Goal: Task Accomplishment & Management: Use online tool/utility

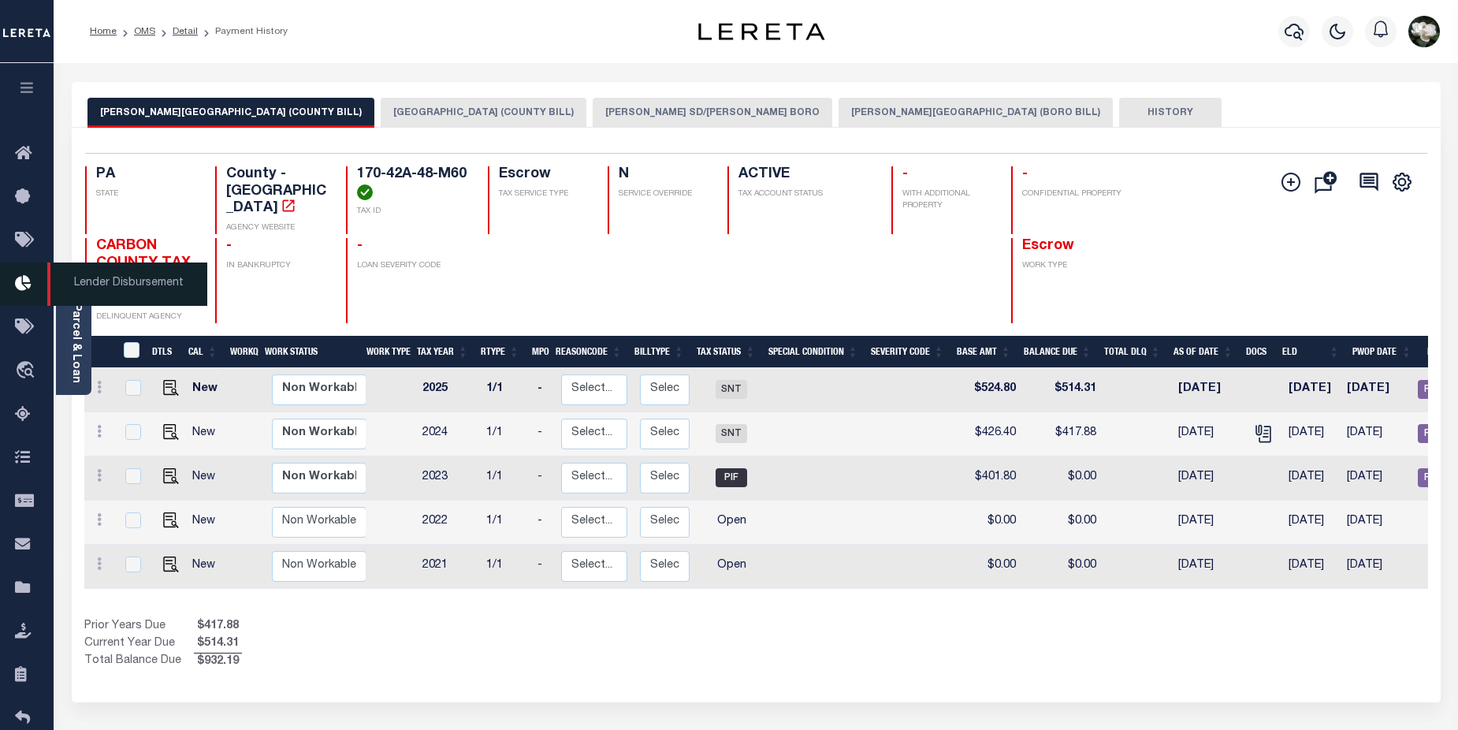
click at [20, 283] on icon at bounding box center [27, 284] width 25 height 20
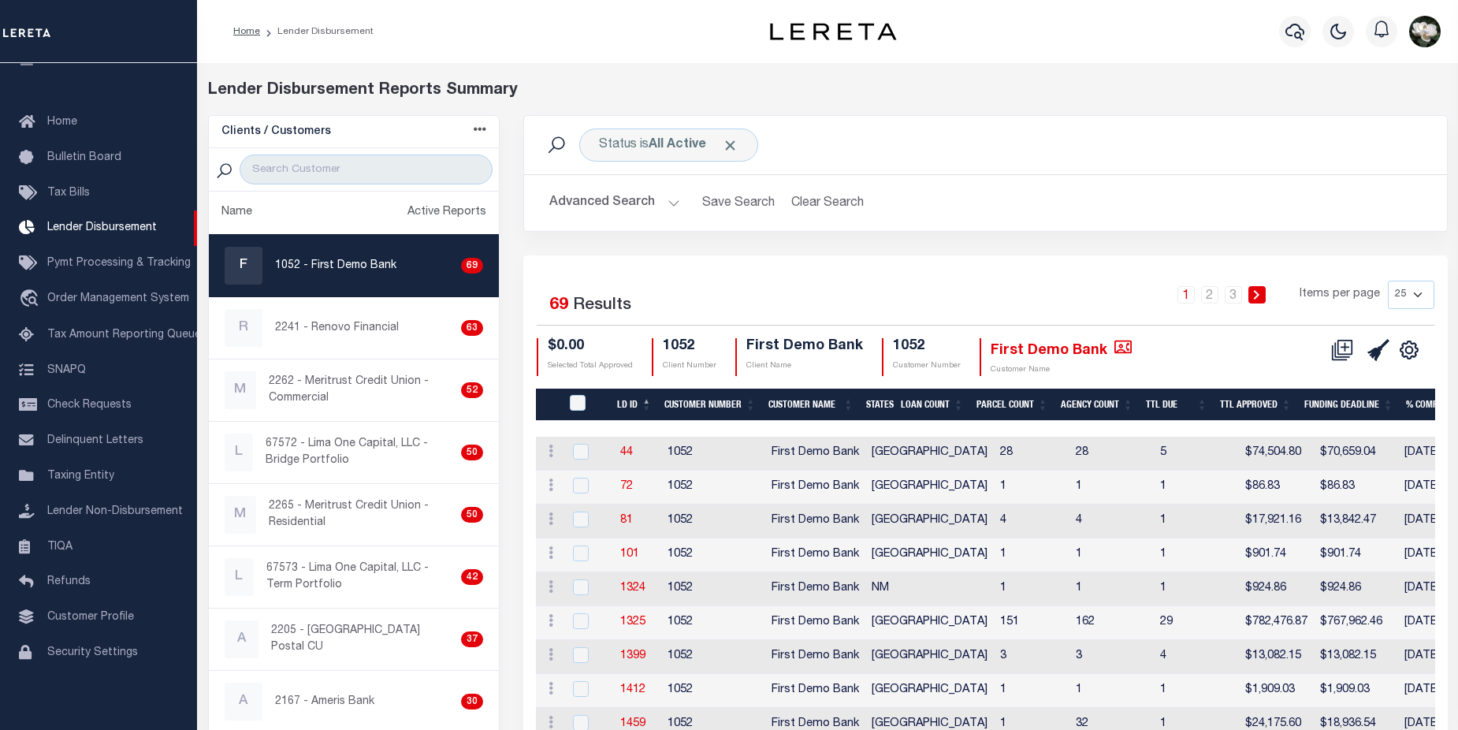
click at [593, 195] on button "Advanced Search" at bounding box center [614, 203] width 131 height 31
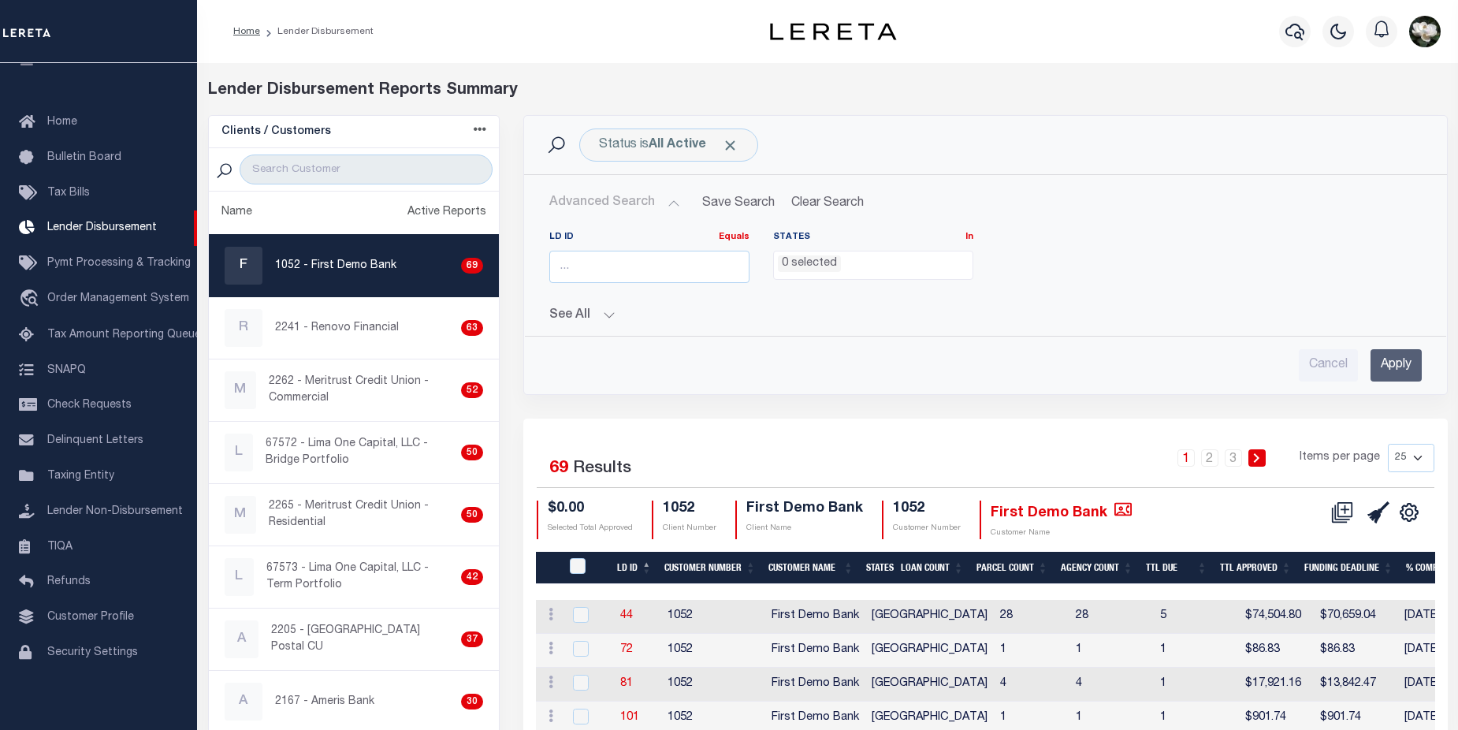
click at [616, 320] on button "See All" at bounding box center [985, 315] width 872 height 15
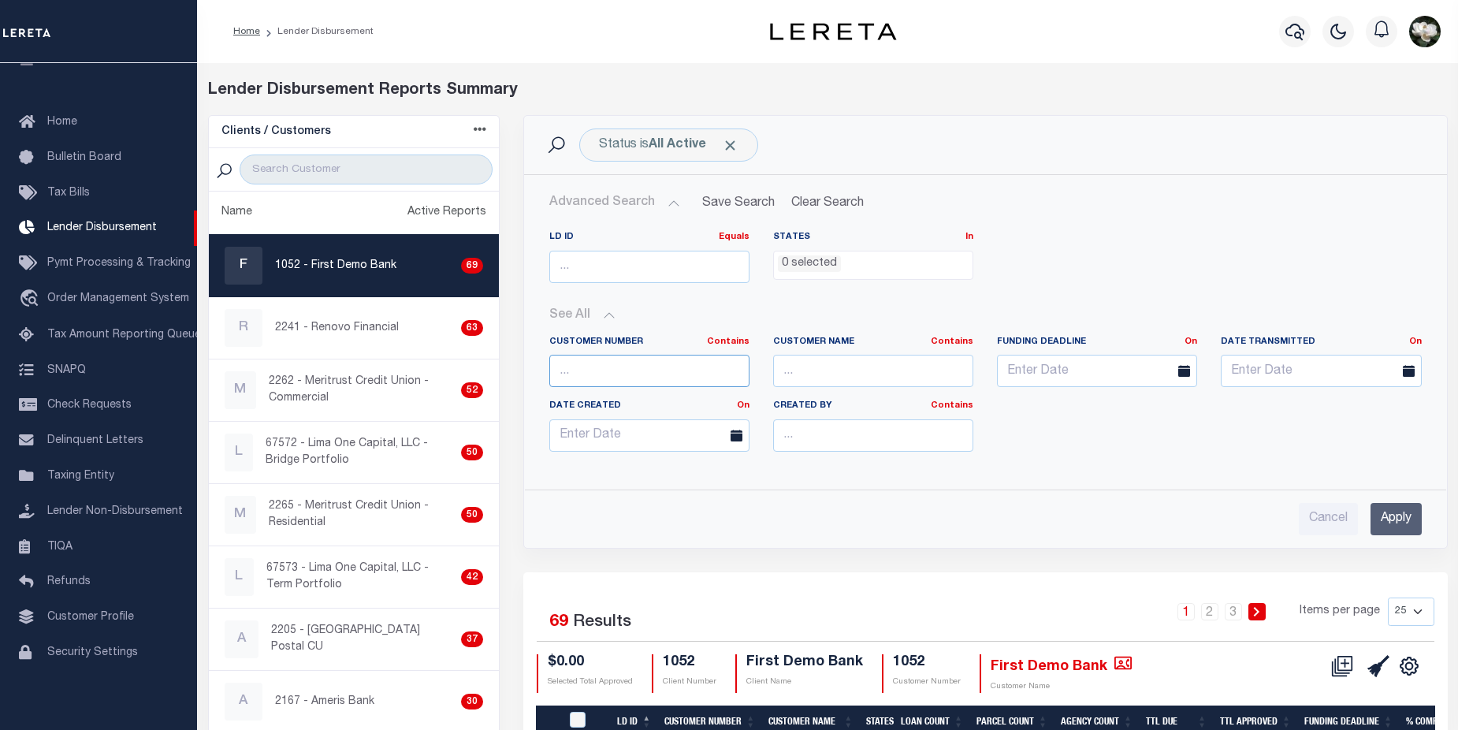
drag, startPoint x: 632, startPoint y: 371, endPoint x: 650, endPoint y: 355, distance: 24.5
click at [634, 370] on input "text" at bounding box center [649, 371] width 200 height 32
type input "2215"
click at [1395, 517] on input "Apply" at bounding box center [1395, 519] width 51 height 32
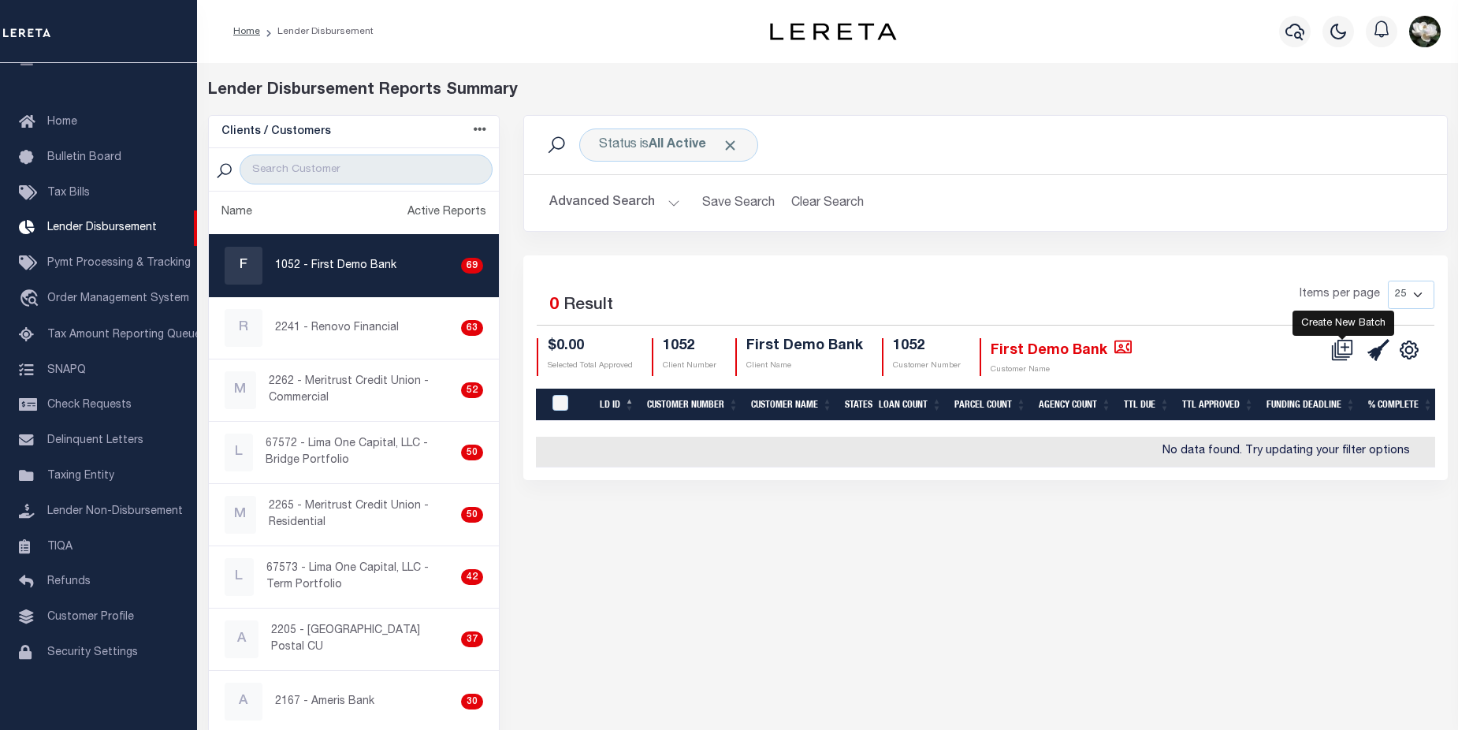
click at [1340, 352] on icon at bounding box center [1342, 350] width 22 height 22
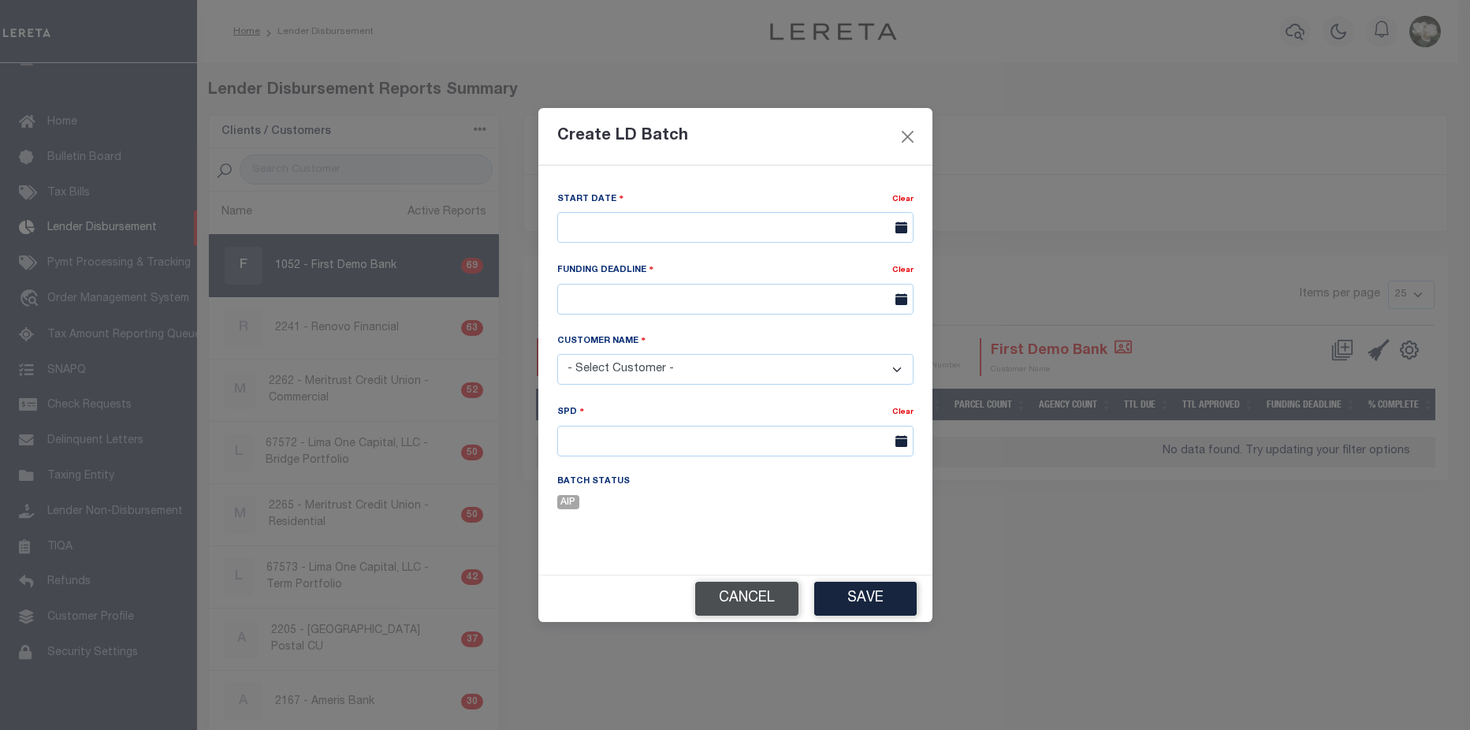
click at [764, 605] on button "Cancel" at bounding box center [746, 599] width 103 height 34
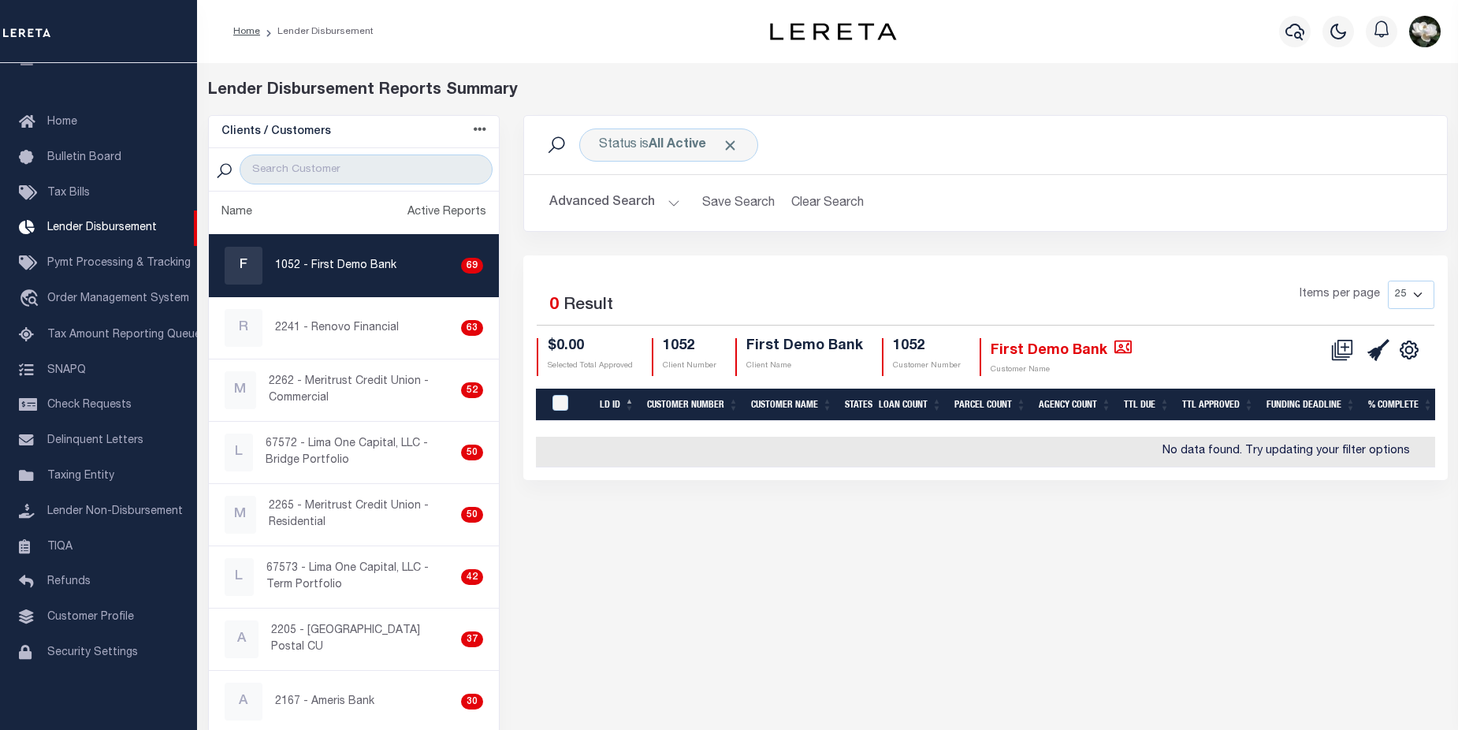
click at [603, 204] on button "Advanced Search" at bounding box center [614, 203] width 131 height 31
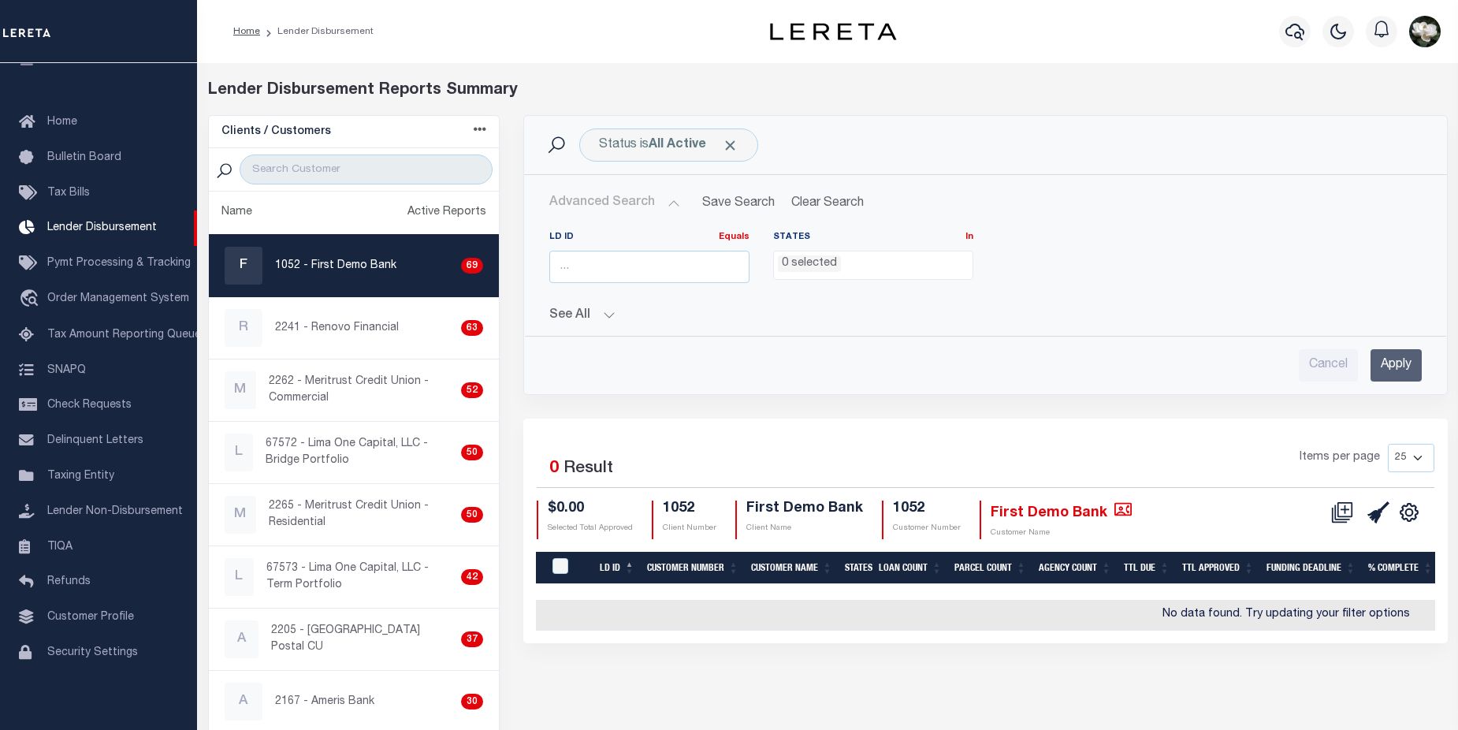
click at [597, 313] on button "See All" at bounding box center [985, 315] width 872 height 15
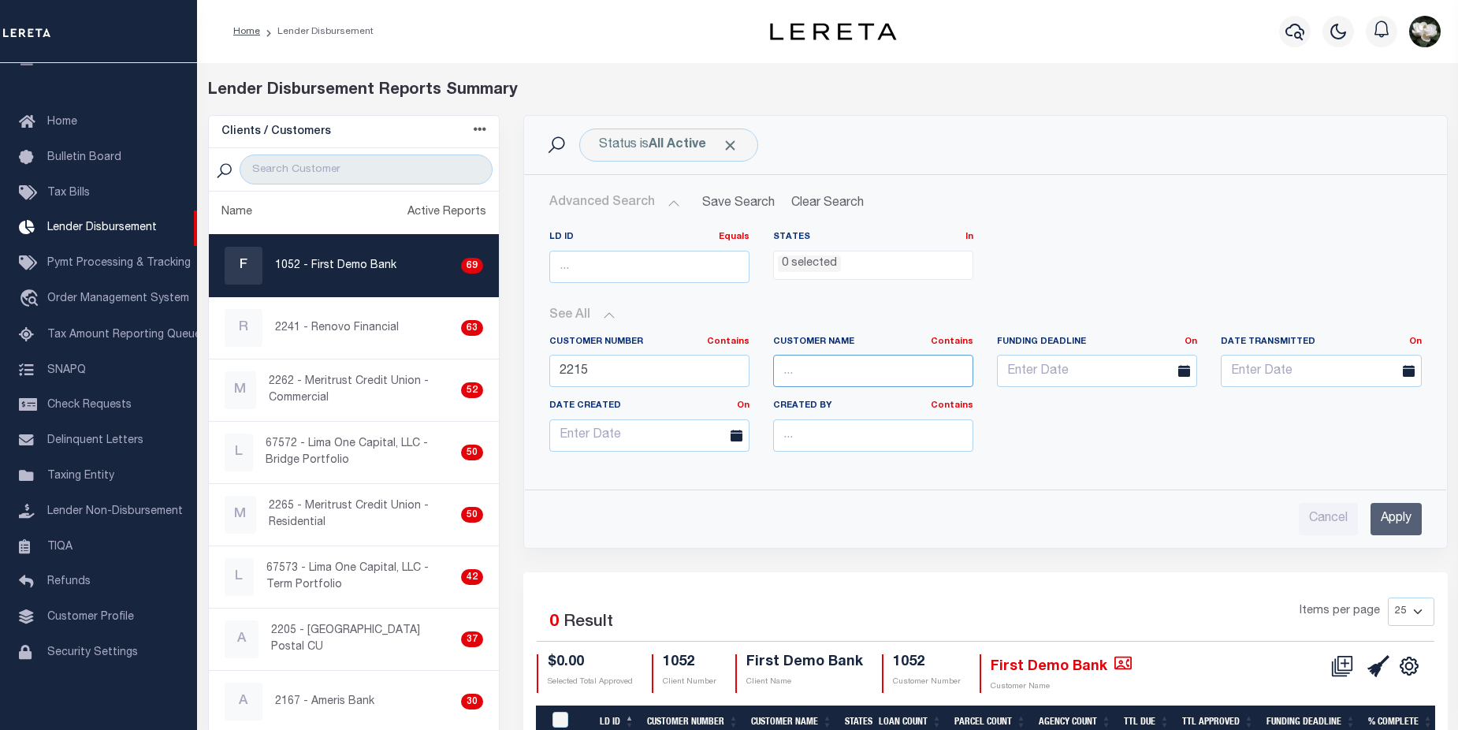
click at [893, 374] on input "text" at bounding box center [873, 371] width 200 height 32
type input "First North bank & trust"
click at [1394, 519] on input "Apply" at bounding box center [1395, 519] width 51 height 32
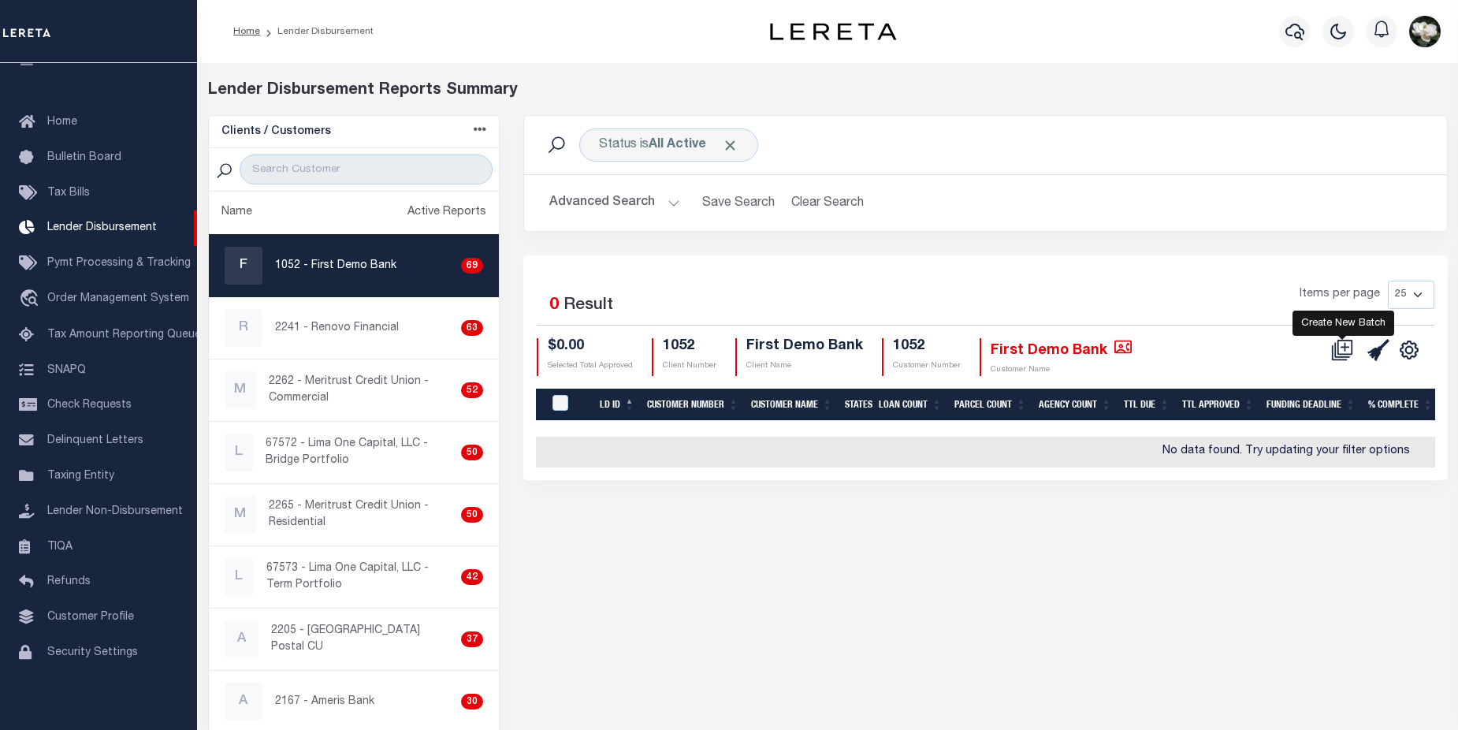
click at [1341, 349] on icon at bounding box center [1342, 350] width 22 height 22
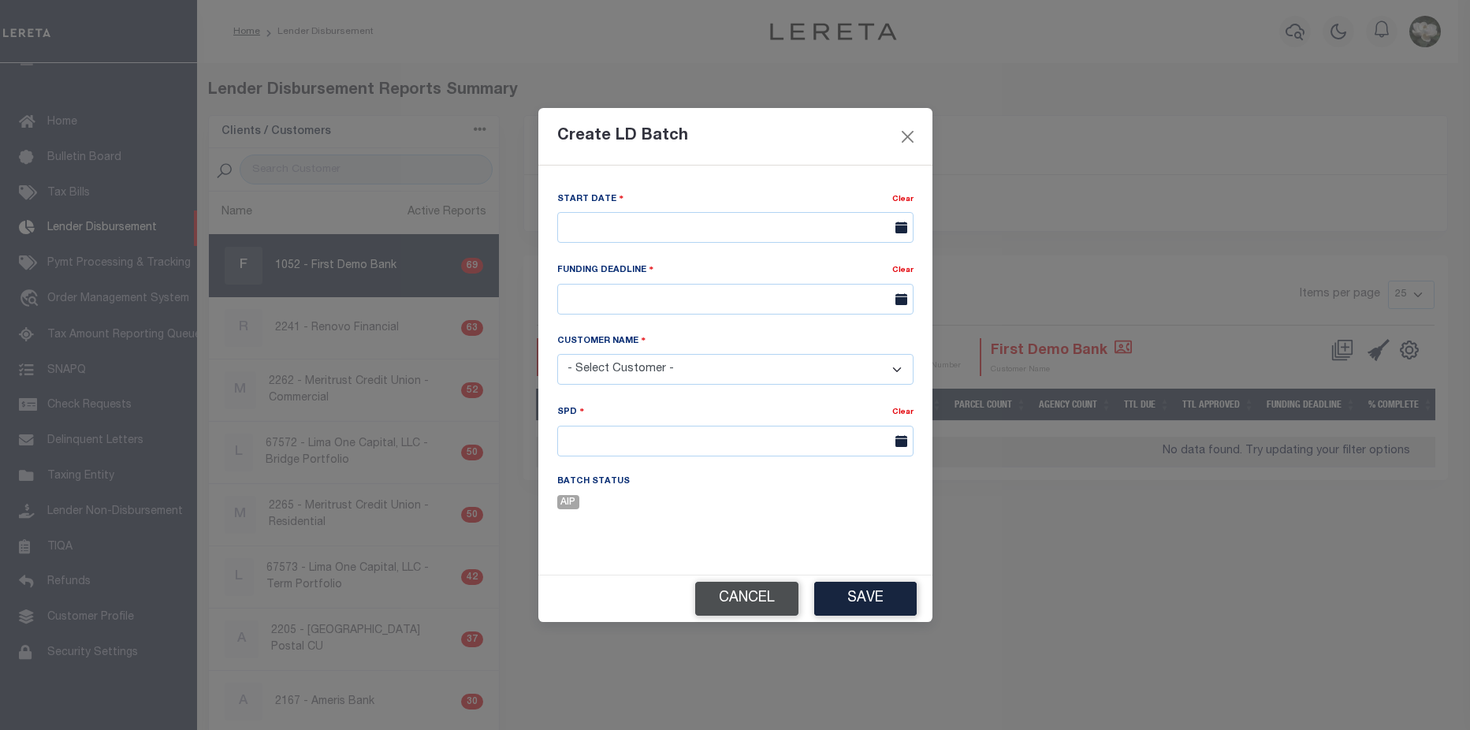
click at [771, 601] on button "Cancel" at bounding box center [746, 599] width 103 height 34
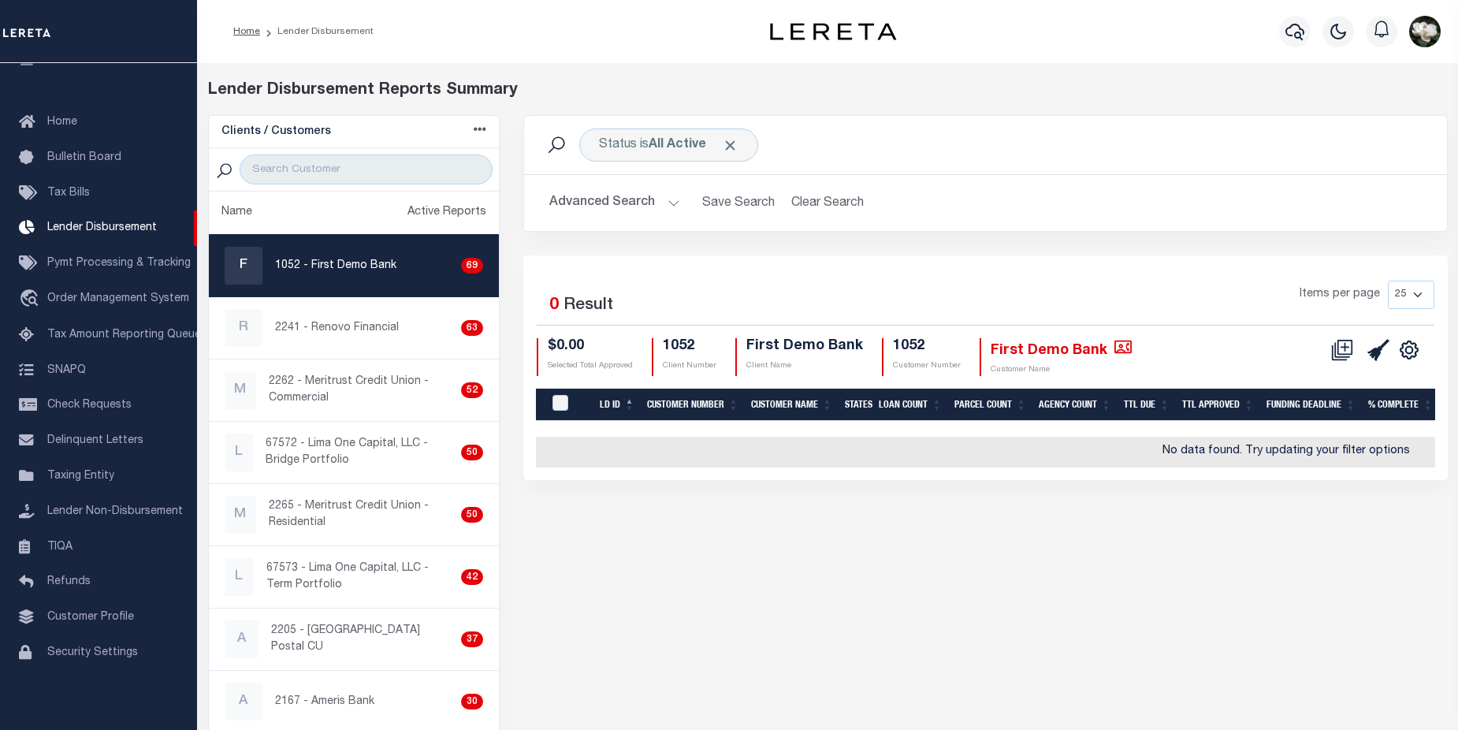
click at [634, 201] on button "Advanced Search" at bounding box center [614, 203] width 131 height 31
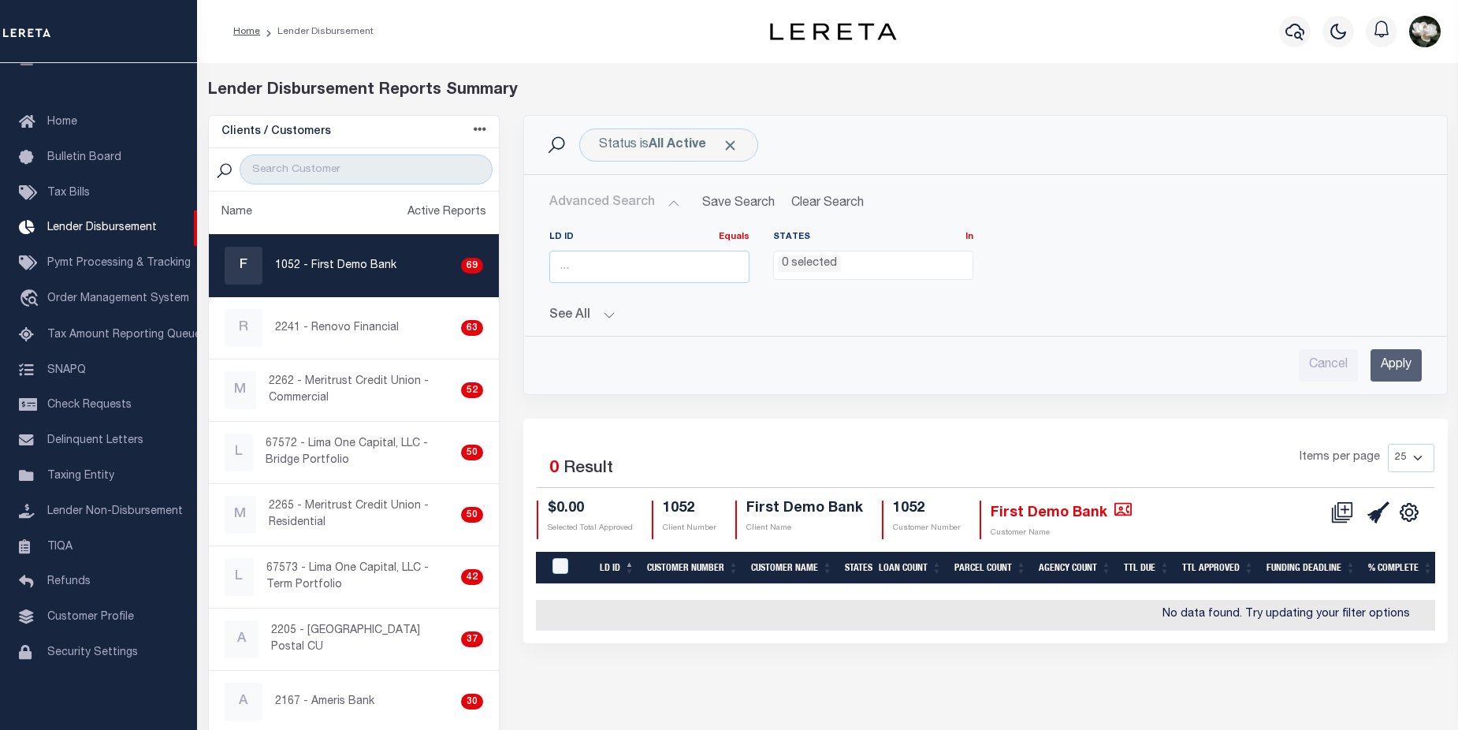
click at [610, 320] on button "See All" at bounding box center [985, 315] width 872 height 15
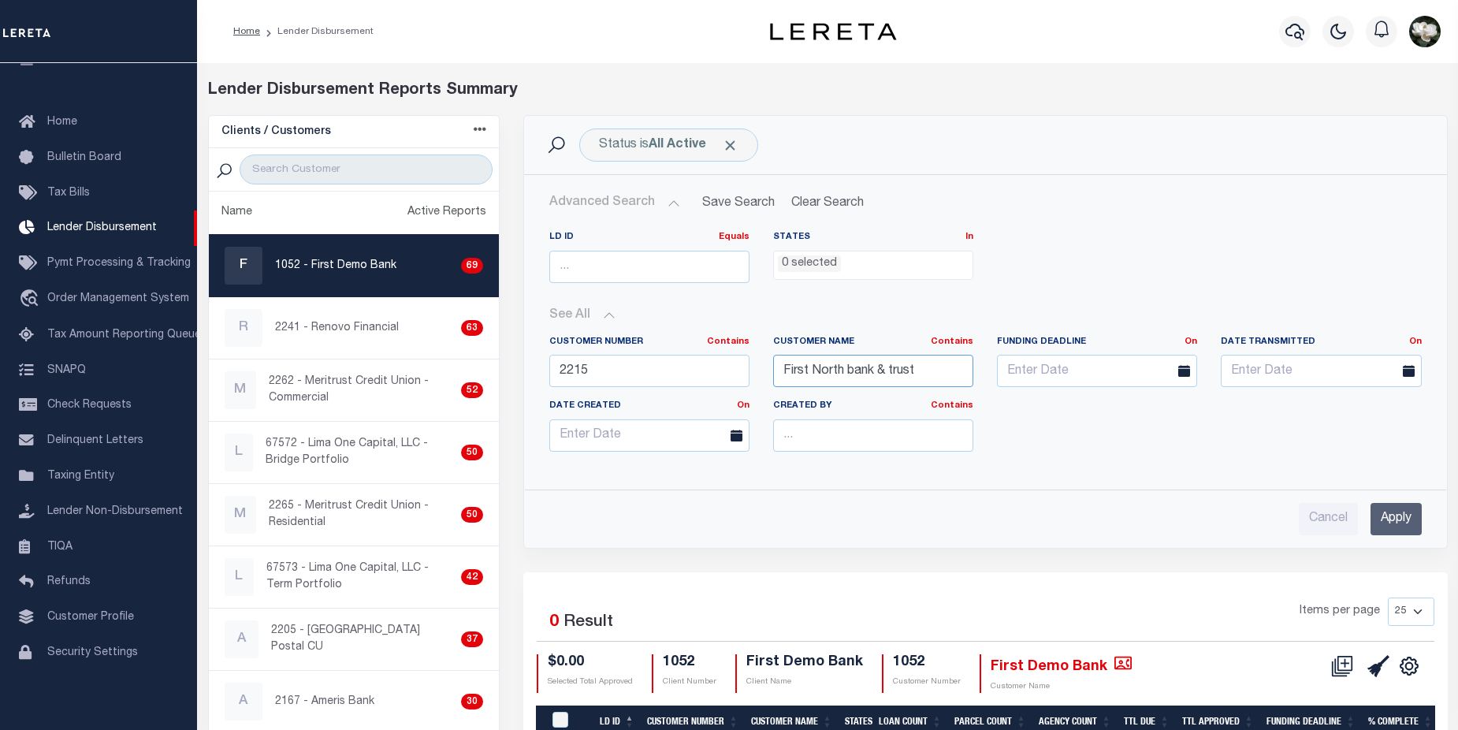
drag, startPoint x: 957, startPoint y: 378, endPoint x: 770, endPoint y: 377, distance: 186.8
click at [770, 377] on div "Customer Name Contains Contains Is First North bank & trust" at bounding box center [873, 368] width 224 height 65
click at [1396, 522] on input "Apply" at bounding box center [1395, 519] width 51 height 32
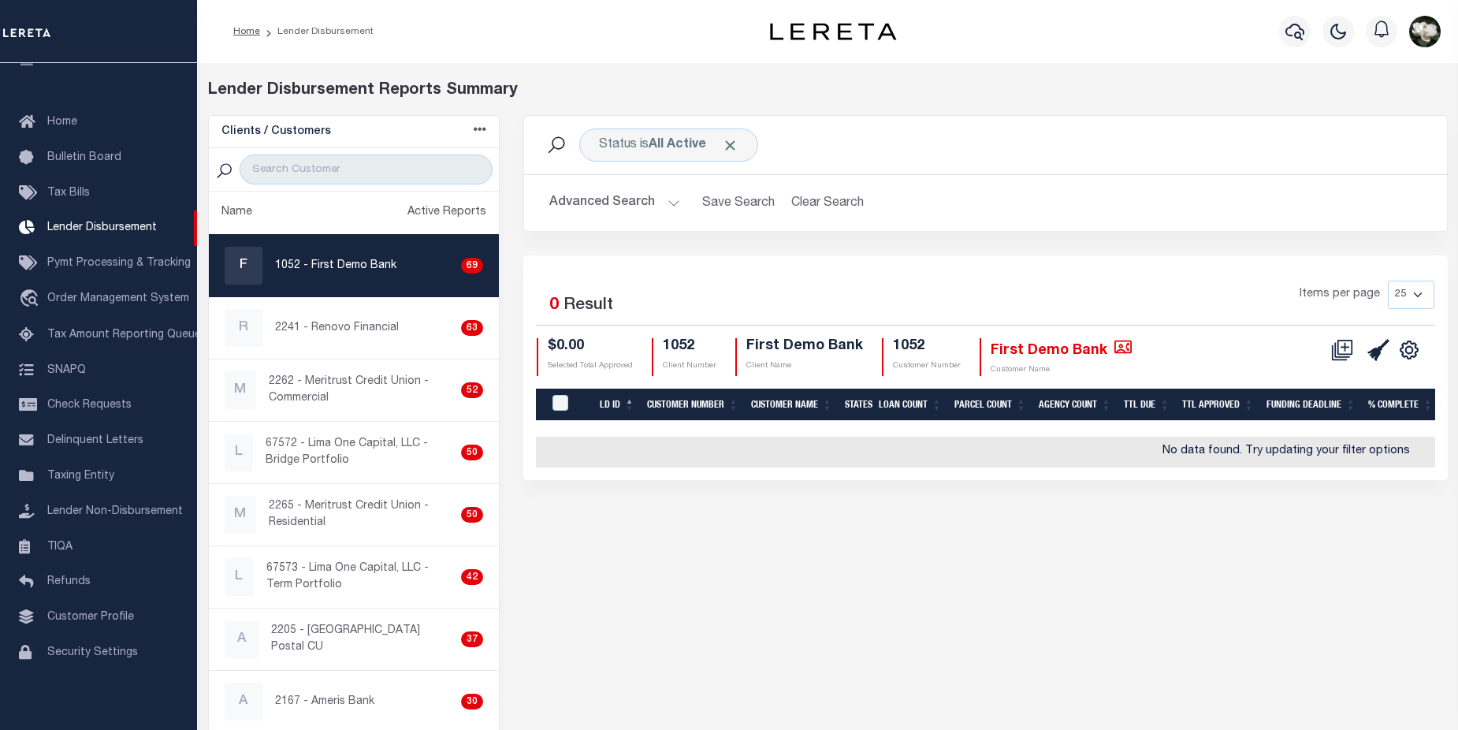
click at [616, 205] on button "Advanced Search" at bounding box center [614, 203] width 131 height 31
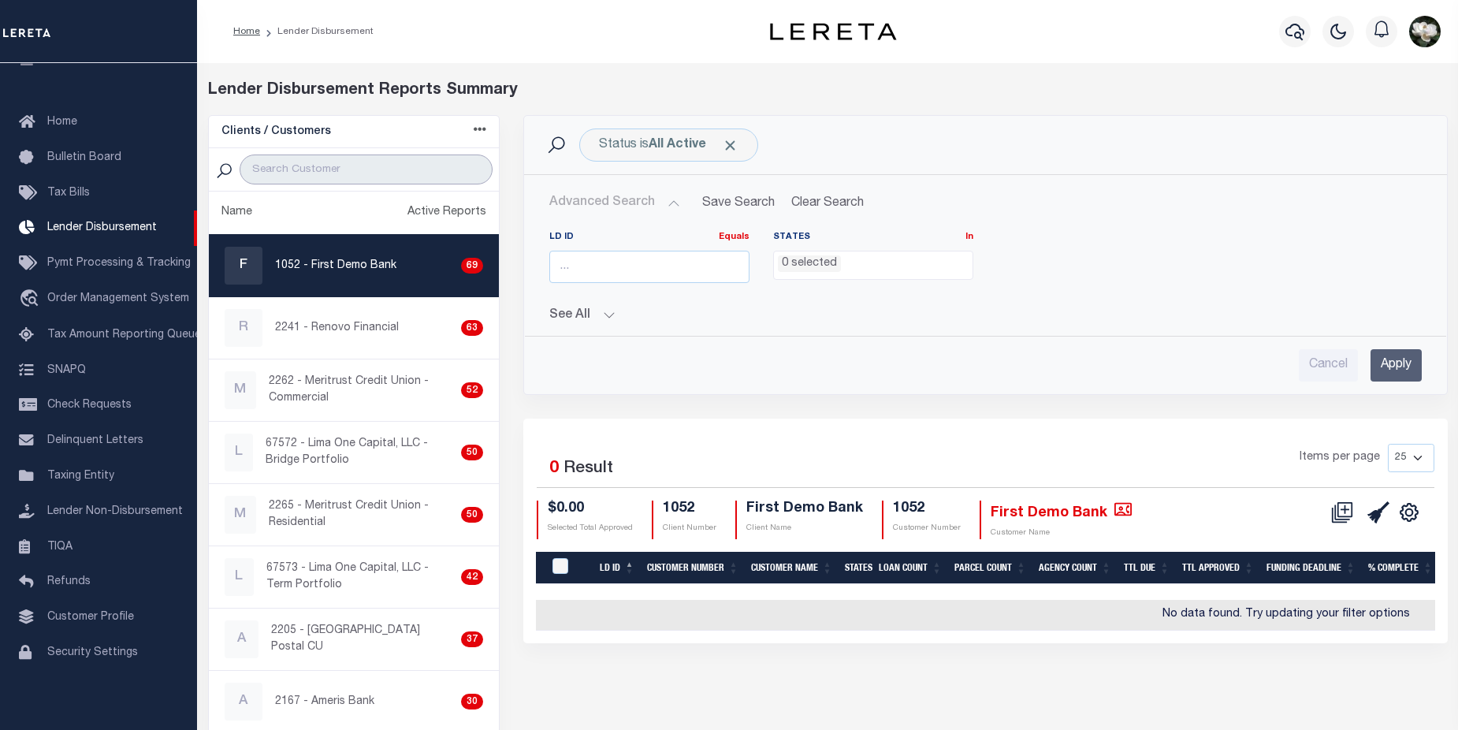
click at [338, 160] on input "search" at bounding box center [366, 169] width 253 height 30
type input "First Northern Bank & Trust"
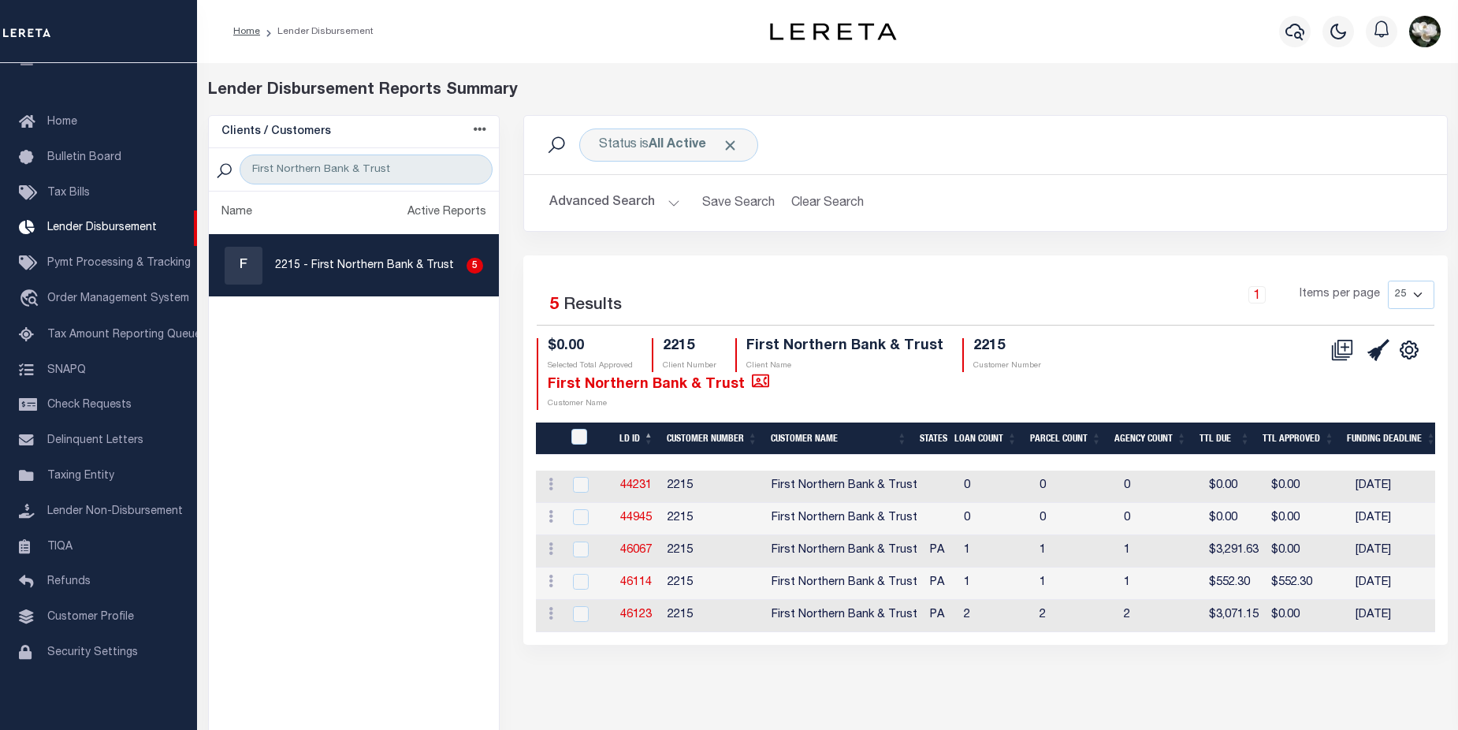
click at [607, 199] on button "Advanced Search" at bounding box center [614, 203] width 131 height 31
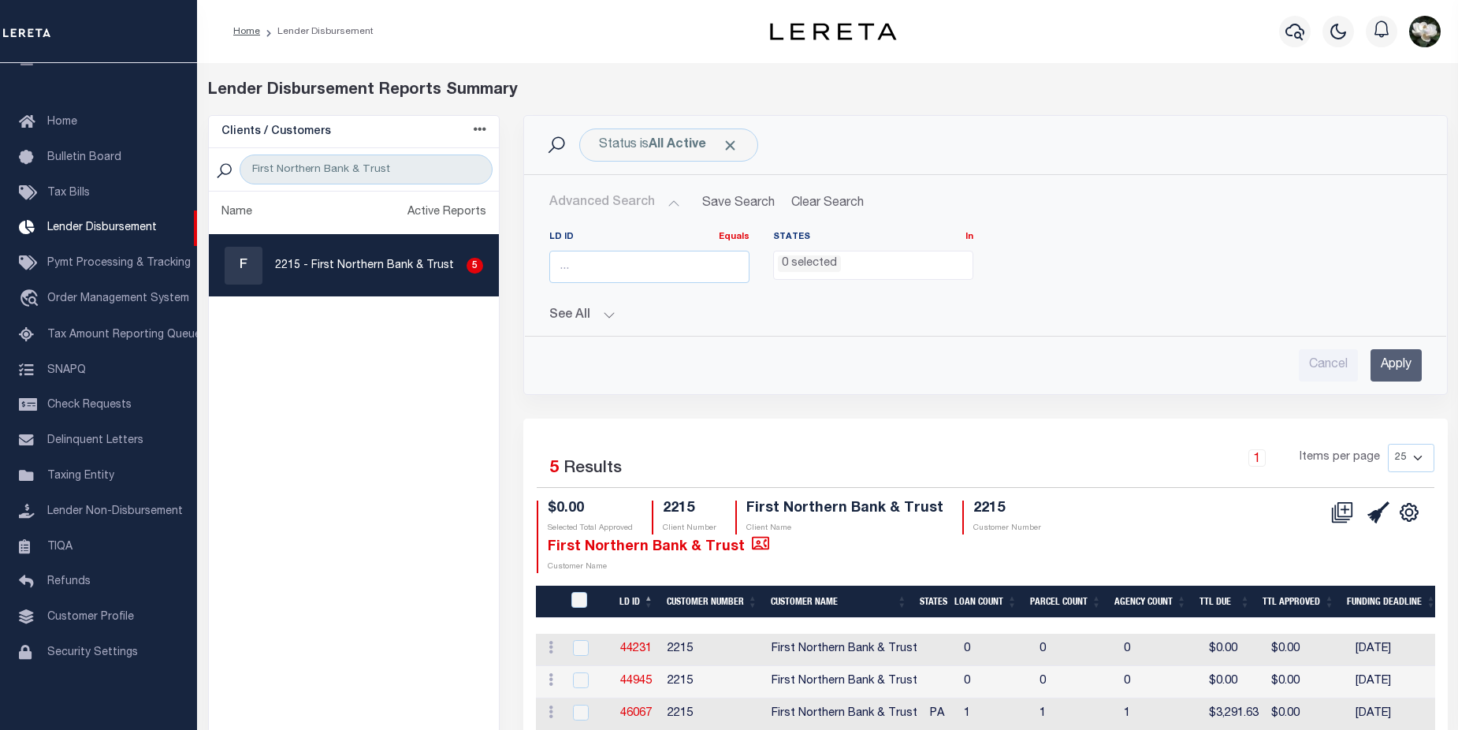
click at [596, 320] on button "See All" at bounding box center [985, 315] width 872 height 15
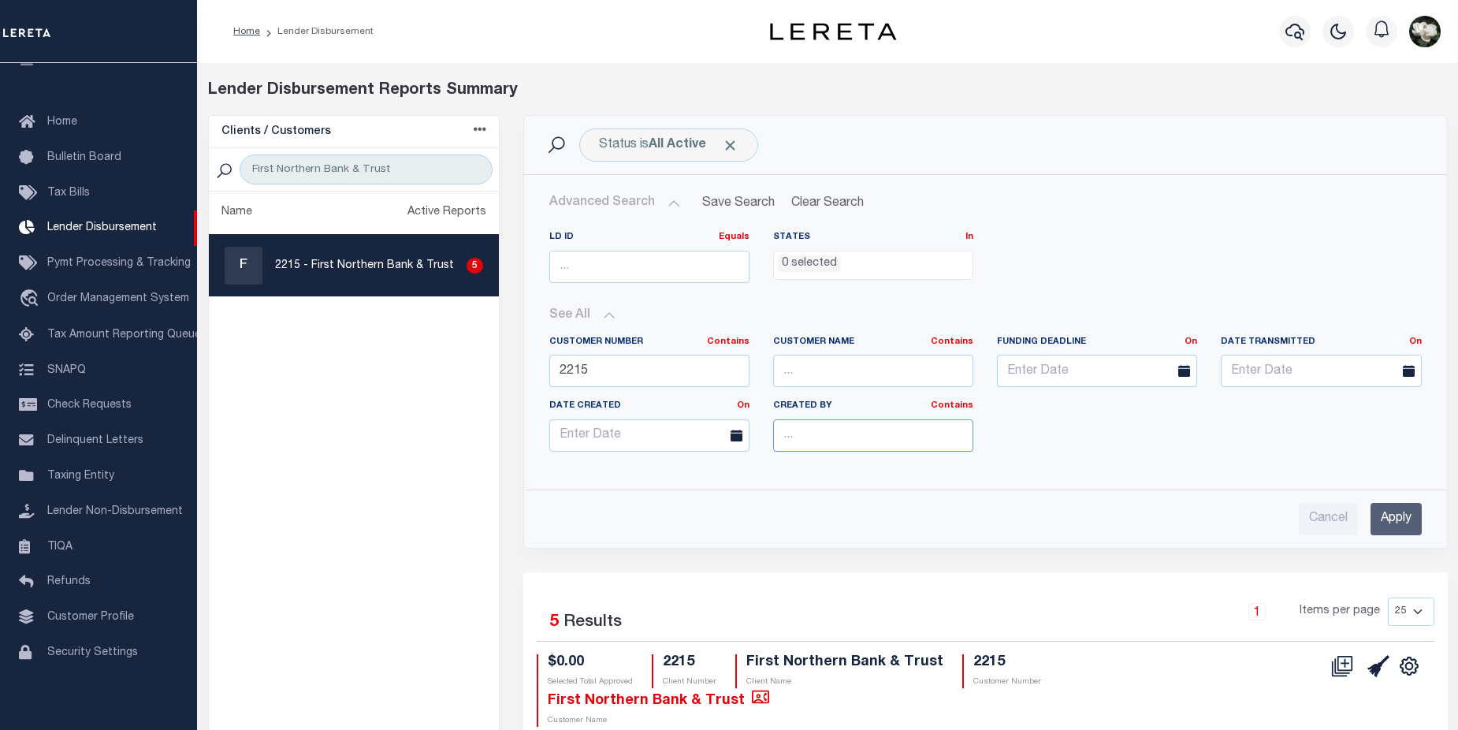
click at [838, 432] on input "text" at bounding box center [873, 435] width 200 height 32
type input "charris"
click at [1395, 519] on input "Apply" at bounding box center [1395, 519] width 51 height 32
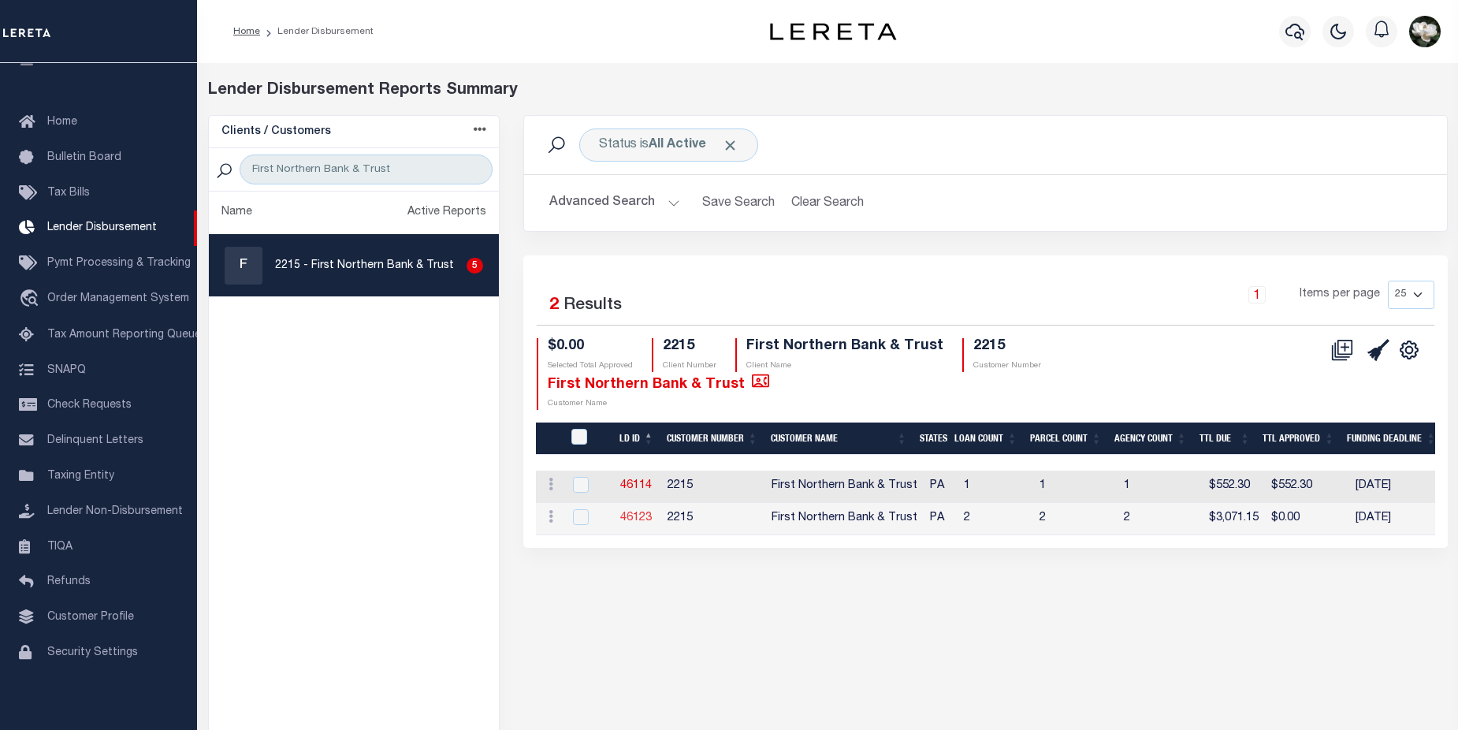
click at [630, 512] on link "46123" at bounding box center [636, 517] width 32 height 11
checkbox input "true"
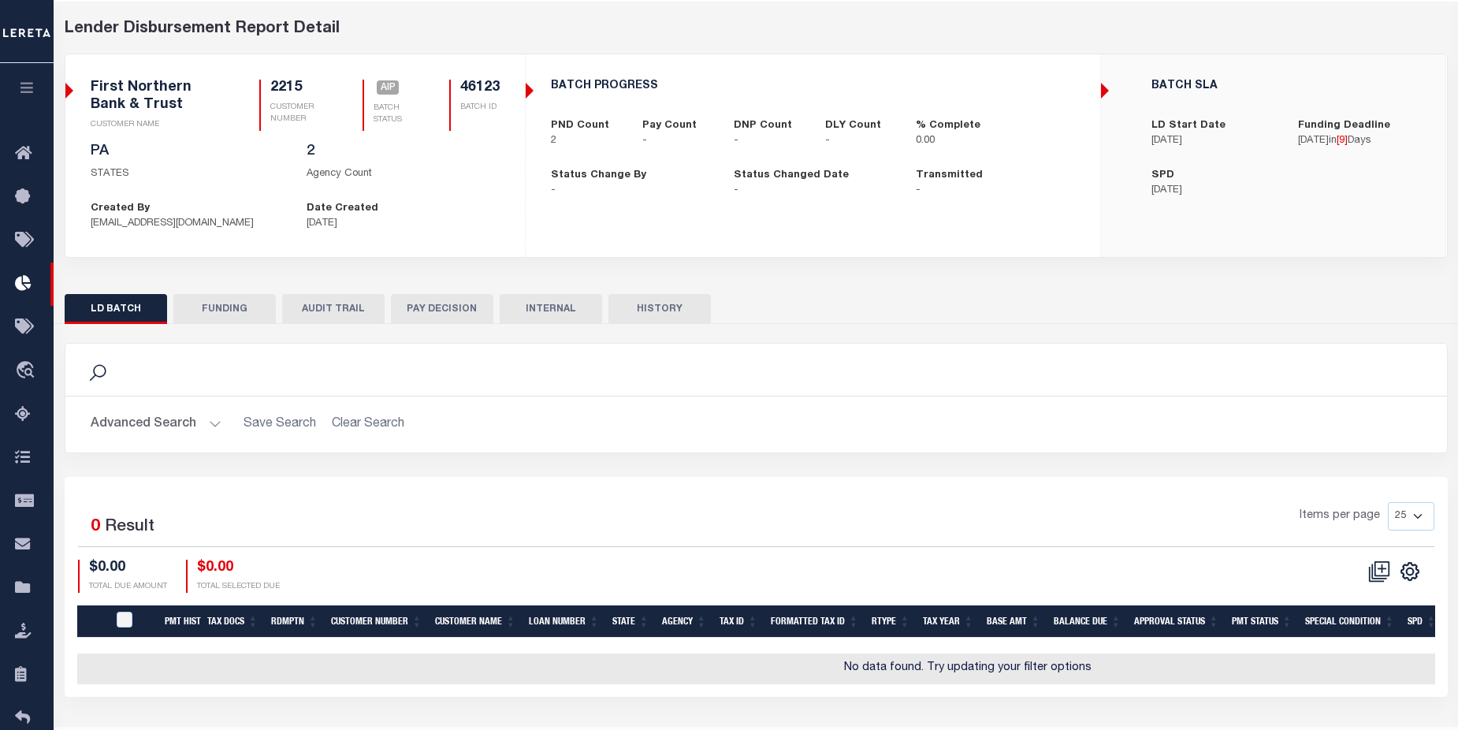
scroll to position [106, 0]
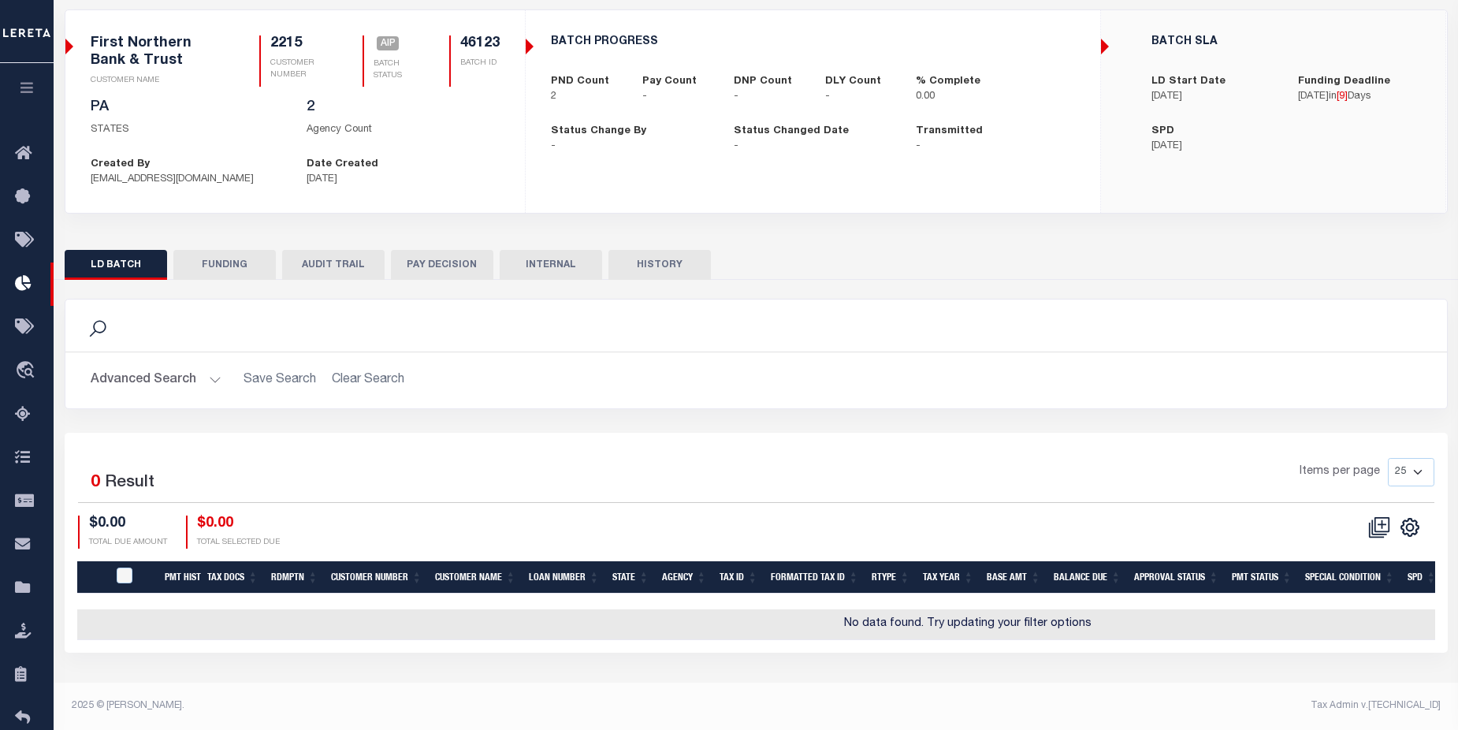
checkbox input "true"
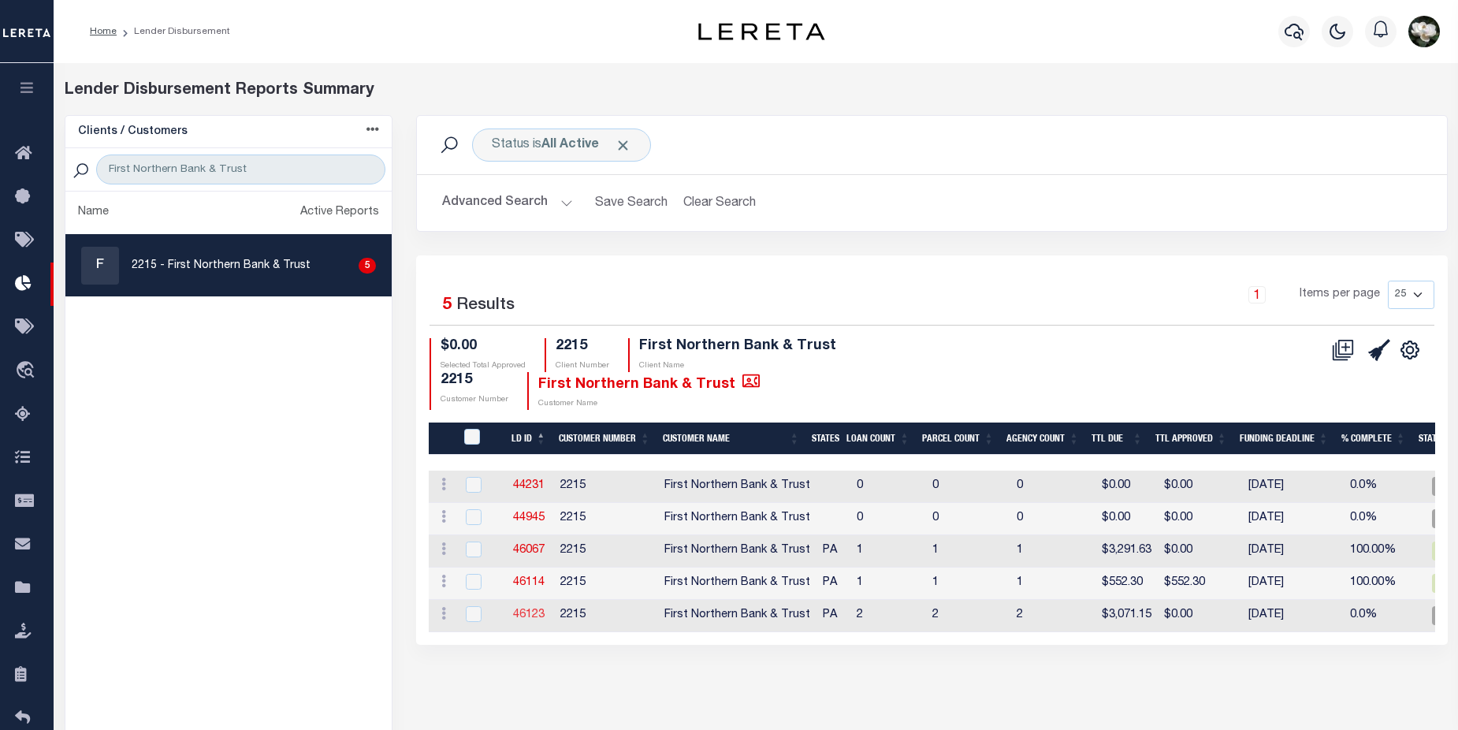
click at [522, 612] on link "46123" at bounding box center [529, 614] width 32 height 11
checkbox input "true"
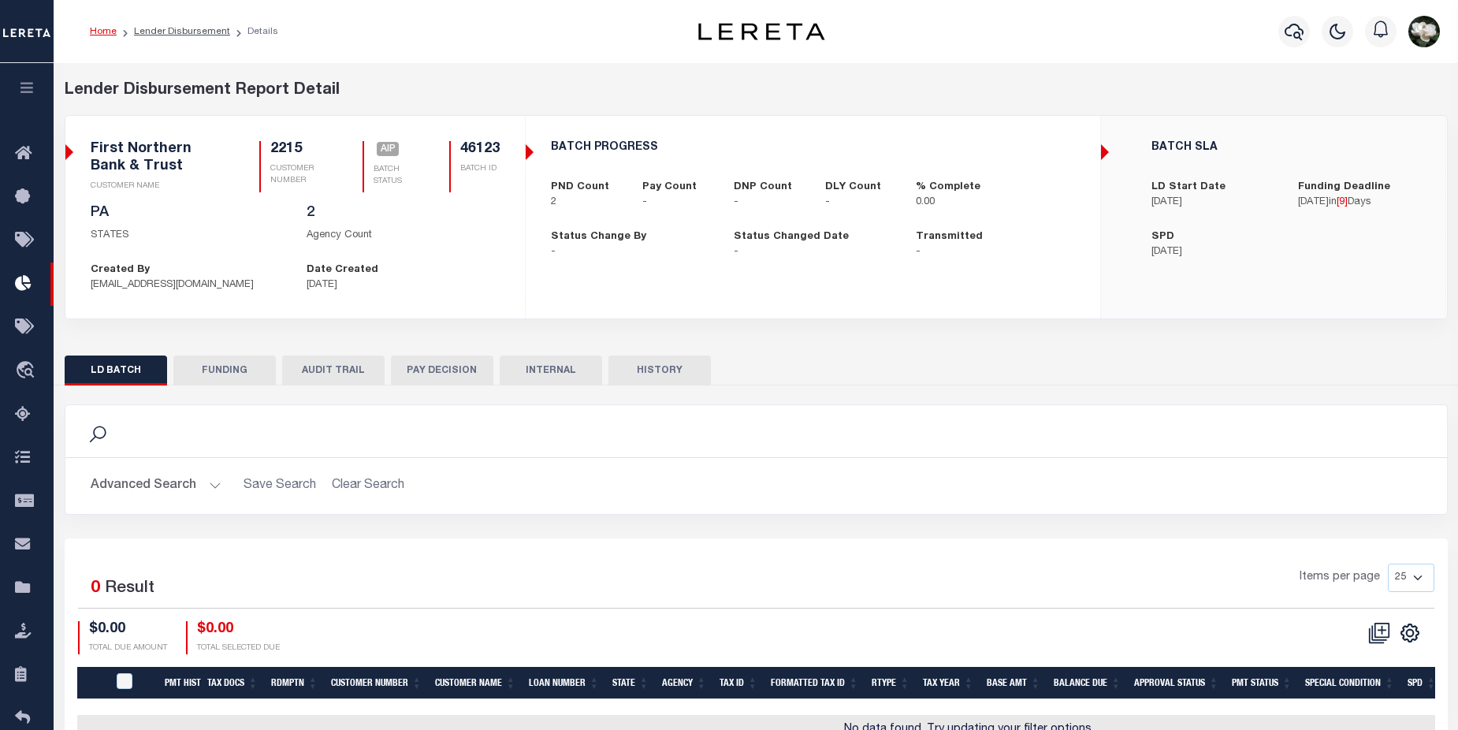
checkbox input "true"
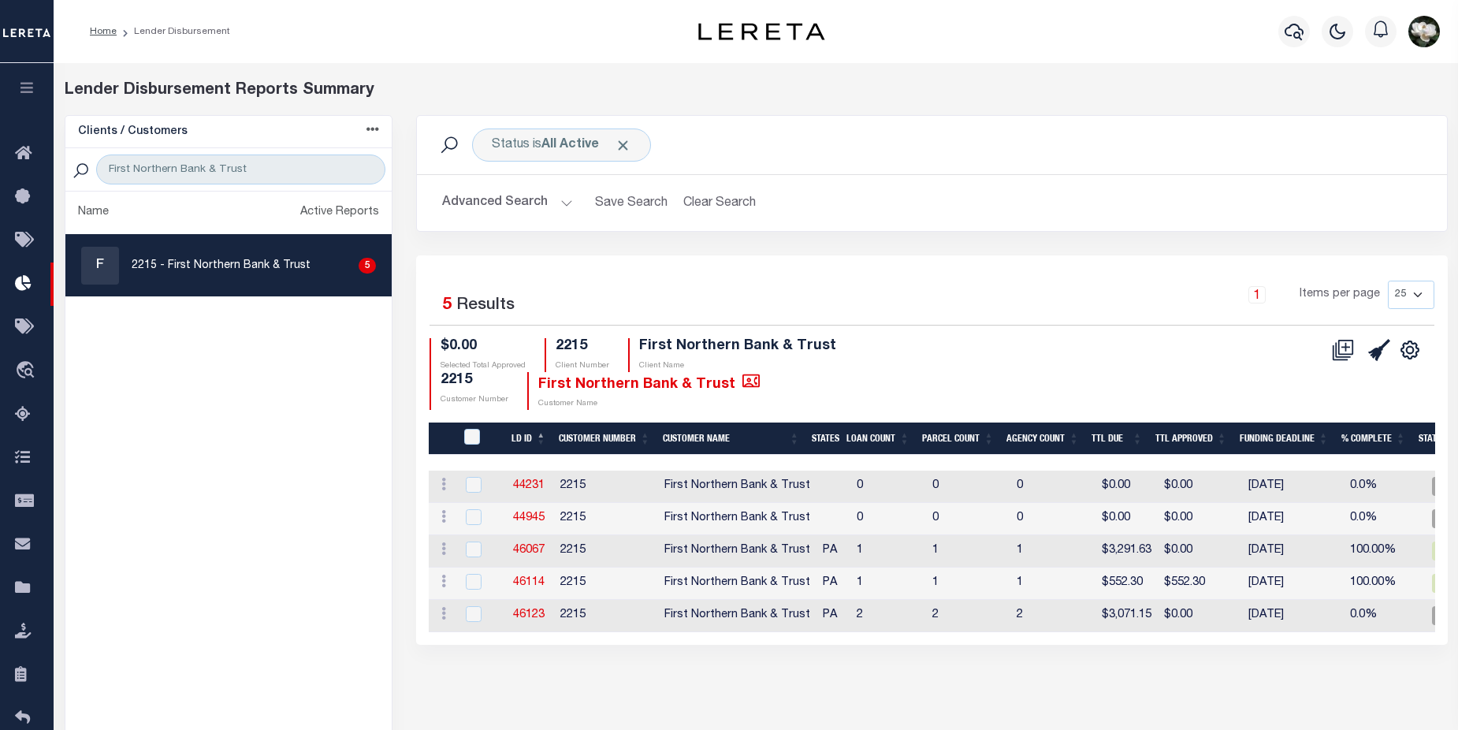
click at [498, 197] on button "Advanced Search" at bounding box center [507, 203] width 131 height 31
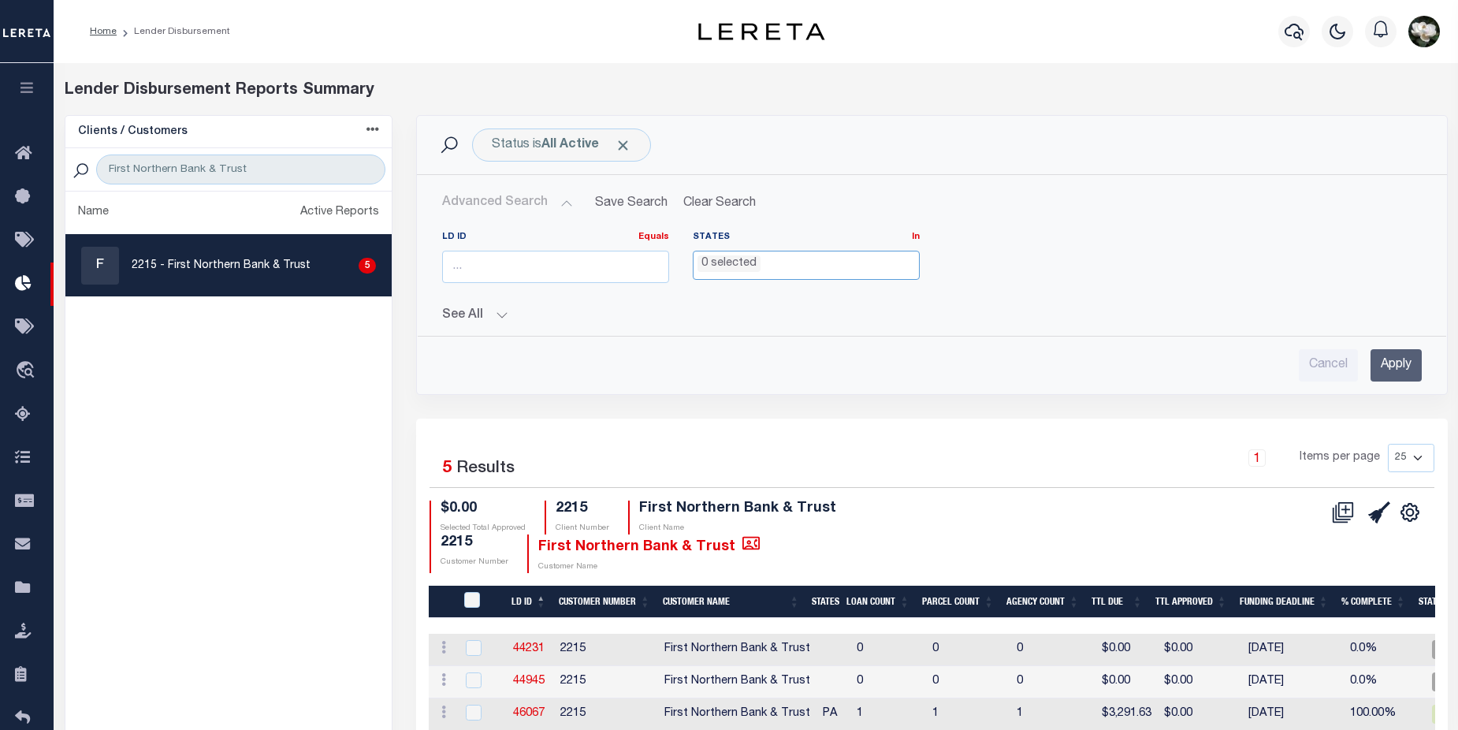
click at [868, 261] on ul "0 selected" at bounding box center [805, 261] width 225 height 21
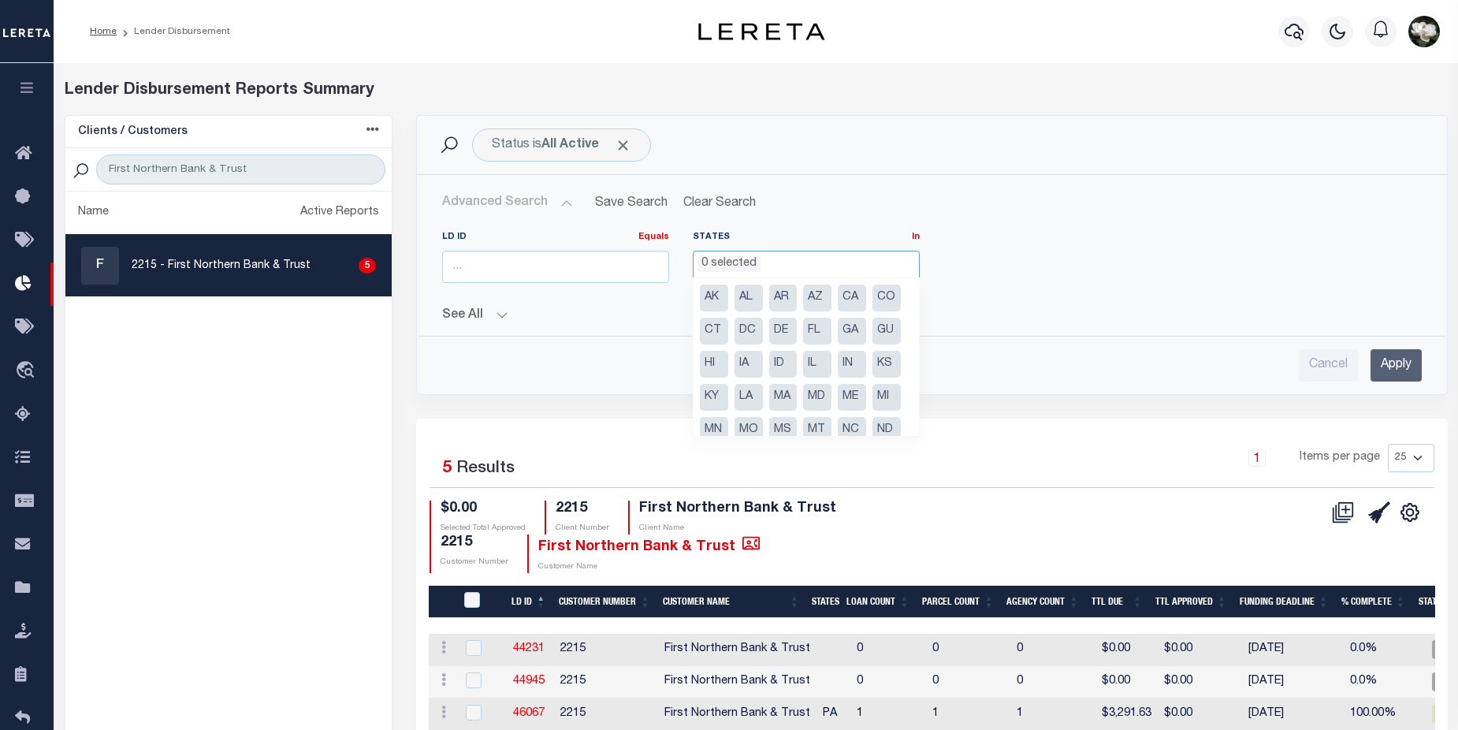
scroll to position [146, 0]
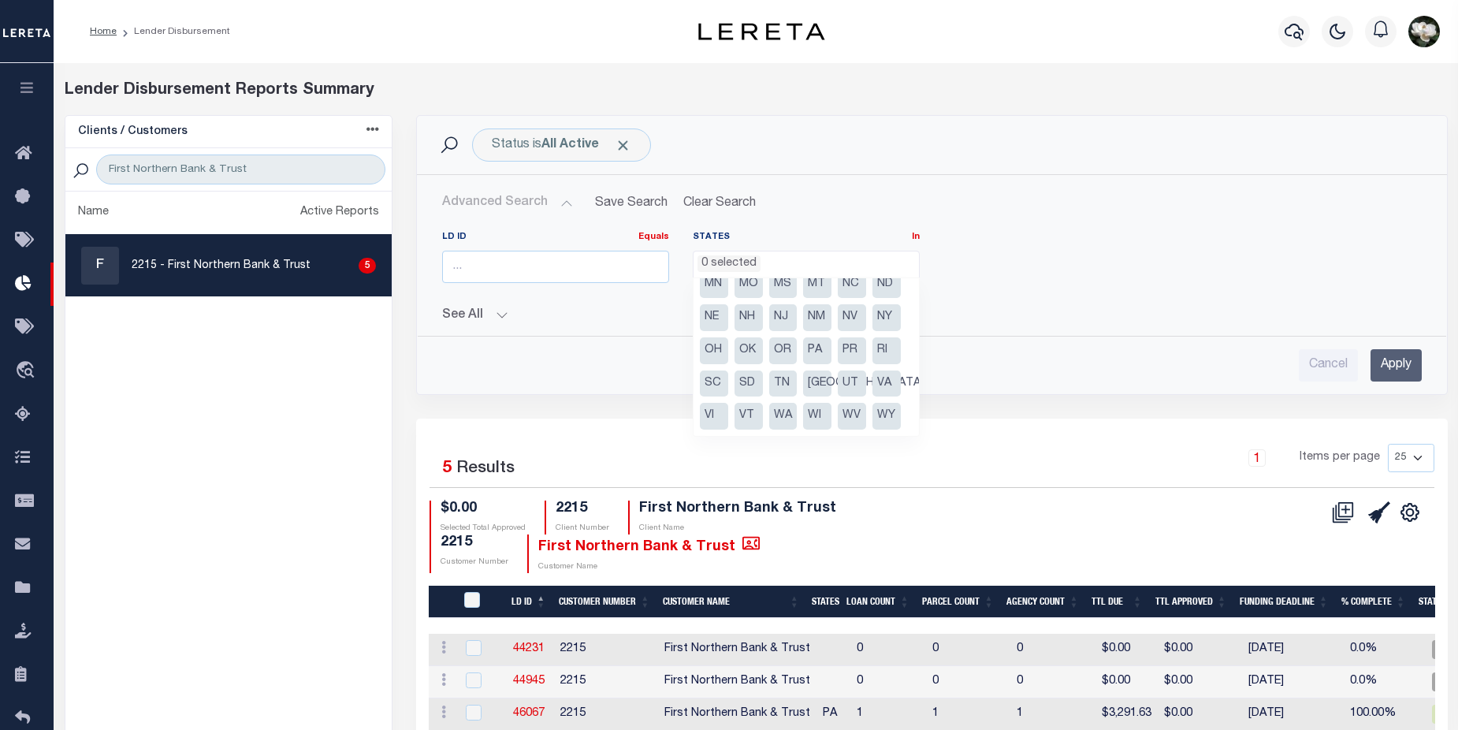
click at [821, 353] on li "PA" at bounding box center [817, 350] width 28 height 27
select select "PA"
click at [1387, 366] on input "Apply" at bounding box center [1395, 365] width 51 height 32
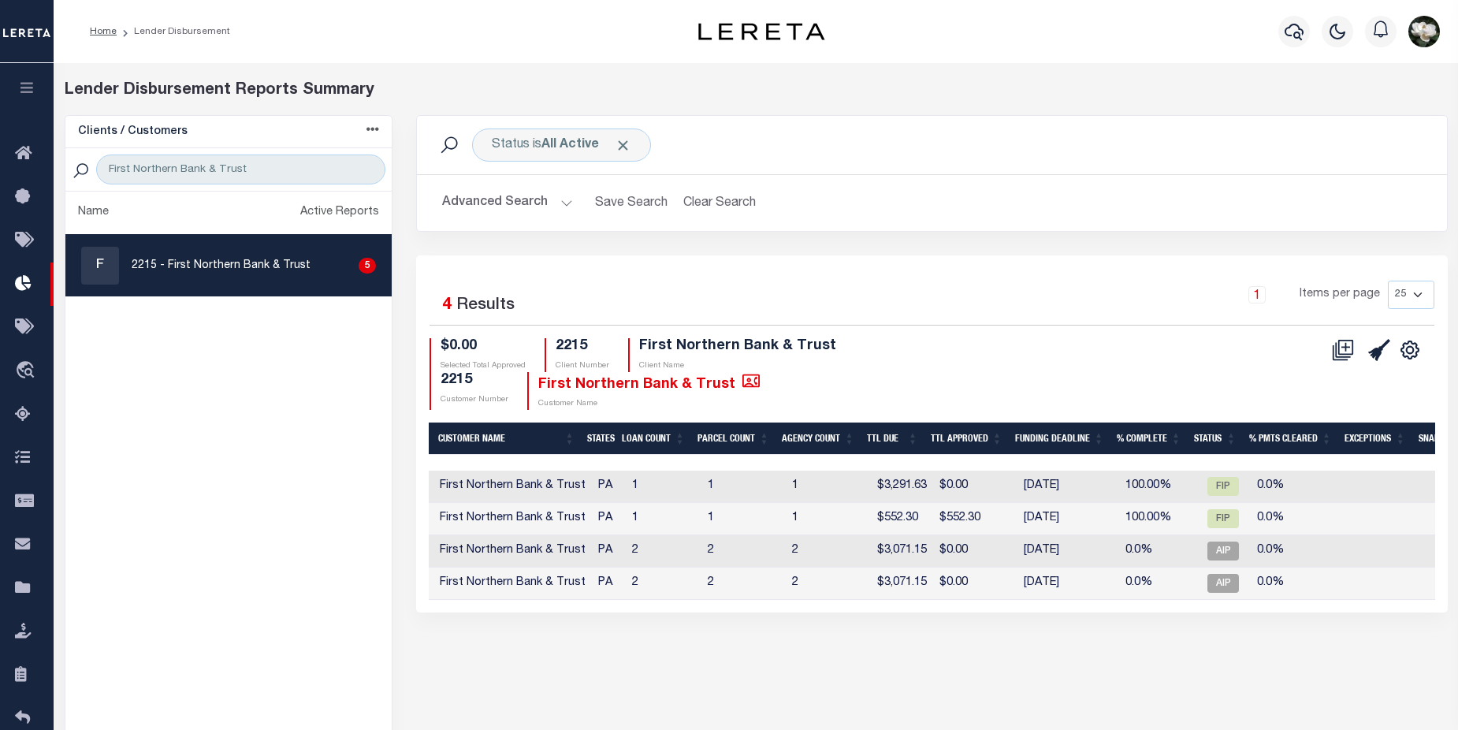
scroll to position [0, 0]
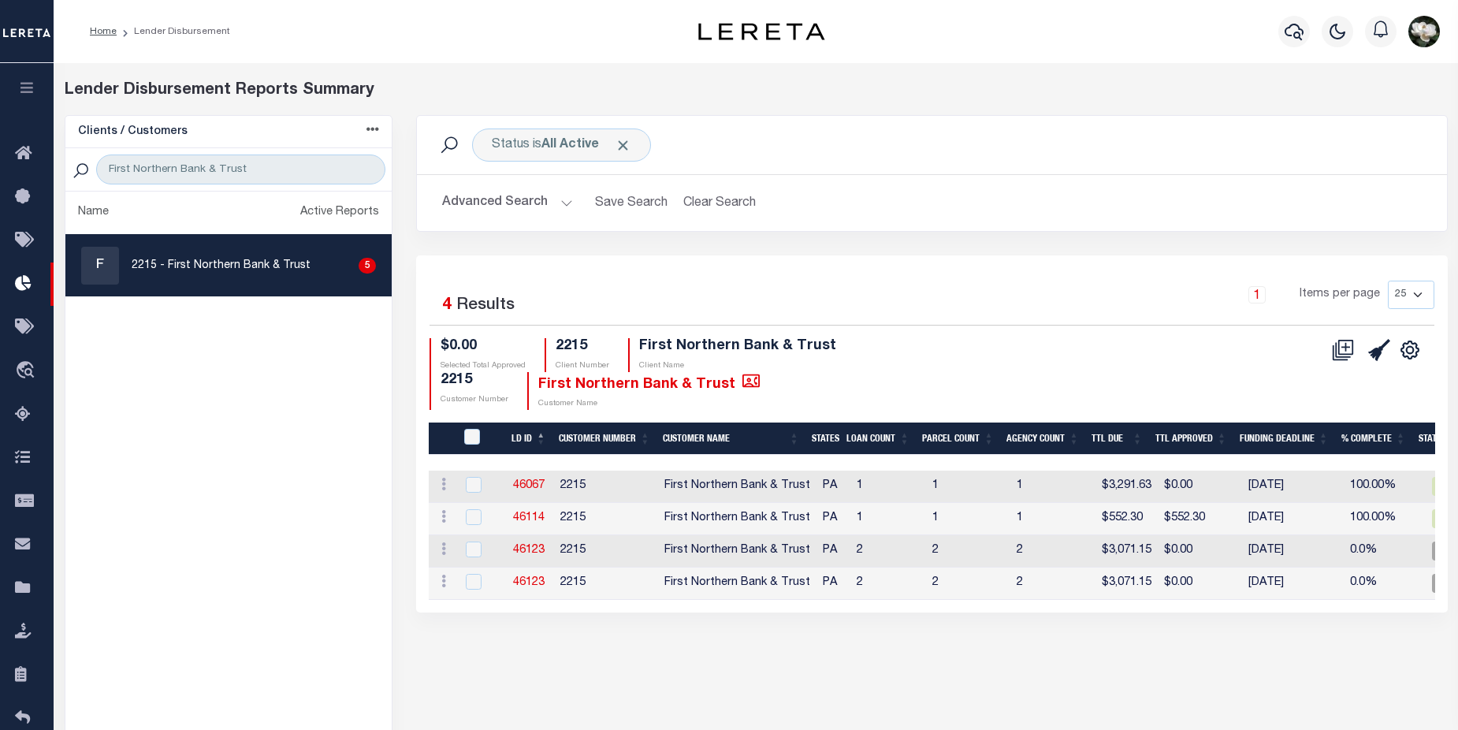
click at [526, 203] on button "Advanced Search" at bounding box center [507, 203] width 131 height 31
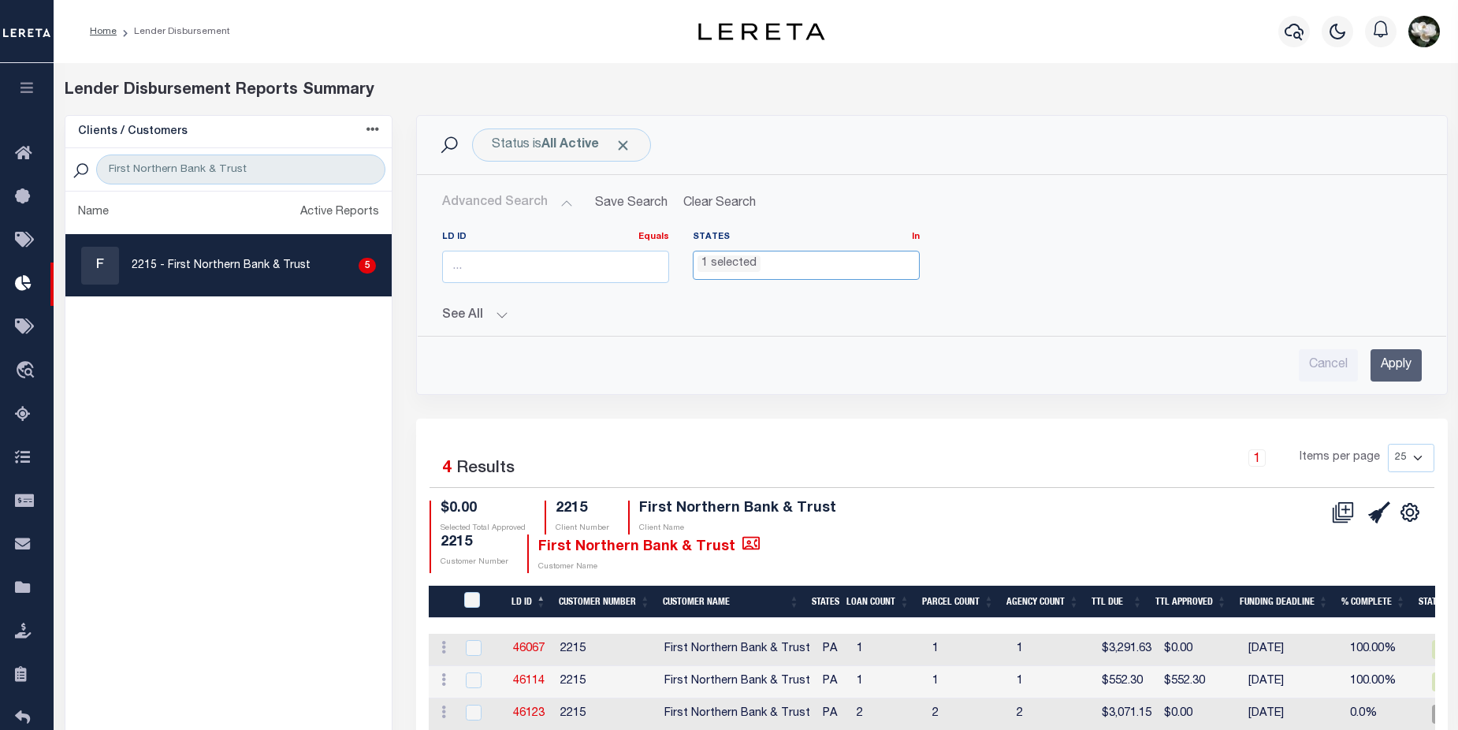
click at [812, 270] on ul "1 selected" at bounding box center [805, 261] width 225 height 21
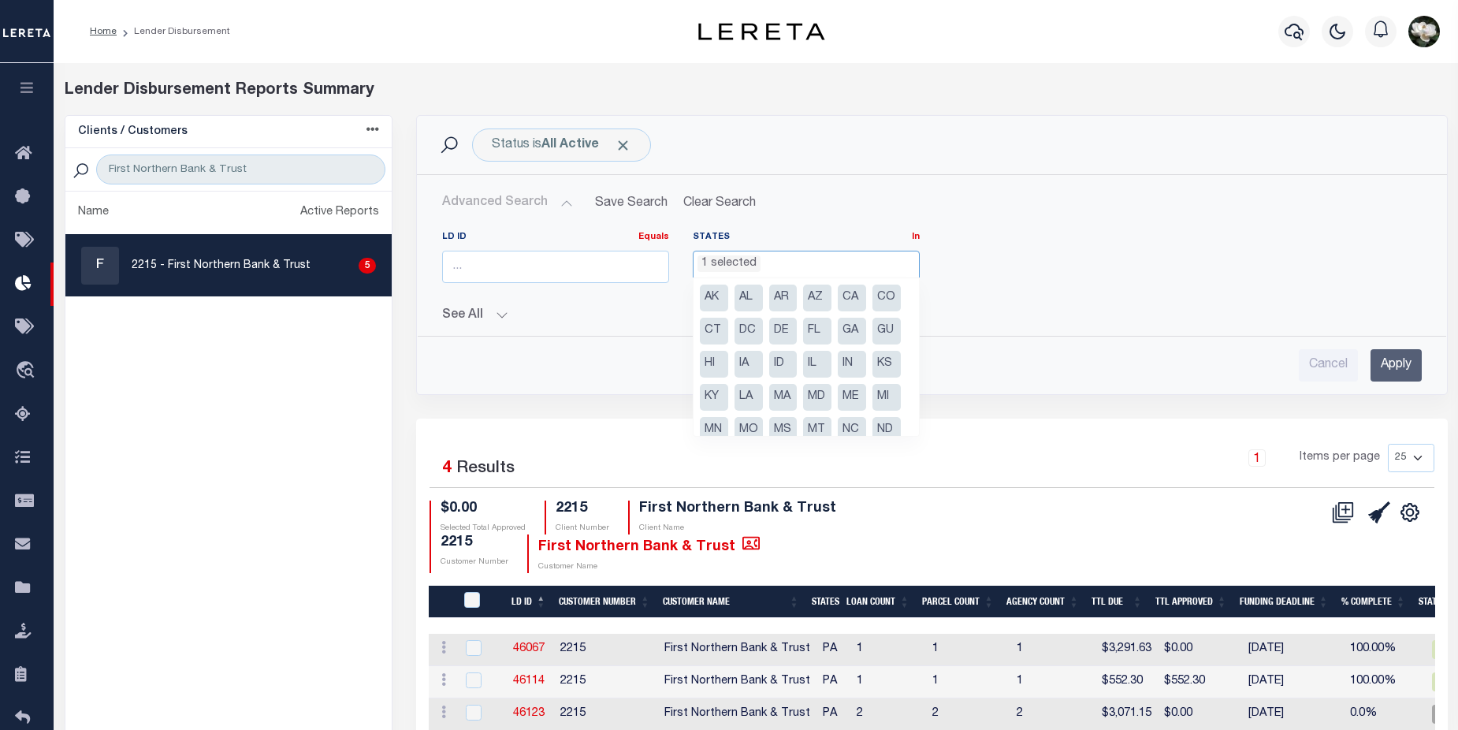
scroll to position [146, 0]
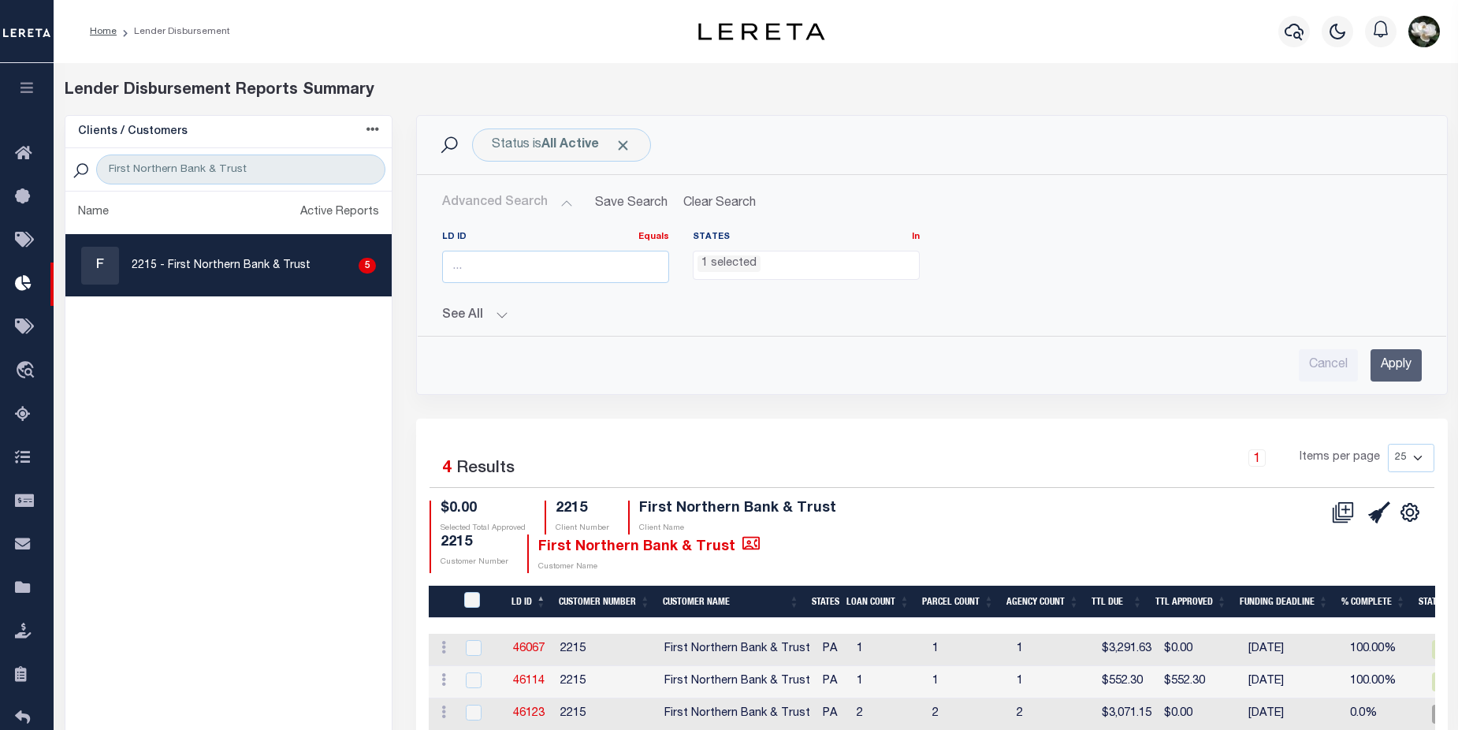
click at [578, 319] on button "See All" at bounding box center [932, 315] width 980 height 15
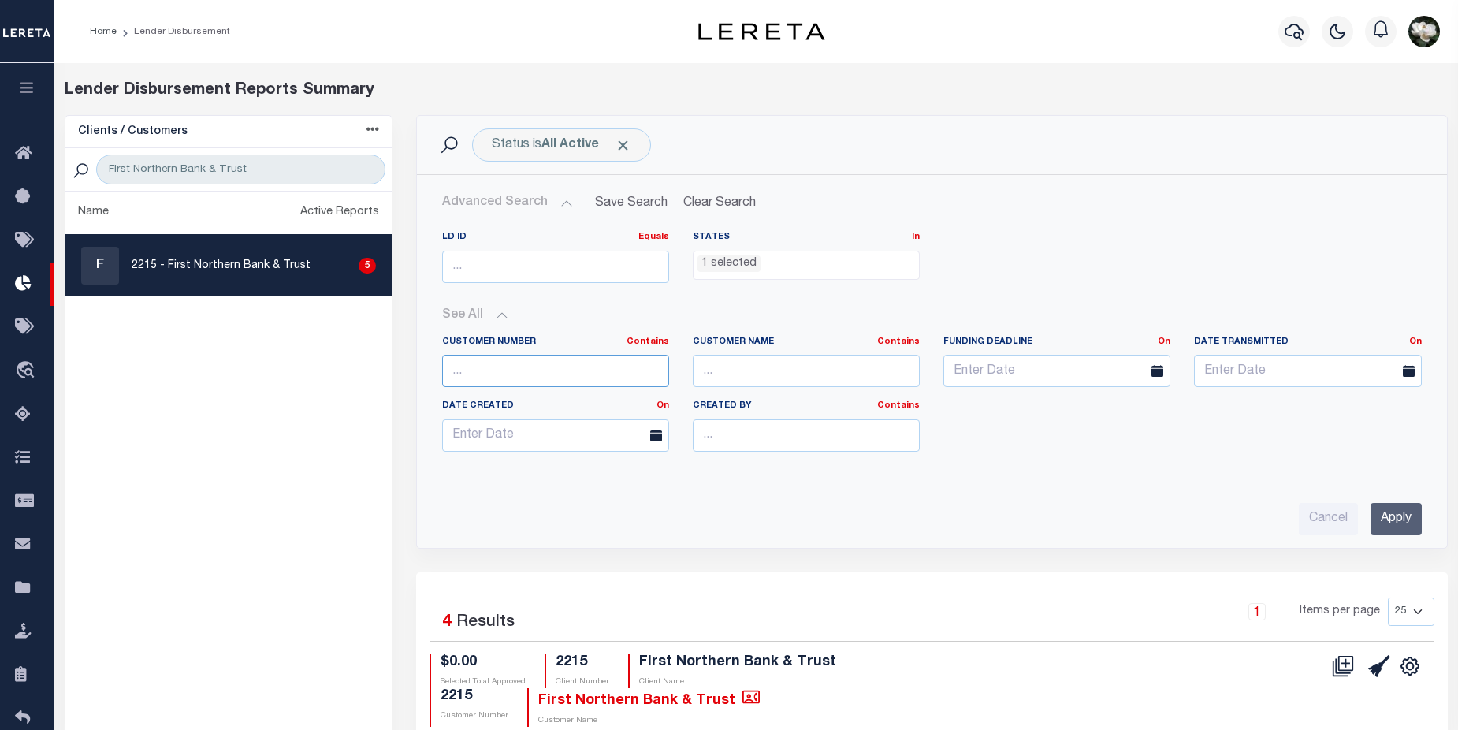
click at [535, 363] on input "text" at bounding box center [555, 371] width 227 height 32
type input "2215"
click at [1406, 516] on input "Apply" at bounding box center [1395, 519] width 51 height 32
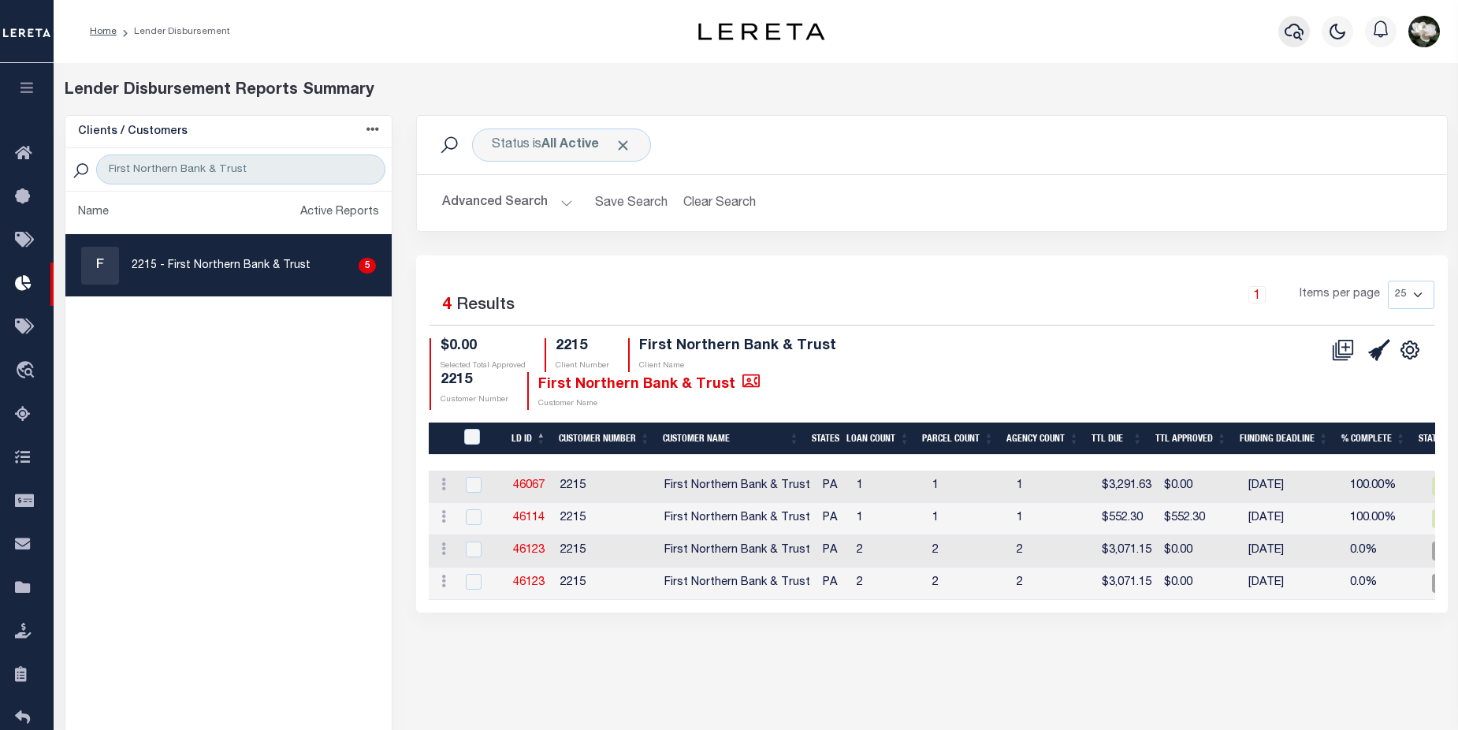
click at [1291, 35] on icon "button" at bounding box center [1294, 31] width 19 height 19
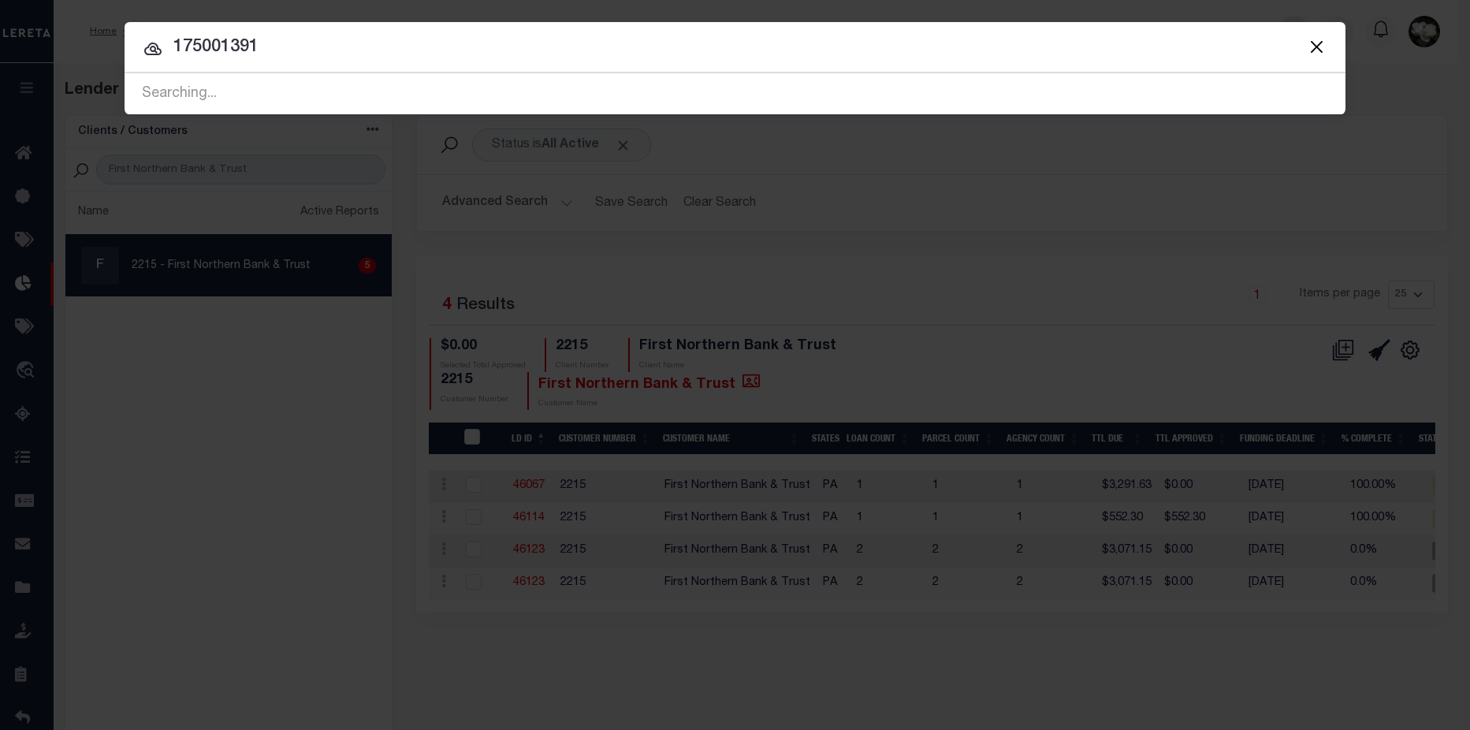
type input "175001391"
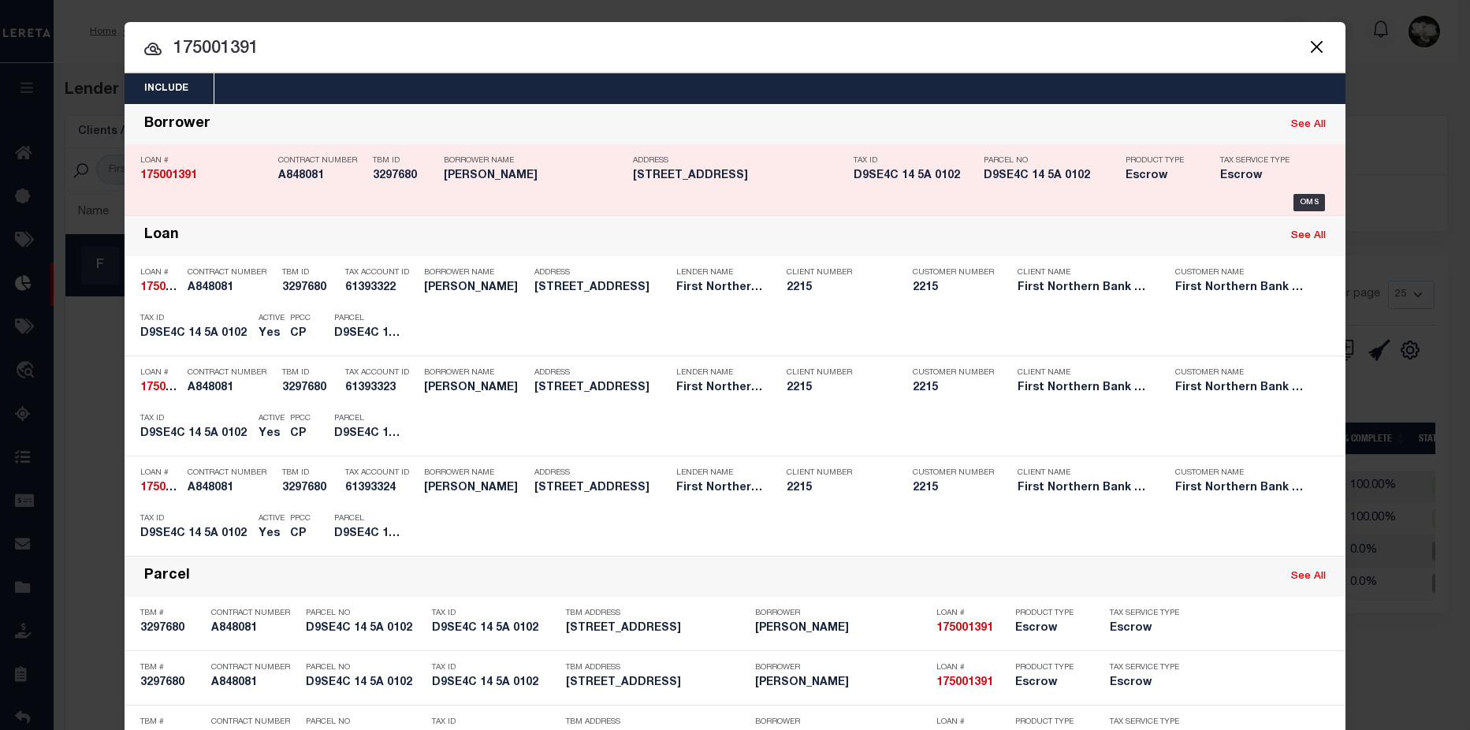
click at [621, 183] on div "Address 315 N 5TH ST BANGOR PA 18013-1823" at bounding box center [731, 171] width 221 height 46
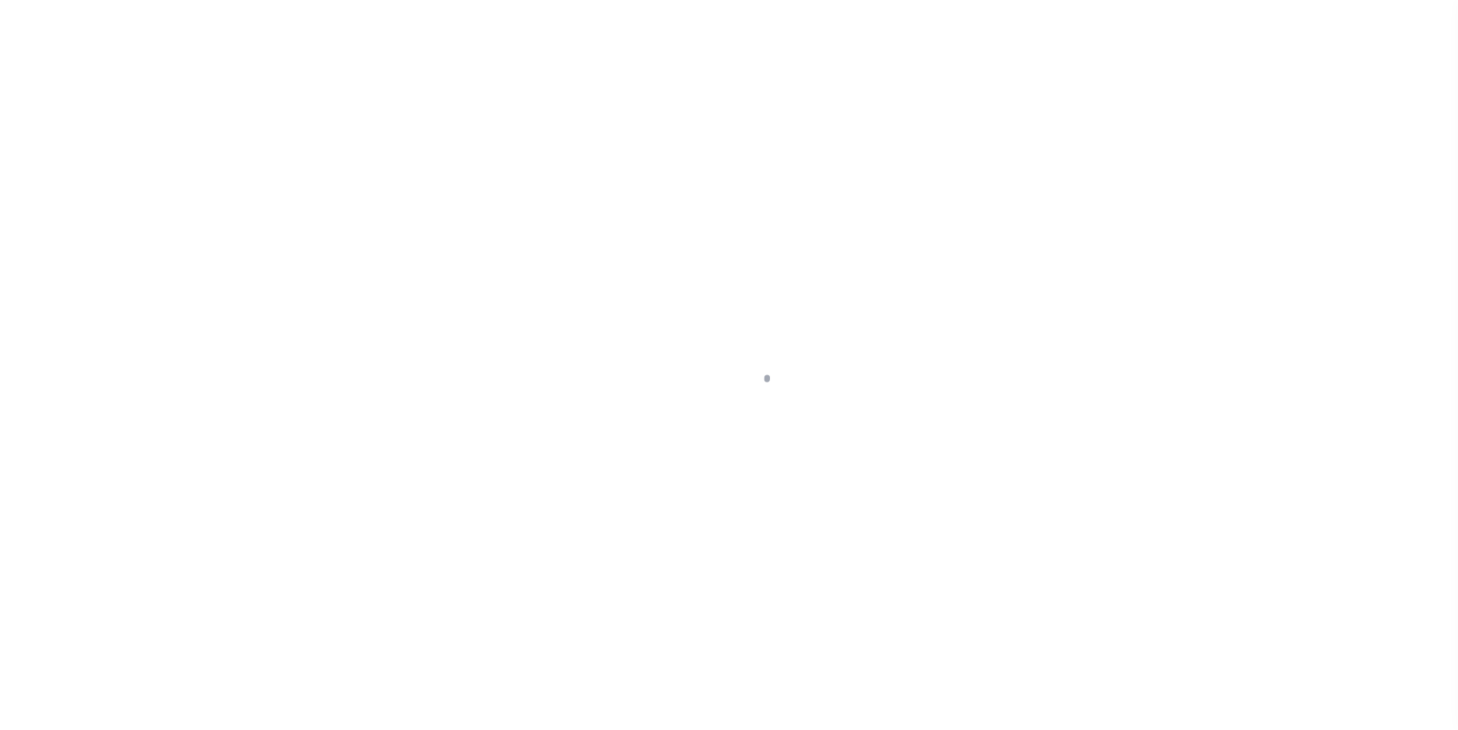
select select "10"
select select "Escrow"
type input "[STREET_ADDRESS]"
type input "D9SE4C 14 5A 0102"
select select
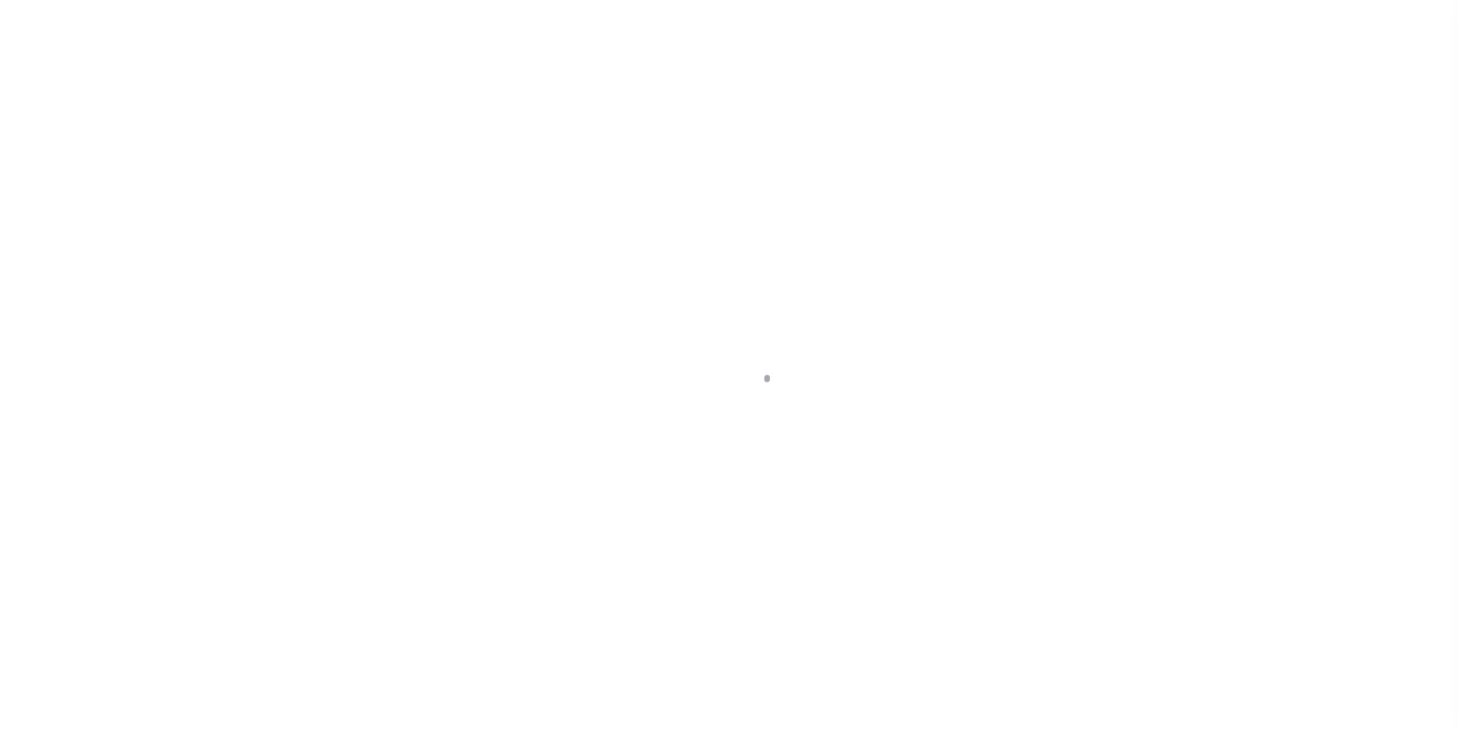
type input "BANGOR PA 18013"
type input "PA"
select select
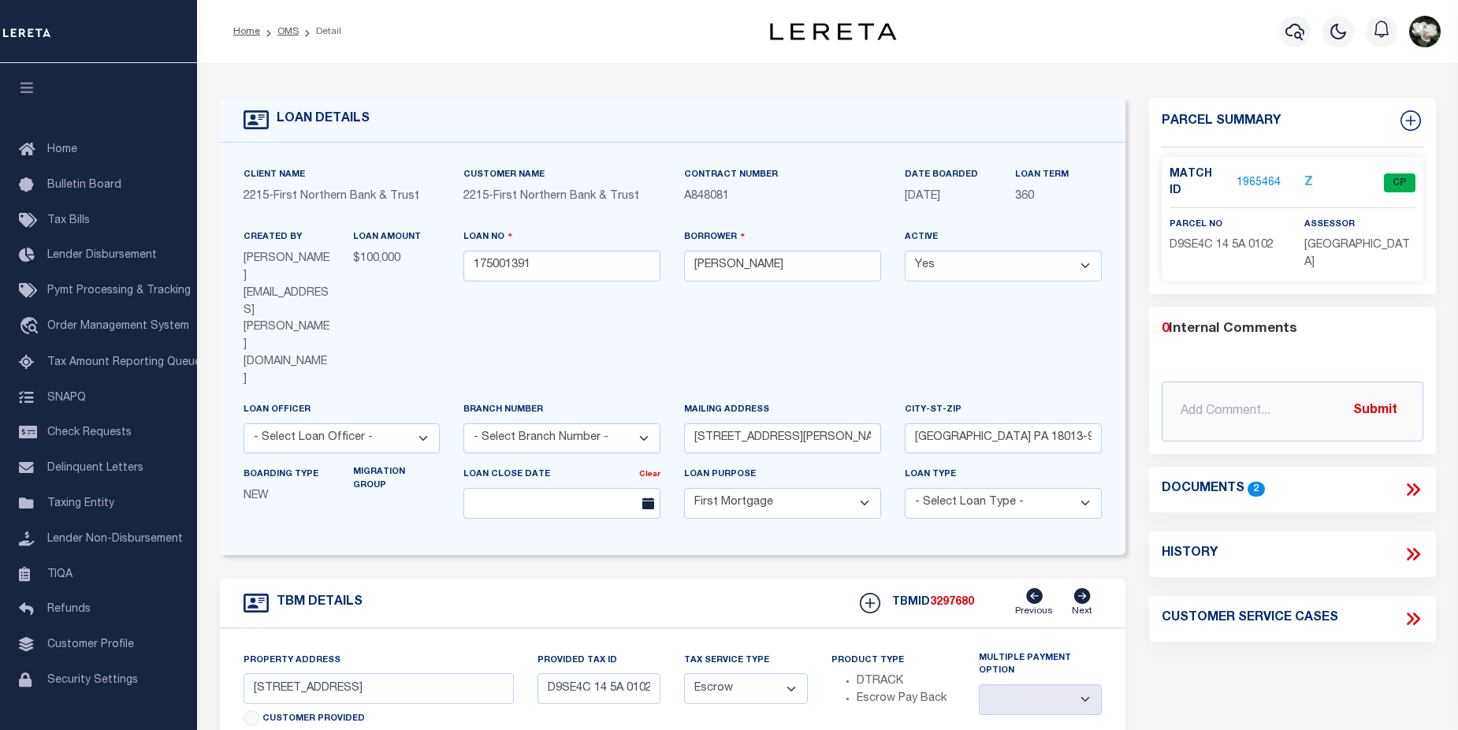
click at [1254, 175] on link "1965464" at bounding box center [1258, 183] width 44 height 17
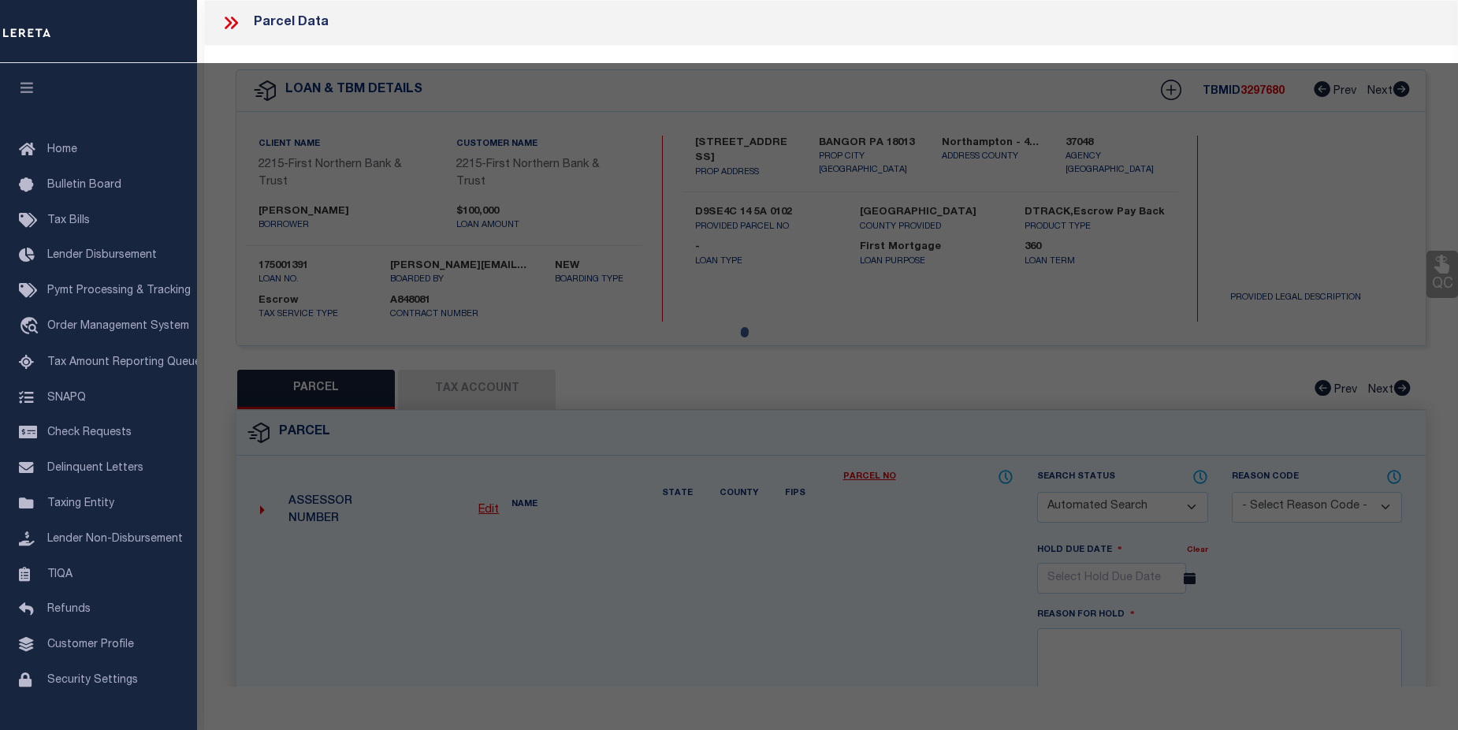
checkbox input "false"
select select "CP"
type input "FLEISCHER GERALD C & MICHELLE L,"
select select "AGW"
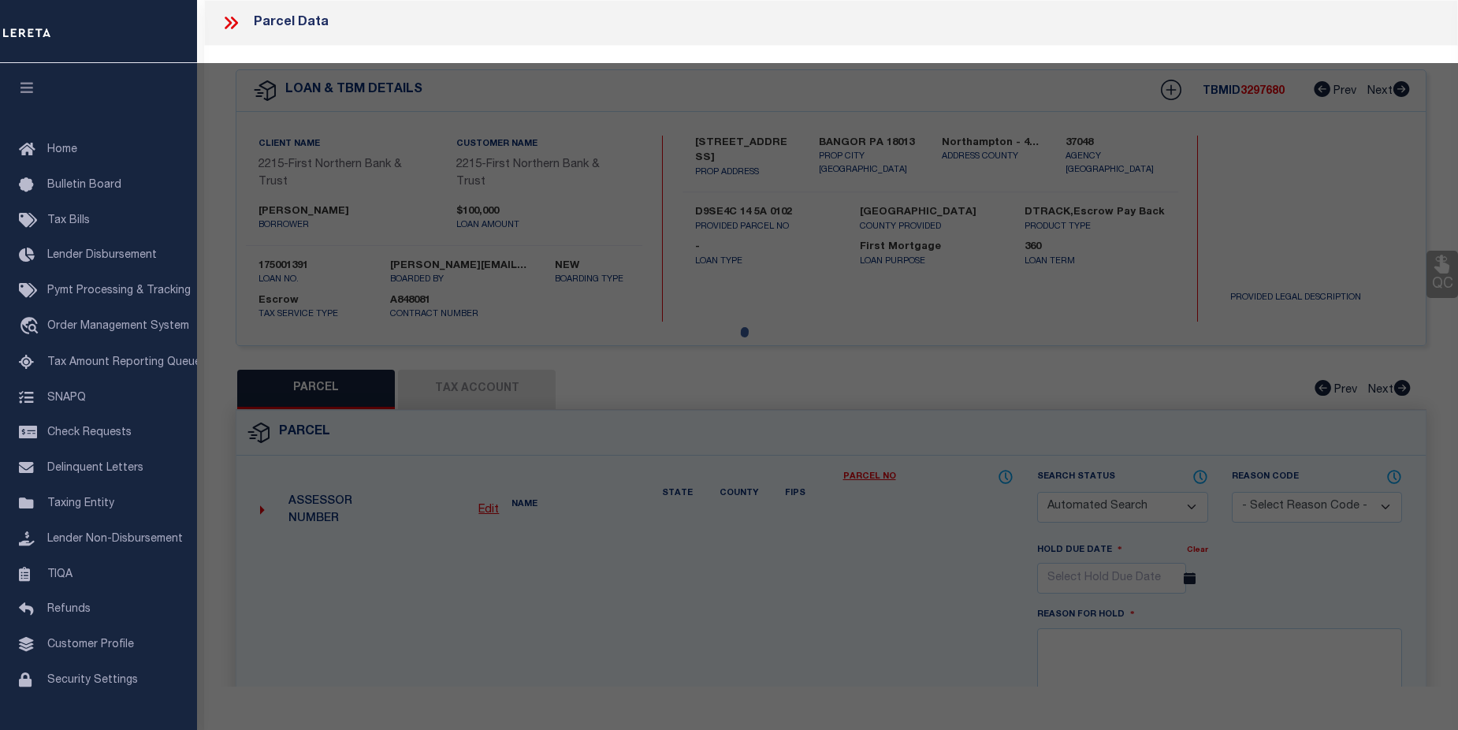
select select
type input "315 5TH ST N"
checkbox input "false"
type input "BANGOR PA 18013"
type textarea "Acres .0861"
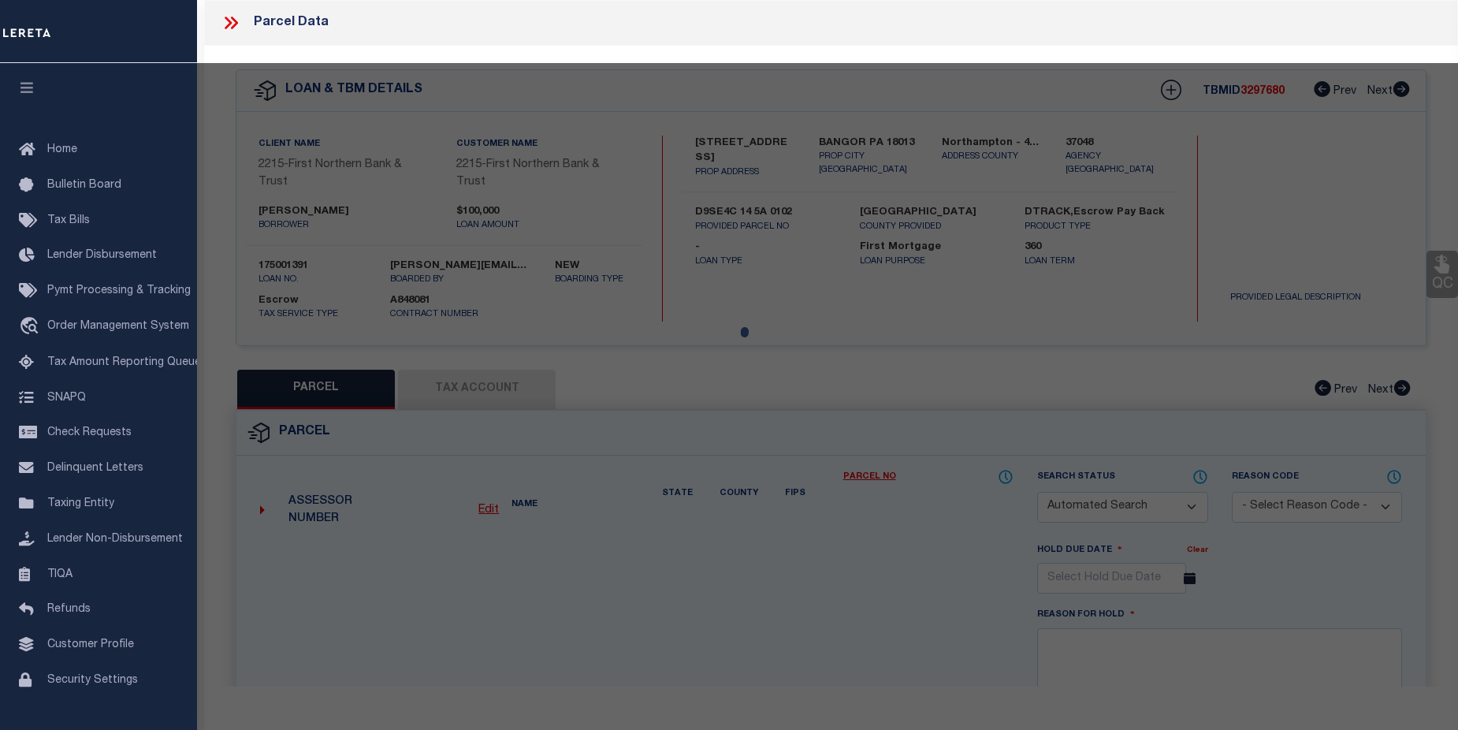
type textarea "Completed based on the given legal document."
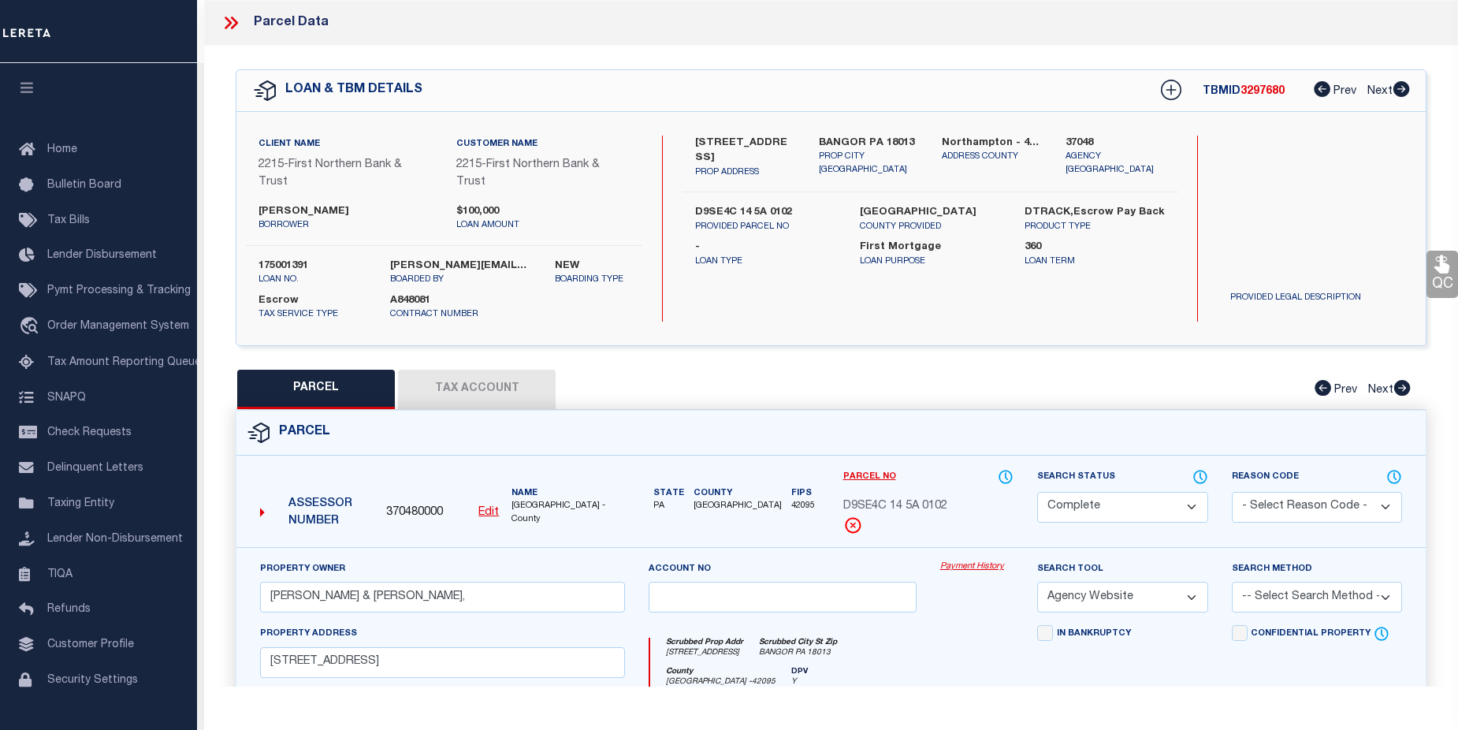
click at [973, 569] on link "Payment History" at bounding box center [976, 566] width 73 height 13
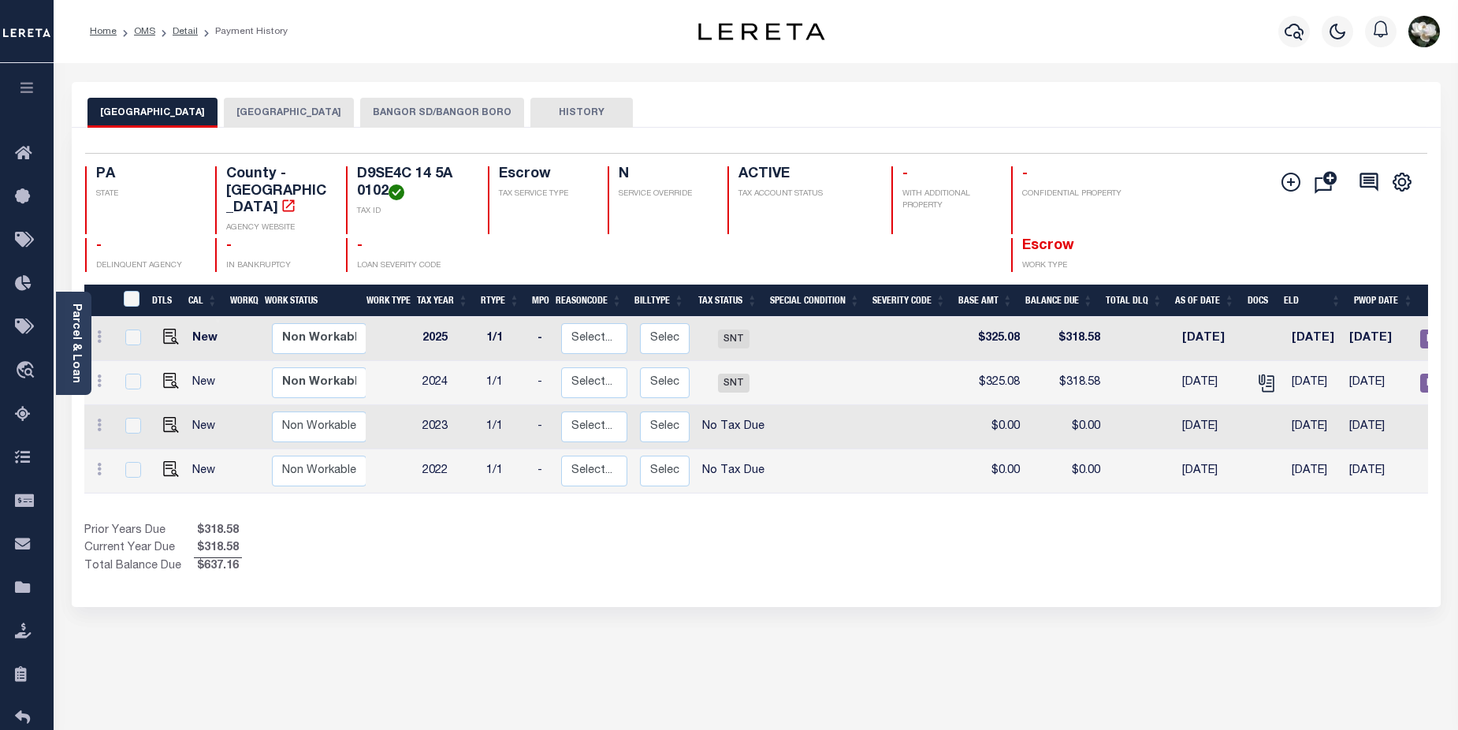
click at [423, 105] on button "BANGOR SD/BANGOR BORO" at bounding box center [442, 113] width 164 height 30
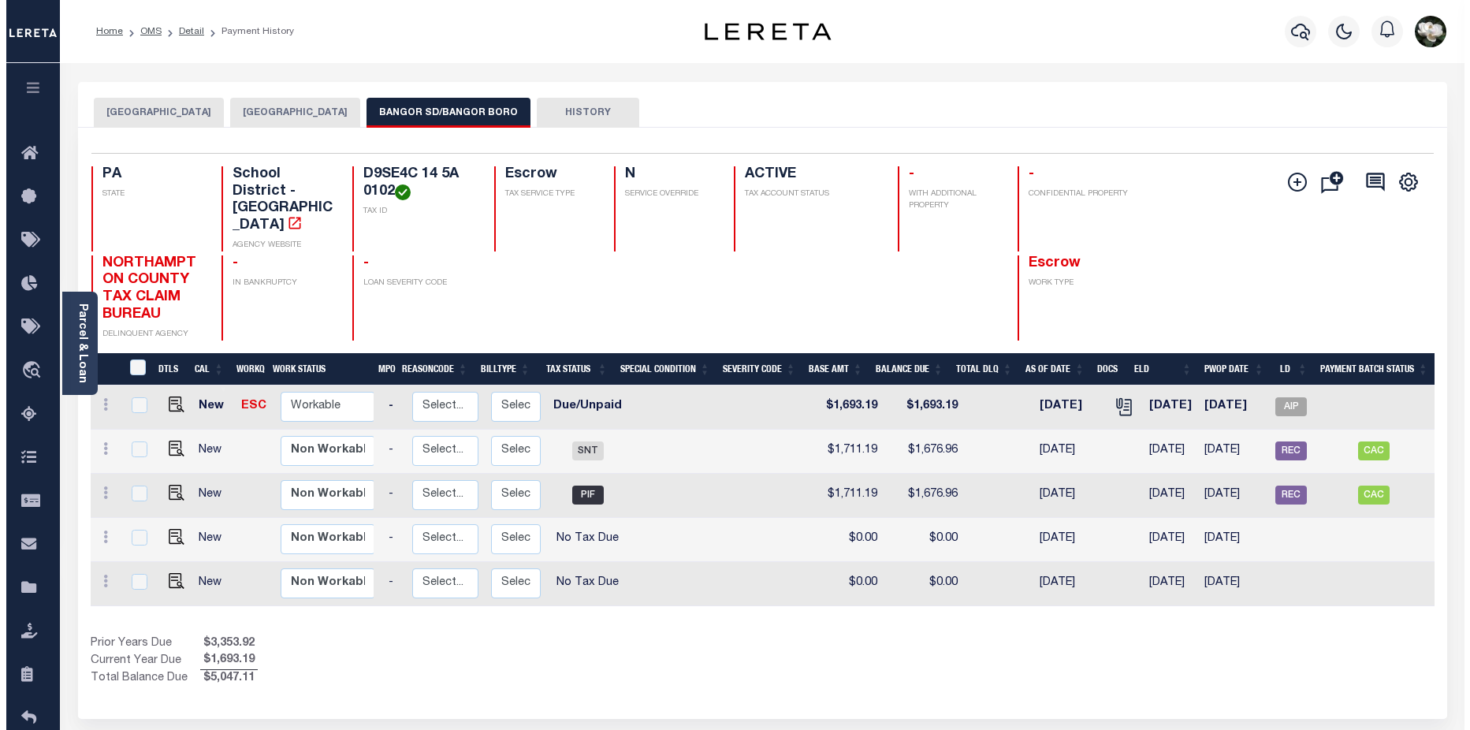
scroll to position [0, 162]
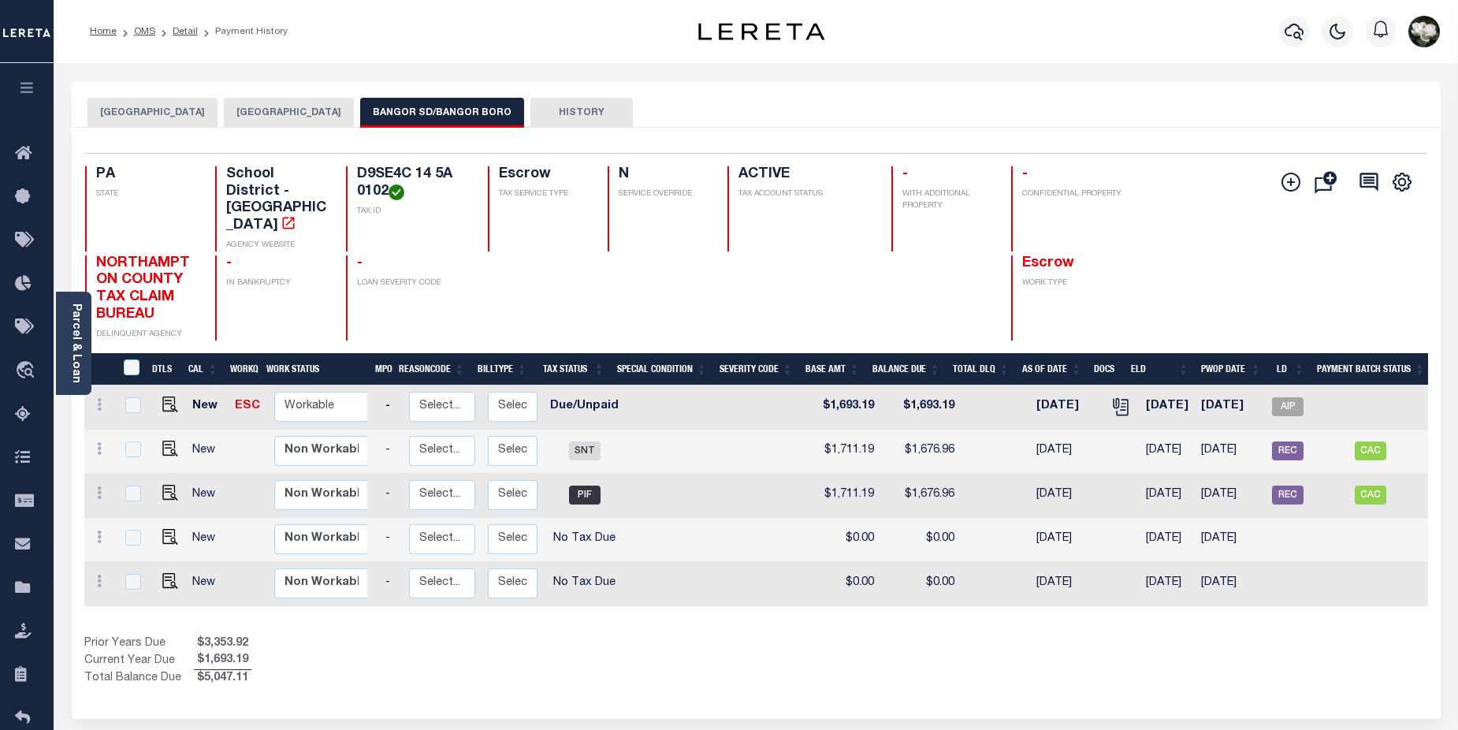
click at [1269, 45] on div "Profile Sign out" at bounding box center [1356, 31] width 180 height 55
click at [1285, 23] on icon "button" at bounding box center [1294, 31] width 19 height 19
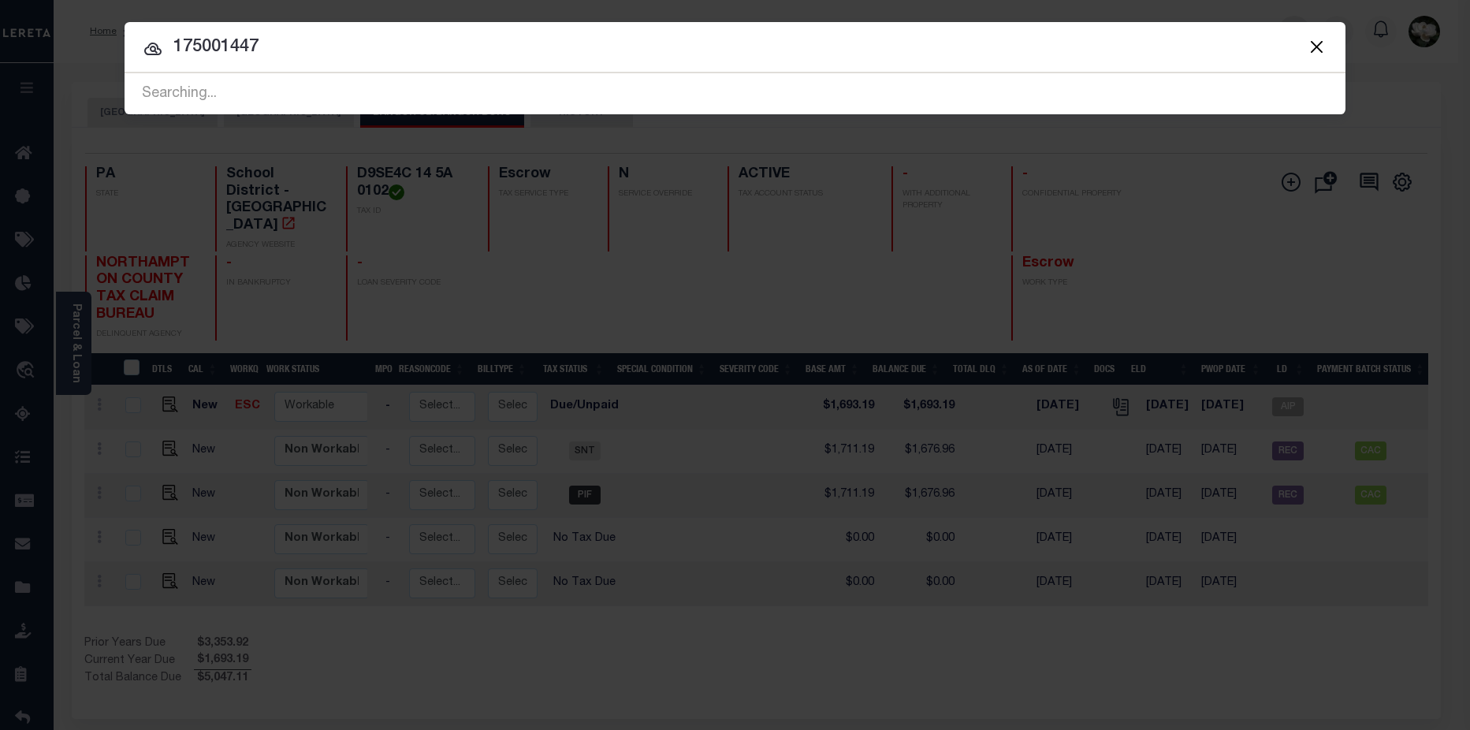
type input "175001447"
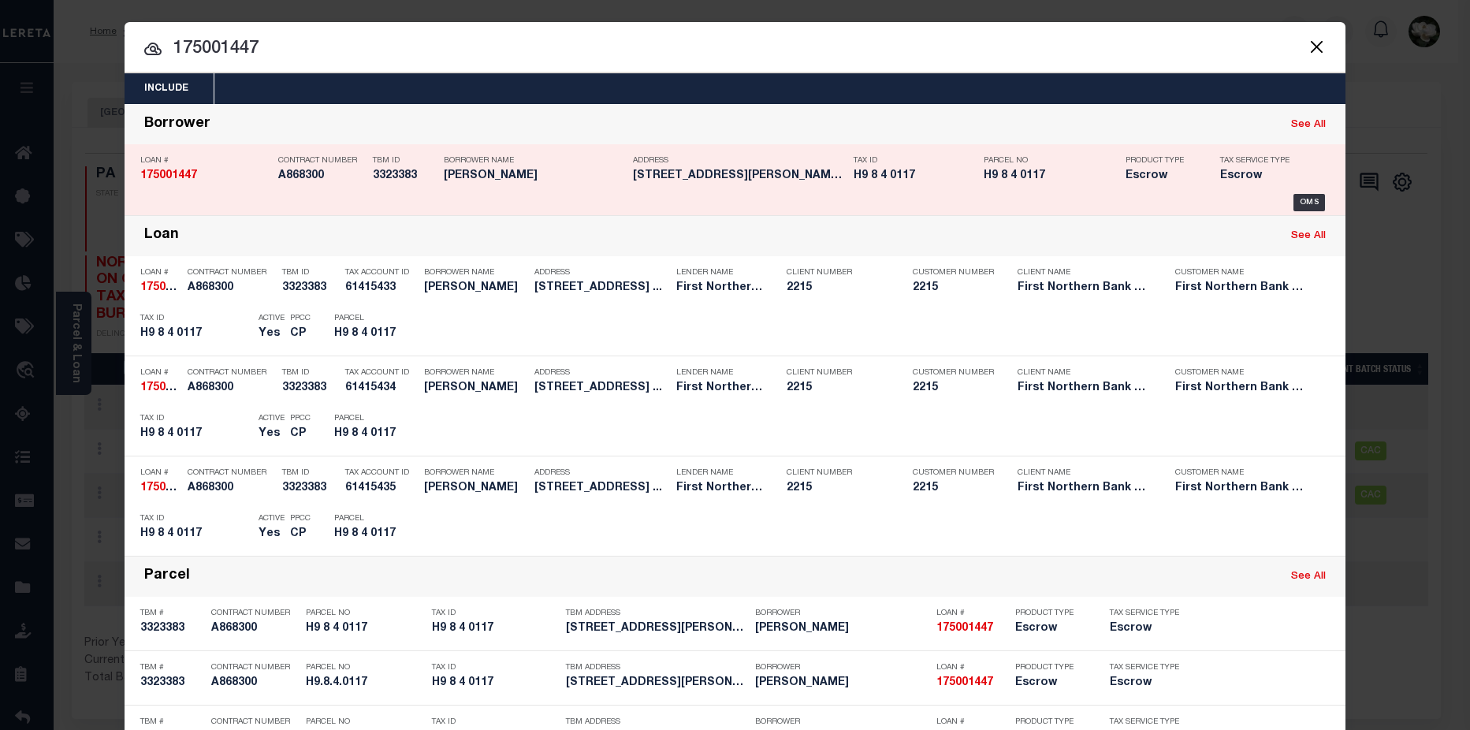
click at [872, 183] on h5 "H9 8 4 0117" at bounding box center [914, 175] width 122 height 13
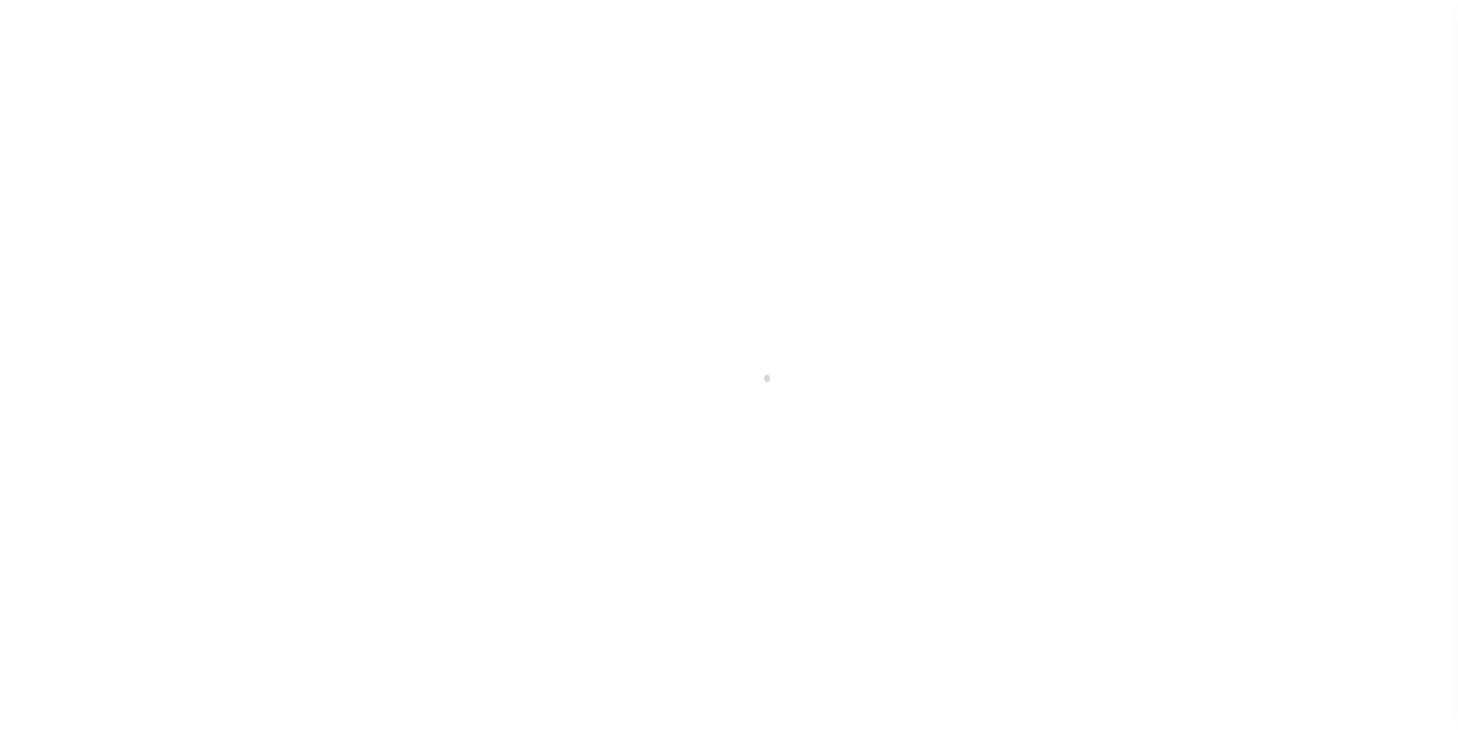
select select "10"
select select "Escrow"
type input "[STREET_ADDRESS]"
type input "H9.8.4.0117"
select select
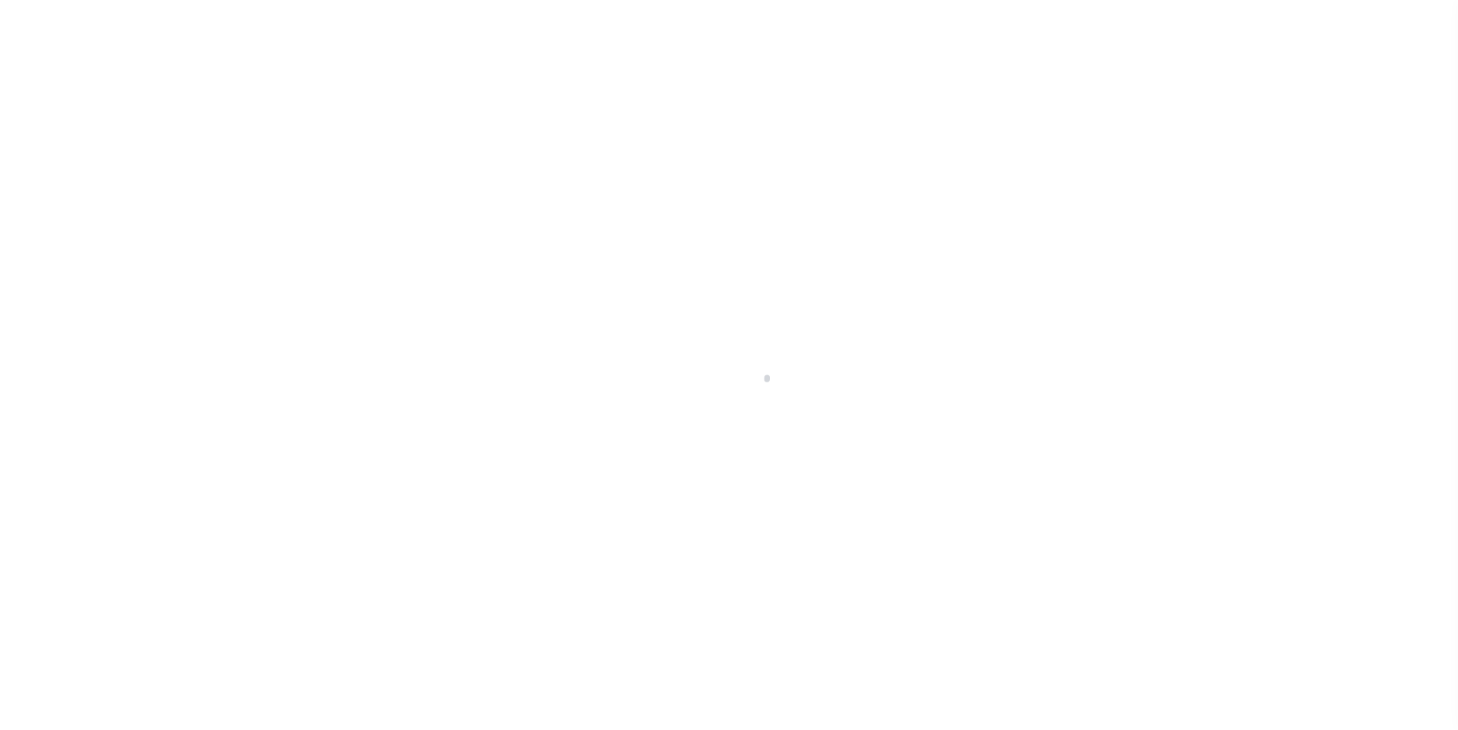
type input "BANGOR PA 18013"
type input "PA"
select select
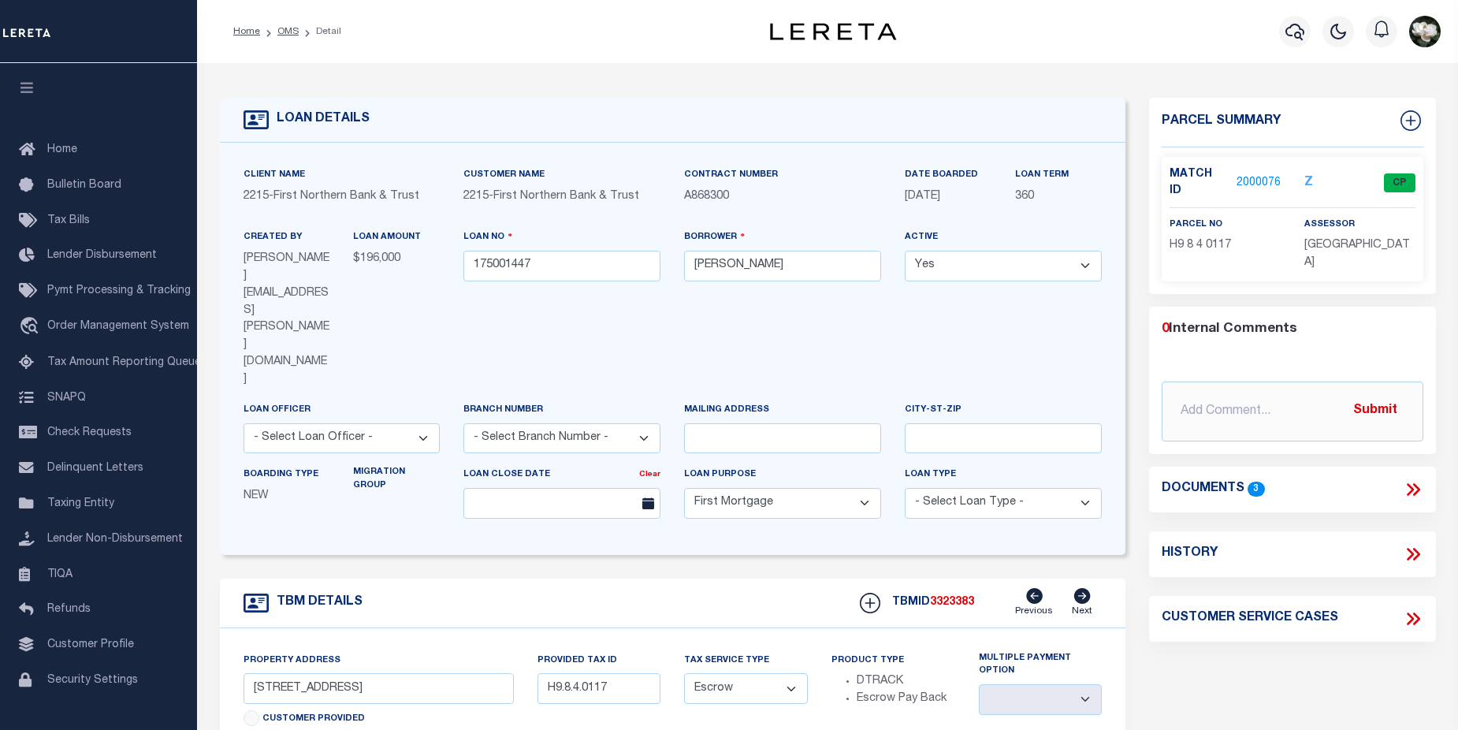
click at [1258, 179] on link "2000076" at bounding box center [1258, 183] width 44 height 17
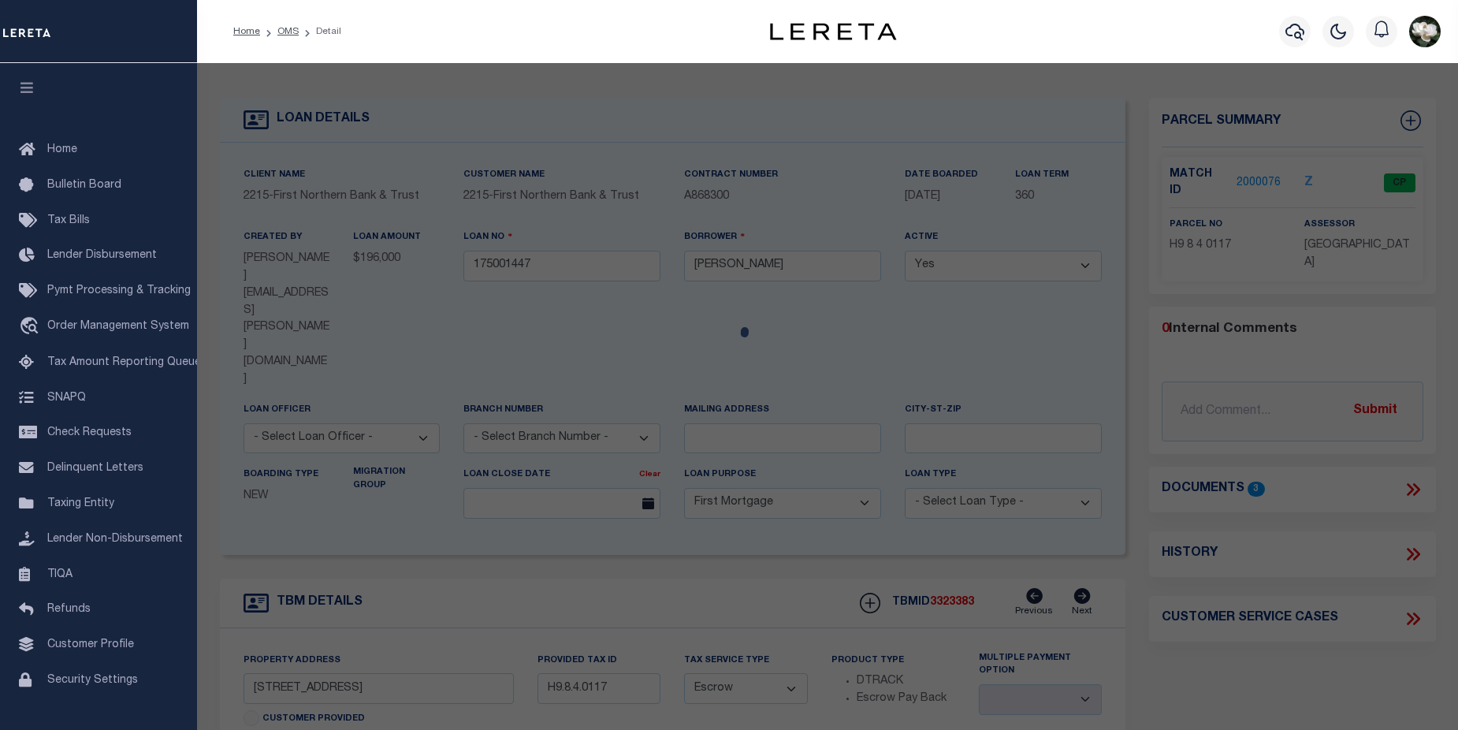
checkbox input "false"
select select "CP"
type input "WELSH MASAKO K,"
select select "AGW"
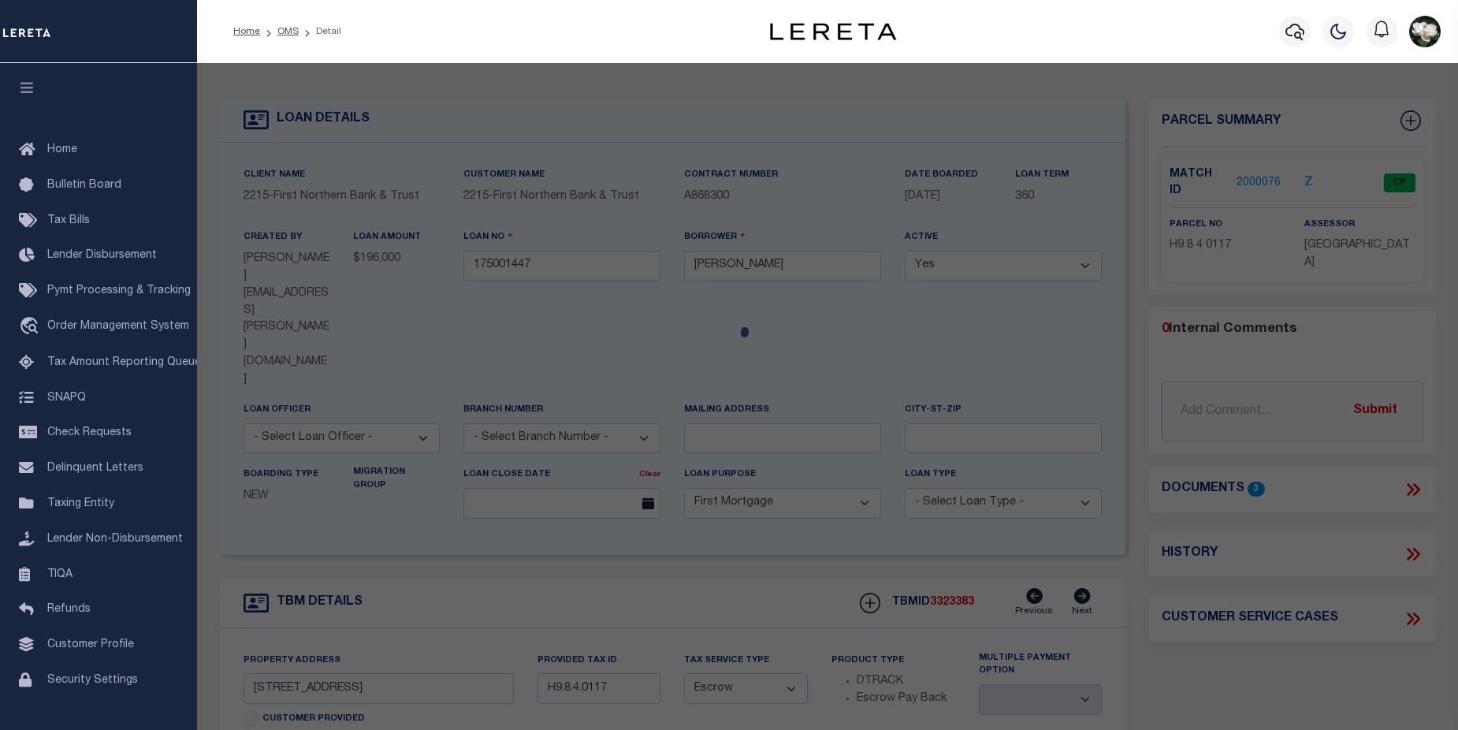
select select
type input "[STREET_ADDRESS]"
checkbox input "false"
type input "BANGOR PA 18013"
type textarea "Acres 3"
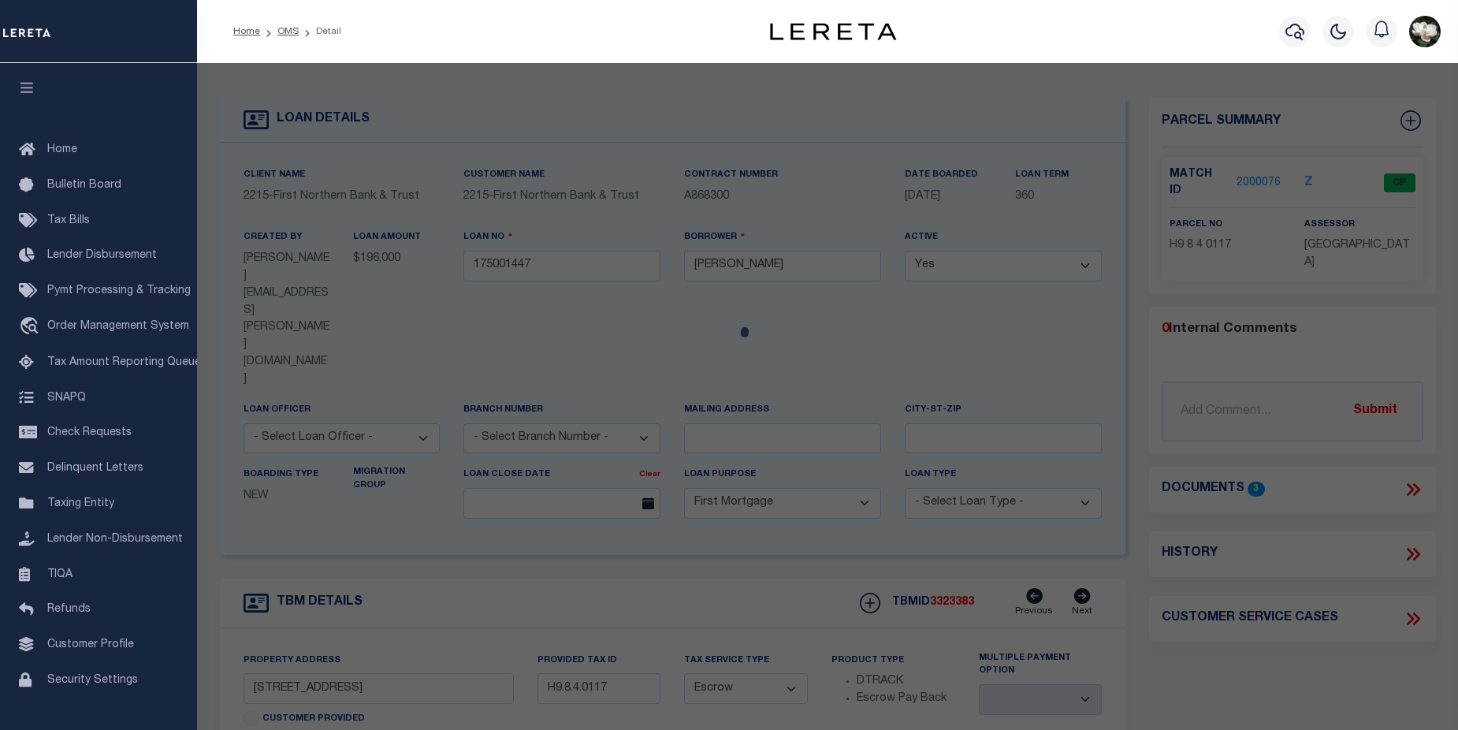
type textarea "Completed based on given legal document."
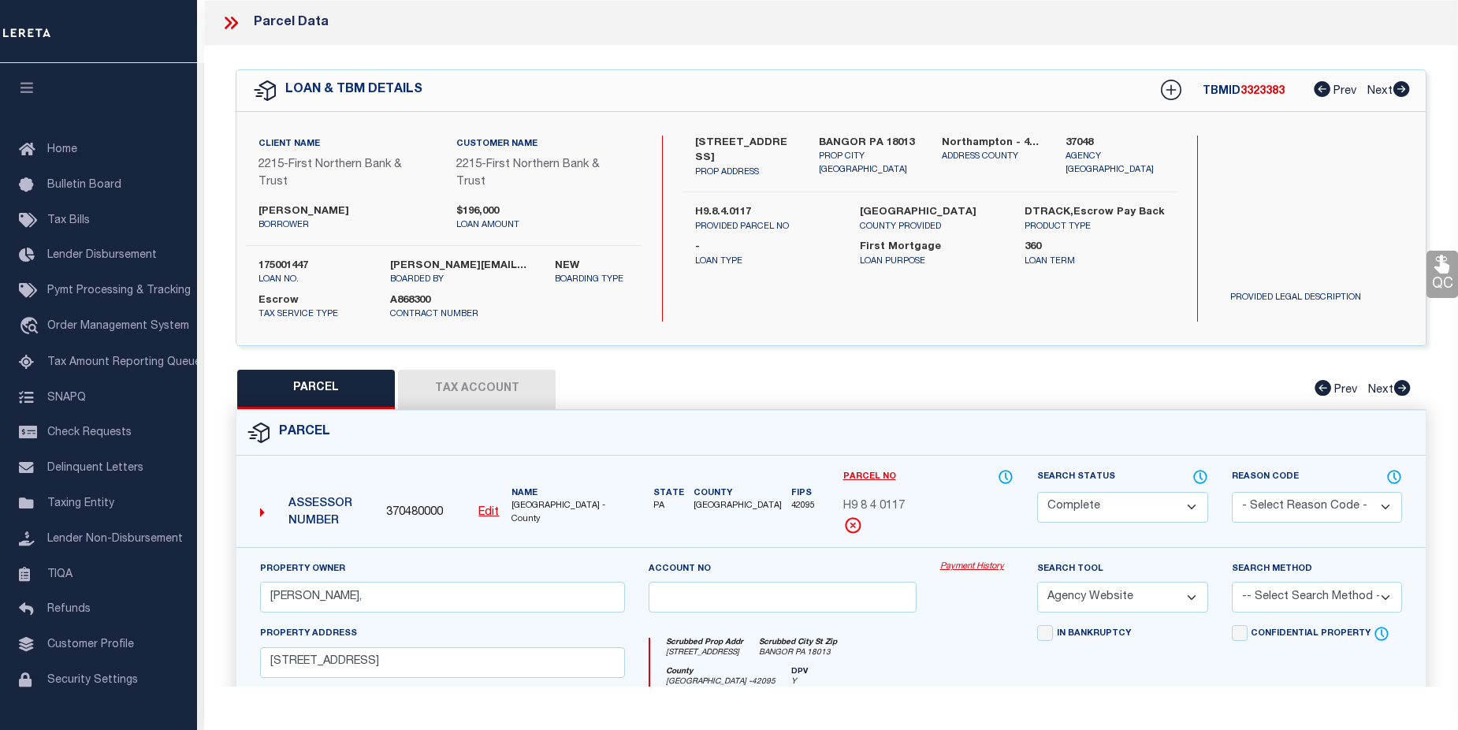
click at [980, 562] on link "Payment History" at bounding box center [976, 566] width 73 height 13
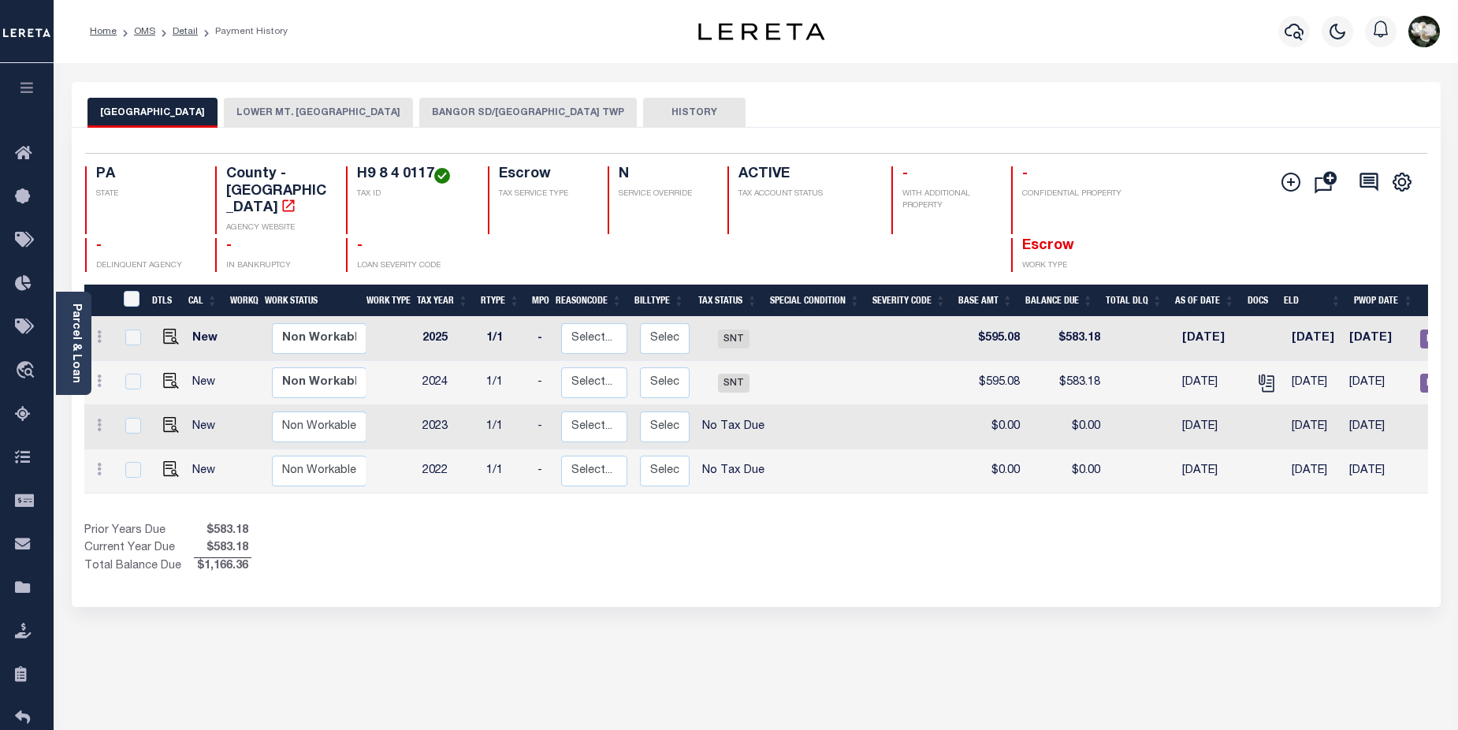
drag, startPoint x: 469, startPoint y: 109, endPoint x: 1092, endPoint y: 459, distance: 714.8
click at [472, 110] on button "BANGOR SD/[GEOGRAPHIC_DATA] TWP" at bounding box center [528, 113] width 218 height 30
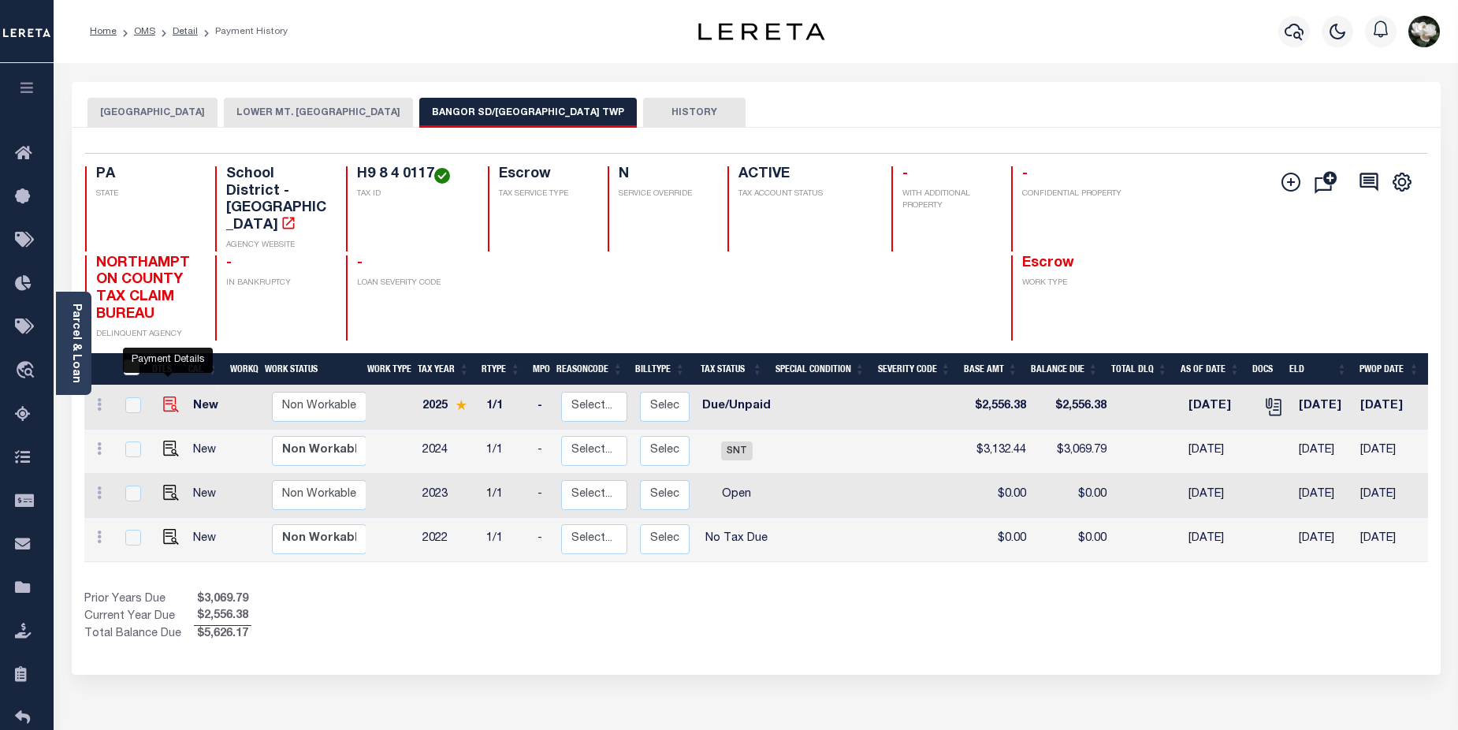
click at [164, 396] on img "" at bounding box center [171, 404] width 16 height 16
checkbox input "true"
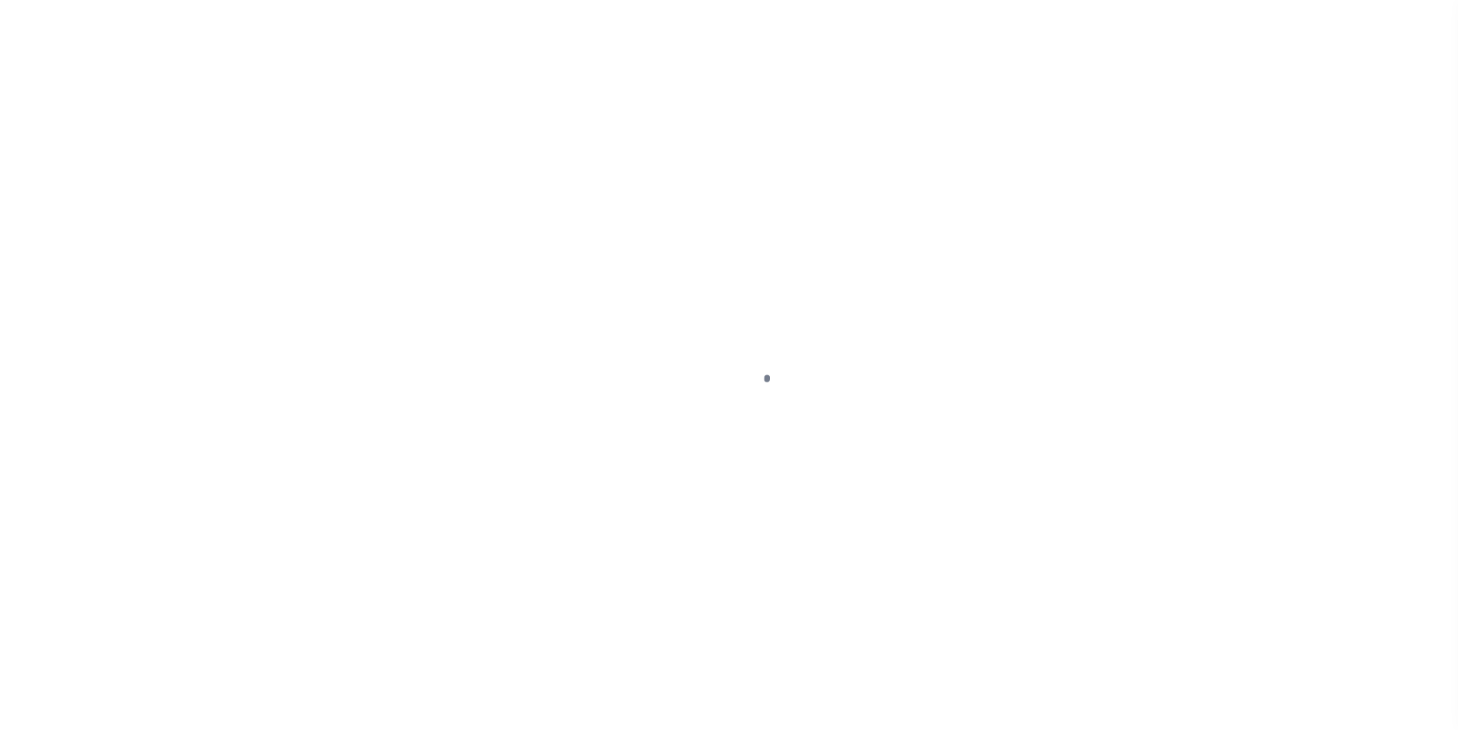
select select "DUE"
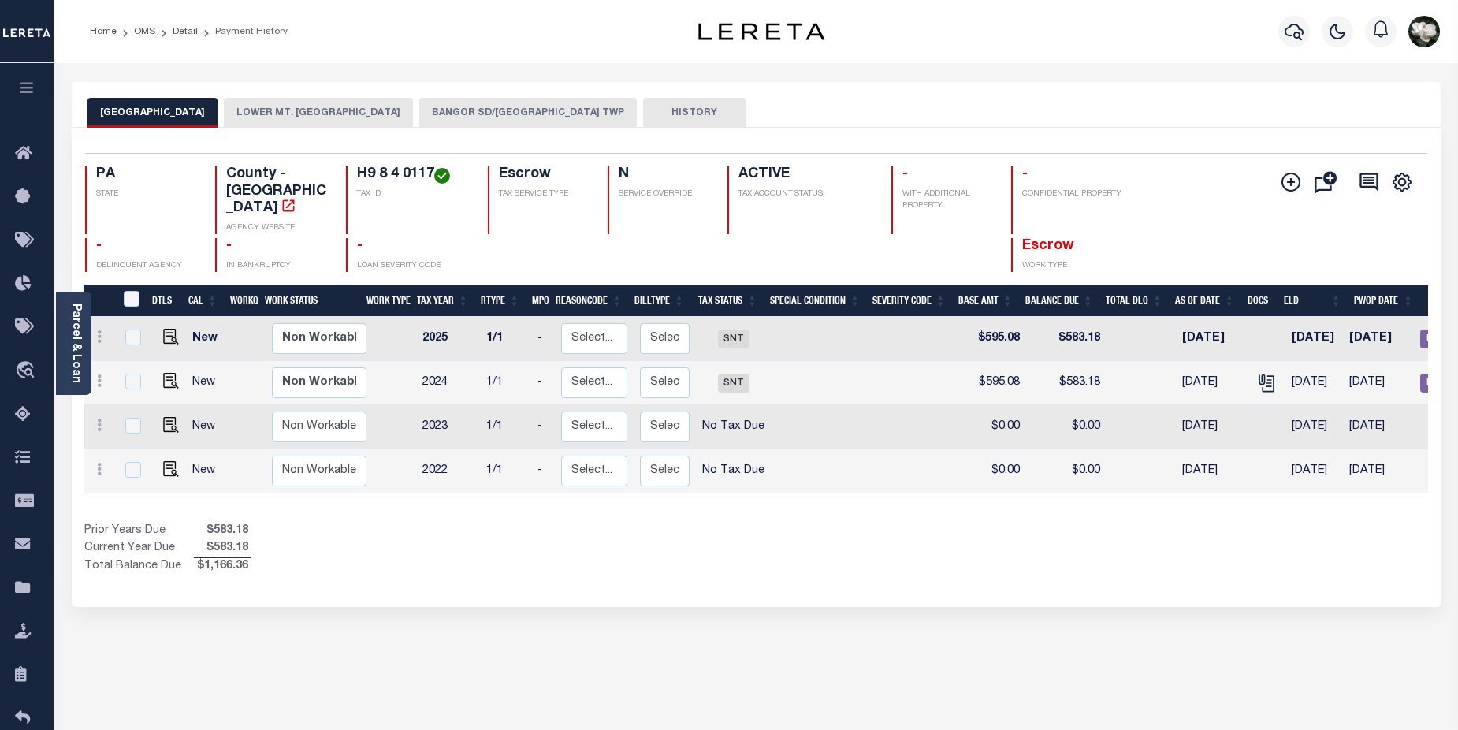
click at [516, 119] on button "BANGOR SD/[GEOGRAPHIC_DATA] TWP" at bounding box center [528, 113] width 218 height 30
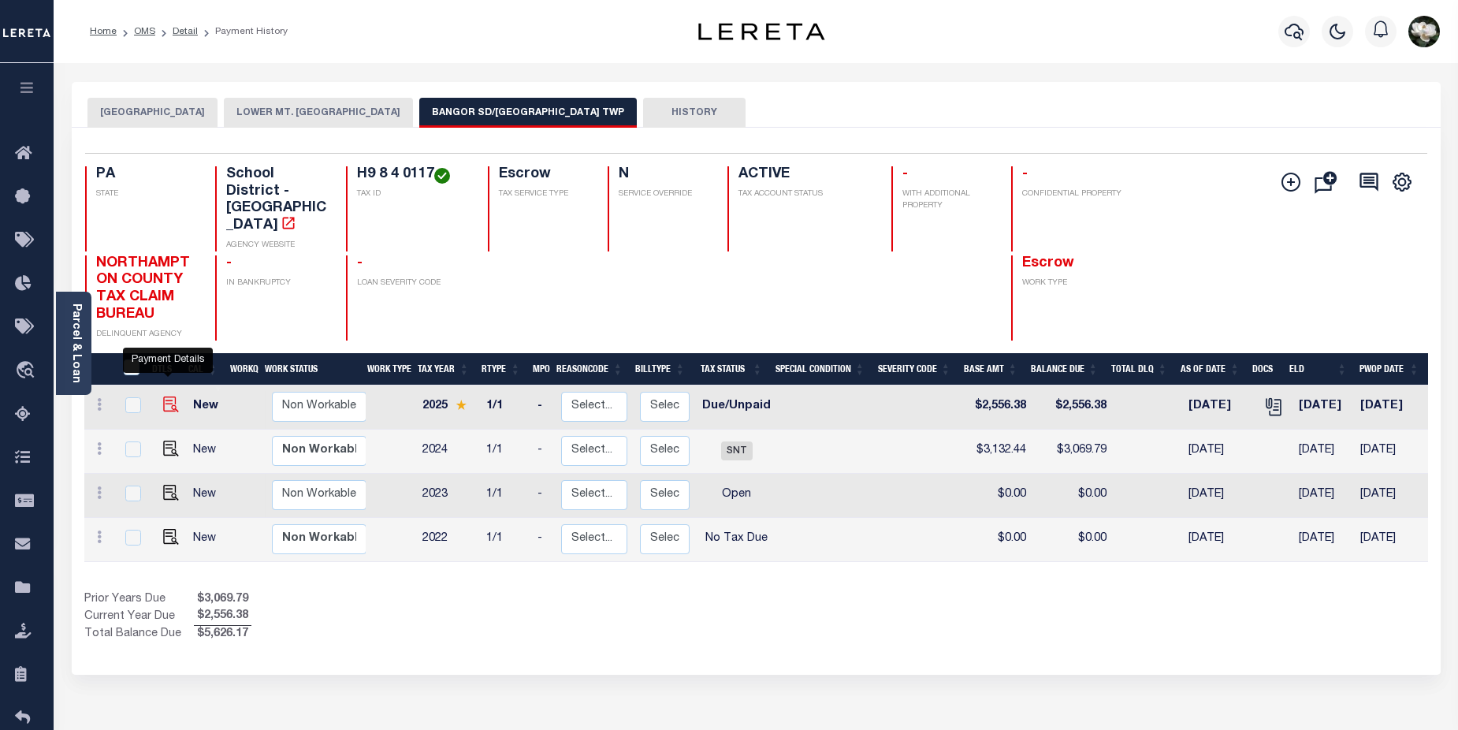
click at [169, 396] on img "" at bounding box center [171, 404] width 16 height 16
checkbox input "true"
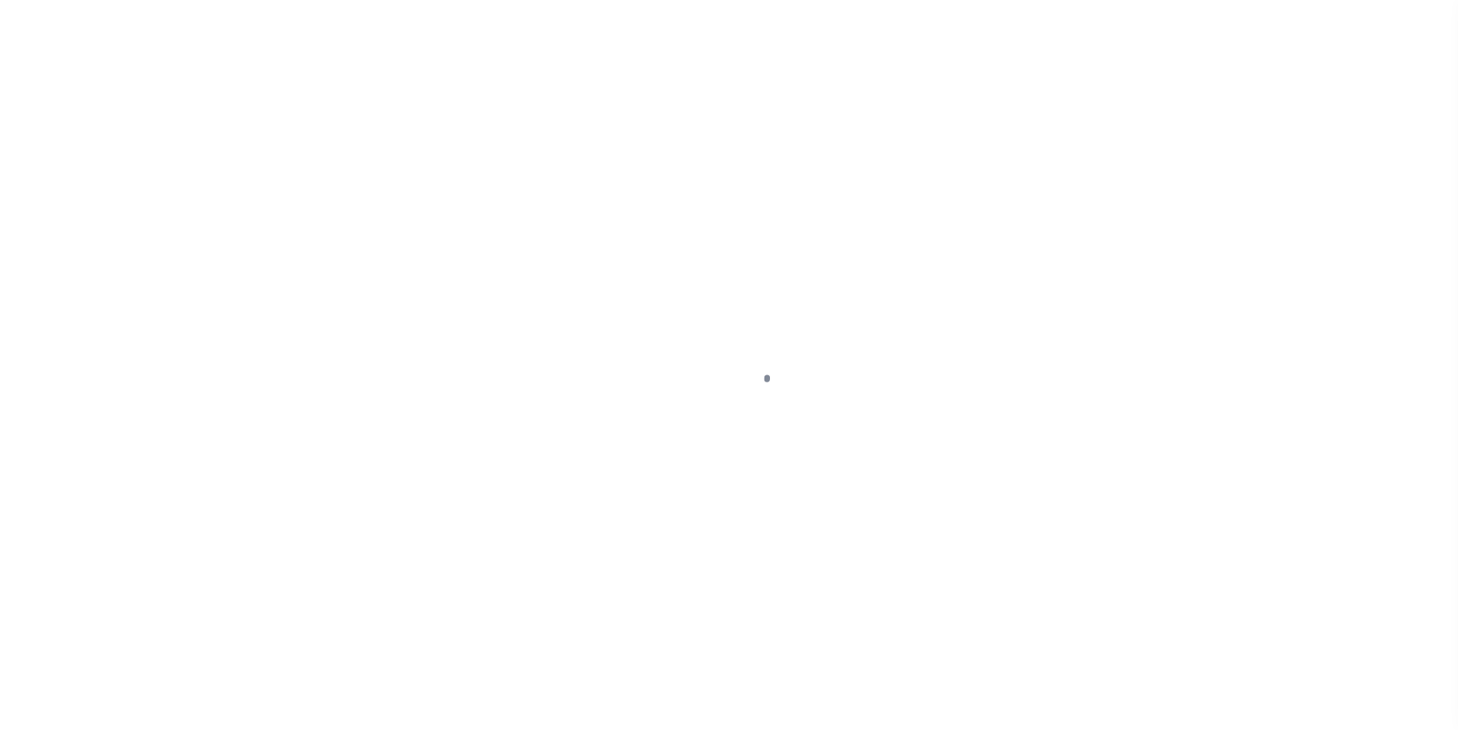
select select "DUE"
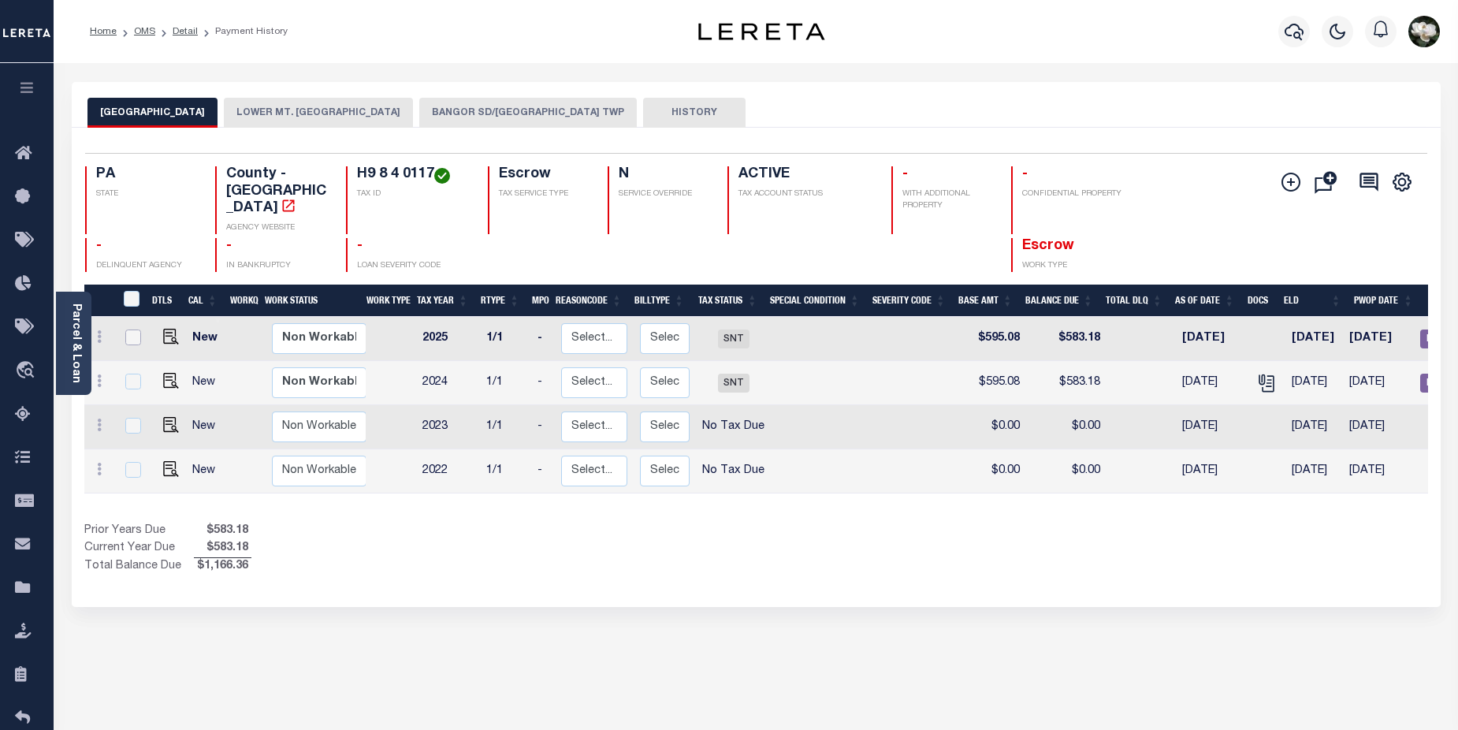
click at [129, 329] on input "checkbox" at bounding box center [133, 337] width 16 height 16
checkbox input "true"
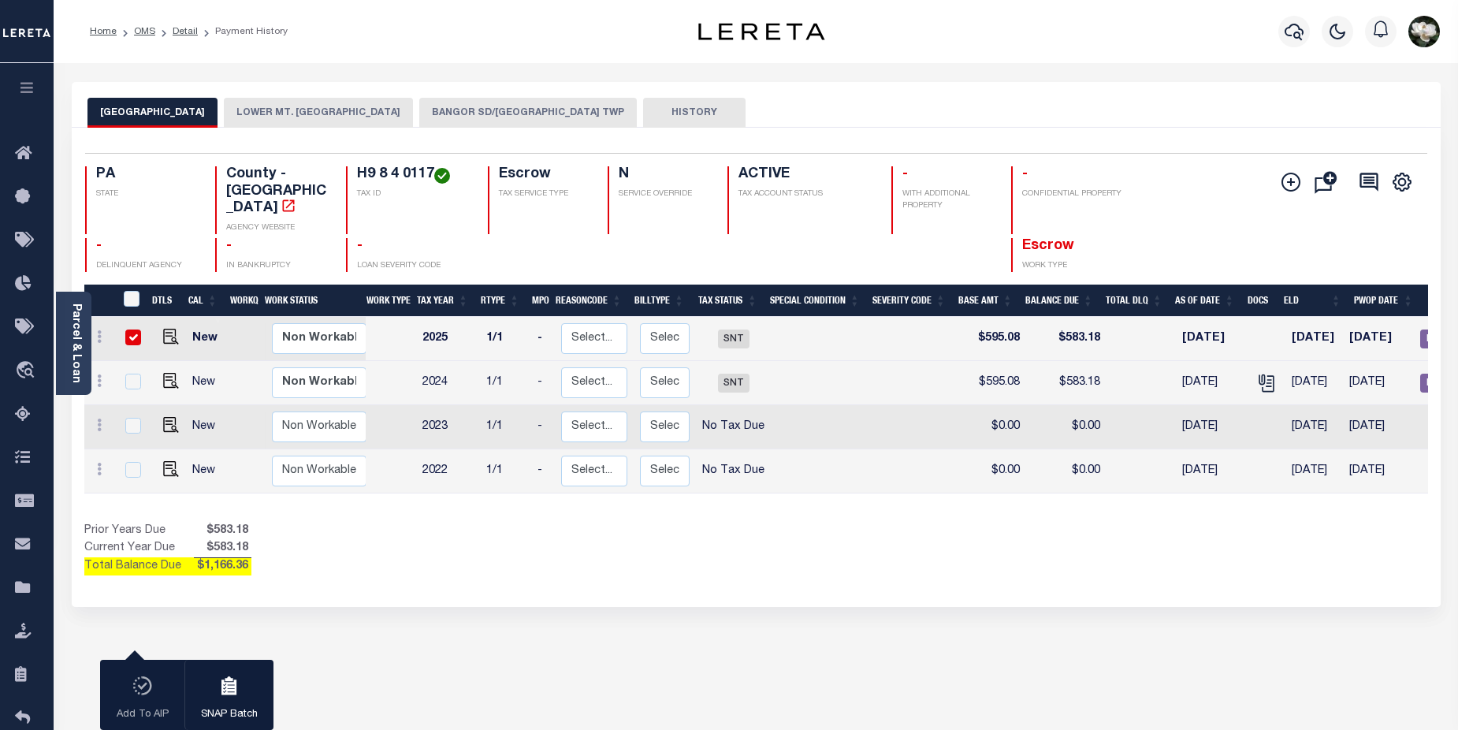
click at [529, 113] on button "BANGOR SD/LOWER MT BETHEL TWP" at bounding box center [528, 113] width 218 height 30
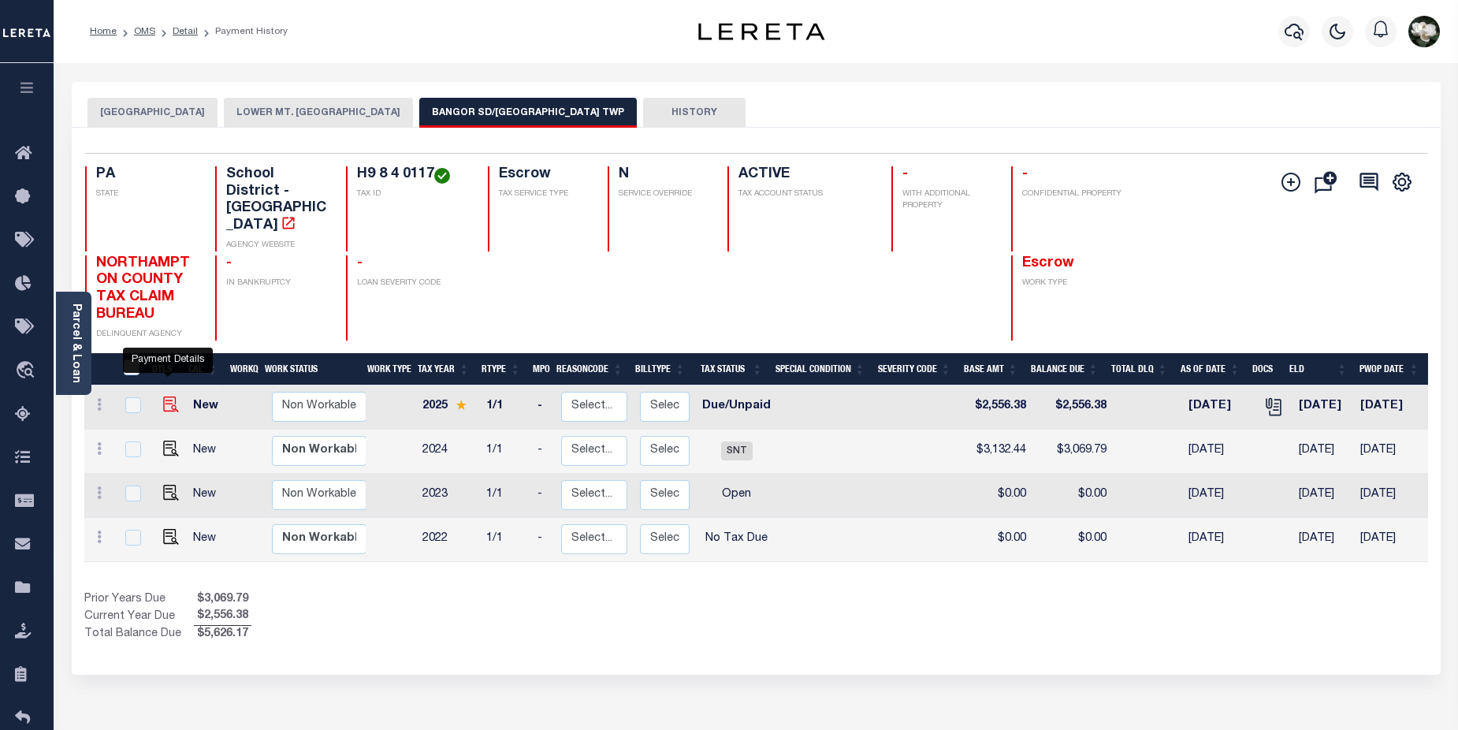
click at [165, 396] on img "" at bounding box center [171, 404] width 16 height 16
checkbox input "true"
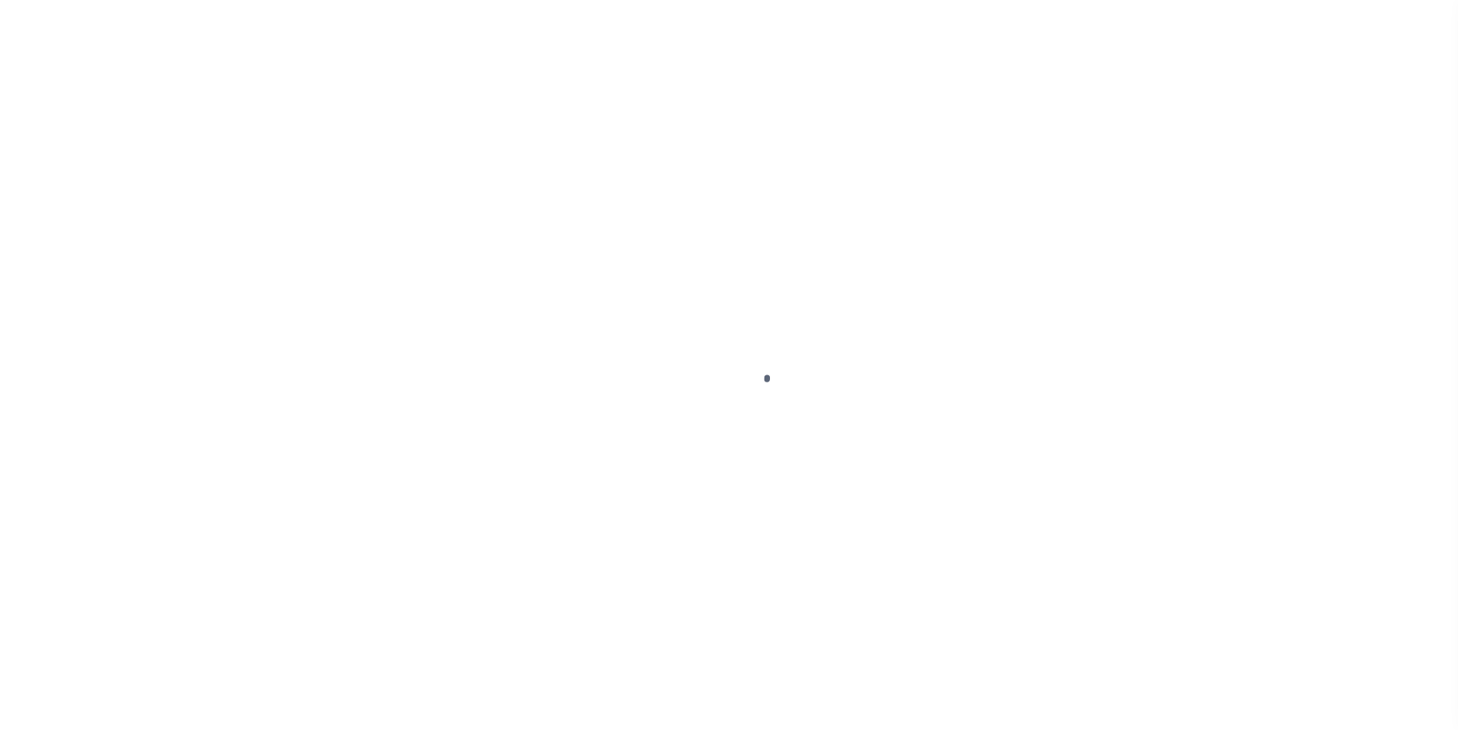
select select "DUE"
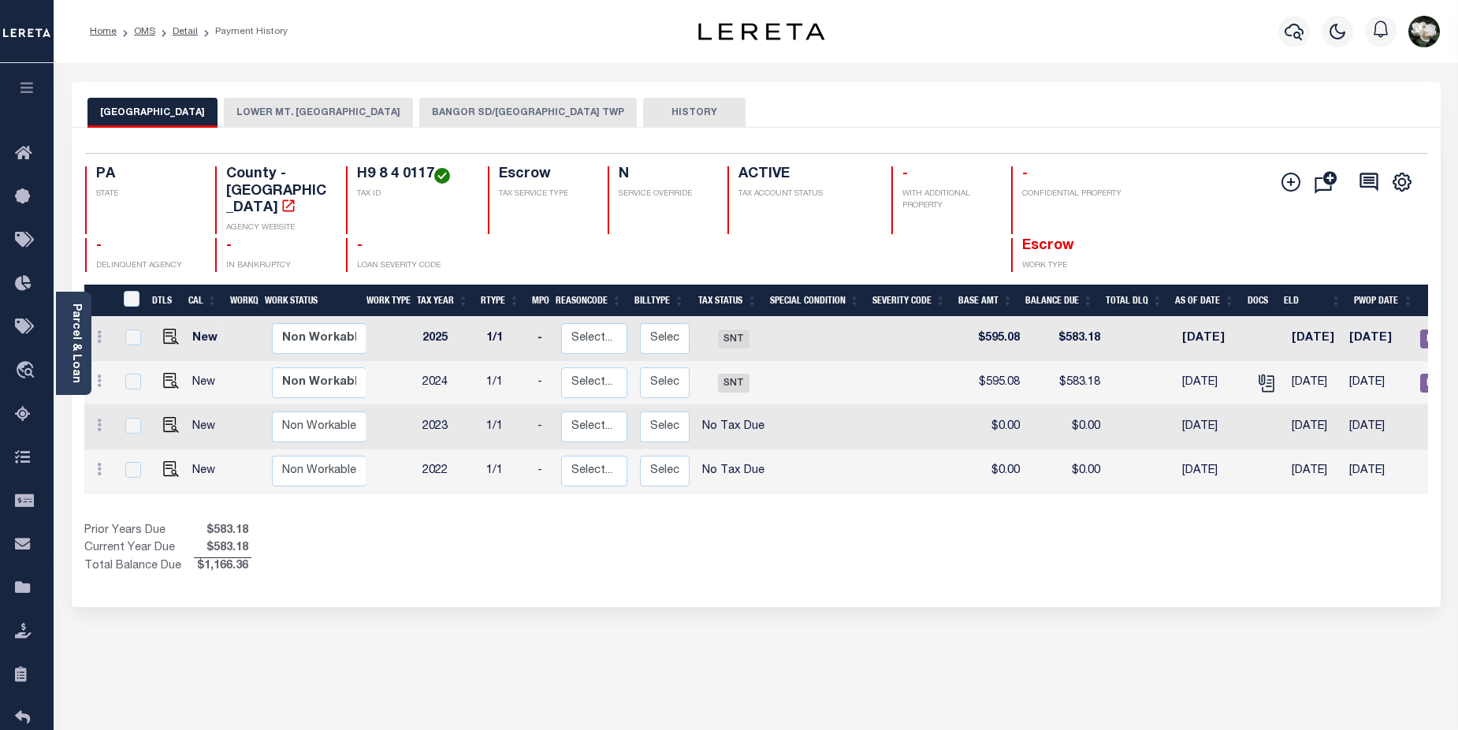
click at [503, 115] on button "BANGOR SD/LOWER MT BETHEL TWP" at bounding box center [528, 113] width 218 height 30
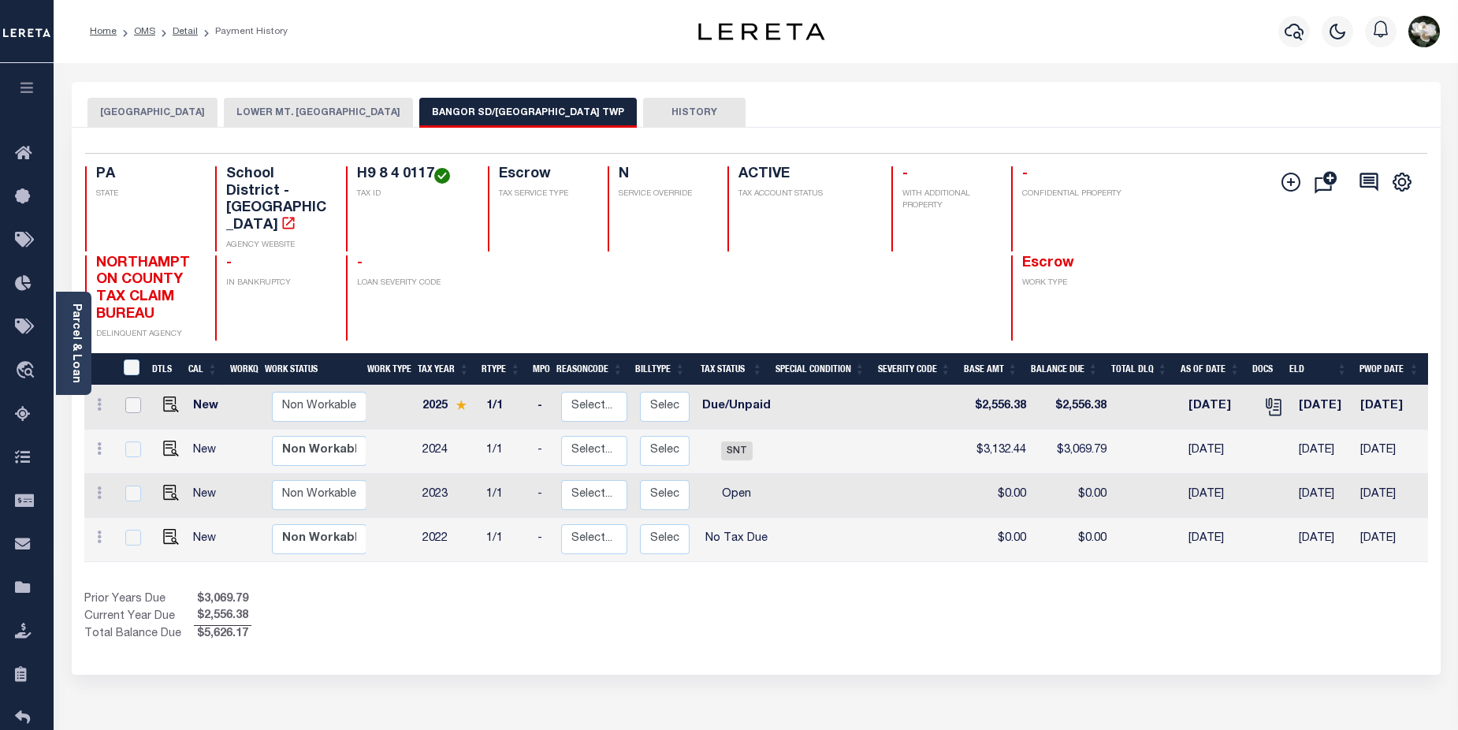
click at [133, 397] on input "checkbox" at bounding box center [133, 405] width 16 height 16
checkbox input "true"
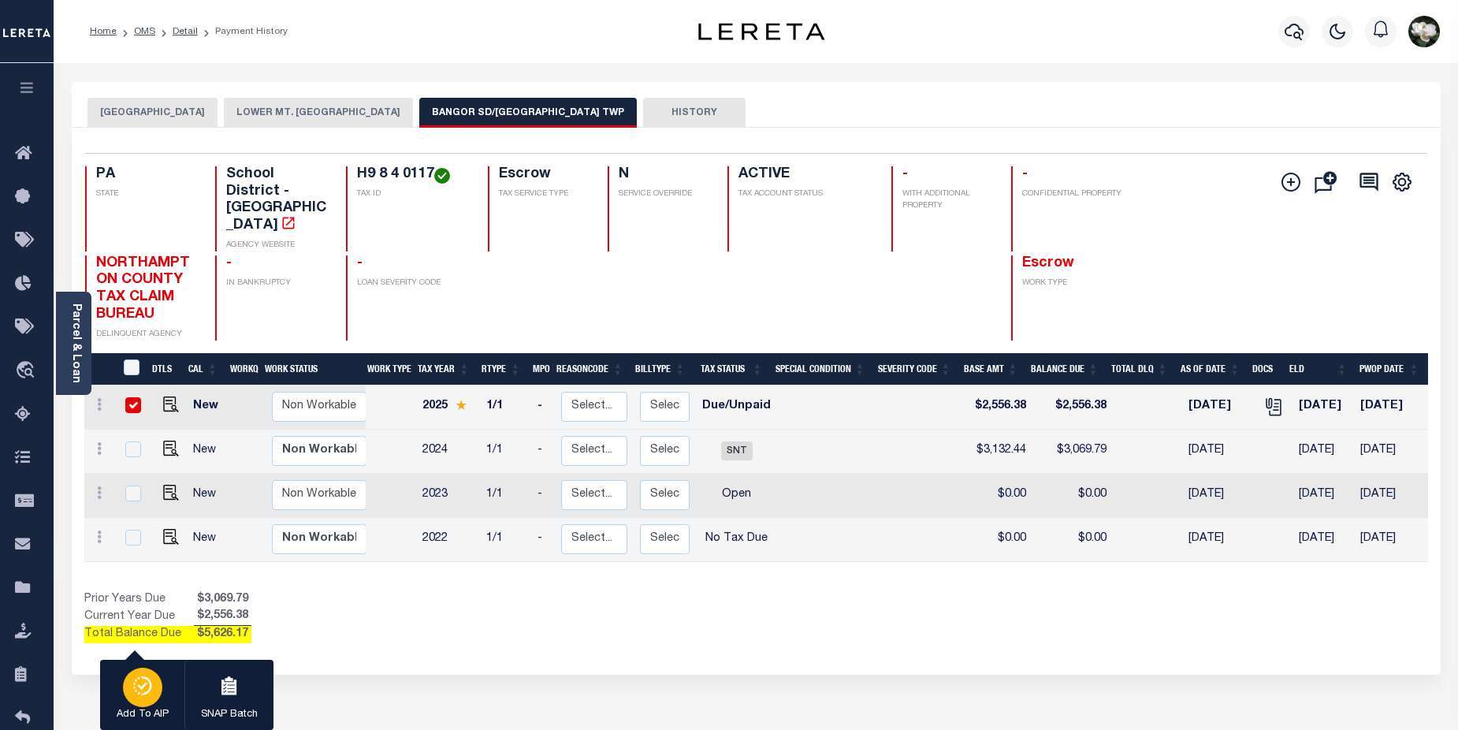
click at [146, 675] on div "button" at bounding box center [142, 686] width 39 height 39
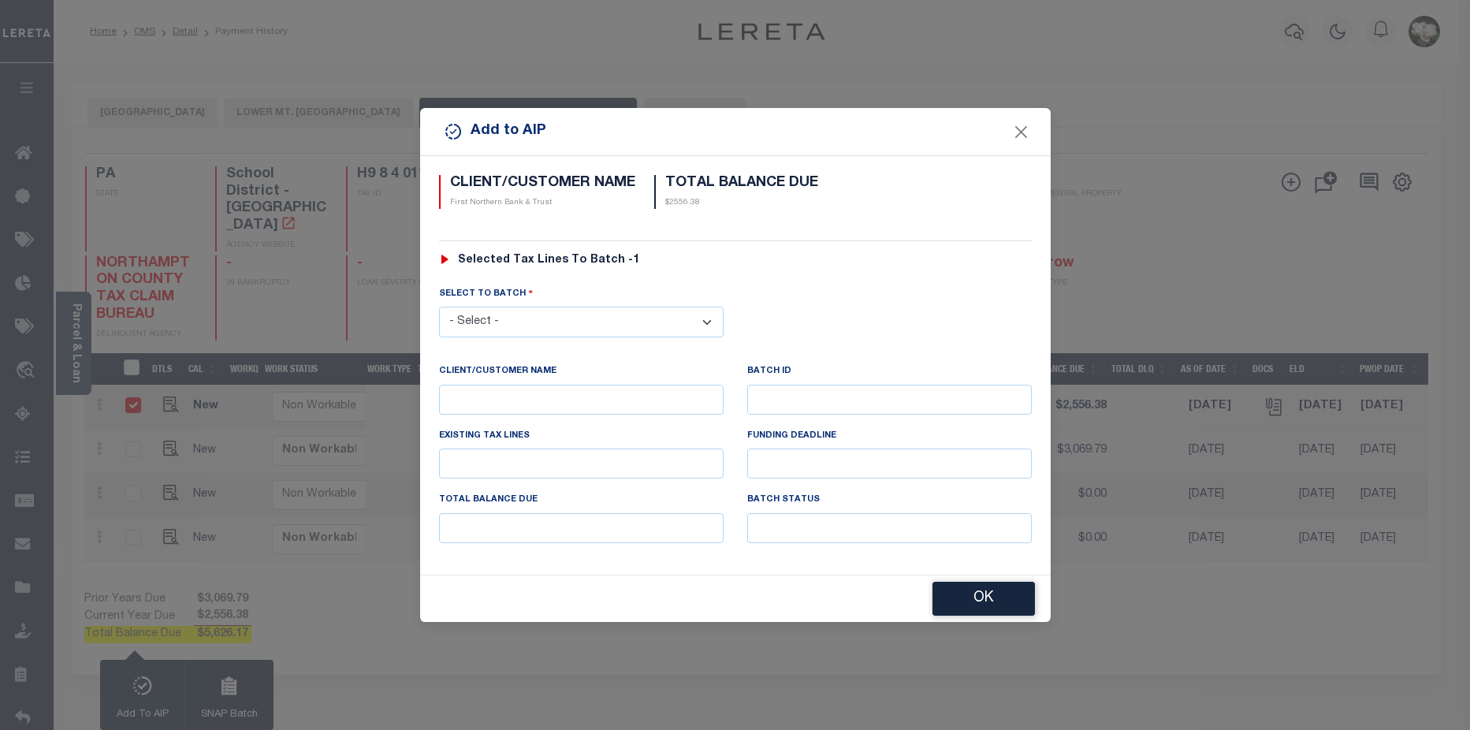
click at [707, 310] on select "- Select - 44231 44945 46123" at bounding box center [581, 322] width 284 height 31
select select "46123"
click at [439, 307] on select "- Select - 44231 44945 46123" at bounding box center [581, 322] width 284 height 31
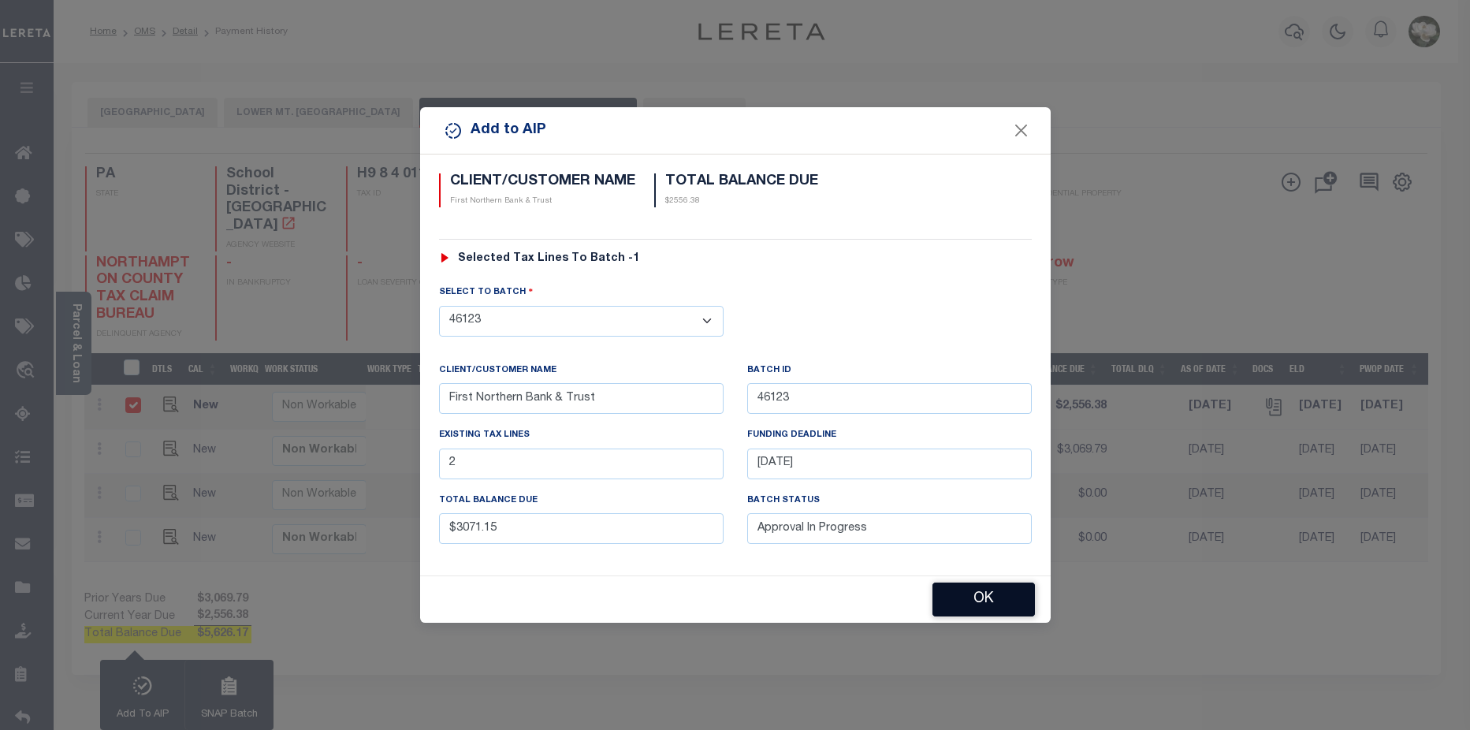
click at [997, 604] on button "OK" at bounding box center [983, 599] width 102 height 34
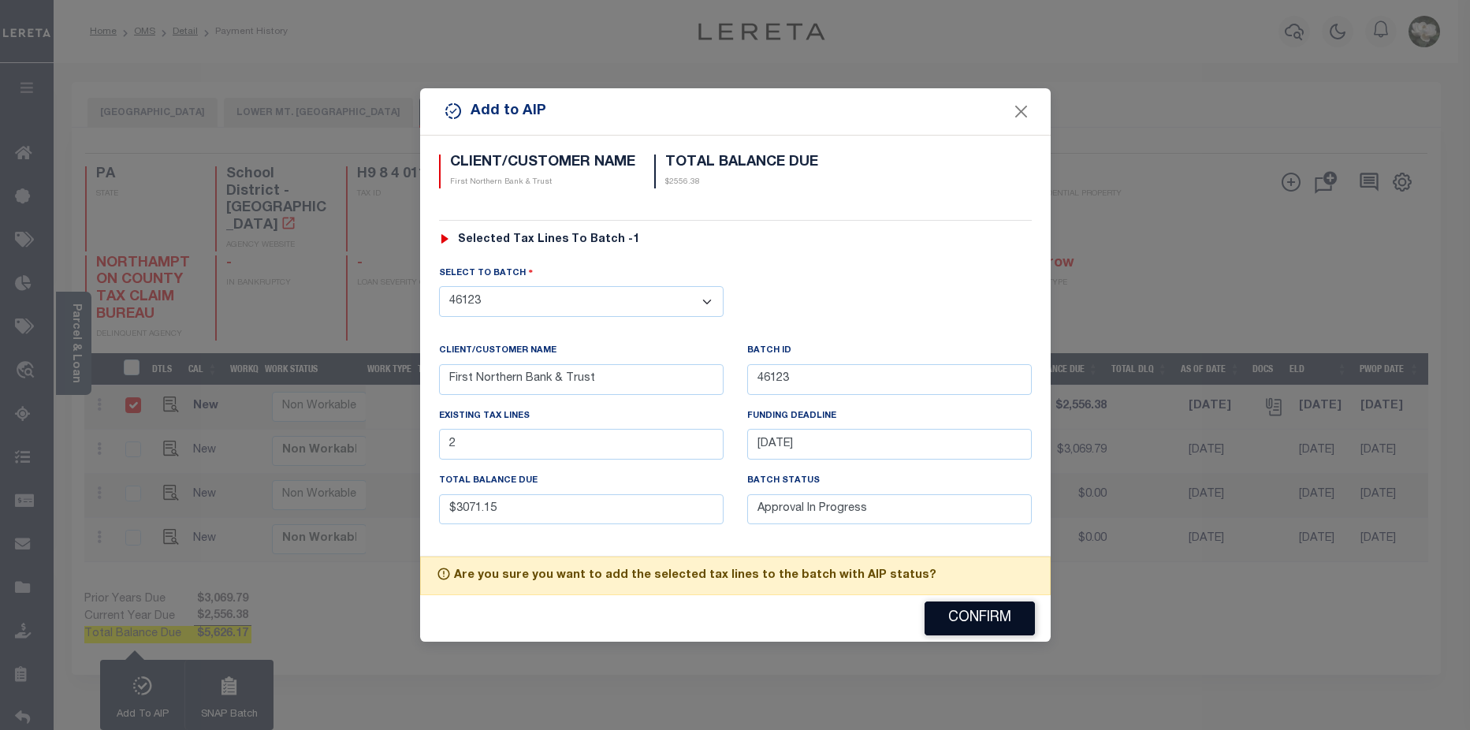
click at [997, 620] on button "Confirm" at bounding box center [979, 618] width 110 height 34
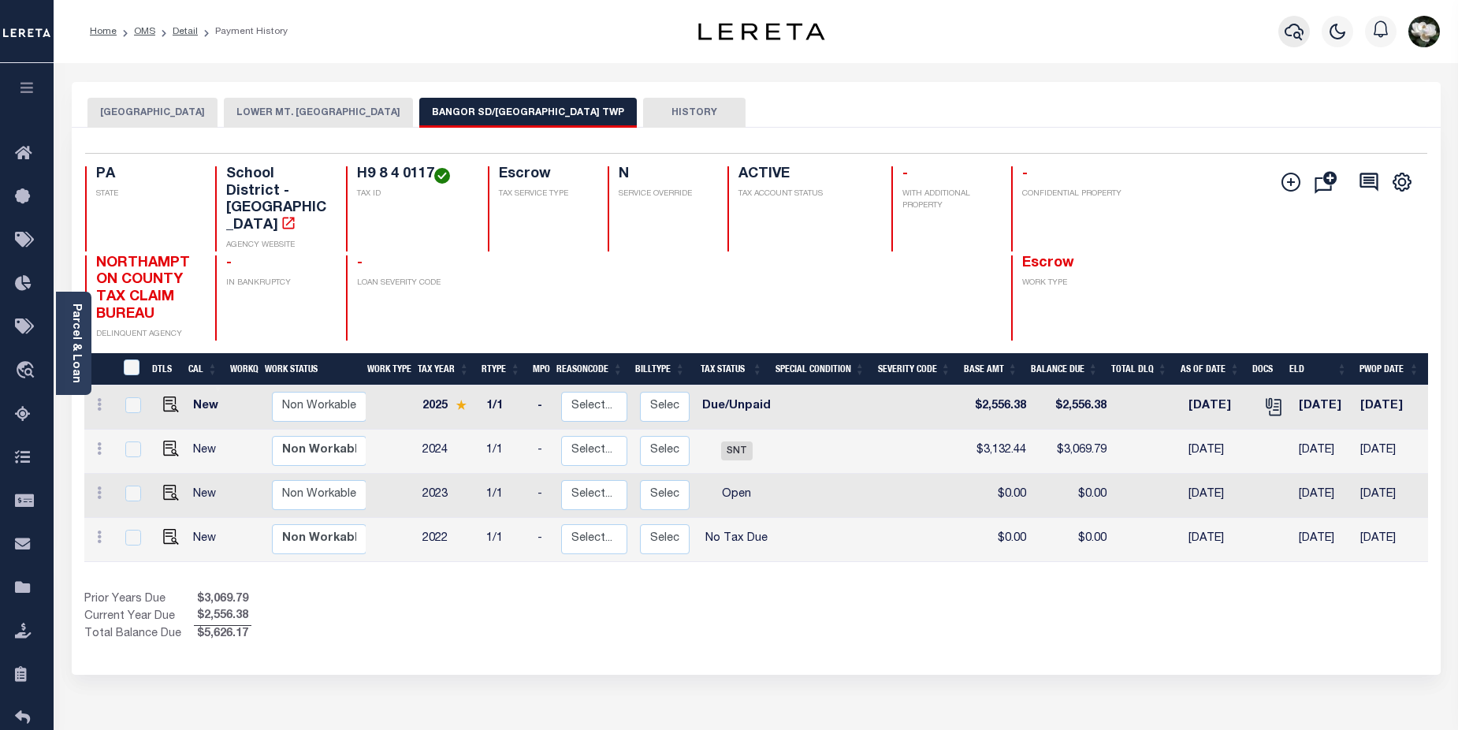
click at [1289, 31] on icon "button" at bounding box center [1294, 31] width 19 height 19
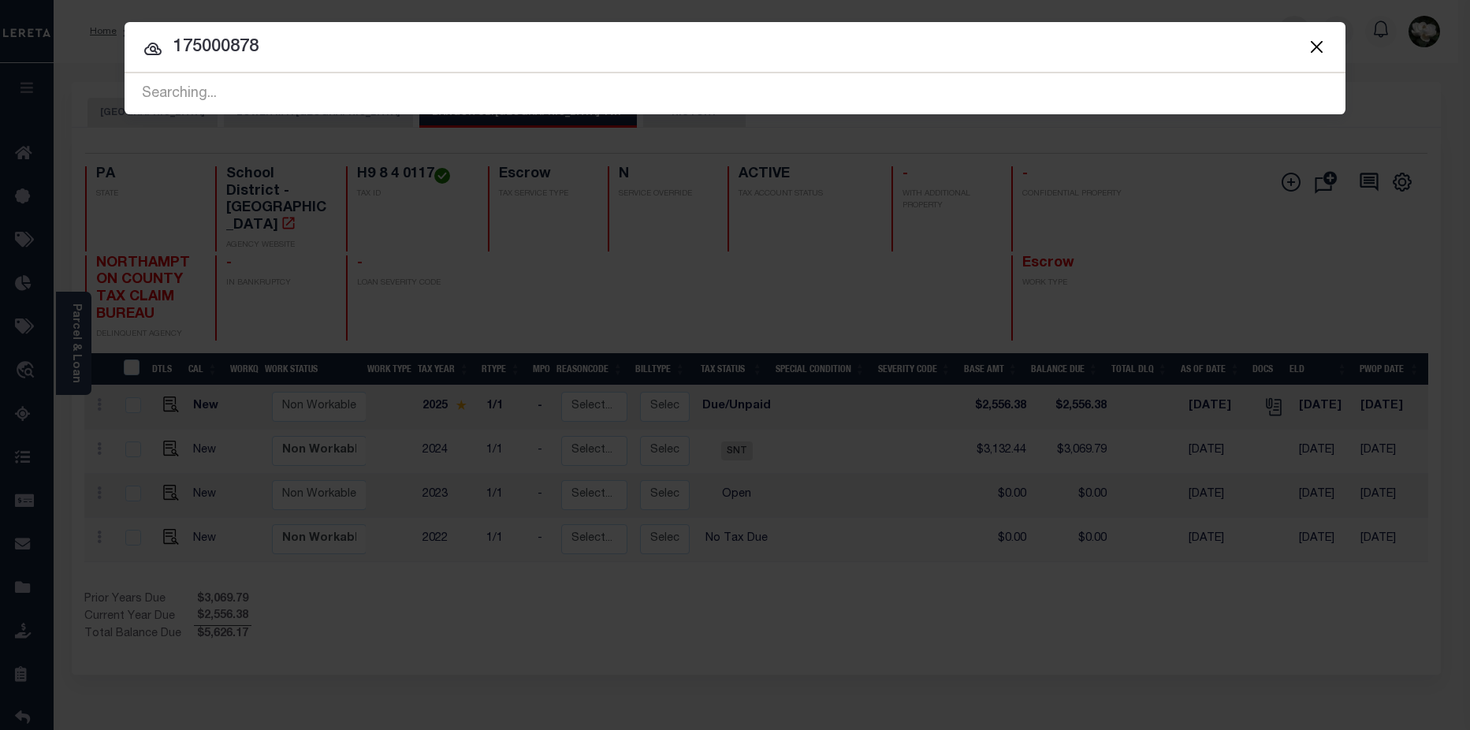
type input "175000878"
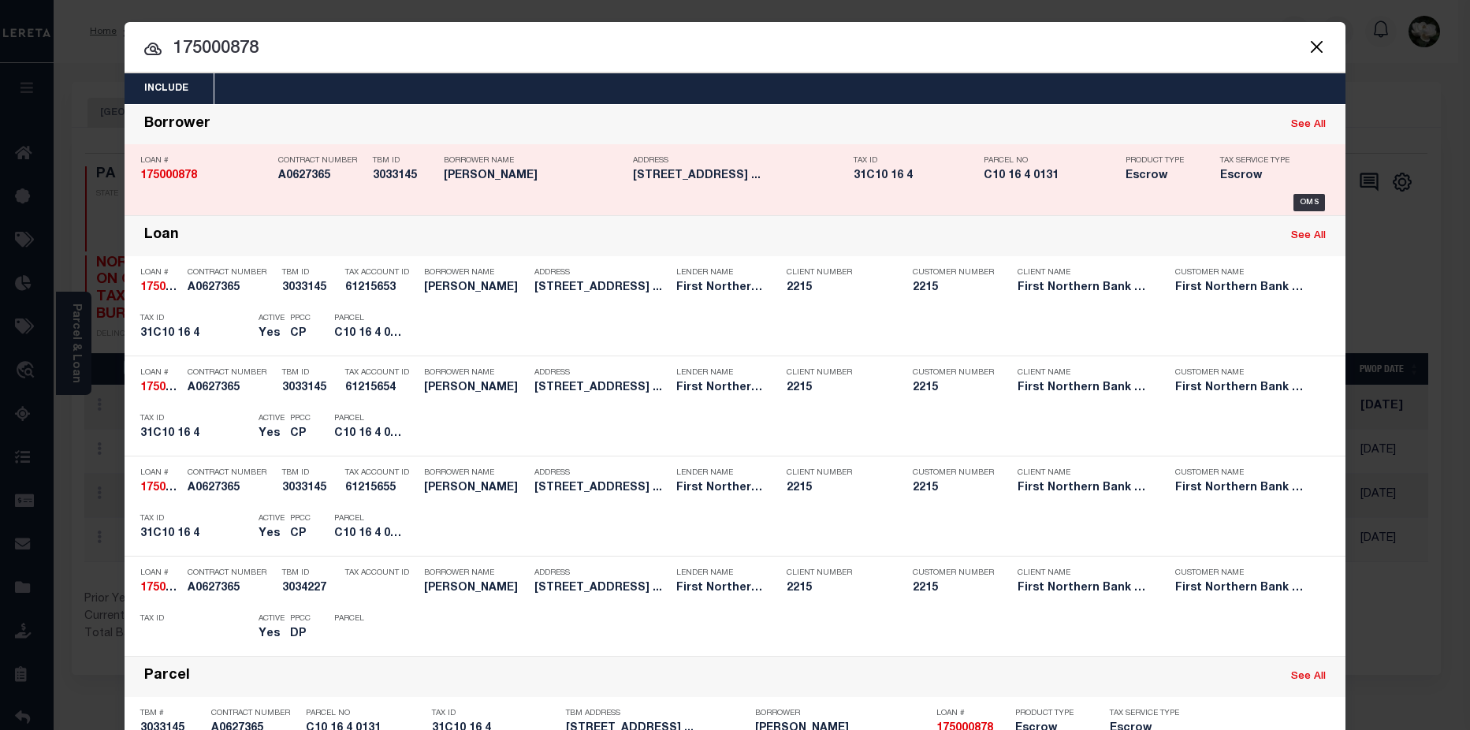
click at [541, 180] on h5 "[PERSON_NAME]" at bounding box center [534, 175] width 181 height 13
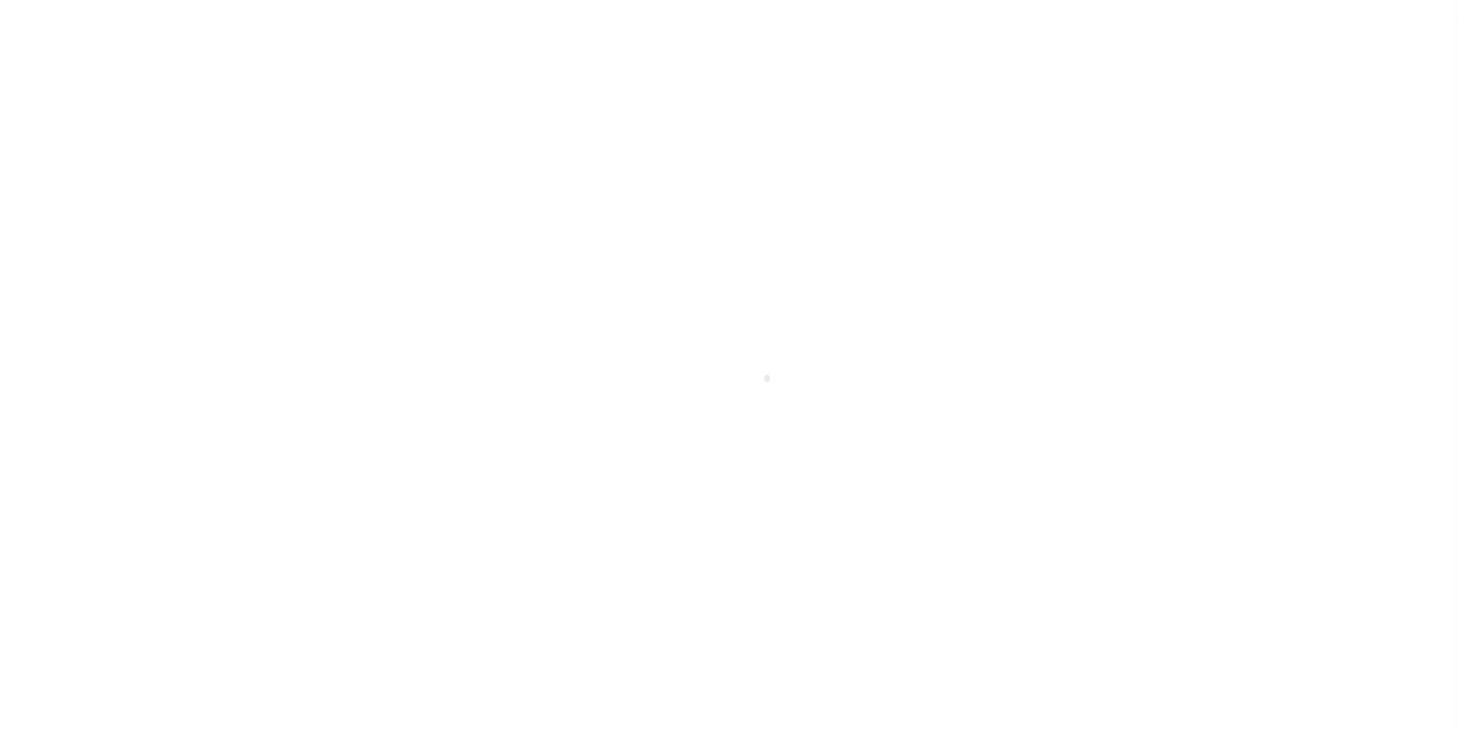
select select "Escrow"
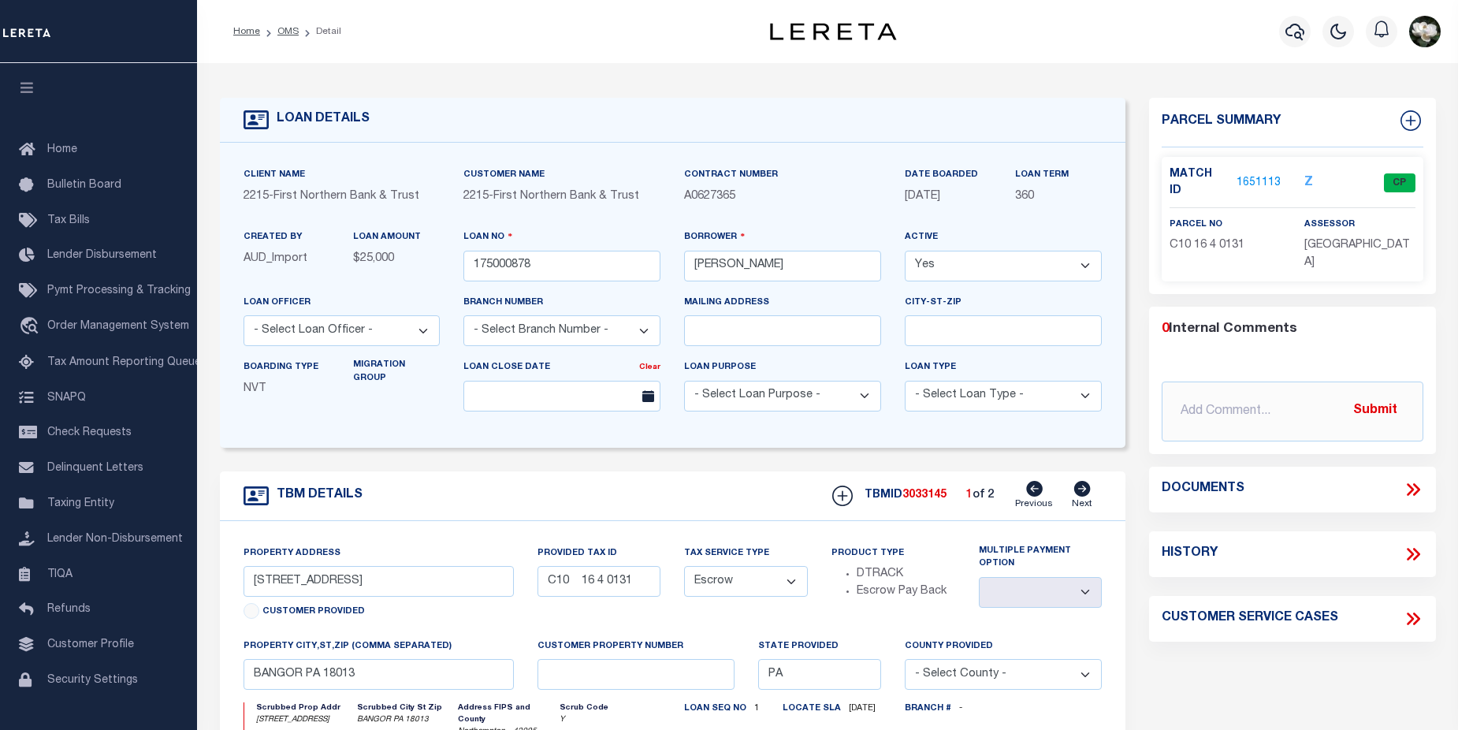
click at [1250, 175] on link "1651113" at bounding box center [1258, 183] width 44 height 17
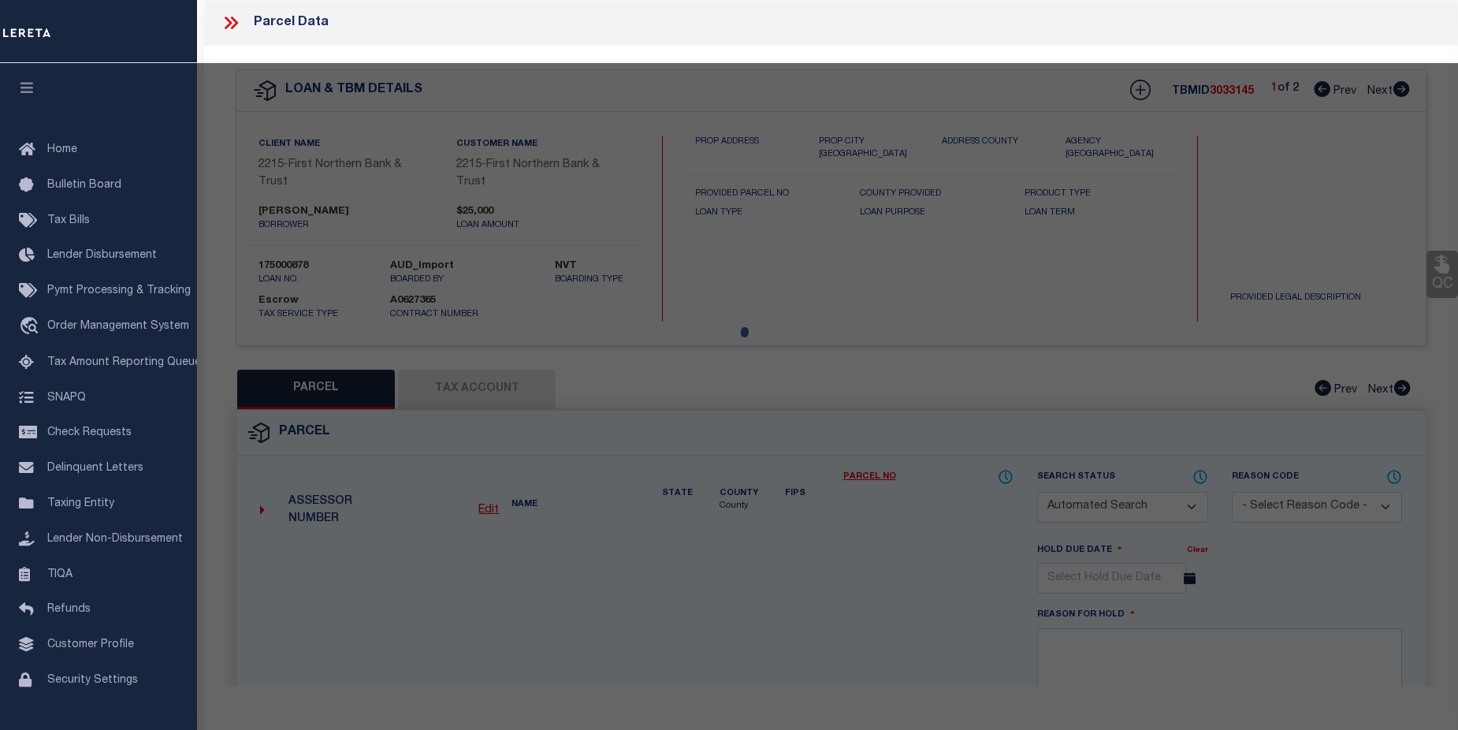
checkbox input "false"
select select "CP"
type input "[PERSON_NAME],"
select select "AGF"
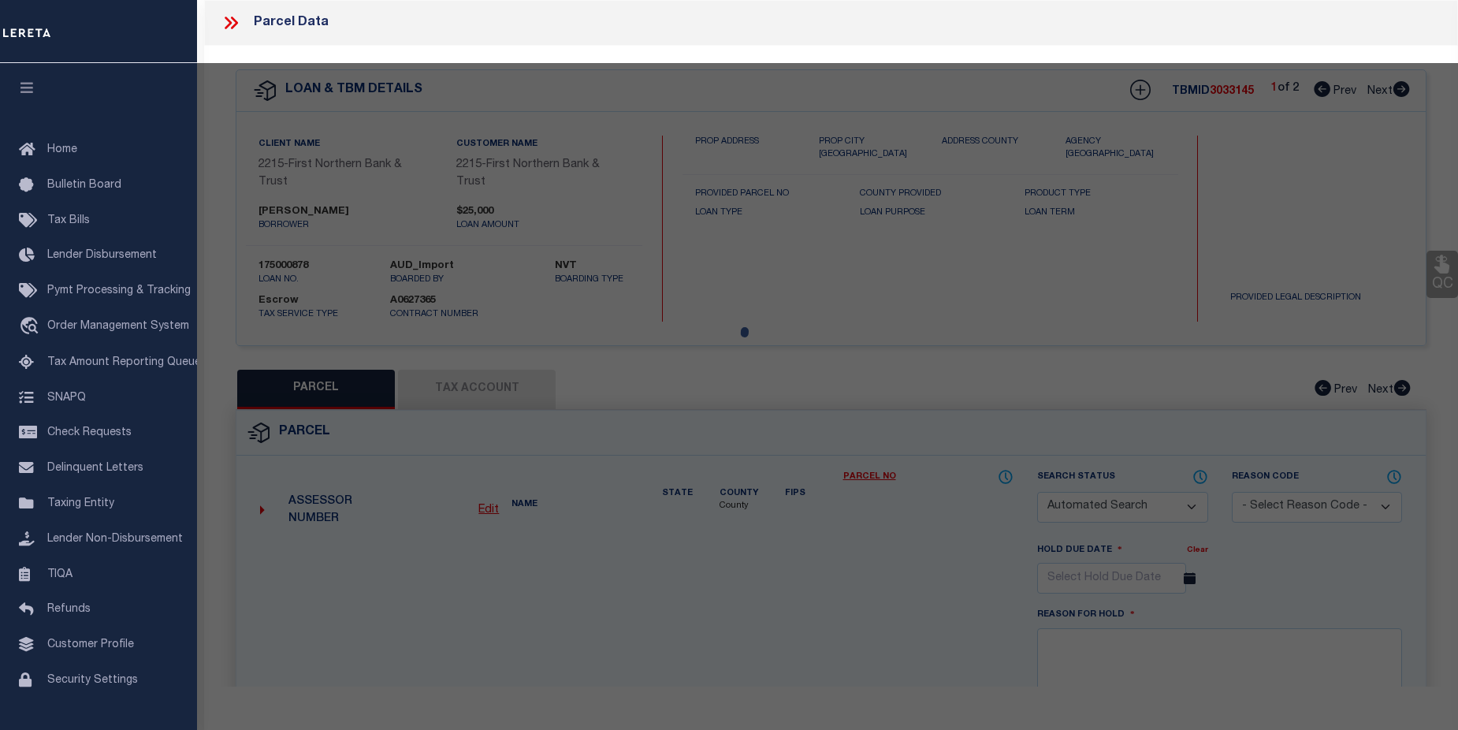
select select "ADD"
type input "950 LAKE MINSI DR"
checkbox input "false"
type input "PA"
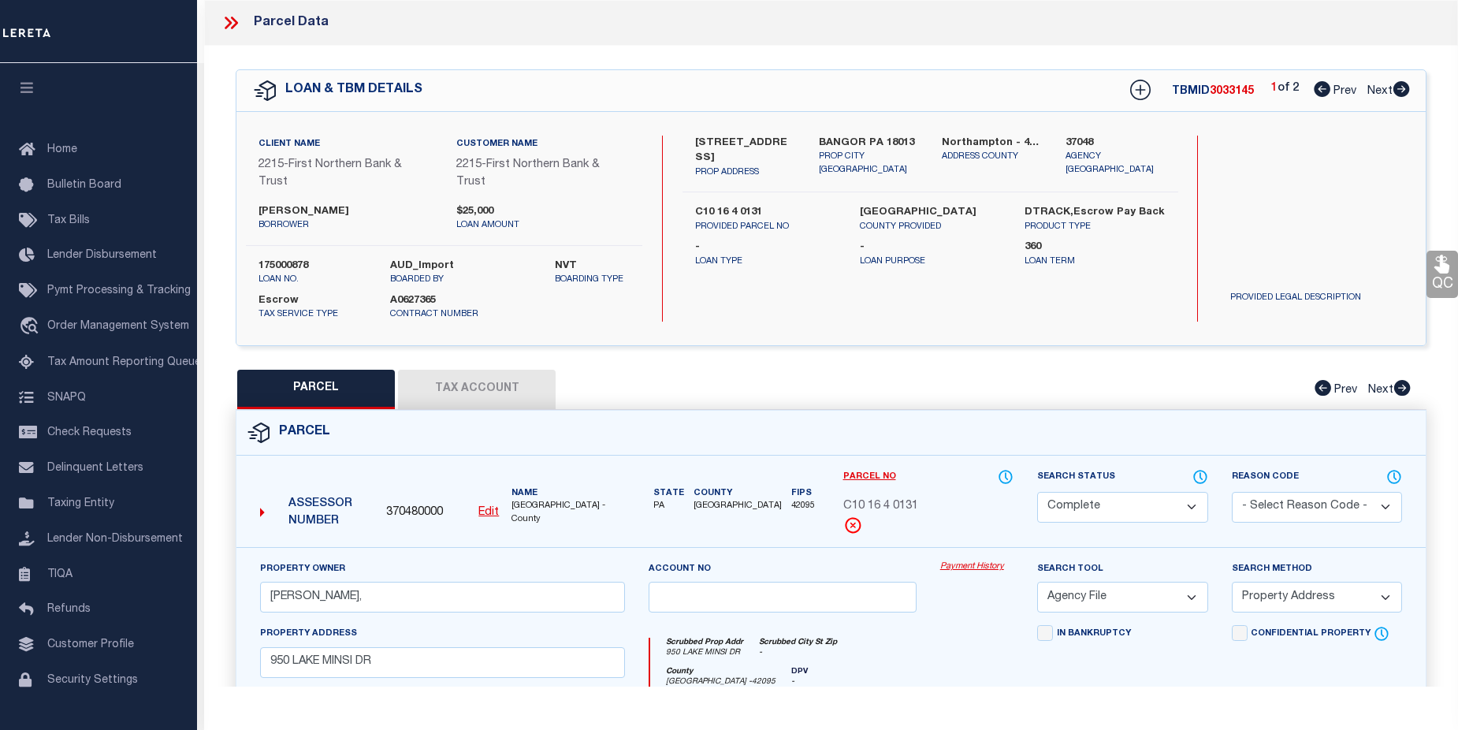
click at [976, 571] on link "Payment History" at bounding box center [976, 566] width 73 height 13
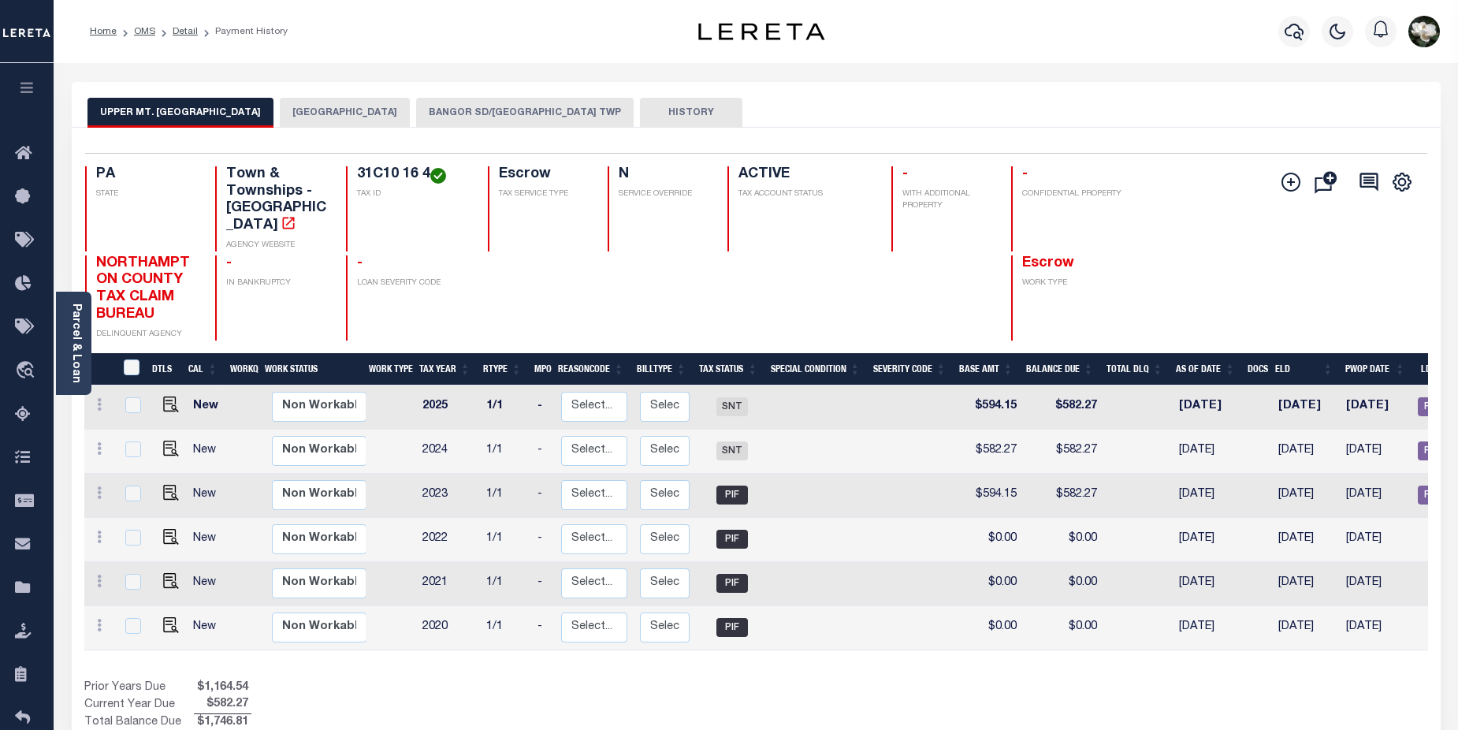
click at [511, 115] on button "BANGOR SD/[GEOGRAPHIC_DATA] TWP" at bounding box center [525, 113] width 218 height 30
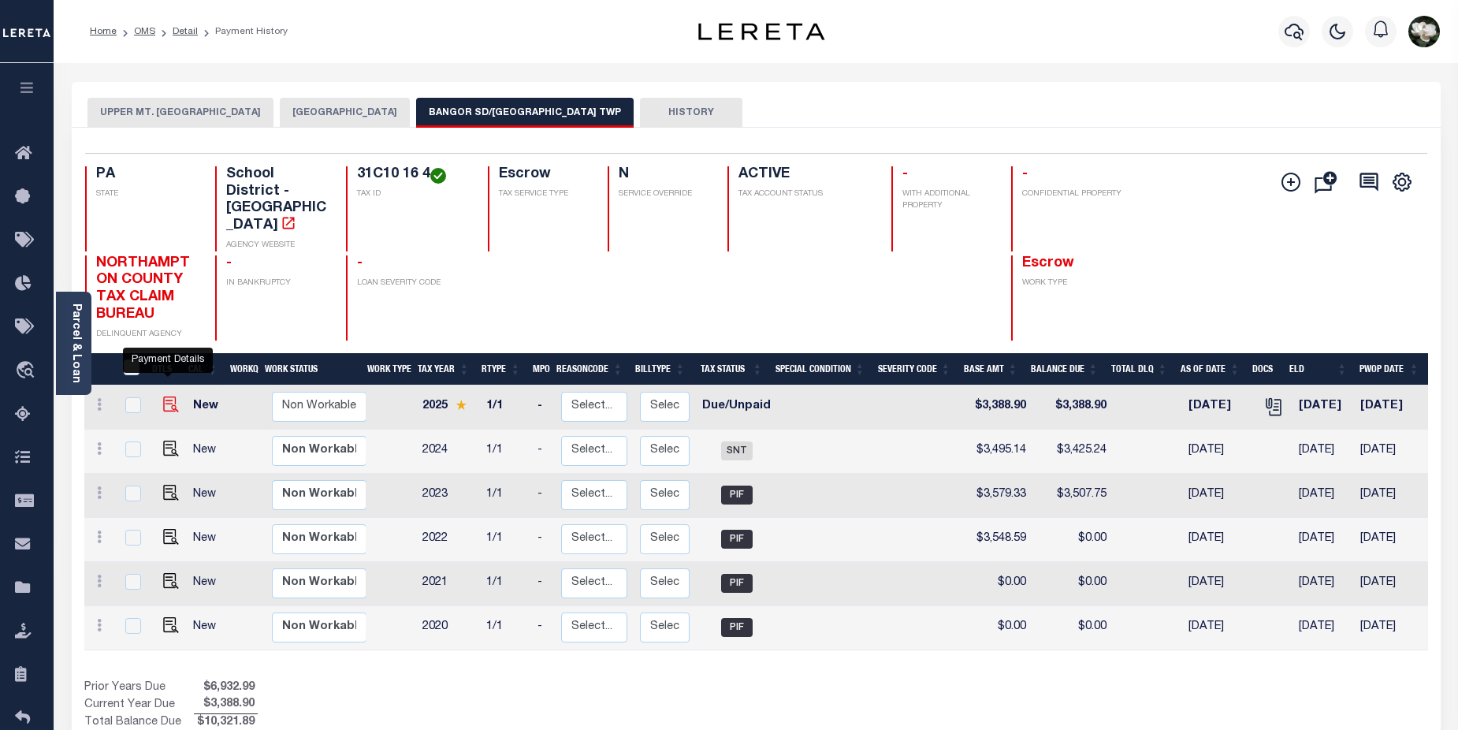
click at [163, 396] on img "" at bounding box center [171, 404] width 16 height 16
checkbox input "true"
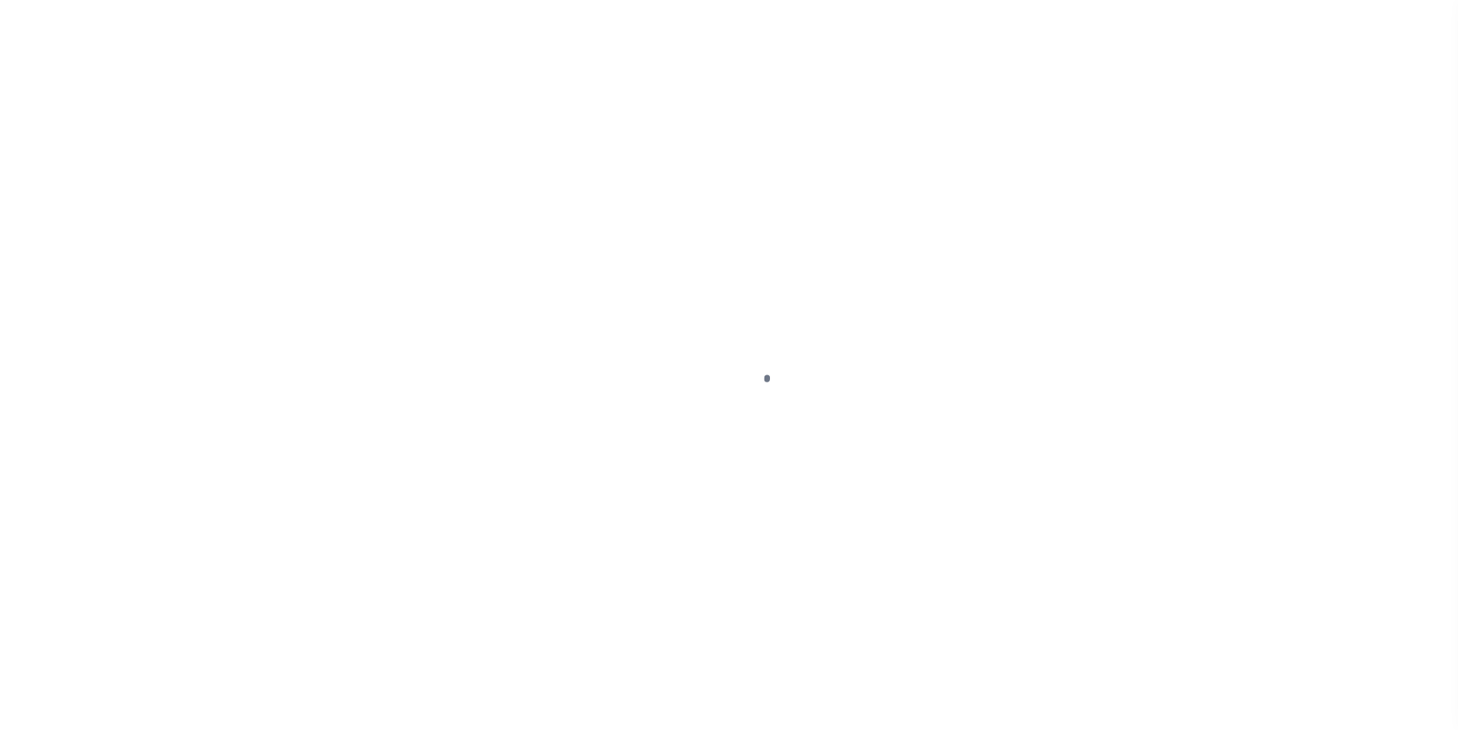
select select "DUE"
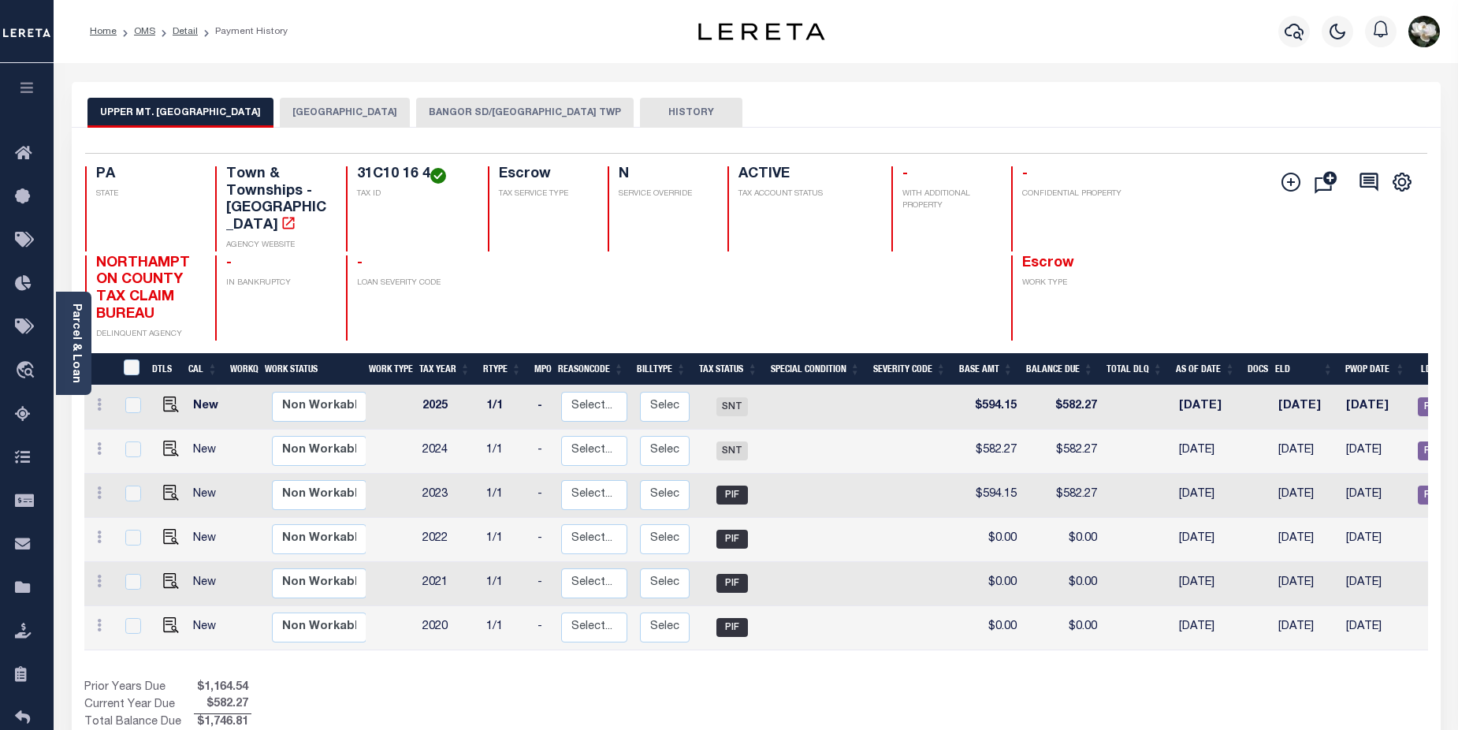
click at [544, 99] on button "BANGOR SD/UPPER MT BETHEL TWP" at bounding box center [525, 113] width 218 height 30
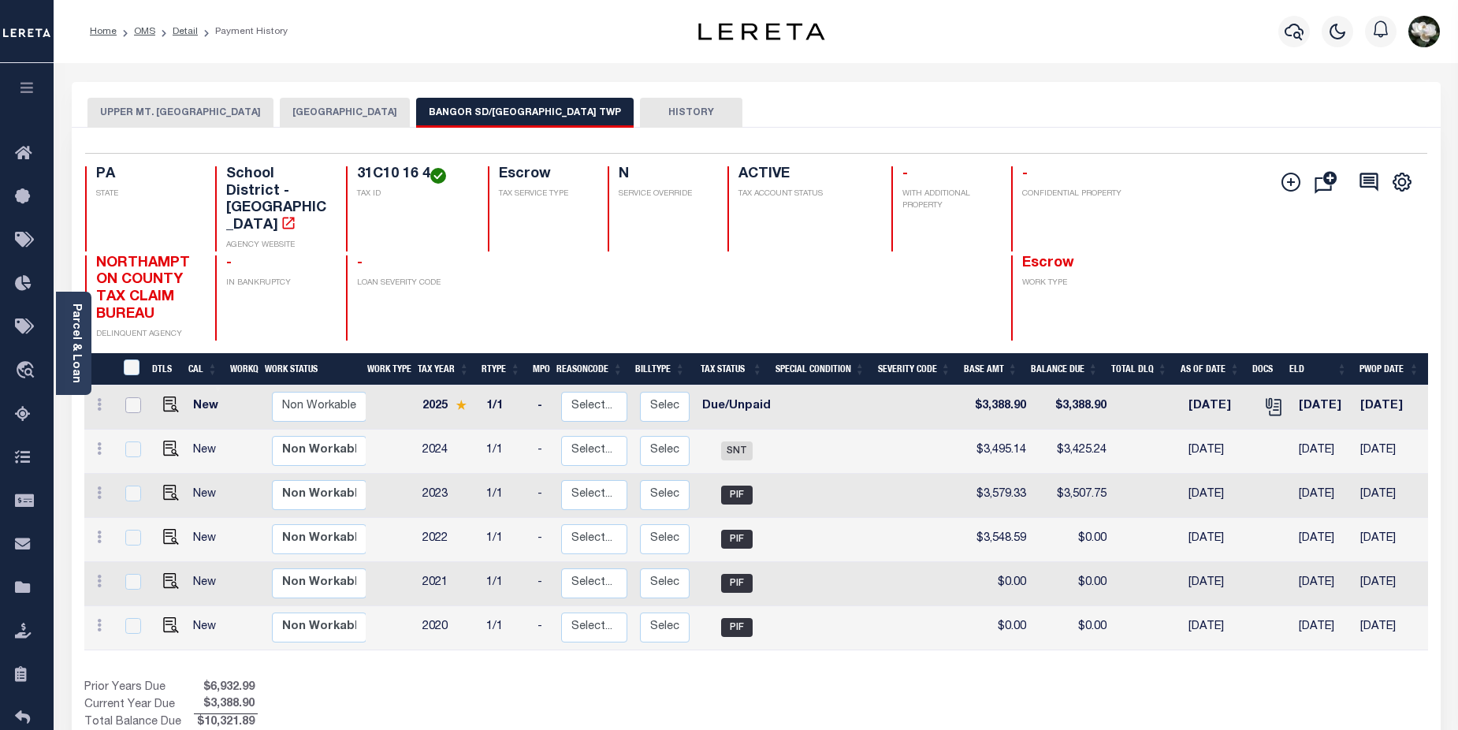
click at [131, 397] on input "checkbox" at bounding box center [133, 405] width 16 height 16
checkbox input "true"
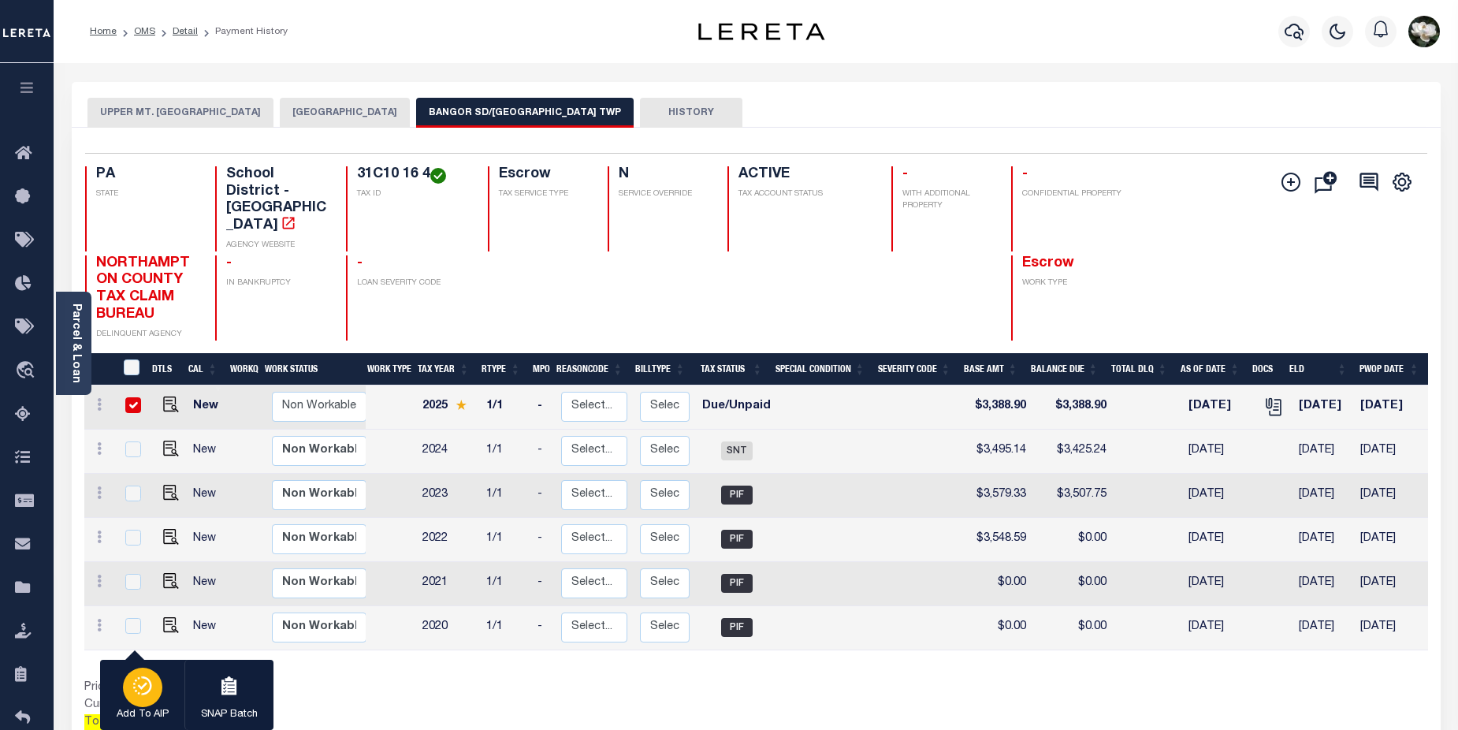
click at [132, 679] on icon "button" at bounding box center [143, 685] width 22 height 19
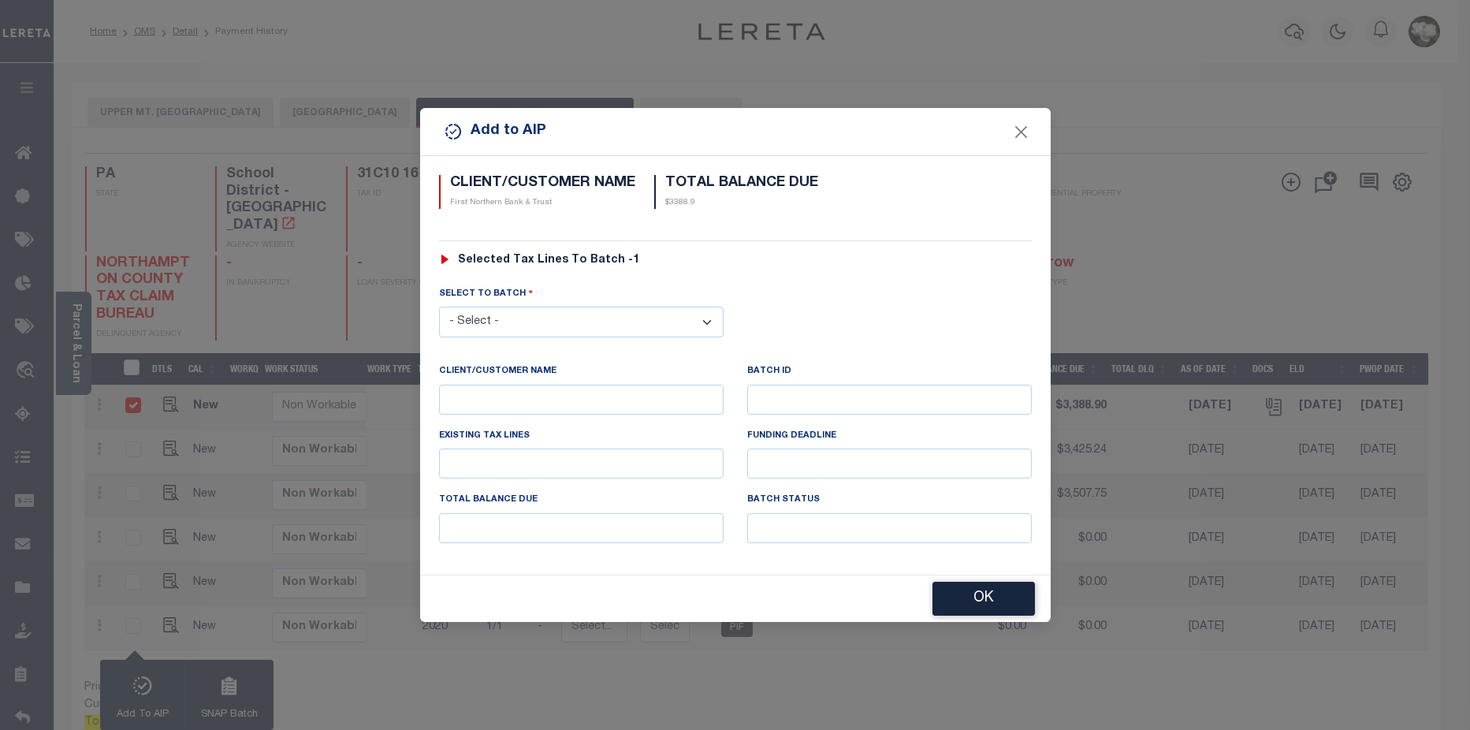
click at [657, 318] on select "- Select - 44231 44945 46123" at bounding box center [581, 322] width 284 height 31
select select "46123"
click at [439, 307] on select "- Select - 44231 44945 46123" at bounding box center [581, 322] width 284 height 31
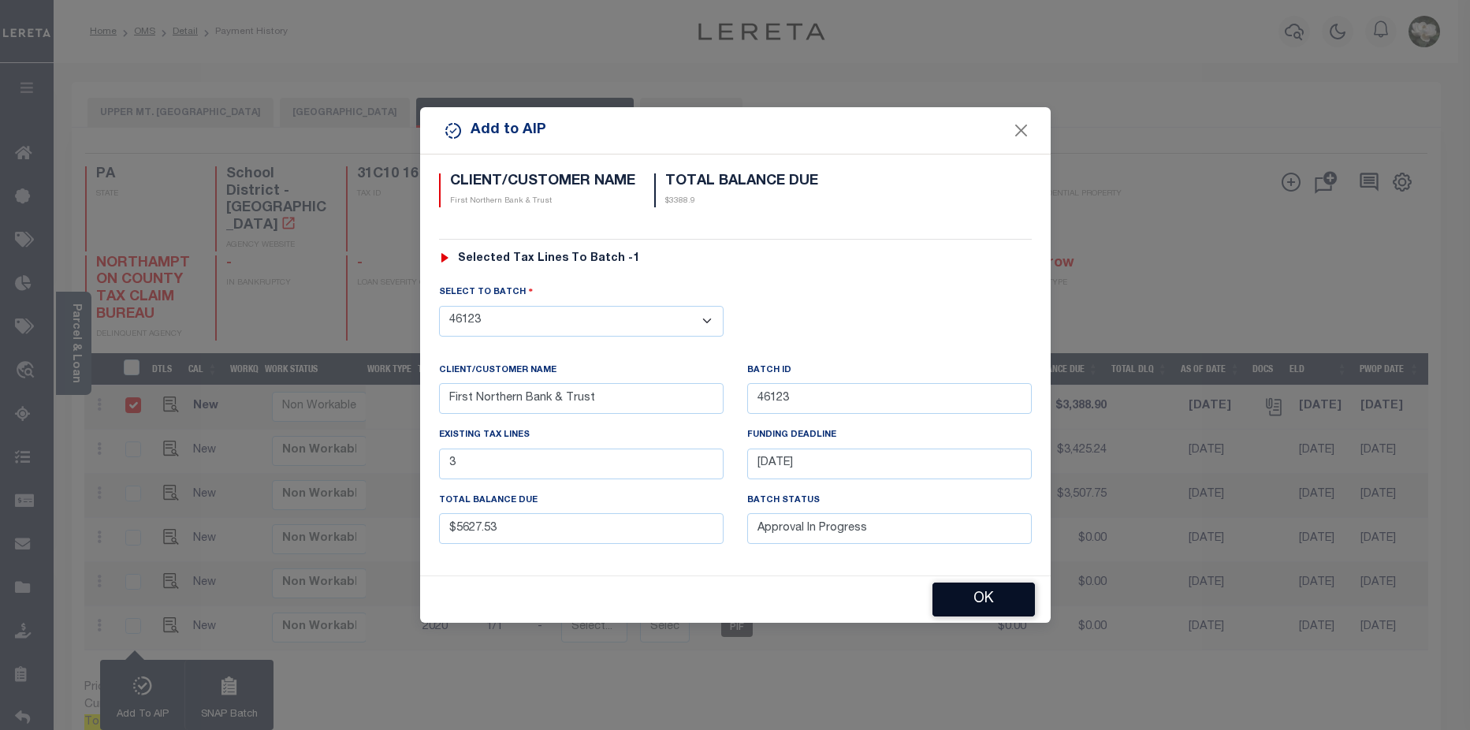
click at [985, 604] on button "OK" at bounding box center [983, 599] width 102 height 34
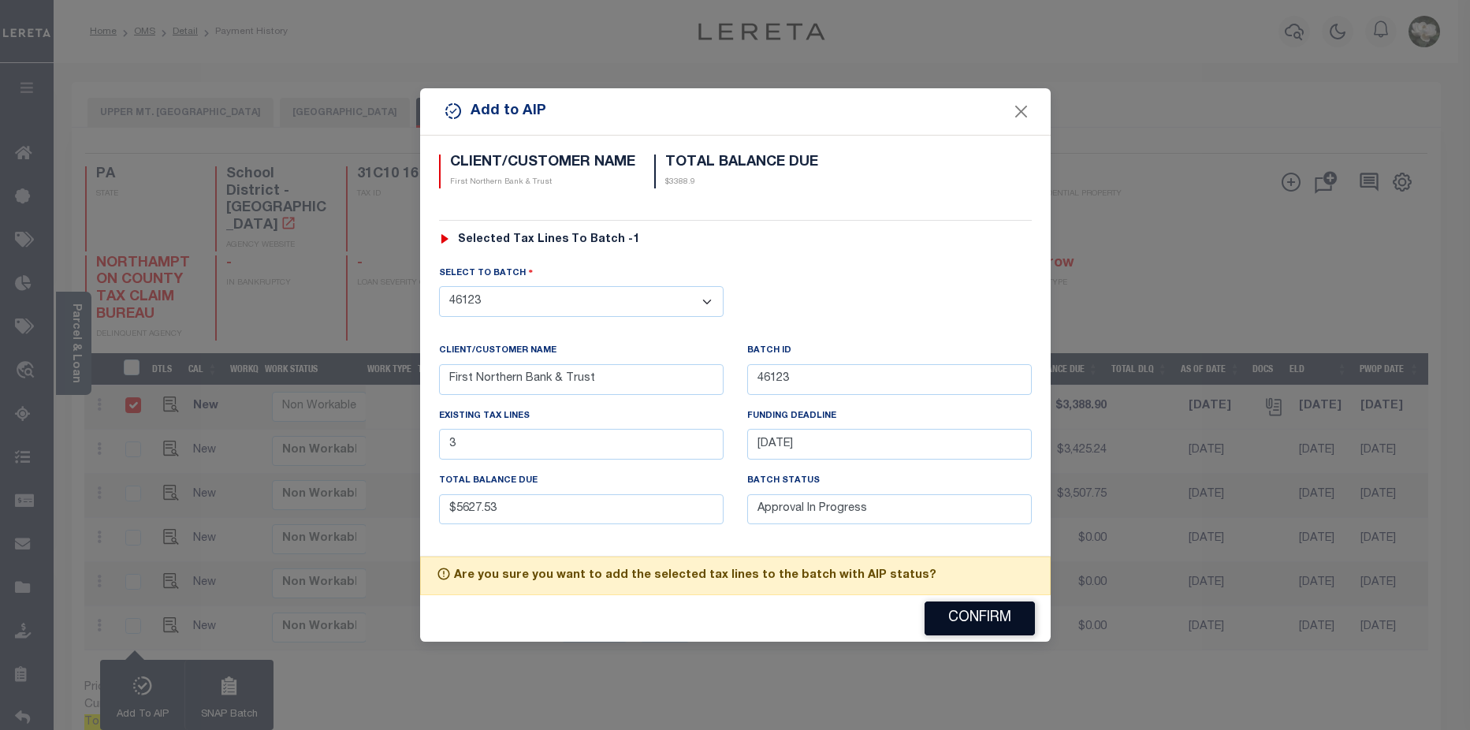
click at [984, 615] on button "Confirm" at bounding box center [979, 618] width 110 height 34
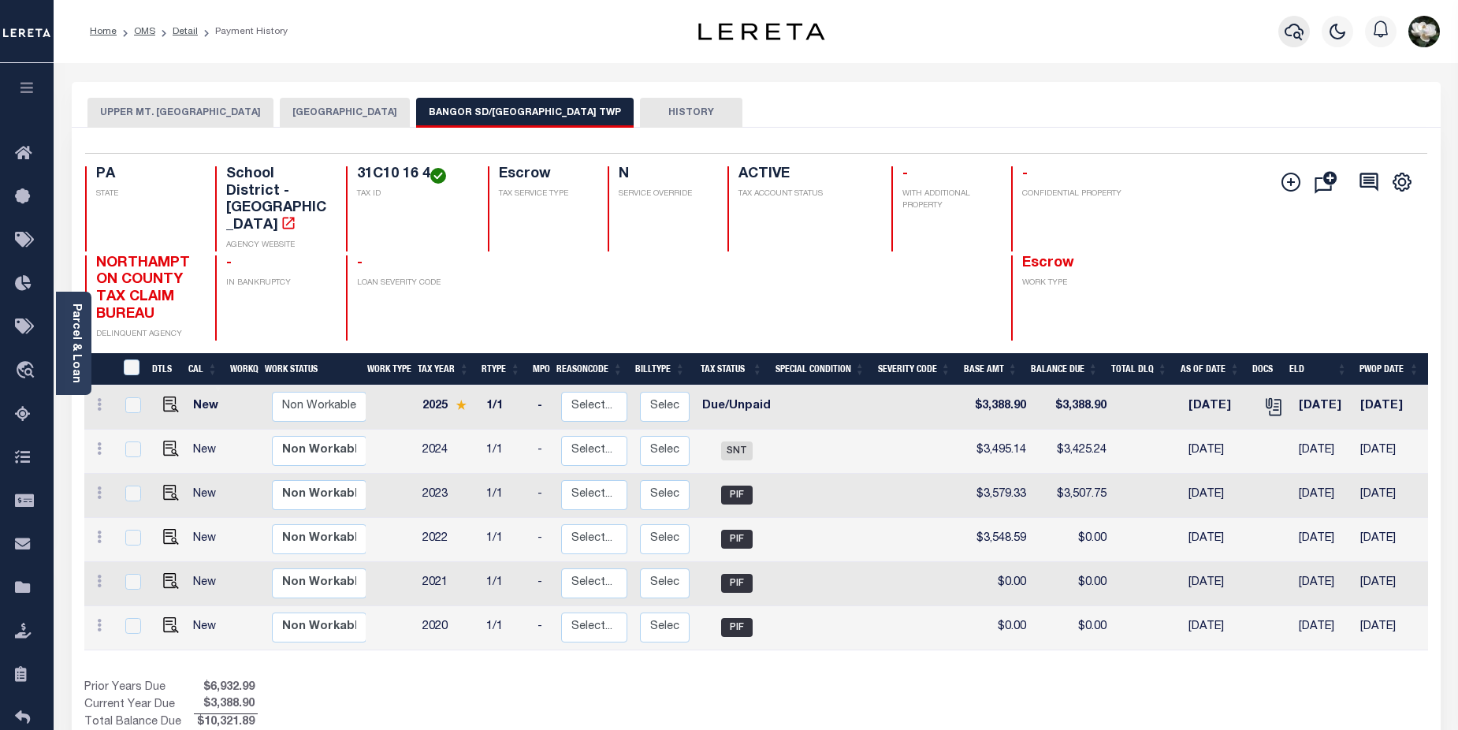
click at [1286, 24] on icon "button" at bounding box center [1294, 31] width 19 height 19
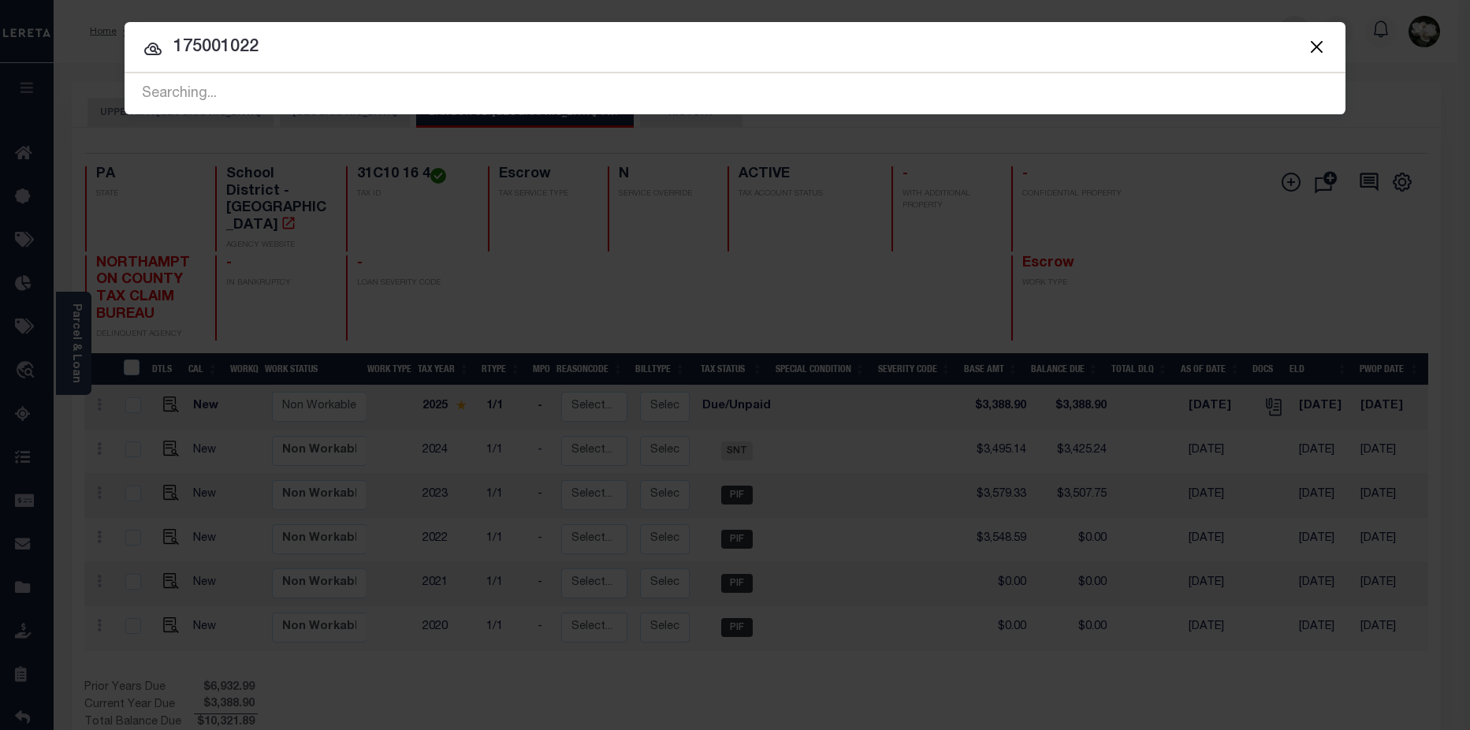
type input "175001022"
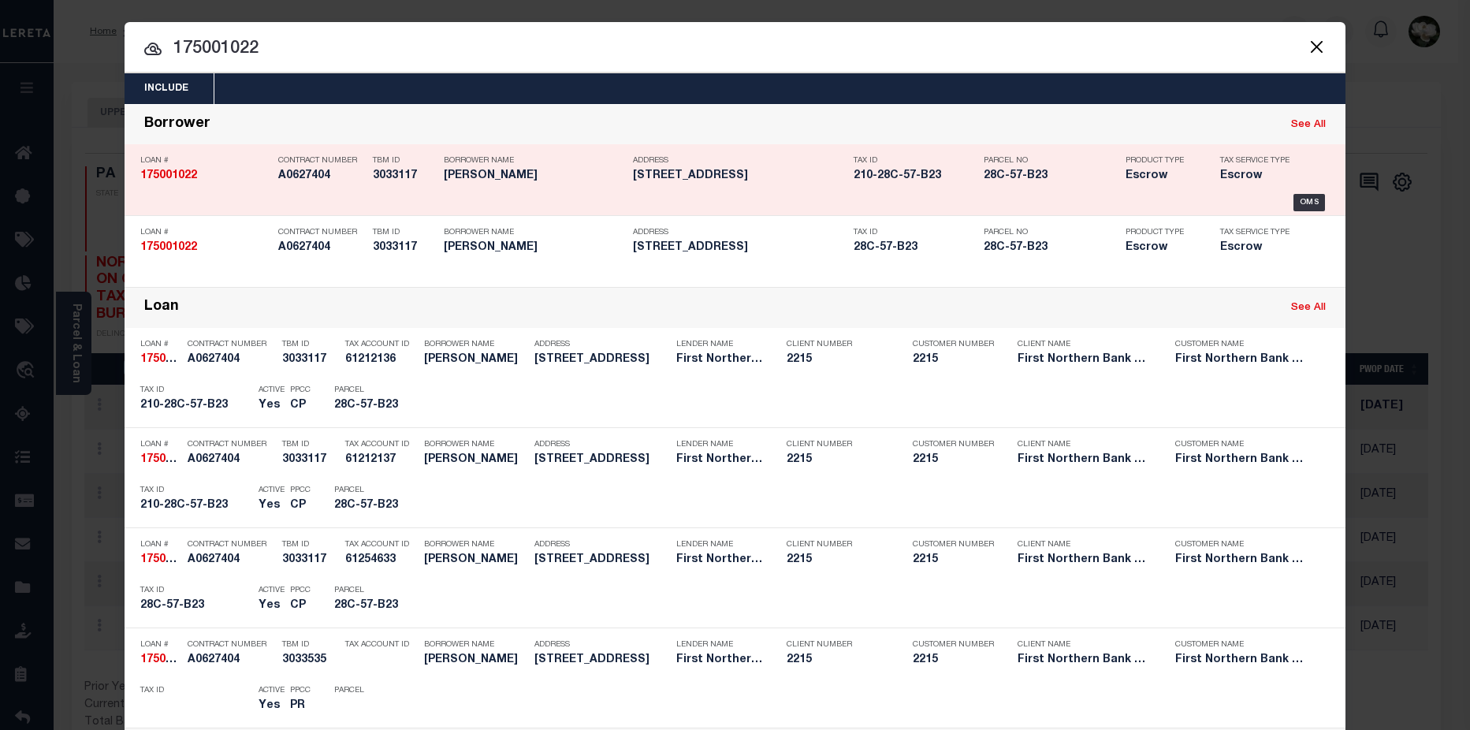
click at [602, 177] on h5 "KYLE RITTER" at bounding box center [534, 175] width 181 height 13
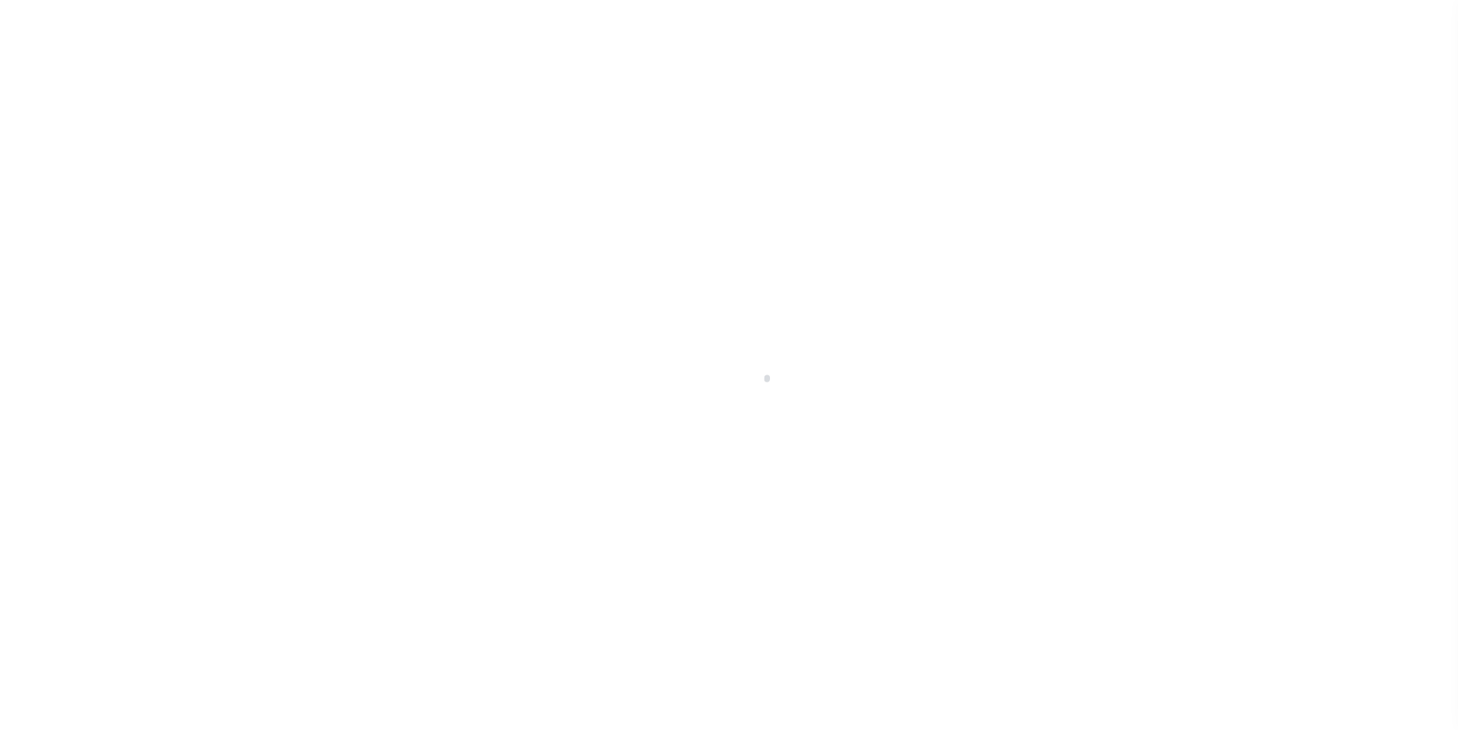
select select "Escrow"
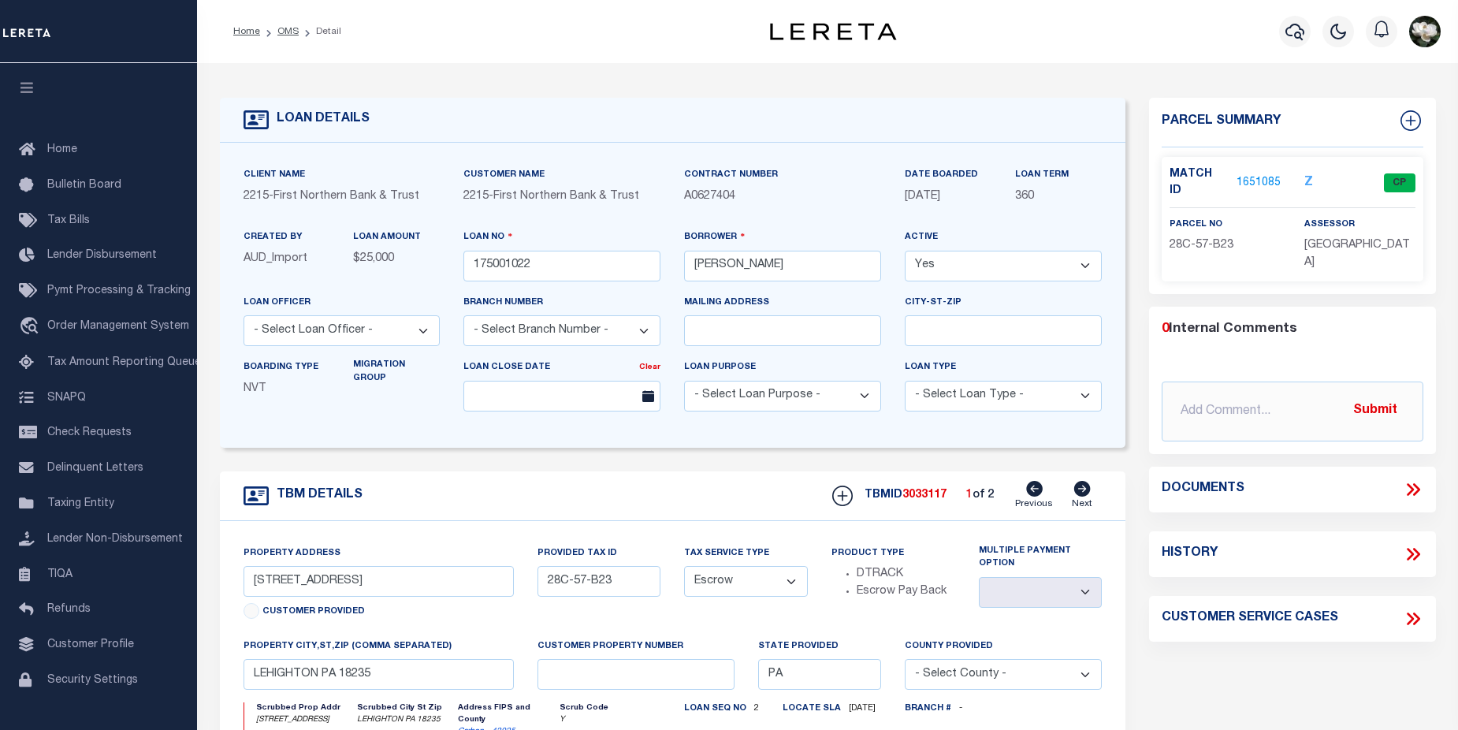
click at [1258, 177] on link "1651085" at bounding box center [1258, 183] width 44 height 17
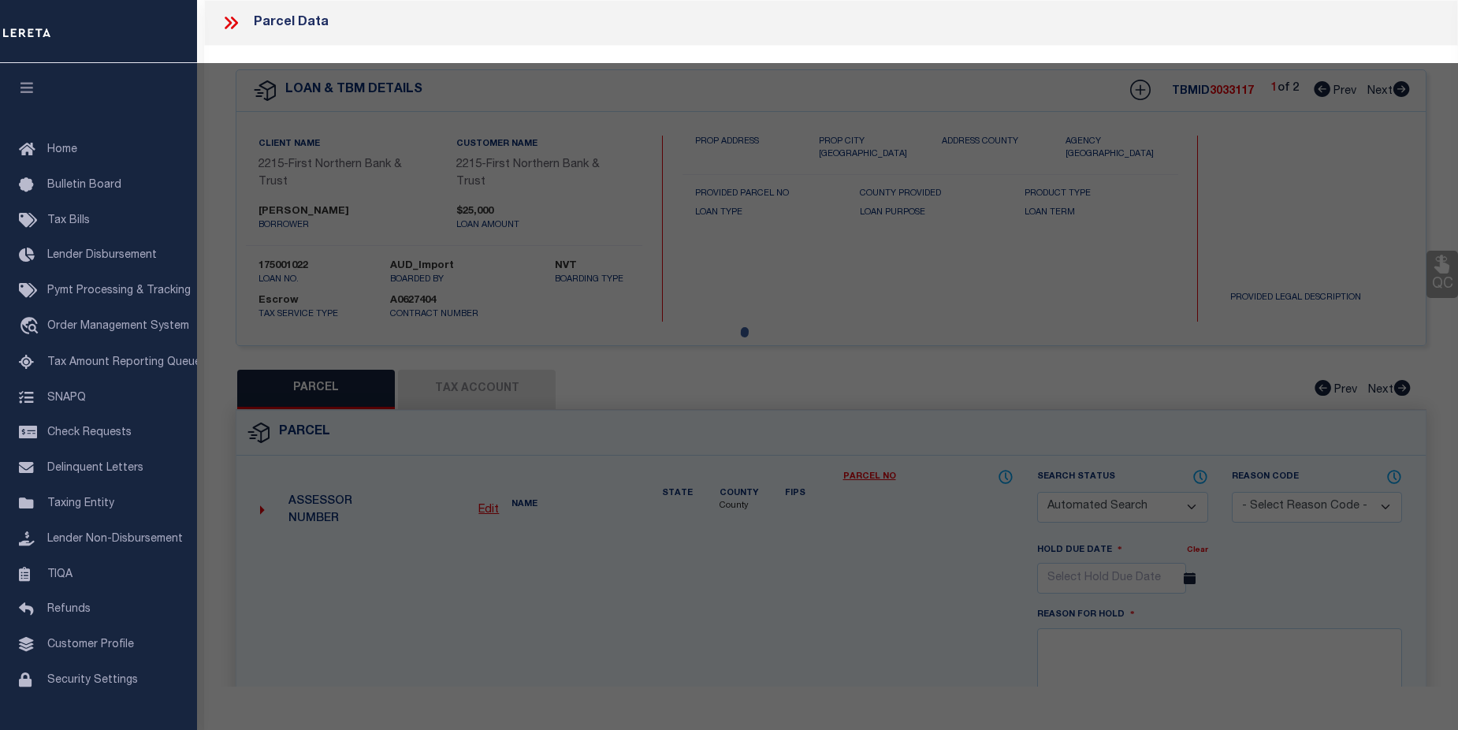
checkbox input "false"
select select "CP"
type input "Ritter, Kyle C & Jessica A"
select select
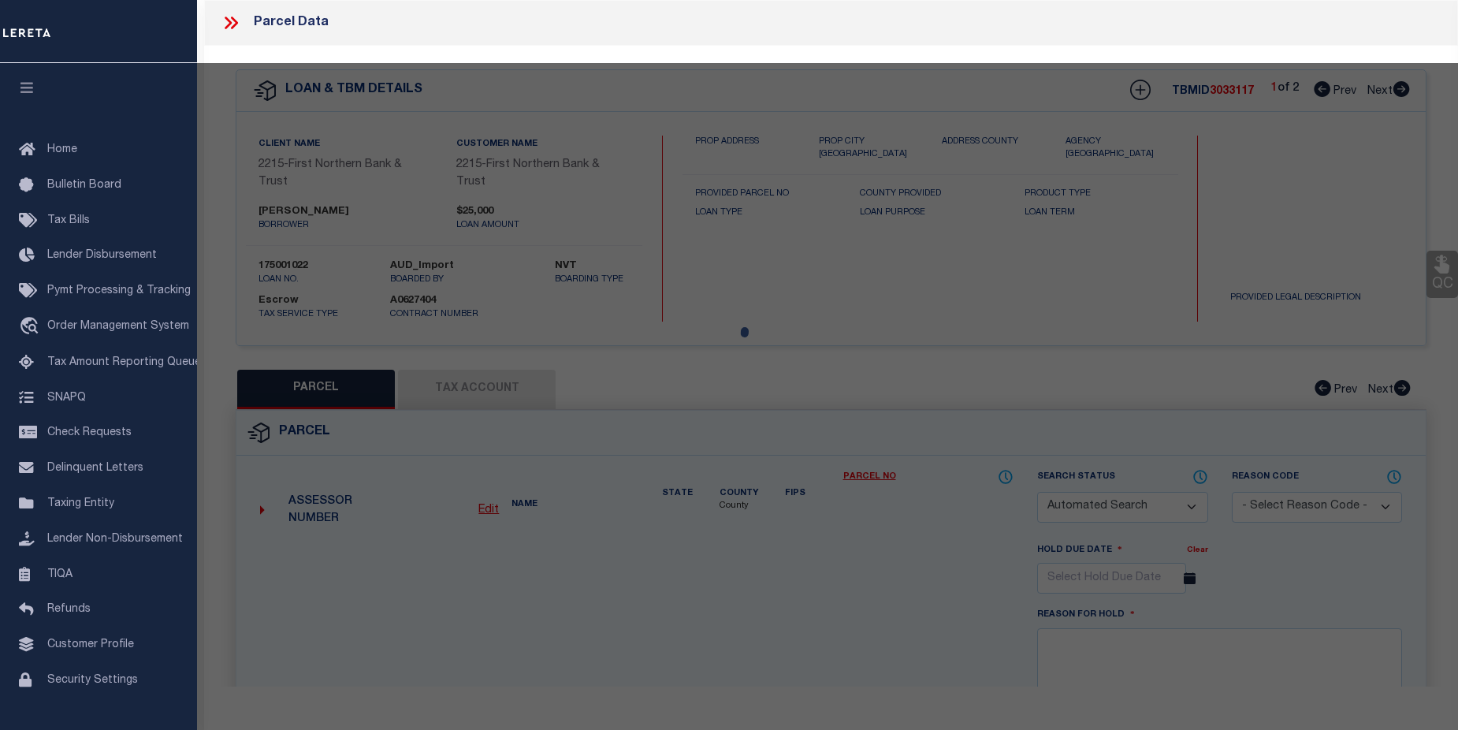
type input "50 Olive Street"
checkbox input "false"
type input "Lehighton PA 18"
type textarea "Total Acres for this Parcel 1"
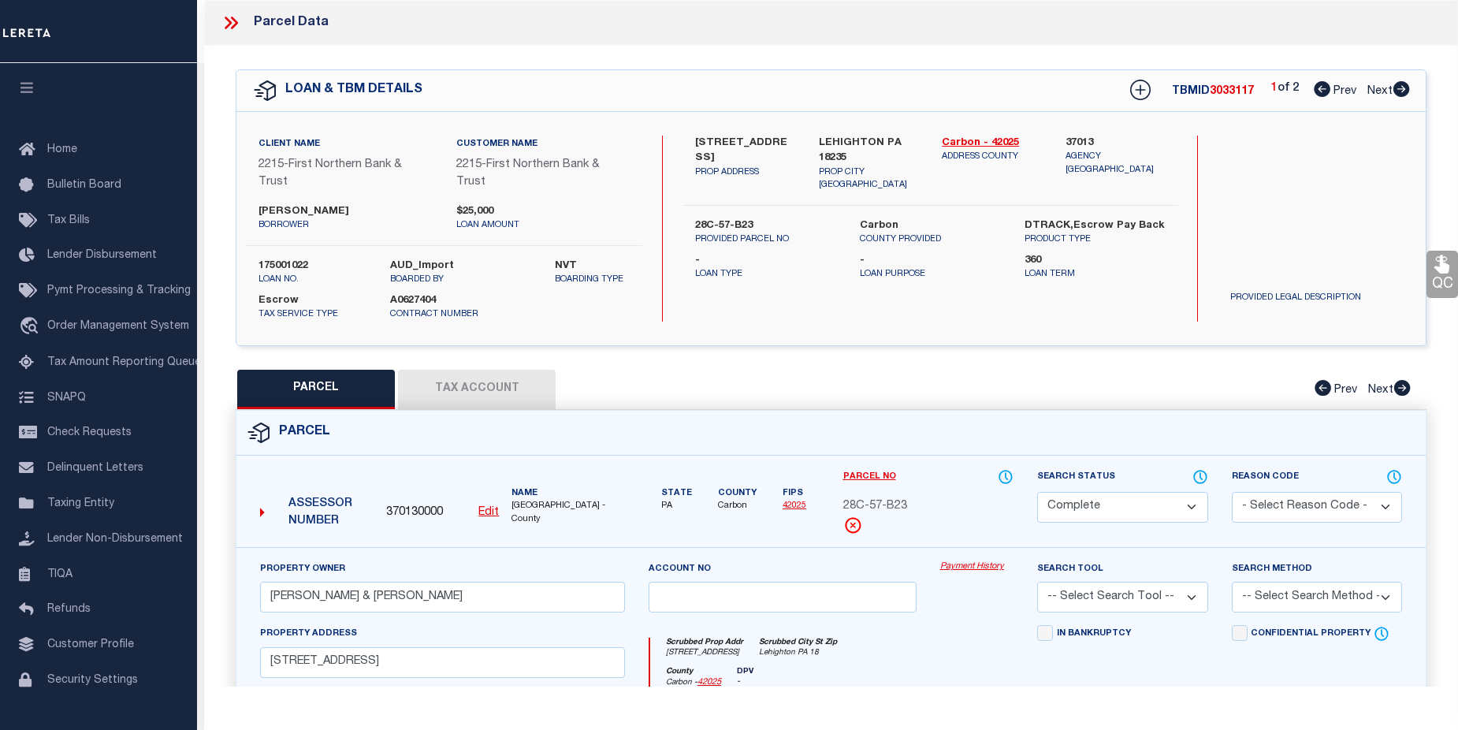
click at [954, 570] on link "Payment History" at bounding box center [976, 566] width 73 height 13
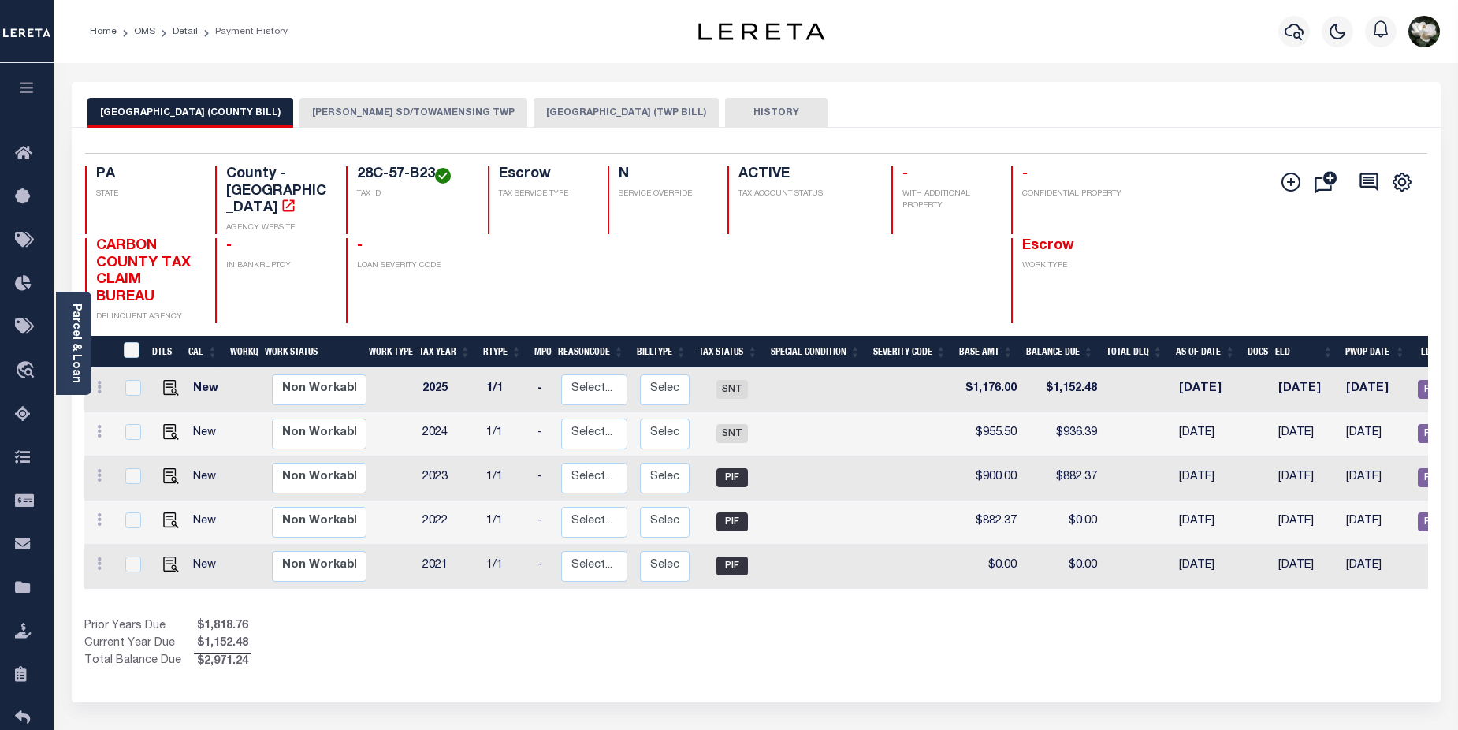
click at [458, 118] on button "PALMERTON SD/TOWAMENSING TWP" at bounding box center [413, 113] width 228 height 30
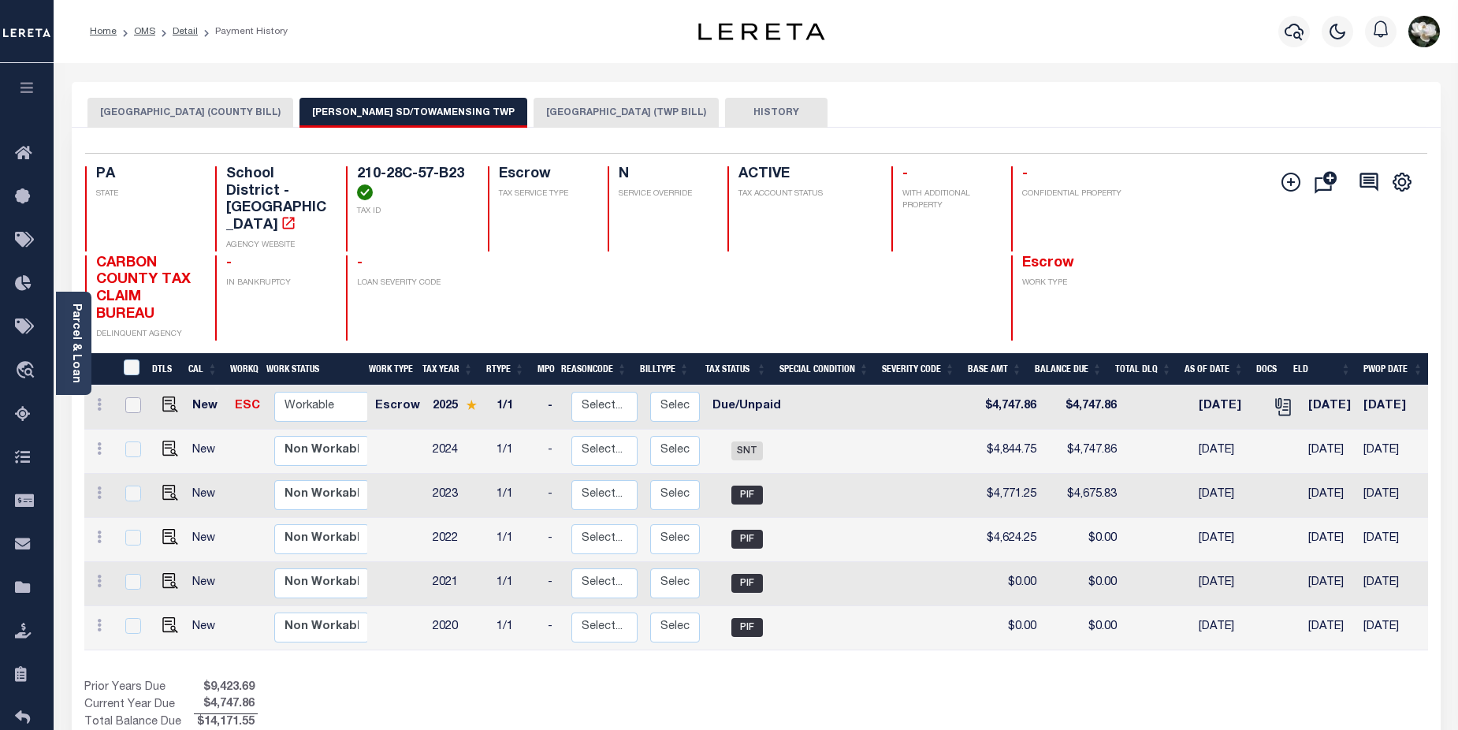
click at [132, 397] on input "checkbox" at bounding box center [133, 405] width 16 height 16
checkbox input "true"
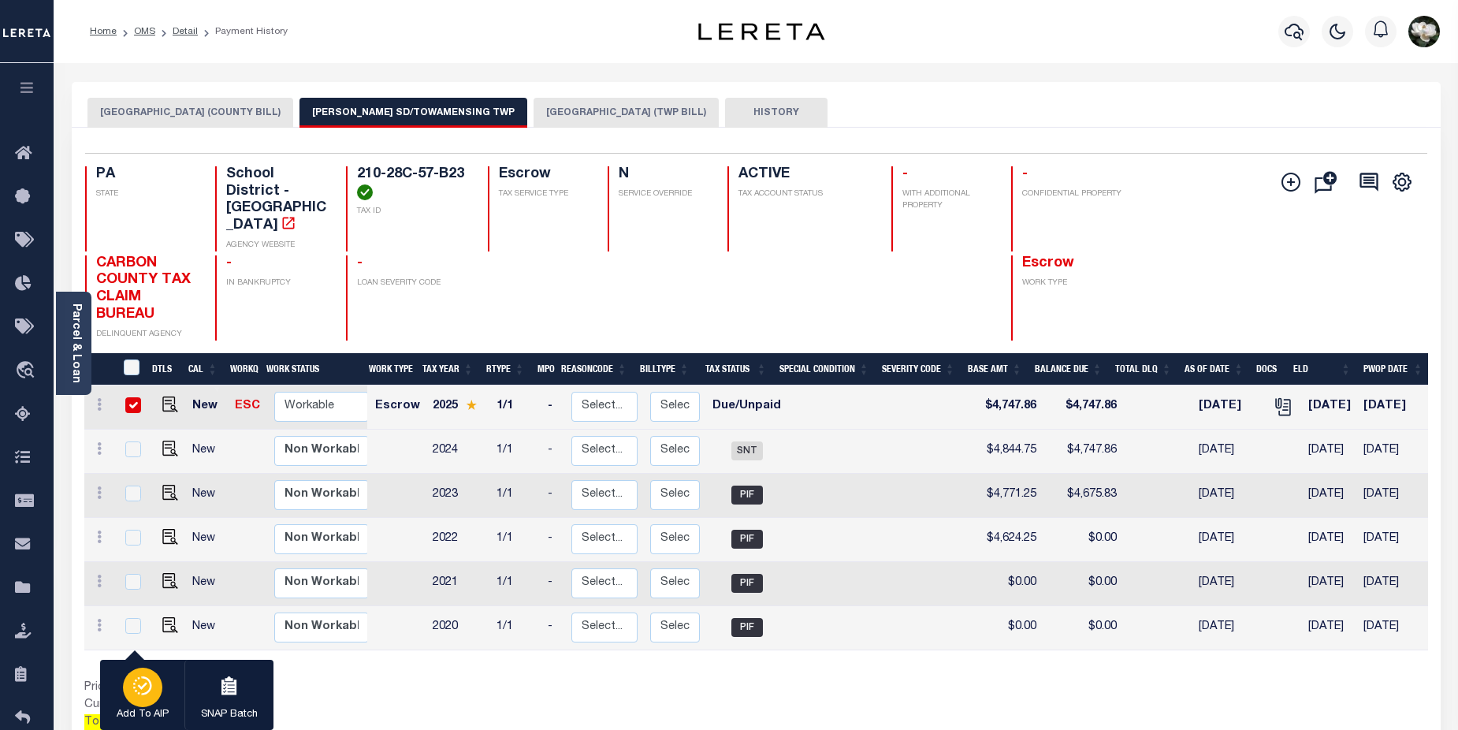
click at [151, 682] on icon "button" at bounding box center [143, 685] width 22 height 19
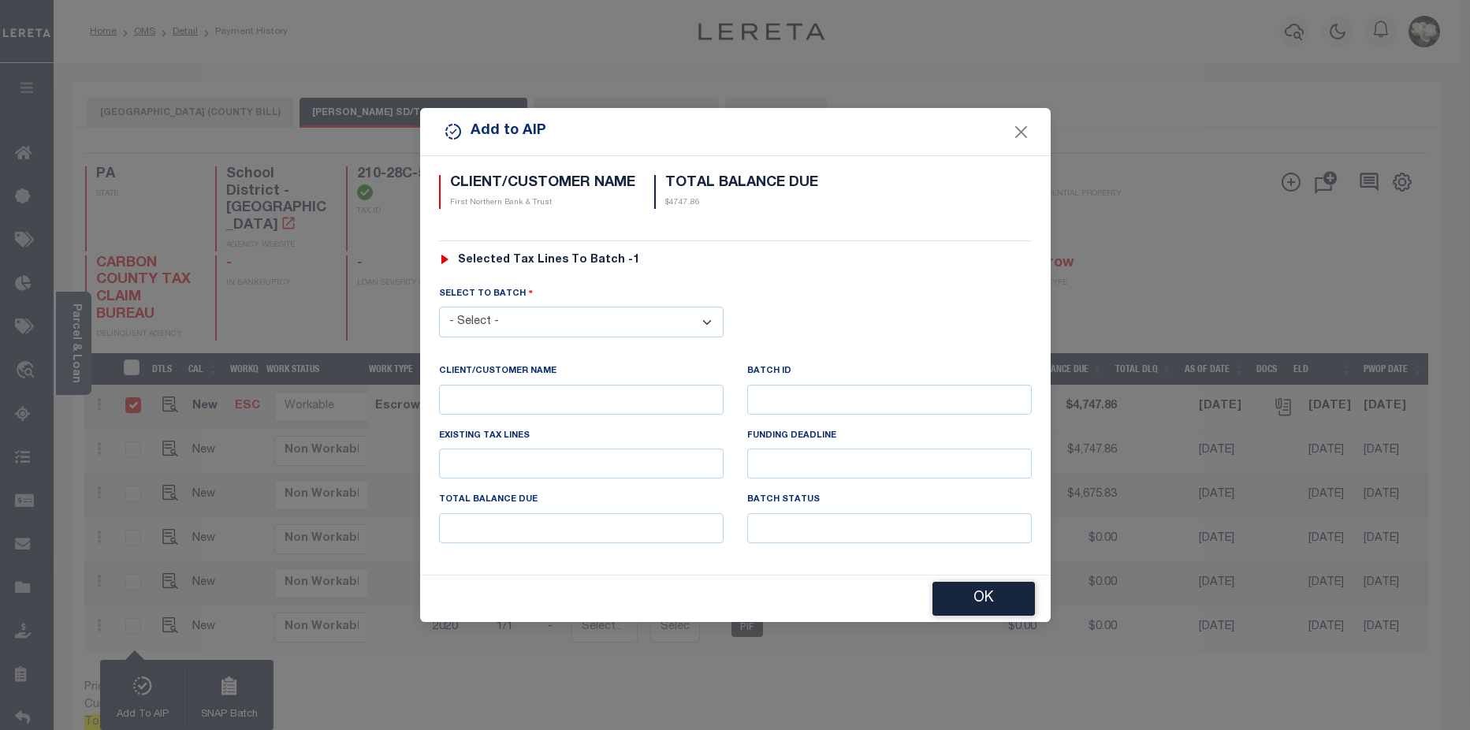
click at [569, 314] on select "- Select - 44231 44945 46123" at bounding box center [581, 322] width 284 height 31
select select "46123"
click at [439, 307] on select "- Select - 44231 44945 46123" at bounding box center [581, 322] width 284 height 31
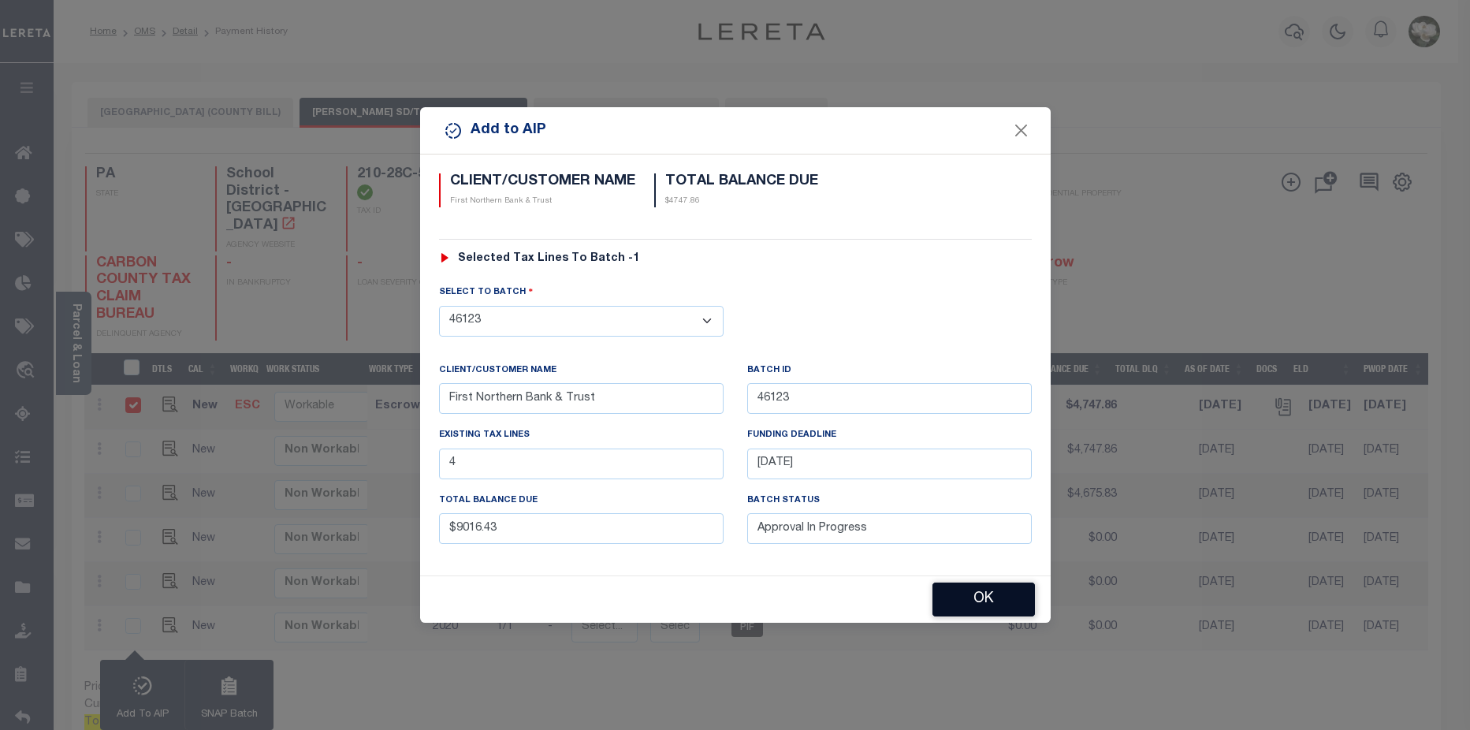
click at [976, 594] on button "OK" at bounding box center [983, 599] width 102 height 34
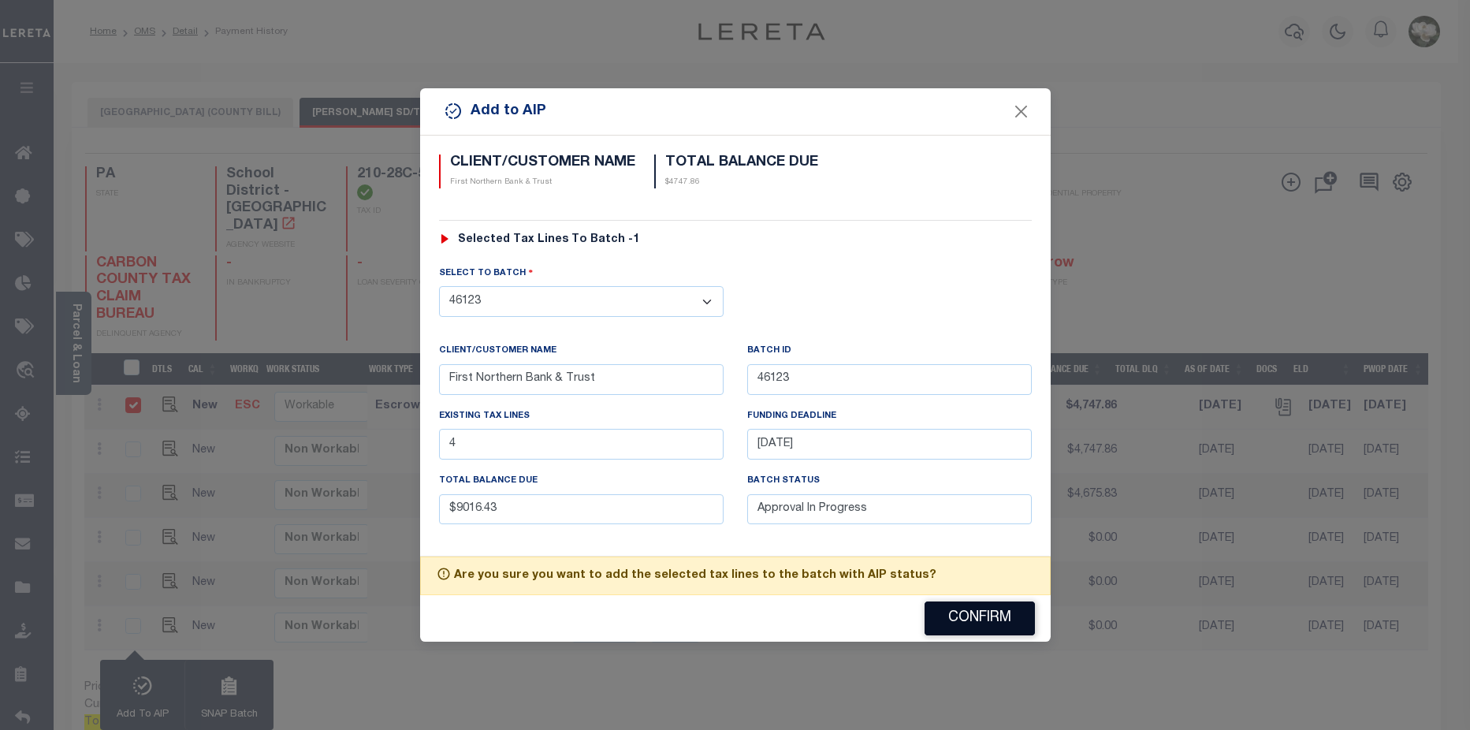
click at [983, 614] on button "Confirm" at bounding box center [979, 618] width 110 height 34
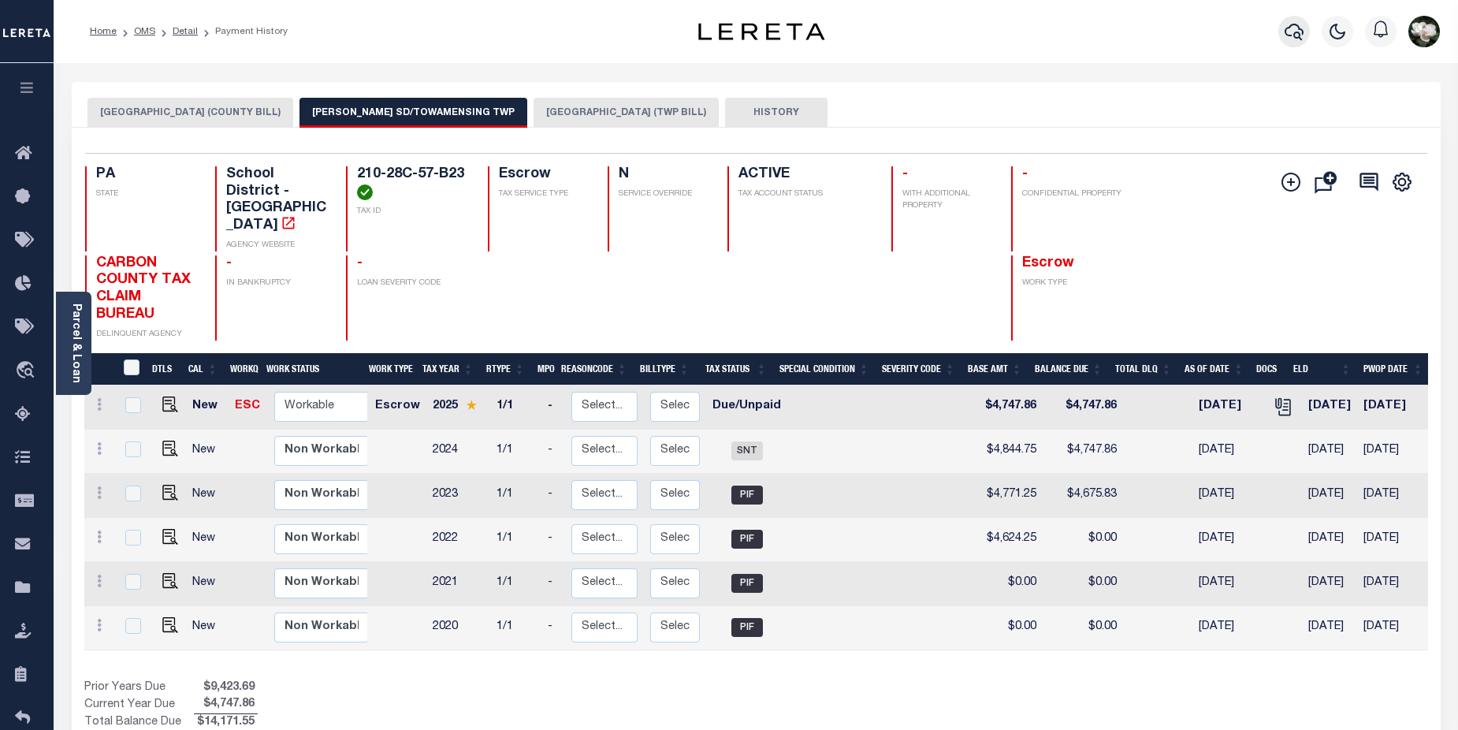
click at [1289, 35] on icon "button" at bounding box center [1294, 31] width 19 height 19
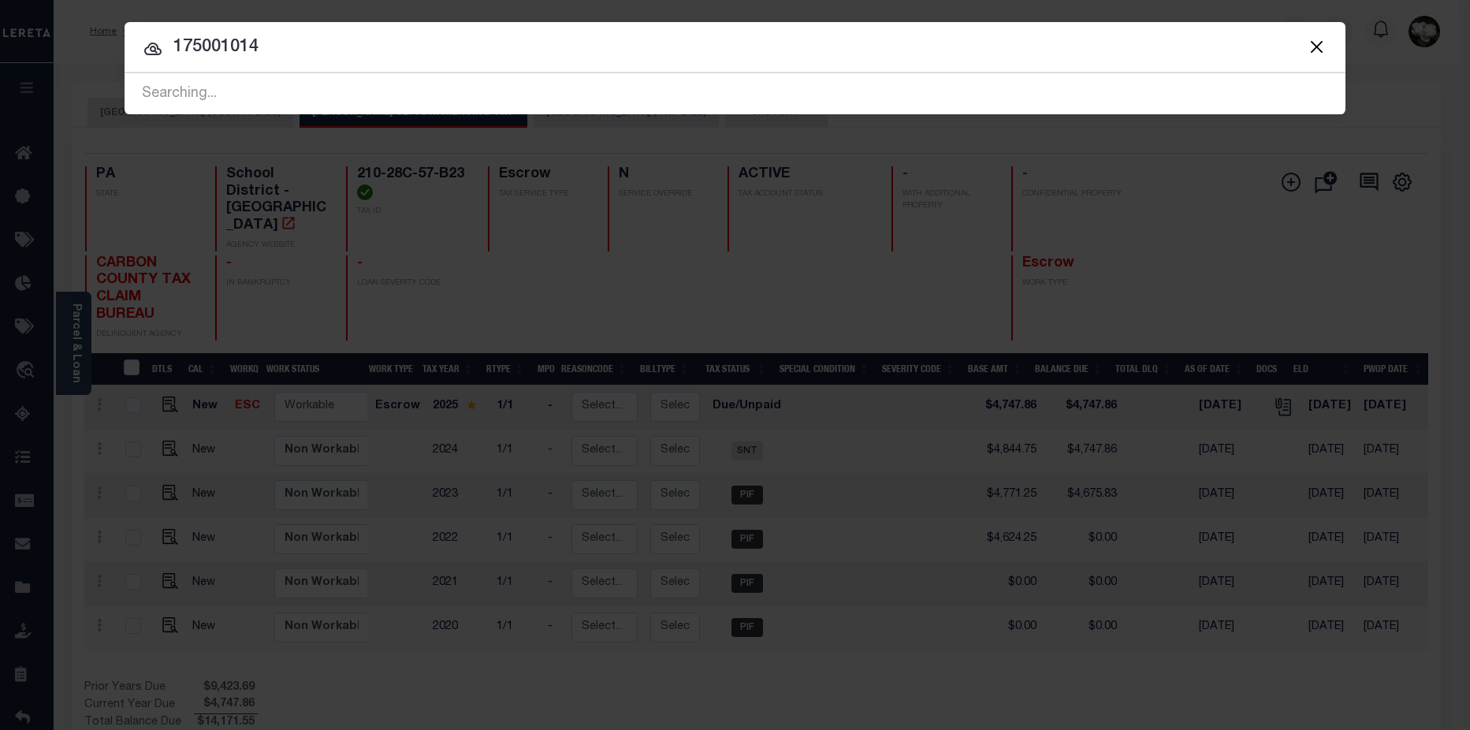
type input "175001014"
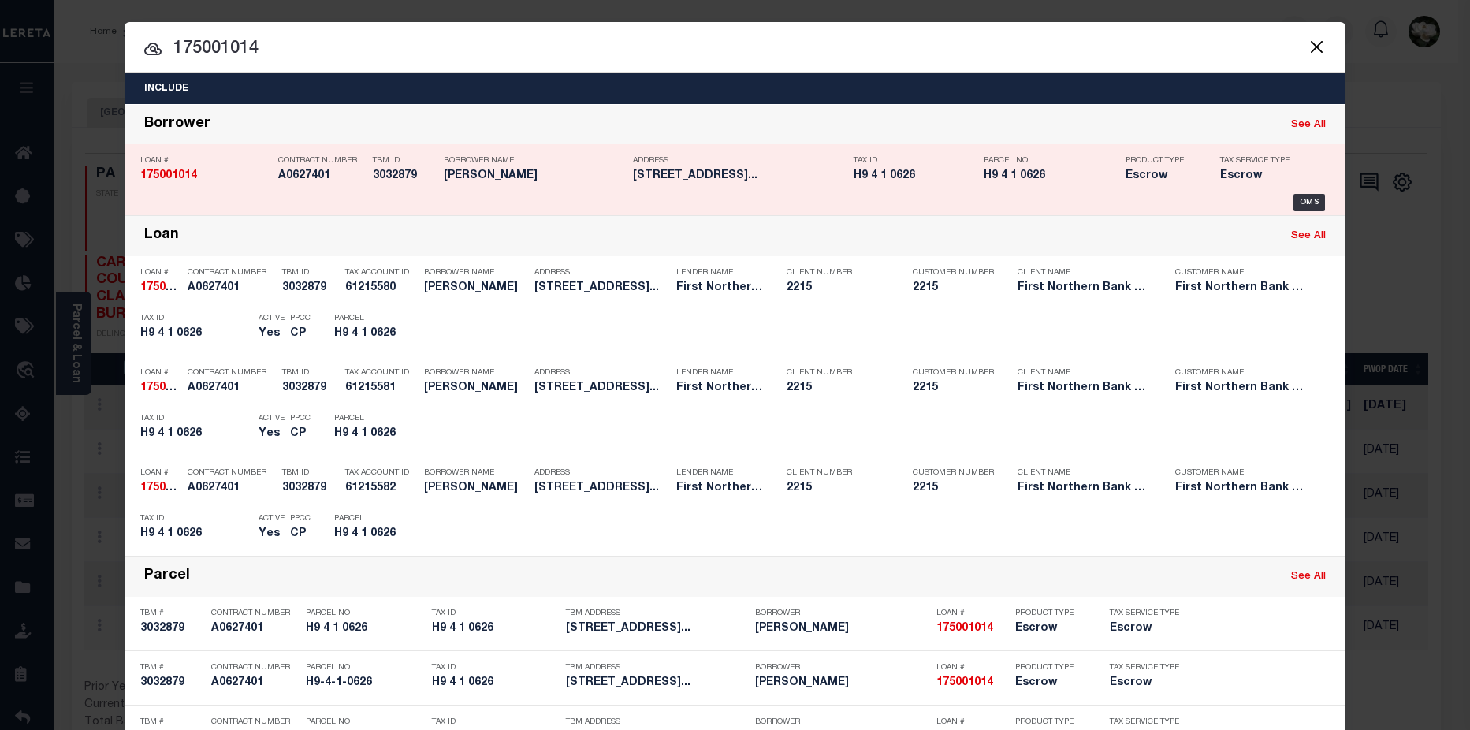
click at [647, 191] on div "Address 5854 Kesslersville Road Nazaret..." at bounding box center [739, 171] width 213 height 46
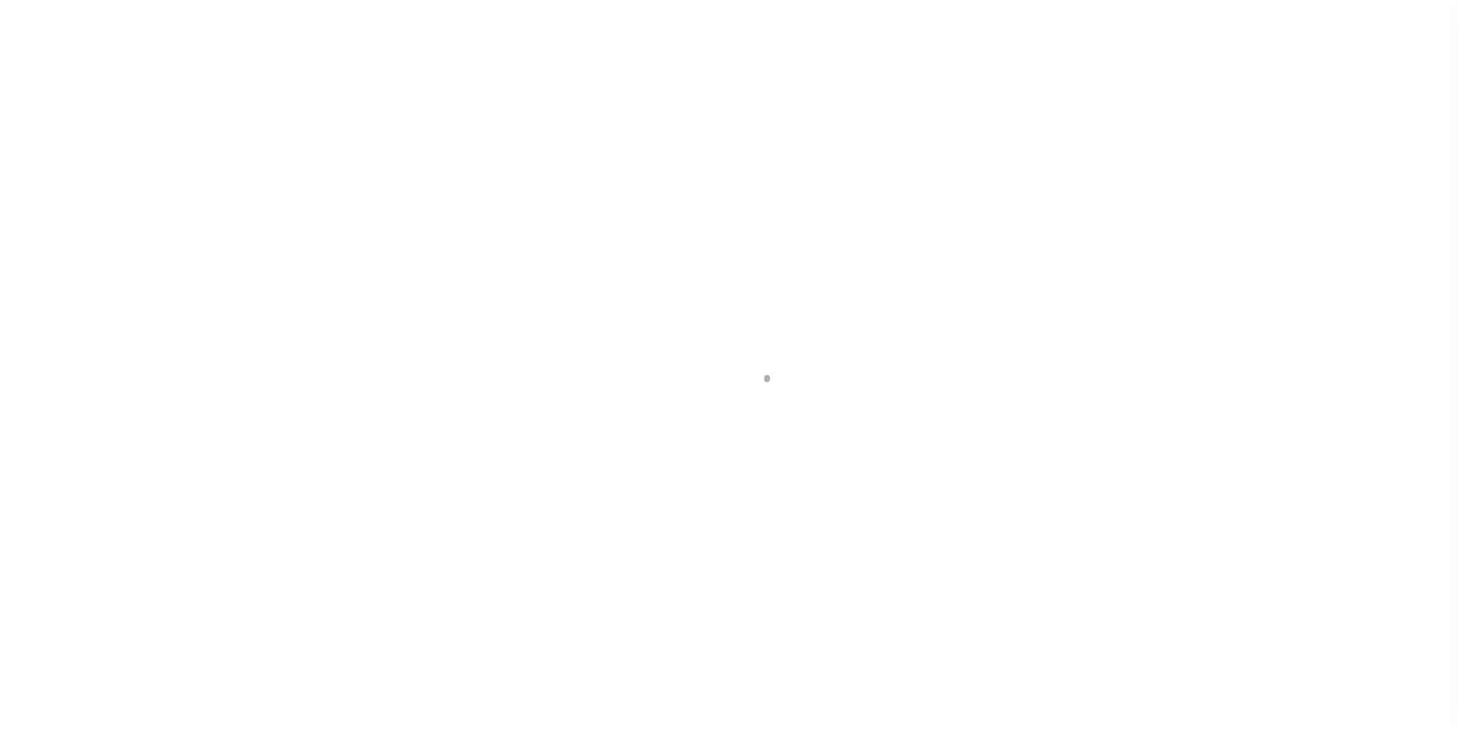
select select "Escrow"
type input "[STREET_ADDRESS]"
type input "H9-4-1-0626"
select select
type input "[GEOGRAPHIC_DATA] PA 18064"
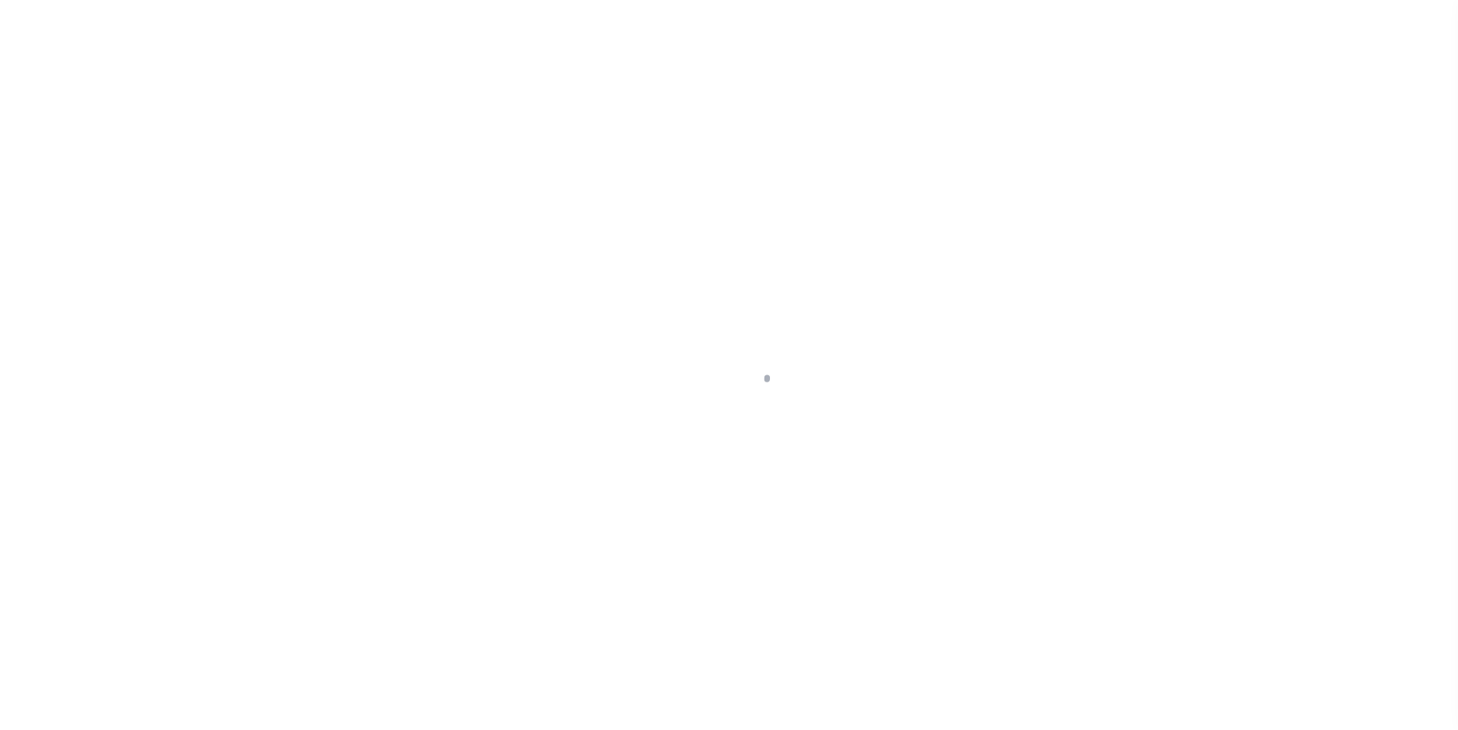
type input "PA"
select select
type textarea "Liability subject to parcel provided"
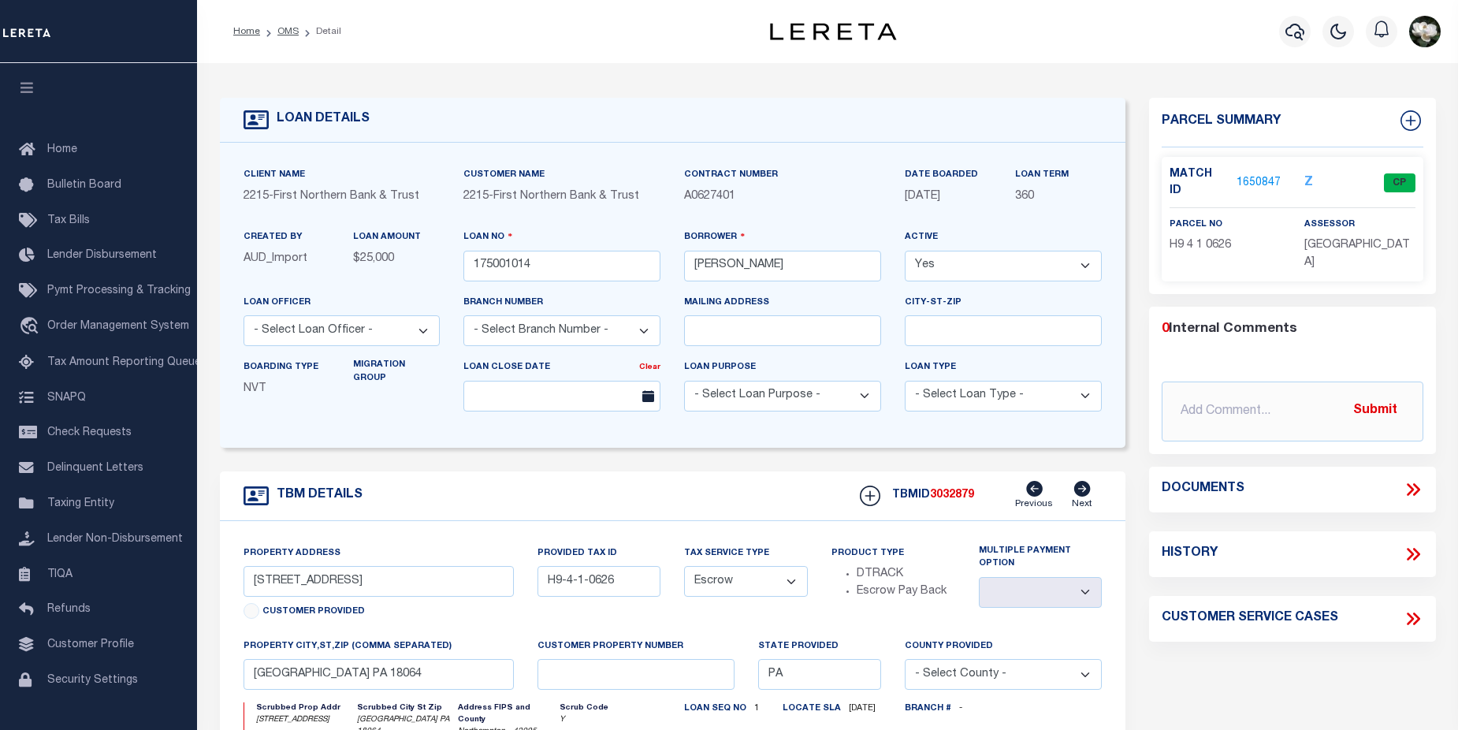
click at [1267, 175] on link "1650847" at bounding box center [1258, 183] width 44 height 17
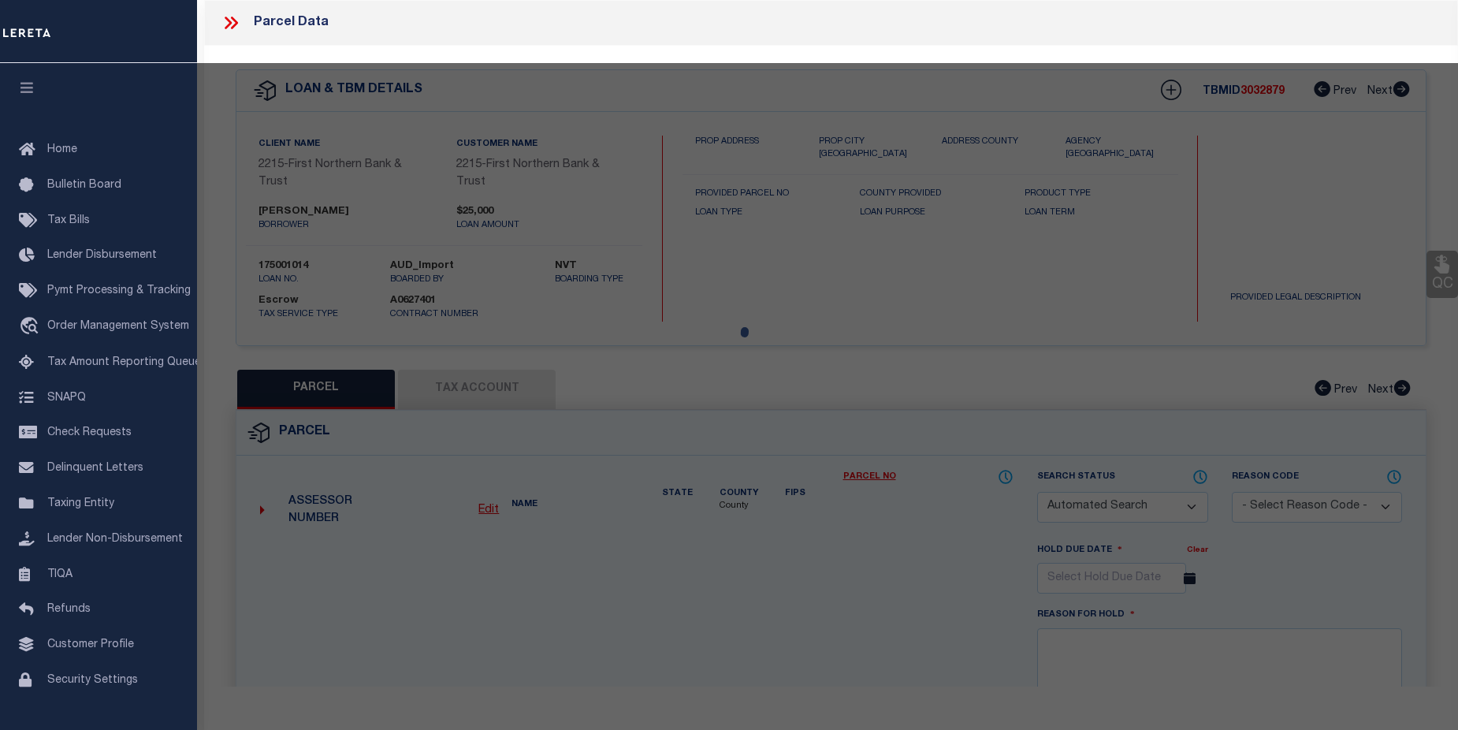
checkbox input "false"
select select "CP"
type input "DICLEMENTE EMILY &, STACKHOUSE BRADLEY"
select select
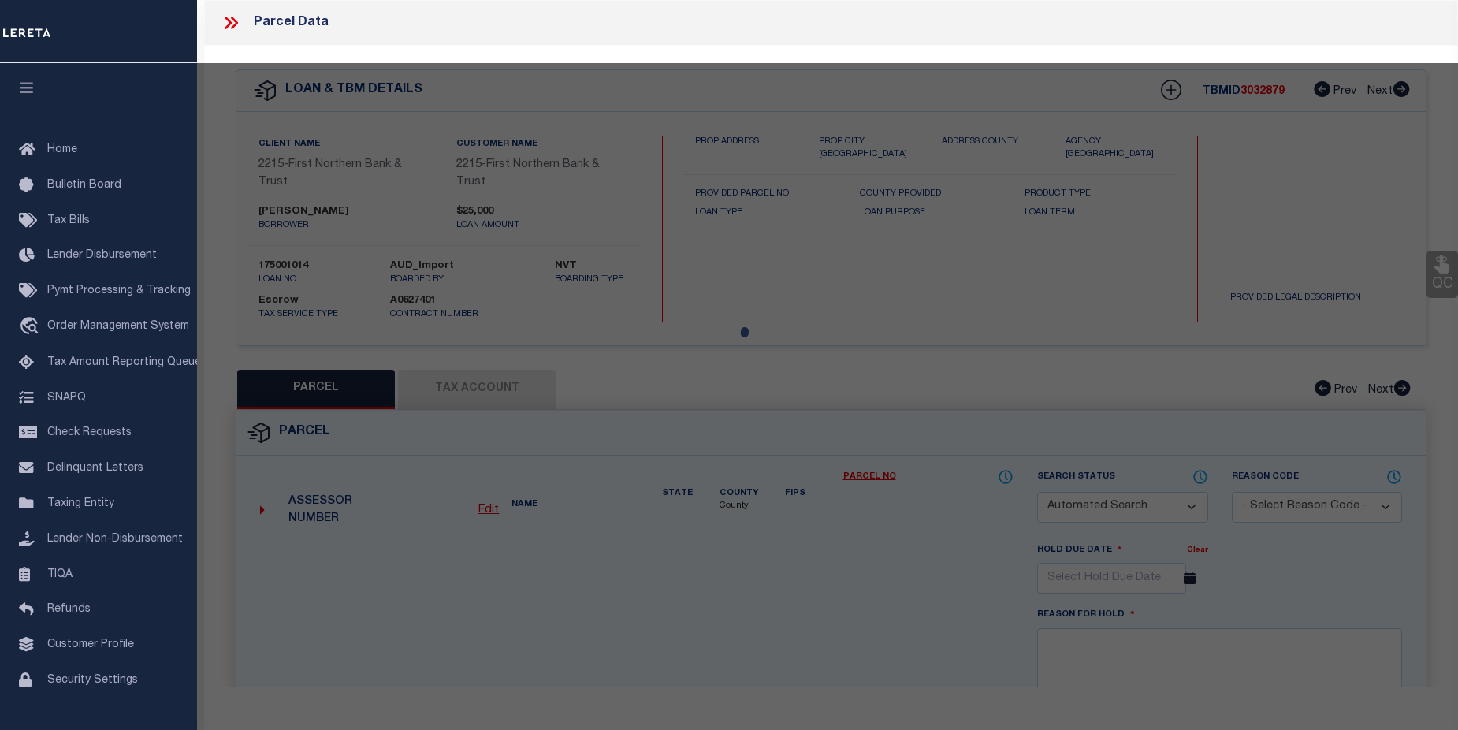
type input "5854 KESSLERSVILLE RD"
checkbox input "false"
type input "PA"
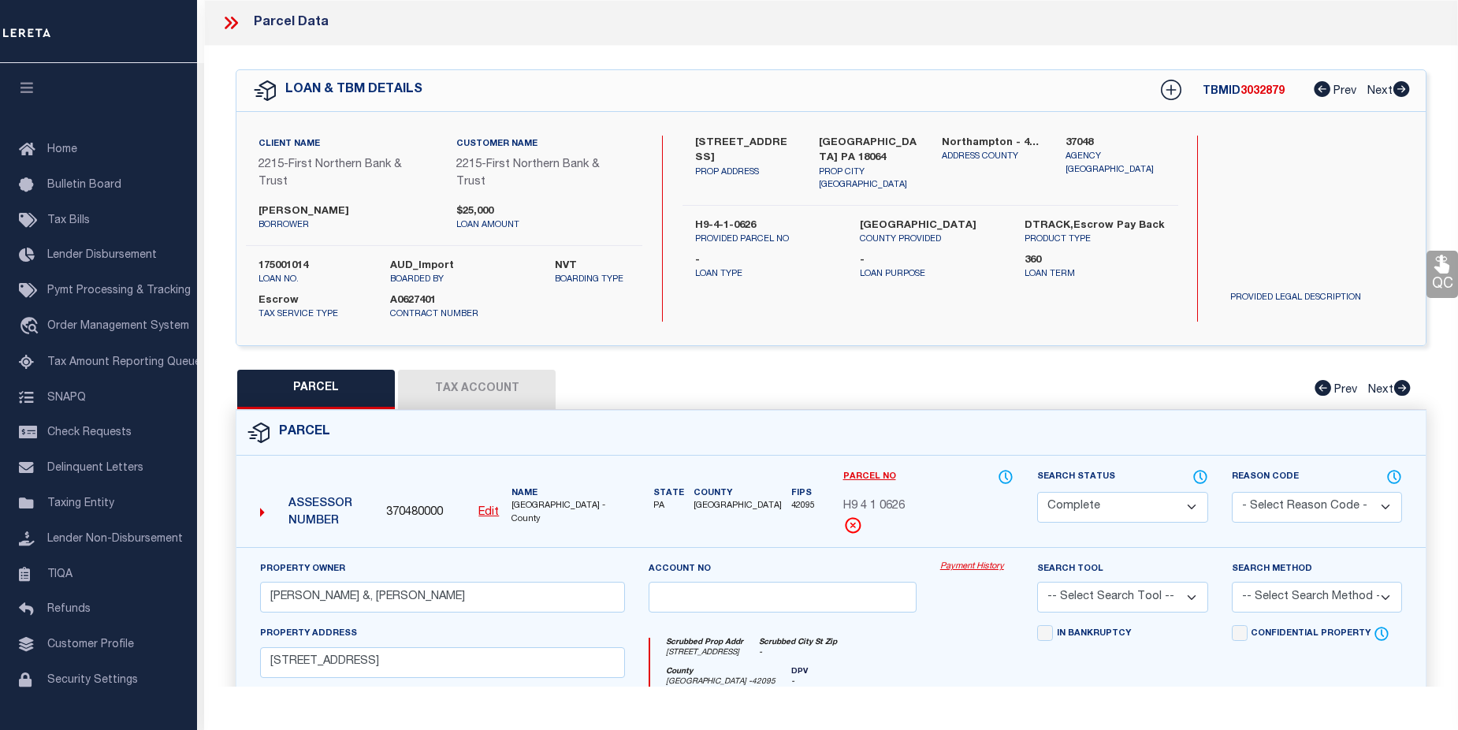
click at [973, 566] on link "Payment History" at bounding box center [976, 566] width 73 height 13
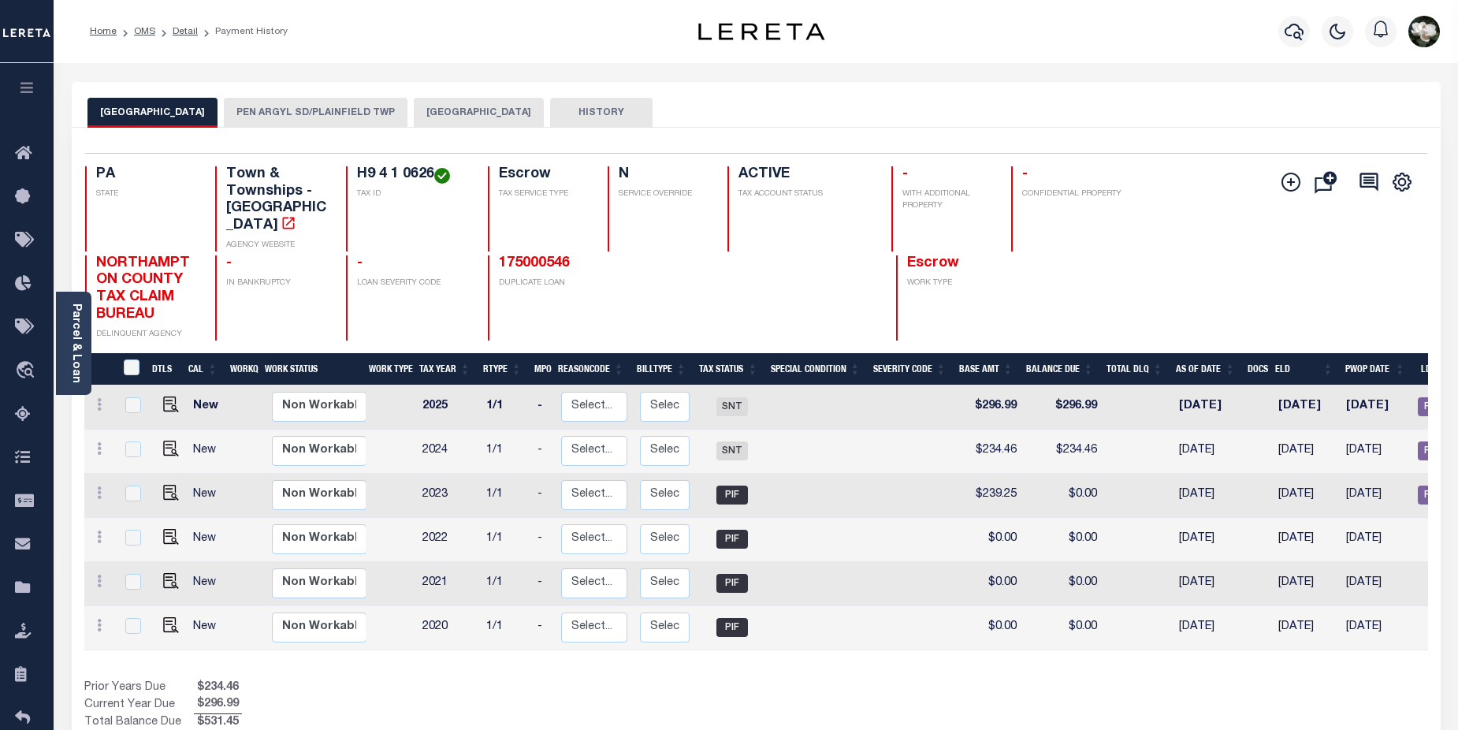
click at [351, 109] on button "PEN ARGYL SD/PLAINFIELD TWP" at bounding box center [316, 113] width 184 height 30
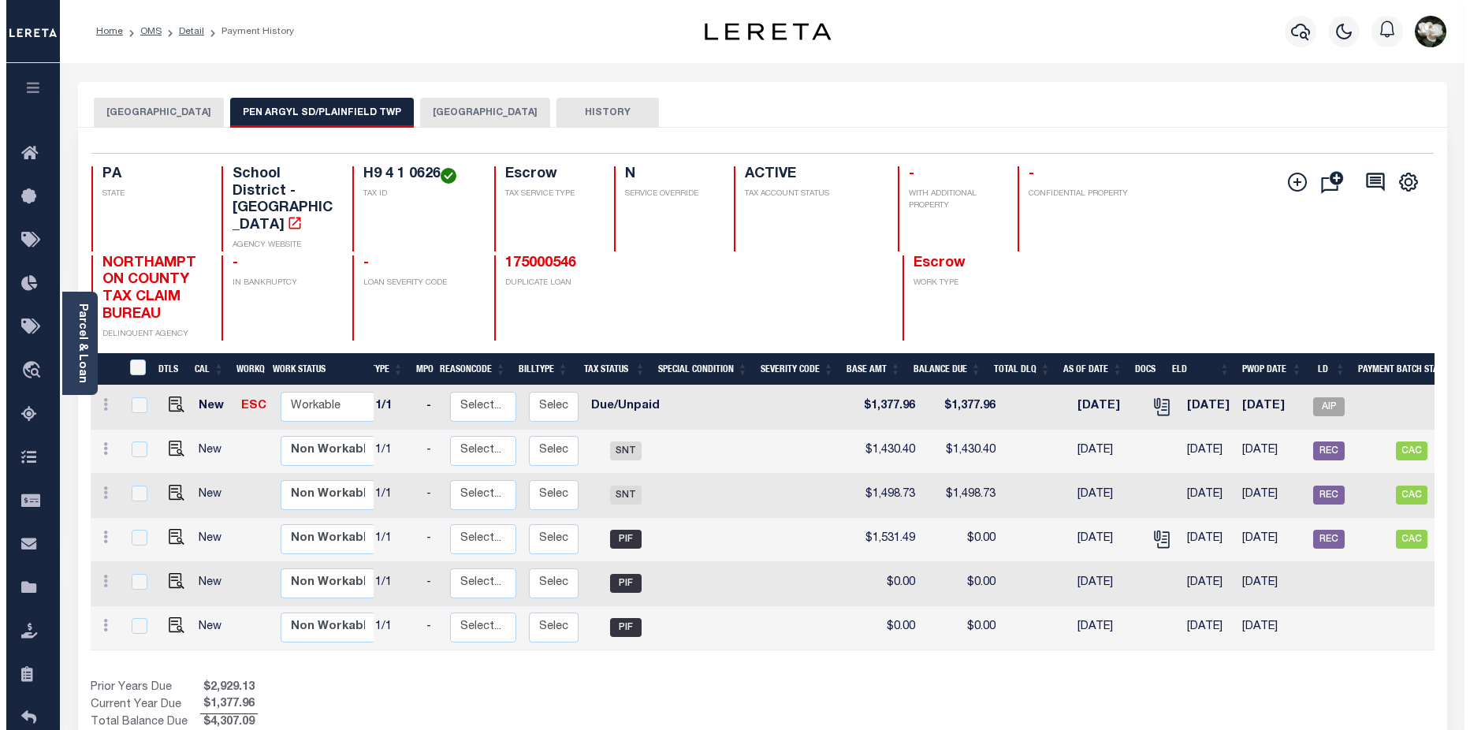
scroll to position [0, 188]
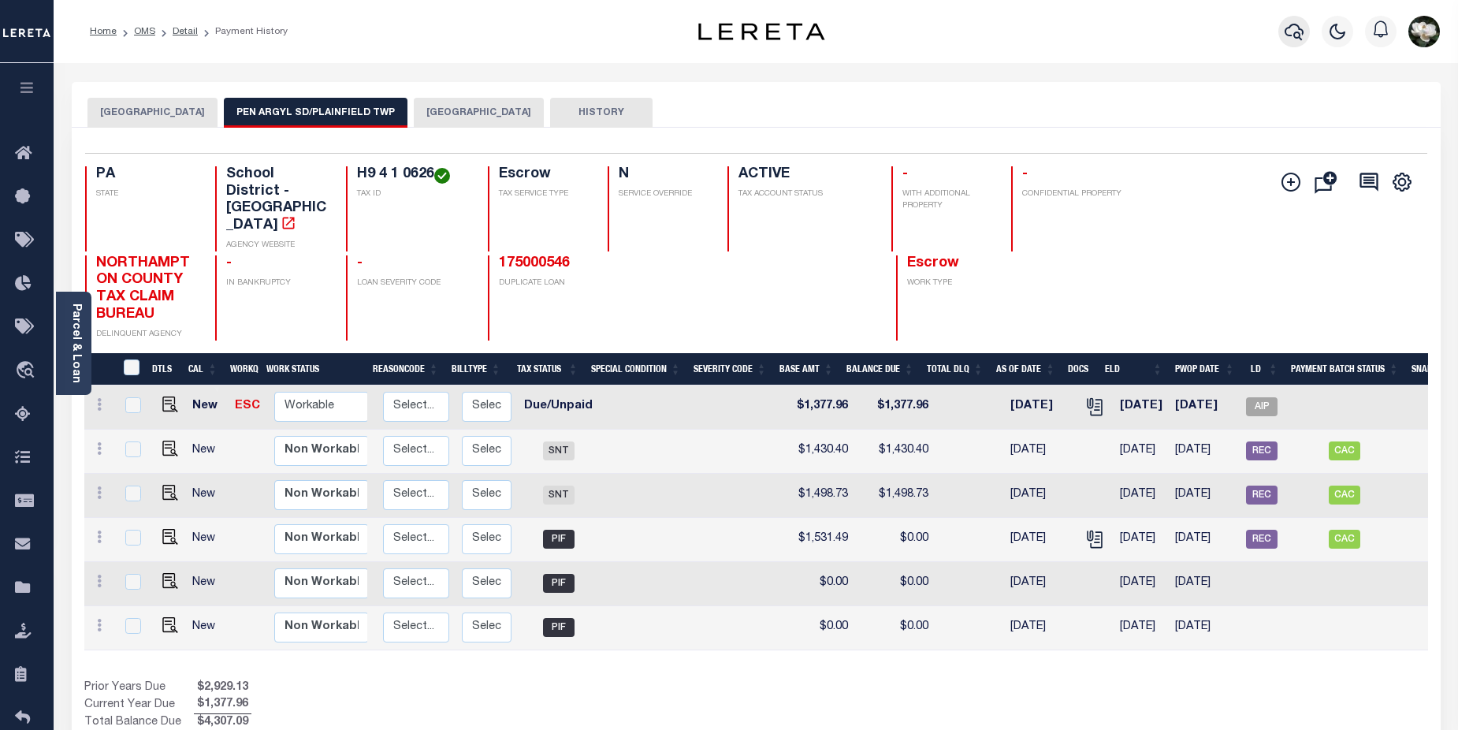
click at [1285, 29] on icon "button" at bounding box center [1294, 31] width 19 height 19
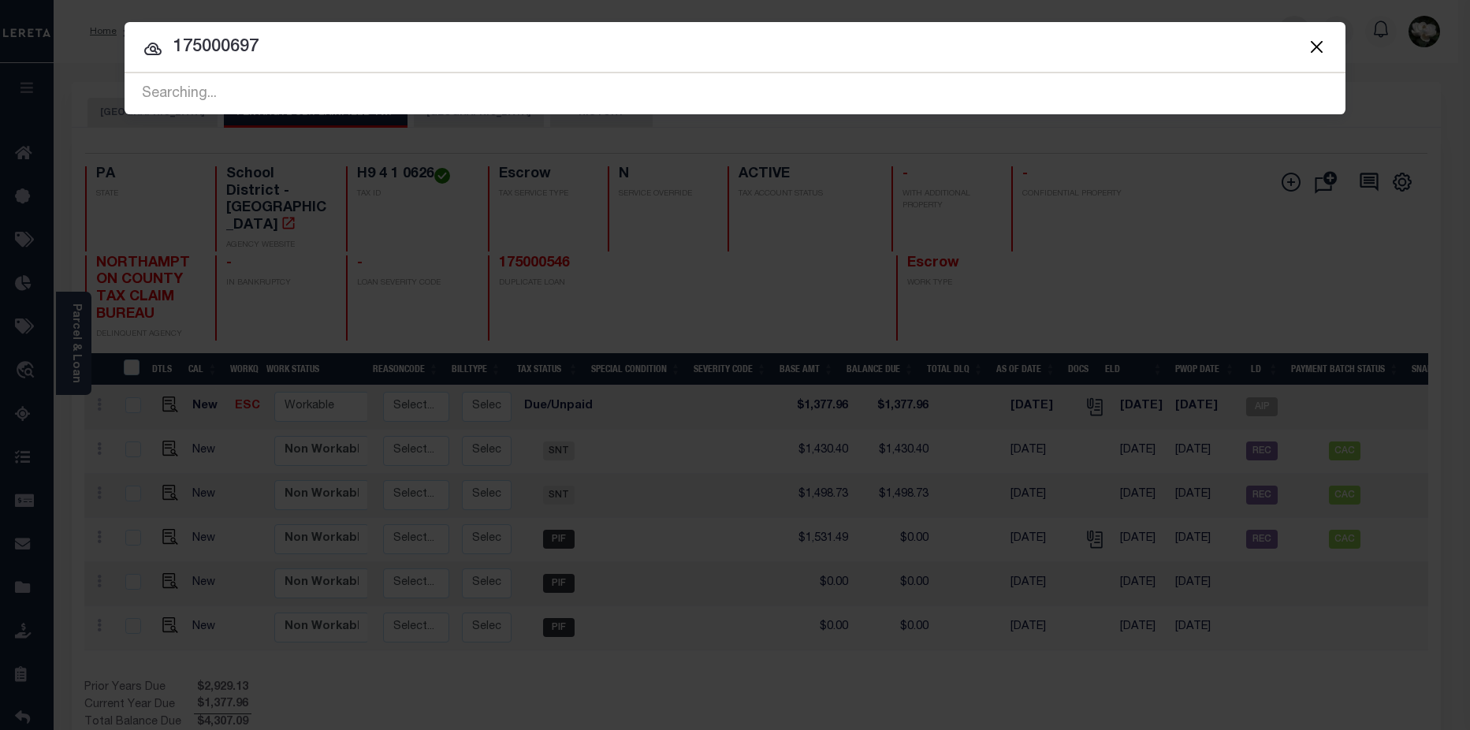
type input "175000697"
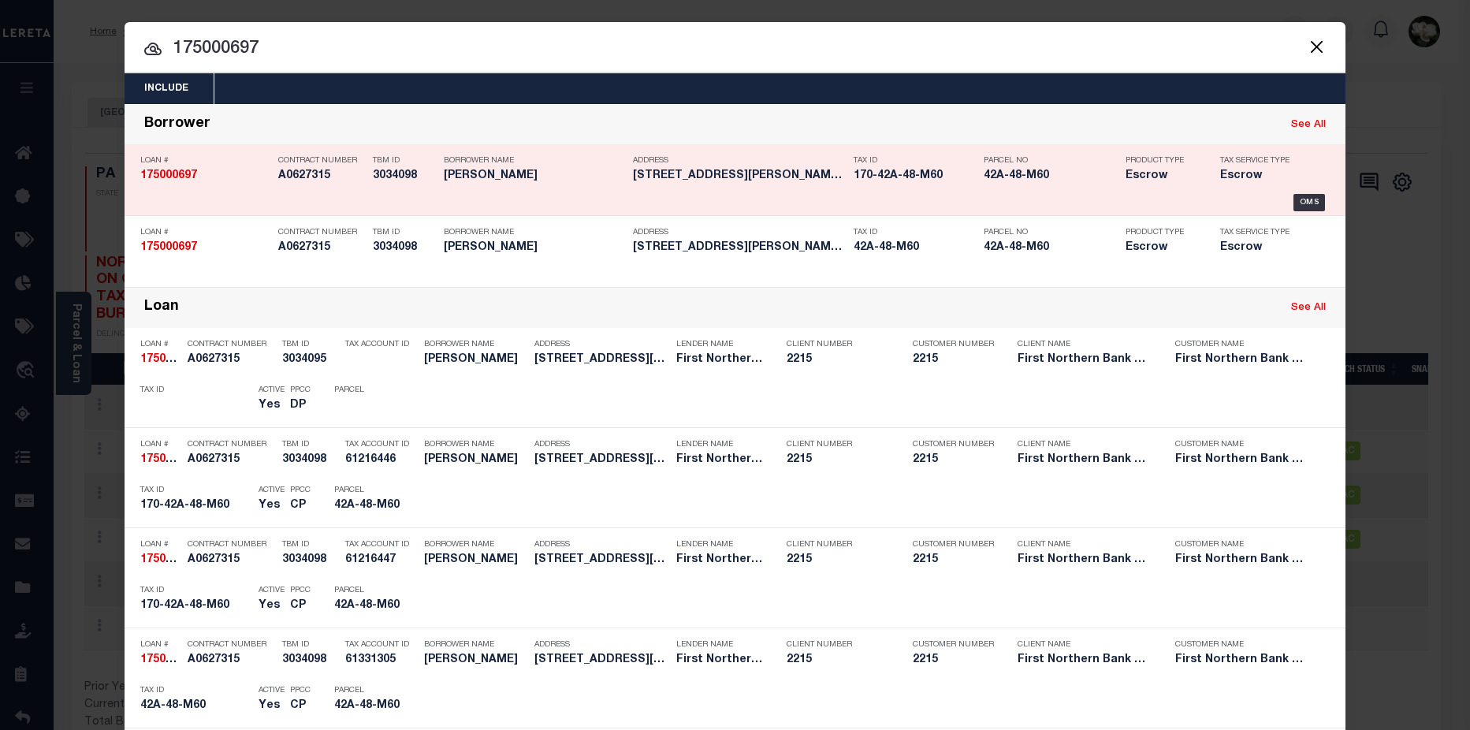
click at [373, 171] on h5 "3034098" at bounding box center [404, 175] width 63 height 13
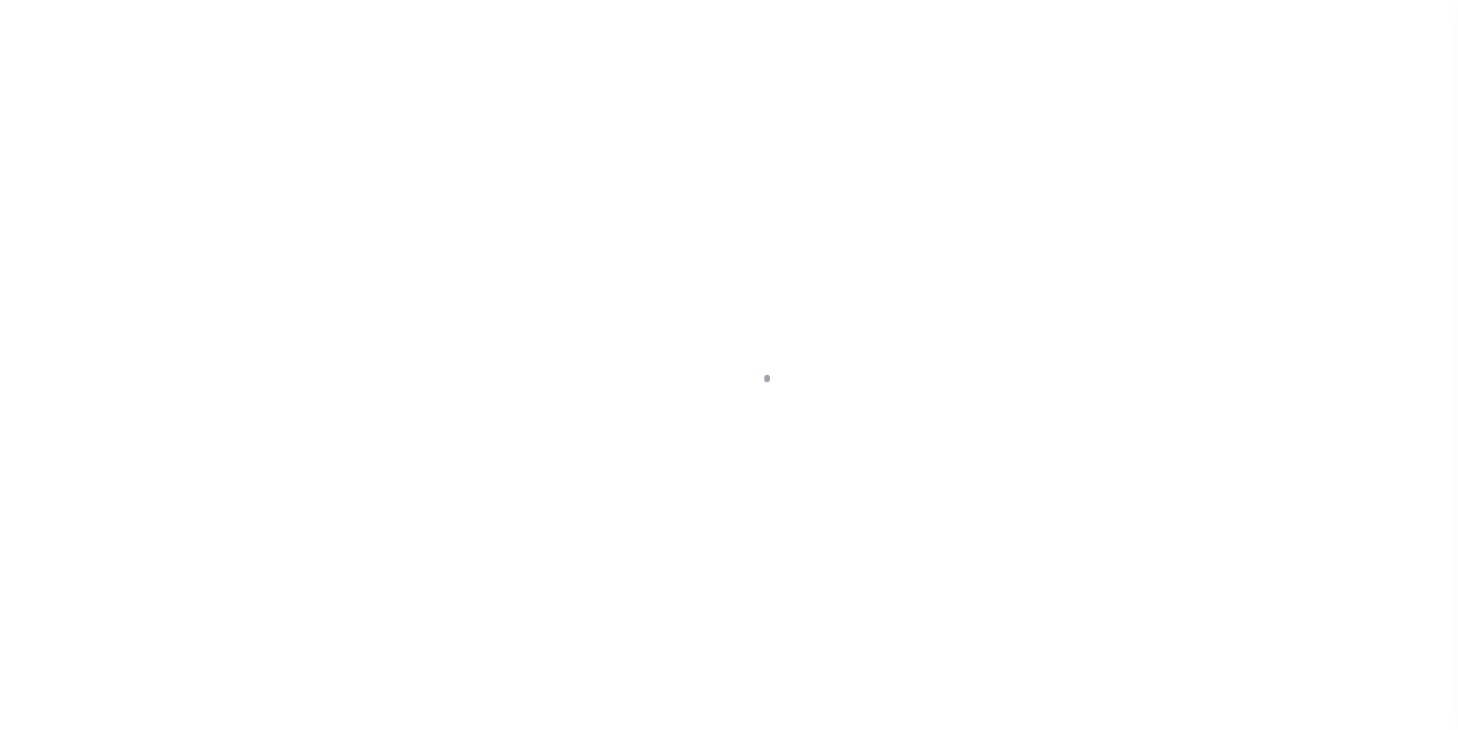
select select "Escrow"
type input "[STREET_ADDRESS]"
type input "42A-48-M60"
select select
type input "[PERSON_NAME] PA 18071"
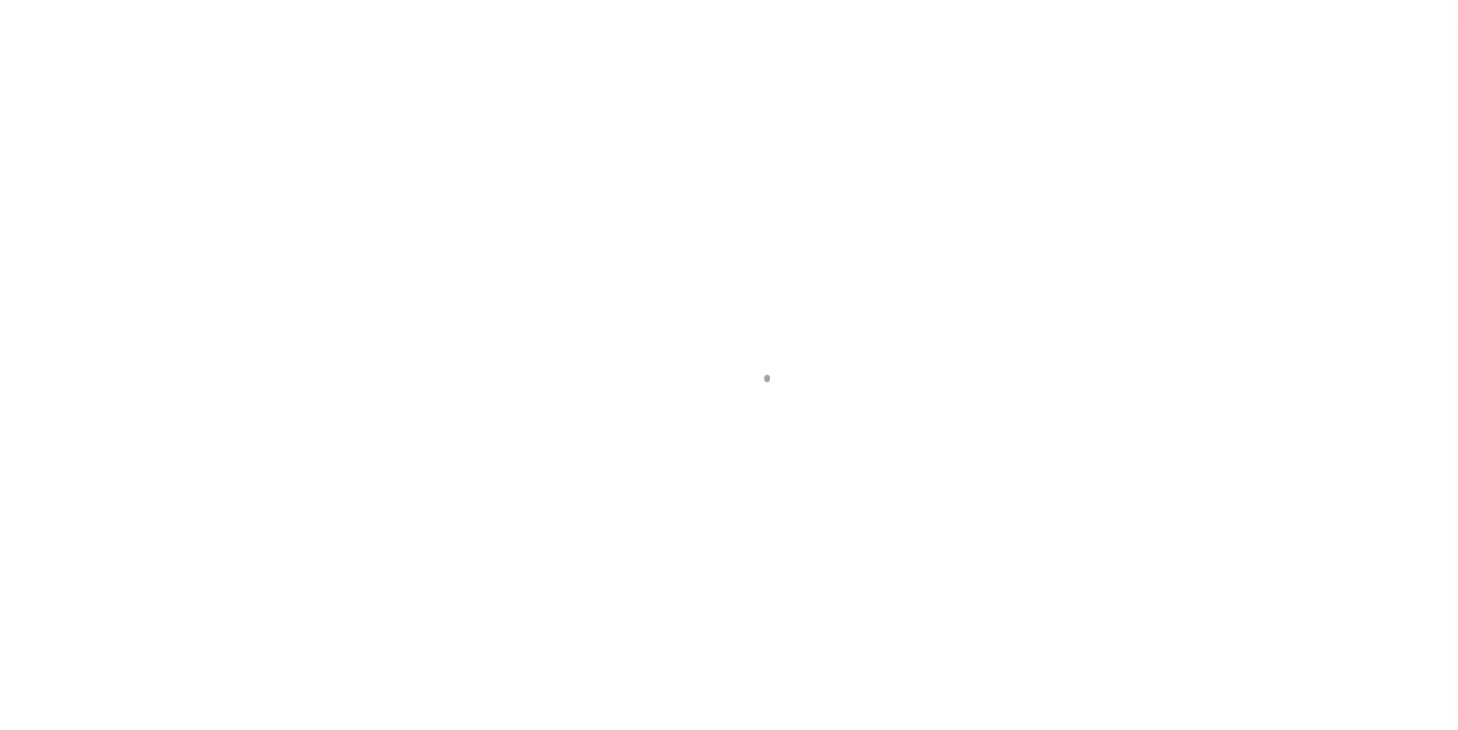
type input "PA"
select select
type textarea "Liability subject to parcel provided"
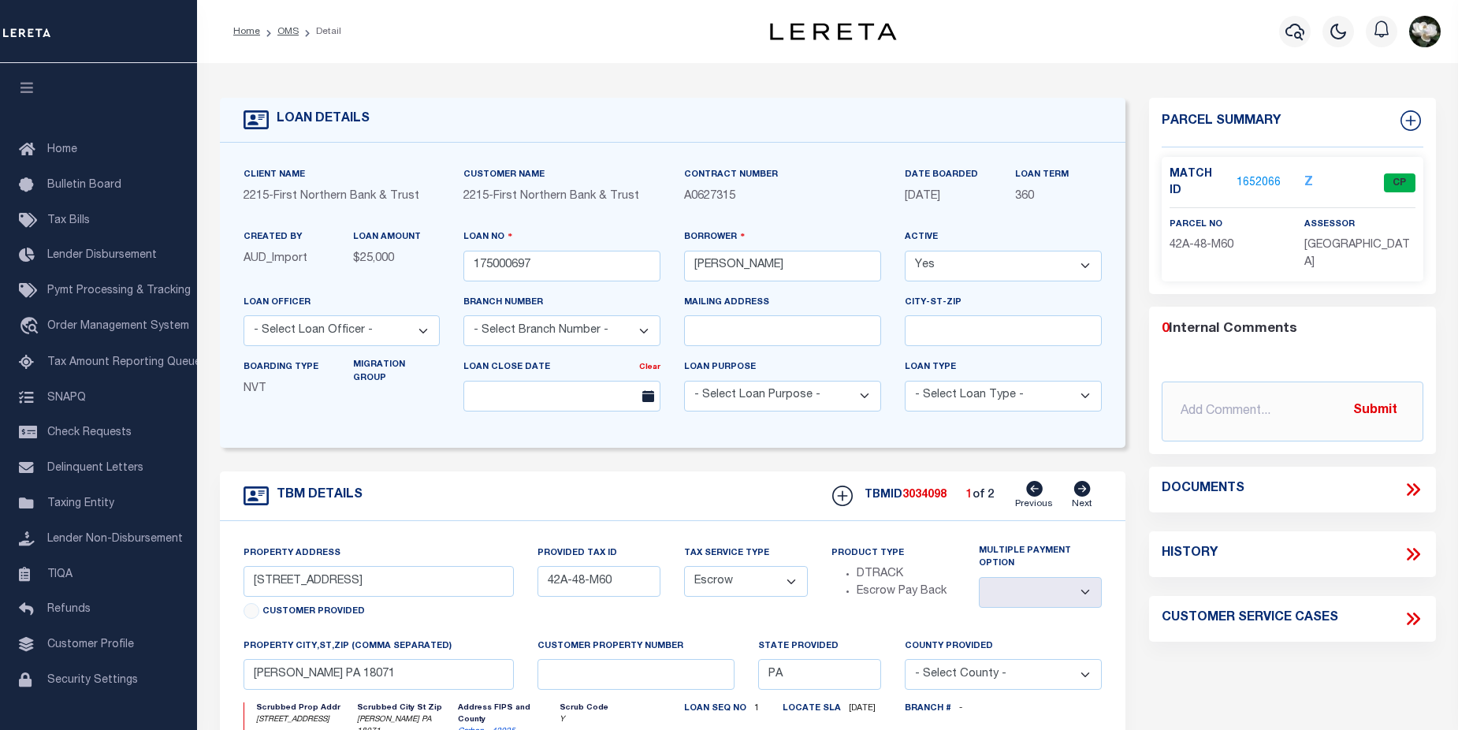
click at [1262, 175] on link "1652066" at bounding box center [1258, 183] width 44 height 17
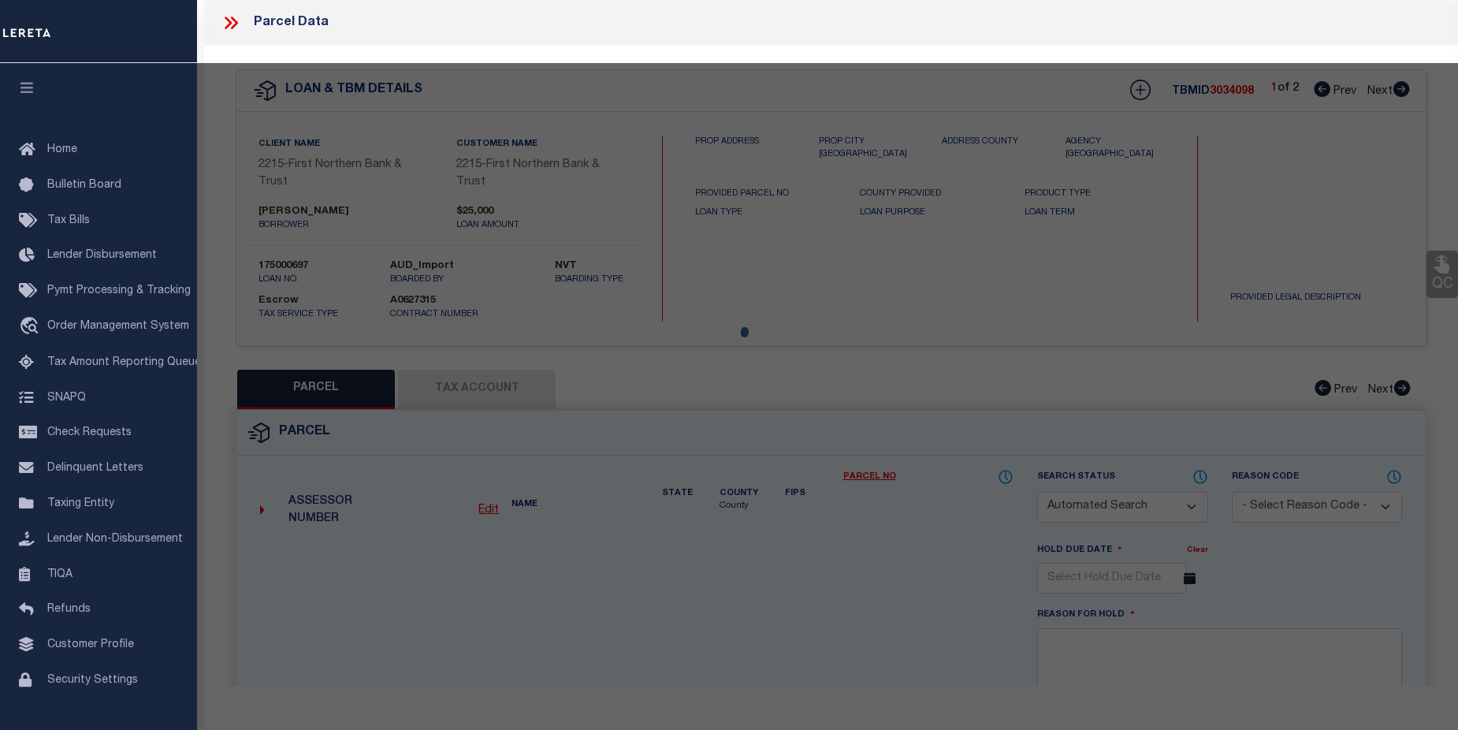
checkbox input "false"
select select "CP"
type input "[PERSON_NAME] & [PERSON_NAME]"
select select
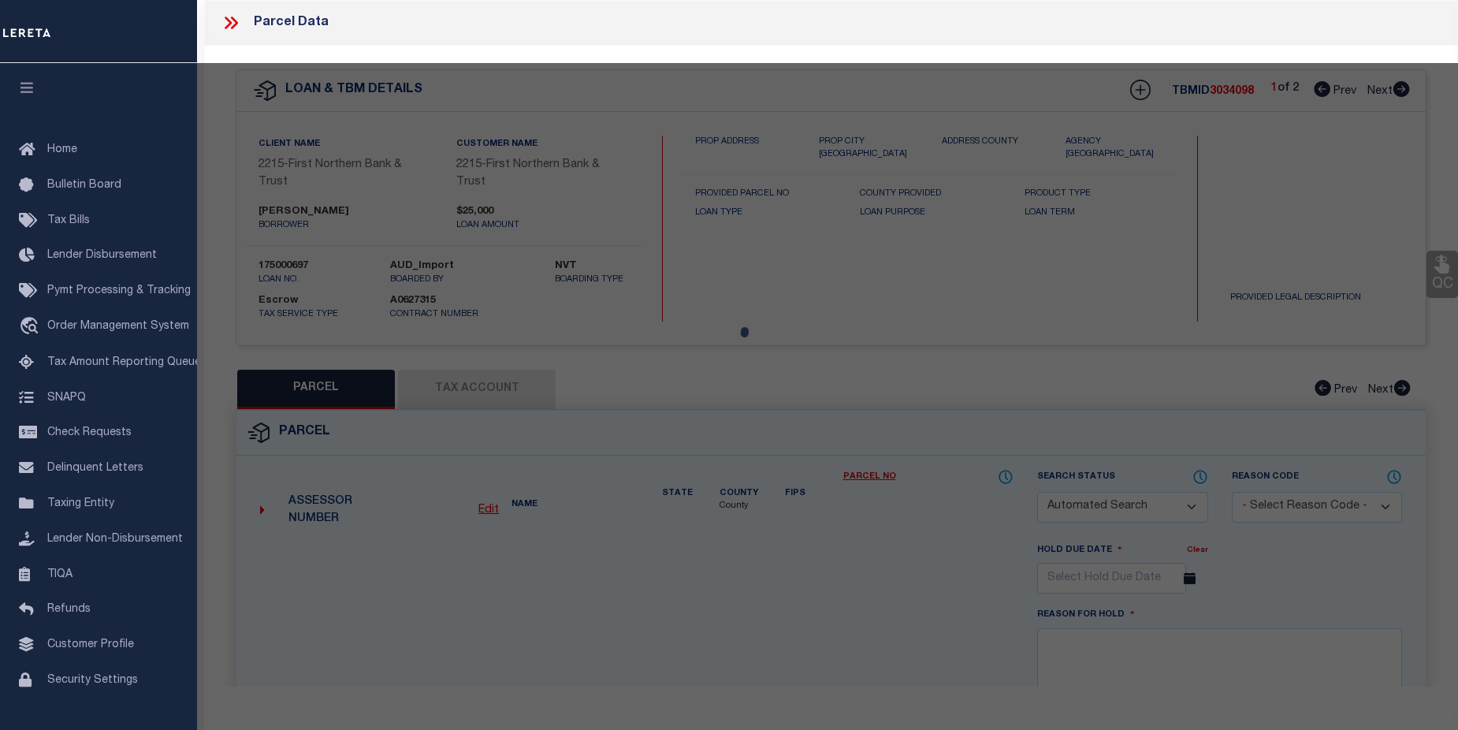
type input "[STREET_ADDRESS]"
checkbox input "false"
type input "[PERSON_NAME] PA 18071"
type textarea "Tax ID Special Project"
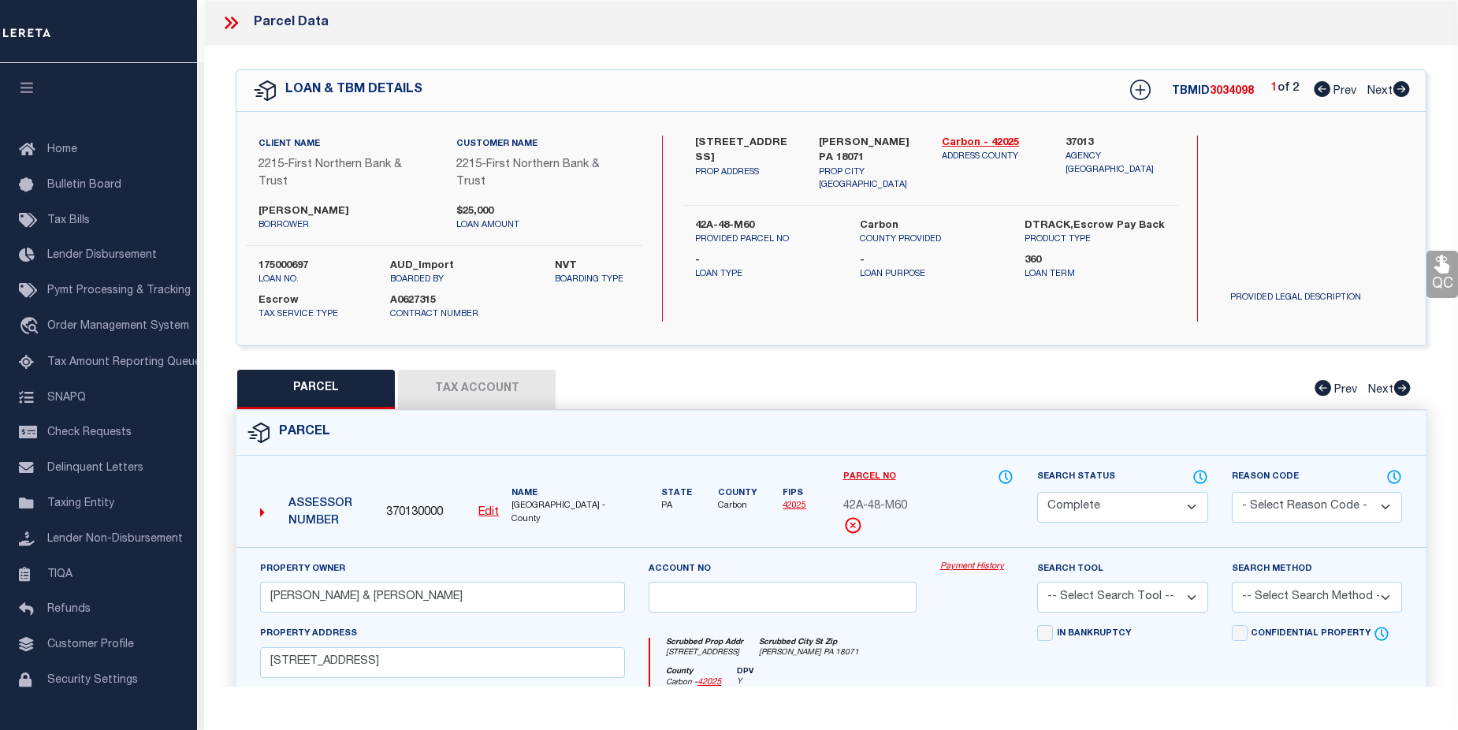
click at [975, 567] on link "Payment History" at bounding box center [976, 566] width 73 height 13
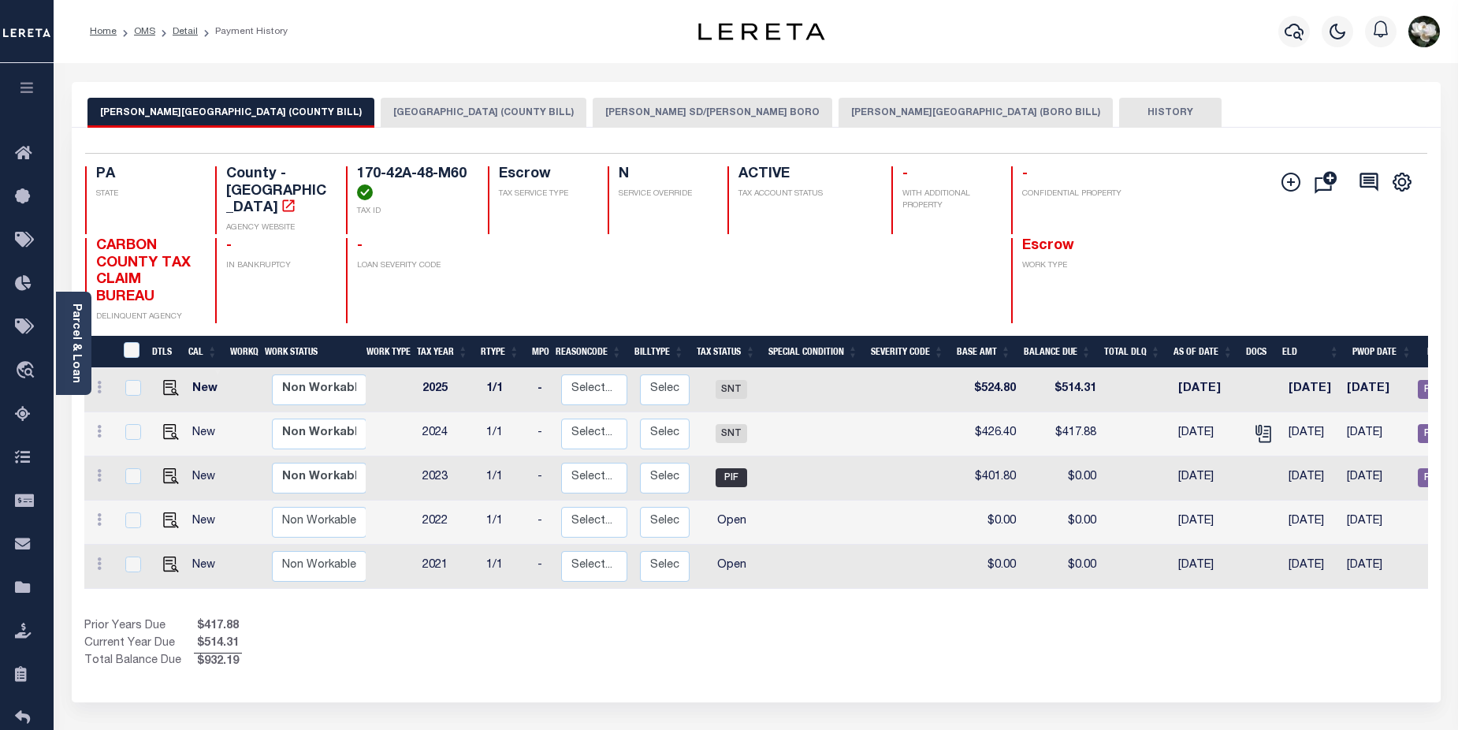
click at [613, 113] on button "[PERSON_NAME] SD/[PERSON_NAME] BORO" at bounding box center [713, 113] width 240 height 30
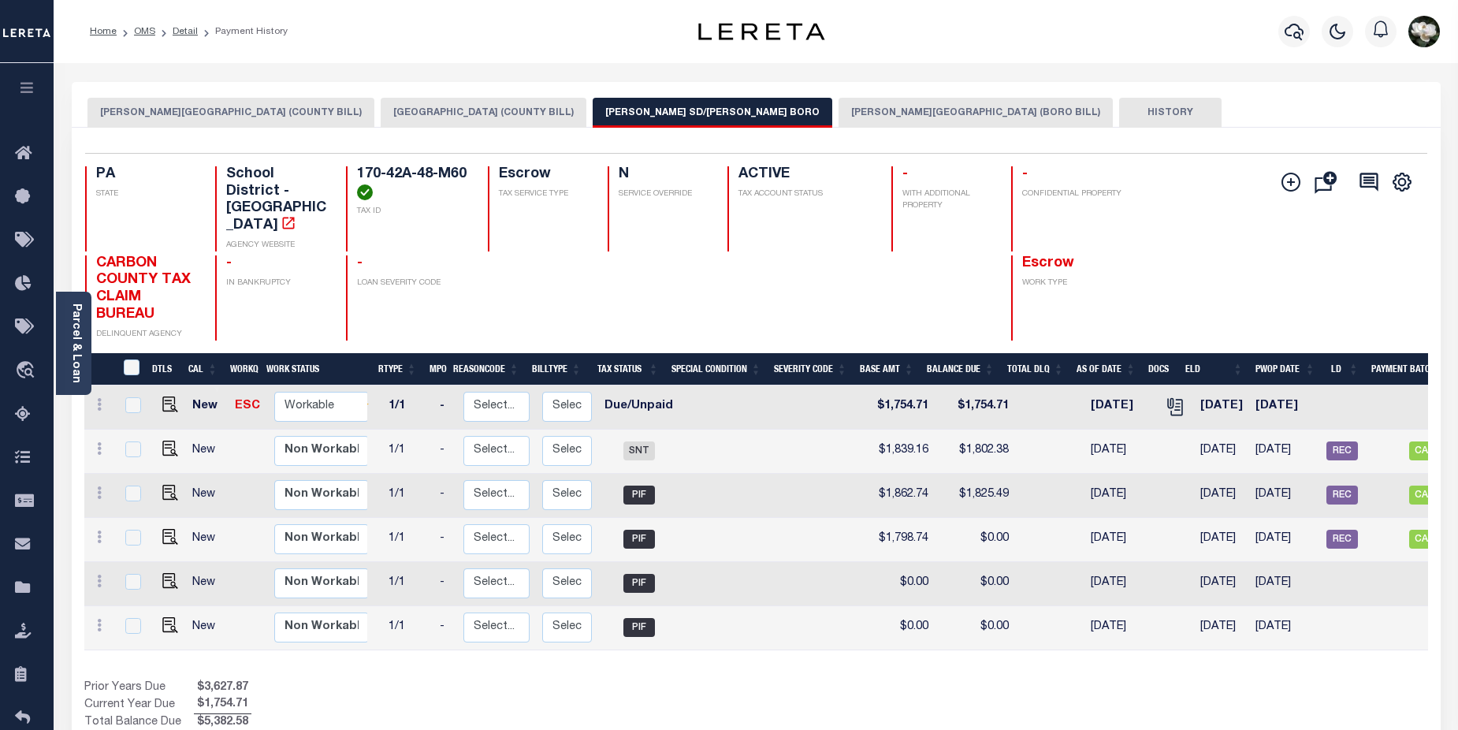
scroll to position [0, 22]
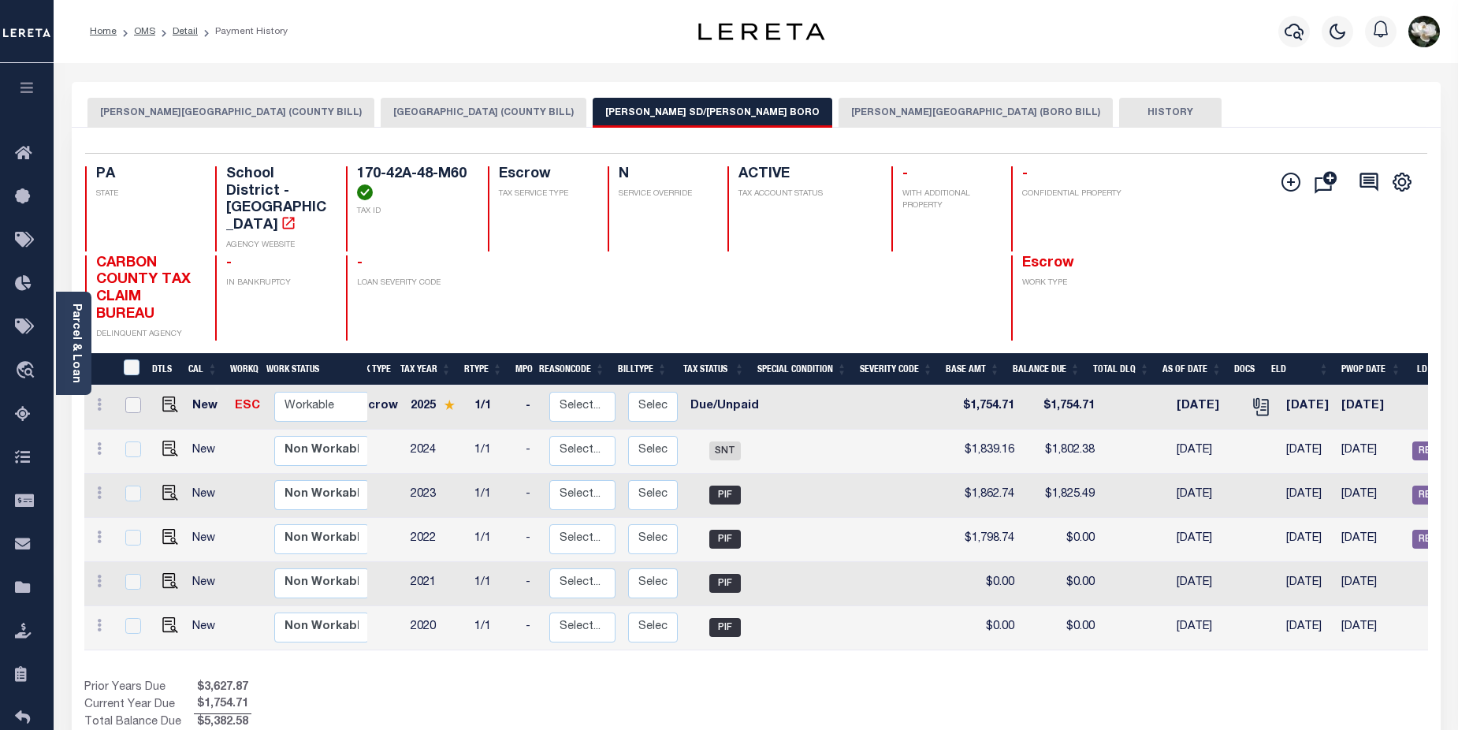
click at [136, 397] on input "checkbox" at bounding box center [133, 405] width 16 height 16
checkbox input "true"
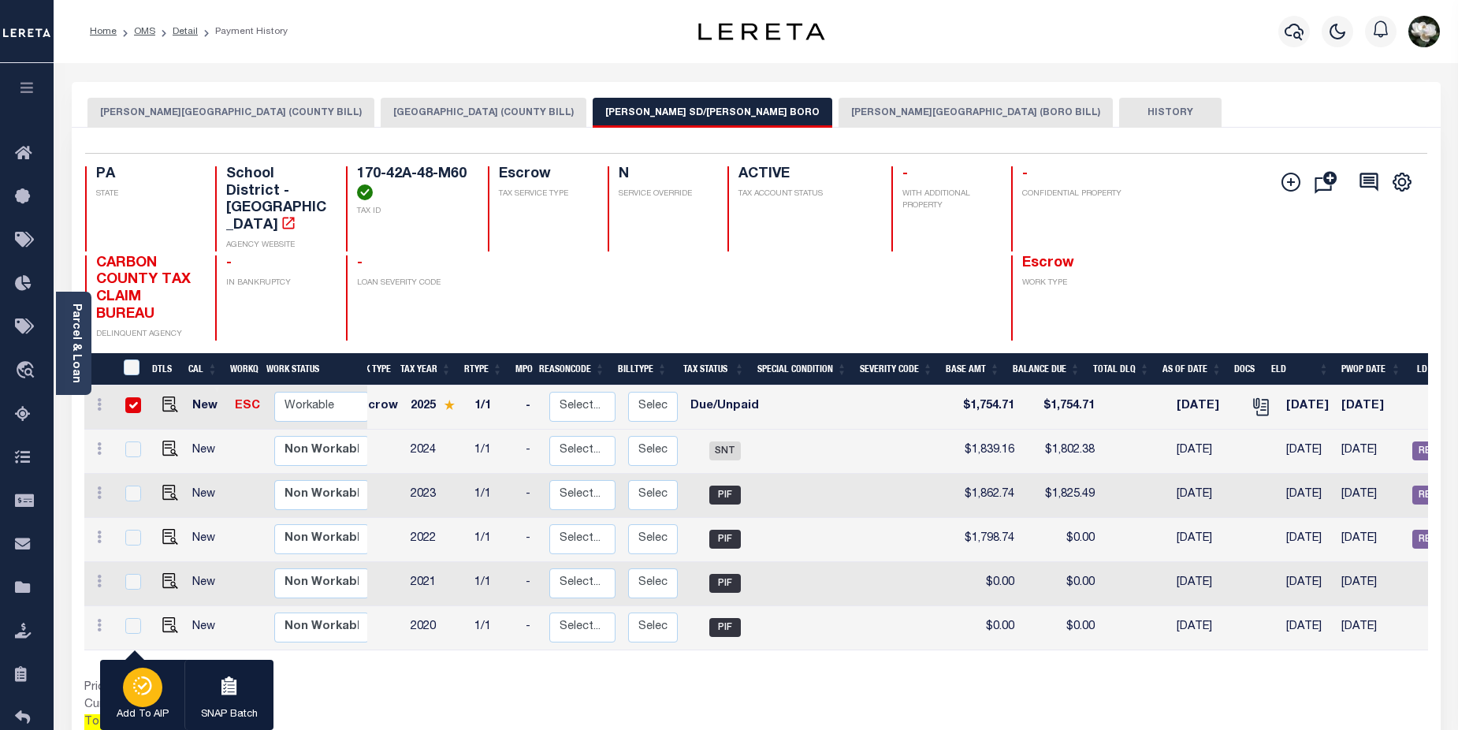
click at [137, 686] on icon "button" at bounding box center [143, 685] width 22 height 19
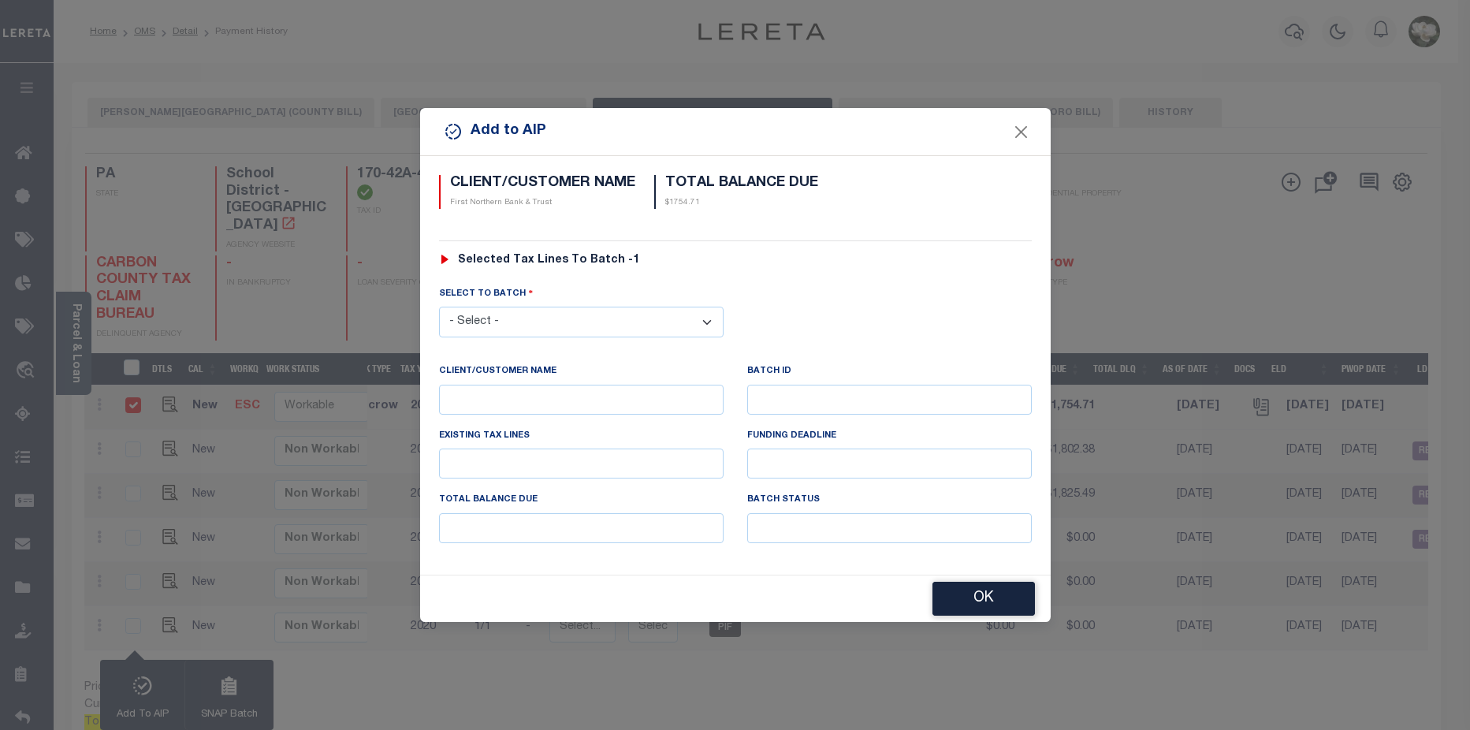
click at [590, 307] on select "- Select - 44231 44945 46123" at bounding box center [581, 322] width 284 height 31
click at [991, 600] on button "OK" at bounding box center [983, 599] width 102 height 34
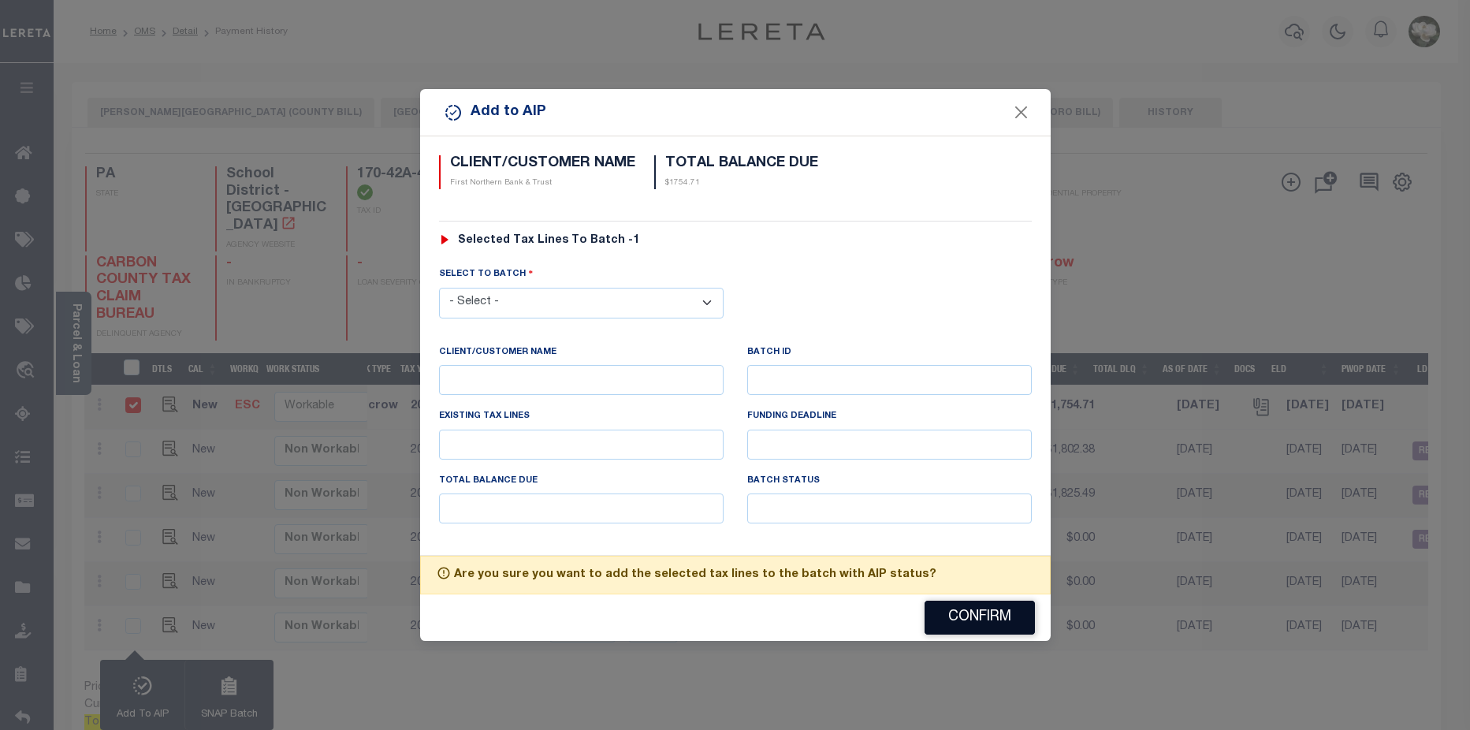
click at [981, 621] on button "Confirm" at bounding box center [979, 618] width 110 height 34
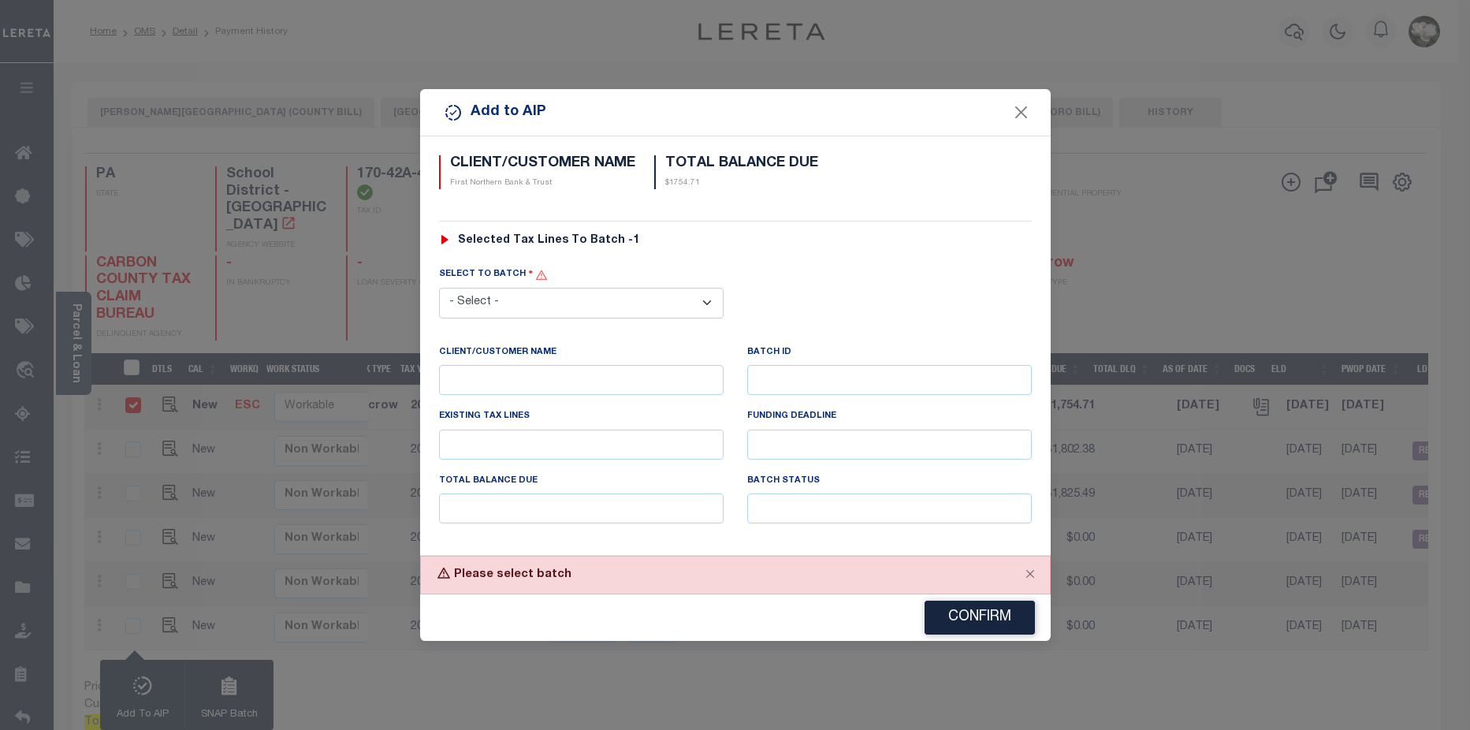
click at [712, 303] on select "- Select - 44231 44945 46123" at bounding box center [581, 303] width 284 height 31
select select "46123"
click at [439, 288] on select "- Select - 44231 44945 46123" at bounding box center [581, 303] width 284 height 31
click at [987, 623] on button "Confirm" at bounding box center [979, 618] width 110 height 34
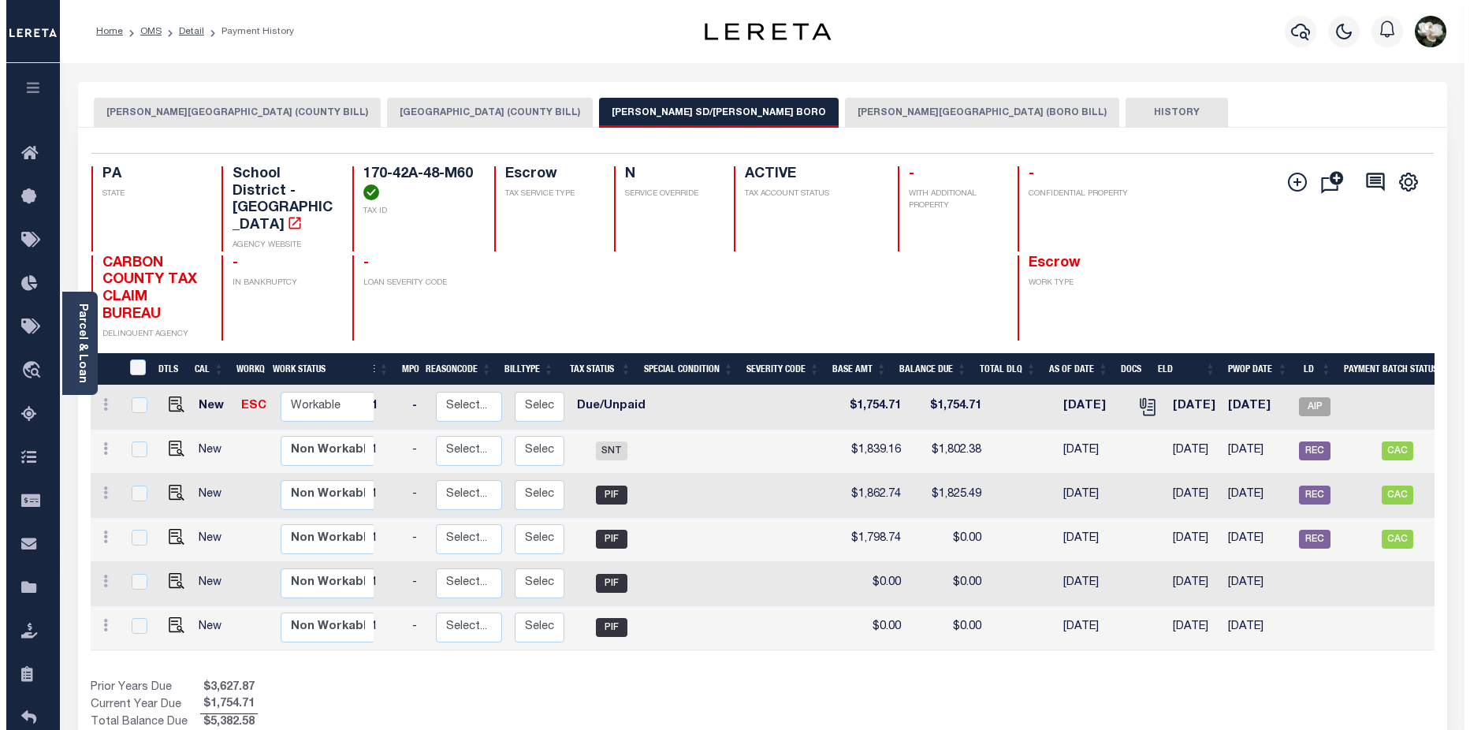
scroll to position [0, 213]
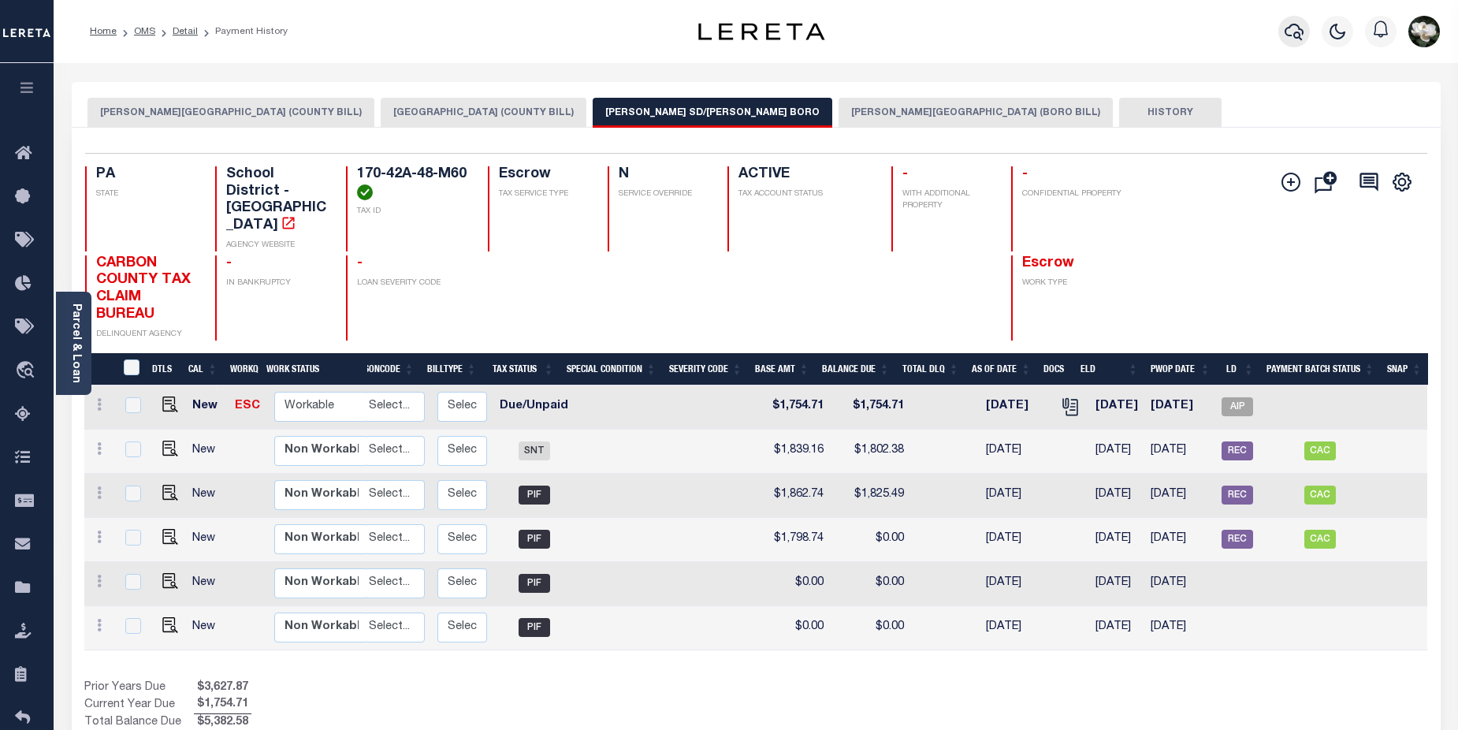
click at [1292, 32] on icon "button" at bounding box center [1294, 31] width 19 height 19
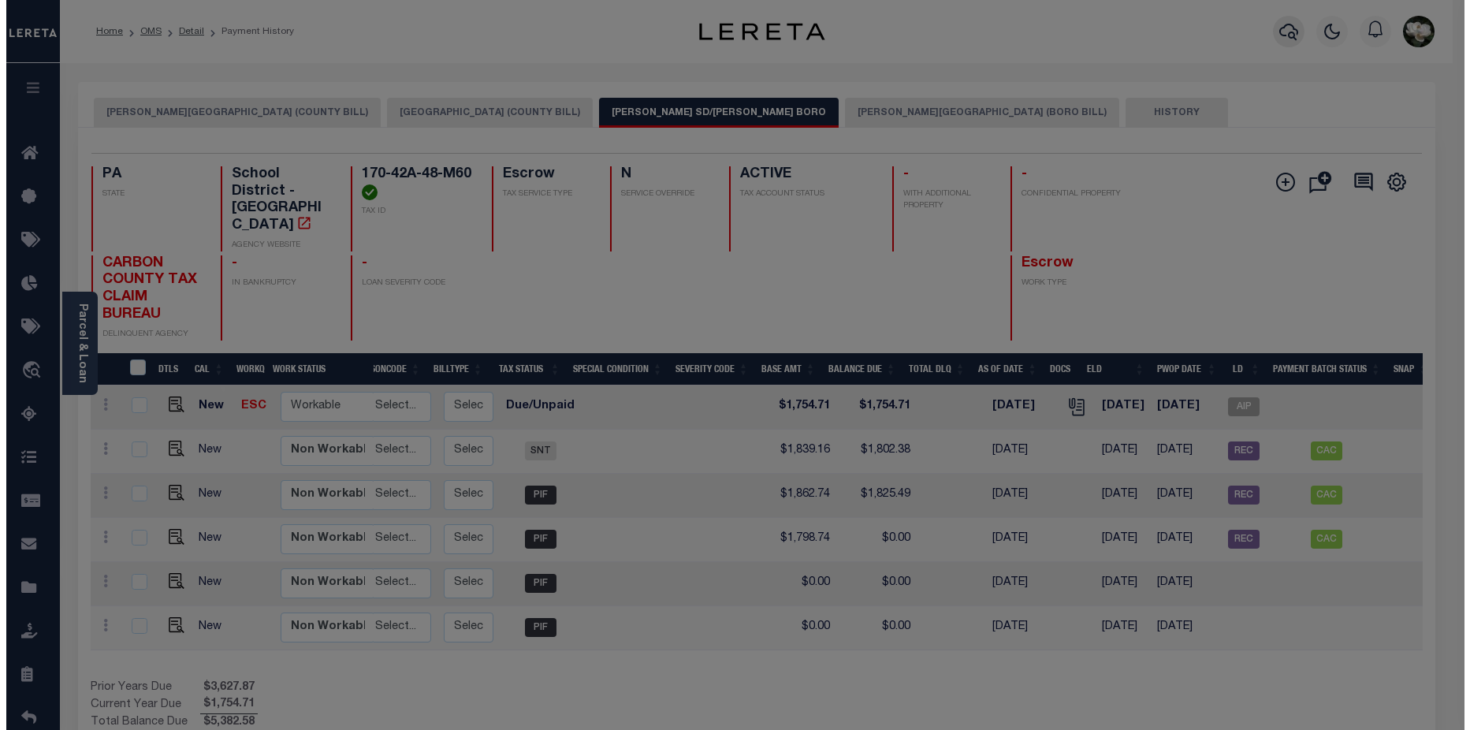
scroll to position [0, 202]
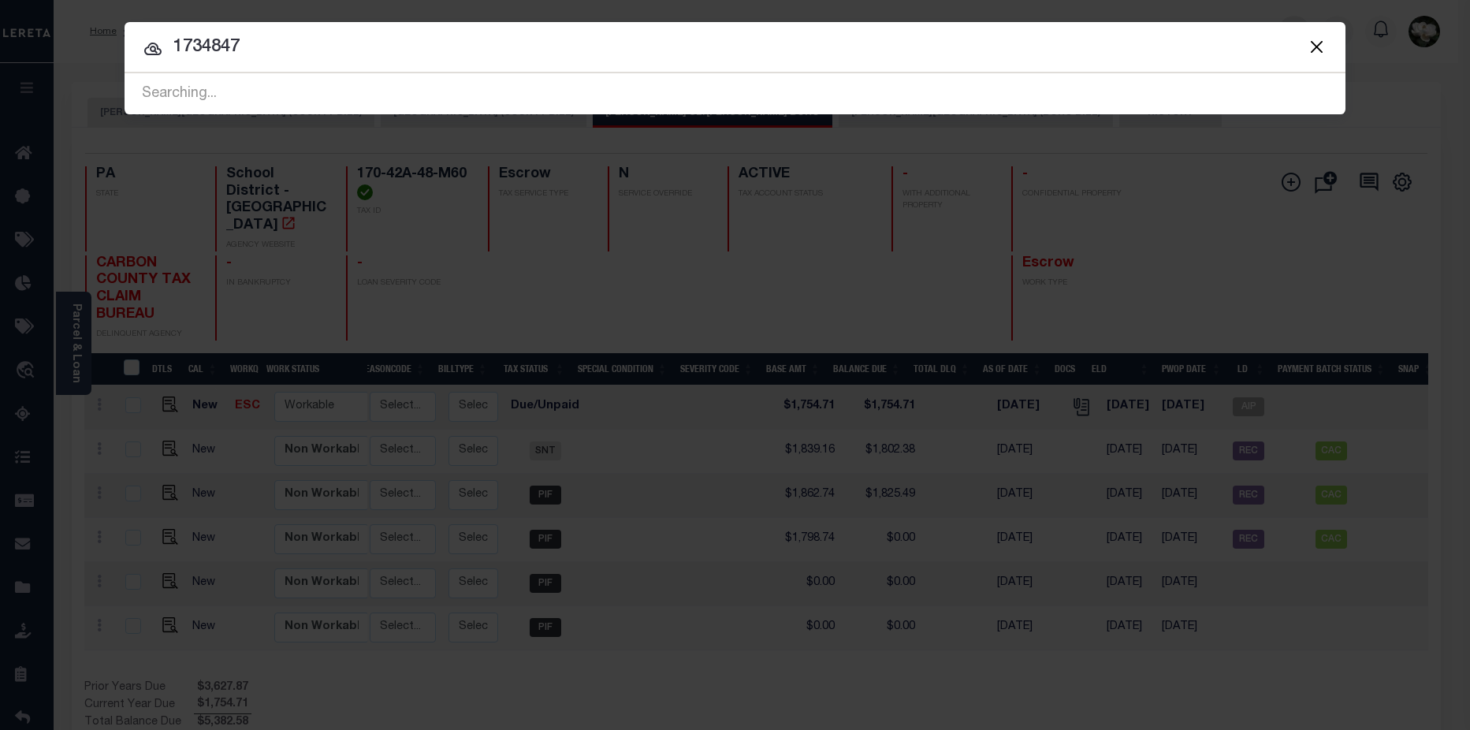
type input "1734847"
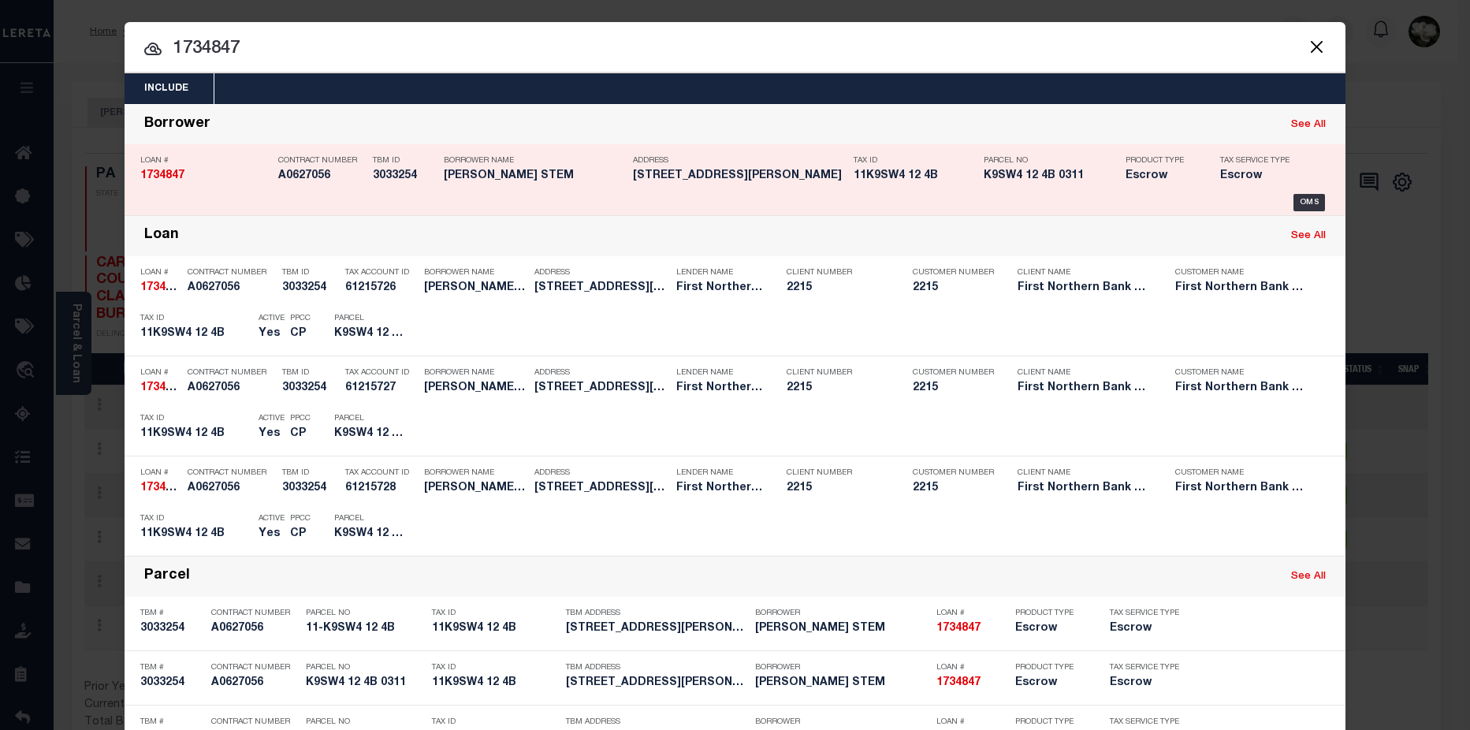
click at [881, 169] on div "Tax ID 11K9SW4 12 4B" at bounding box center [914, 171] width 122 height 46
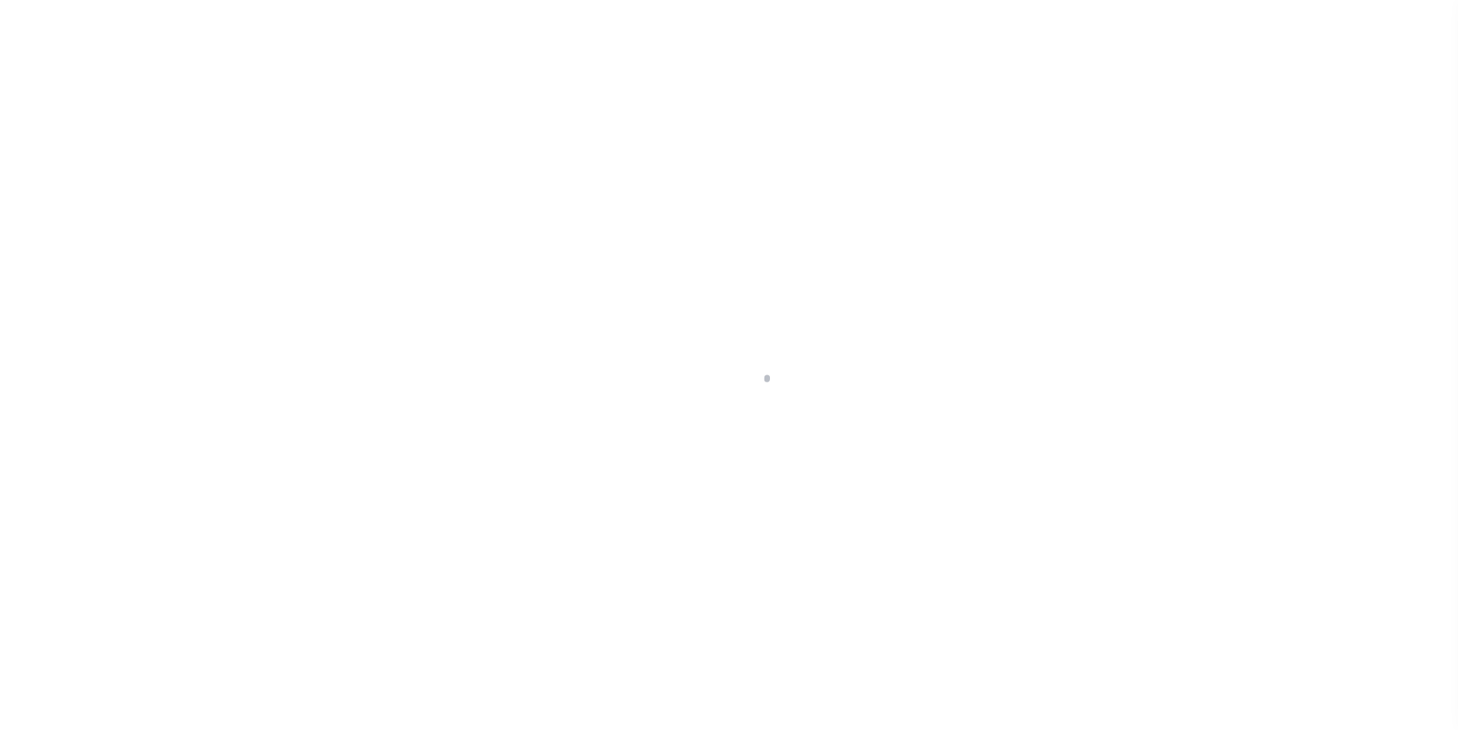
select select "Escrow"
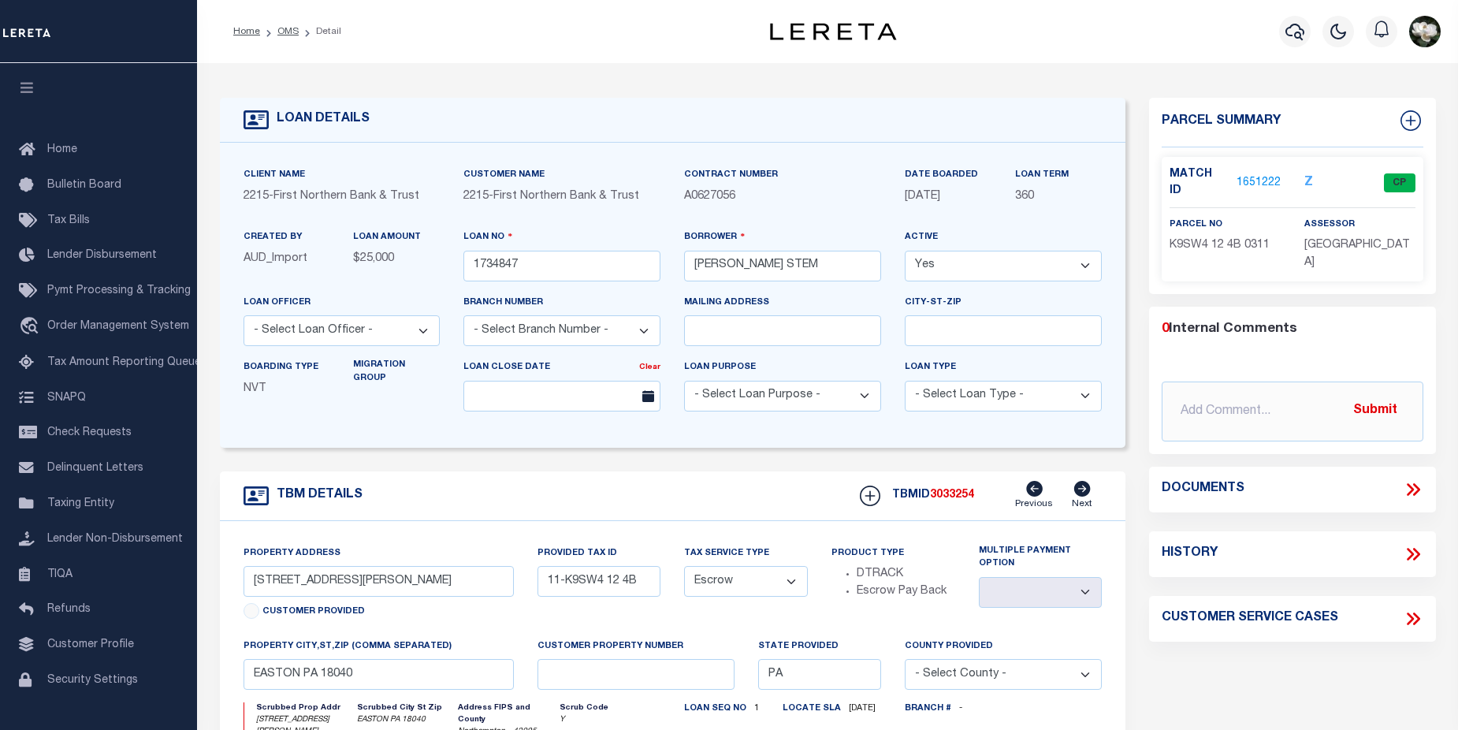
click at [1268, 175] on link "1651222" at bounding box center [1258, 183] width 44 height 17
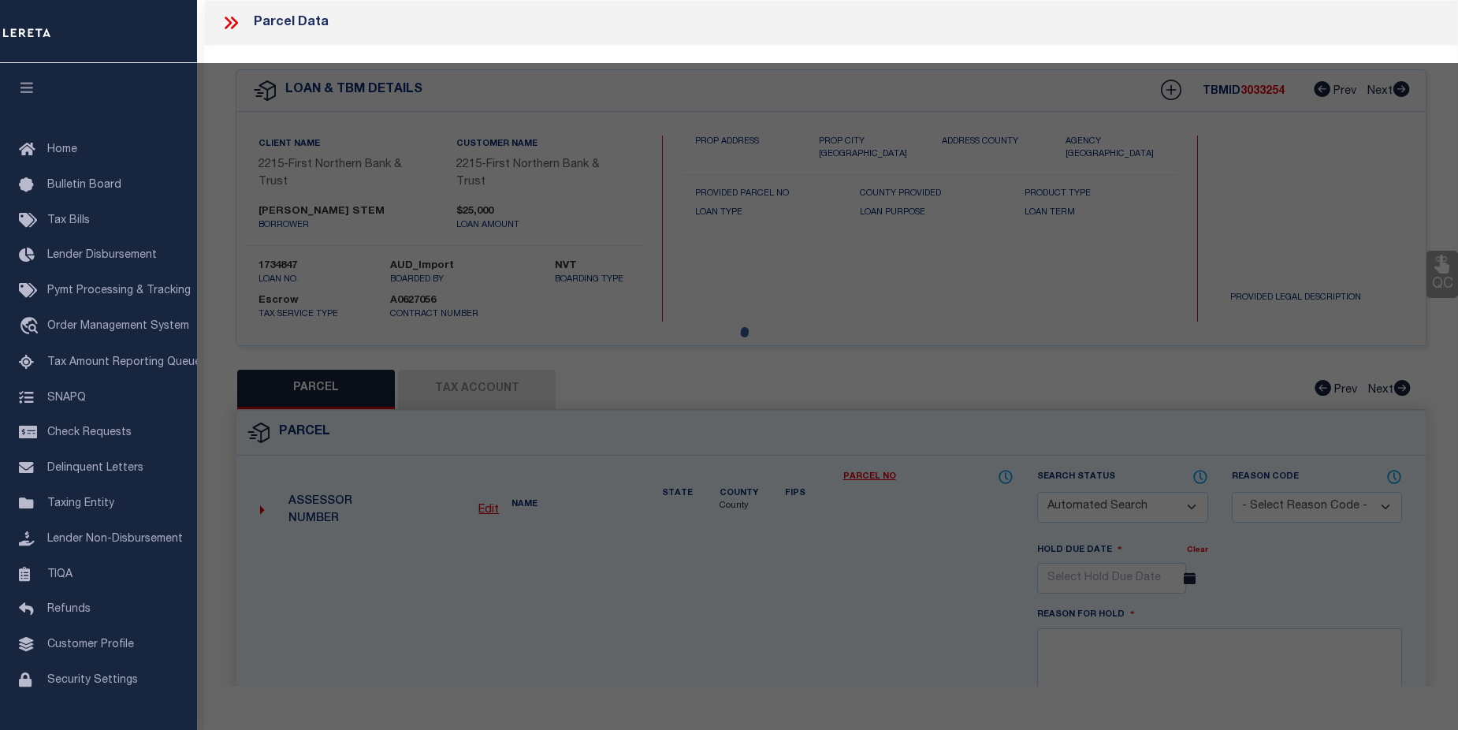
checkbox input "false"
select select "CP"
type input "STEM DOUGLAS J & TAMMY J,"
select select
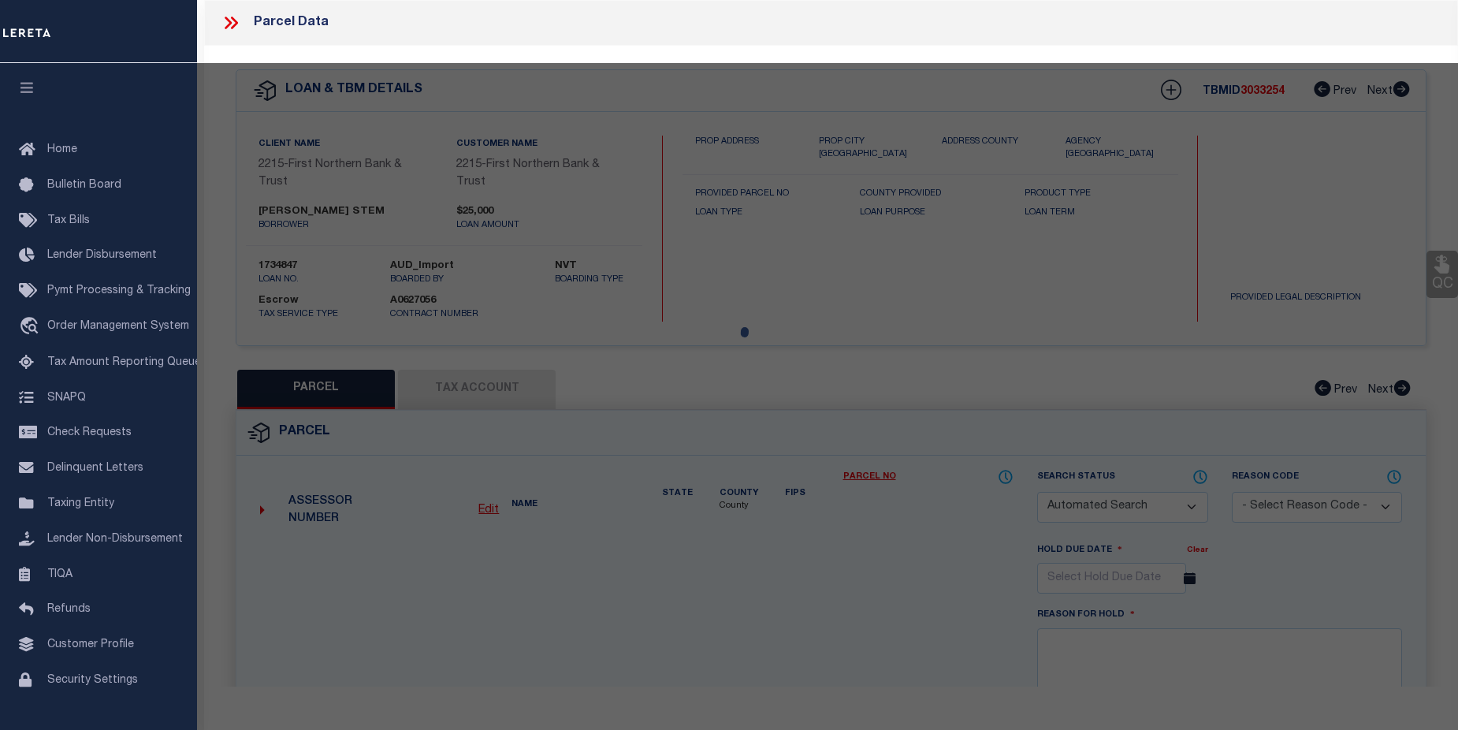
type input "1304 LIEB RD"
checkbox input "false"
type input "PA"
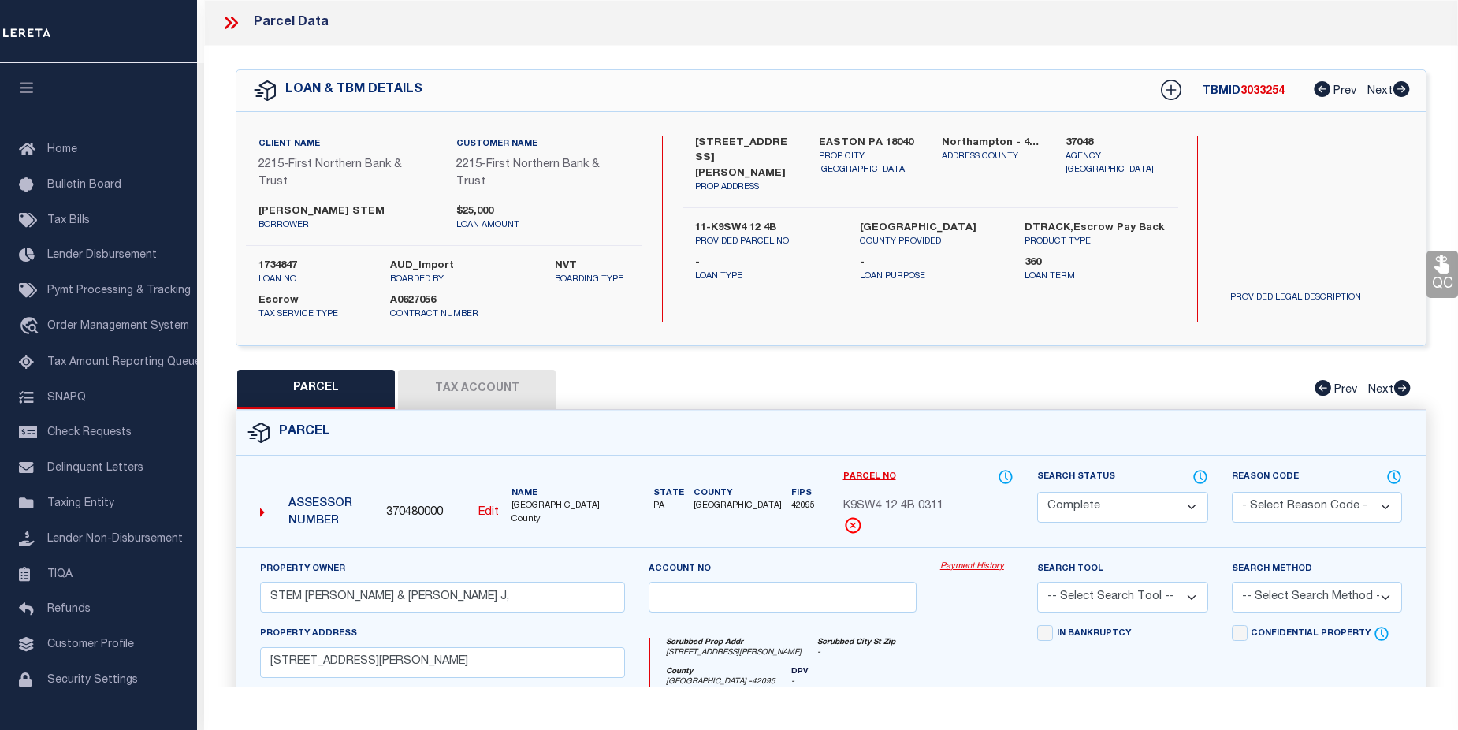
click at [982, 566] on link "Payment History" at bounding box center [976, 566] width 73 height 13
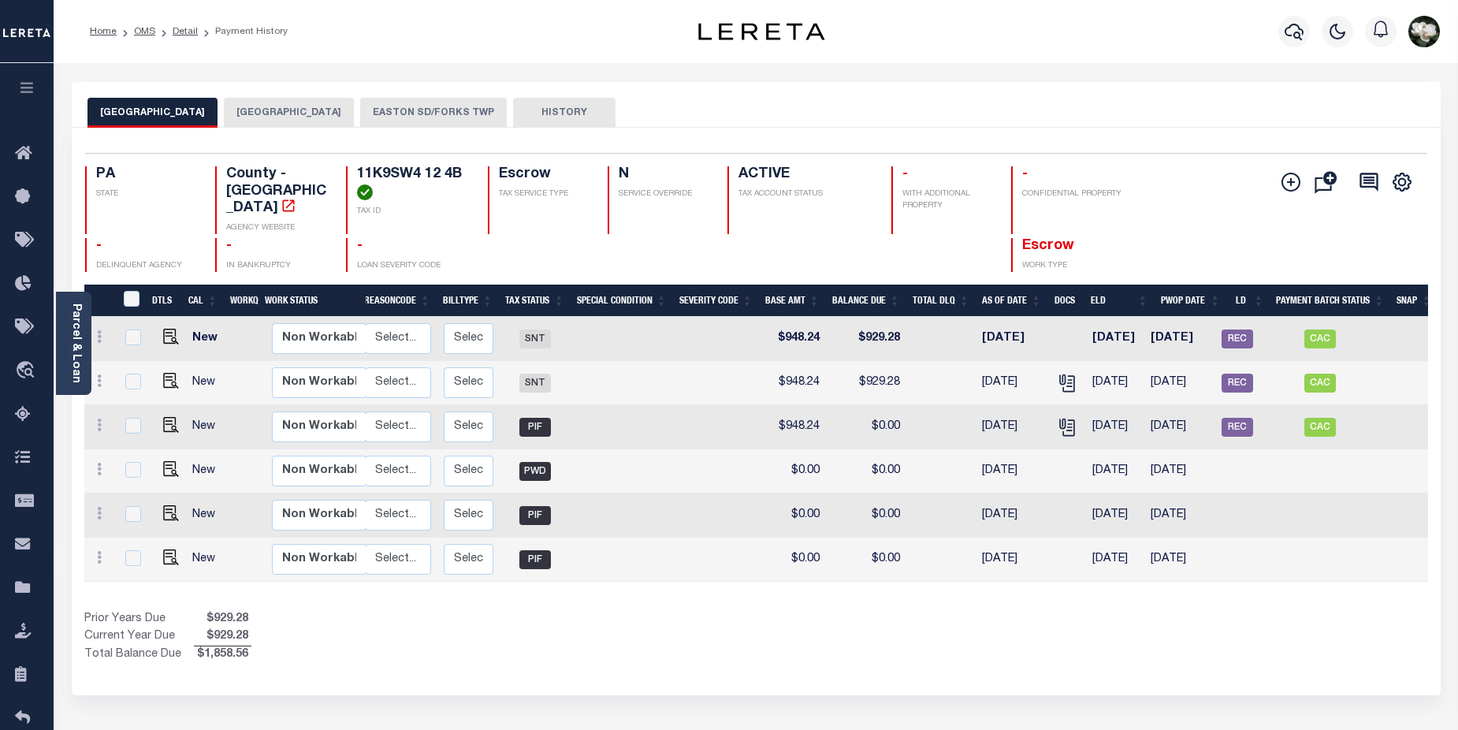
scroll to position [0, 201]
click at [442, 115] on button "EASTON SD/FORKS TWP" at bounding box center [433, 113] width 147 height 30
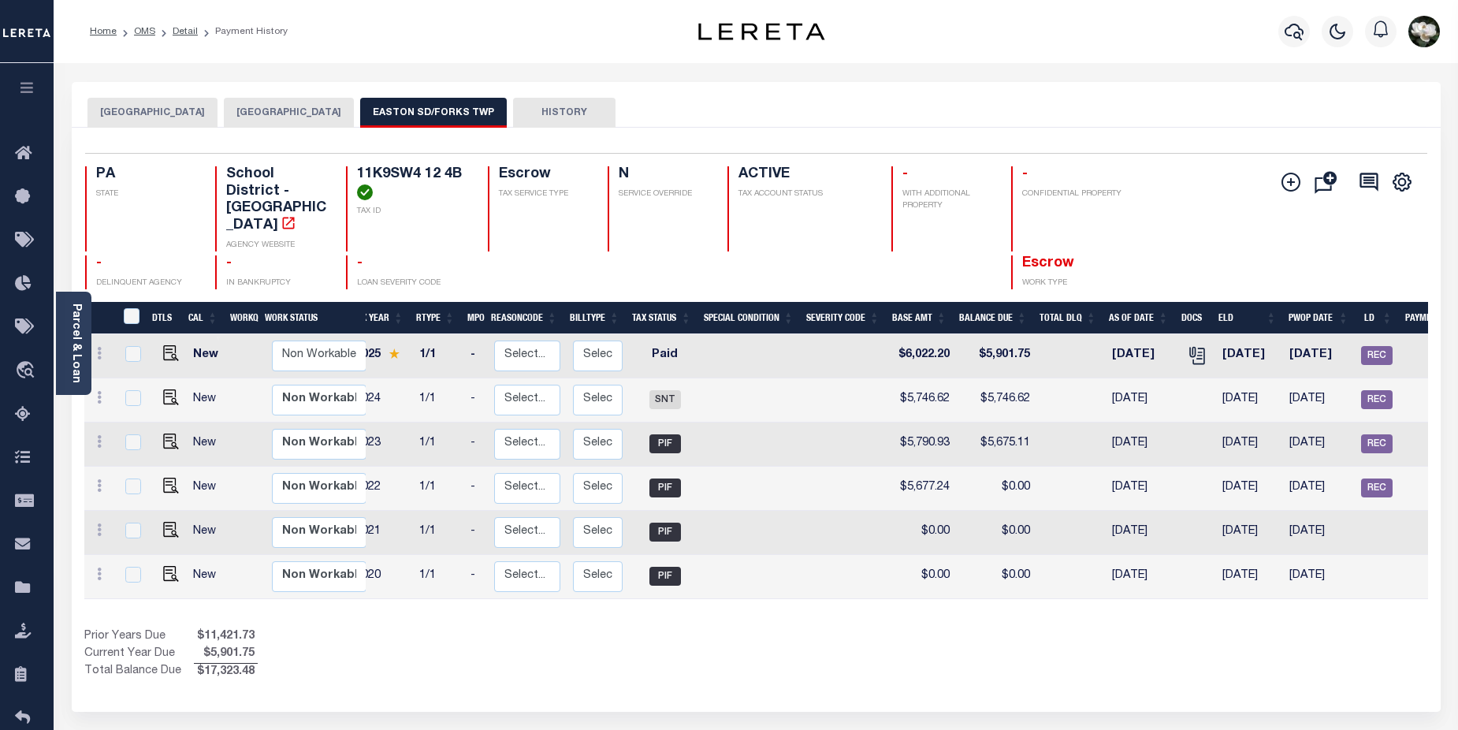
scroll to position [0, 0]
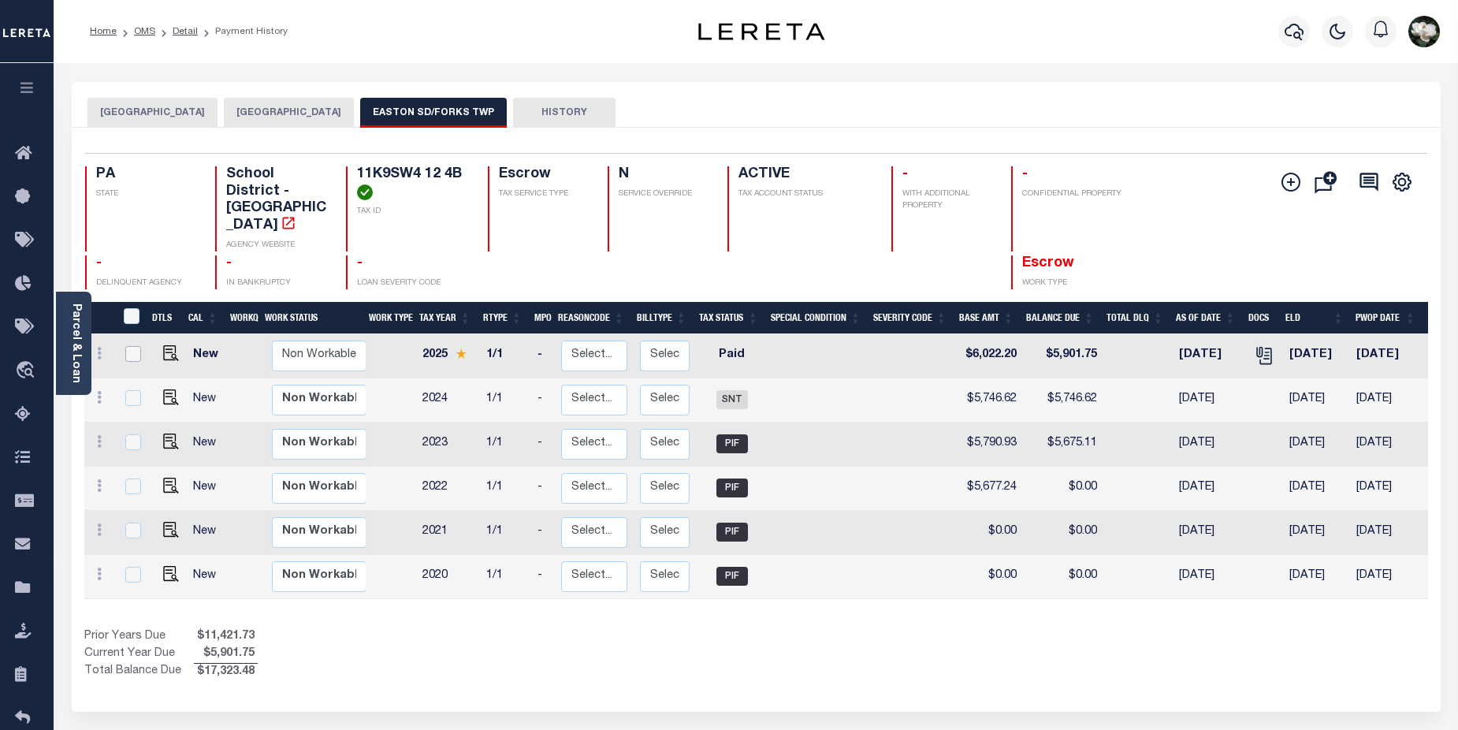
click at [128, 346] on input "checkbox" at bounding box center [133, 354] width 16 height 16
checkbox input "true"
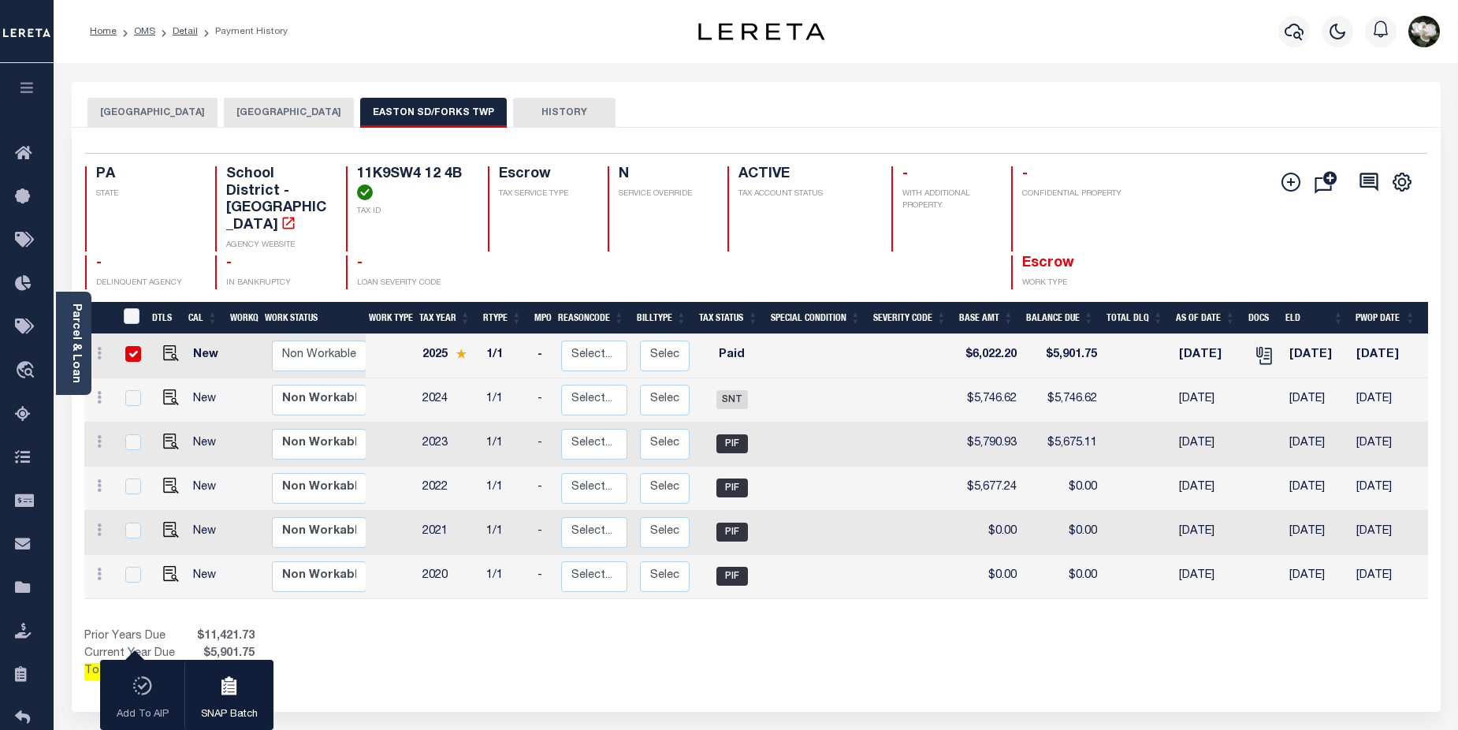
click at [723, 677] on div "1 Selected 6 Results 1 Items per page 25 50 100 PA STATE TAX ID" at bounding box center [756, 420] width 1369 height 584
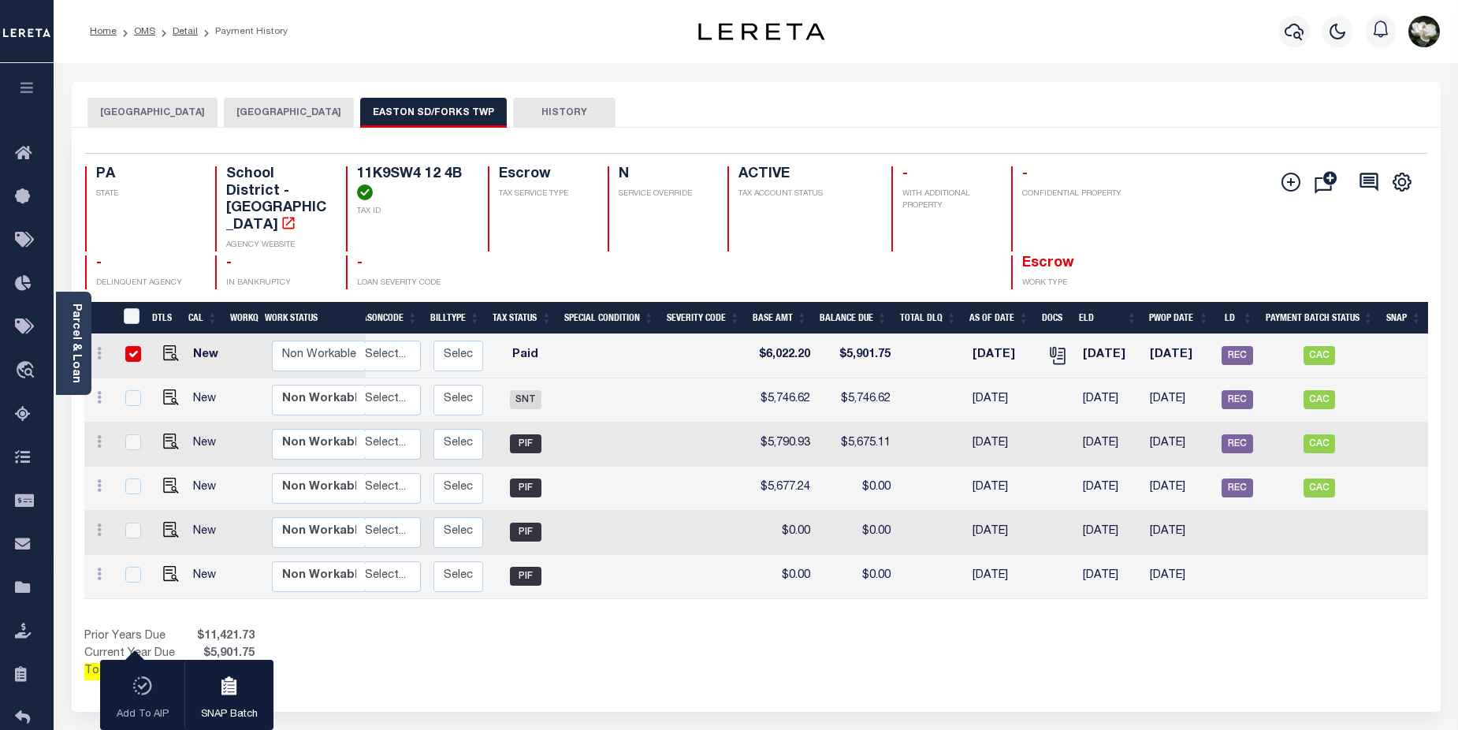
click at [653, 667] on div "1 Selected 6 Results 1 Items per page 25 50 100 PA STATE TAX ID" at bounding box center [756, 420] width 1369 height 584
click at [396, 110] on button "EASTON SD/FORKS TWP" at bounding box center [433, 113] width 147 height 30
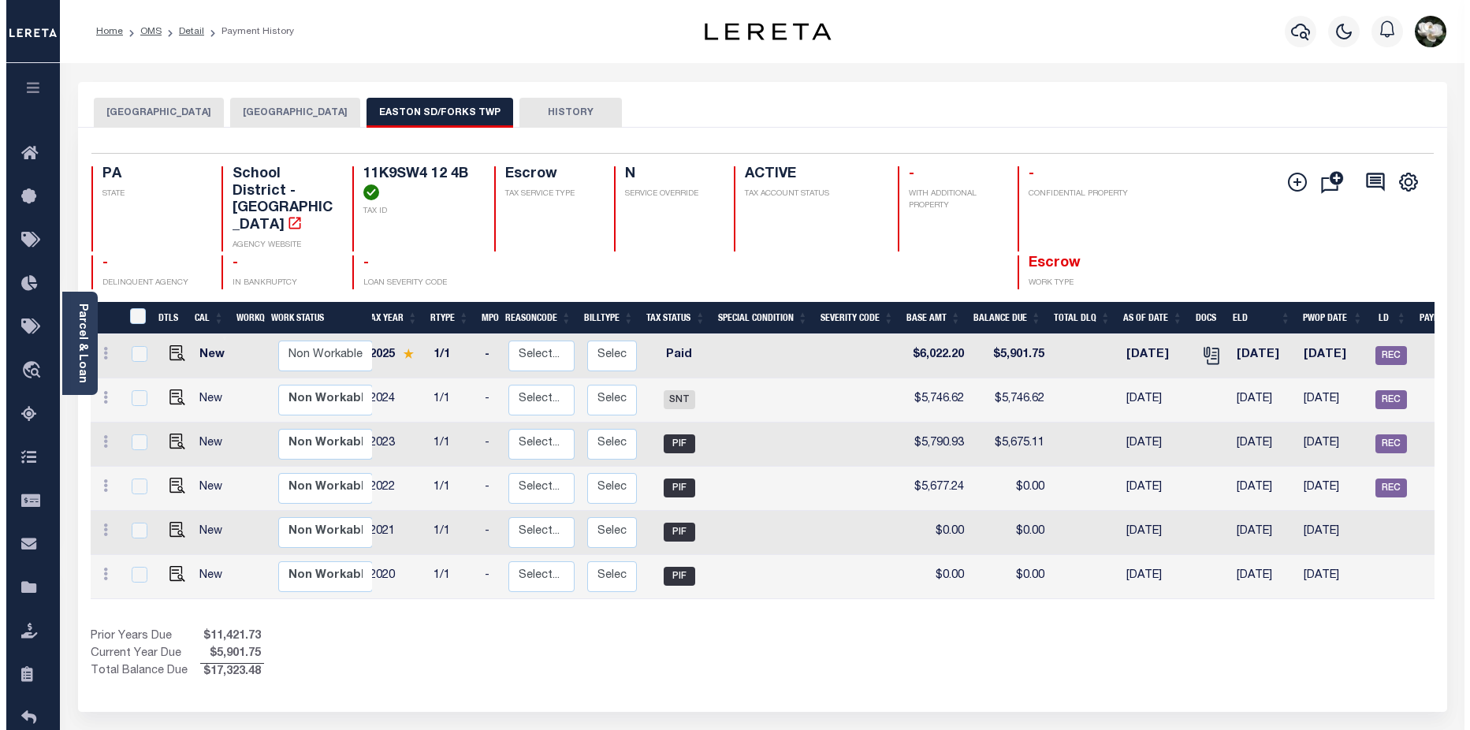
scroll to position [0, 50]
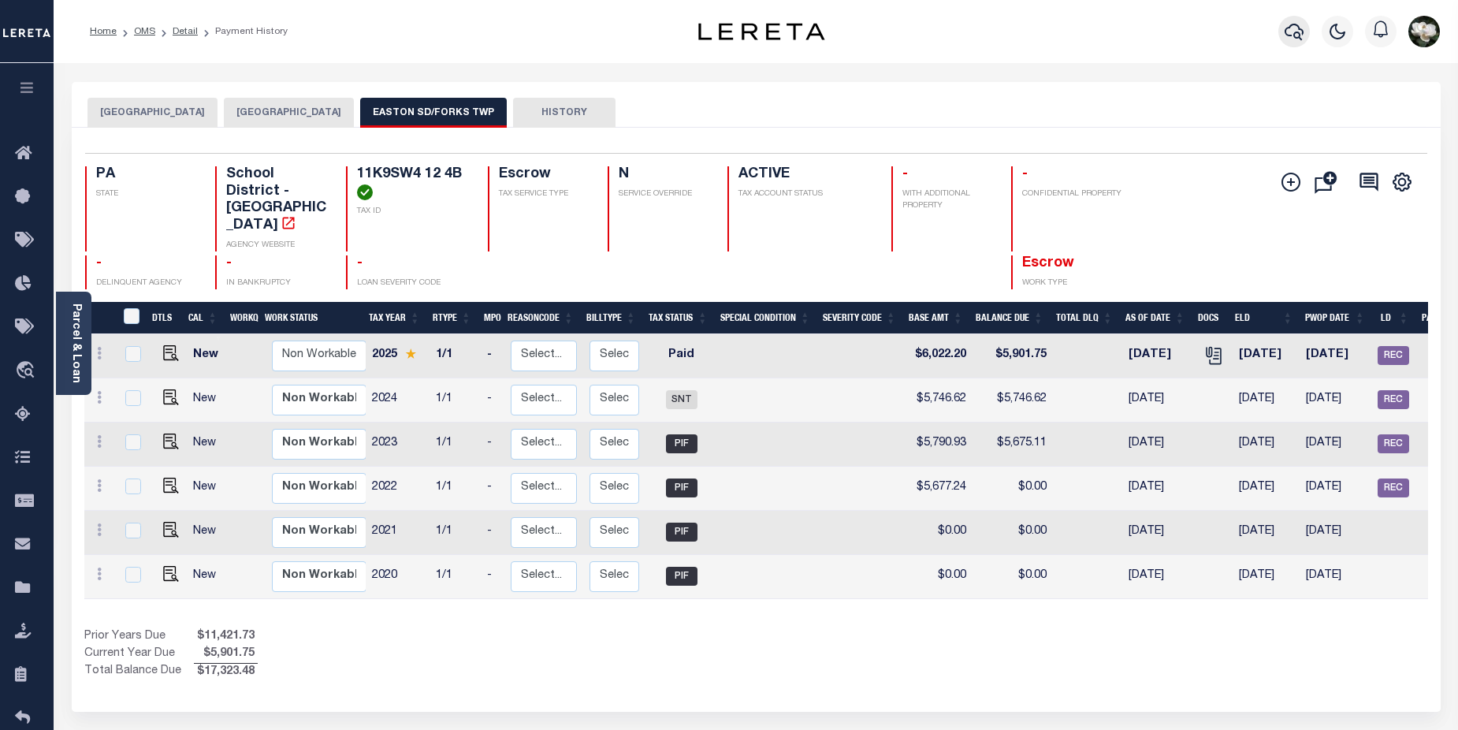
click at [1292, 29] on icon "button" at bounding box center [1294, 31] width 19 height 19
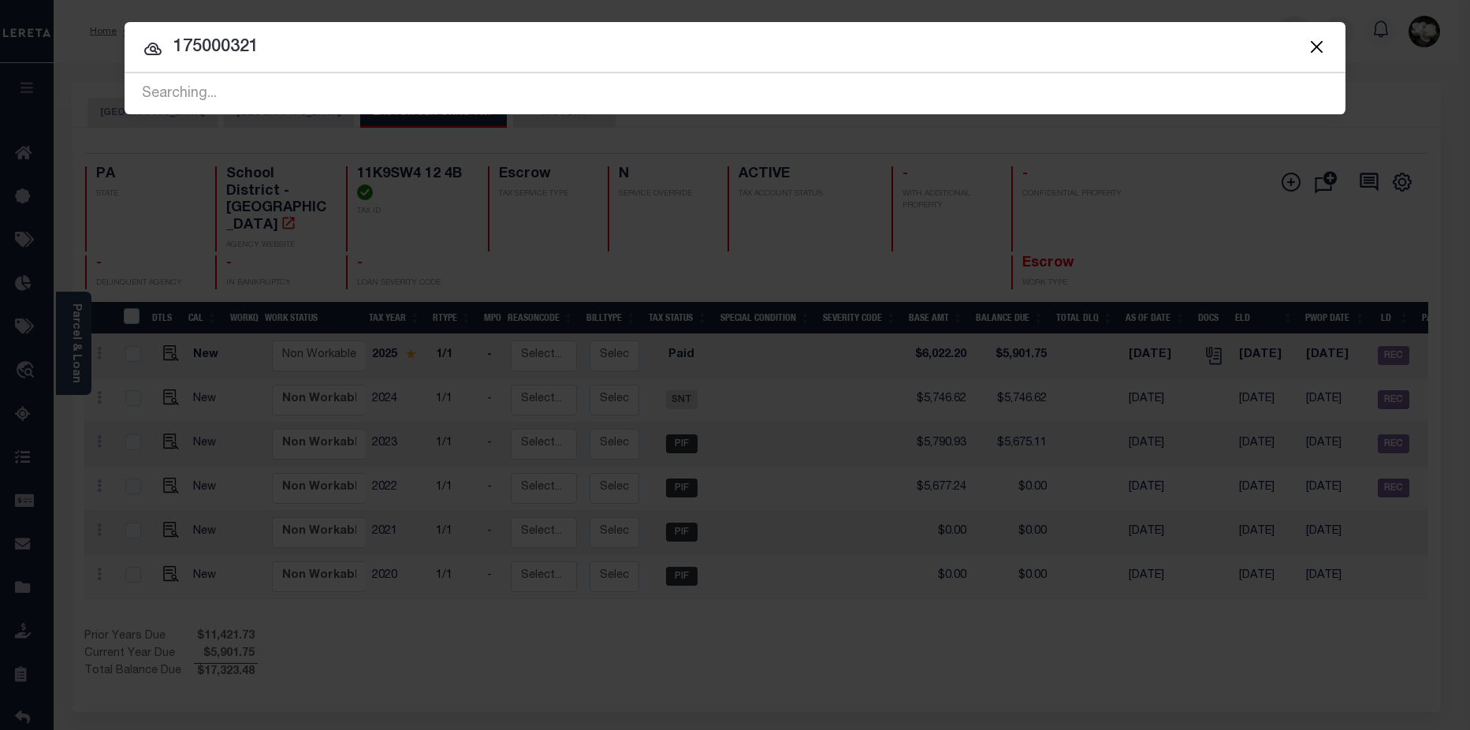
type input "175000321"
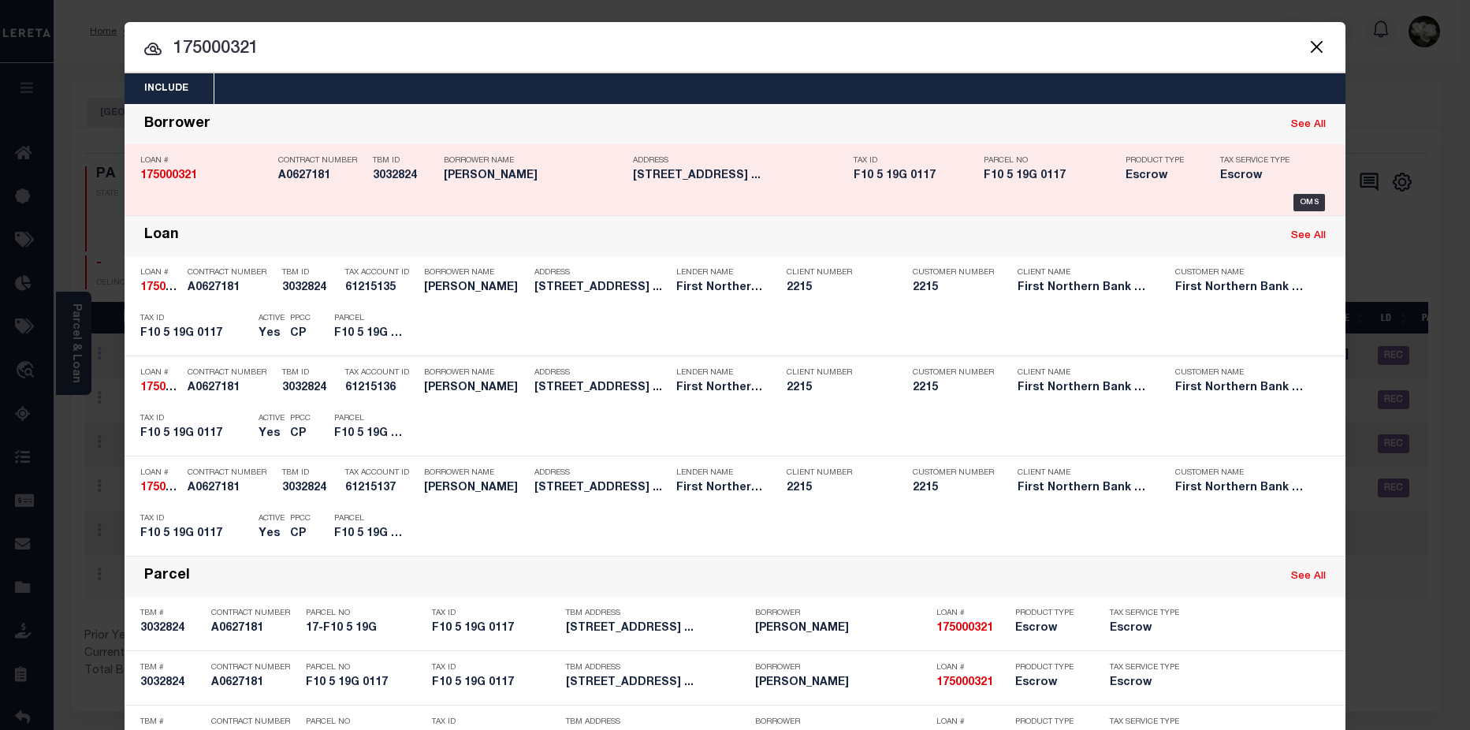
click at [806, 177] on h5 "9395 Spring Brook DR Bangor PA ..." at bounding box center [739, 175] width 213 height 13
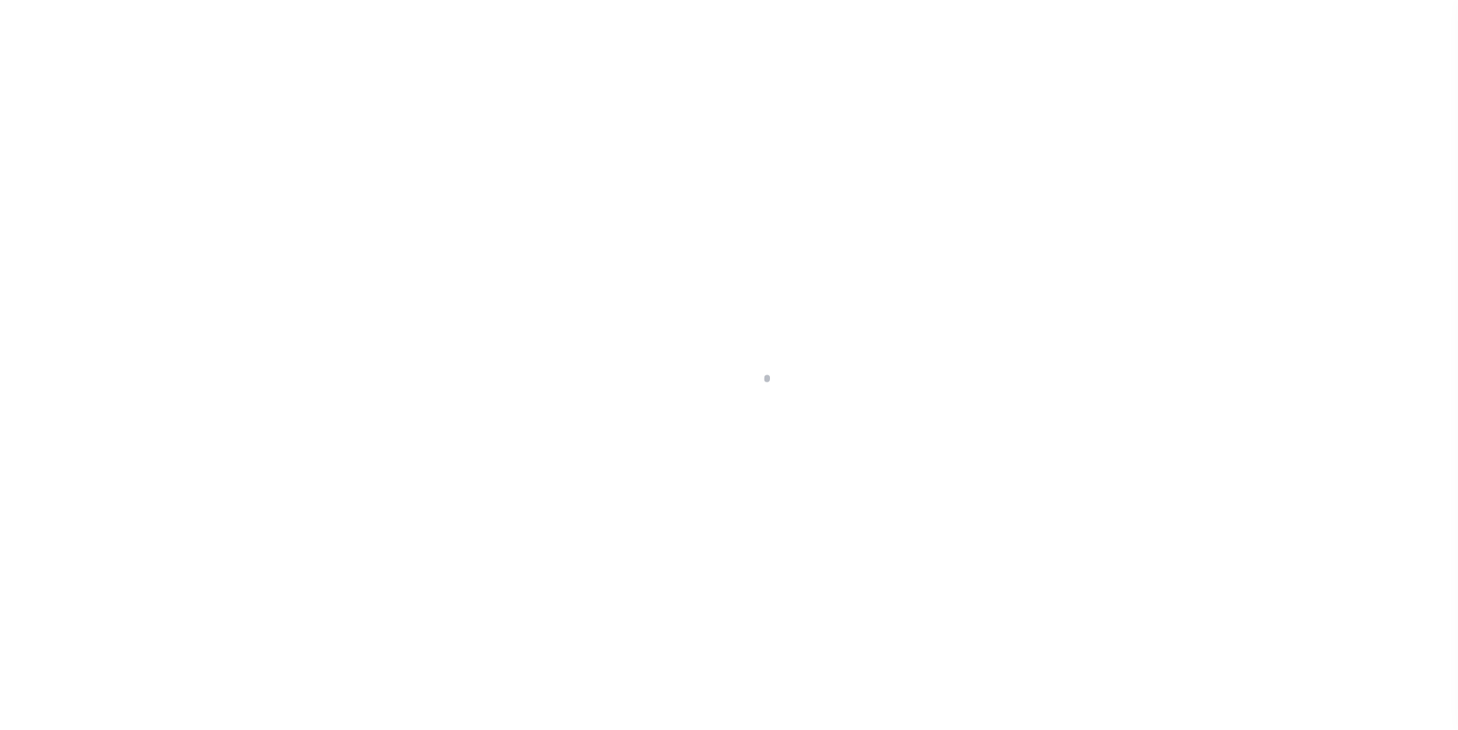
select select "Escrow"
type input "[STREET_ADDRESS]"
type input "17-F10 5 19G"
select select
type input "[GEOGRAPHIC_DATA] PA 18013"
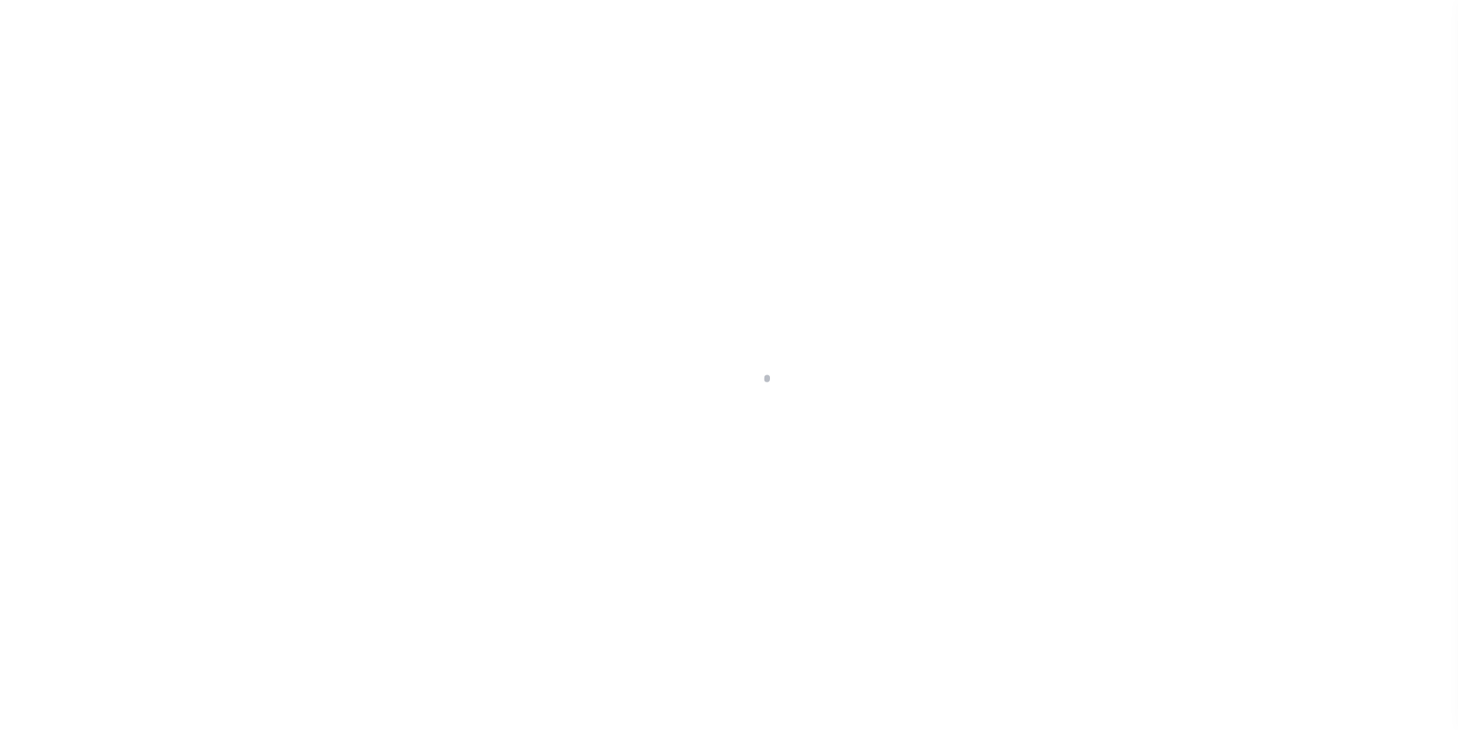
type input "PA"
select select
type textarea "Liability subject to parcel provided"
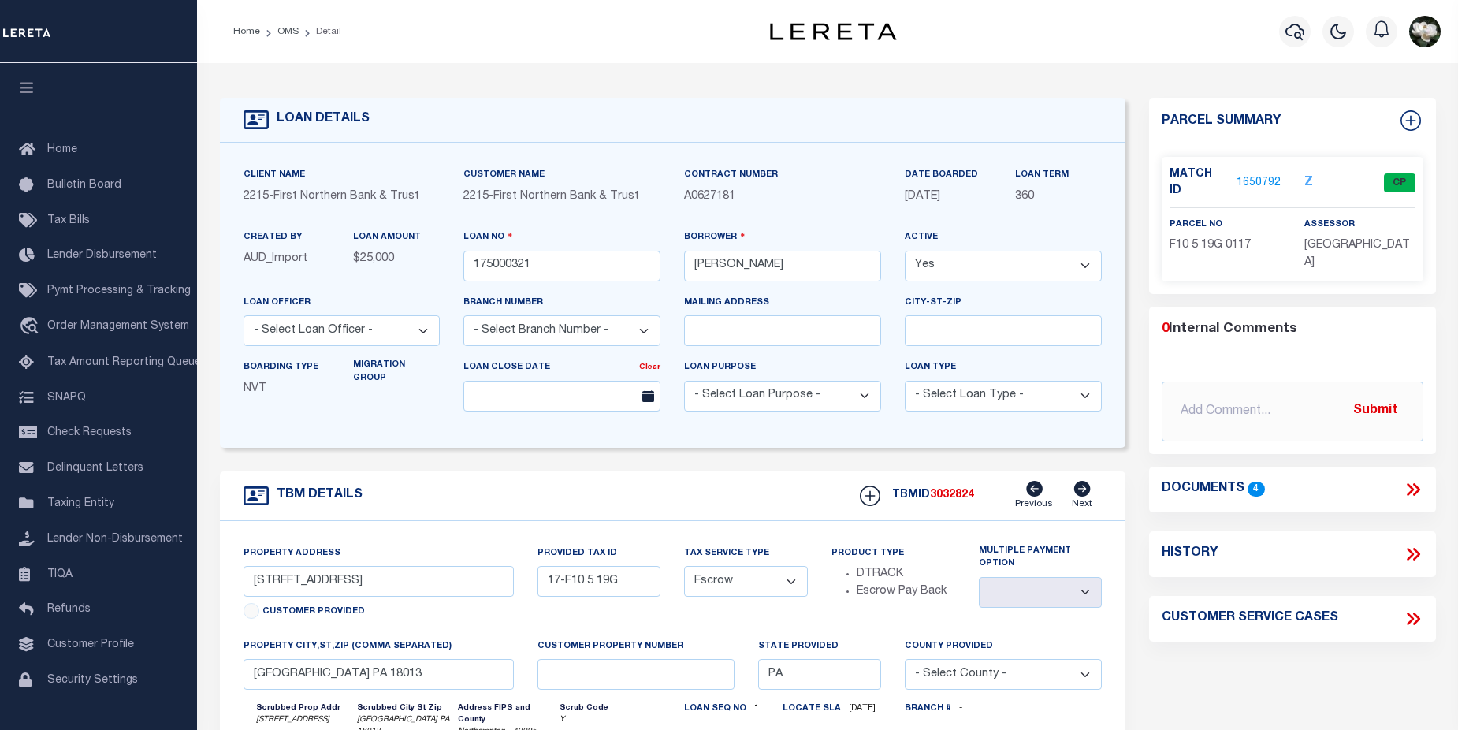
click at [1246, 175] on link "1650792" at bounding box center [1258, 183] width 44 height 17
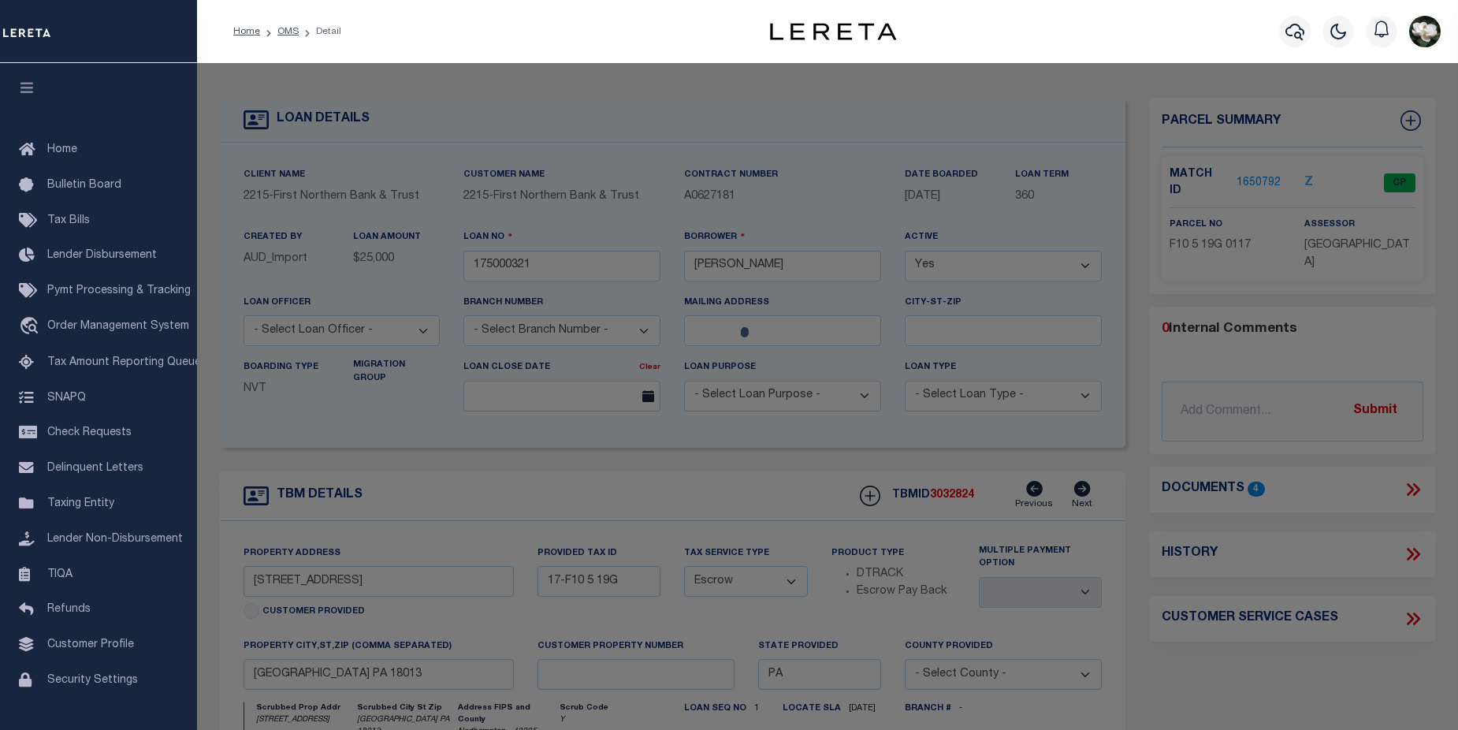
checkbox input "false"
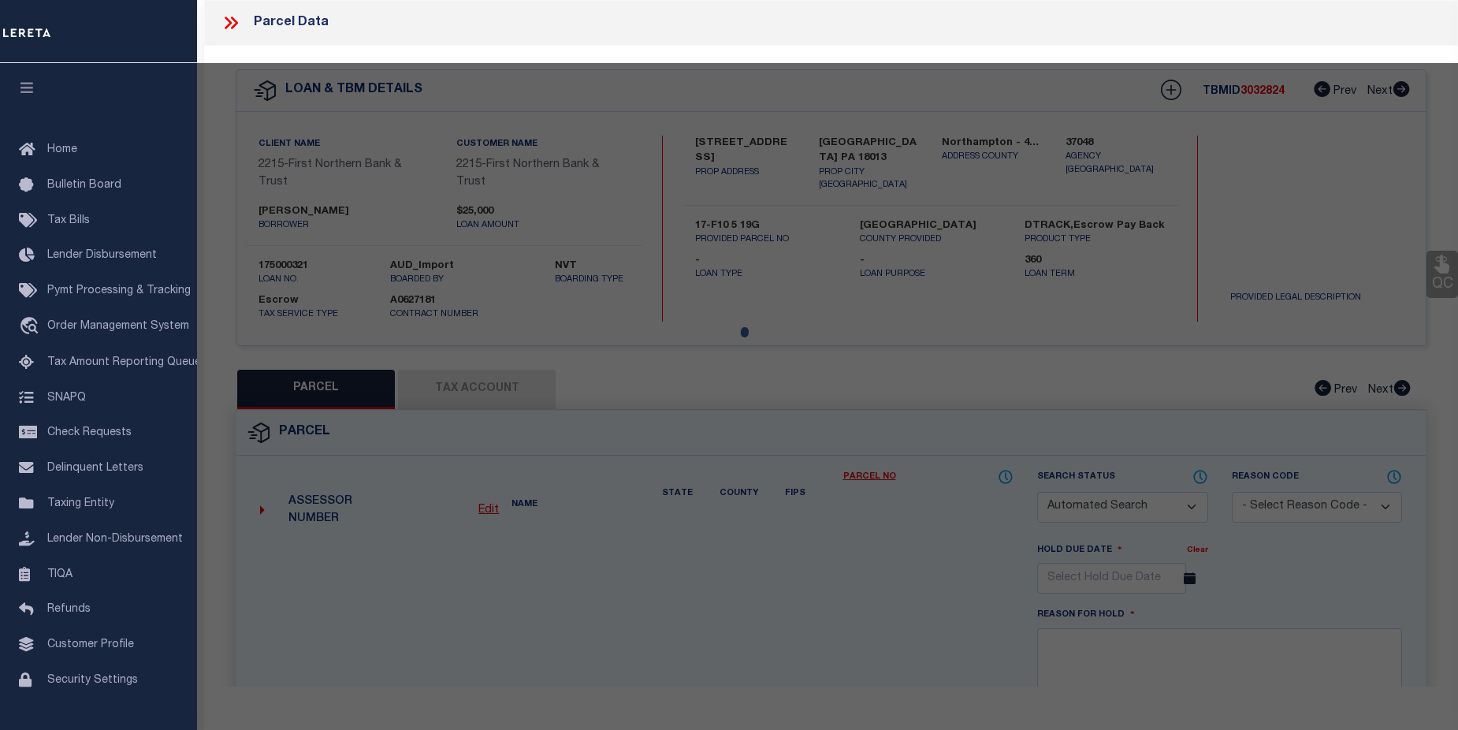
select select "CP"
type input "[PERSON_NAME] & [PERSON_NAME],"
select select
type input "[STREET_ADDRESS]"
checkbox input "false"
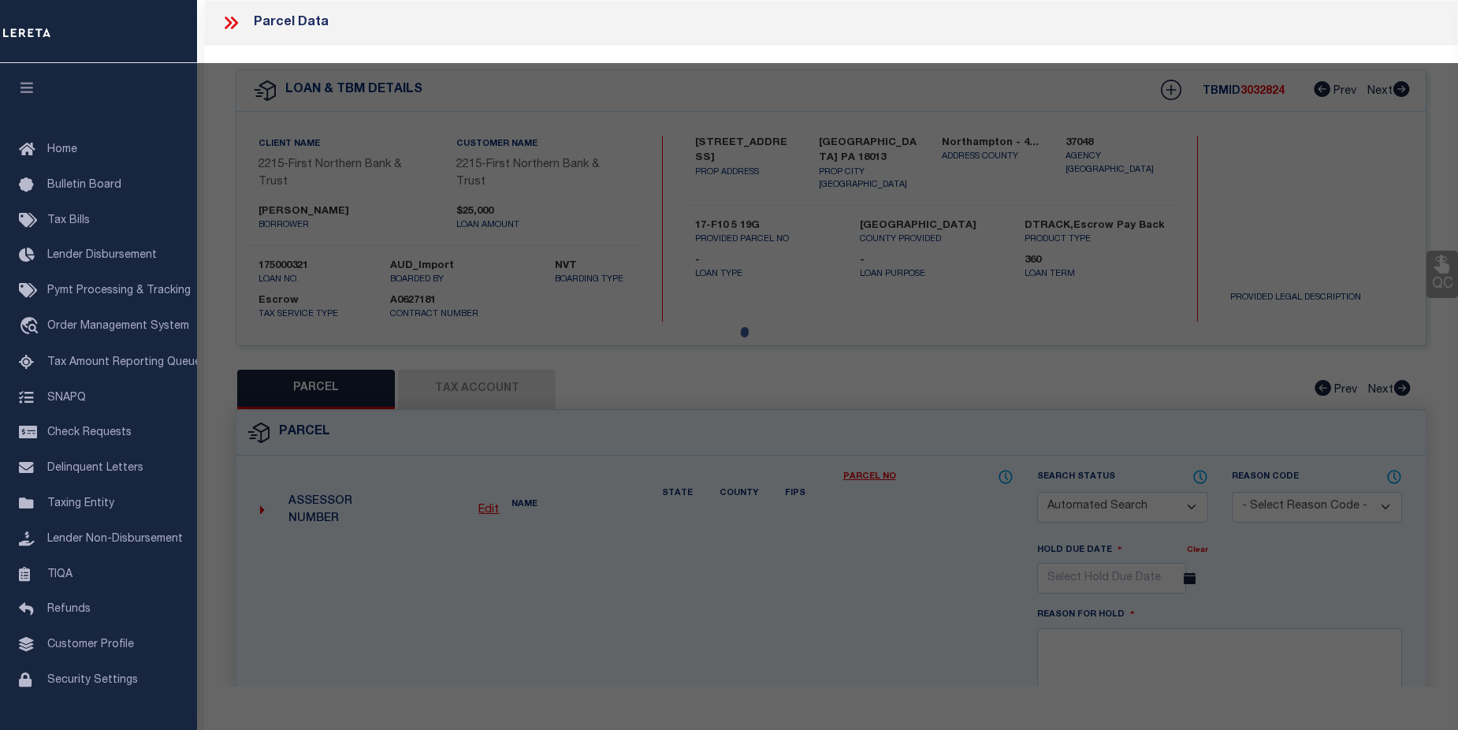
type input "PA"
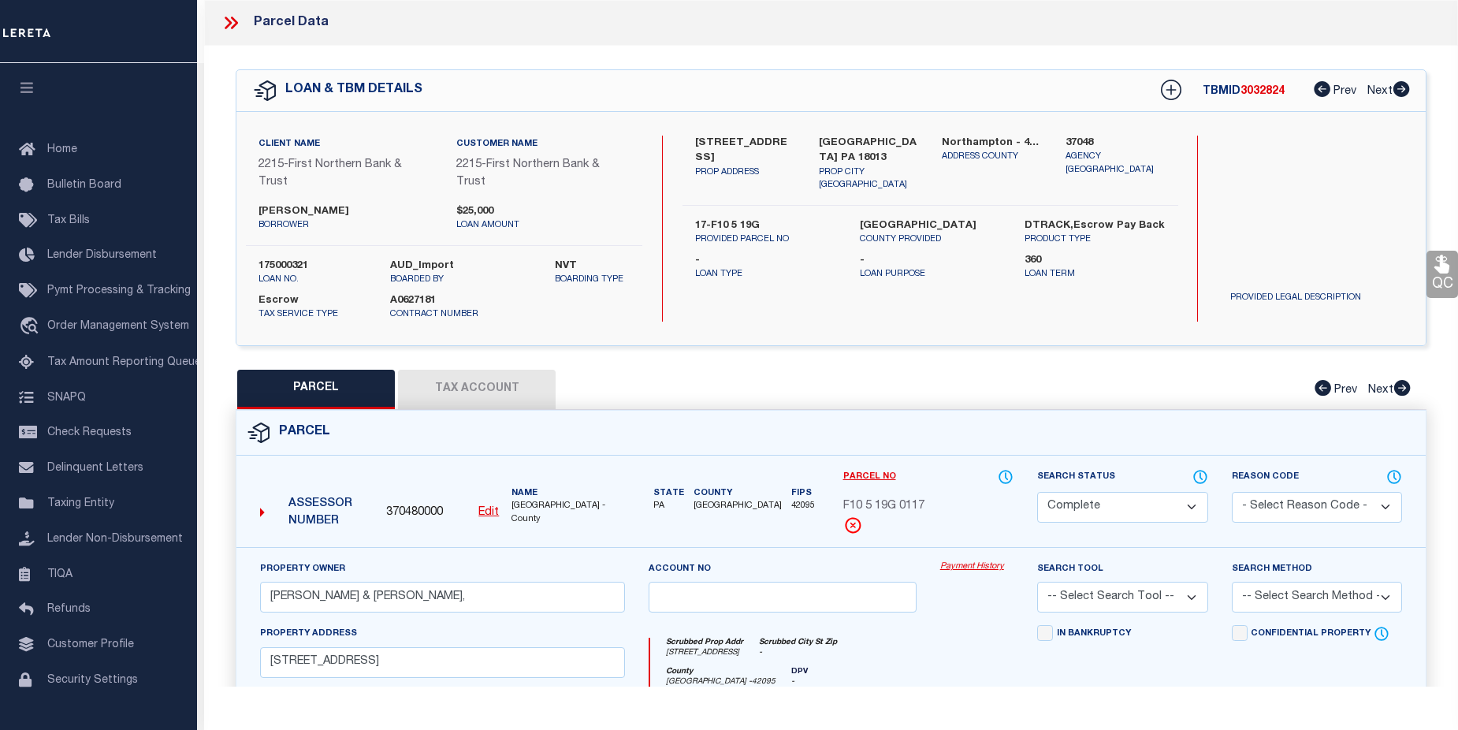
click at [961, 574] on div "Payment History" at bounding box center [976, 592] width 97 height 65
click at [965, 566] on link "Payment History" at bounding box center [976, 566] width 73 height 13
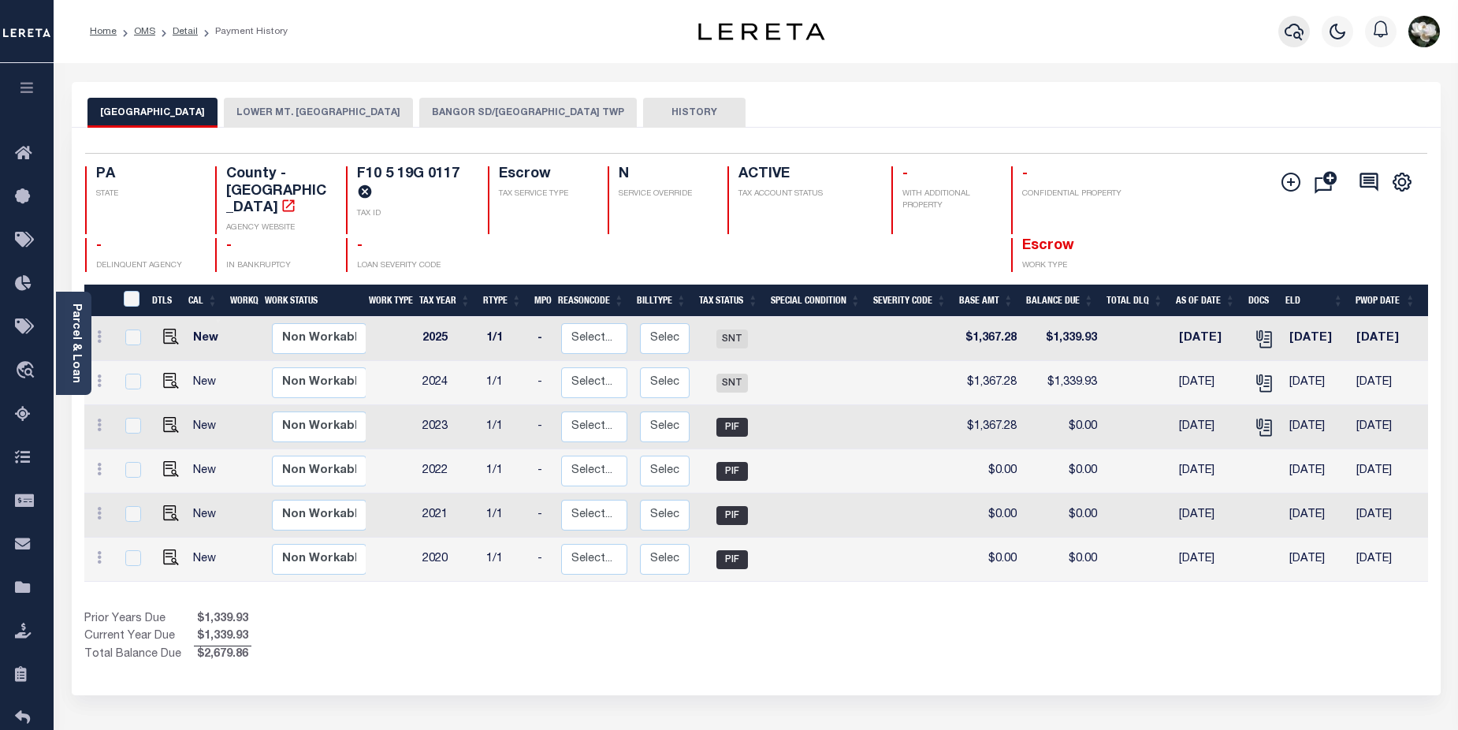
click at [1288, 32] on icon "button" at bounding box center [1294, 31] width 19 height 19
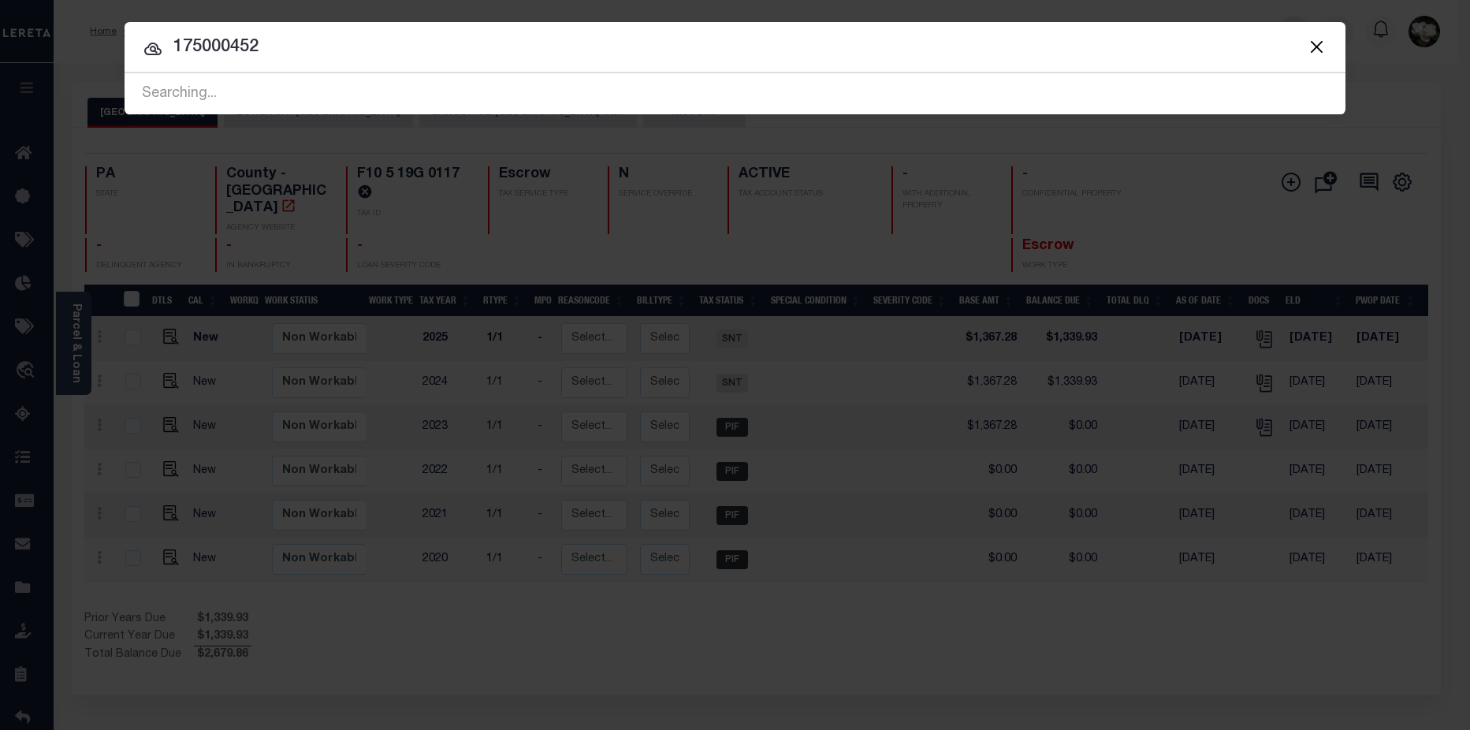
type input "175000452"
drag, startPoint x: 325, startPoint y: 62, endPoint x: 328, endPoint y: 50, distance: 12.1
click at [202, 55] on div "Include Loans TBM Customers Borrowers Payments (Lender Non-Disb) Payments (Lend…" at bounding box center [735, 68] width 1221 height 92
drag, startPoint x: 323, startPoint y: 50, endPoint x: 266, endPoint y: 49, distance: 57.6
click at [177, 50] on input "175000452" at bounding box center [735, 48] width 1221 height 28
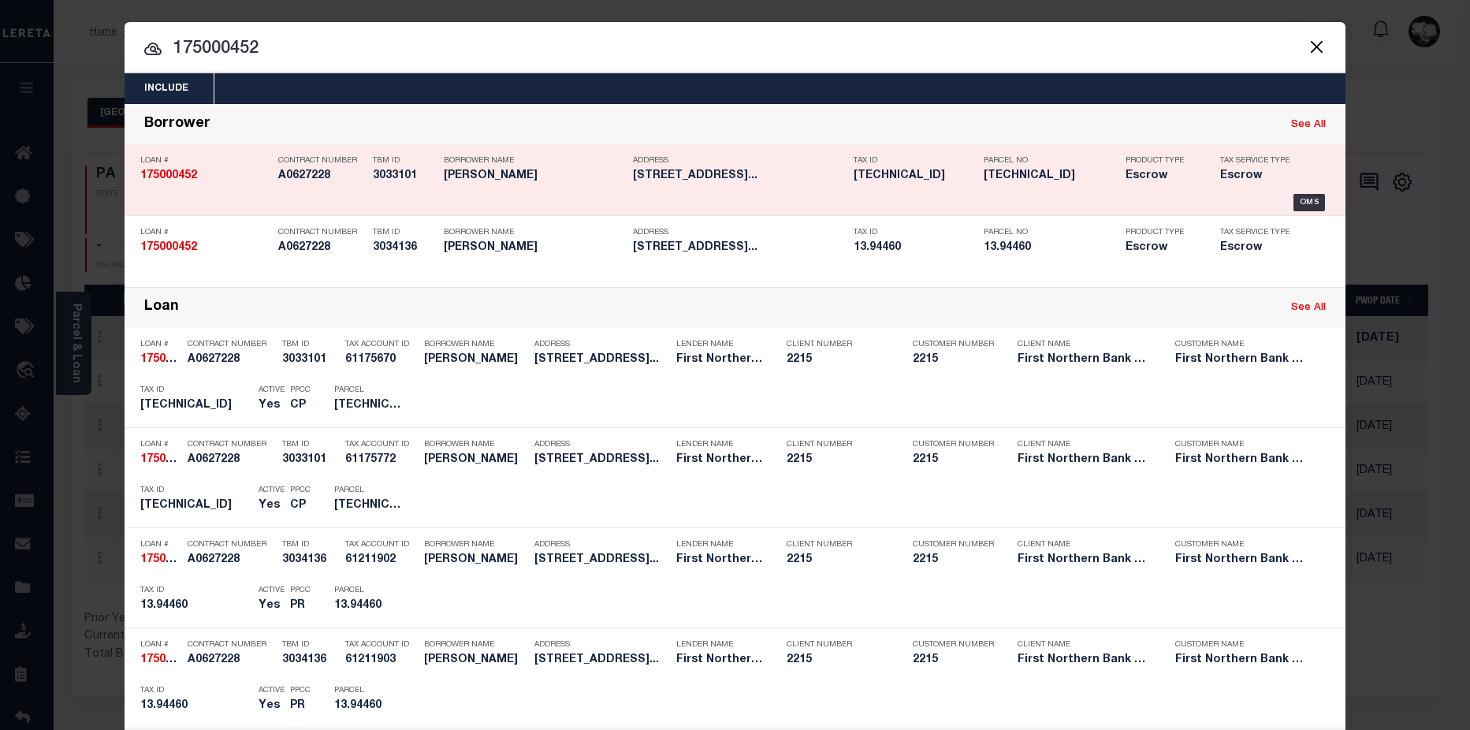
click at [597, 180] on h5 "[PERSON_NAME]" at bounding box center [534, 175] width 181 height 13
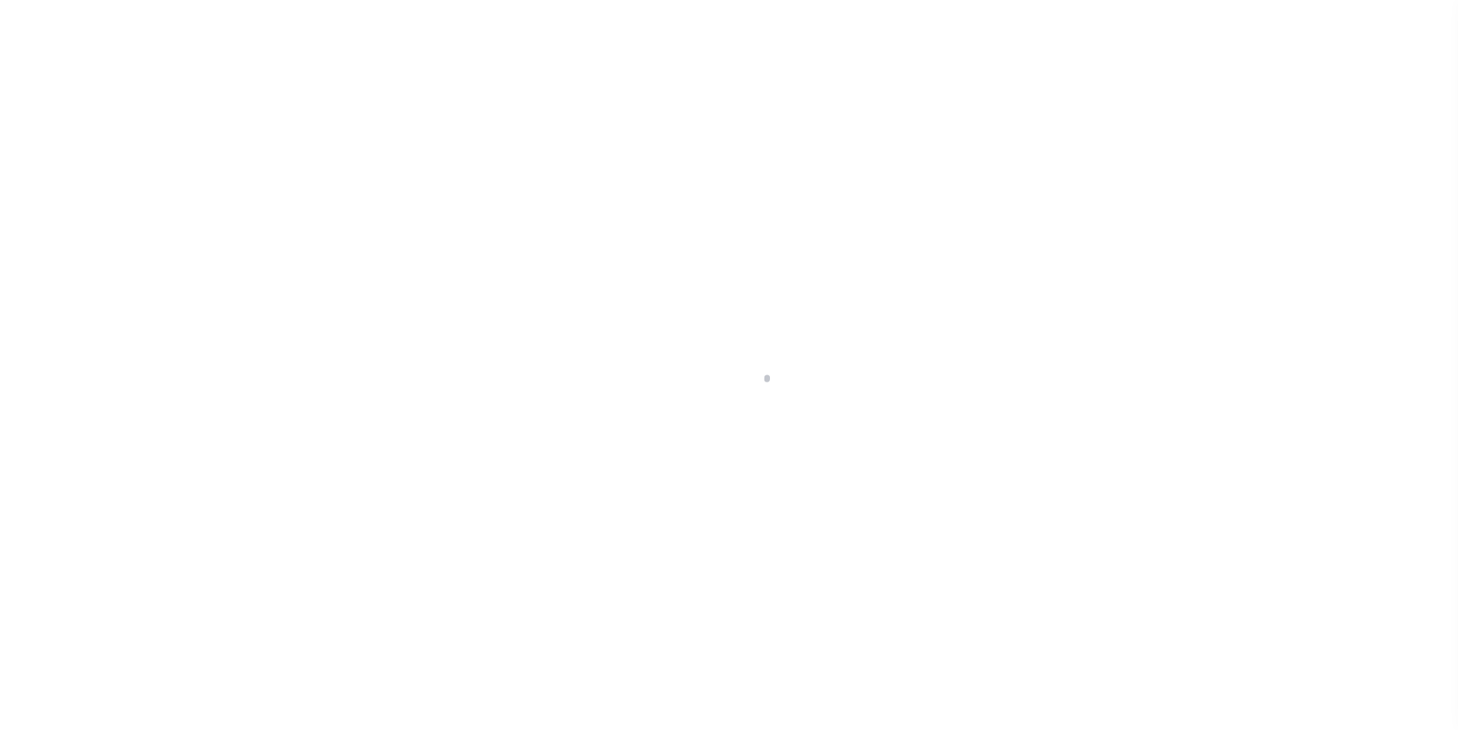
select select "Escrow"
type input "[STREET_ADDRESS]"
type input "[TECHNICAL_ID]"
select select
type input "Kunkletown PA 18058"
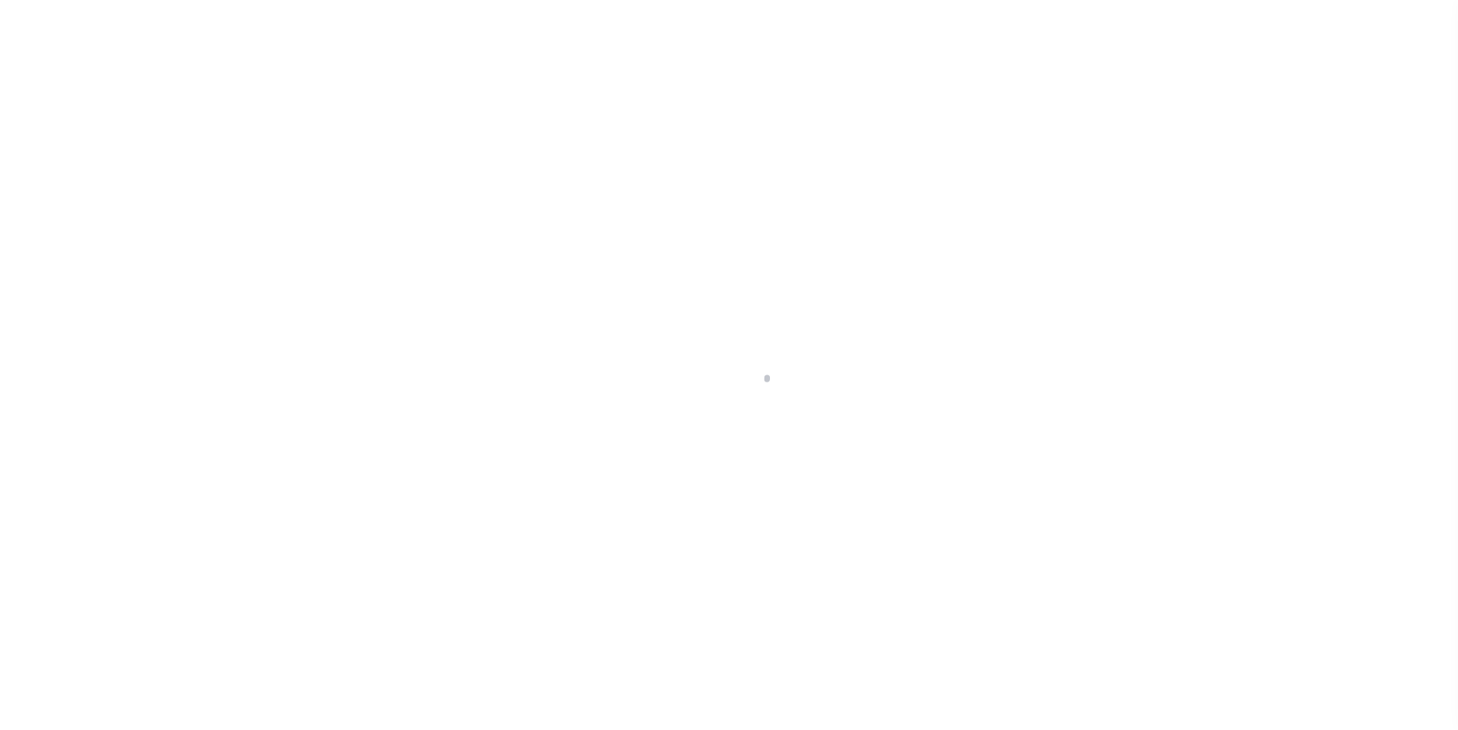
type input "PA"
select select
type textarea "Liability subject to parcel provided"
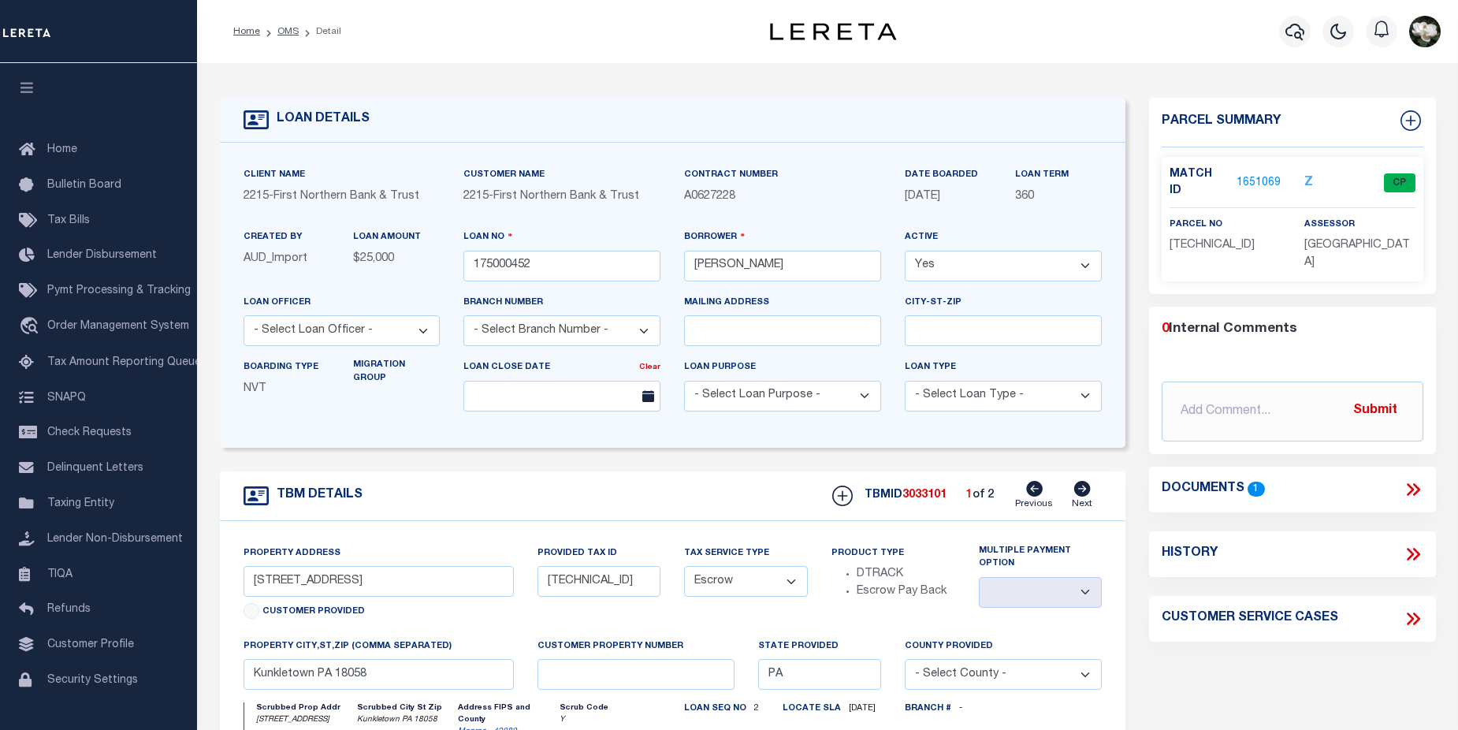
click at [1264, 175] on link "1651069" at bounding box center [1258, 183] width 44 height 17
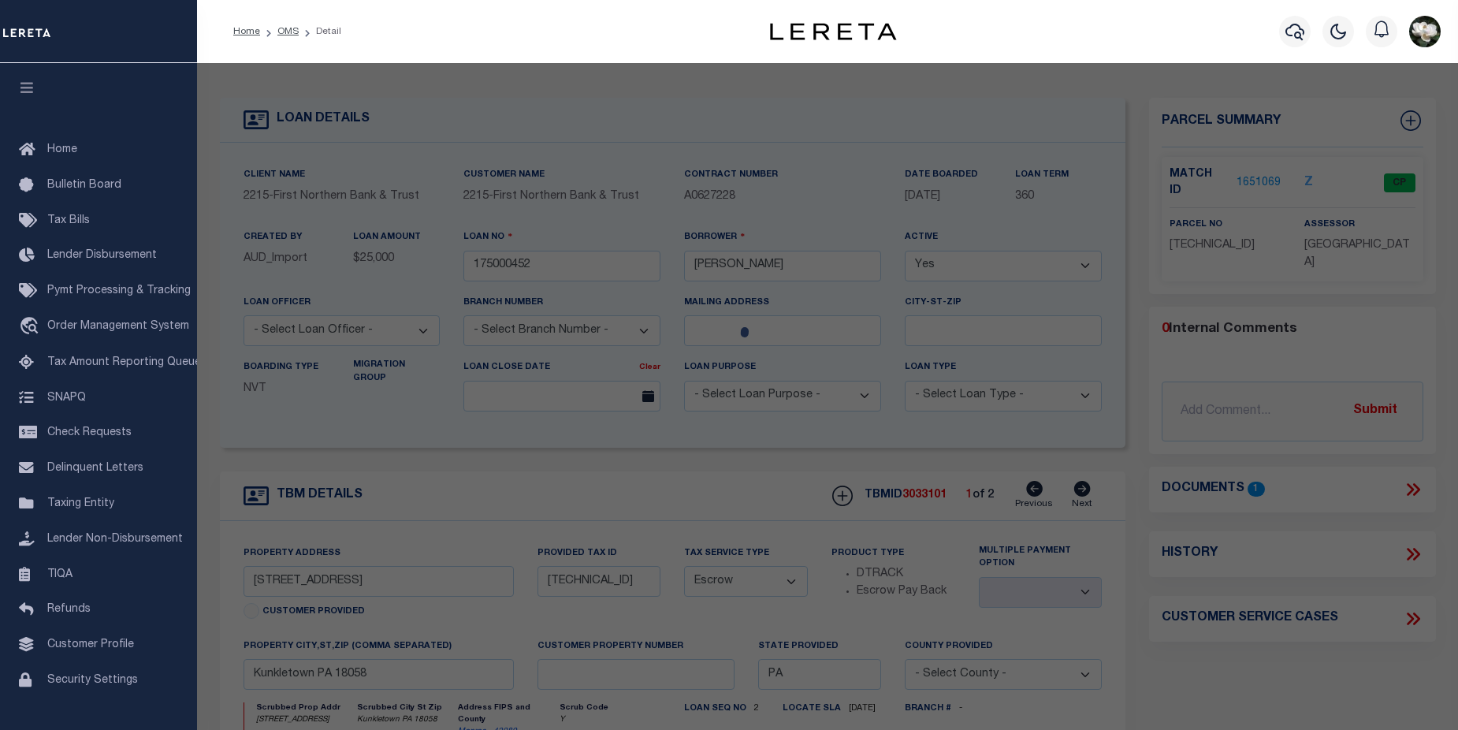
checkbox input "false"
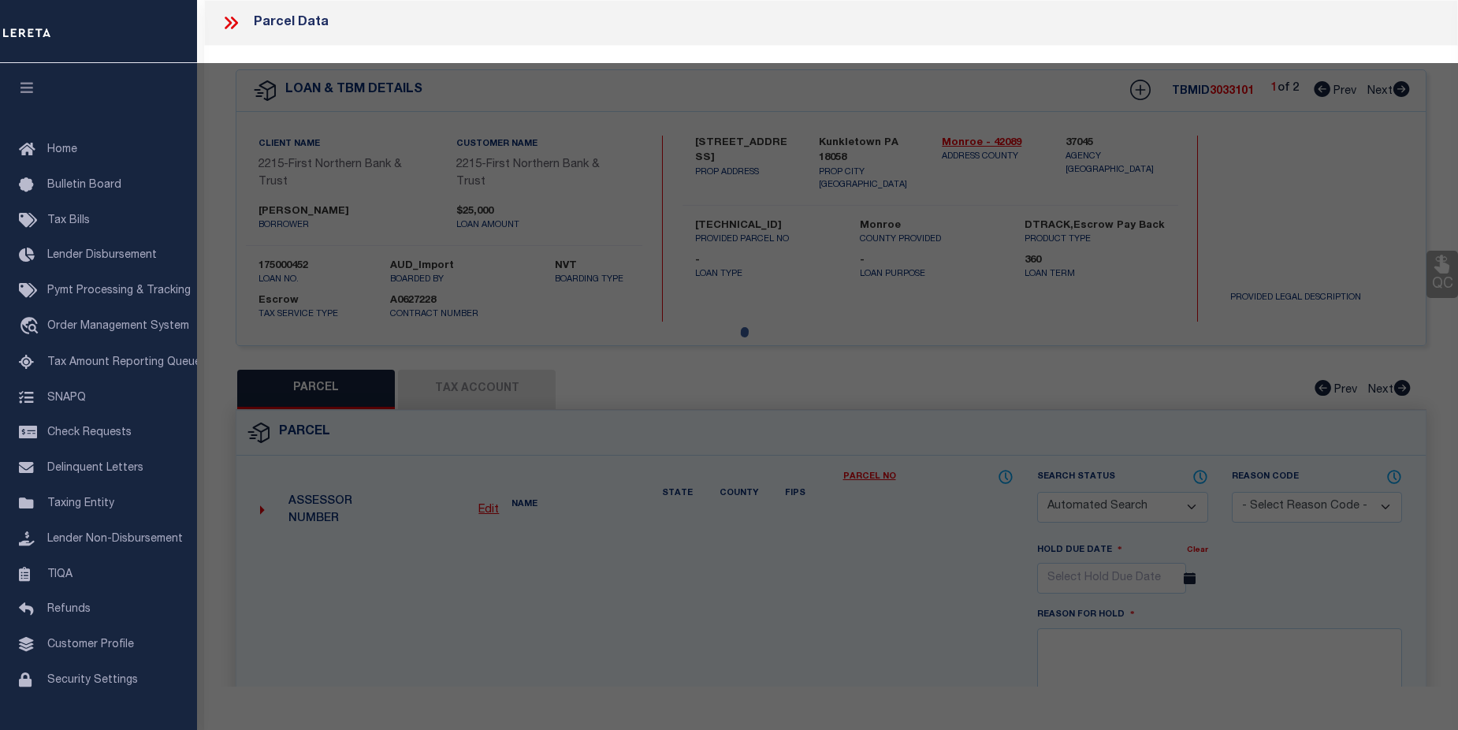
select select "CP"
type input "[PERSON_NAME]"
type input "[STREET_ADDRESS]"
checkbox input "false"
type input "PA"
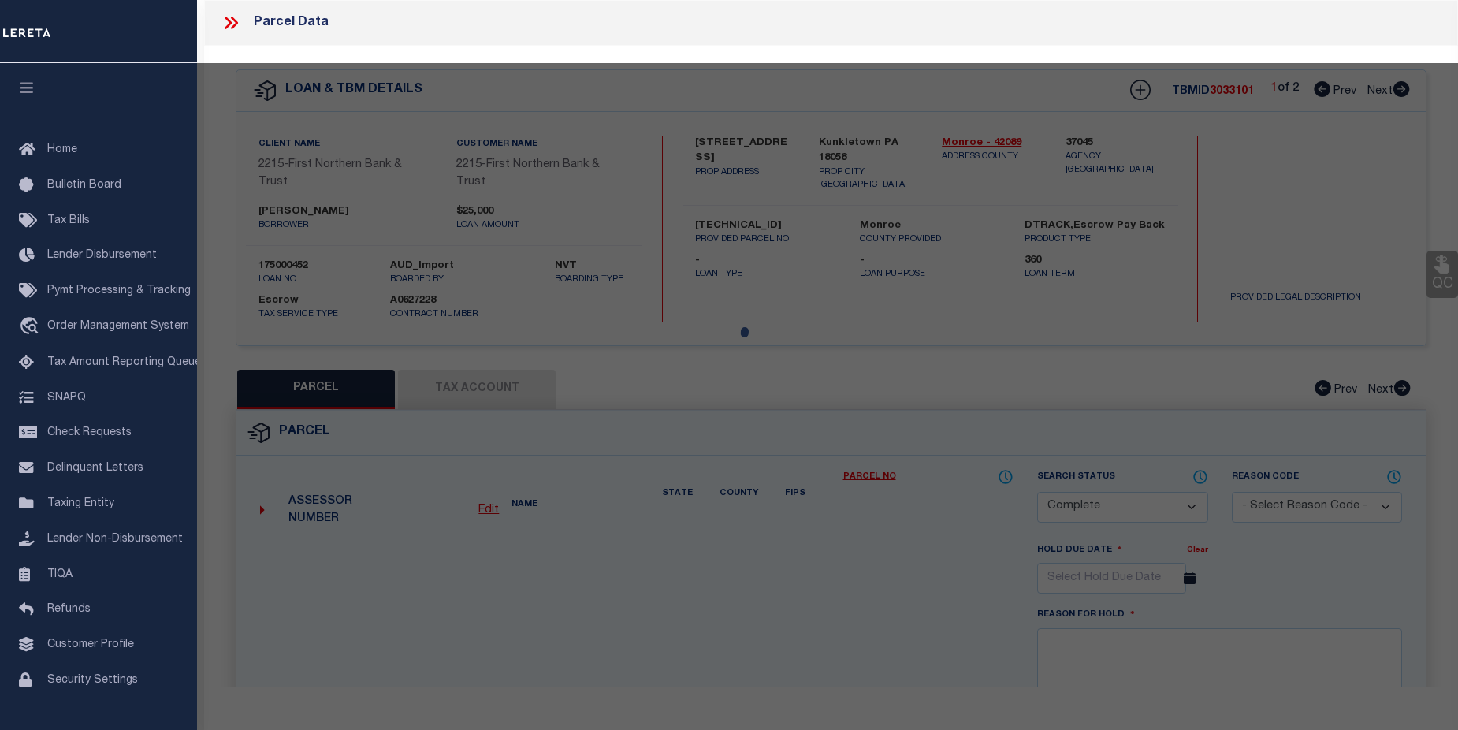
type textarea "LOT 103A"
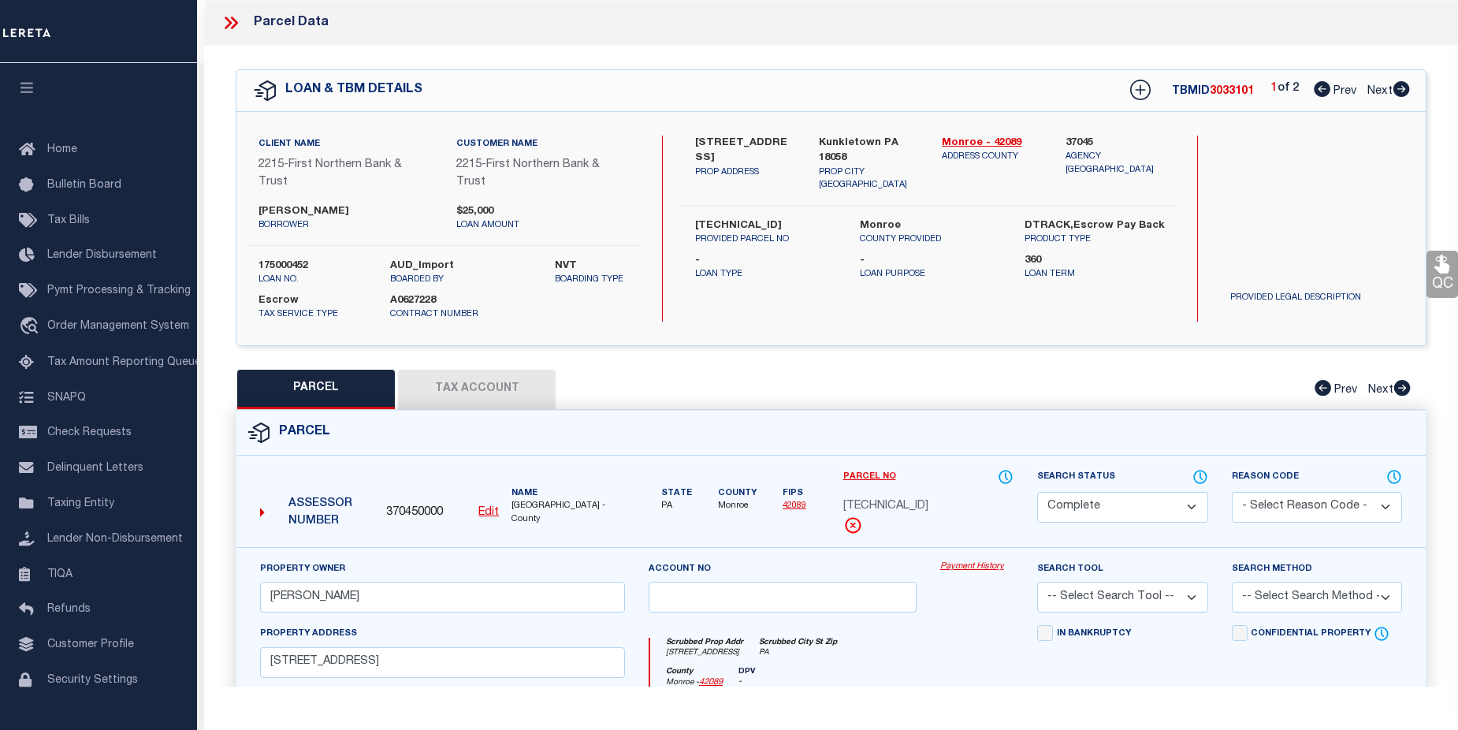
click at [976, 571] on link "Payment History" at bounding box center [976, 566] width 73 height 13
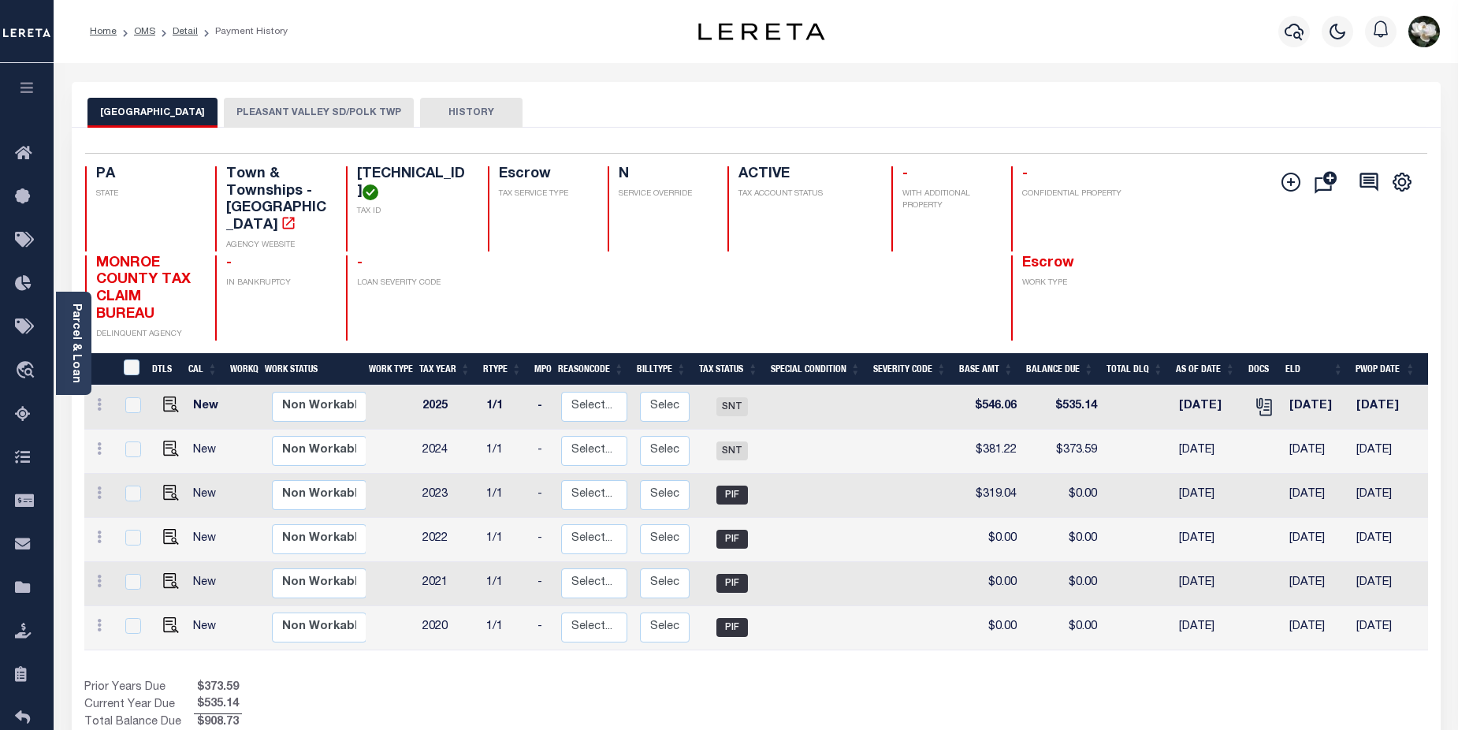
click at [320, 120] on button "PLEASANT VALLEY SD/POLK TWP" at bounding box center [319, 113] width 190 height 30
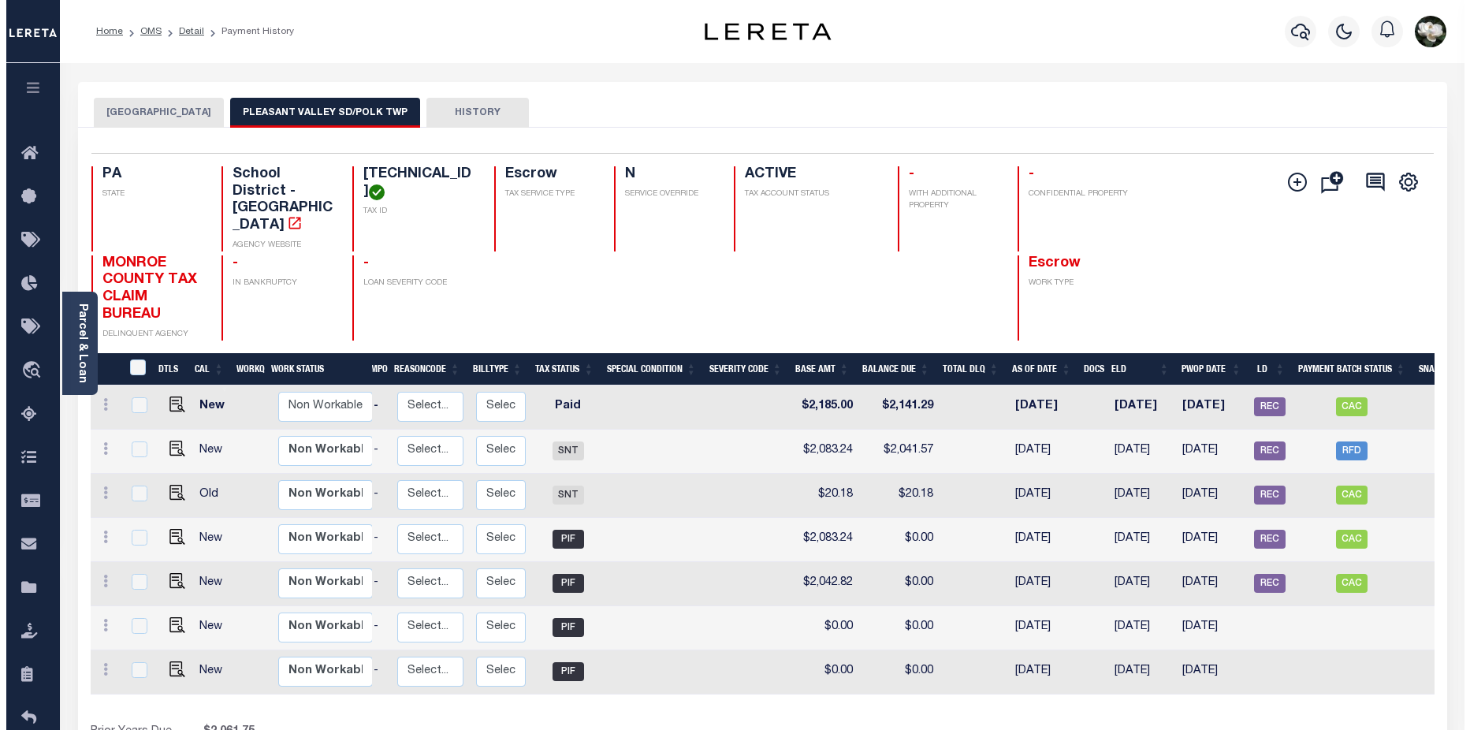
scroll to position [0, 196]
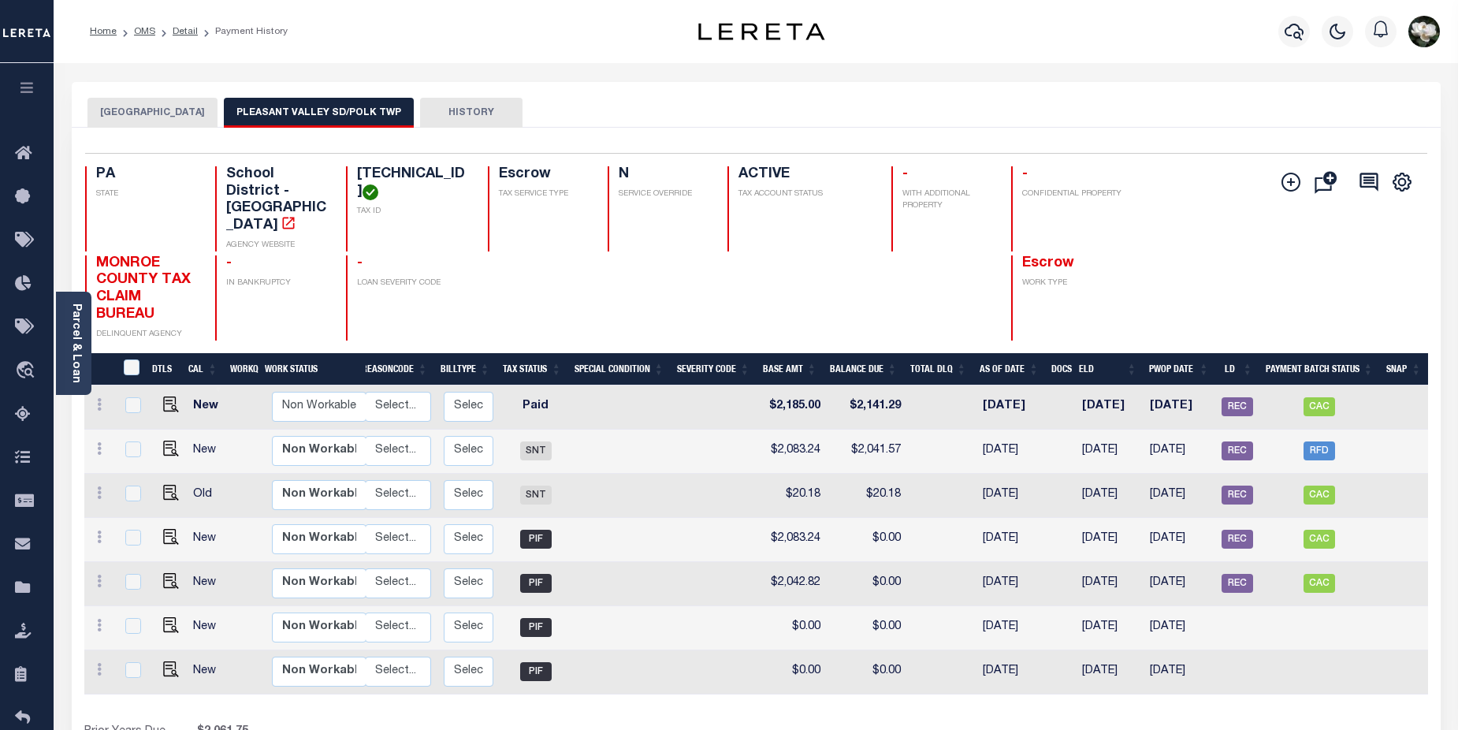
click at [1274, 28] on div at bounding box center [1294, 31] width 43 height 55
click at [1316, 36] on div at bounding box center [1337, 31] width 43 height 55
click at [1287, 28] on icon "button" at bounding box center [1294, 31] width 19 height 19
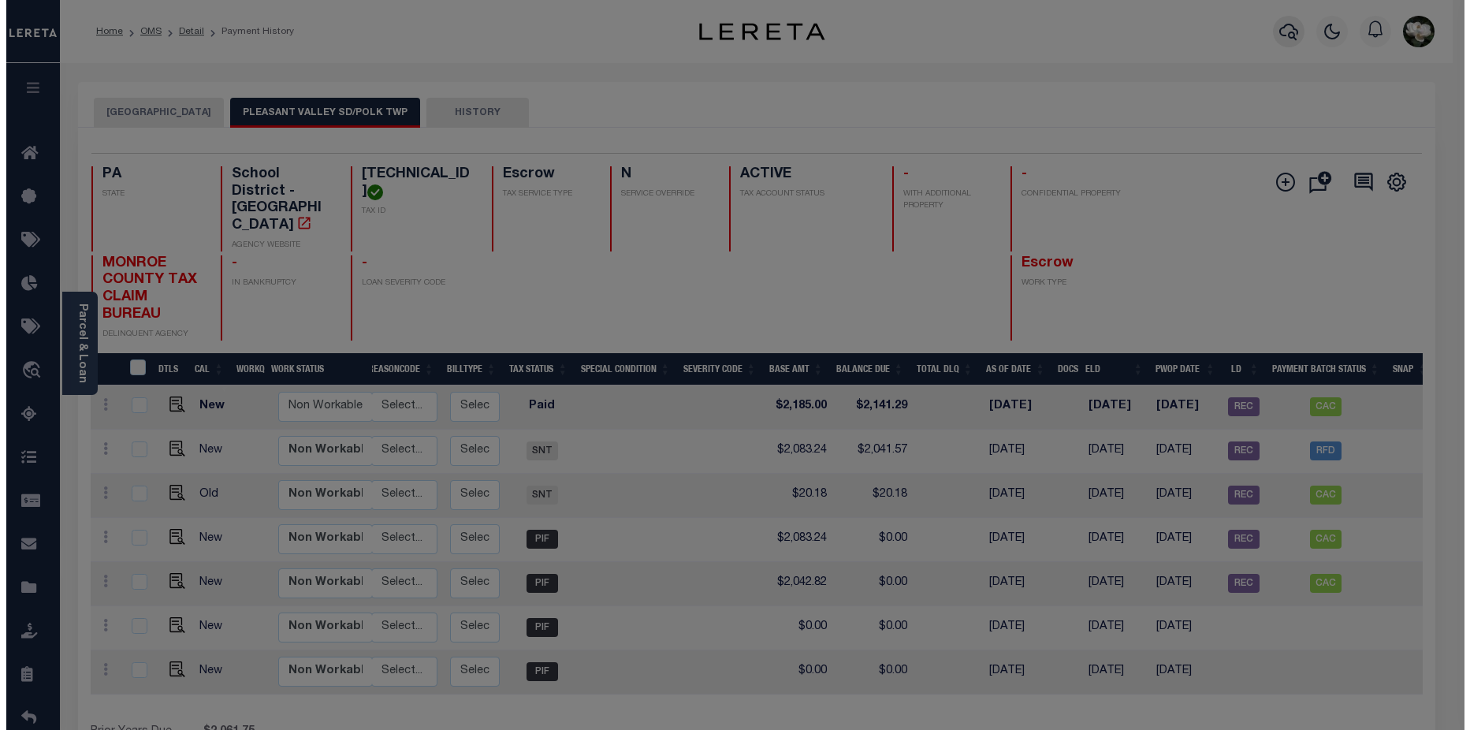
scroll to position [0, 184]
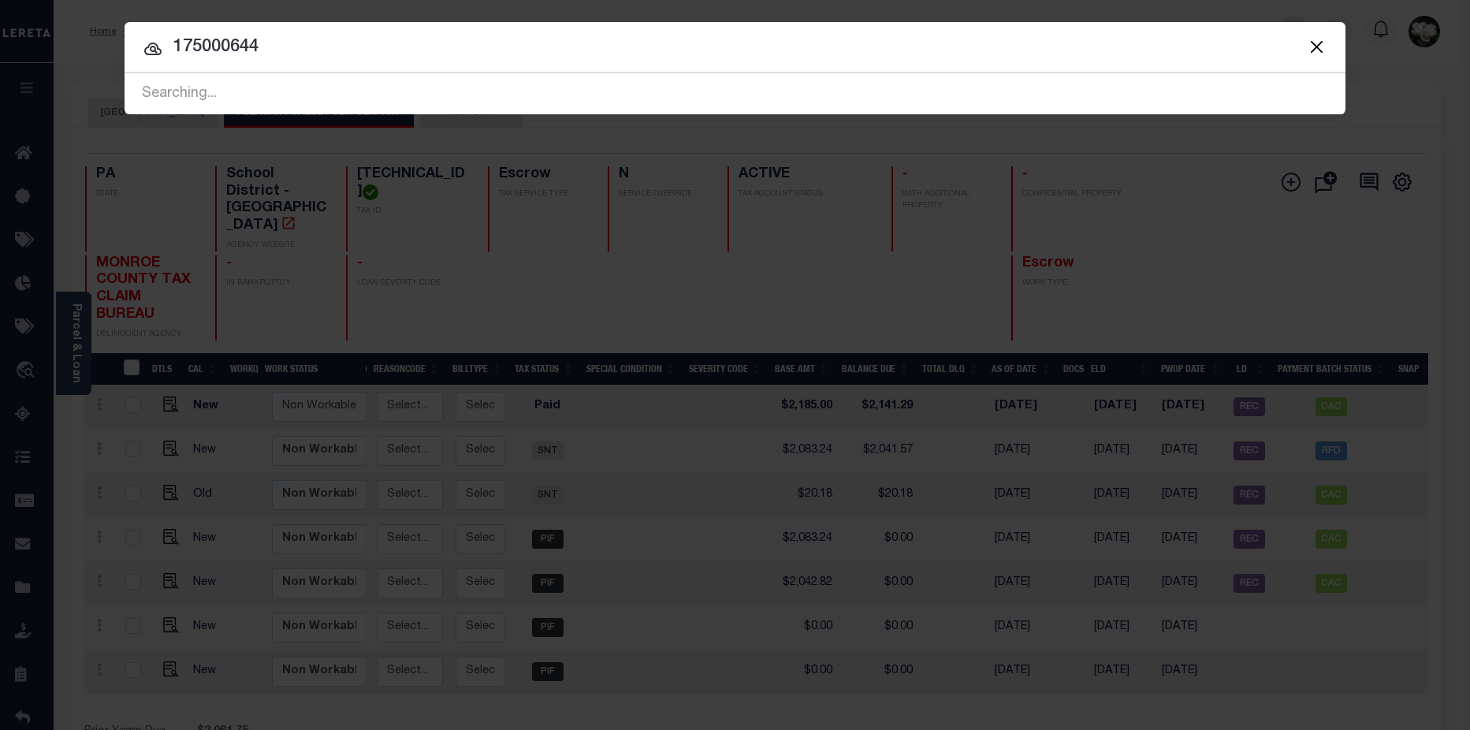
type input "175000644"
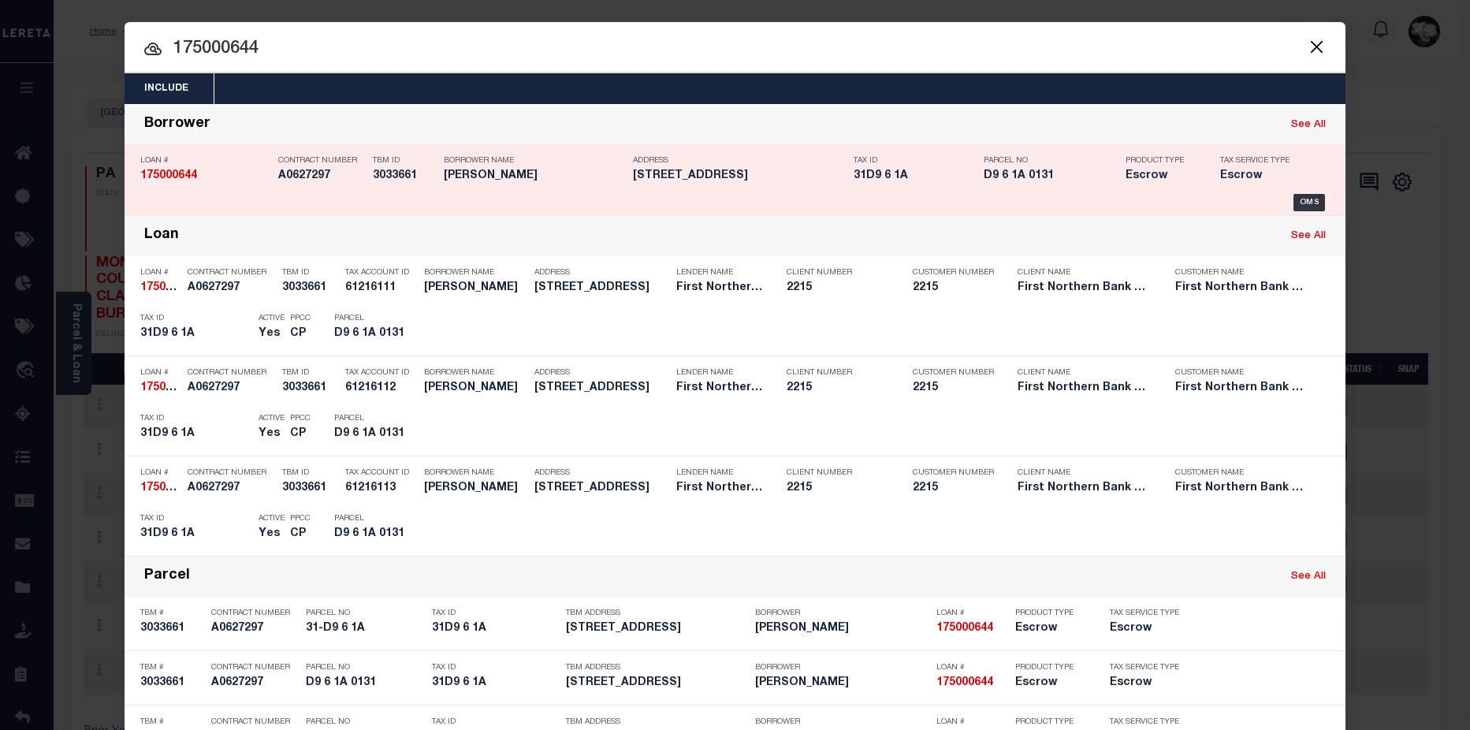
click at [834, 177] on h5 "[STREET_ADDRESS]" at bounding box center [739, 175] width 213 height 13
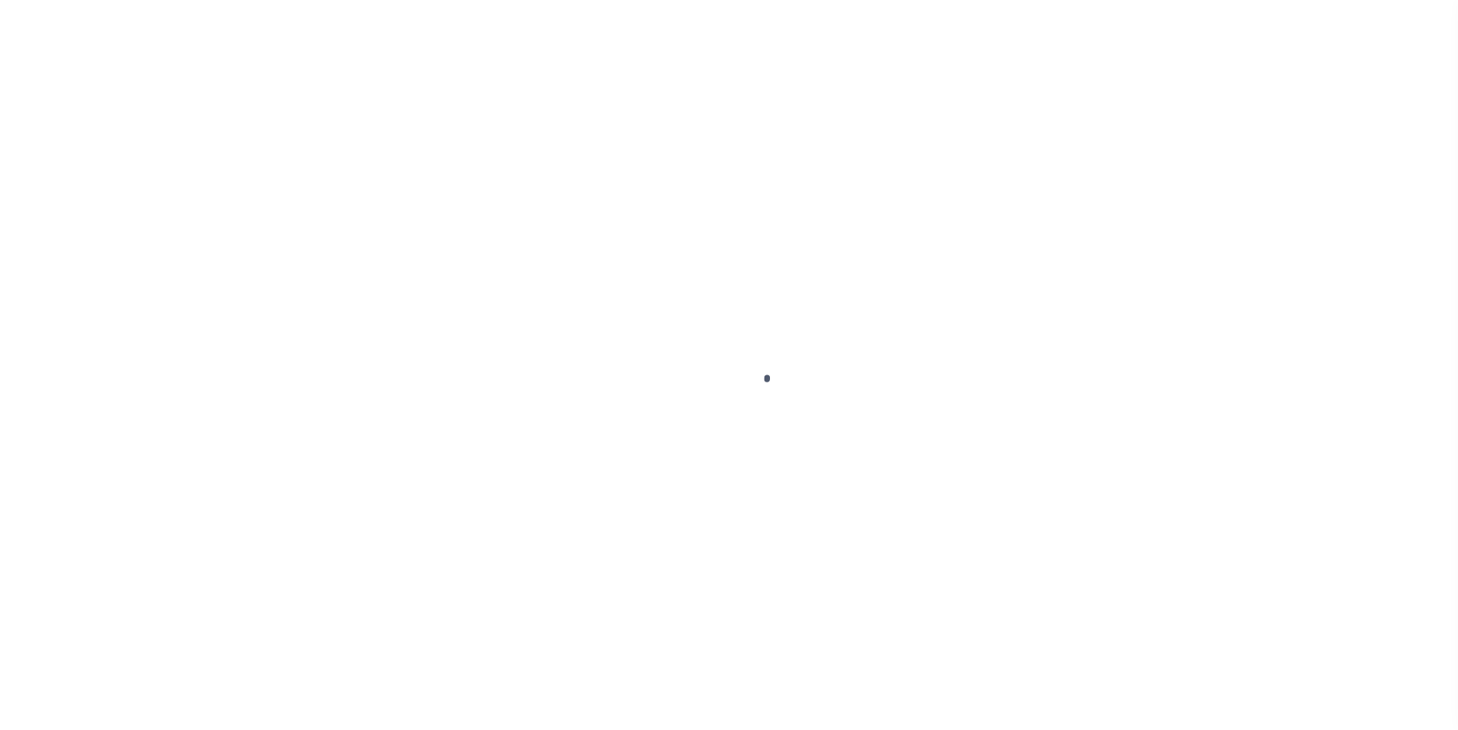
type input "175000644"
type input "[PERSON_NAME]"
select select
select select "Escrow"
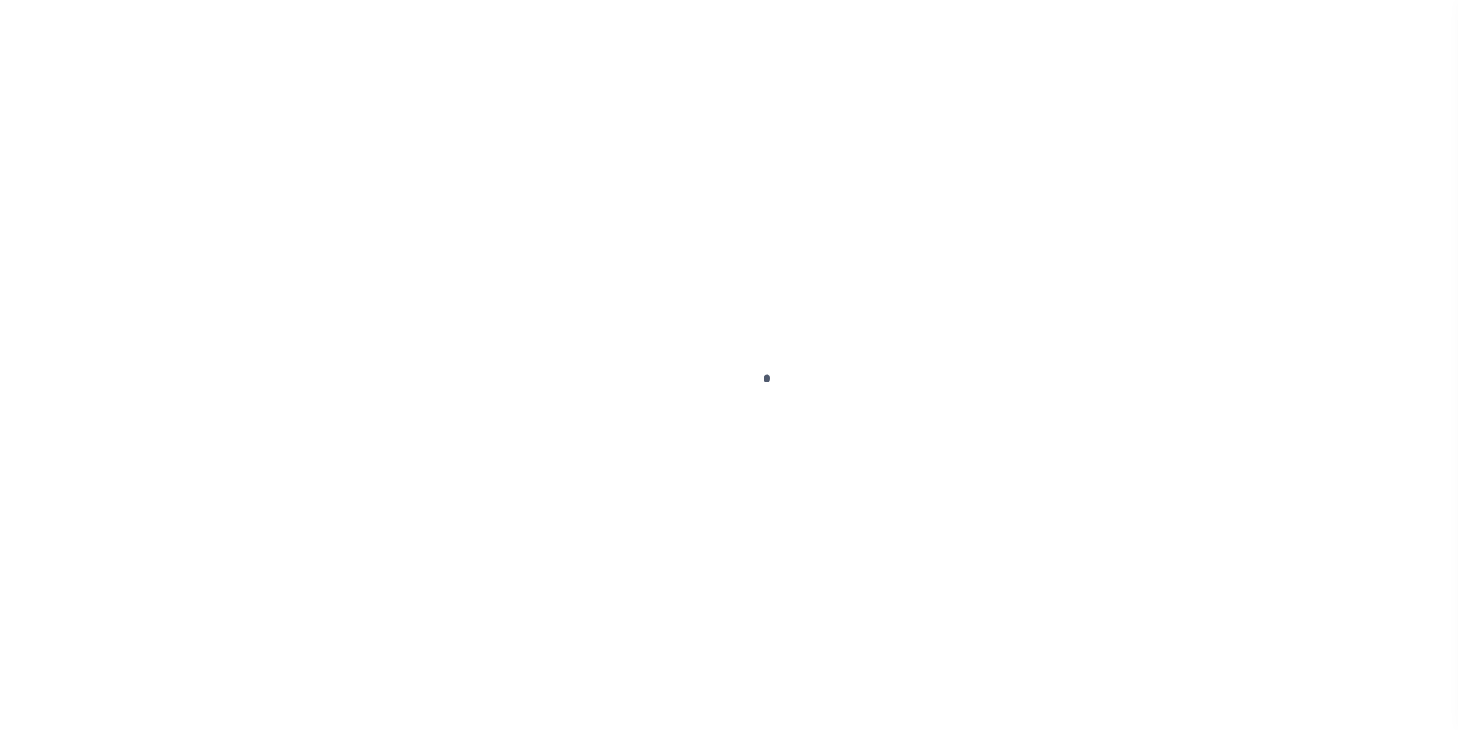
type input "[STREET_ADDRESS]"
type input "31-D9 6 1A"
select select
type input "[GEOGRAPHIC_DATA] PA 18013"
type input "PA"
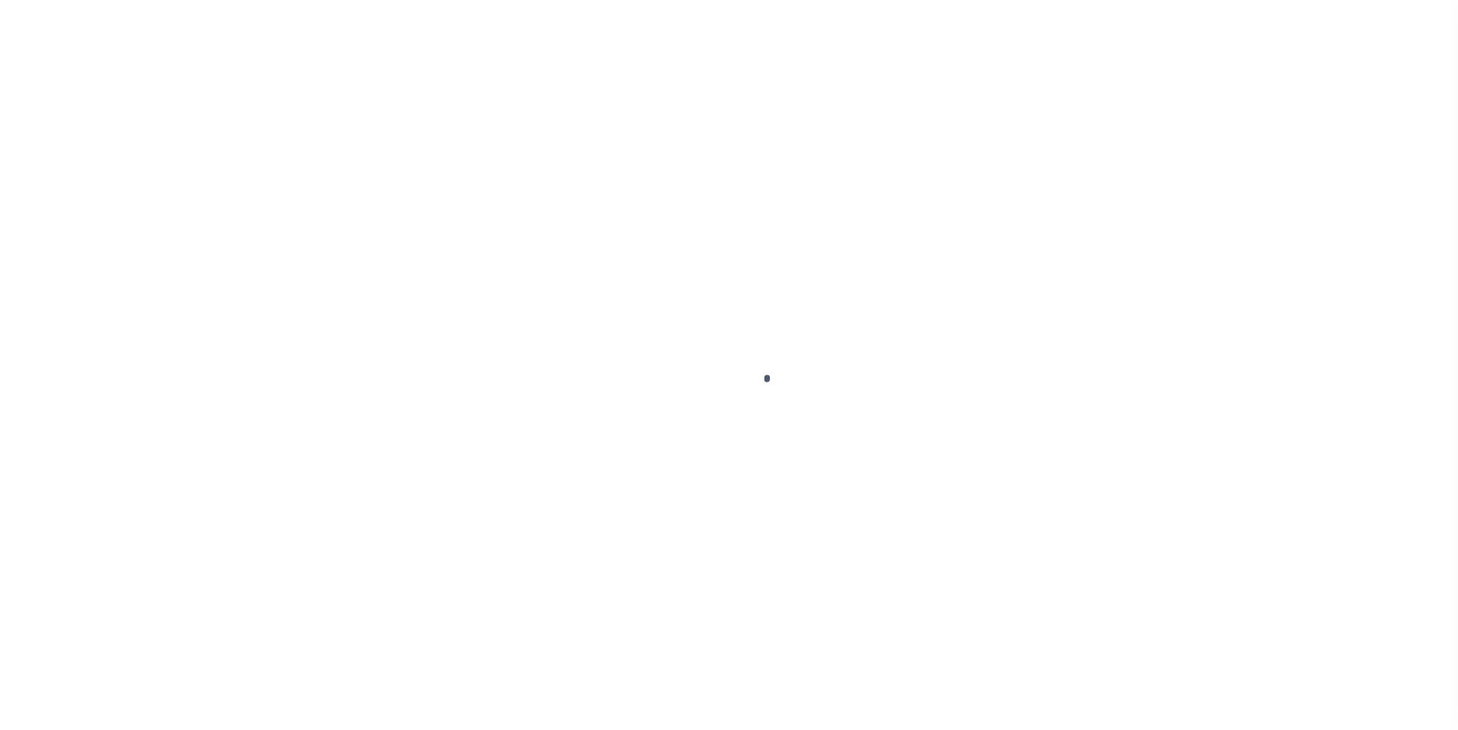
select select
type textarea "Liability subject to parcel provided"
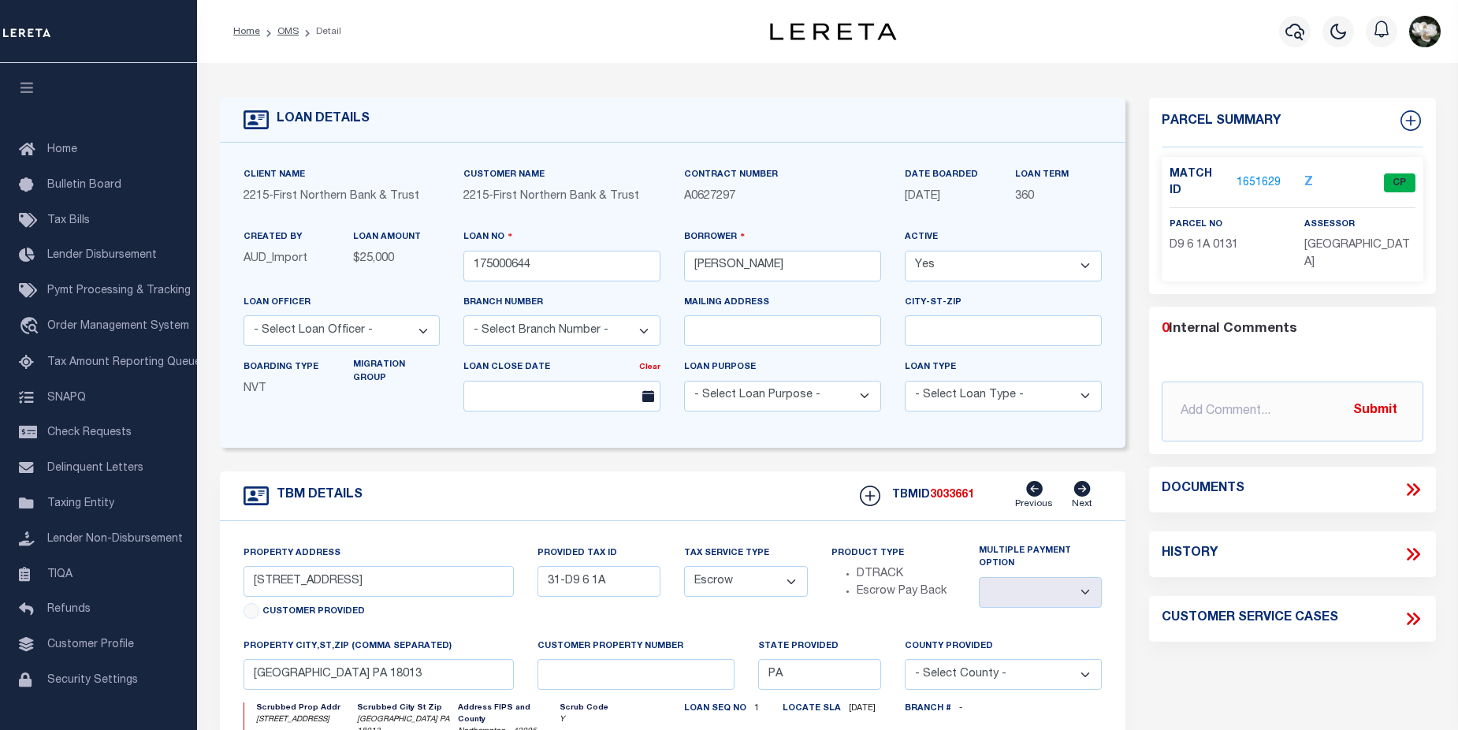
click at [1255, 175] on link "1651629" at bounding box center [1258, 183] width 44 height 17
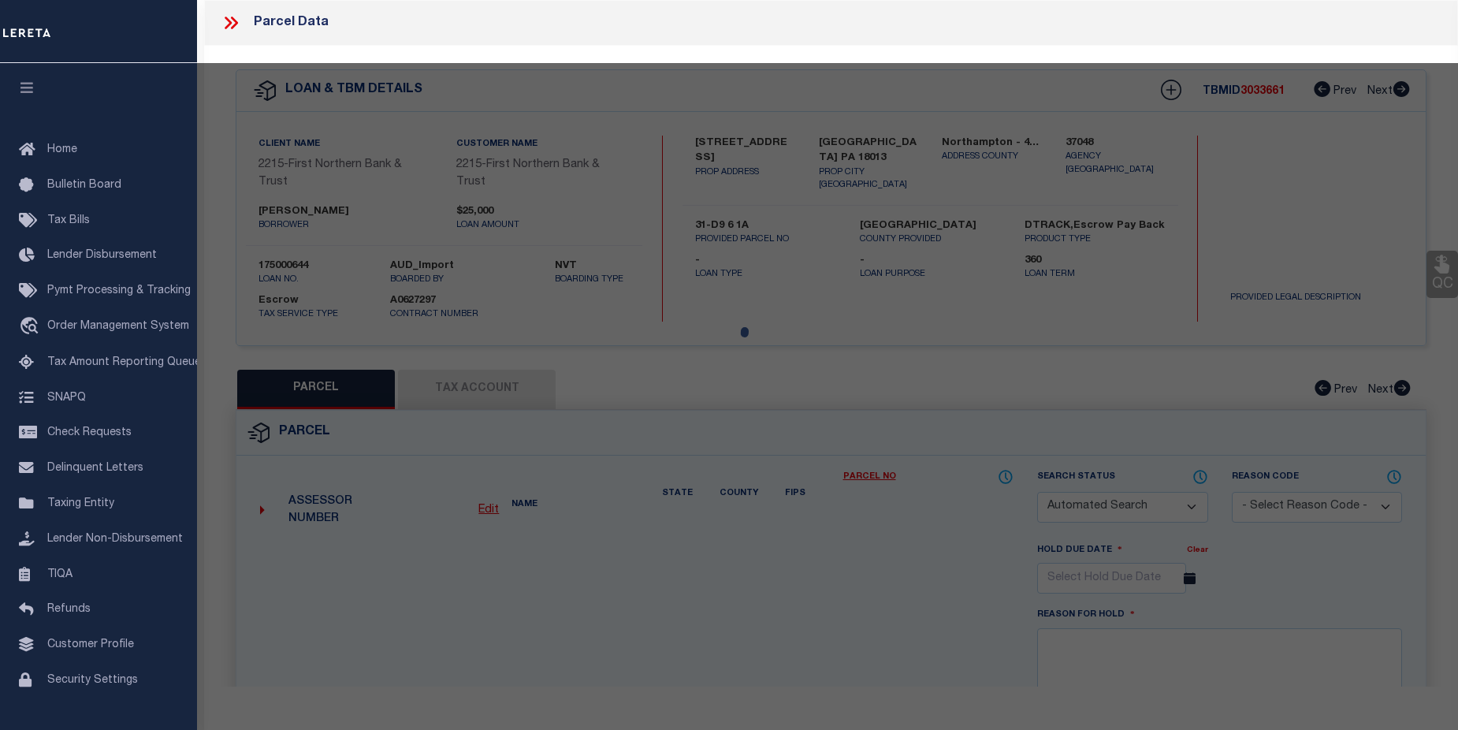
checkbox input "false"
select select "CP"
type input "BERTHOLF GREG"
select select "AGF"
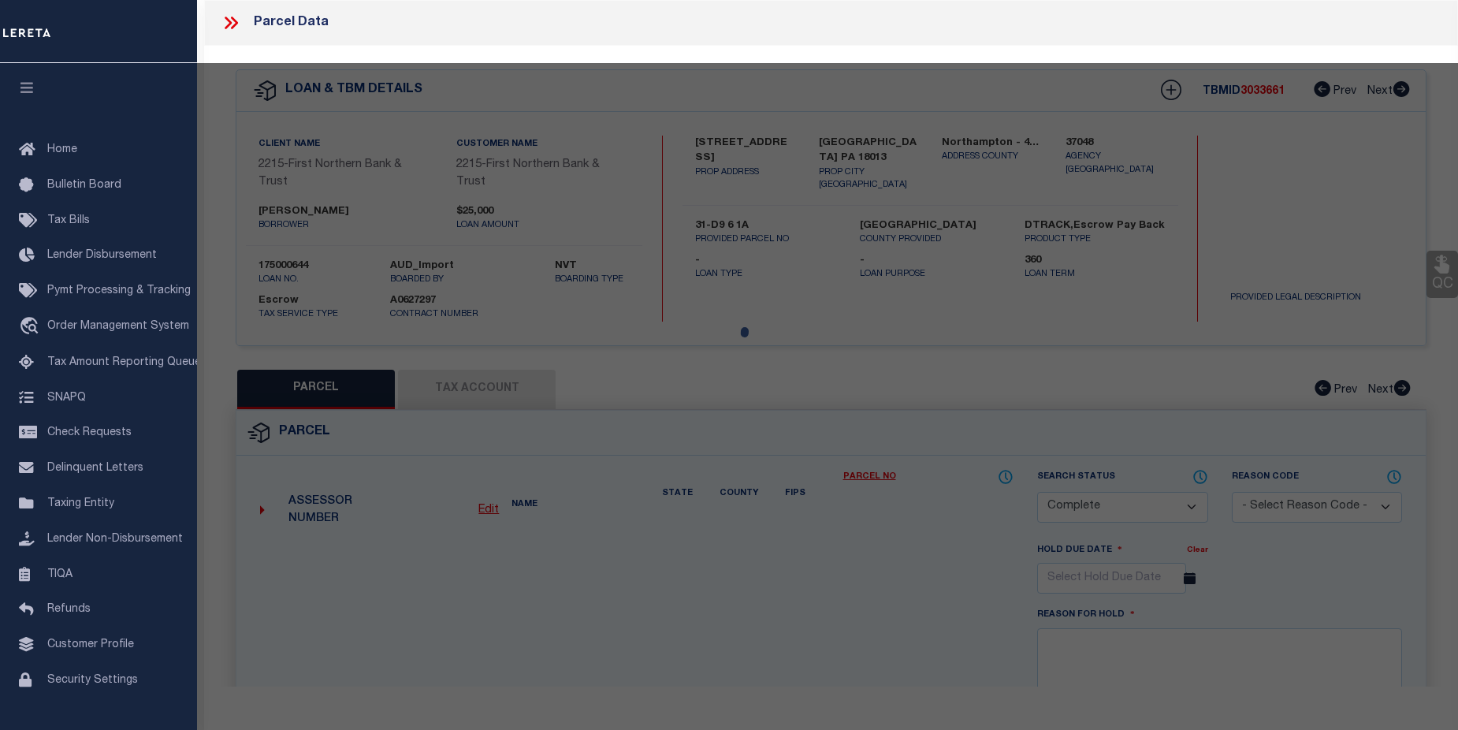
select select "ADD"
type input "840 CREEK RD"
checkbox input "false"
type textarea "CAMA Acres .6 Municipality UPPER MT BETHEL TOWNSHIP"
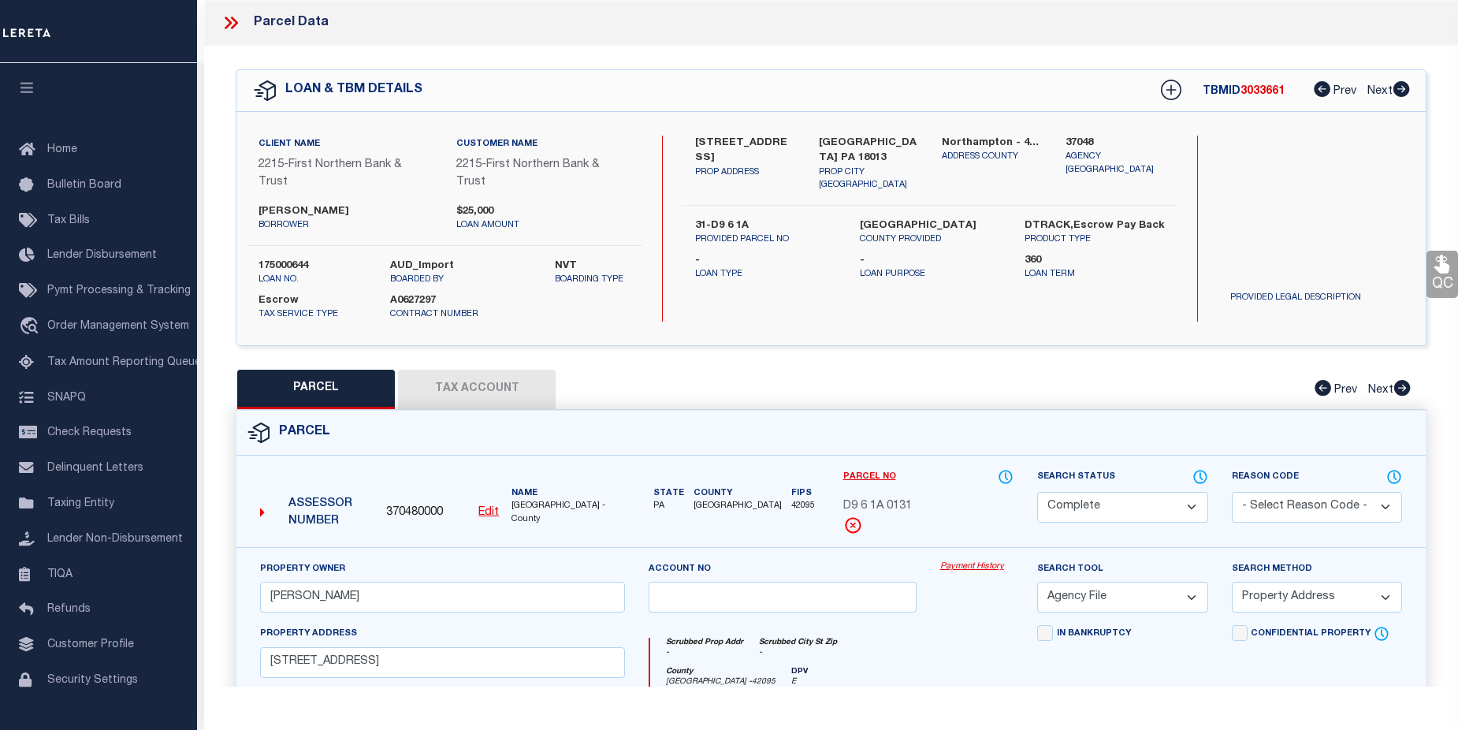
click at [987, 560] on link "Payment History" at bounding box center [976, 566] width 73 height 13
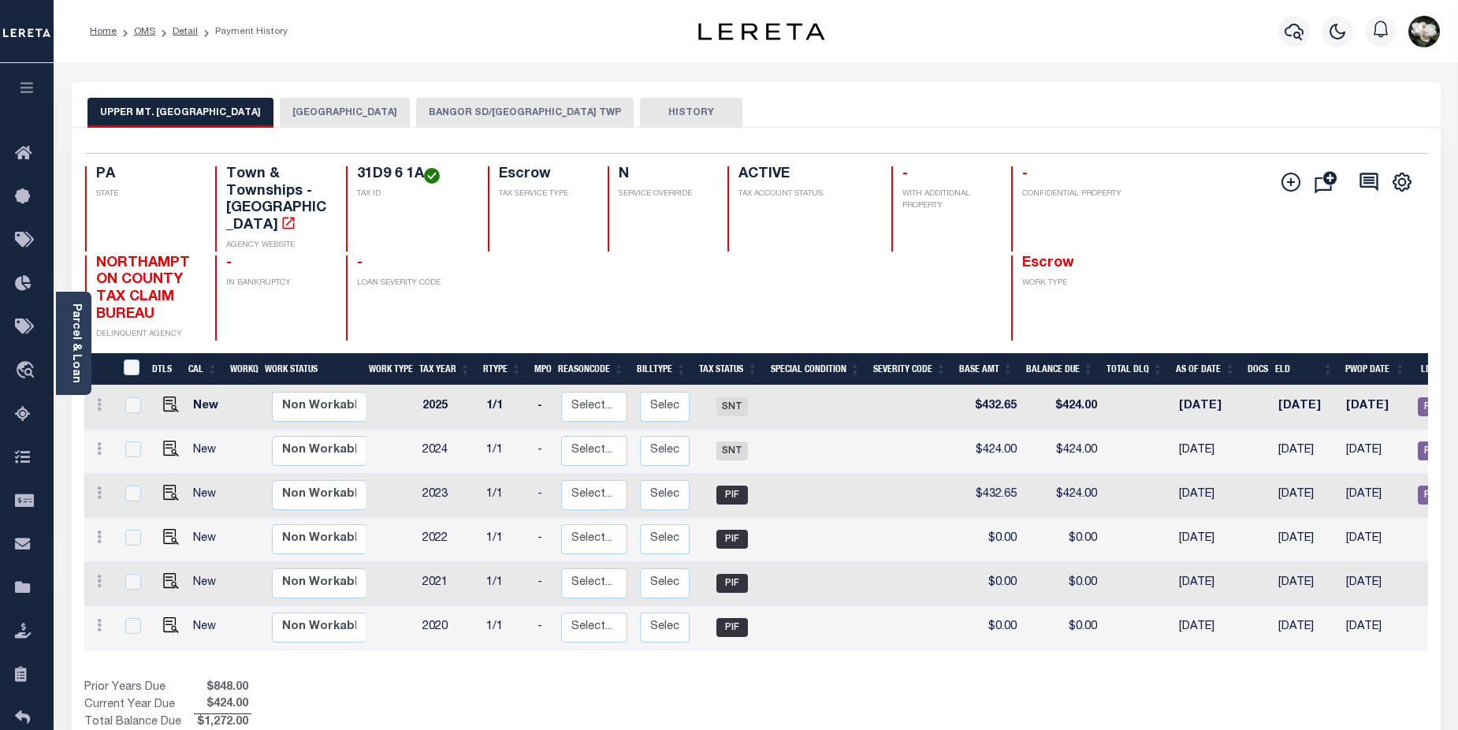
click at [544, 114] on button "BANGOR SD/[GEOGRAPHIC_DATA] TWP" at bounding box center [525, 113] width 218 height 30
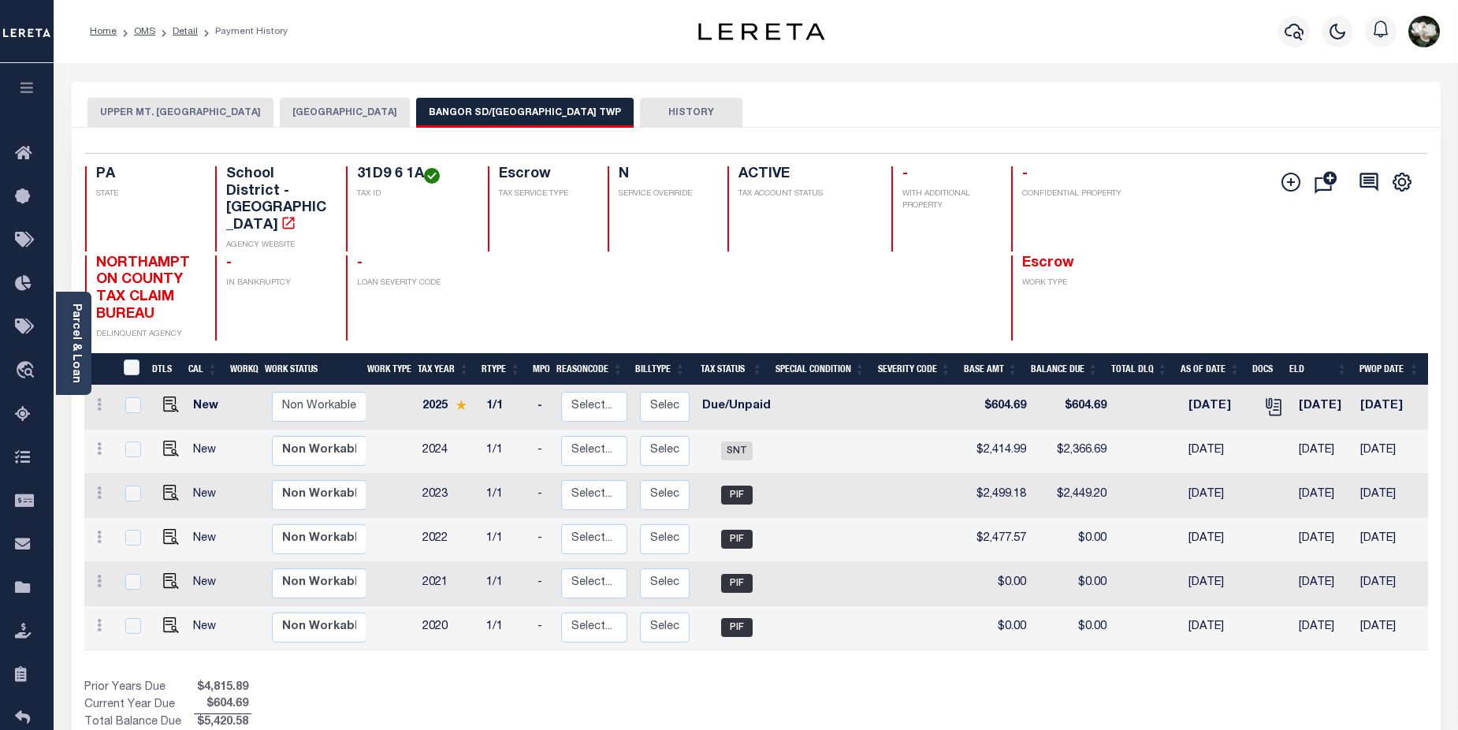
click at [1277, 35] on div at bounding box center [1294, 31] width 43 height 55
click at [1296, 29] on icon "button" at bounding box center [1294, 31] width 19 height 19
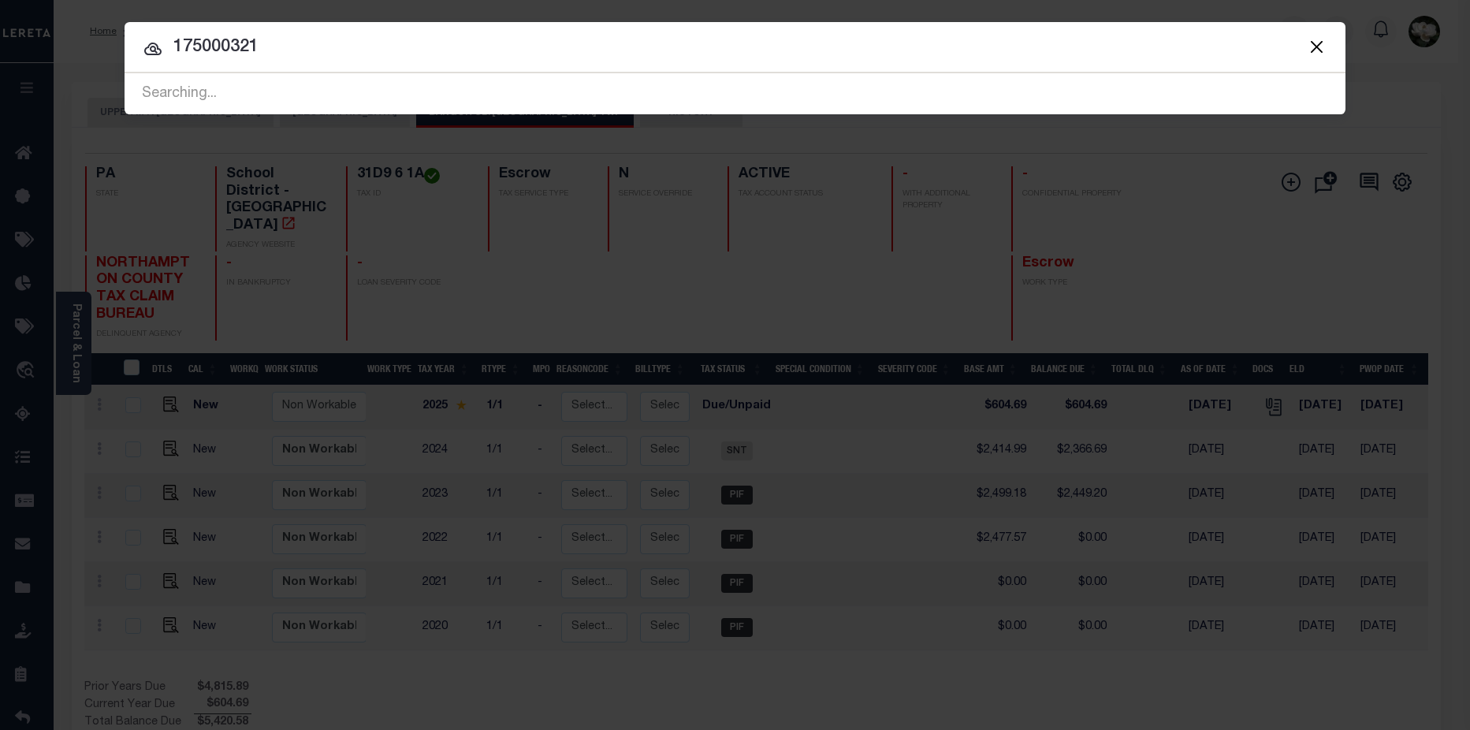
type input "175000321"
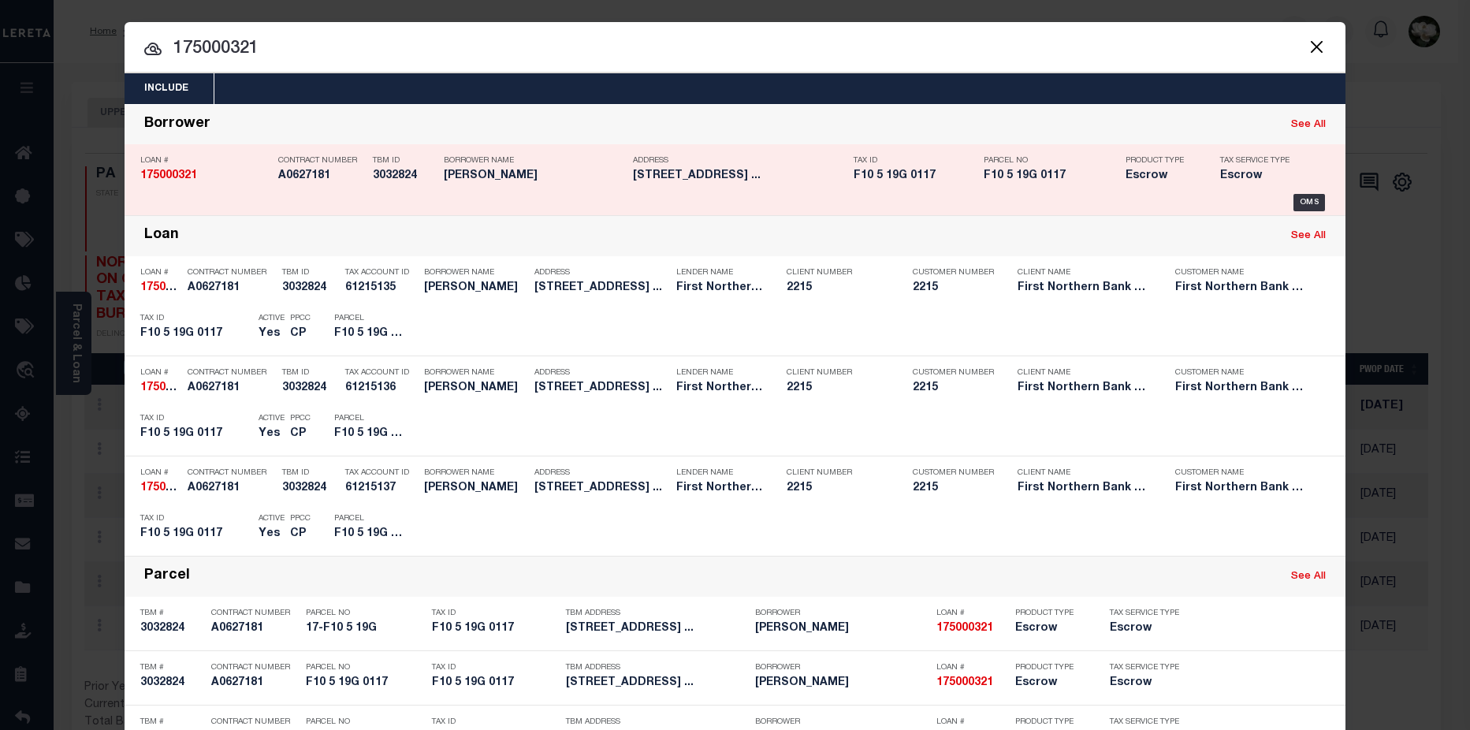
click at [914, 177] on h5 "F10 5 19G 0117" at bounding box center [914, 175] width 122 height 13
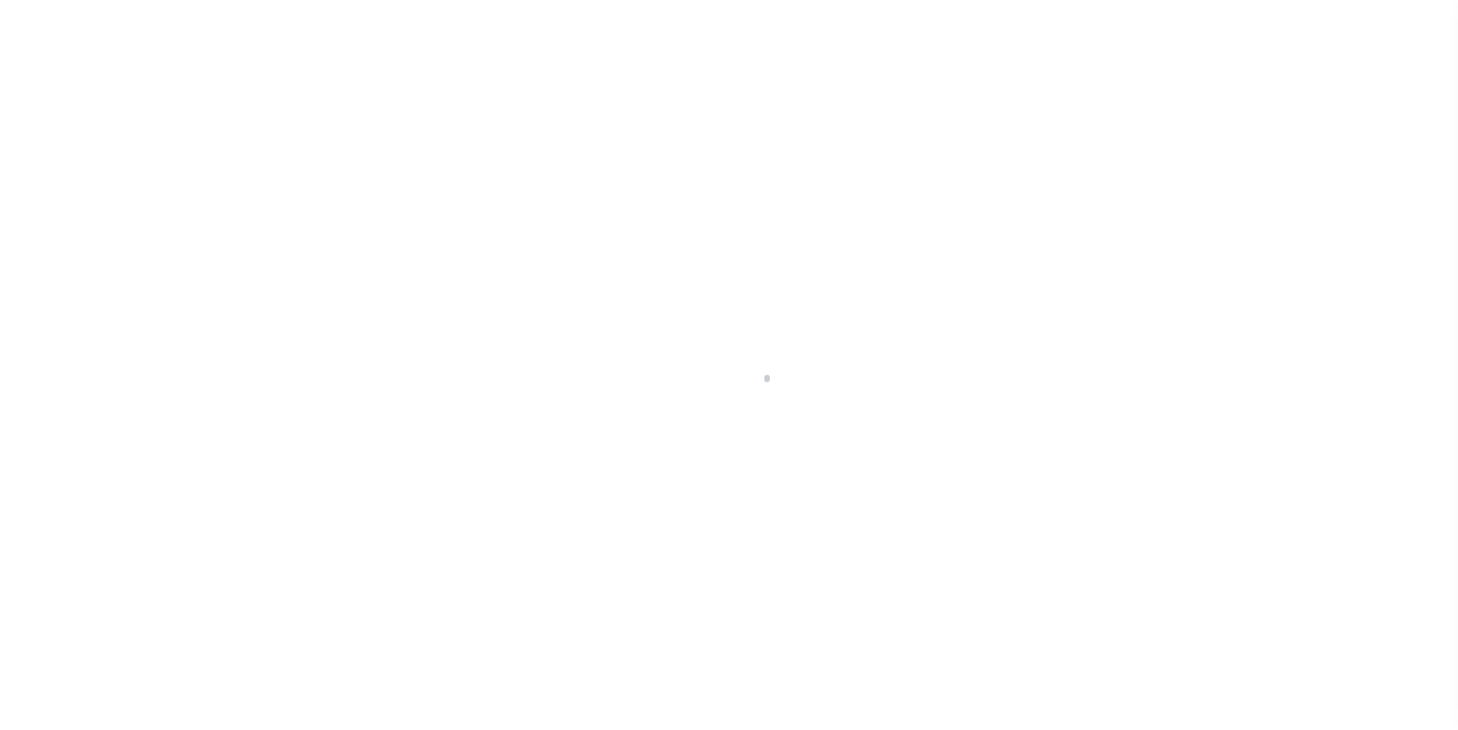
select select "Escrow"
type input "[STREET_ADDRESS]"
type input "17-F10 5 19G"
select select
type input "Bangor PA 18013"
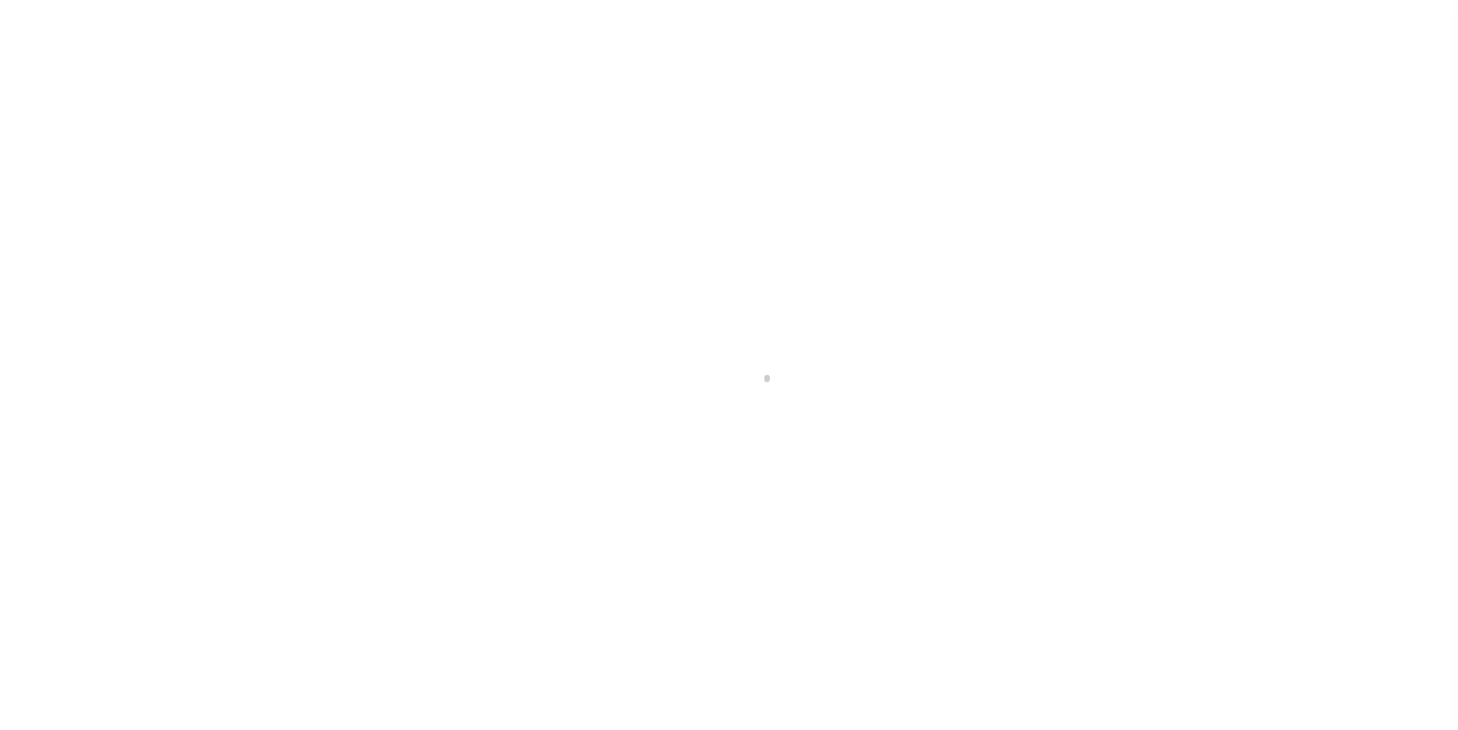
type input "PA"
select select
type textarea "Liability subject to parcel provided"
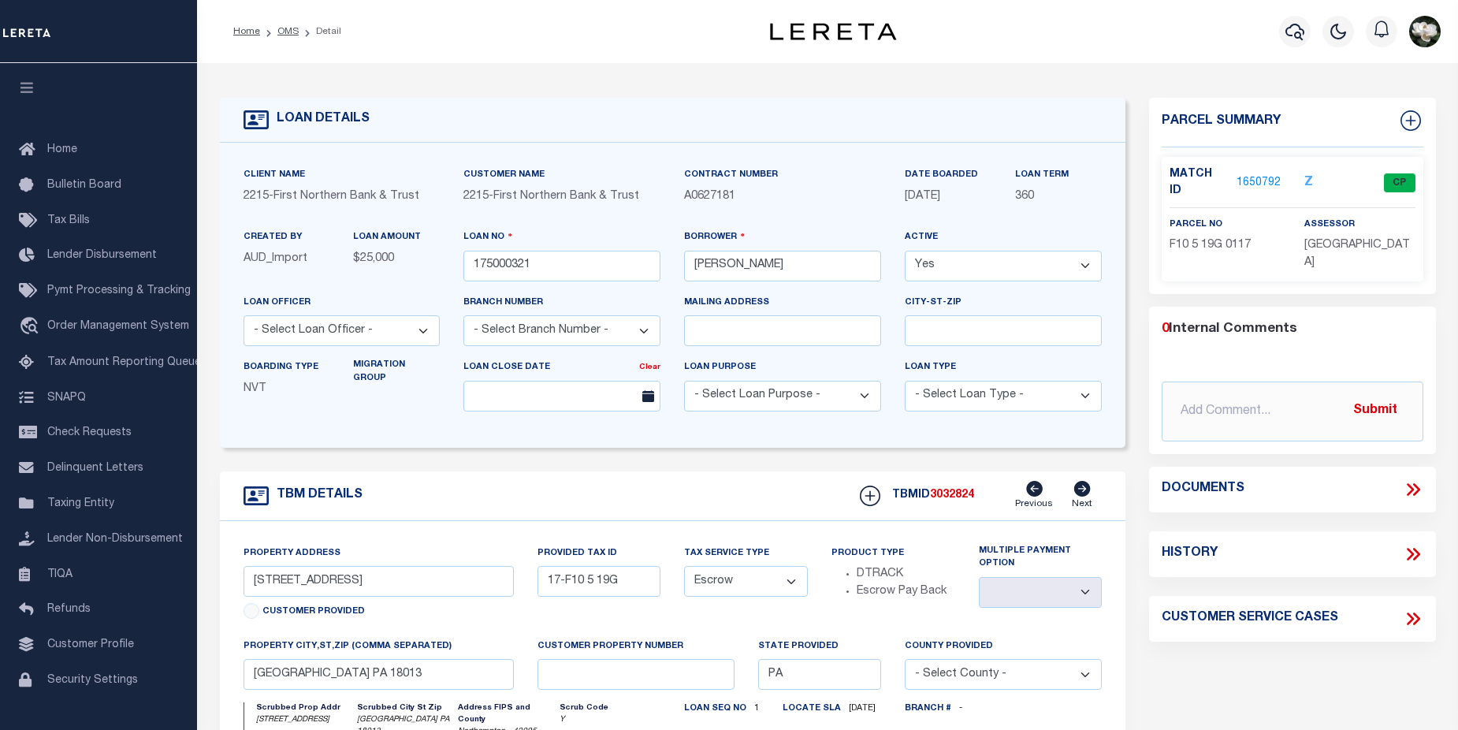
click at [1244, 175] on link "1650792" at bounding box center [1258, 183] width 44 height 17
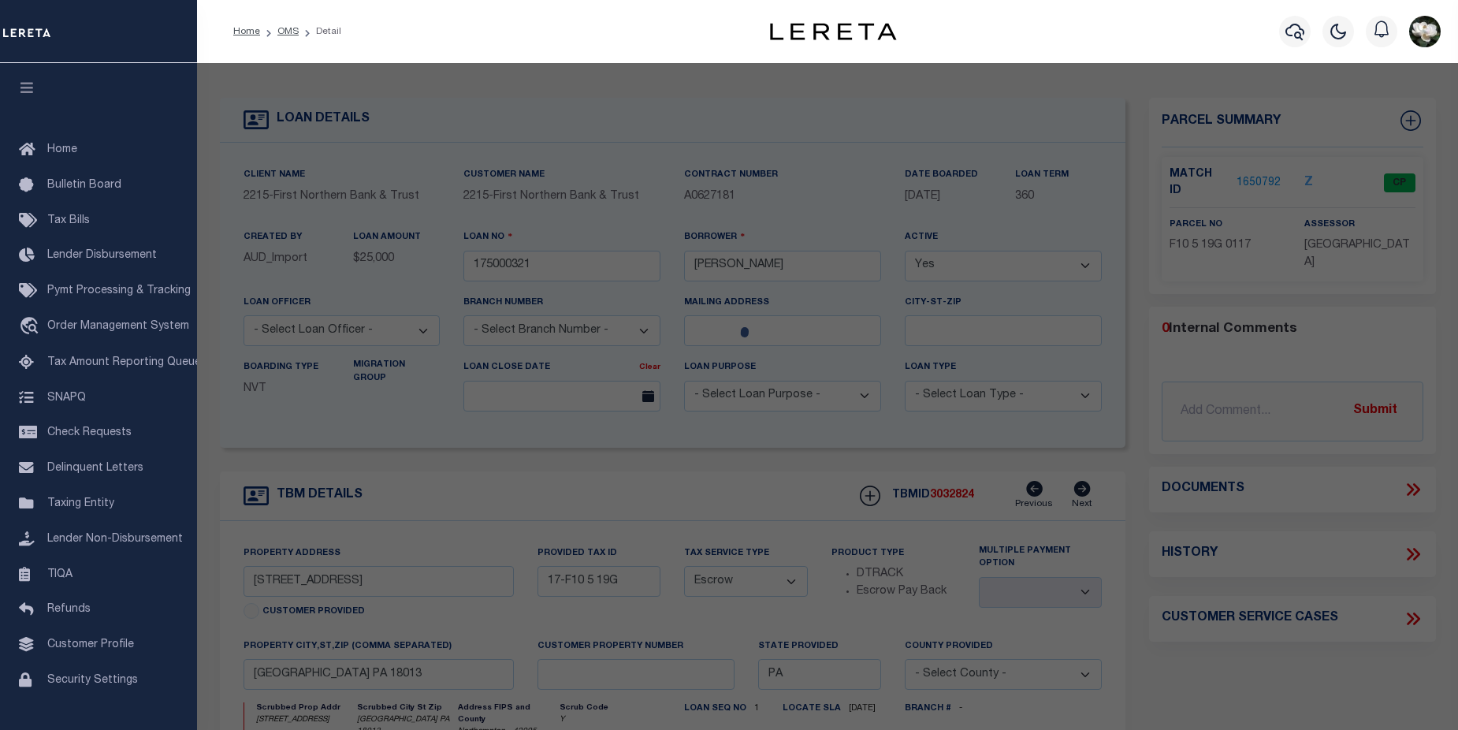
checkbox input "false"
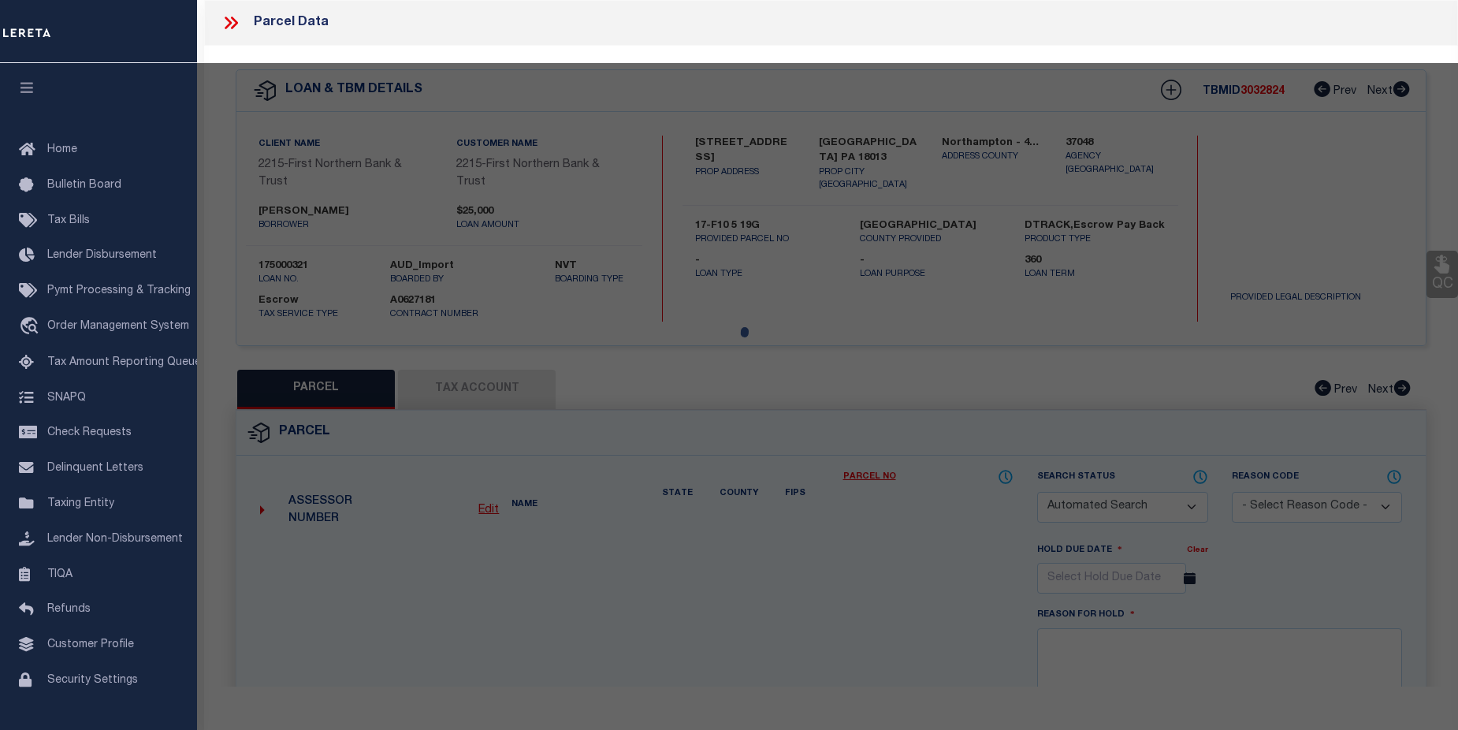
select select "CP"
type input "FOLK JESSICA L & PATRICK O,"
select select
type input "9395 SPRING BROOK DR"
checkbox input "false"
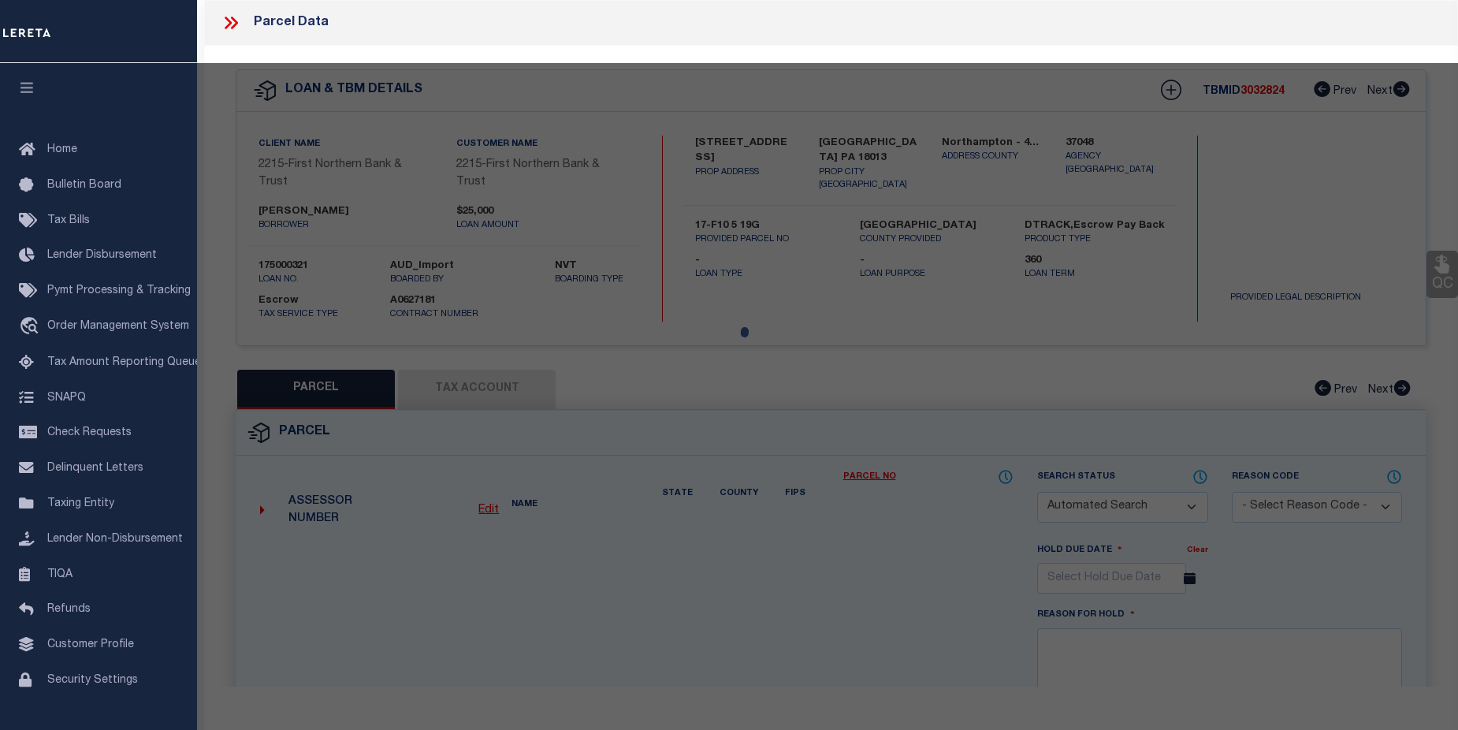
type input "PA"
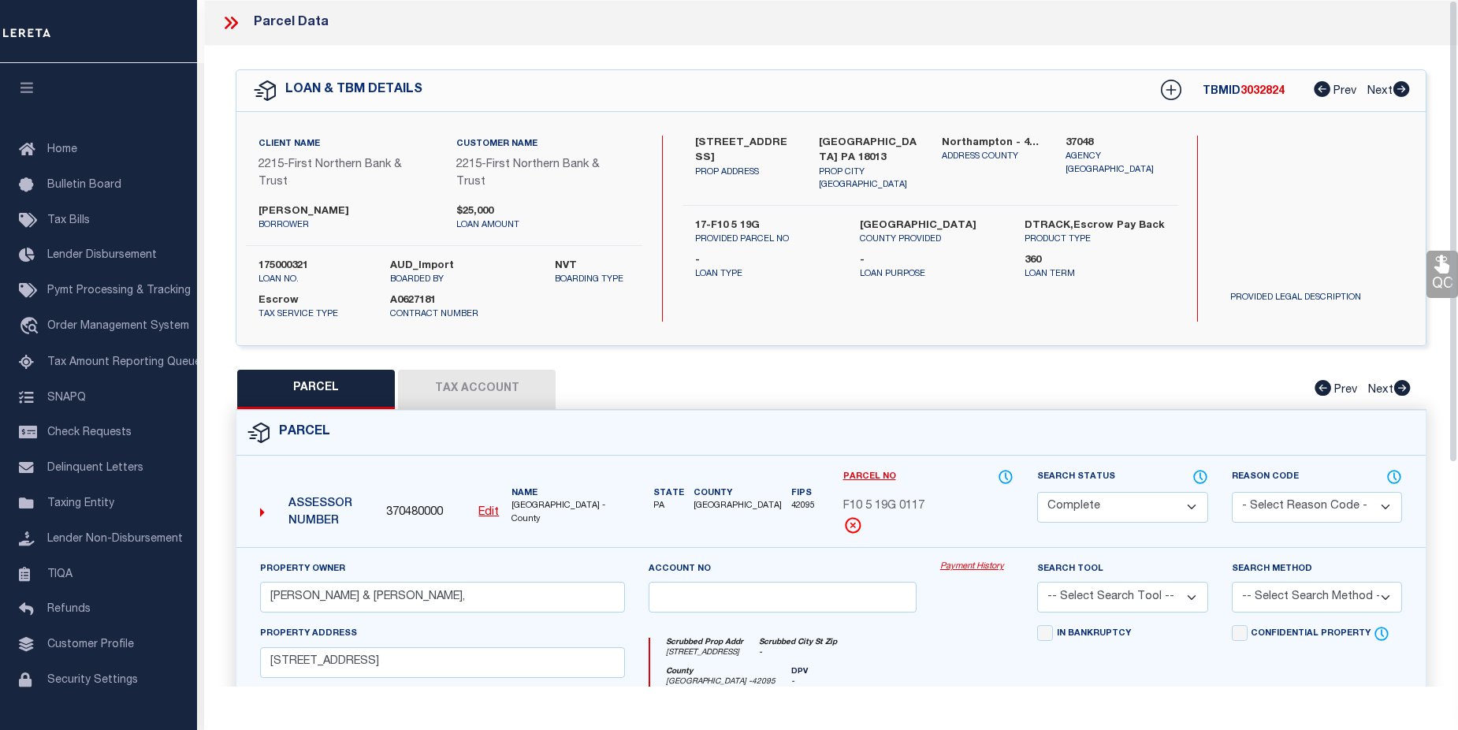
click at [975, 568] on link "Payment History" at bounding box center [976, 566] width 73 height 13
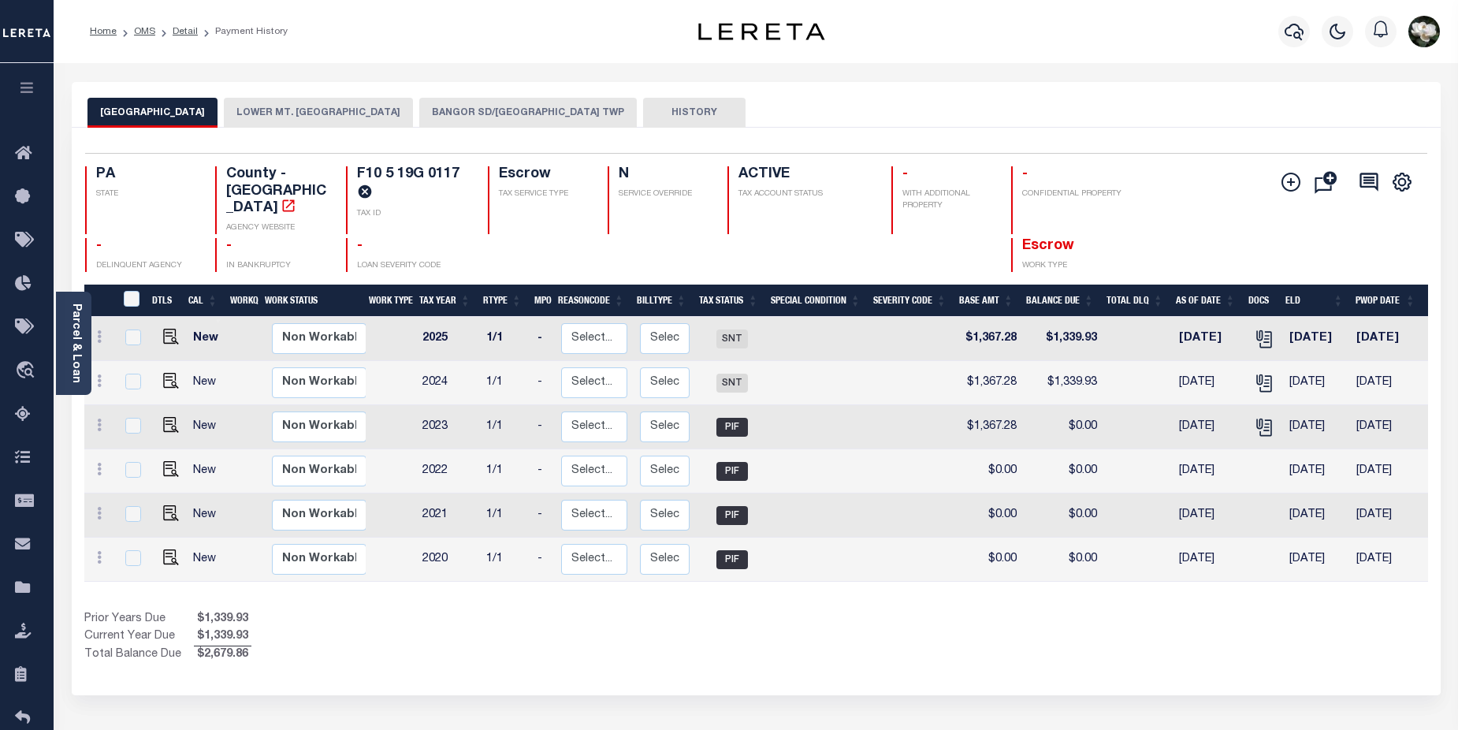
click at [468, 109] on button "BANGOR SD/[GEOGRAPHIC_DATA] TWP" at bounding box center [528, 113] width 218 height 30
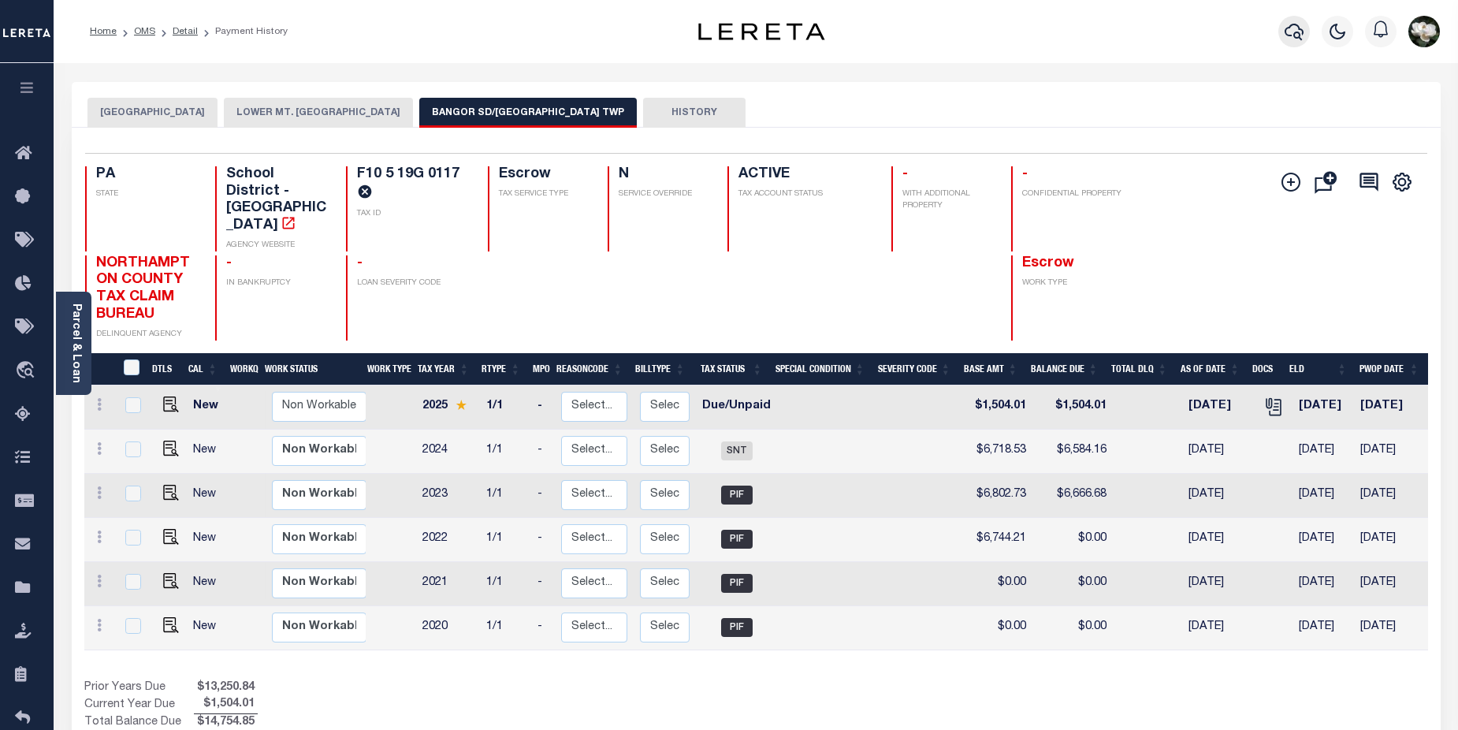
click at [1285, 24] on icon "button" at bounding box center [1294, 31] width 19 height 19
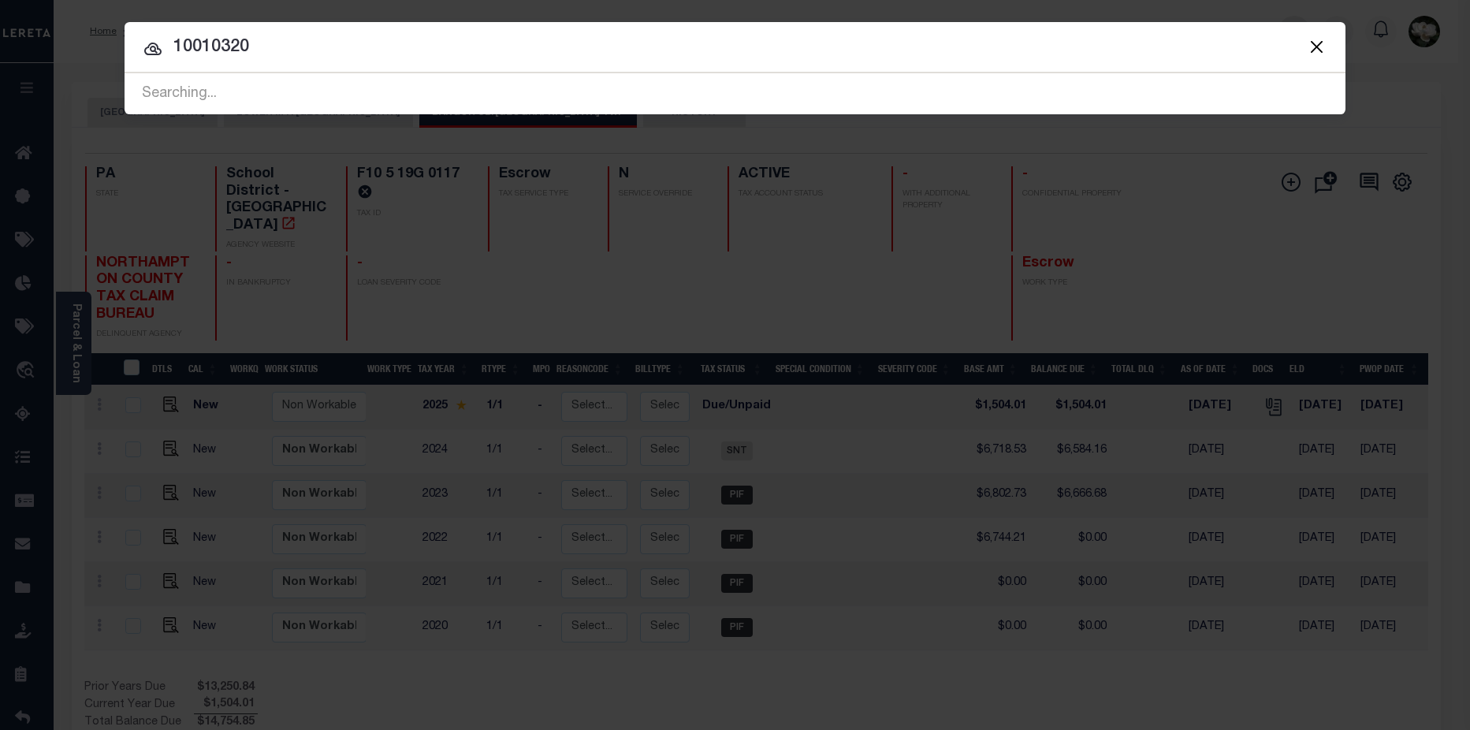
type input "10010320"
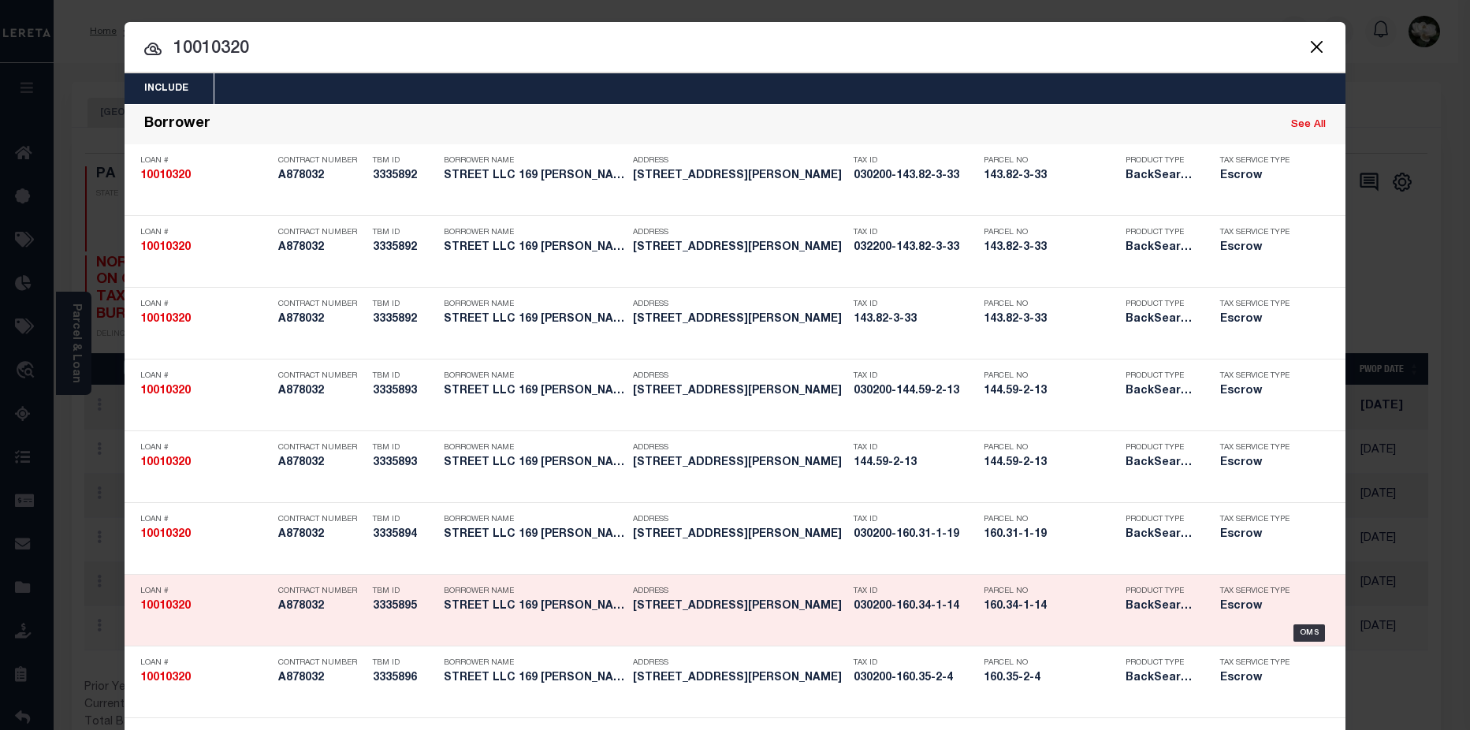
click at [1125, 611] on h5 "BackSearch,Escrow" at bounding box center [1160, 606] width 71 height 13
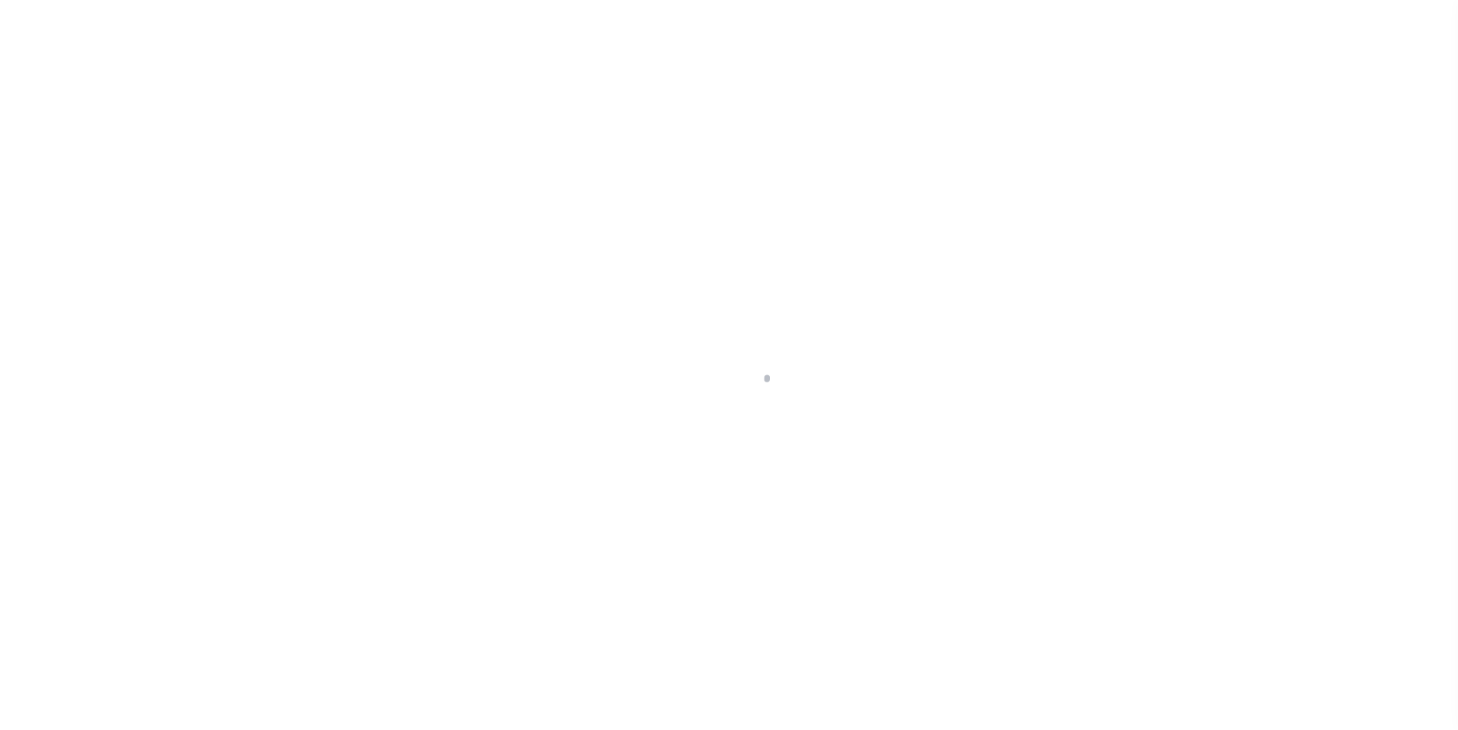
select select "10"
select select "Escrow"
type input "126 [PERSON_NAME]"
type input "030200-160.34-1-14"
type input "[GEOGRAPHIC_DATA] NY 13901"
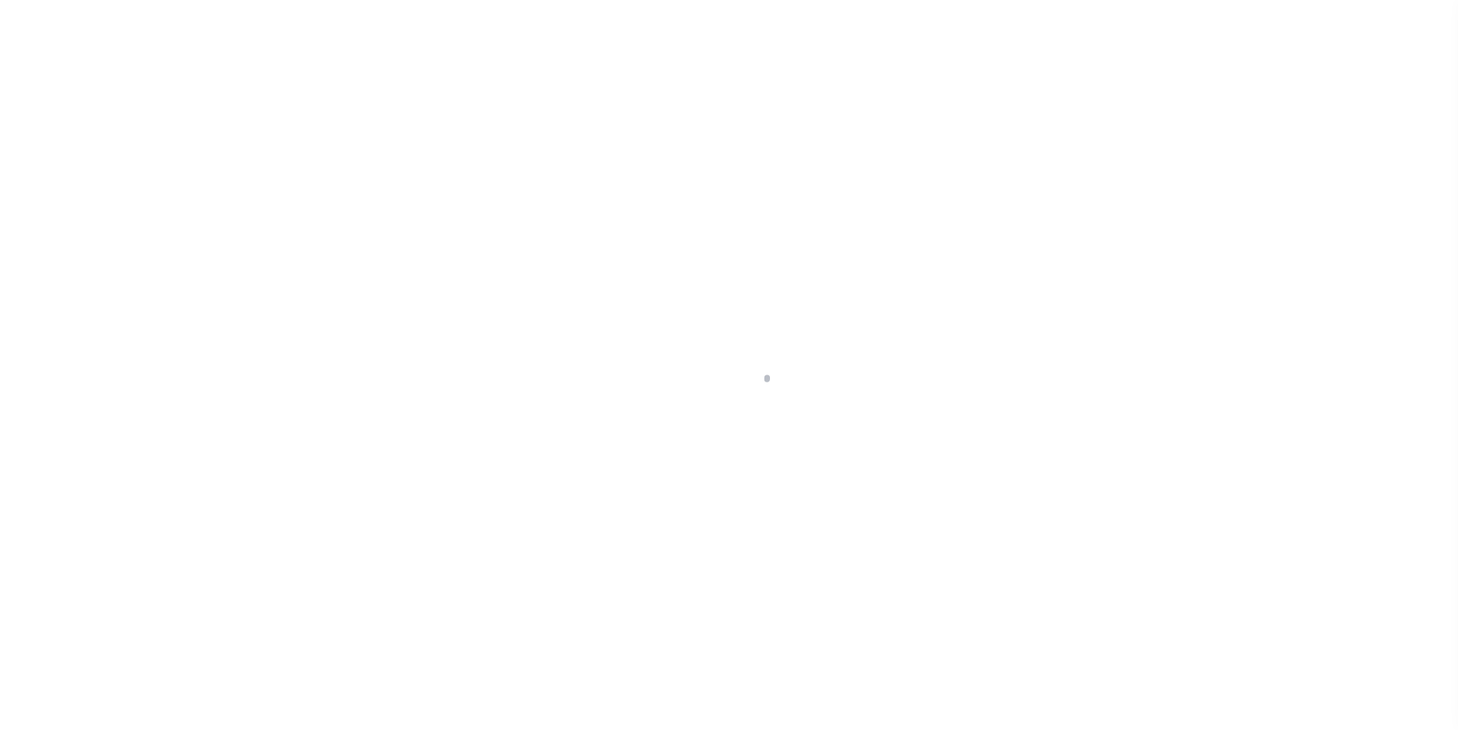
type input "a0kUS00000187gd"
type input "NY"
select select
select select "25067"
select select
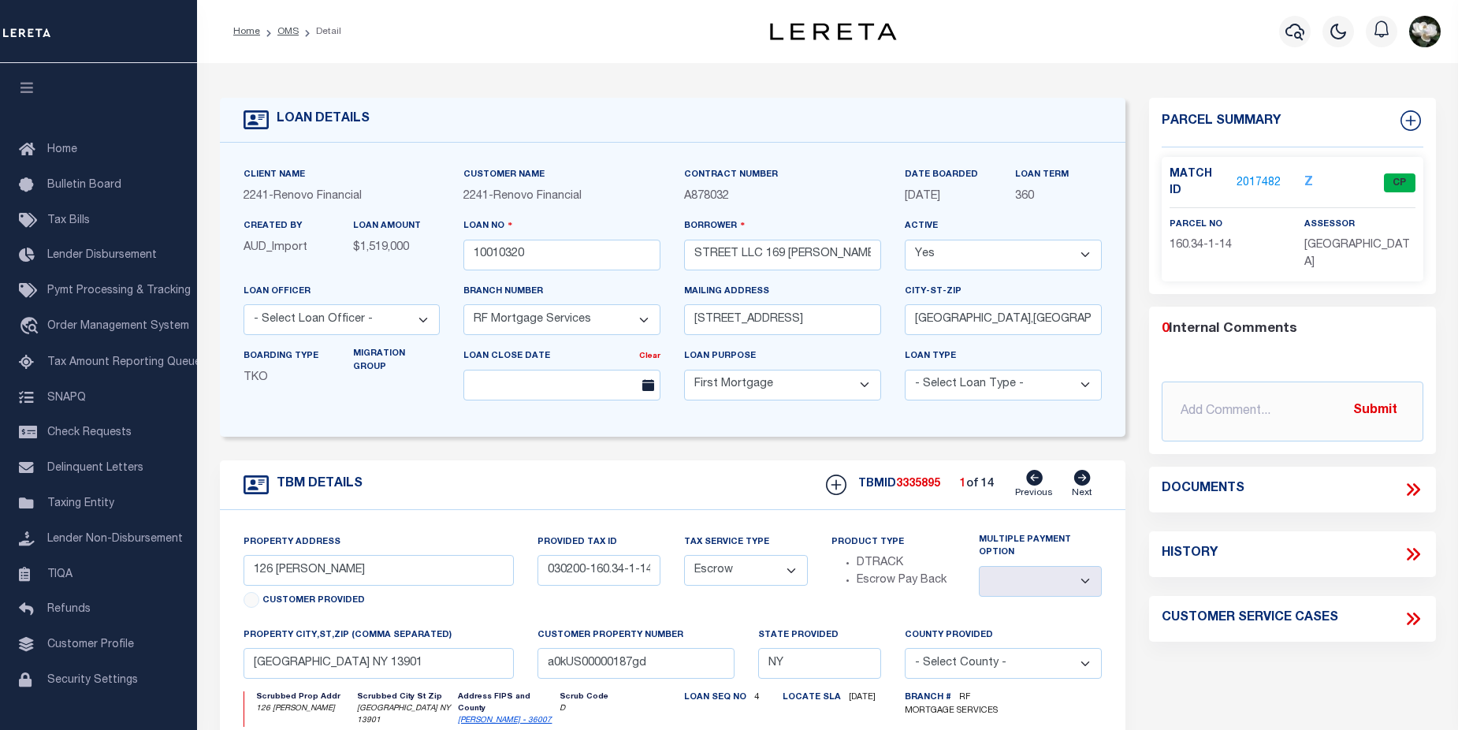
click at [1259, 175] on link "2017482" at bounding box center [1258, 183] width 44 height 17
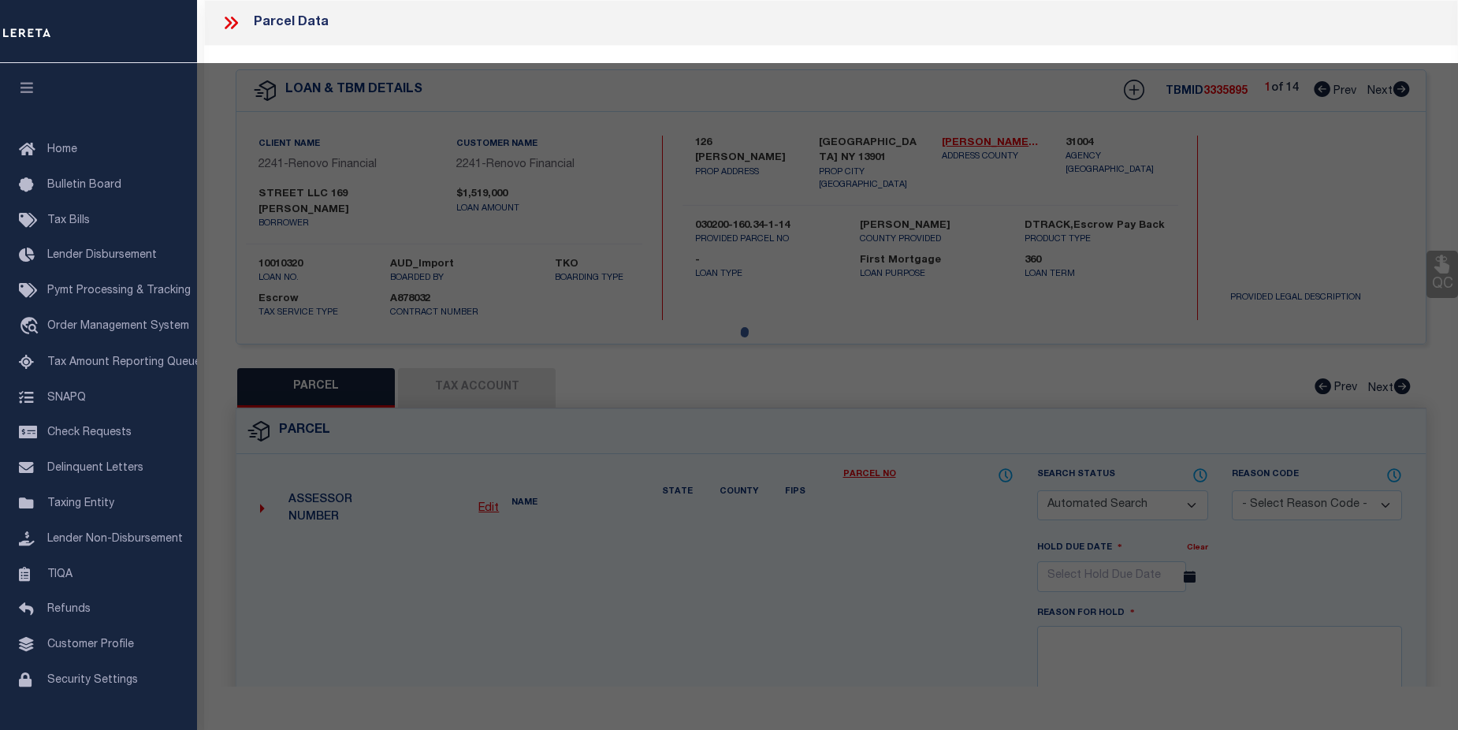
checkbox input "false"
select select "CP"
type input "126 Henry Bing LLC"
select select "AGW"
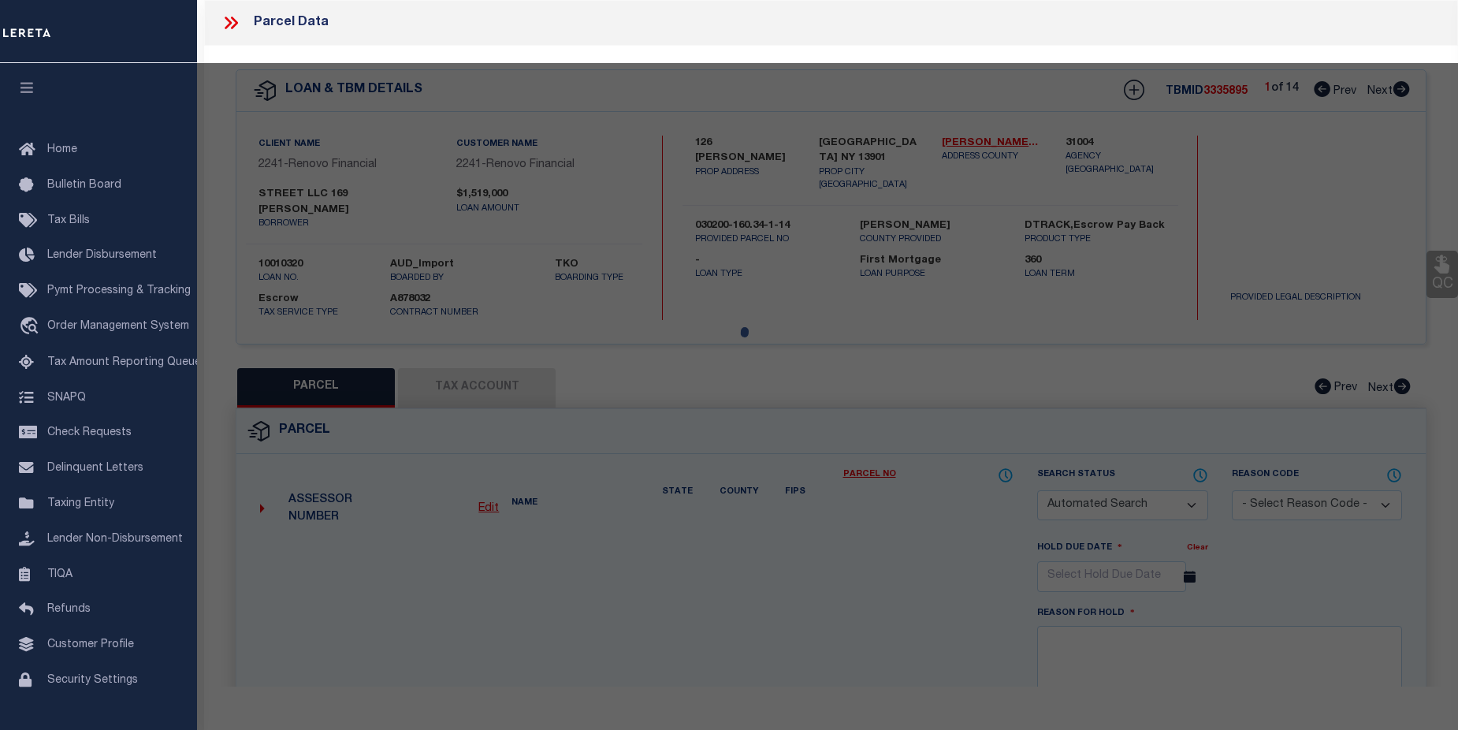
select select
type input "126 Henry St"
checkbox input "false"
type input "[GEOGRAPHIC_DATA] NY 13901"
type textarea "[PHONE_NUMBER] 1004066943 766431895, 42 x 125"
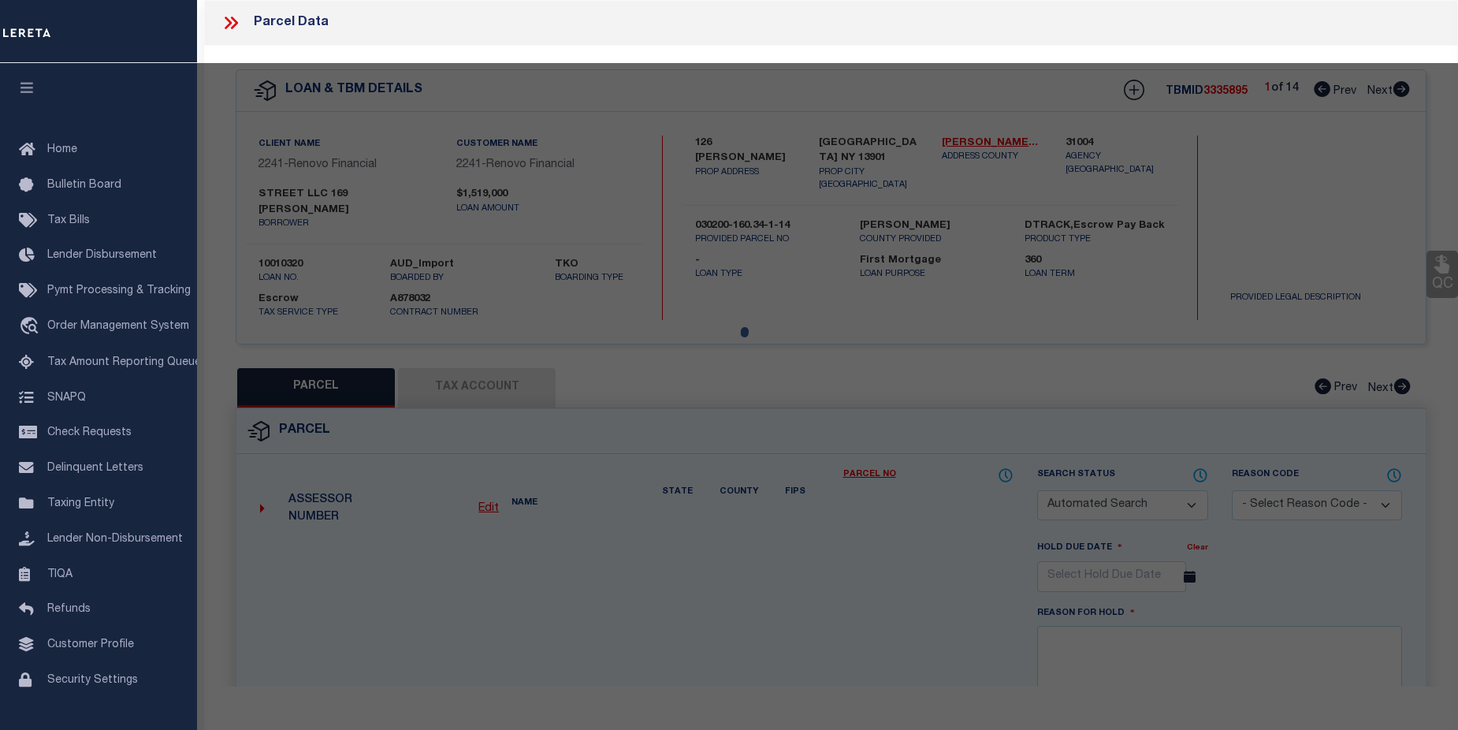
type textarea "Completed based on given suggested parcel."
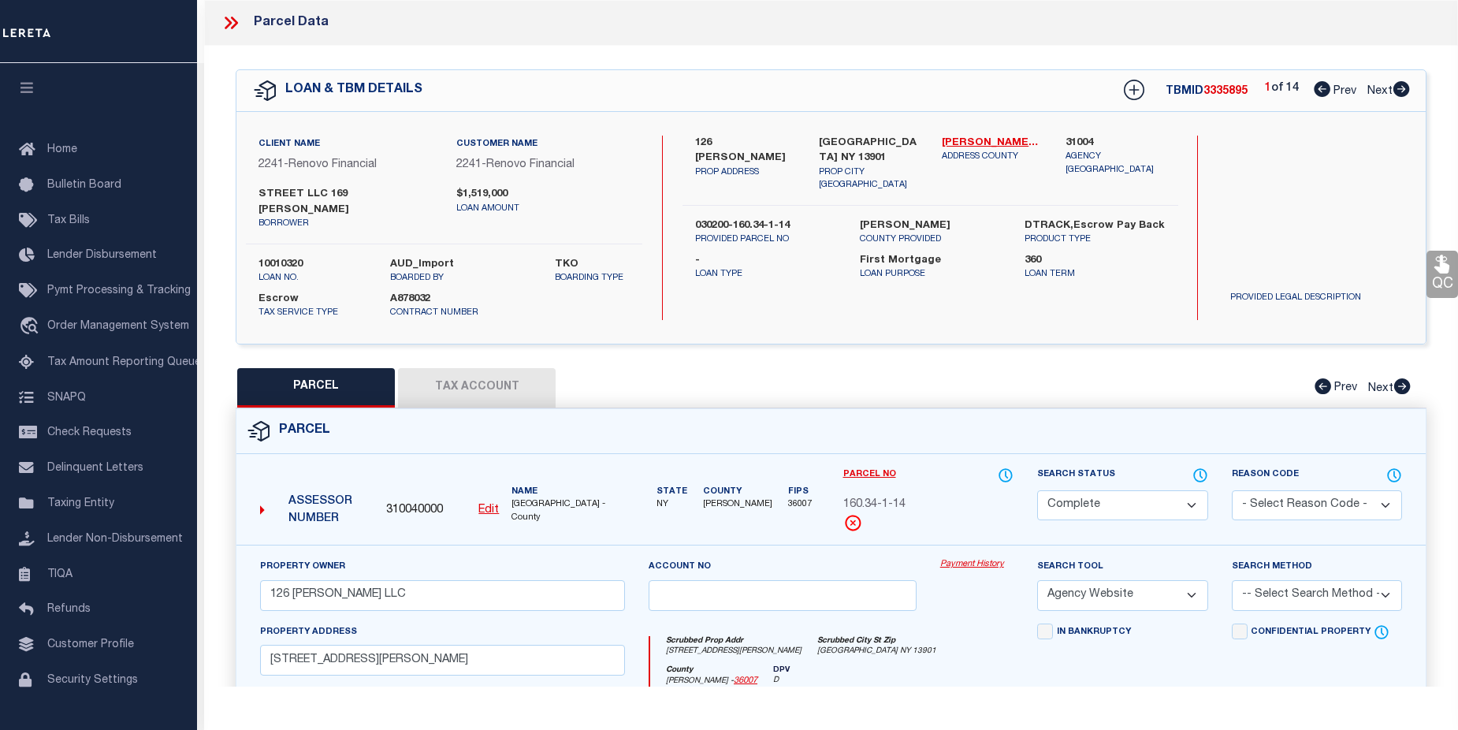
click at [962, 558] on link "Payment History" at bounding box center [976, 564] width 73 height 13
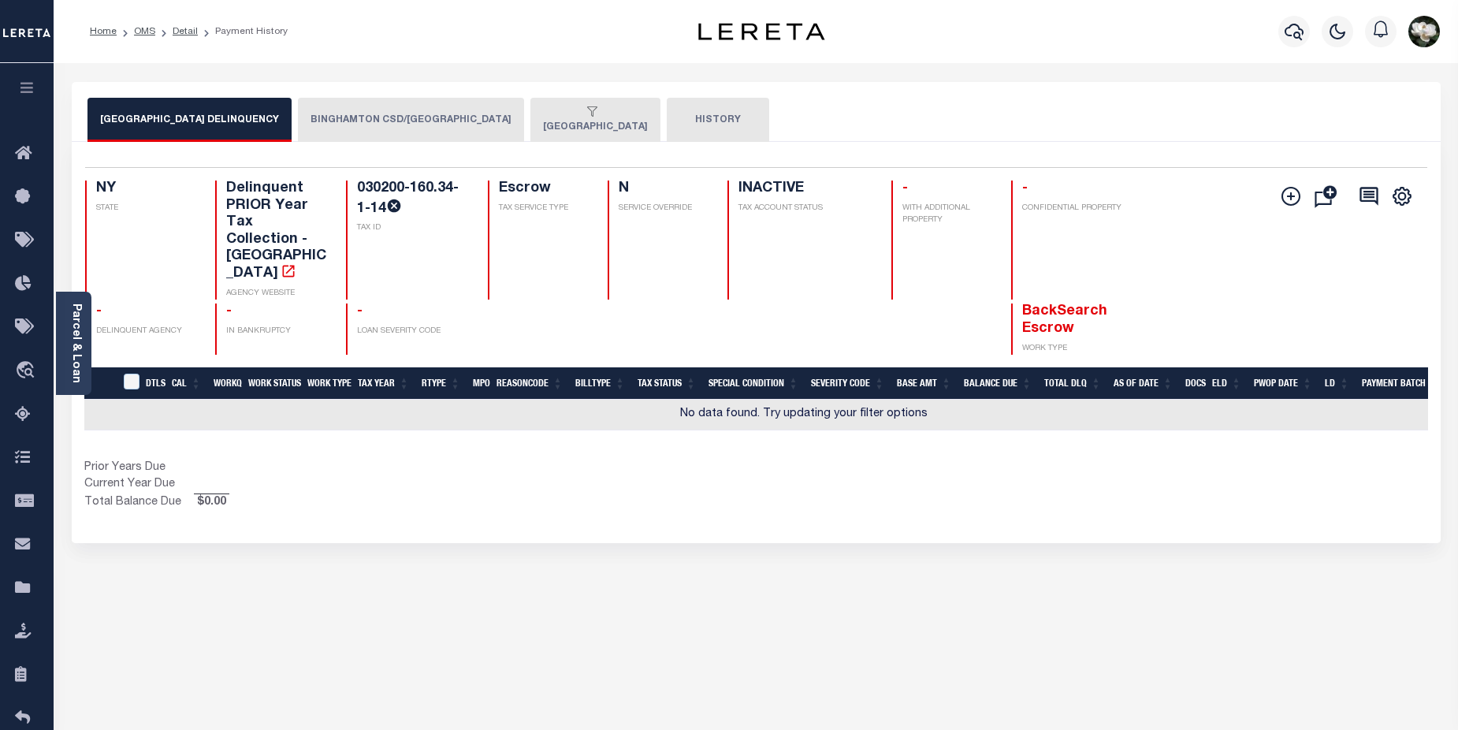
click at [427, 121] on button "BINGHAMTON CSD/[GEOGRAPHIC_DATA]" at bounding box center [411, 120] width 226 height 44
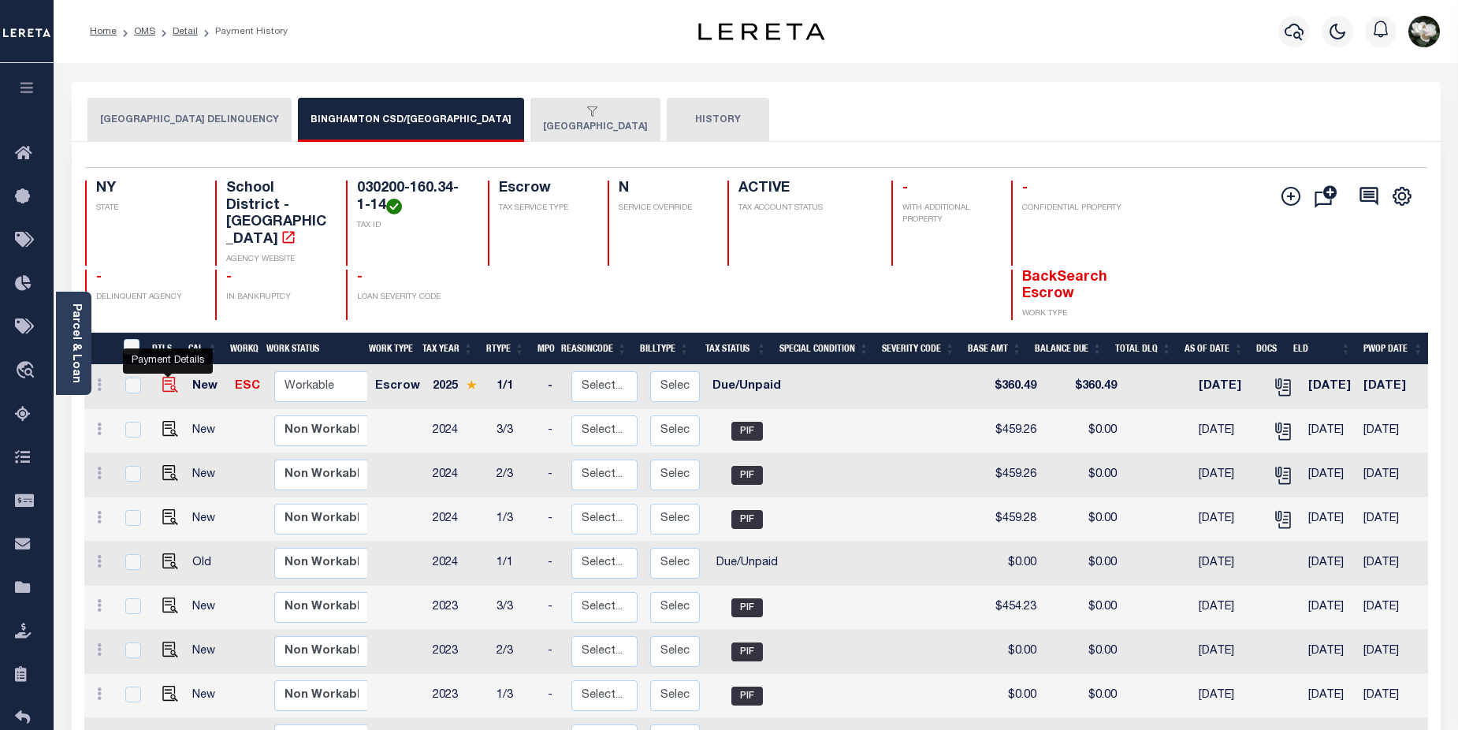
click at [170, 377] on img "" at bounding box center [170, 385] width 16 height 16
checkbox input "true"
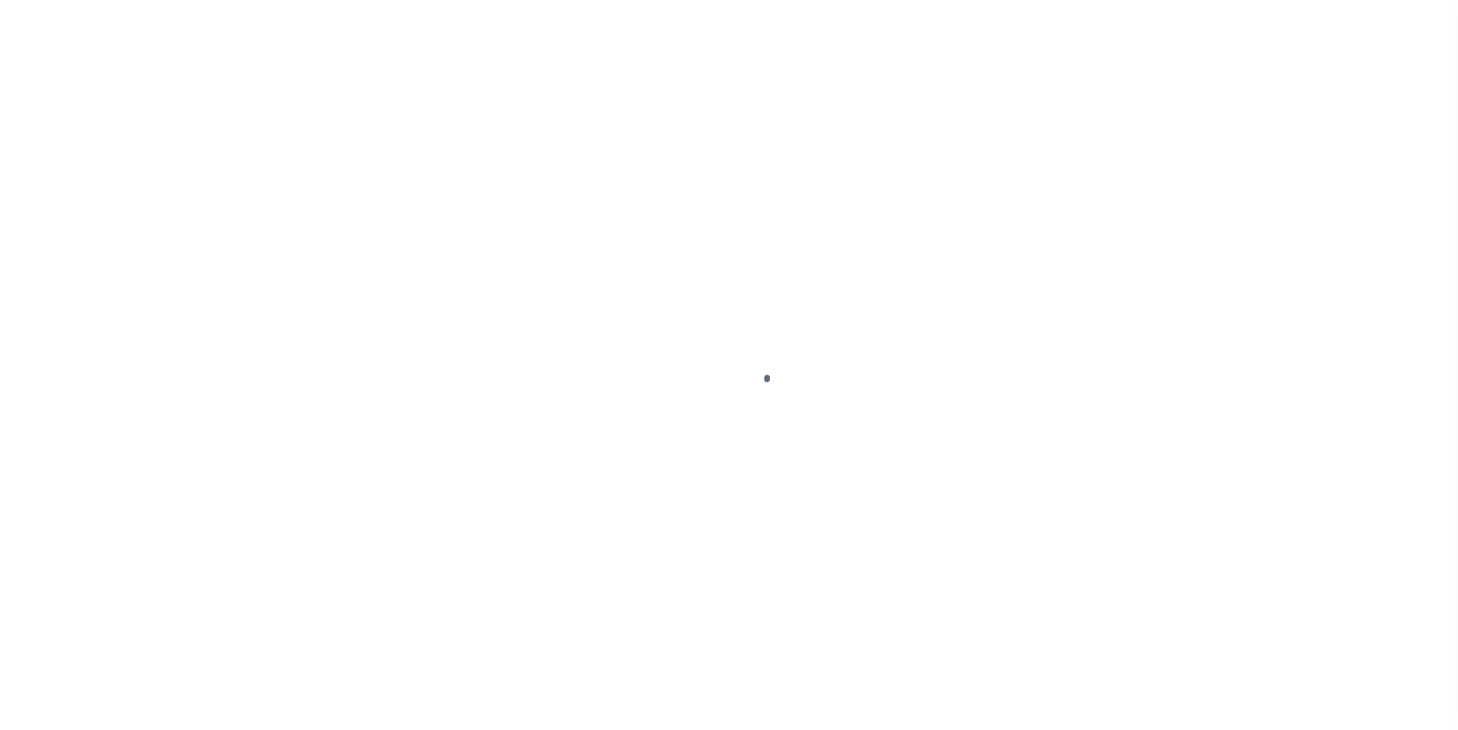
select select "DUE"
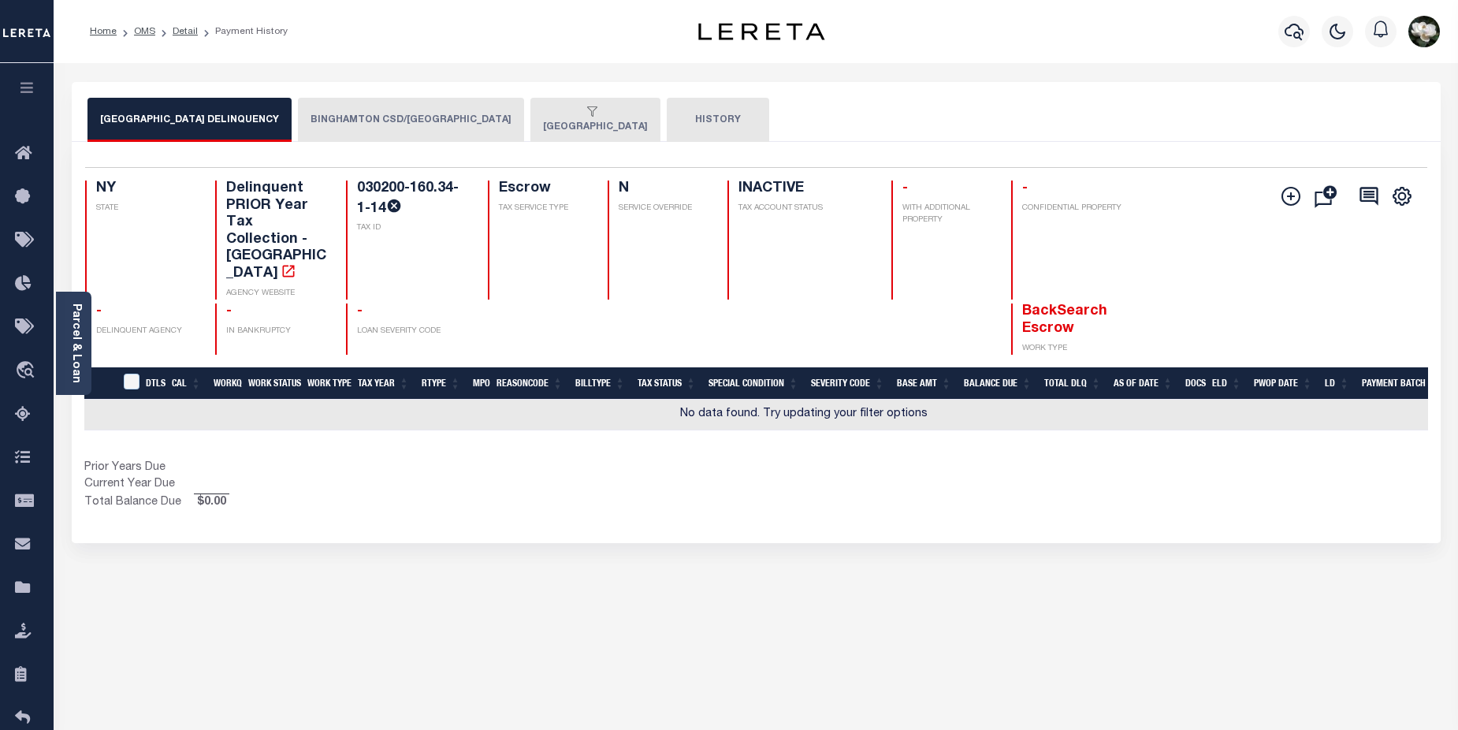
click at [407, 125] on button "BINGHAMTON CSD/[GEOGRAPHIC_DATA]" at bounding box center [411, 120] width 226 height 44
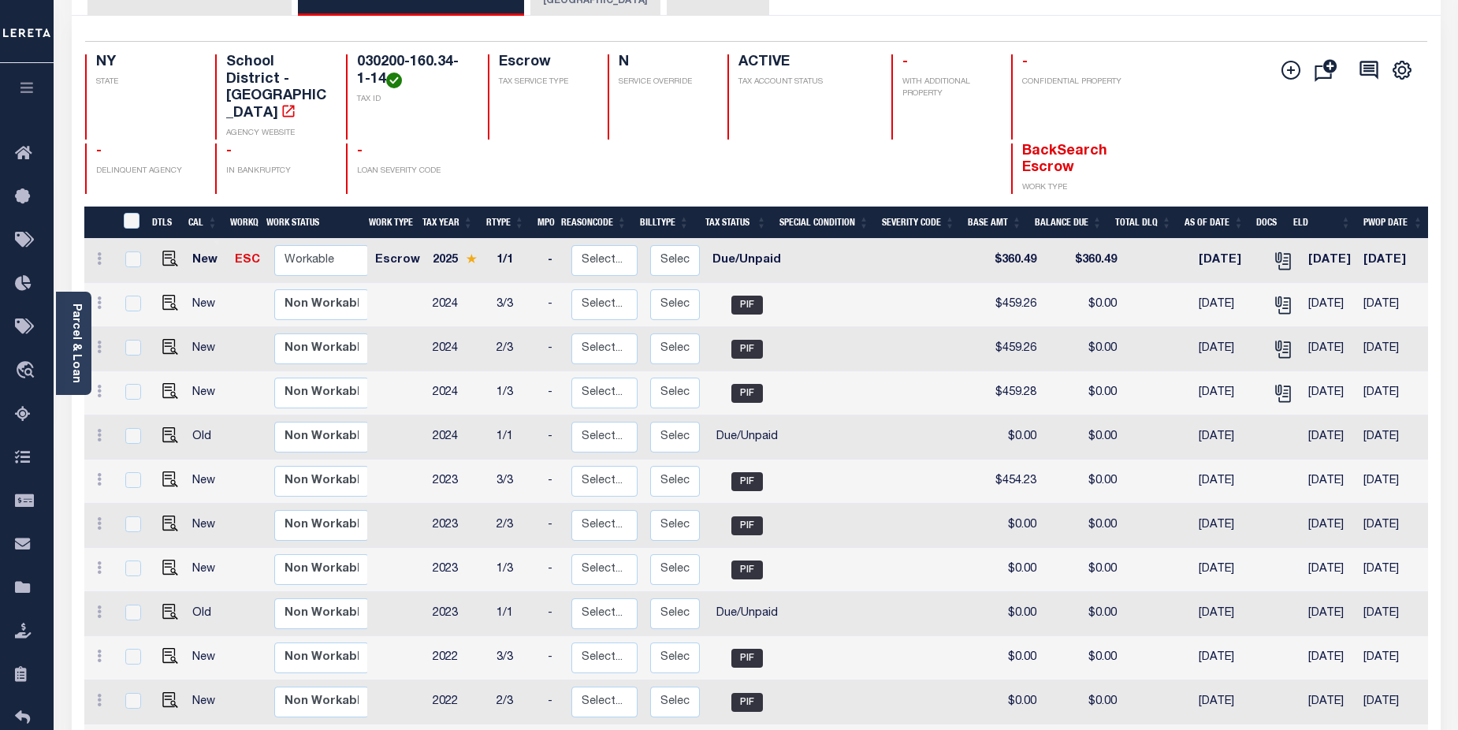
scroll to position [125, 0]
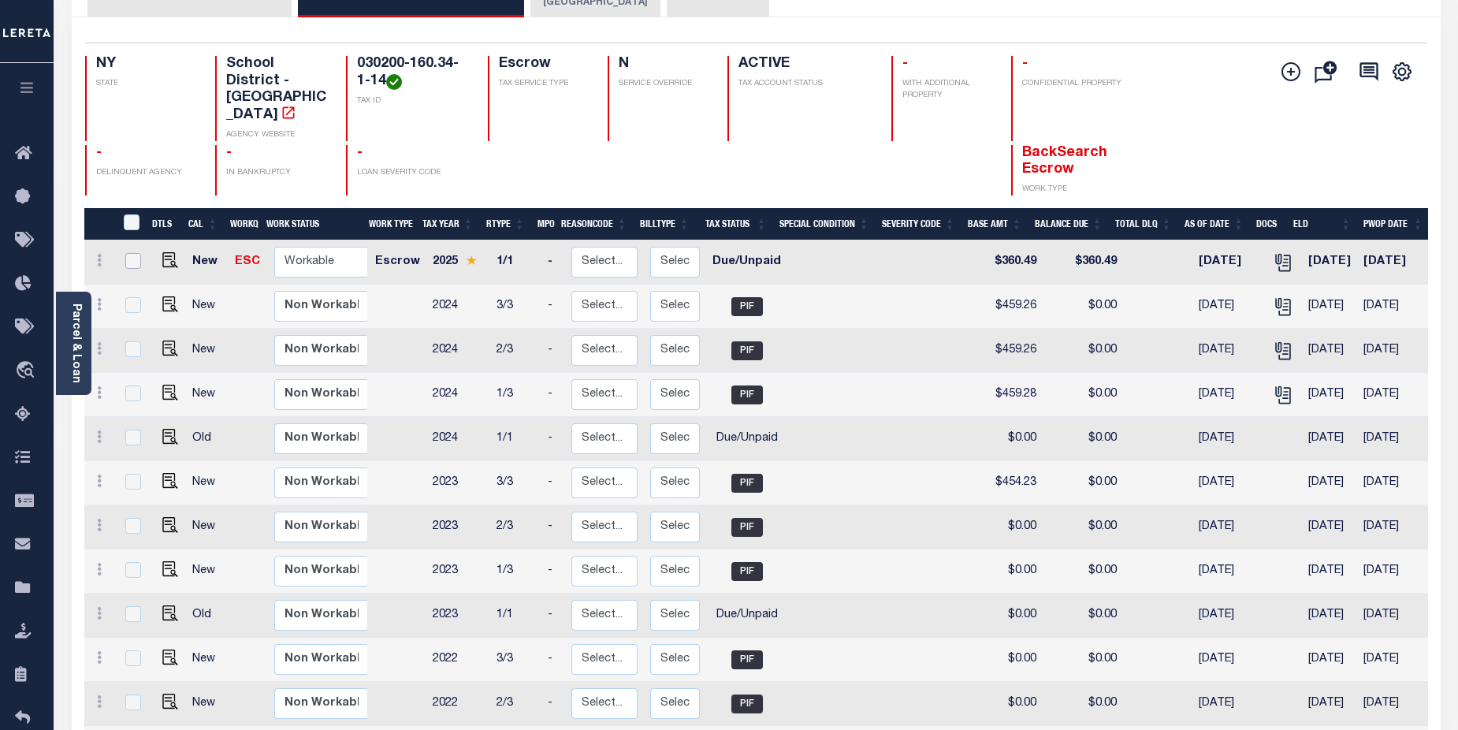
click at [135, 253] on input "checkbox" at bounding box center [133, 261] width 16 height 16
checkbox input "true"
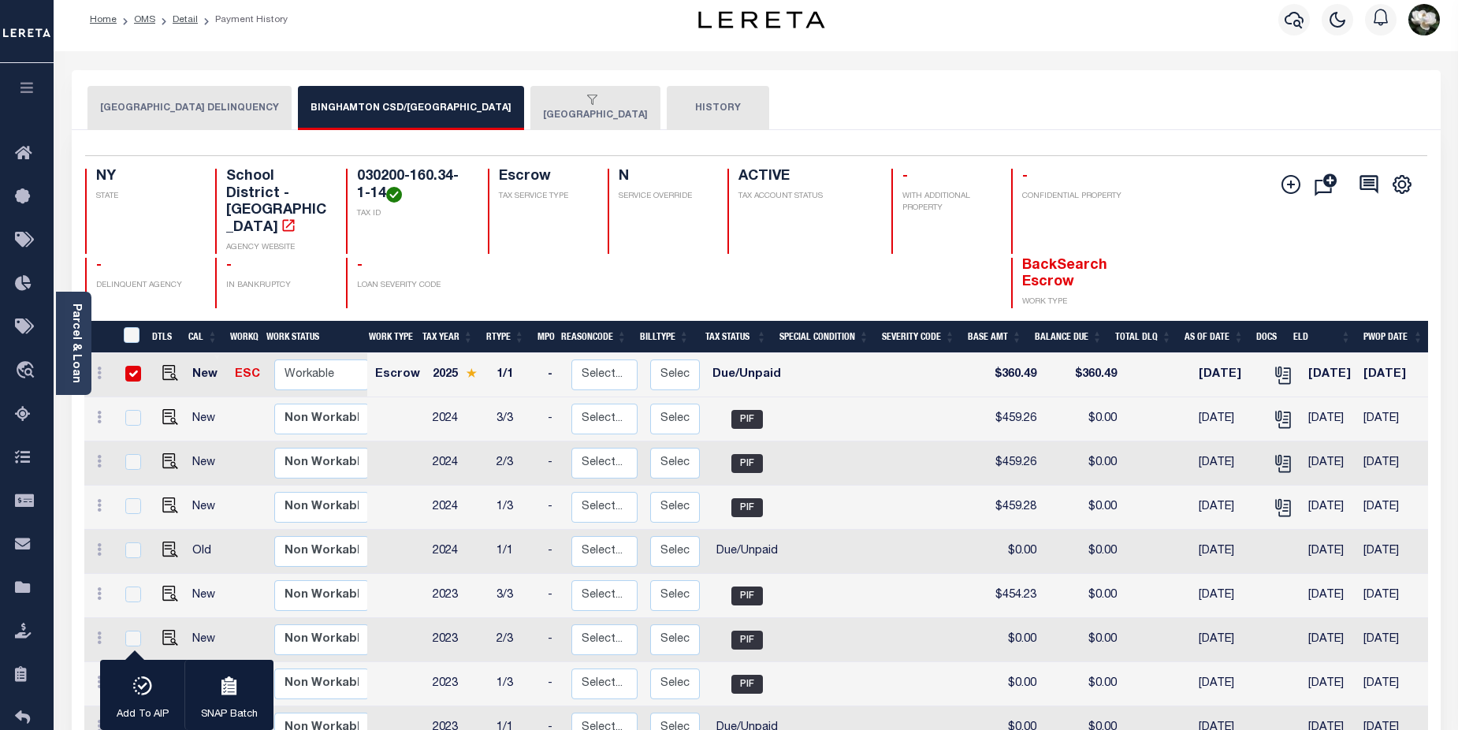
scroll to position [0, 0]
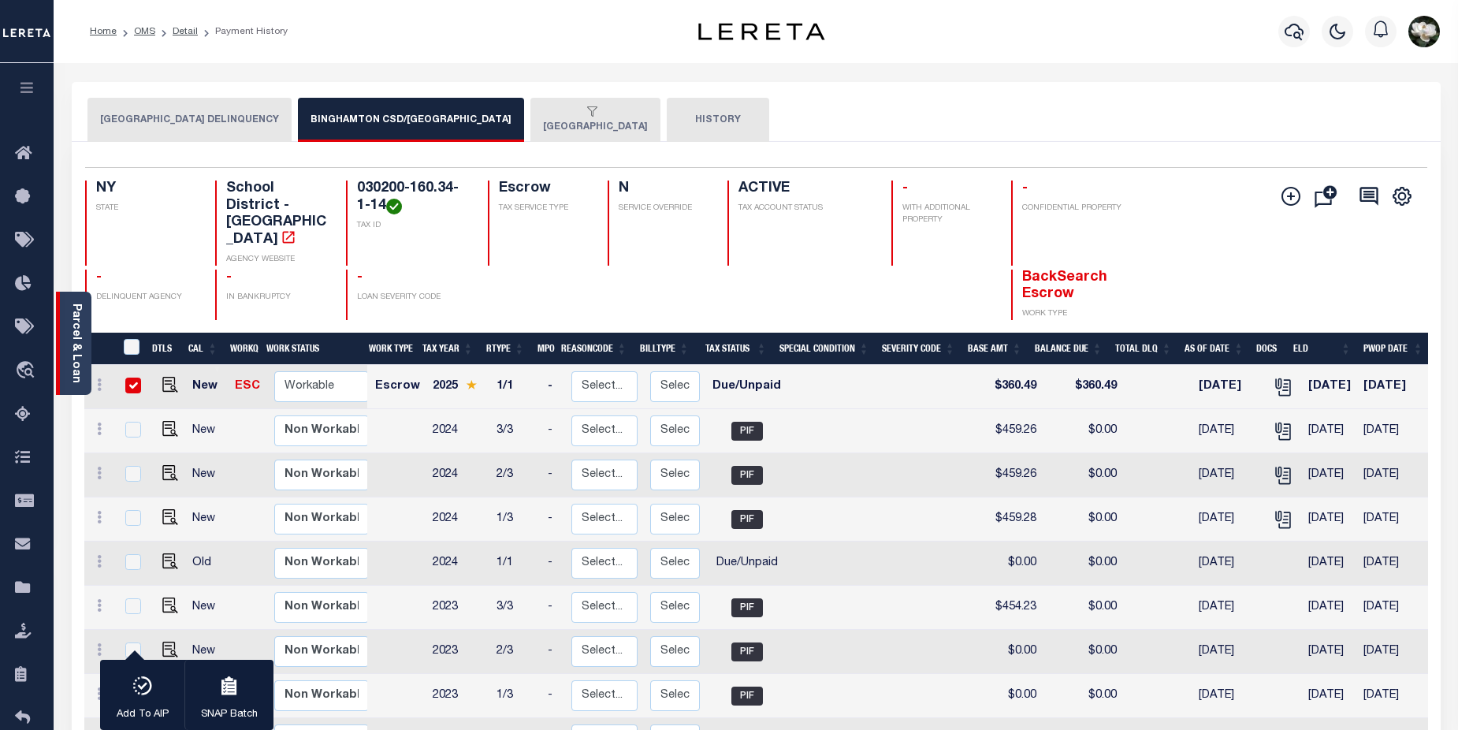
click at [70, 353] on link "Parcel & Loan" at bounding box center [75, 343] width 11 height 80
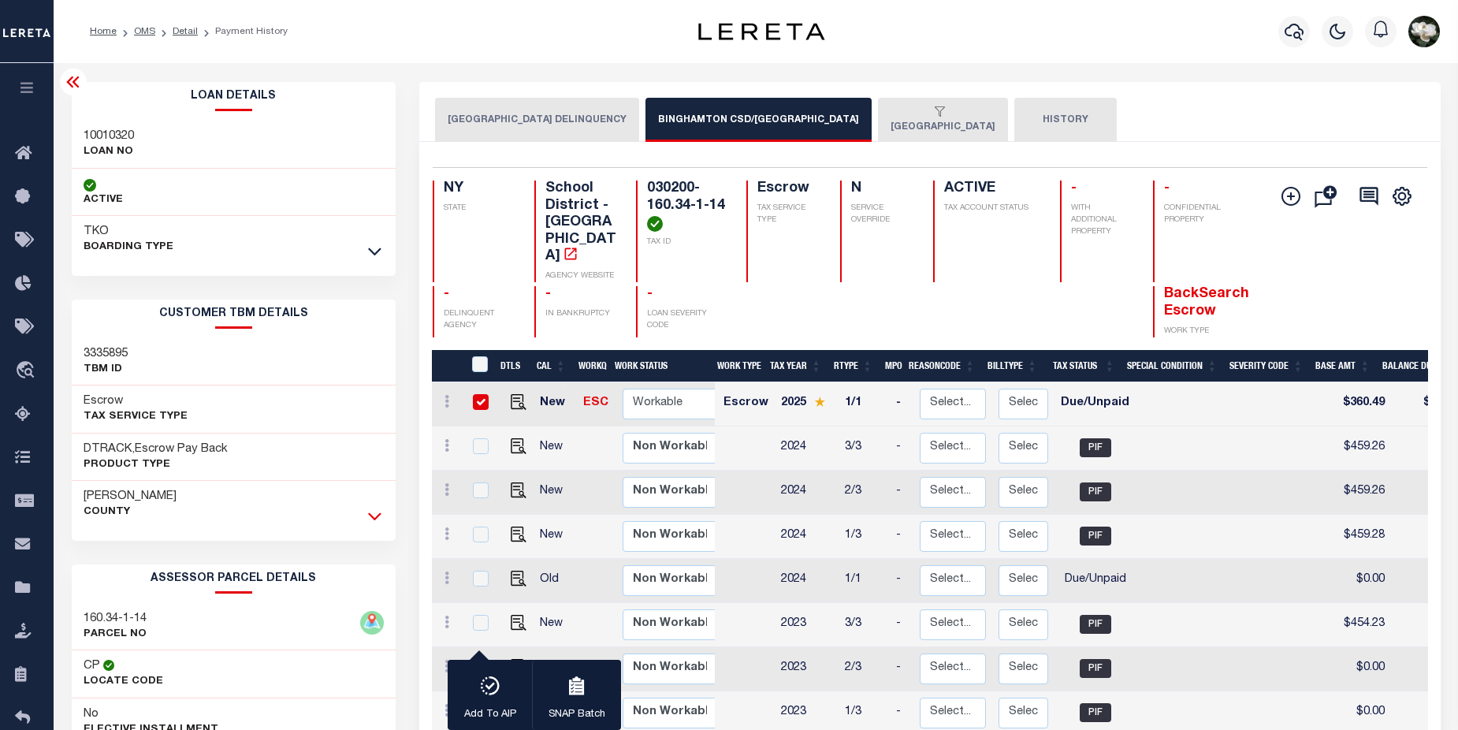
click at [375, 519] on icon at bounding box center [374, 516] width 13 height 17
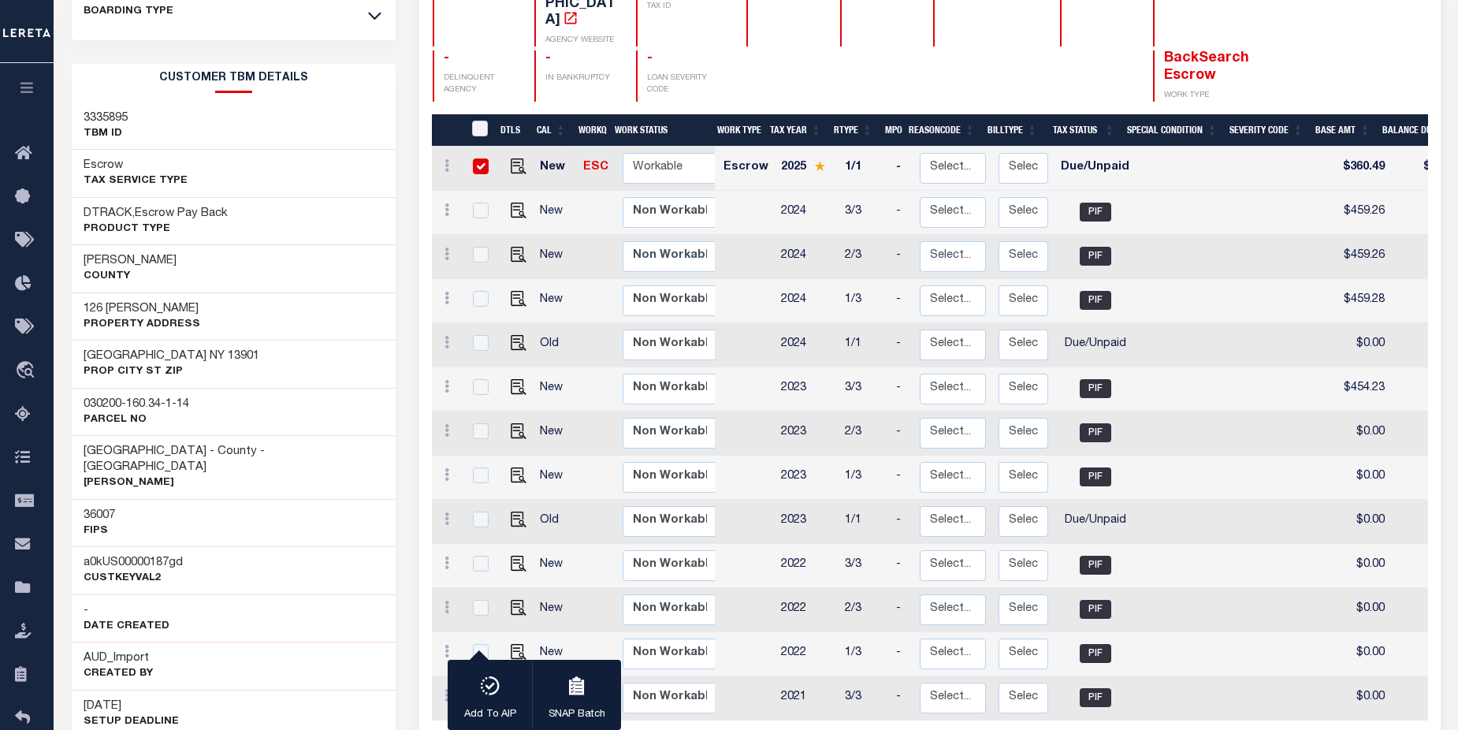
scroll to position [236, 0]
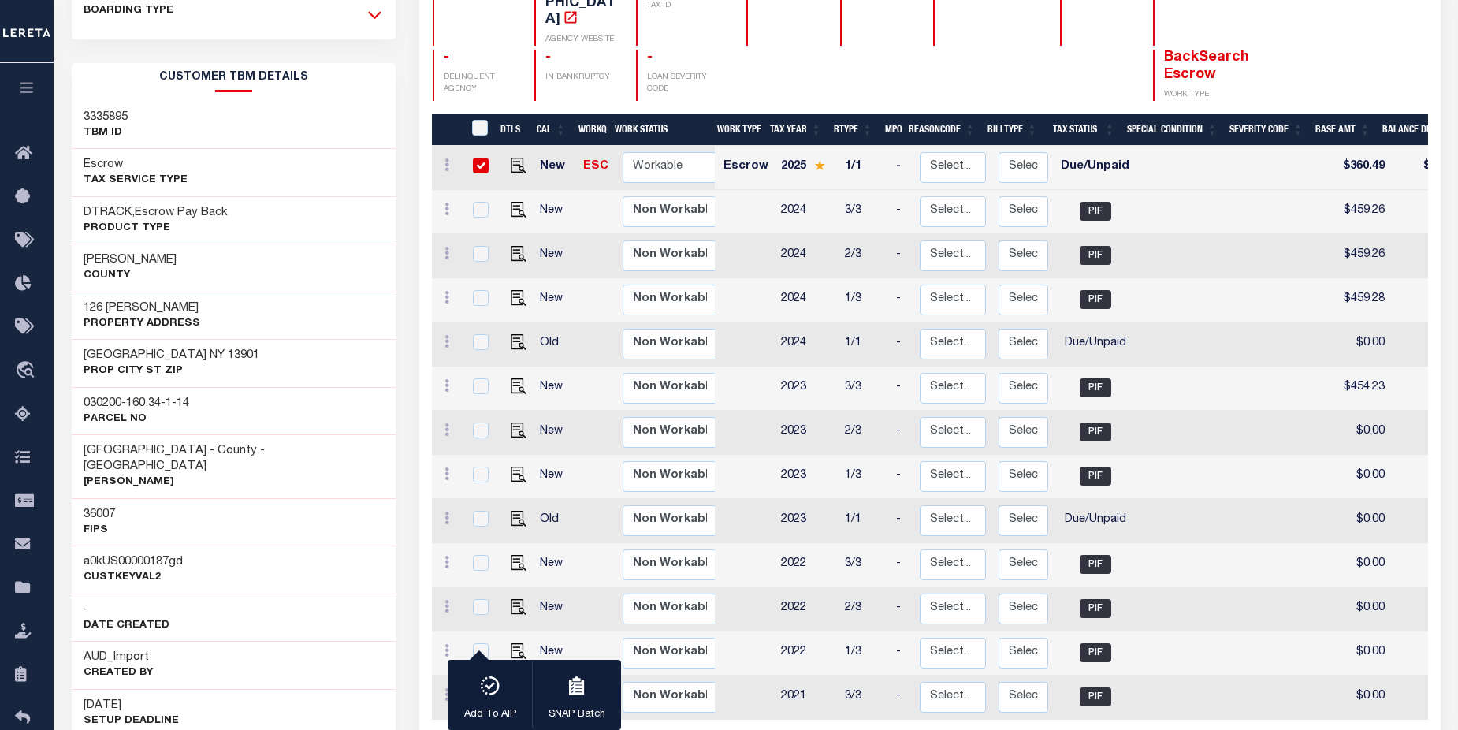
click at [377, 17] on icon at bounding box center [374, 16] width 13 height 8
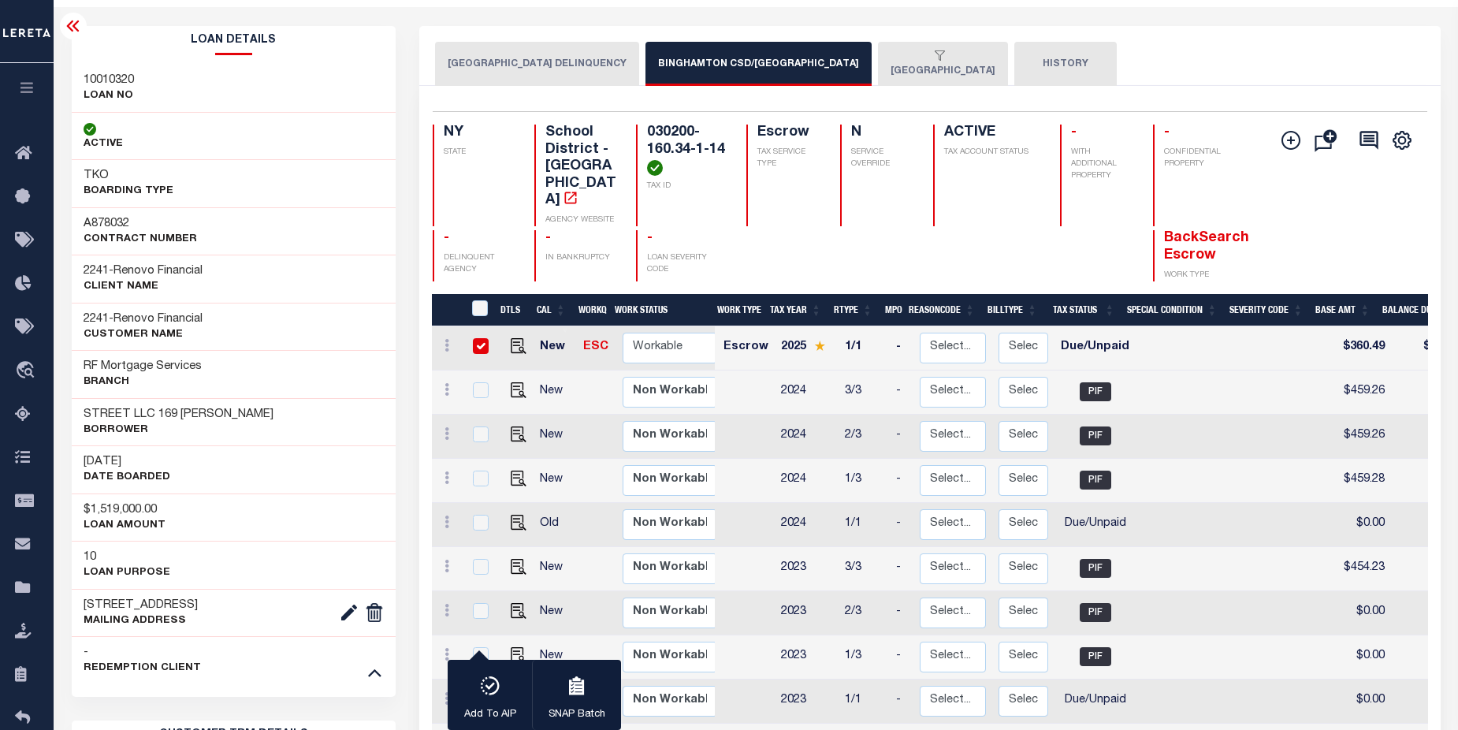
scroll to position [0, 0]
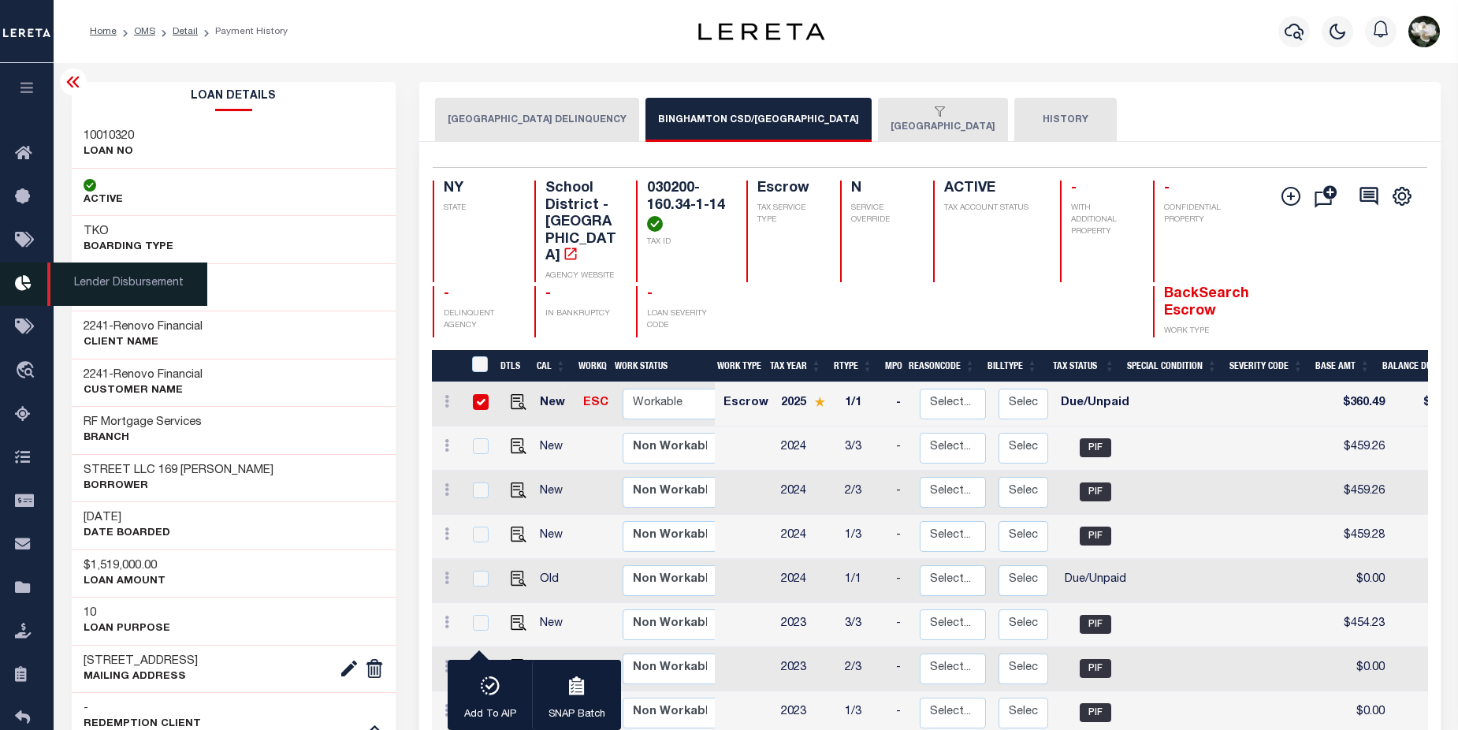
click at [22, 282] on icon at bounding box center [27, 284] width 25 height 20
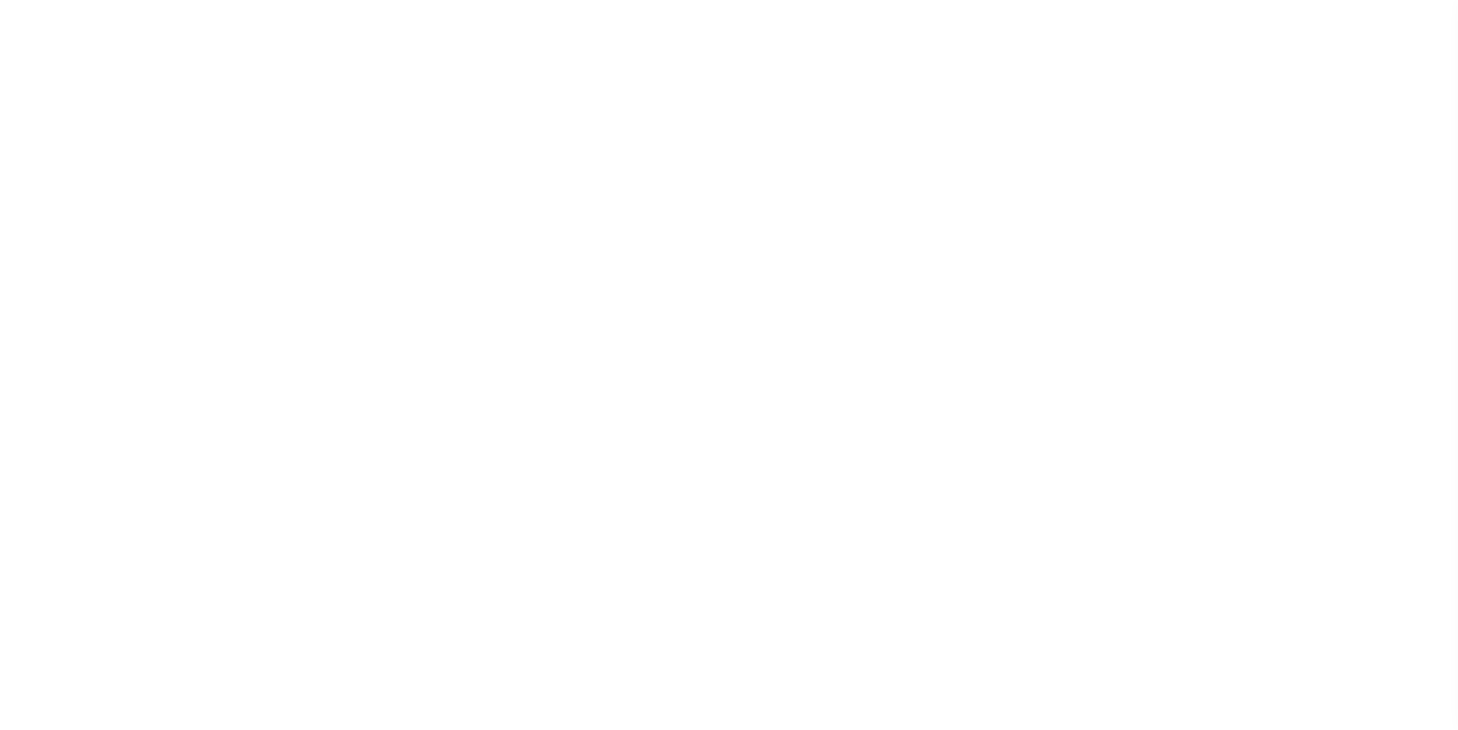
scroll to position [28, 0]
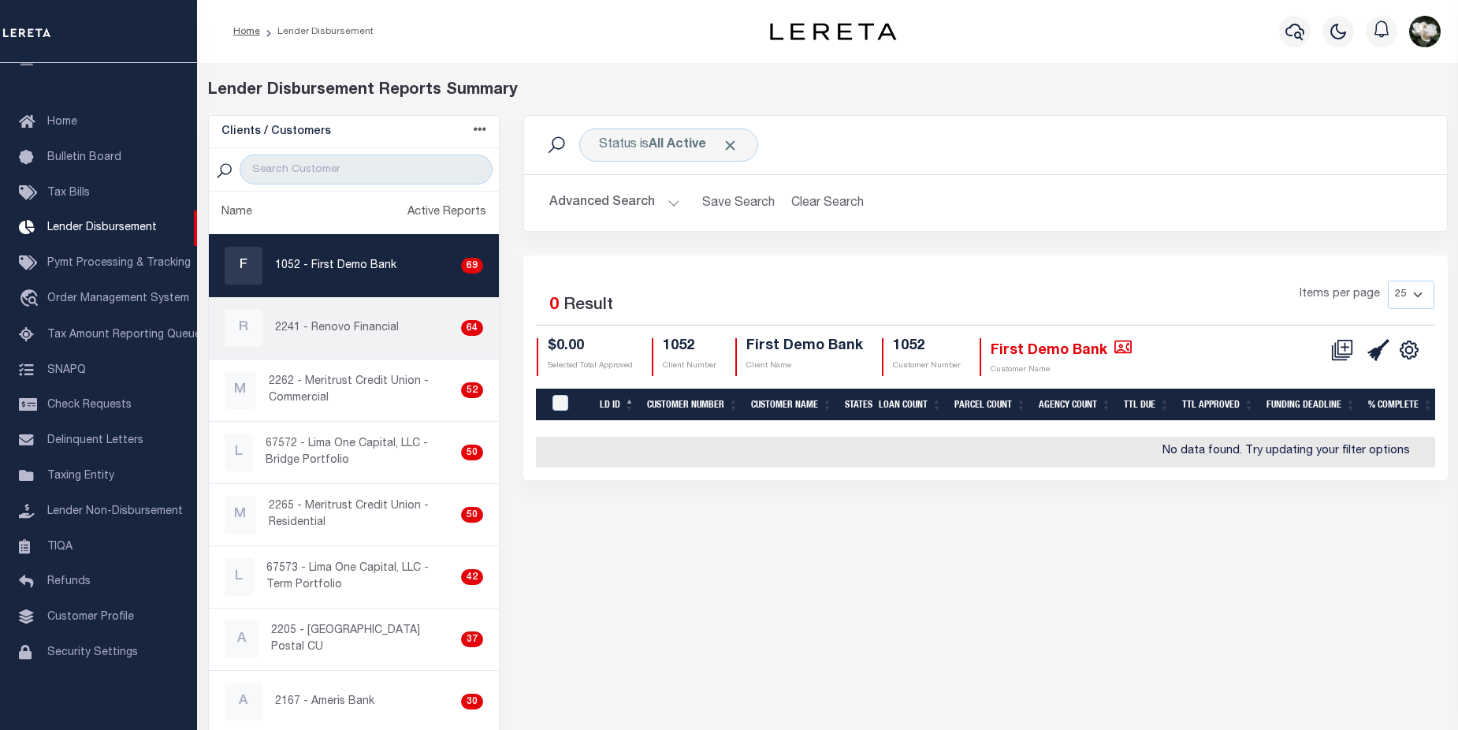
click at [353, 333] on p "2241 - Renovo Financial" at bounding box center [337, 328] width 124 height 17
checkbox input "true"
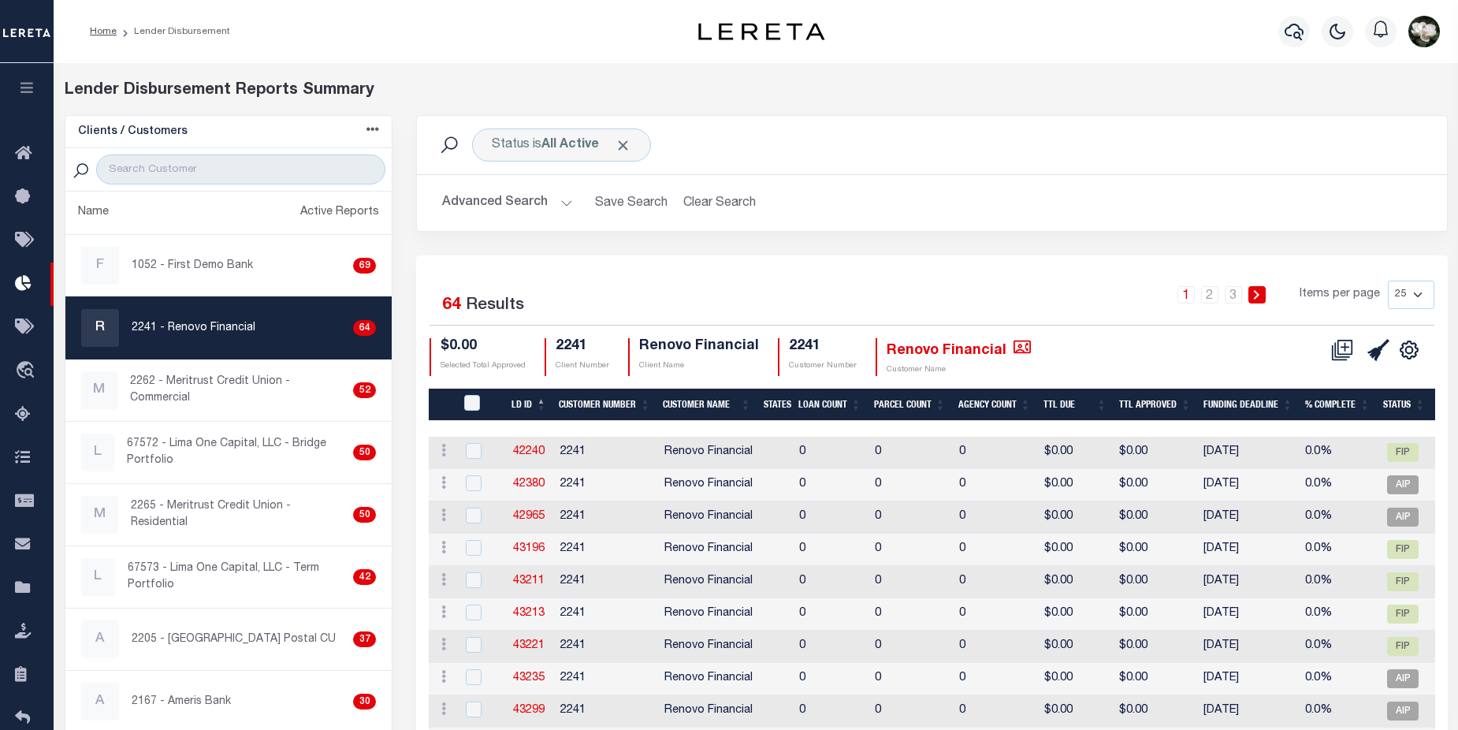
click at [1414, 292] on select "25 50 100 200" at bounding box center [1411, 295] width 46 height 28
select select "200"
click at [1388, 281] on select "25 50 100 200" at bounding box center [1411, 295] width 46 height 28
click at [1343, 357] on icon at bounding box center [1342, 350] width 22 height 22
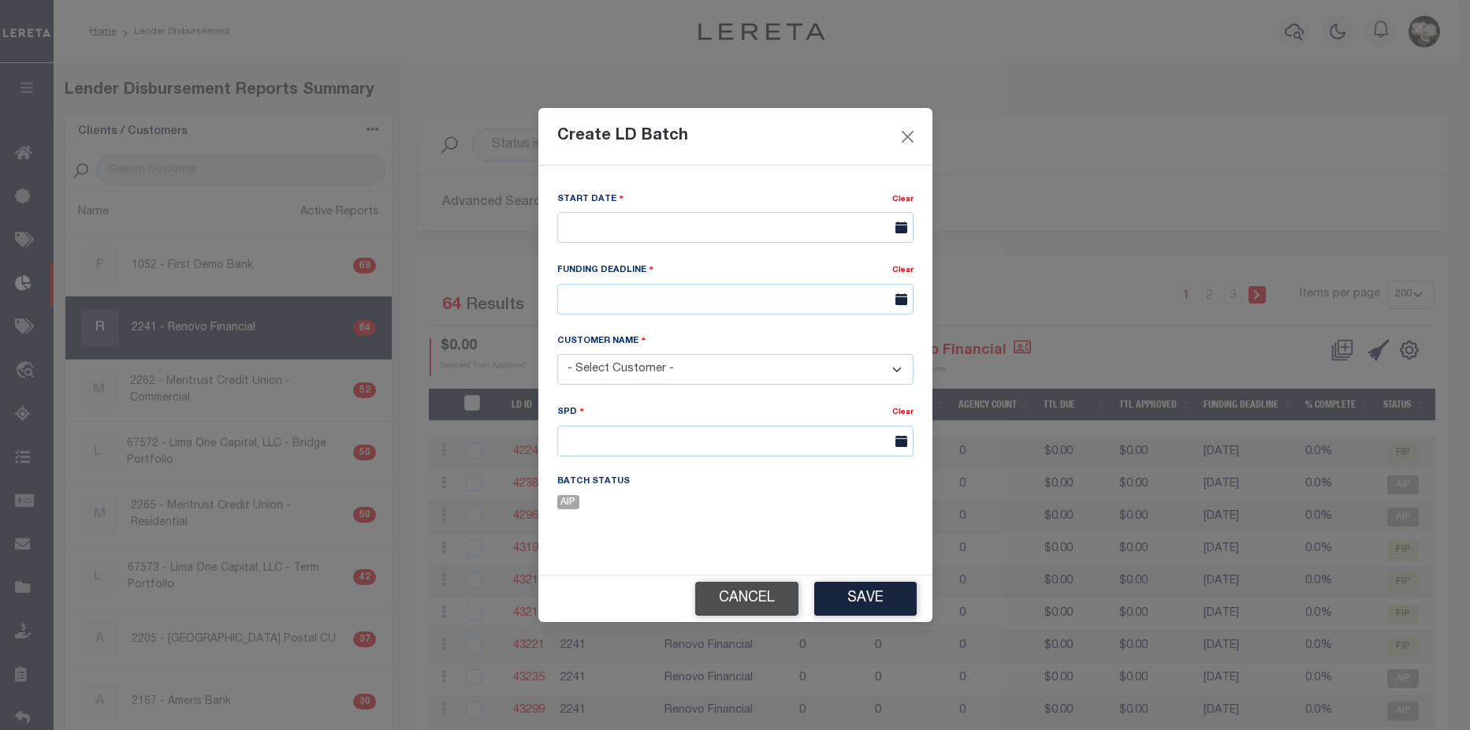
click at [746, 603] on button "Cancel" at bounding box center [746, 599] width 103 height 34
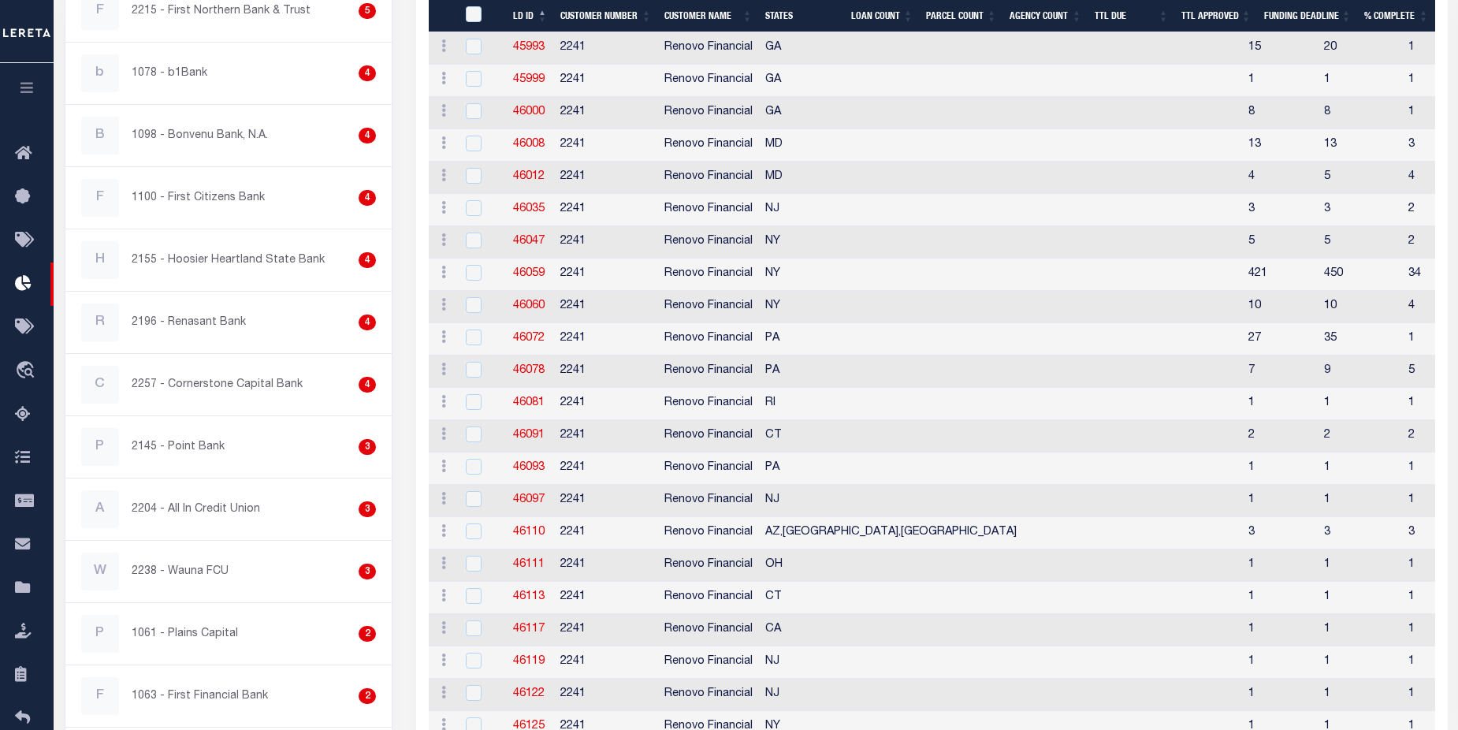
scroll to position [1850, 0]
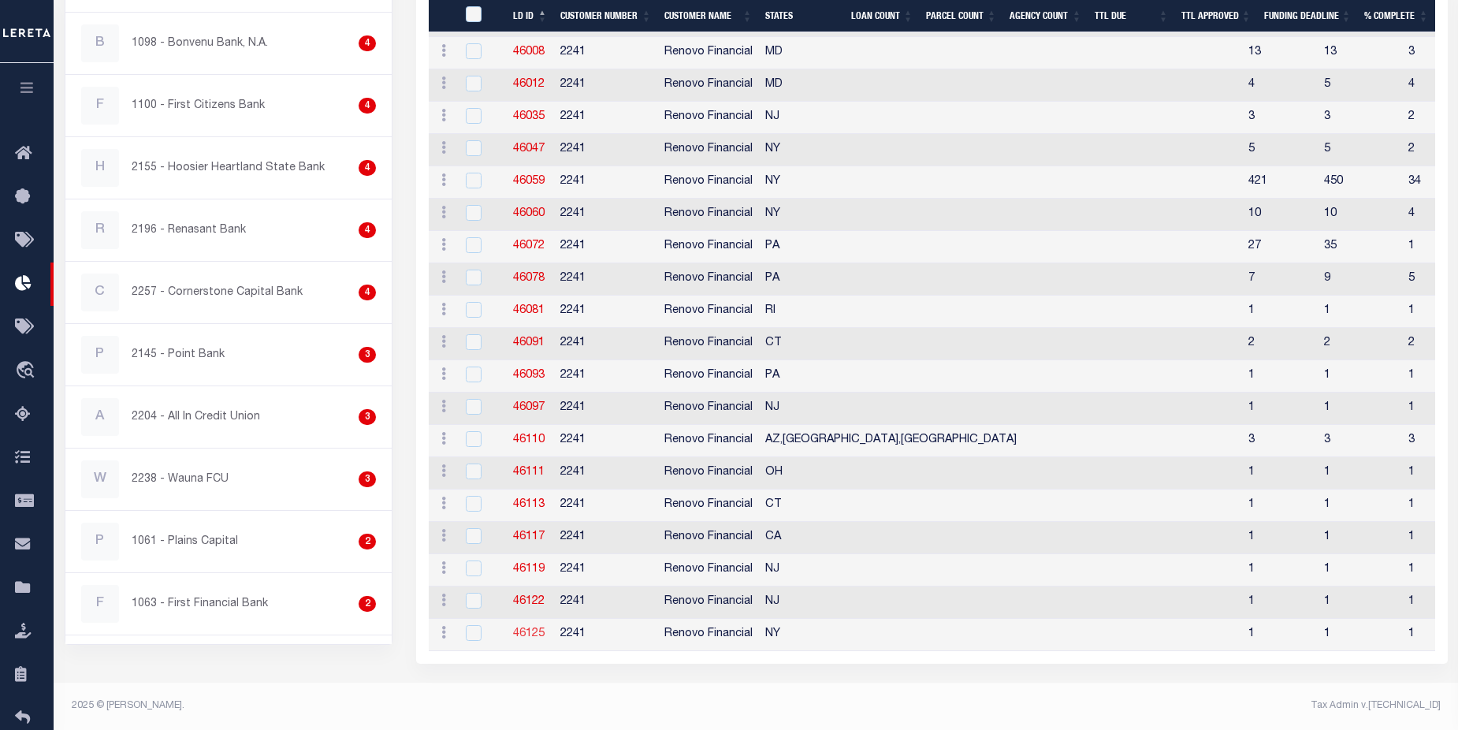
click at [524, 628] on link "46125" at bounding box center [529, 633] width 32 height 11
checkbox input "true"
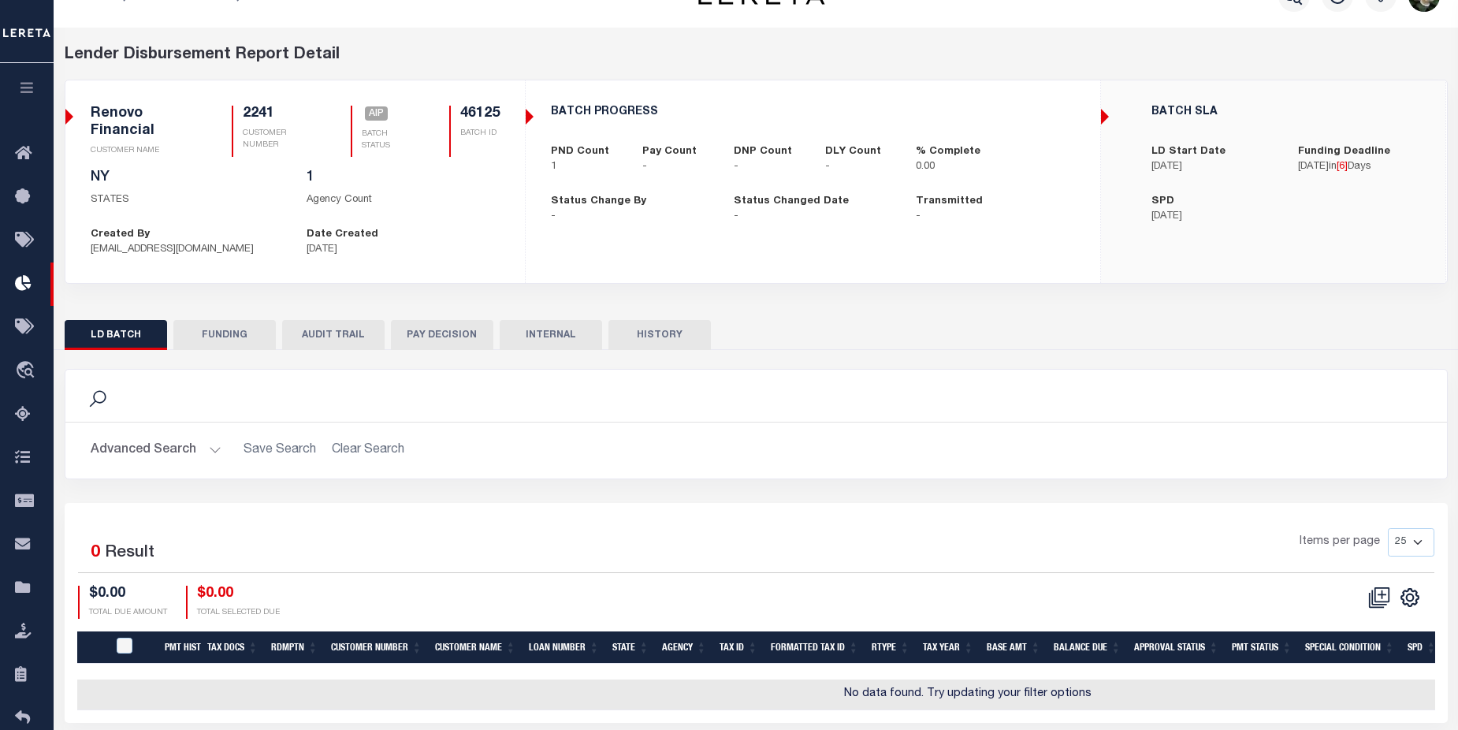
scroll to position [21, 0]
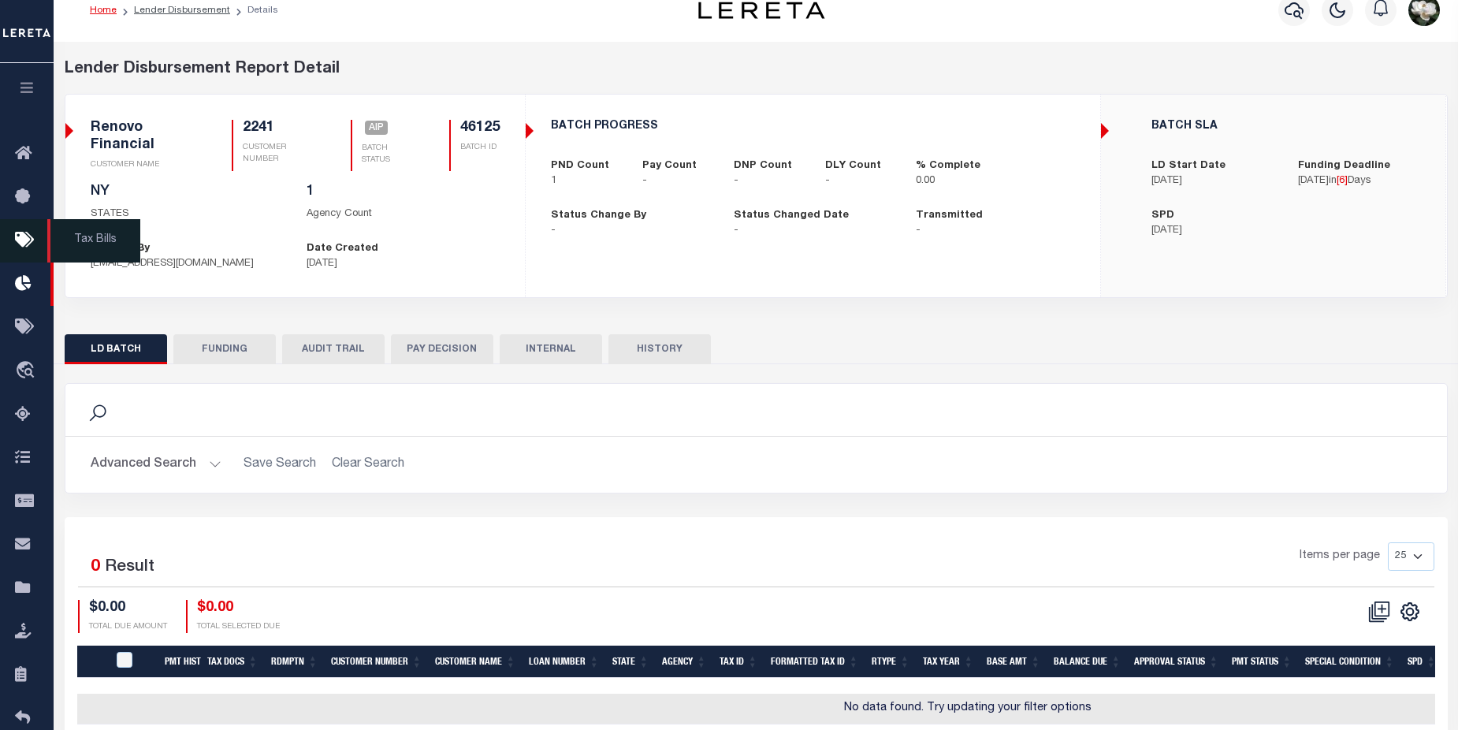
click at [20, 250] on icon at bounding box center [27, 241] width 25 height 20
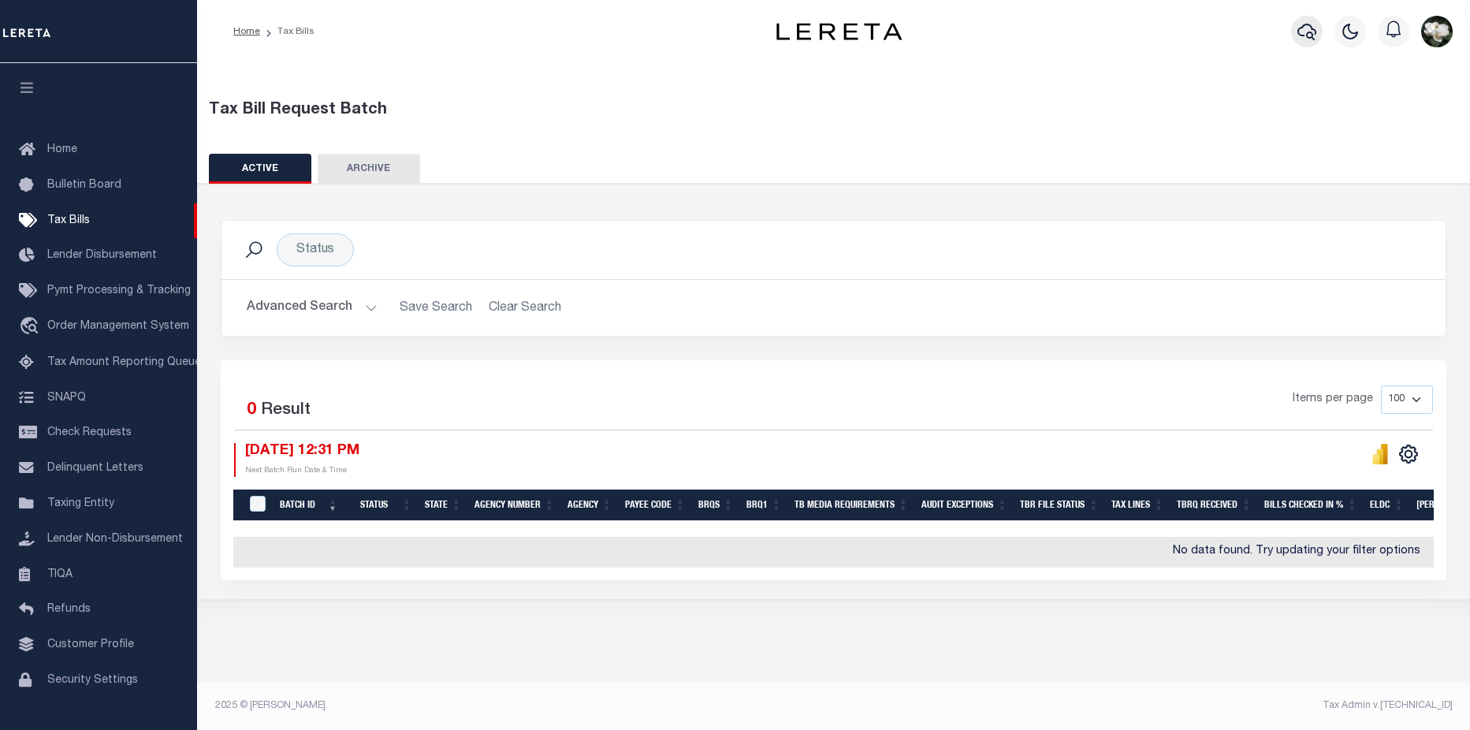
click at [1309, 31] on icon "button" at bounding box center [1306, 31] width 19 height 19
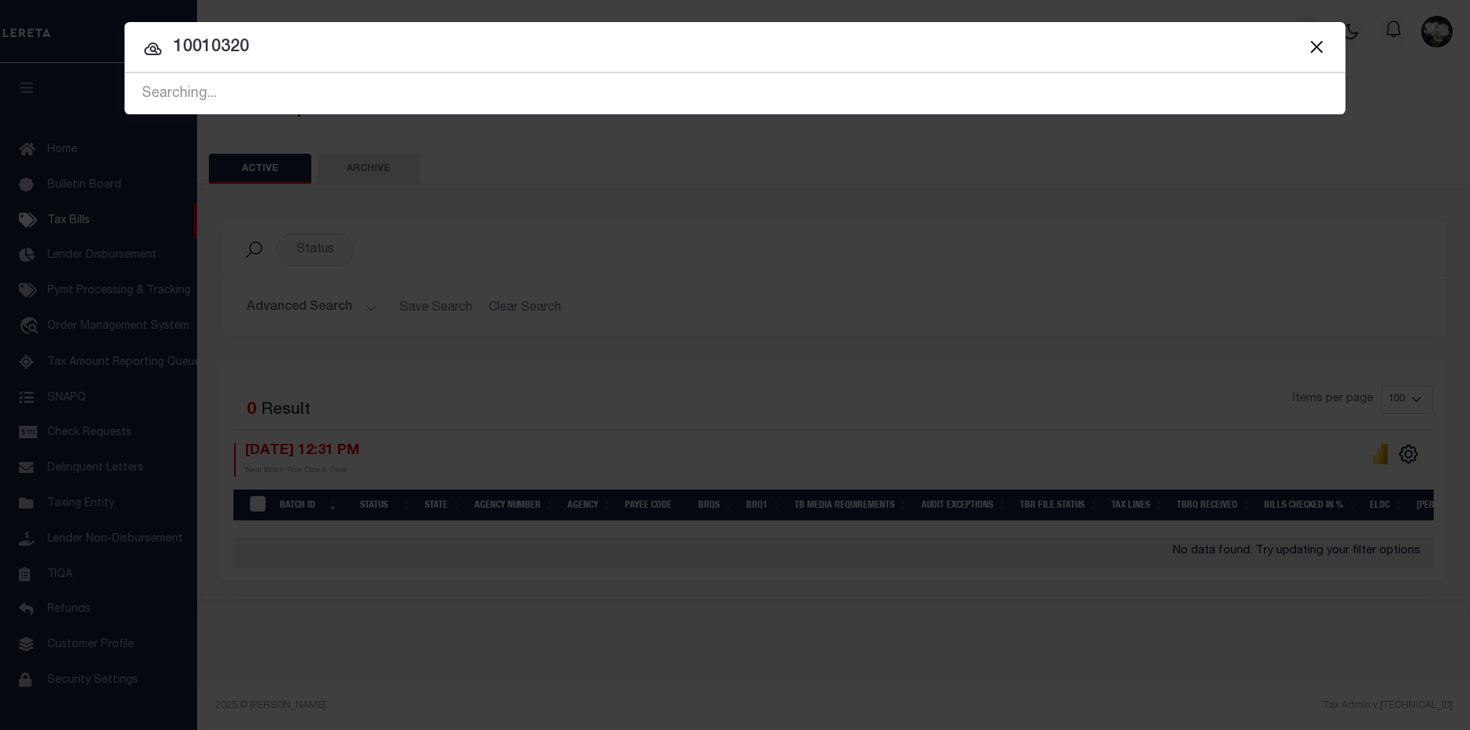
type input "10010320"
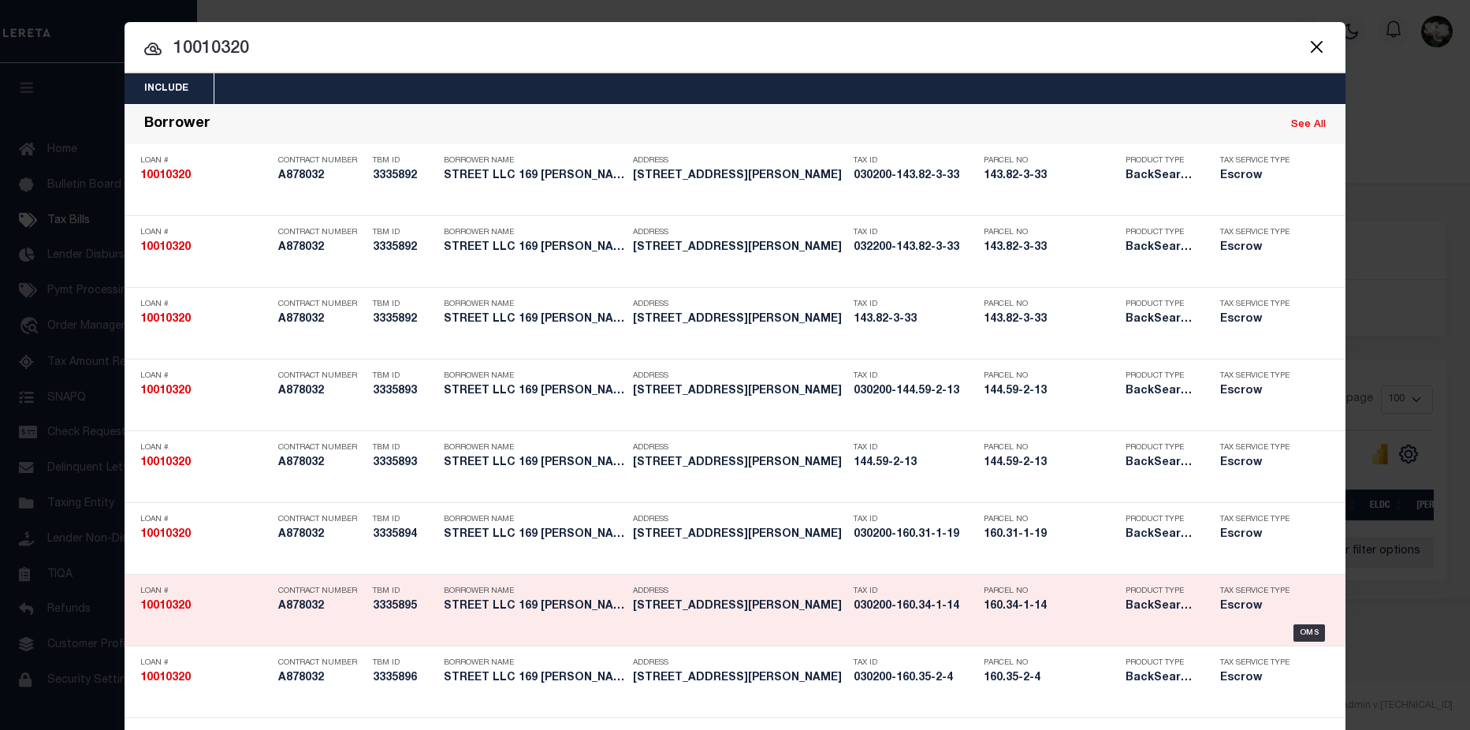
click at [1220, 613] on h5 "Escrow" at bounding box center [1259, 606] width 79 height 13
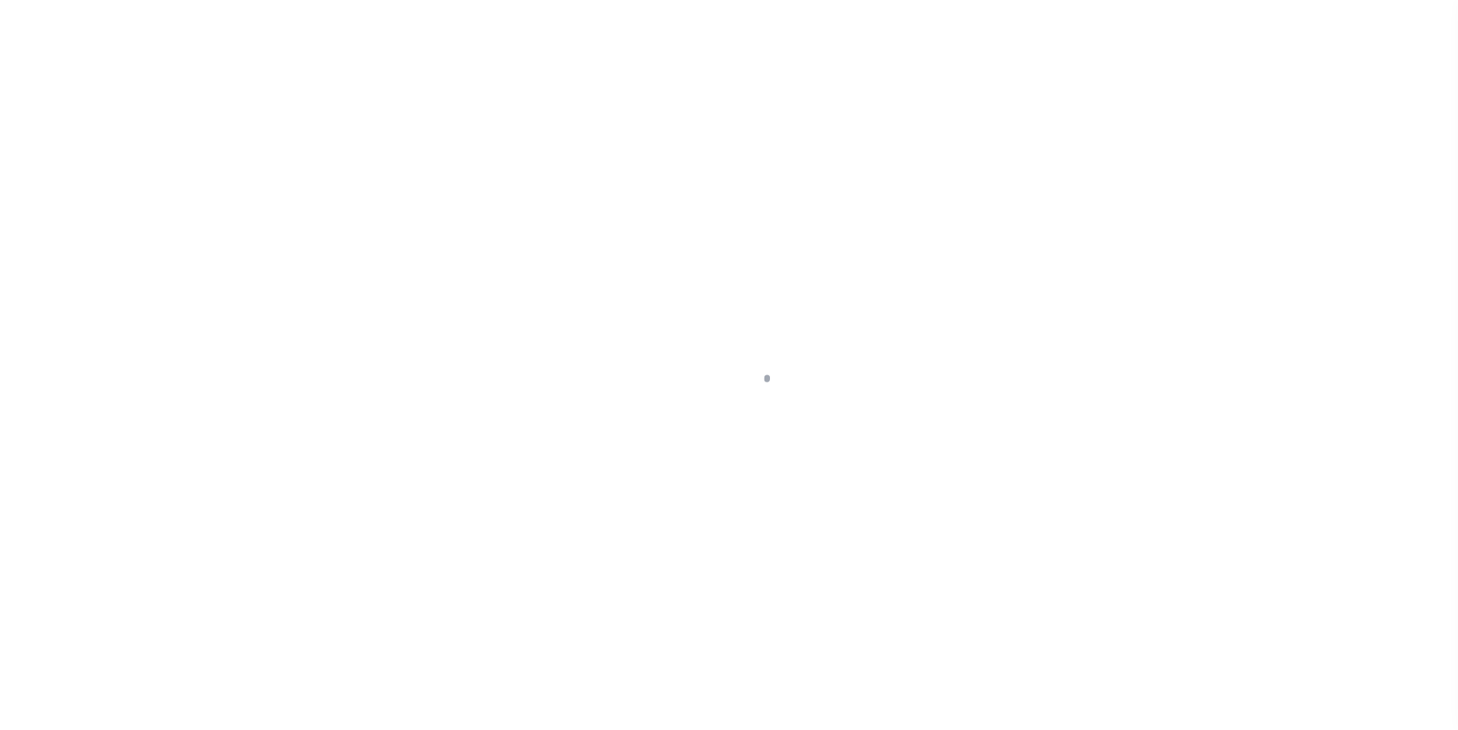
select select "10"
select select "Escrow"
type input "126 [PERSON_NAME]"
type input "030200-160.34-1-14"
type input "[GEOGRAPHIC_DATA] NY 13901"
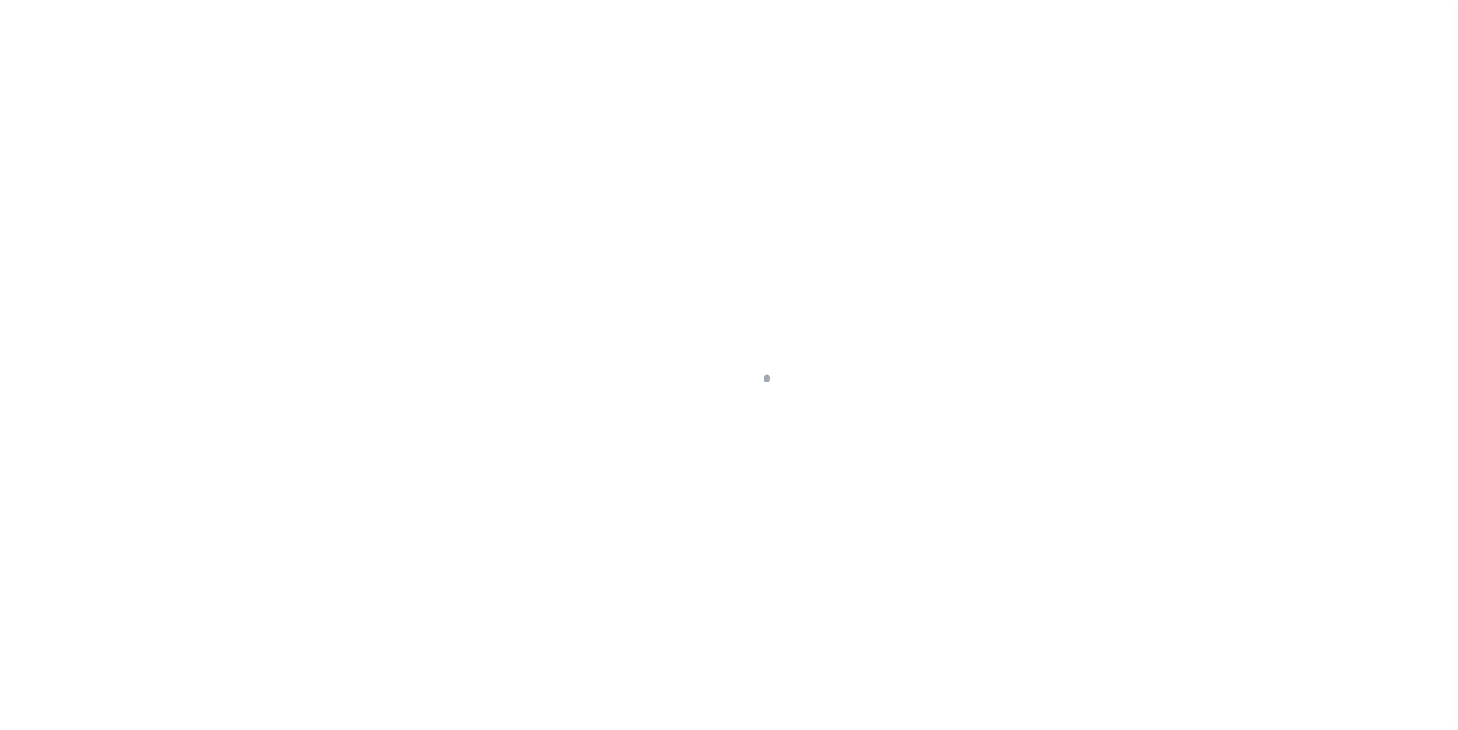
type input "a0kUS00000187gd"
type input "NY"
select select
select select "25067"
select select
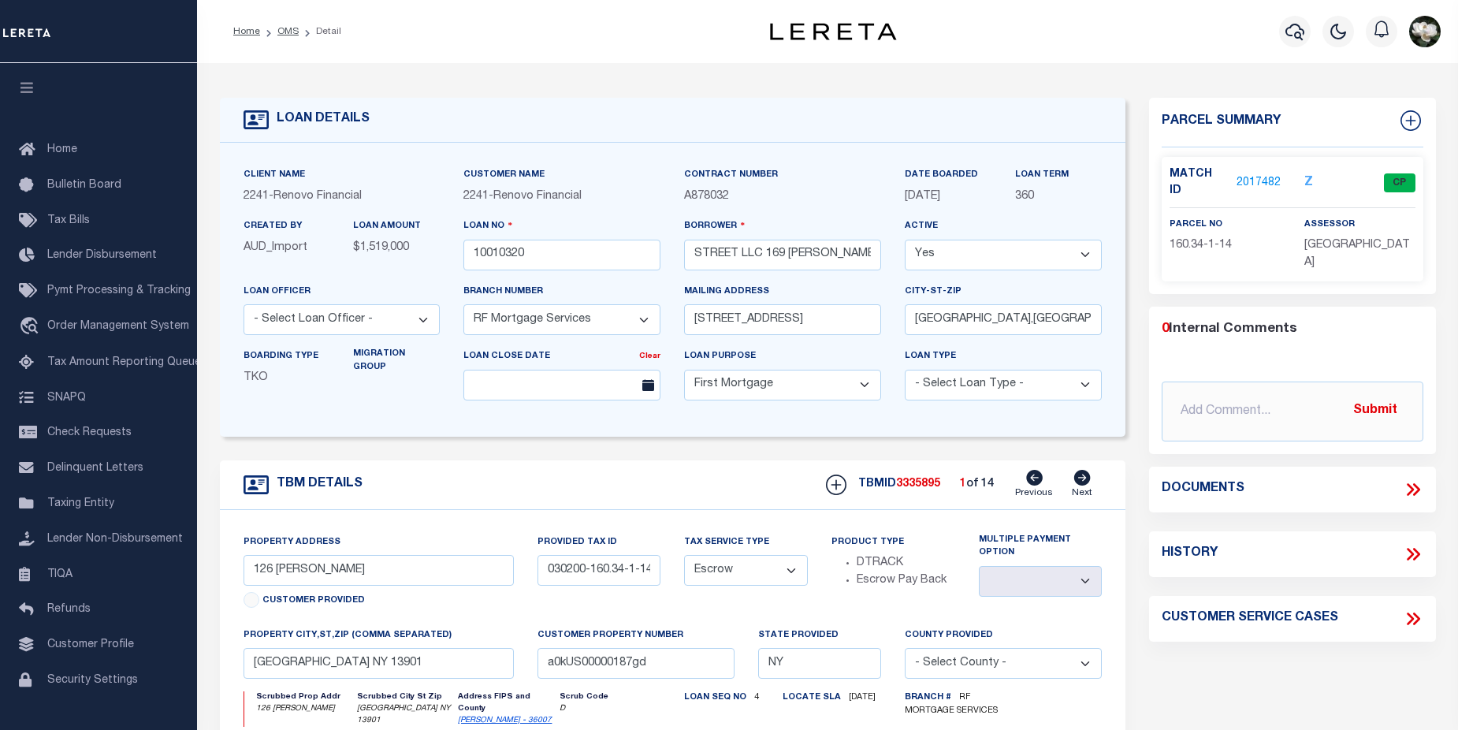
click at [1262, 175] on link "2017482" at bounding box center [1258, 183] width 44 height 17
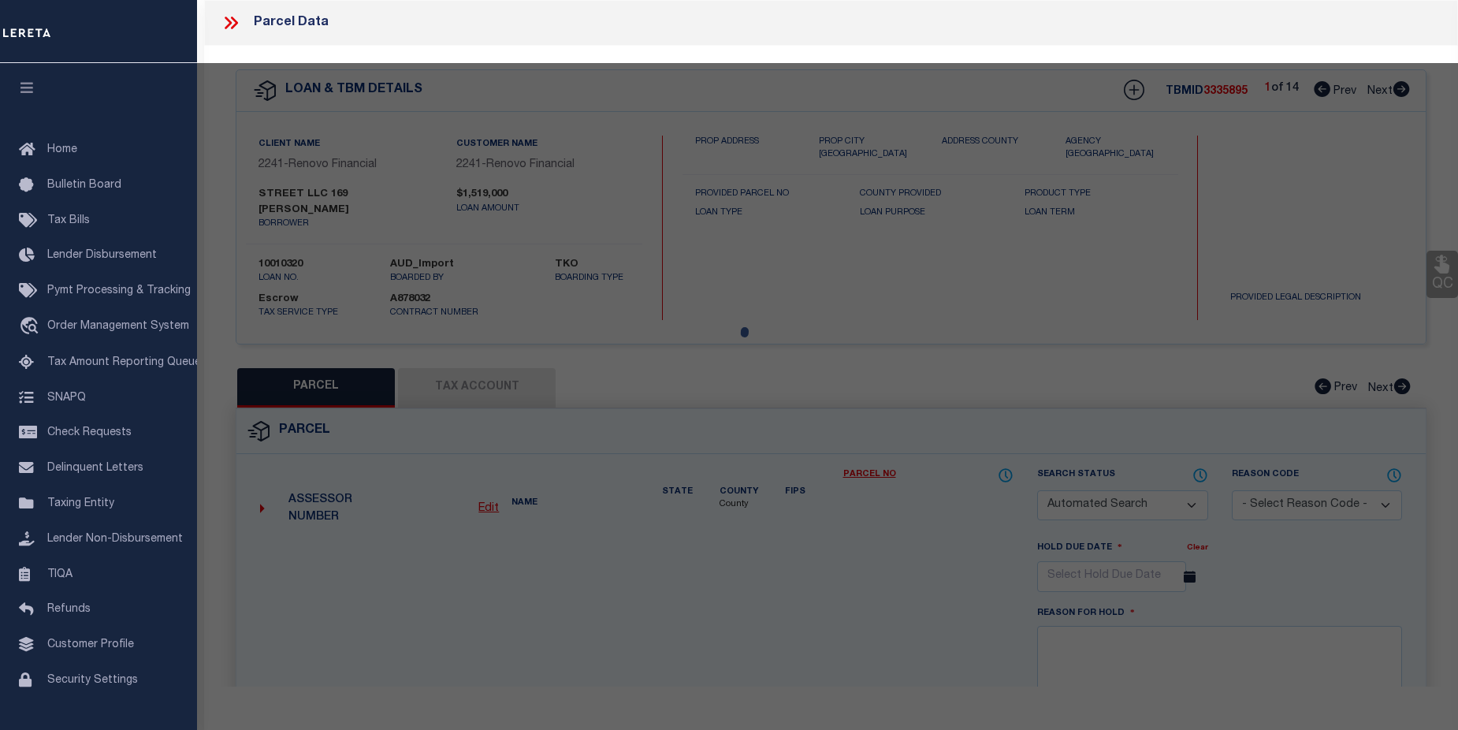
checkbox input "false"
select select "CP"
type input "126 [PERSON_NAME] LLC"
select select "AGW"
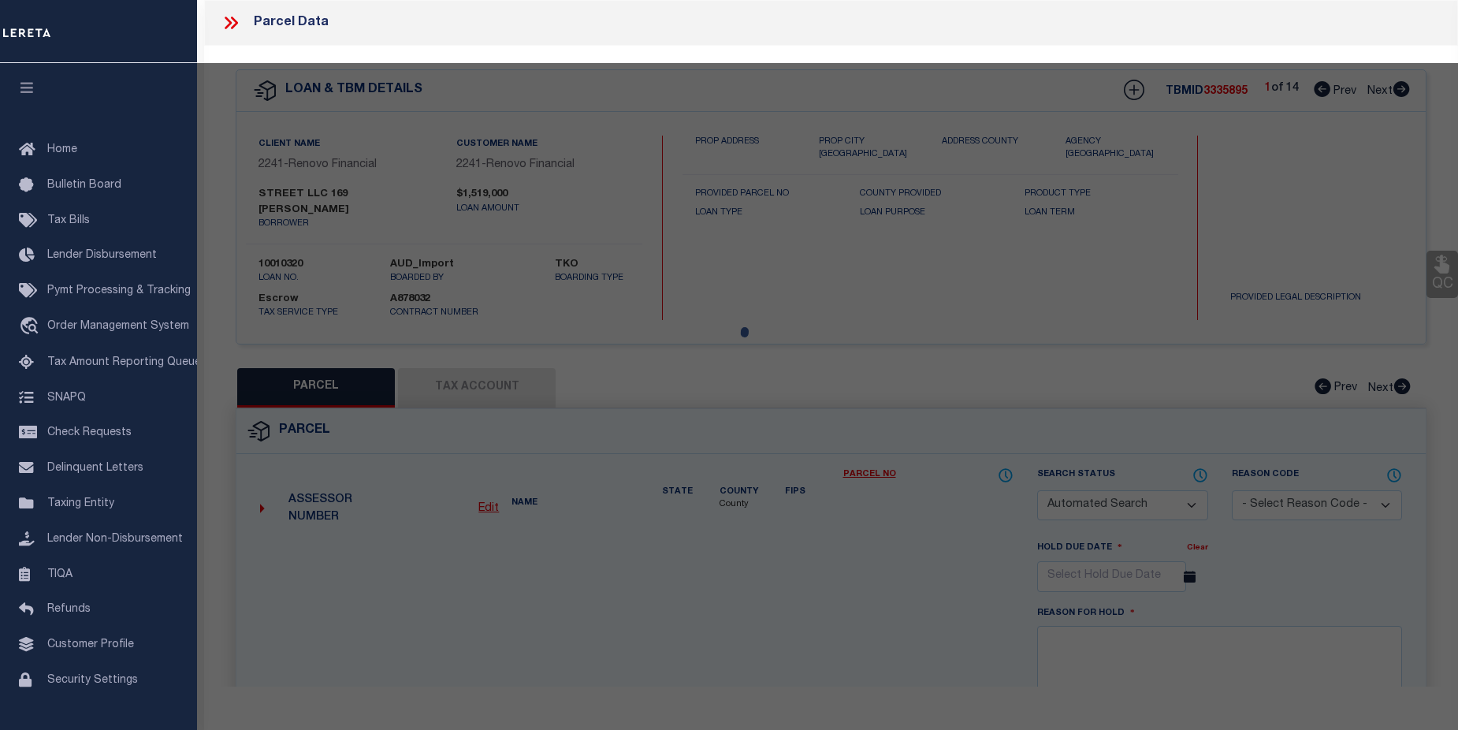
select select
type input "[STREET_ADDRESS][PERSON_NAME]"
checkbox input "false"
type input "[GEOGRAPHIC_DATA] NY 13901"
type textarea "[PHONE_NUMBER] 1004066943 766431895, 42 x 125"
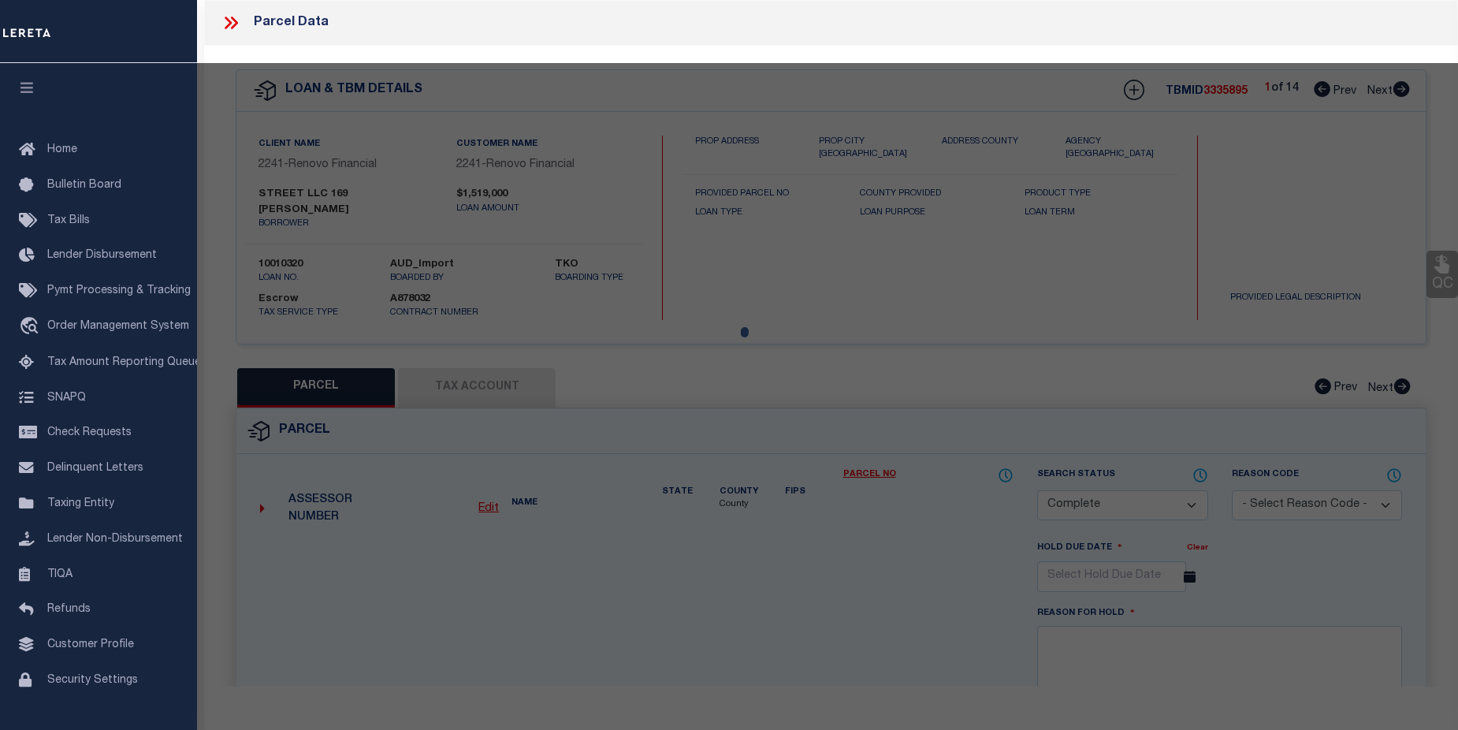
type textarea "Completed based on given suggested parcel."
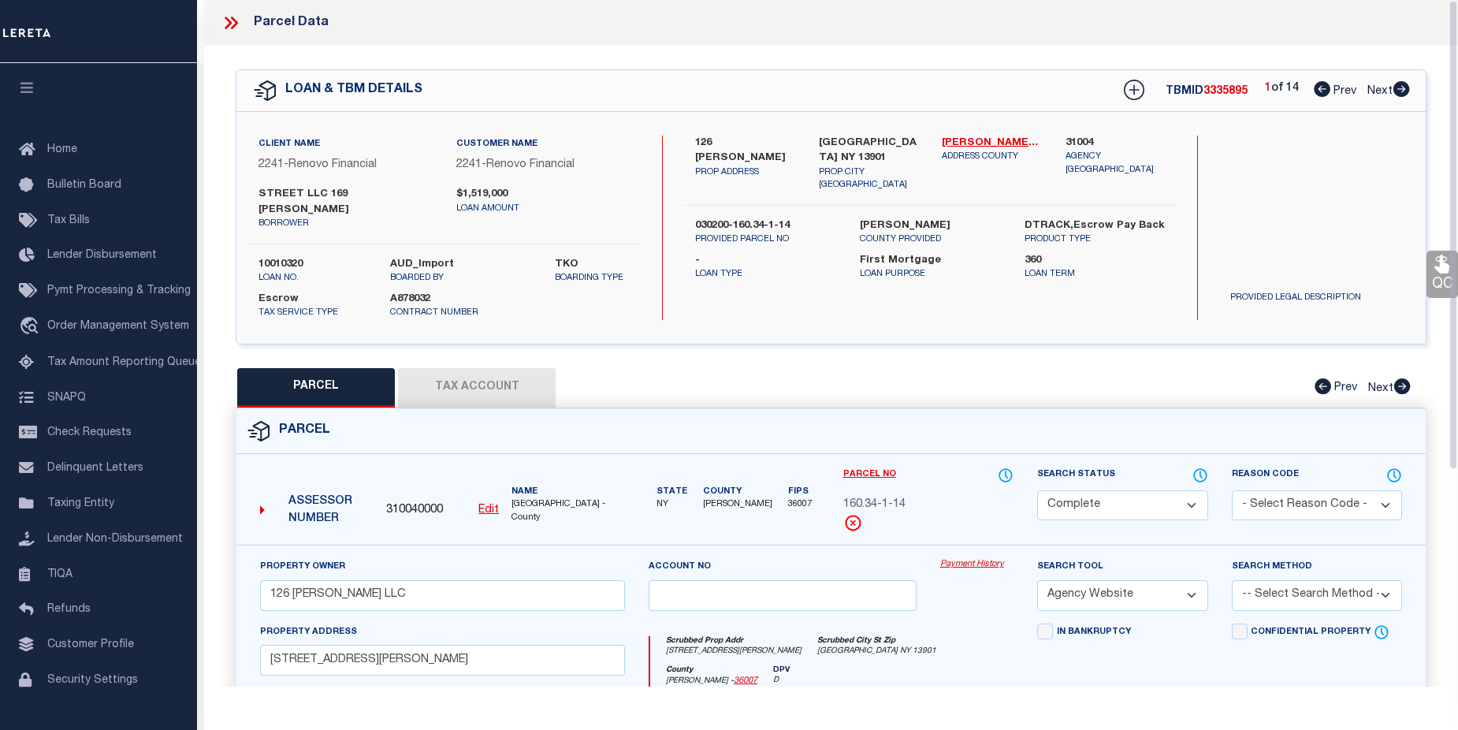
click at [977, 558] on link "Payment History" at bounding box center [976, 564] width 73 height 13
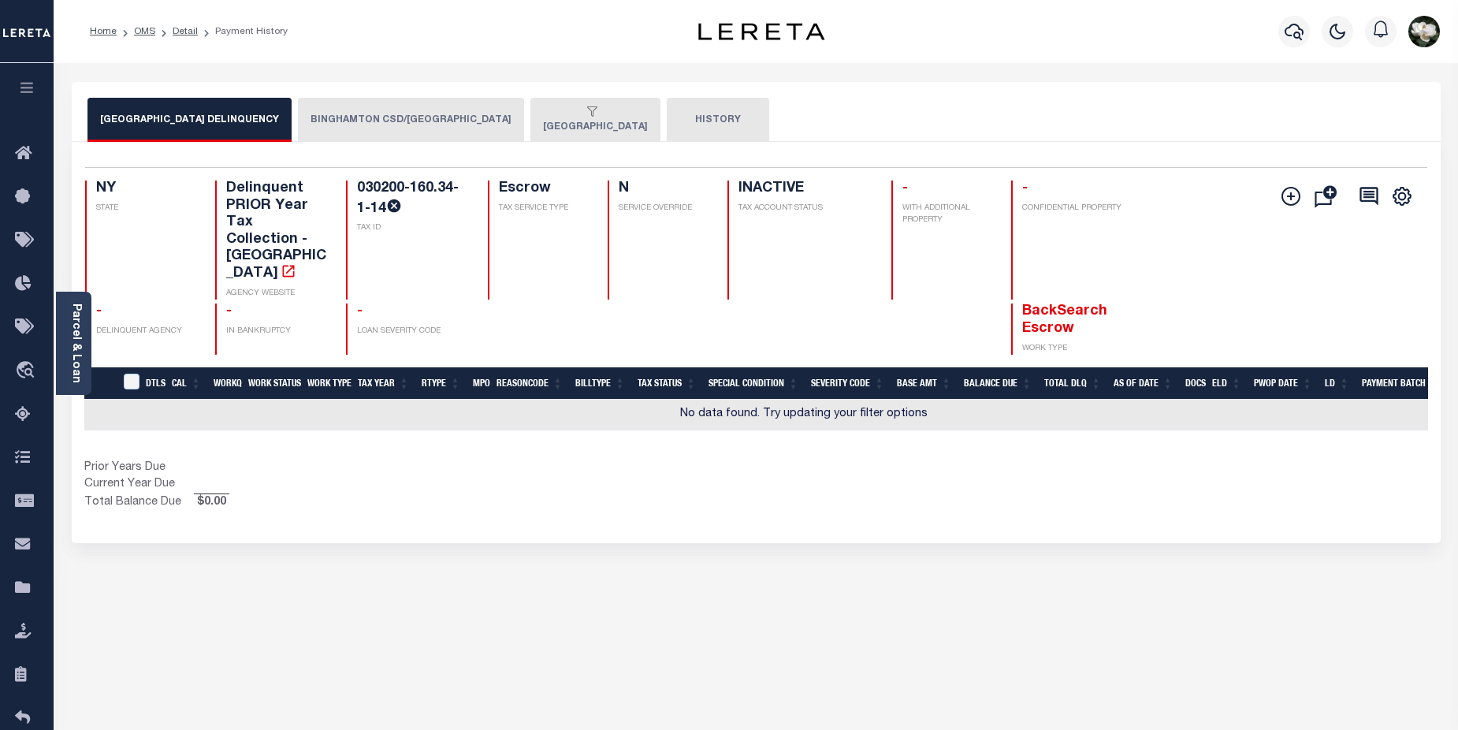
click at [372, 112] on button "BINGHAMTON CSD/BINGHAMTON CITY" at bounding box center [411, 120] width 226 height 44
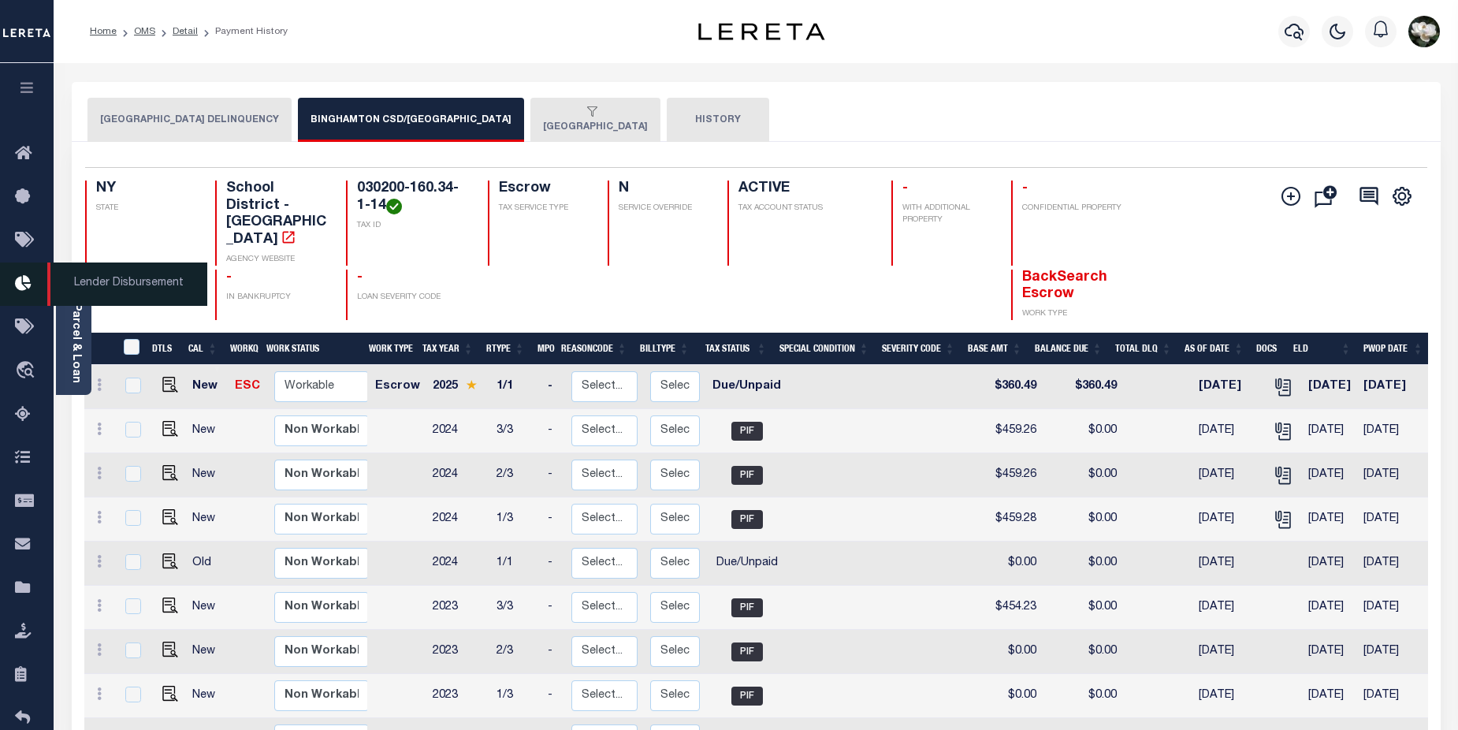
click at [17, 282] on icon at bounding box center [27, 284] width 25 height 20
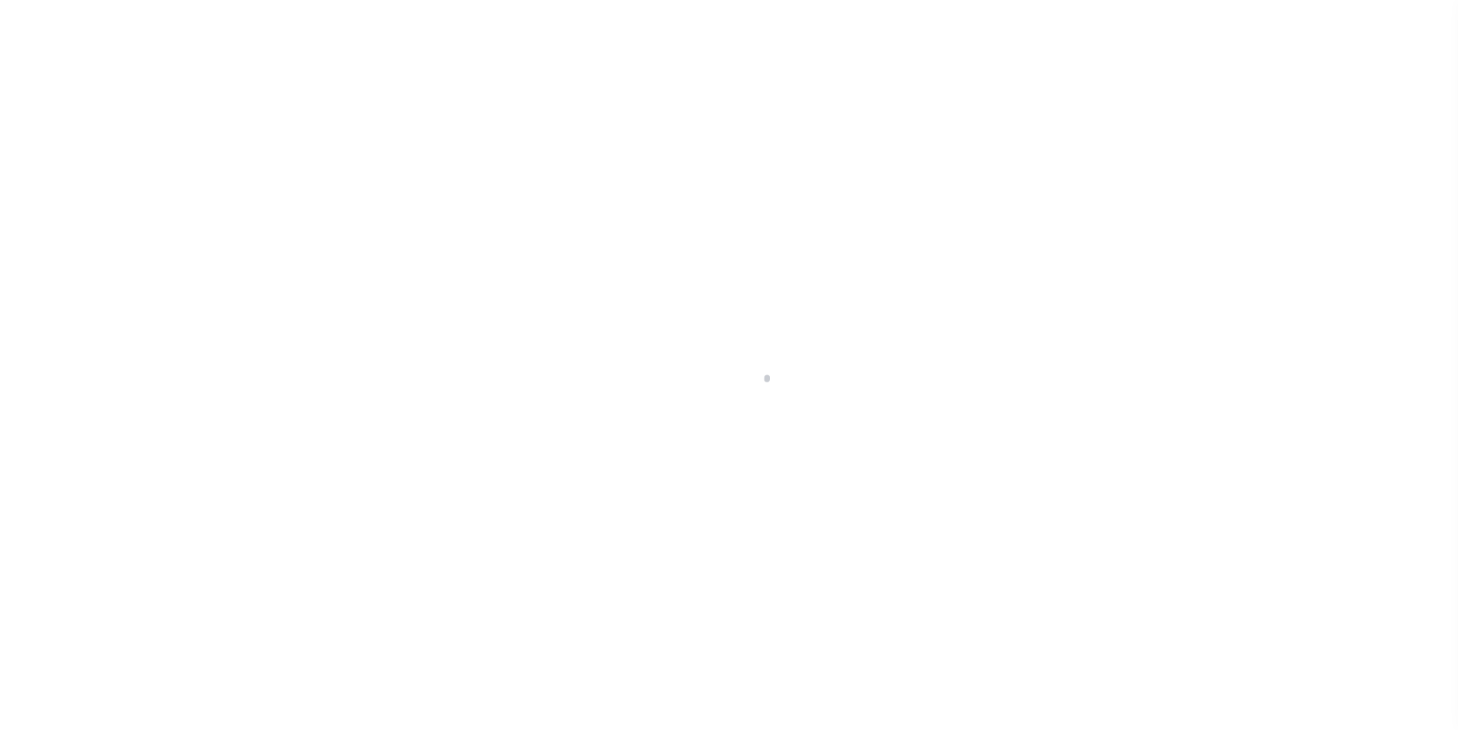
scroll to position [28, 0]
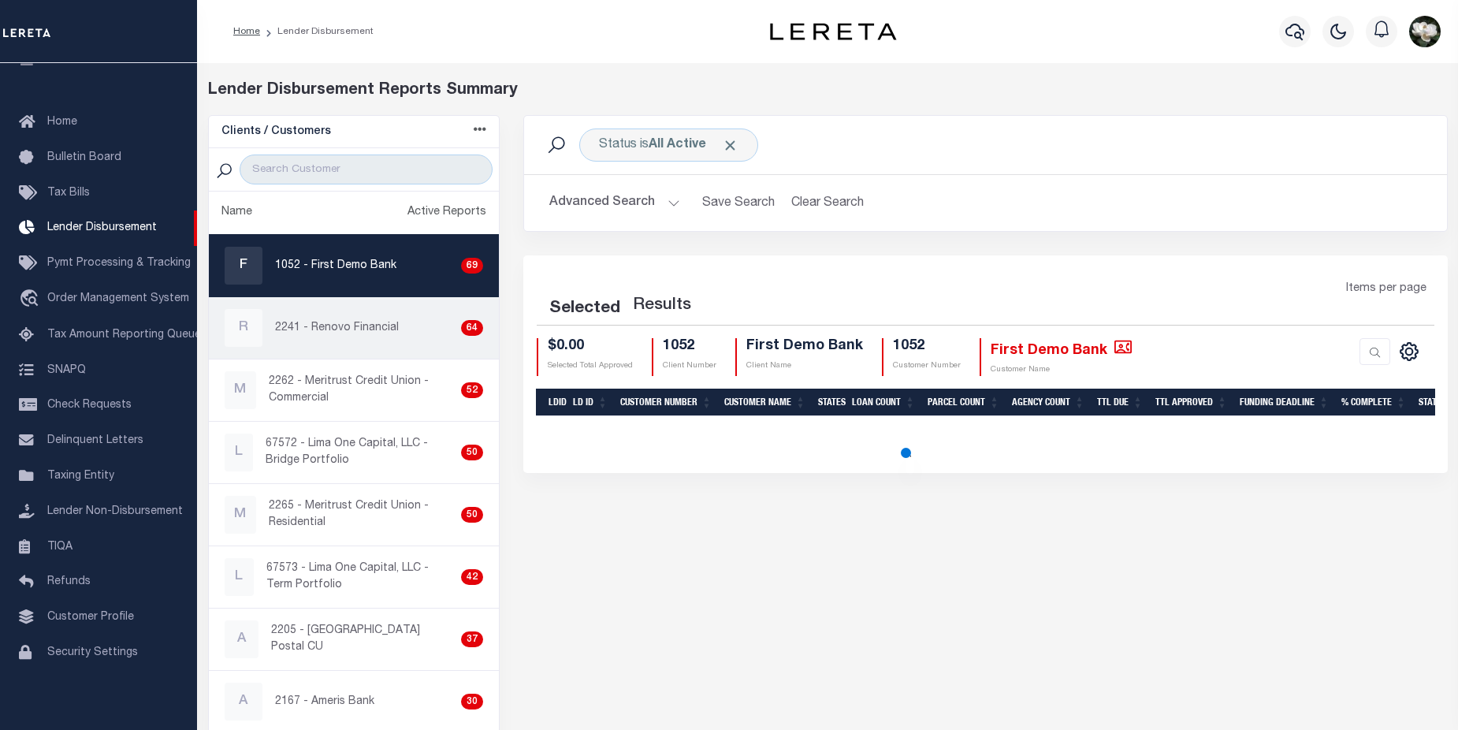
click at [330, 327] on p "2241 - Renovo Financial" at bounding box center [337, 328] width 124 height 17
checkbox input "true"
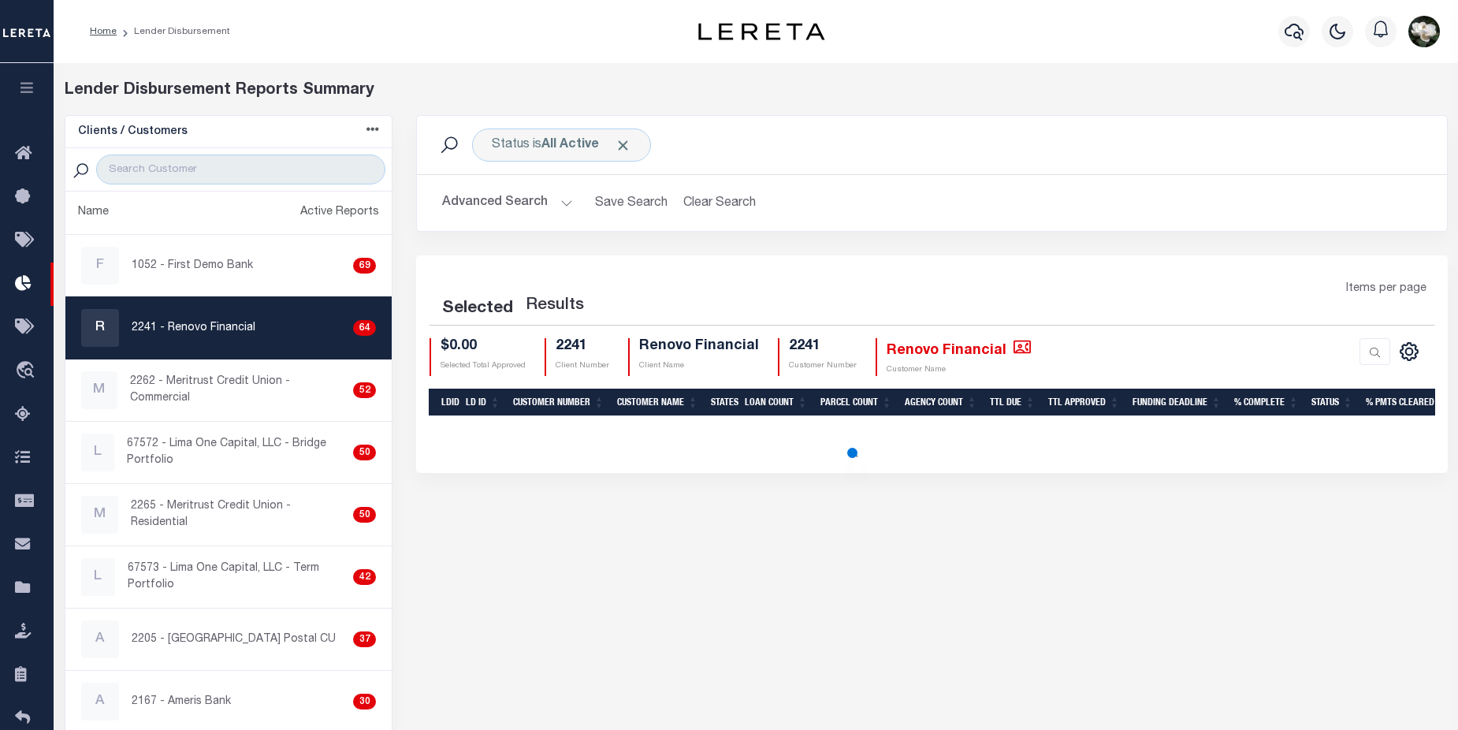
select select "200"
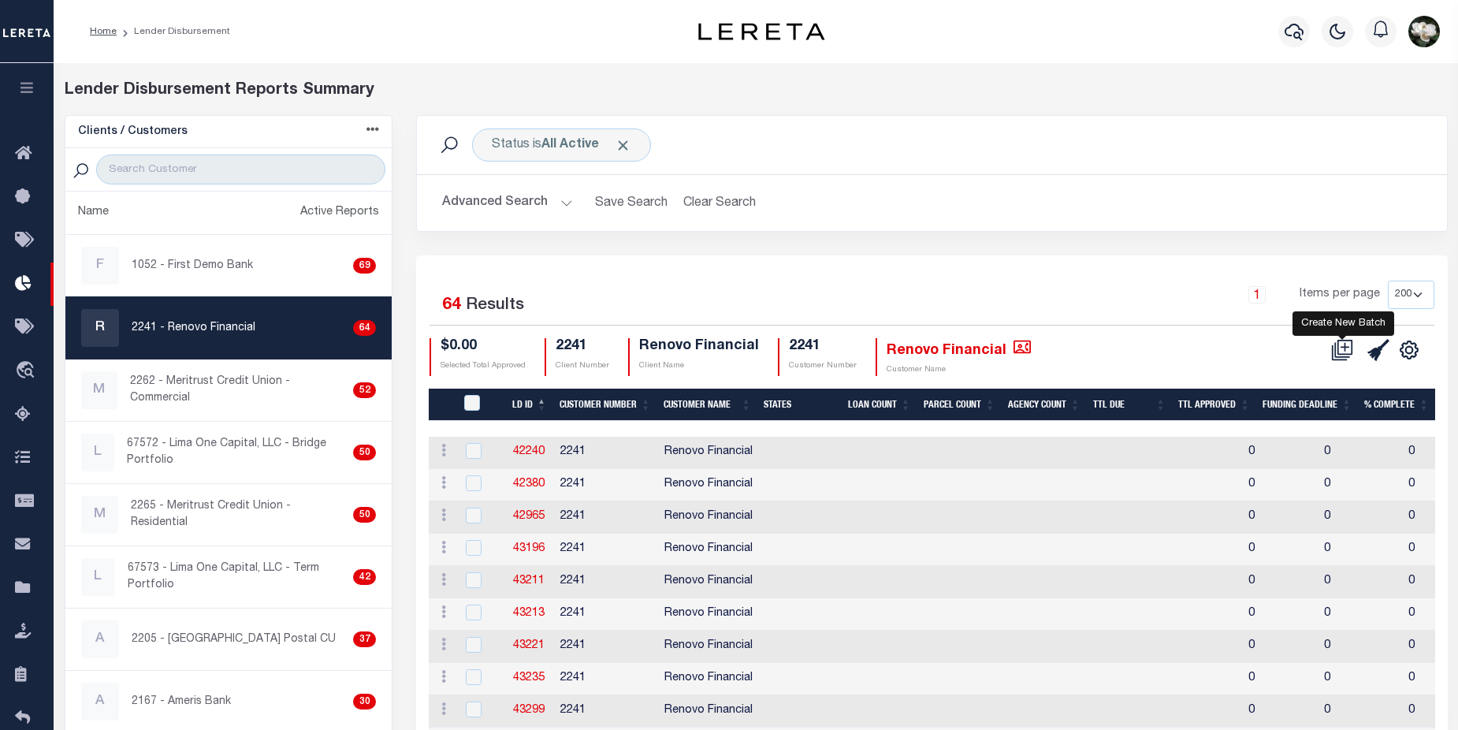
click at [1345, 346] on icon at bounding box center [1345, 346] width 9 height 9
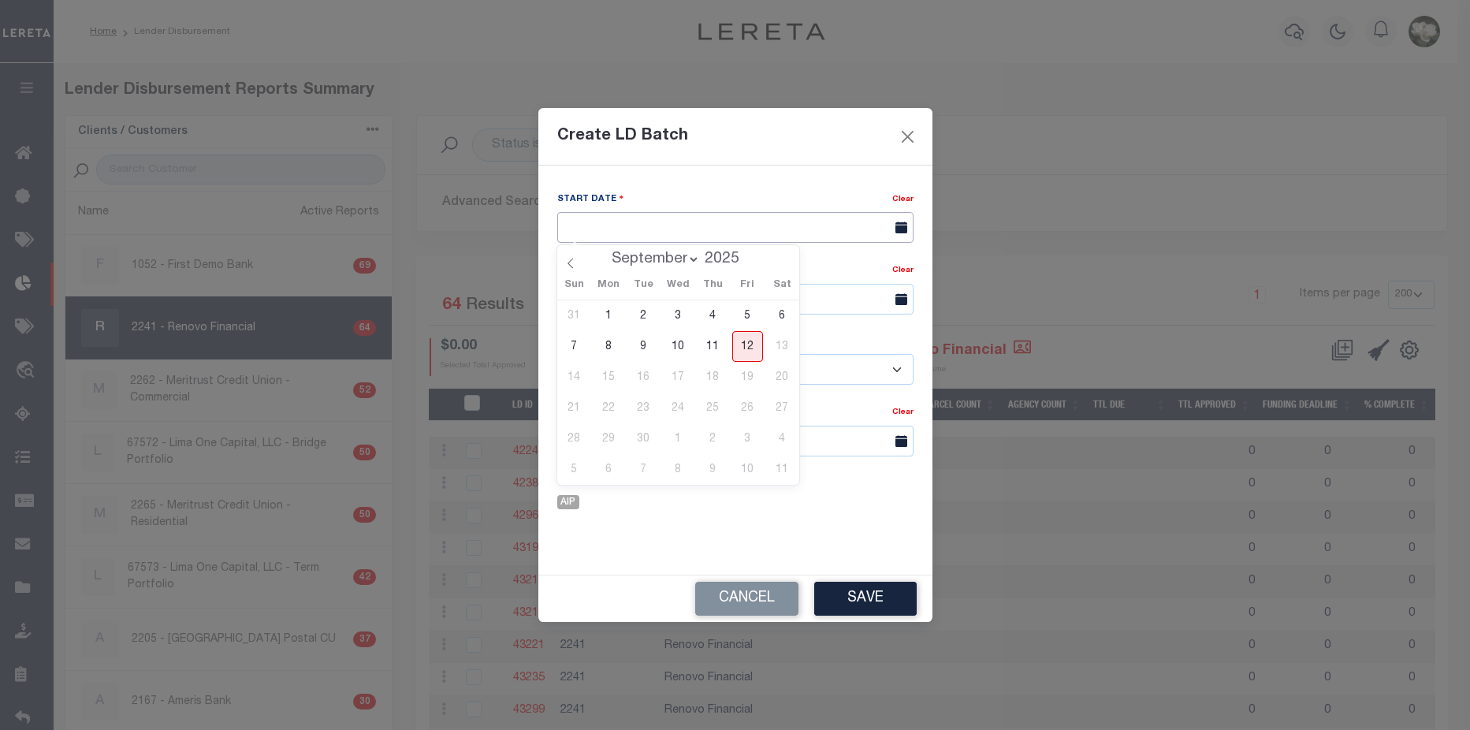
click at [720, 229] on input "text" at bounding box center [735, 227] width 356 height 31
click at [741, 343] on span "12" at bounding box center [747, 346] width 31 height 31
type input "09/12/2025"
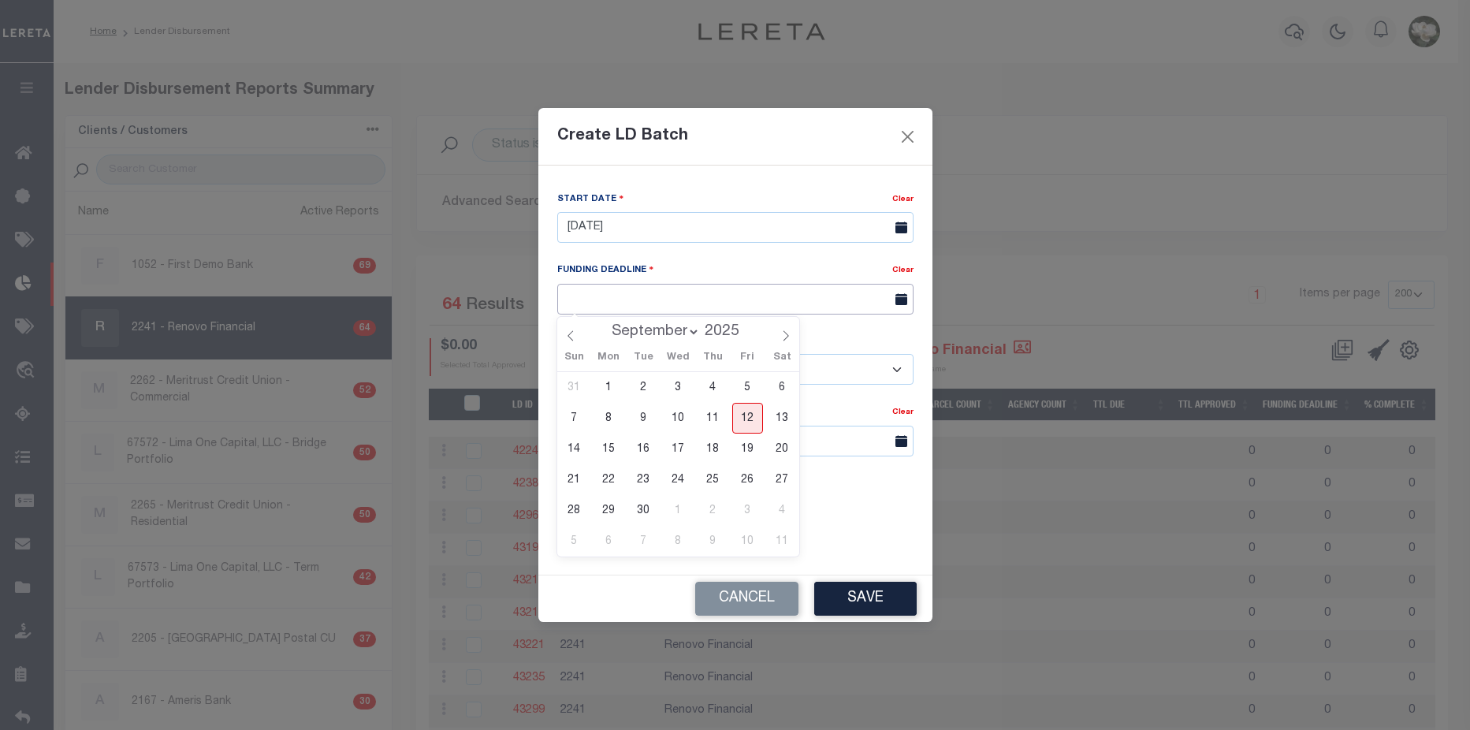
click at [686, 293] on input "text" at bounding box center [735, 299] width 356 height 31
click at [745, 452] on span "19" at bounding box center [747, 448] width 31 height 31
type input "09/19/25"
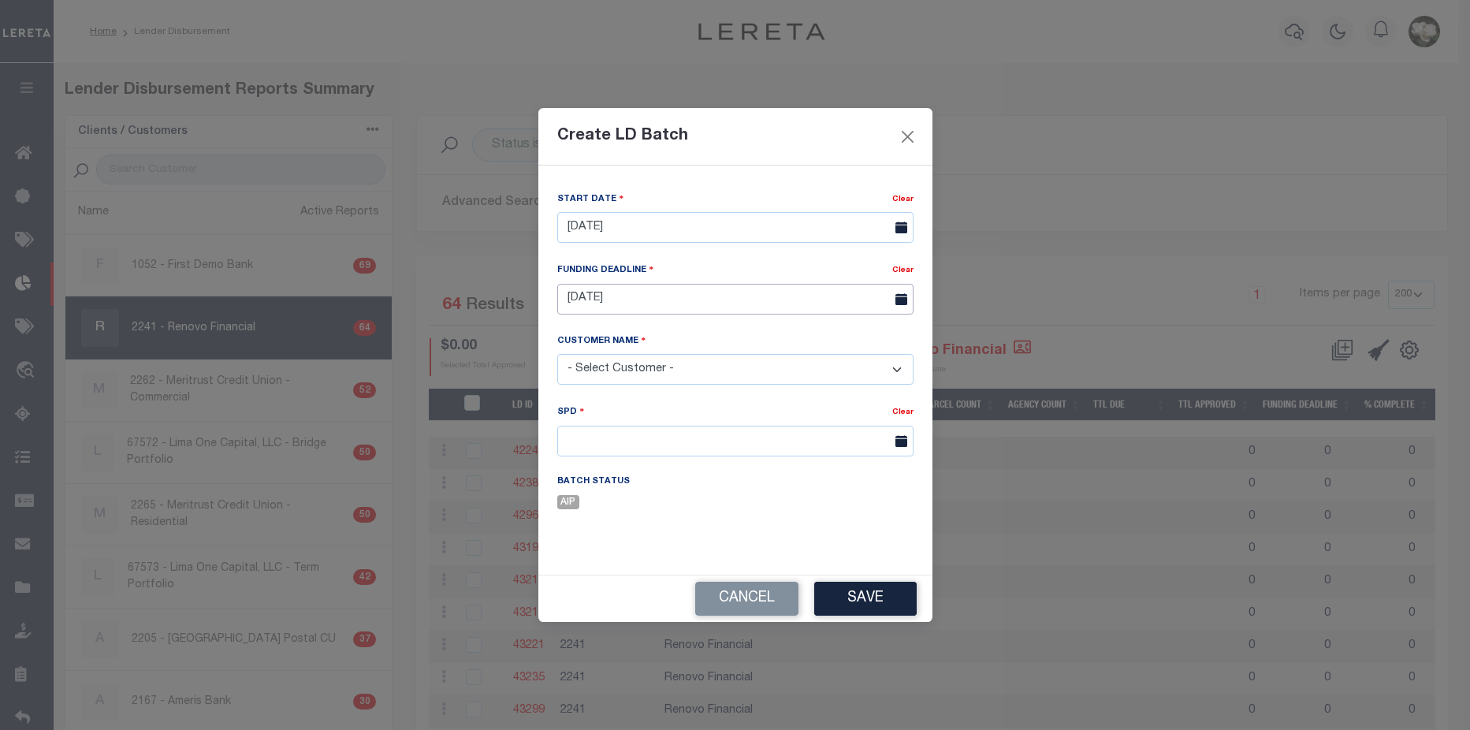
click at [823, 301] on input "09/19/25" at bounding box center [735, 299] width 356 height 31
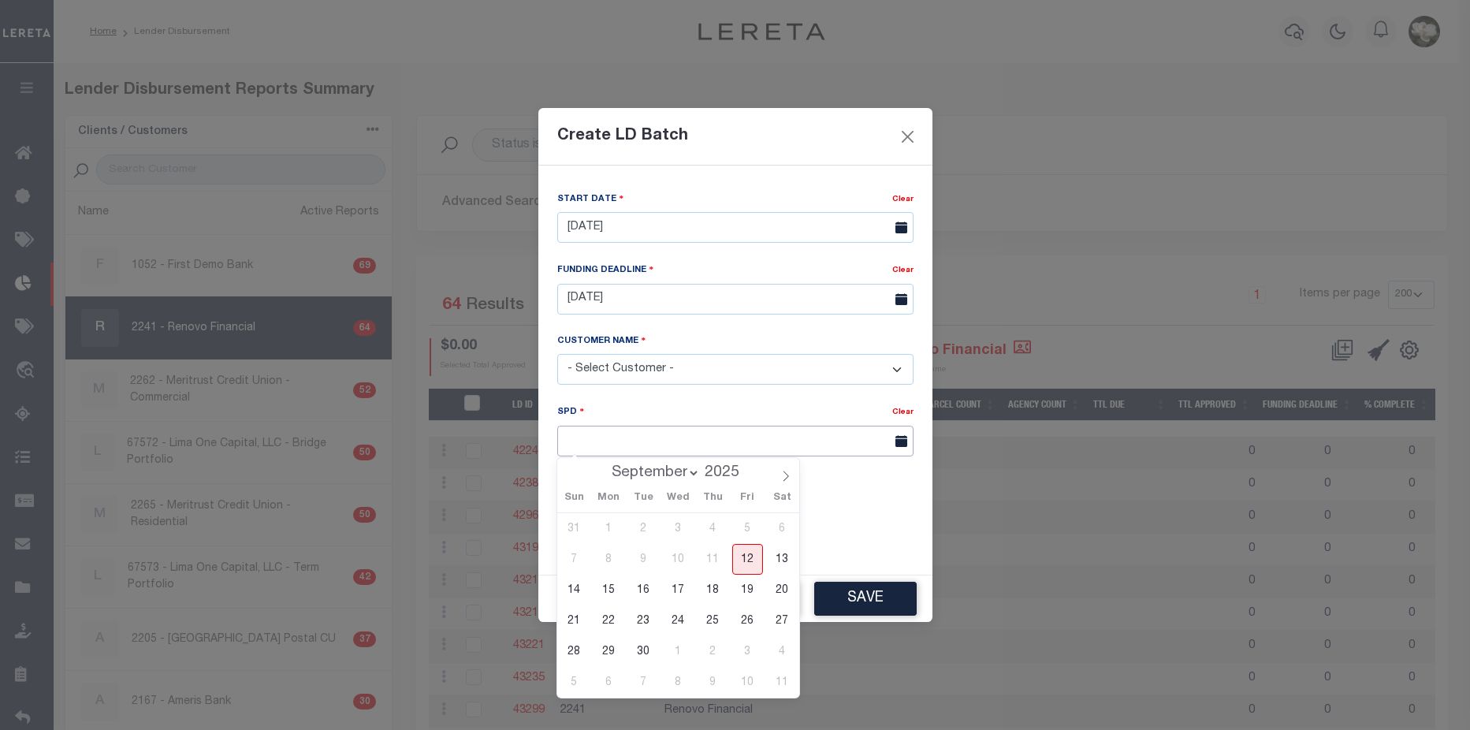
click at [817, 443] on input "text" at bounding box center [735, 441] width 356 height 31
click at [644, 622] on span "23" at bounding box center [643, 620] width 31 height 31
type input "09/23/2025"
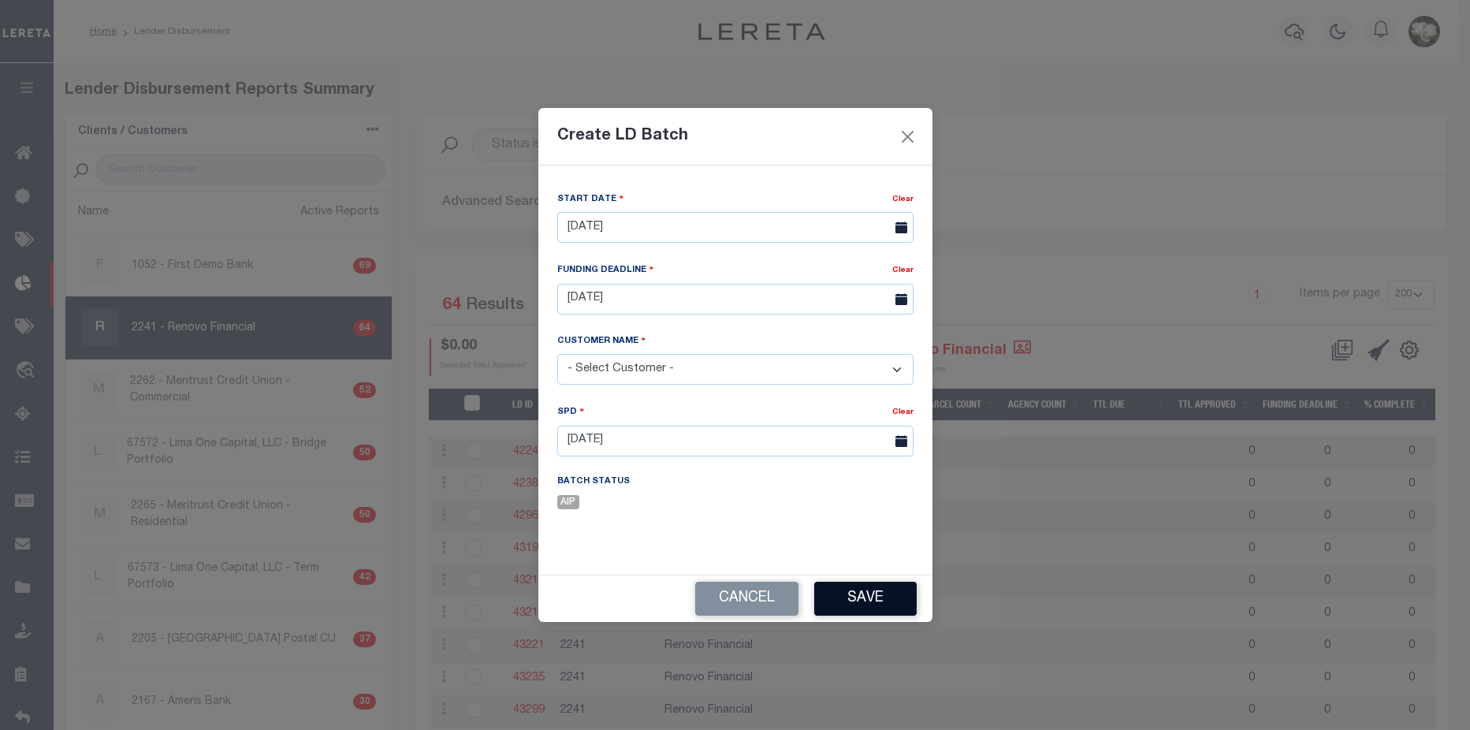
click at [863, 599] on button "Save" at bounding box center [865, 599] width 102 height 34
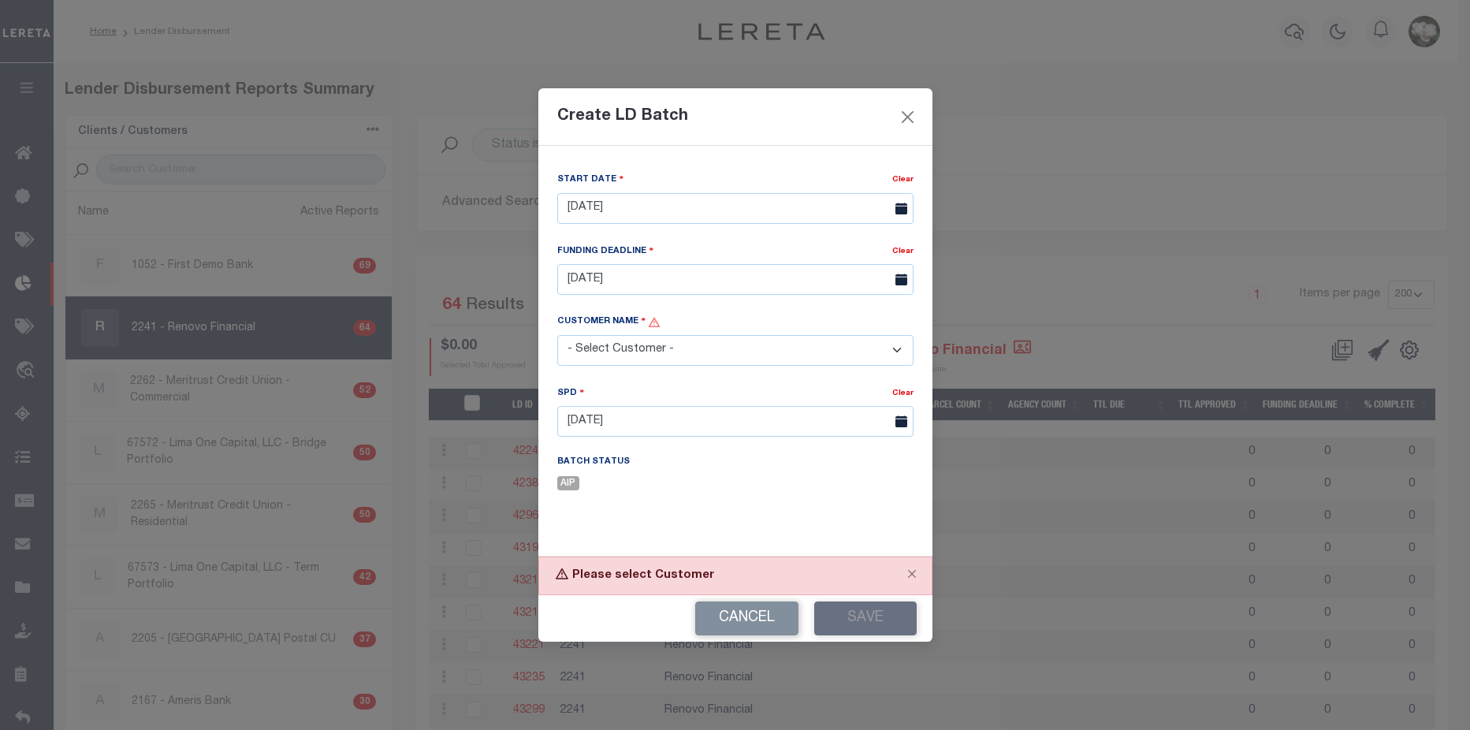
click at [809, 355] on select "- Select Customer - Accumatch - Refunds All In Credit Union Amarillo National B…" at bounding box center [735, 350] width 356 height 31
select select "2241"
click at [557, 335] on select "- Select Customer - Accumatch - Refunds All In Credit Union Amarillo National B…" at bounding box center [735, 350] width 356 height 31
click at [885, 616] on button "Save" at bounding box center [865, 618] width 102 height 34
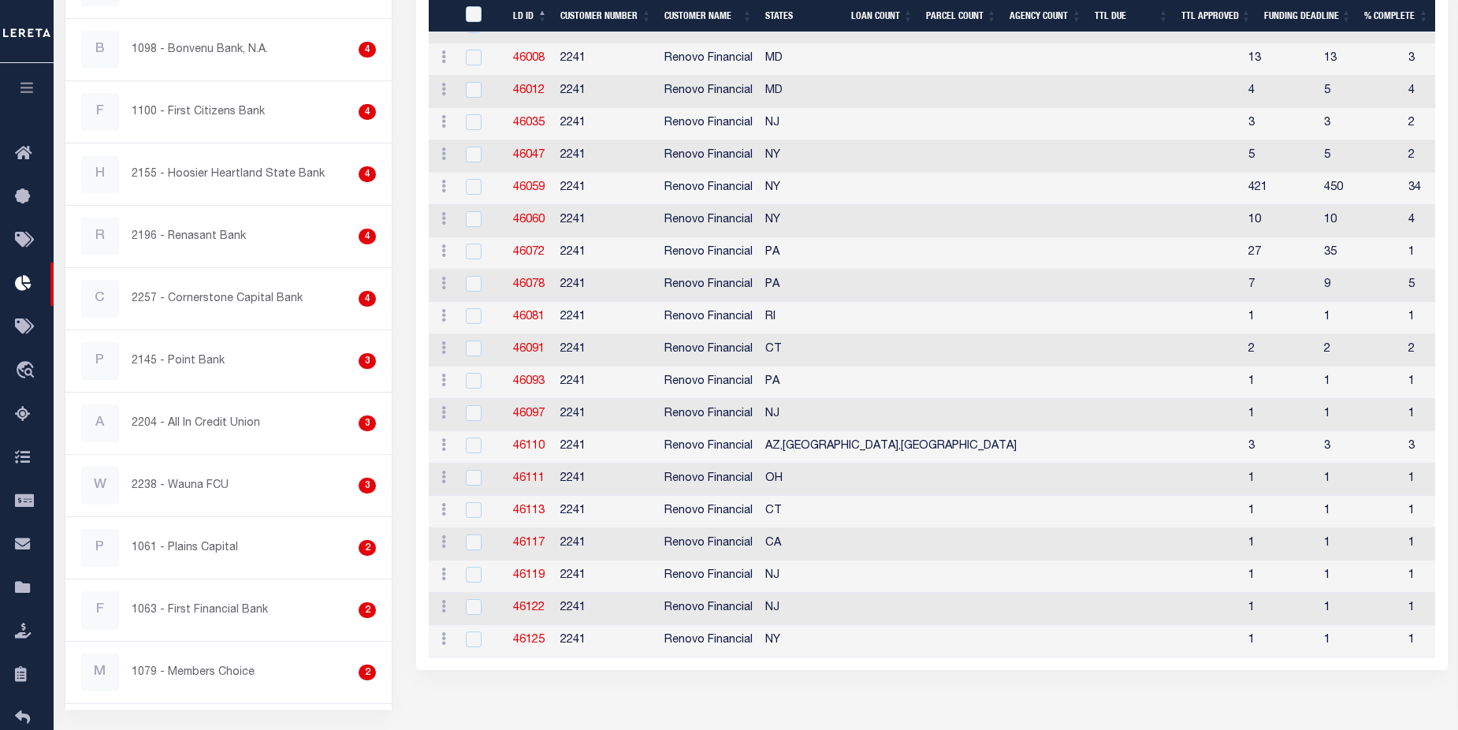
scroll to position [1882, 0]
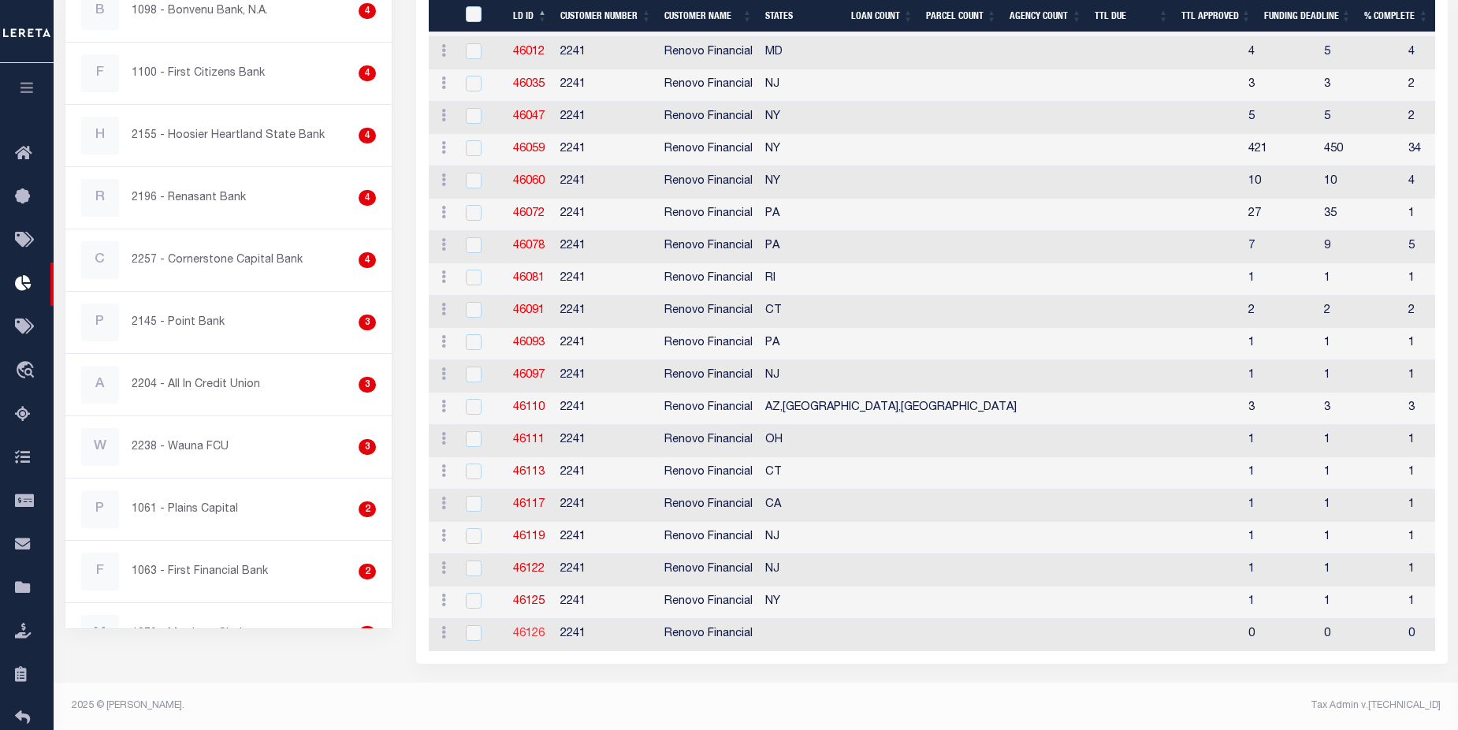
click at [534, 630] on link "46126" at bounding box center [529, 633] width 32 height 11
checkbox input "true"
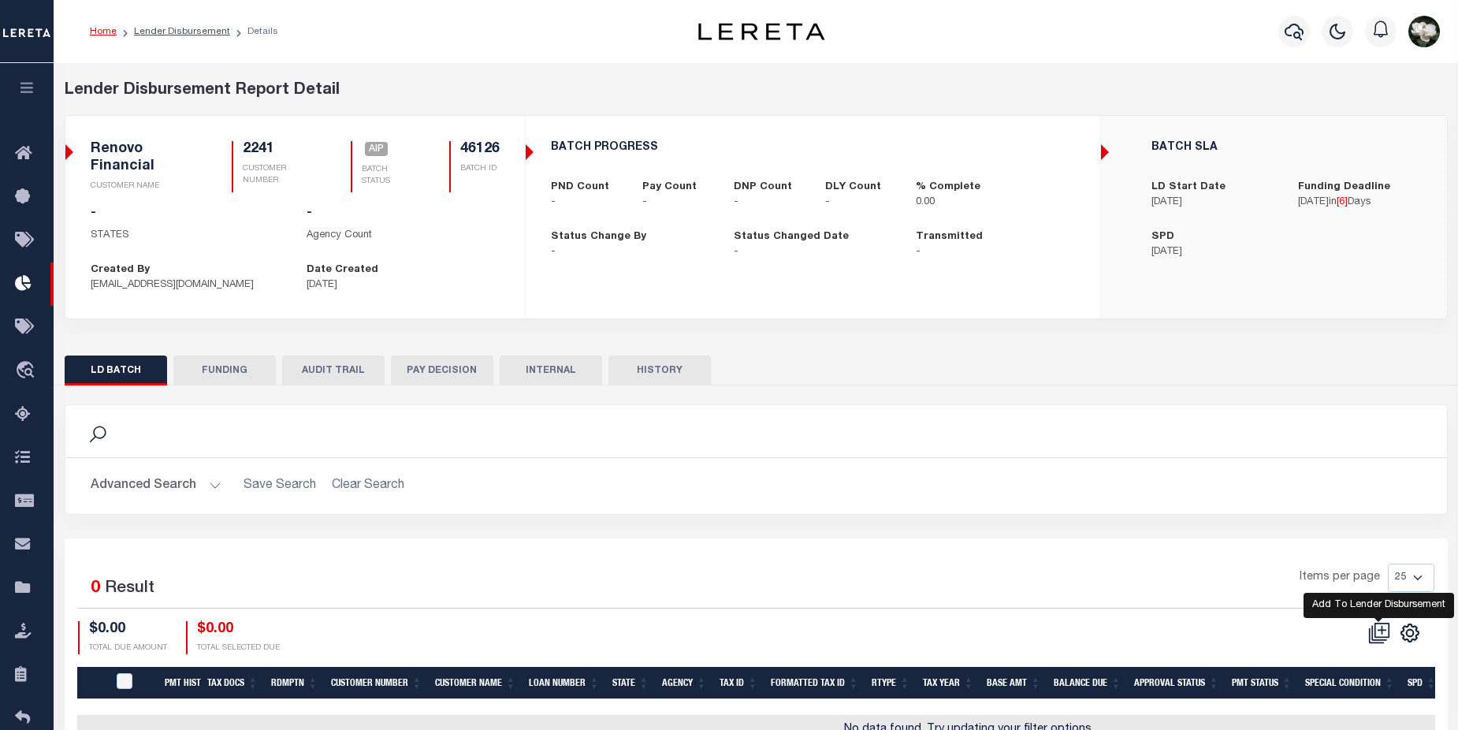
click at [1374, 634] on icon at bounding box center [1379, 633] width 22 height 22
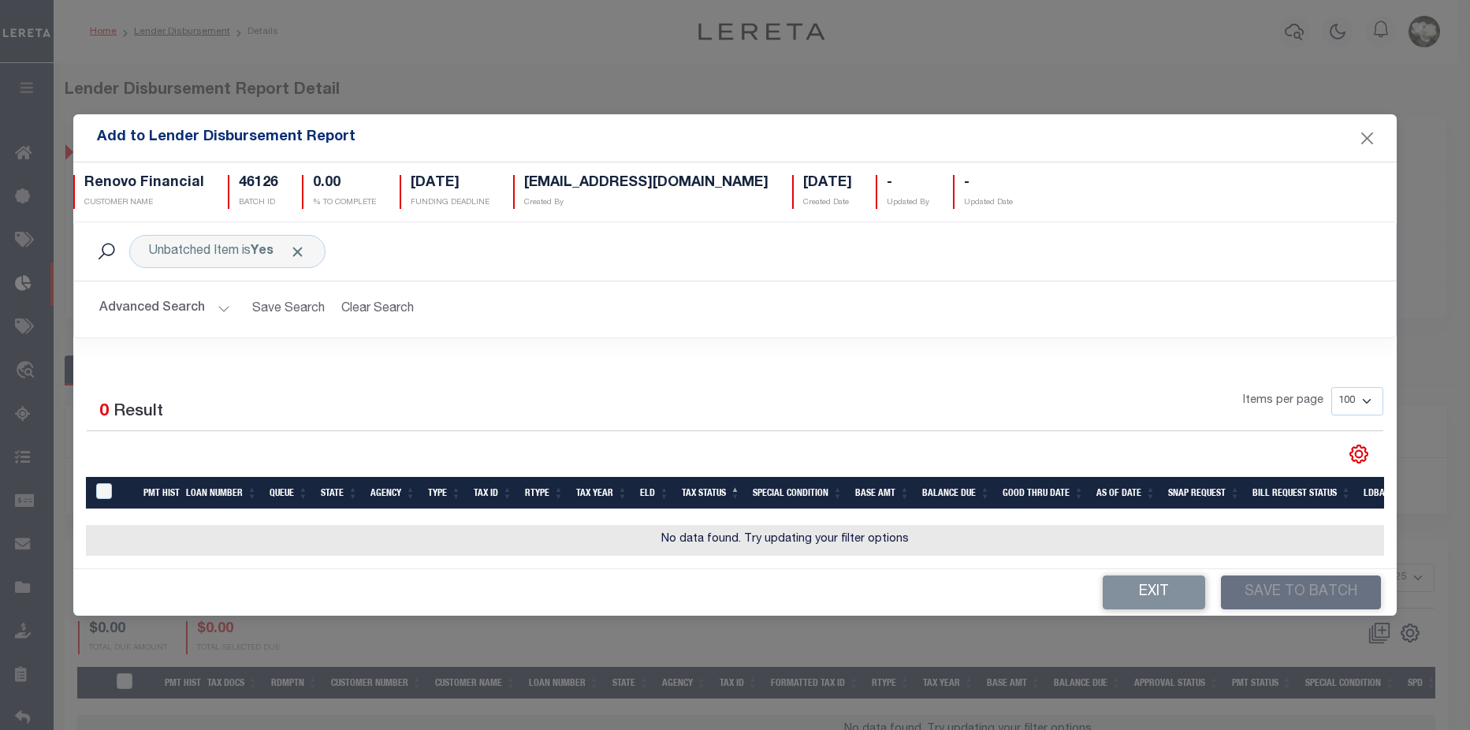
click at [162, 295] on button "Advanced Search" at bounding box center [164, 309] width 131 height 31
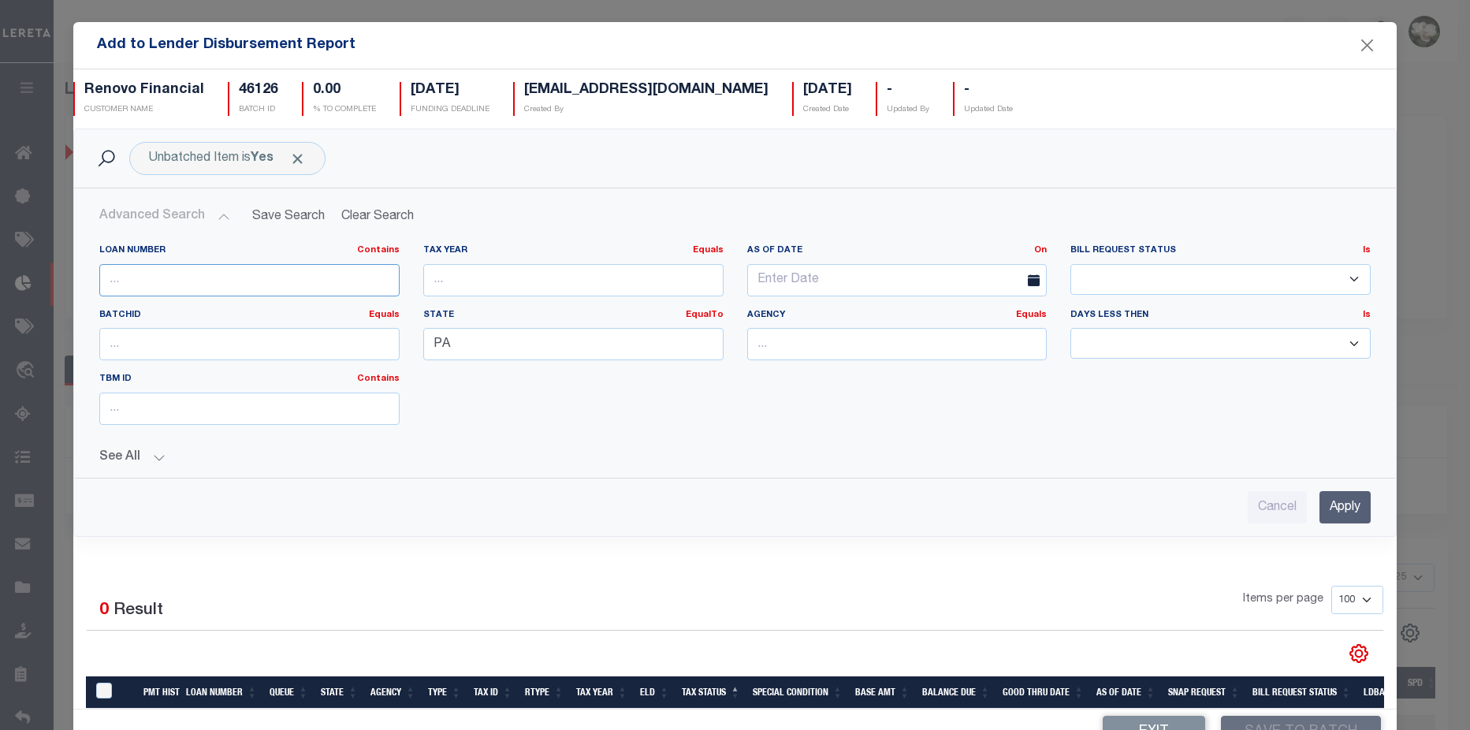
click at [212, 273] on input "text" at bounding box center [249, 280] width 300 height 32
type input "10010320"
drag, startPoint x: 527, startPoint y: 349, endPoint x: 398, endPoint y: 348, distance: 129.3
click at [398, 348] on div "Loan Number Contains Contains Is 10010320 Tax Year Equals Equals Is Not Equal T…" at bounding box center [734, 340] width 1295 height 193
click at [1319, 508] on input "Apply" at bounding box center [1344, 507] width 51 height 32
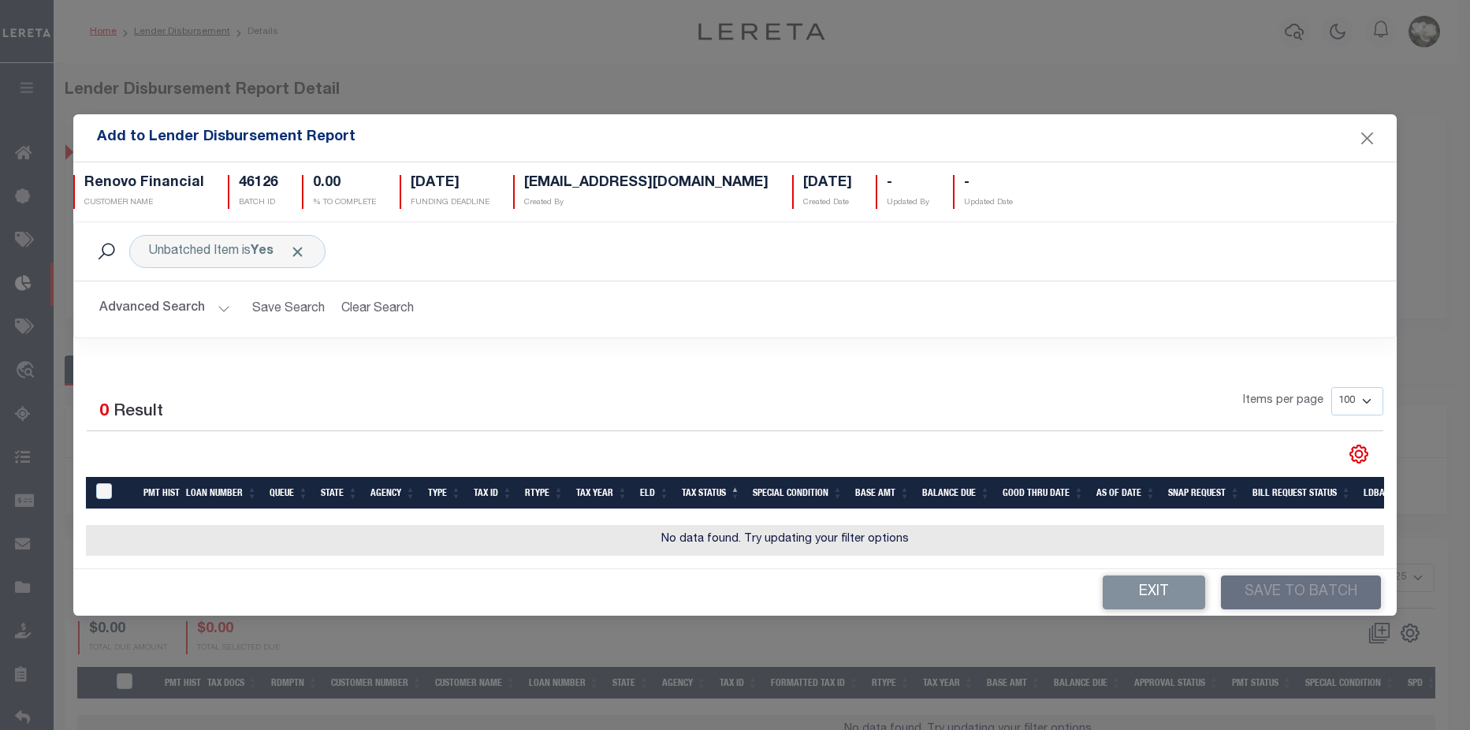
click at [20, 247] on div "Add to Lender Disbursement Report Renovo Financial CUSTOMER NAME 46126 BATCH ID…" at bounding box center [735, 365] width 1470 height 730
click at [1364, 139] on button "Close" at bounding box center [1367, 138] width 20 height 20
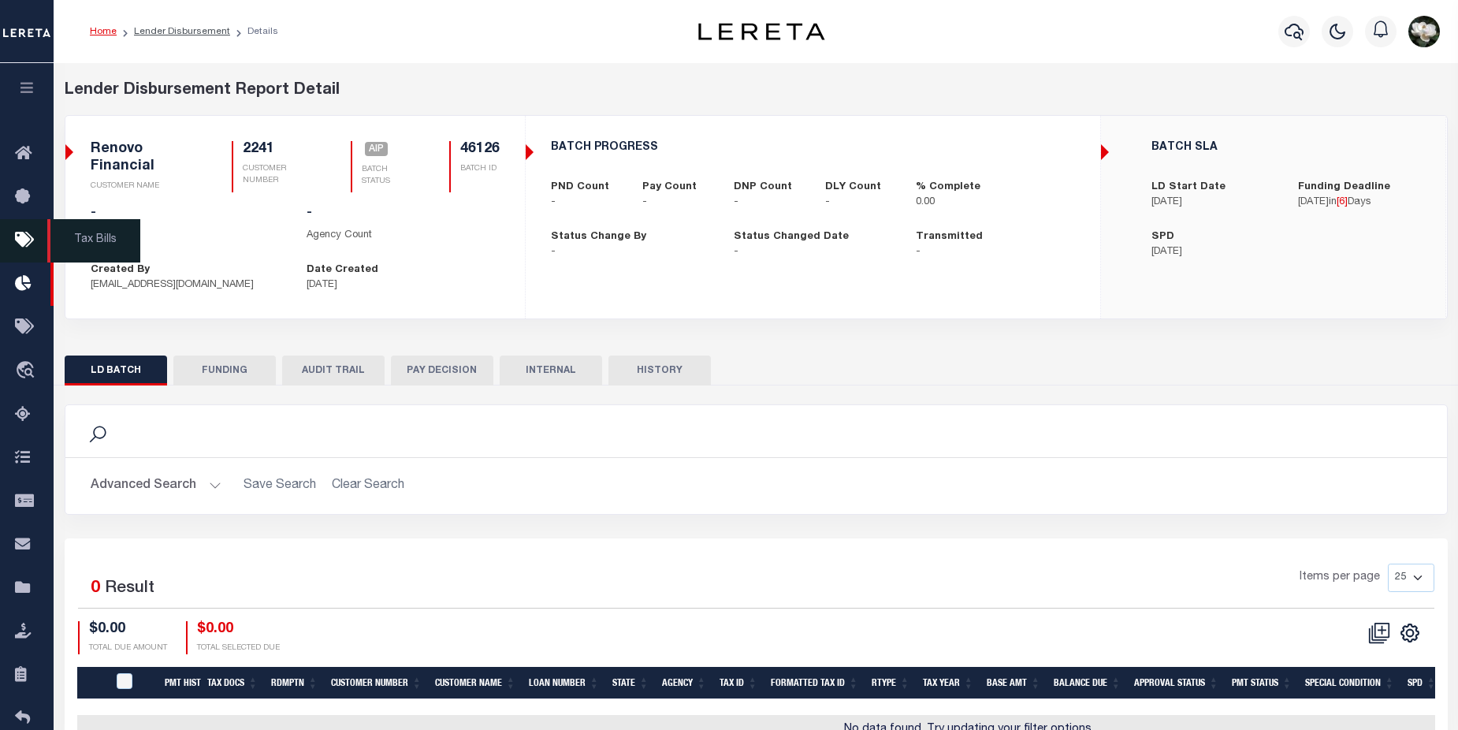
click at [24, 237] on icon at bounding box center [27, 241] width 25 height 20
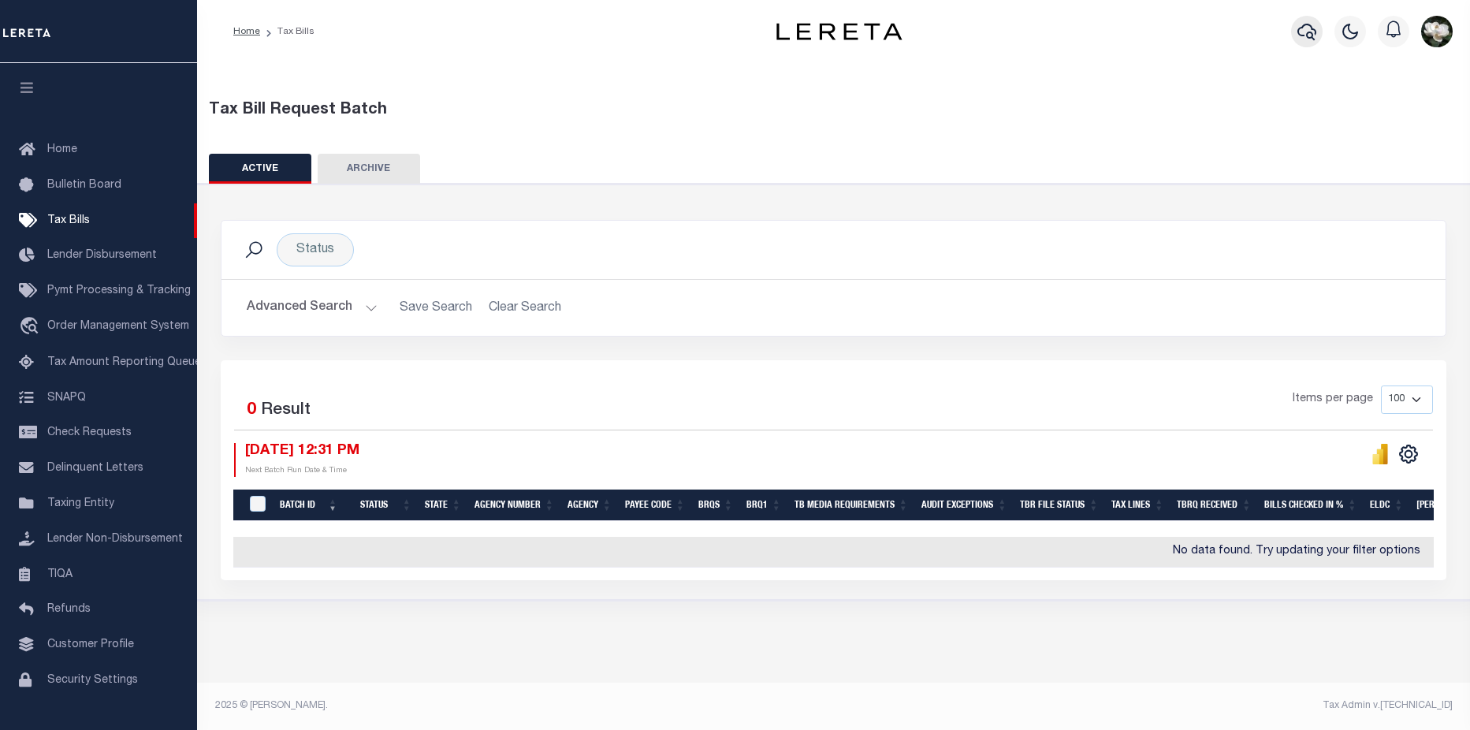
click at [1311, 36] on icon "button" at bounding box center [1306, 31] width 19 height 19
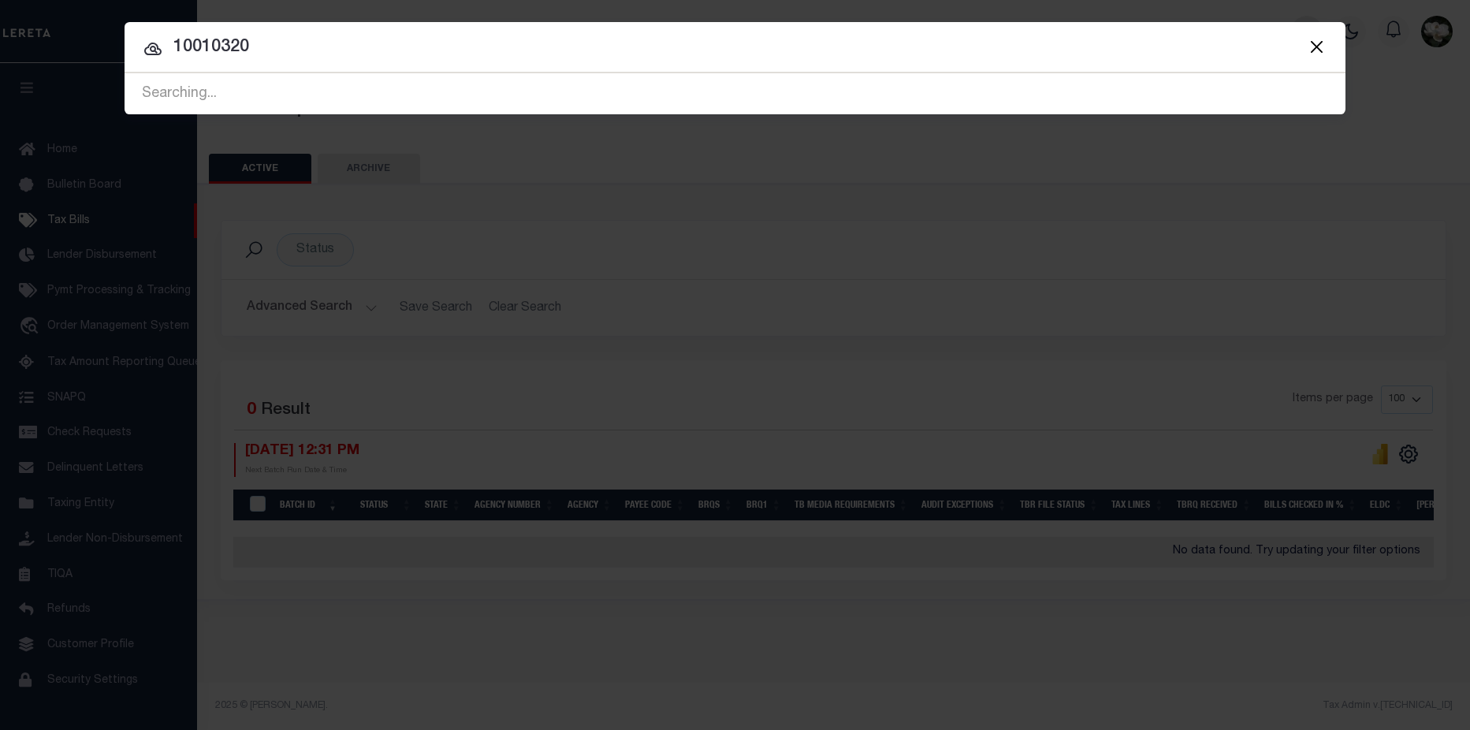
type input "10010320"
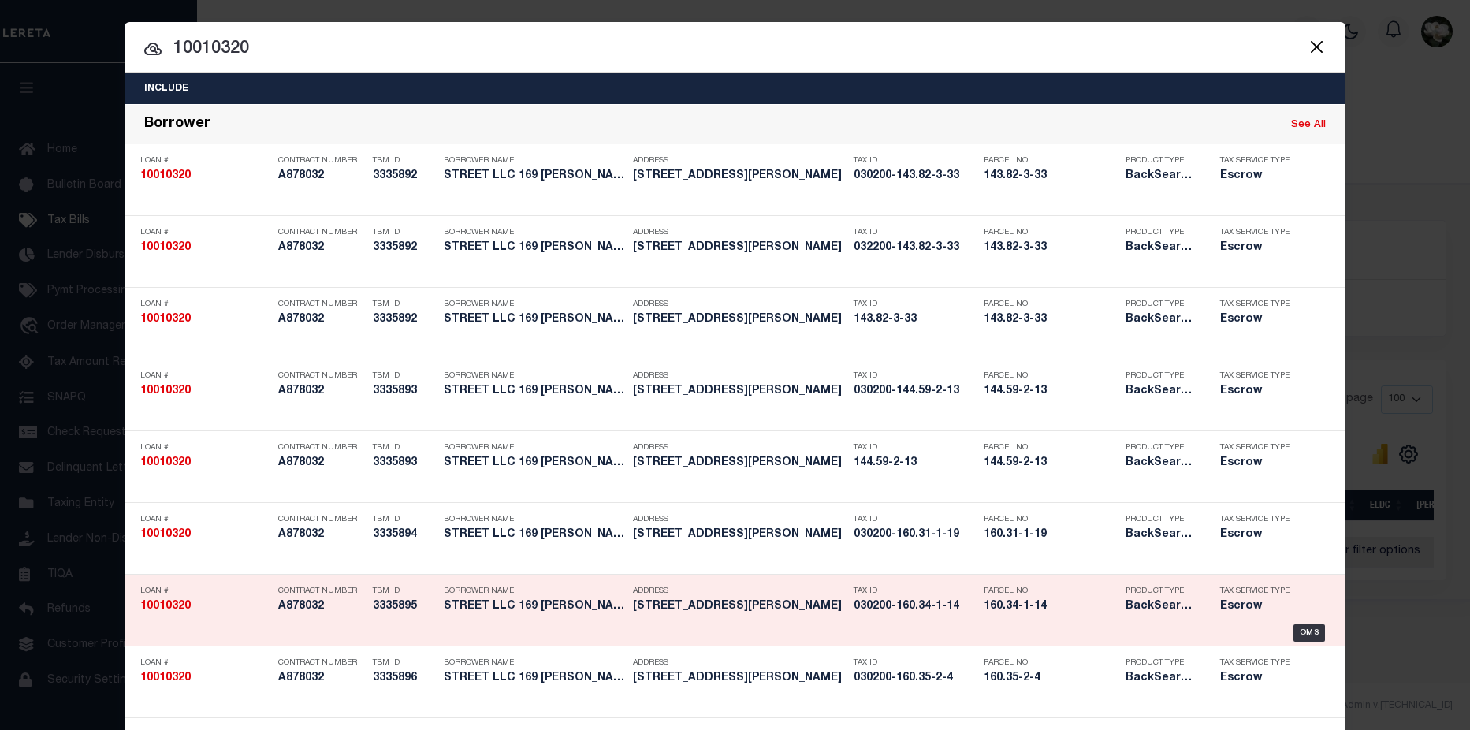
click at [1063, 597] on div "Parcel No 160.34-1-14" at bounding box center [1051, 601] width 134 height 46
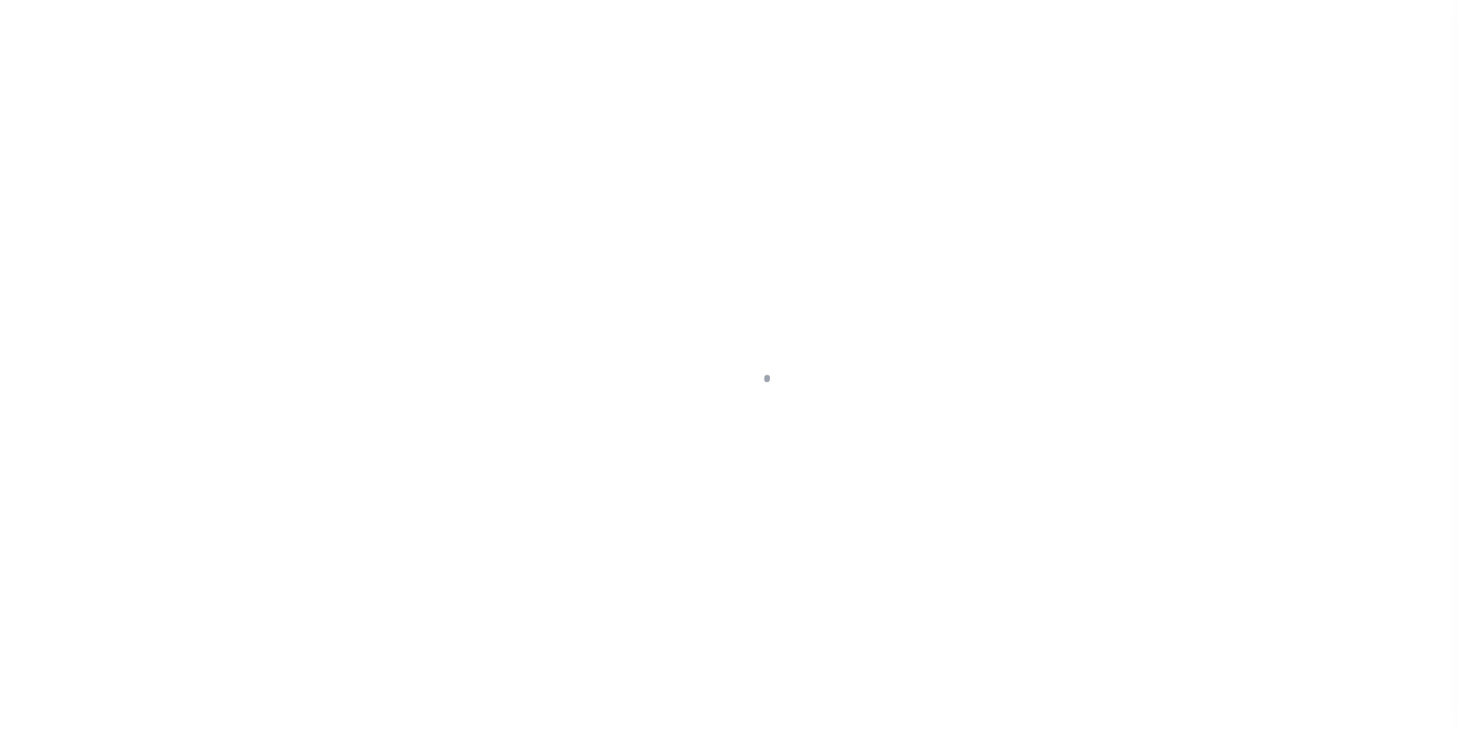
select select "25067"
select select "10"
select select "Escrow"
type input "126 [PERSON_NAME]"
type input "030200-160.34-1-14"
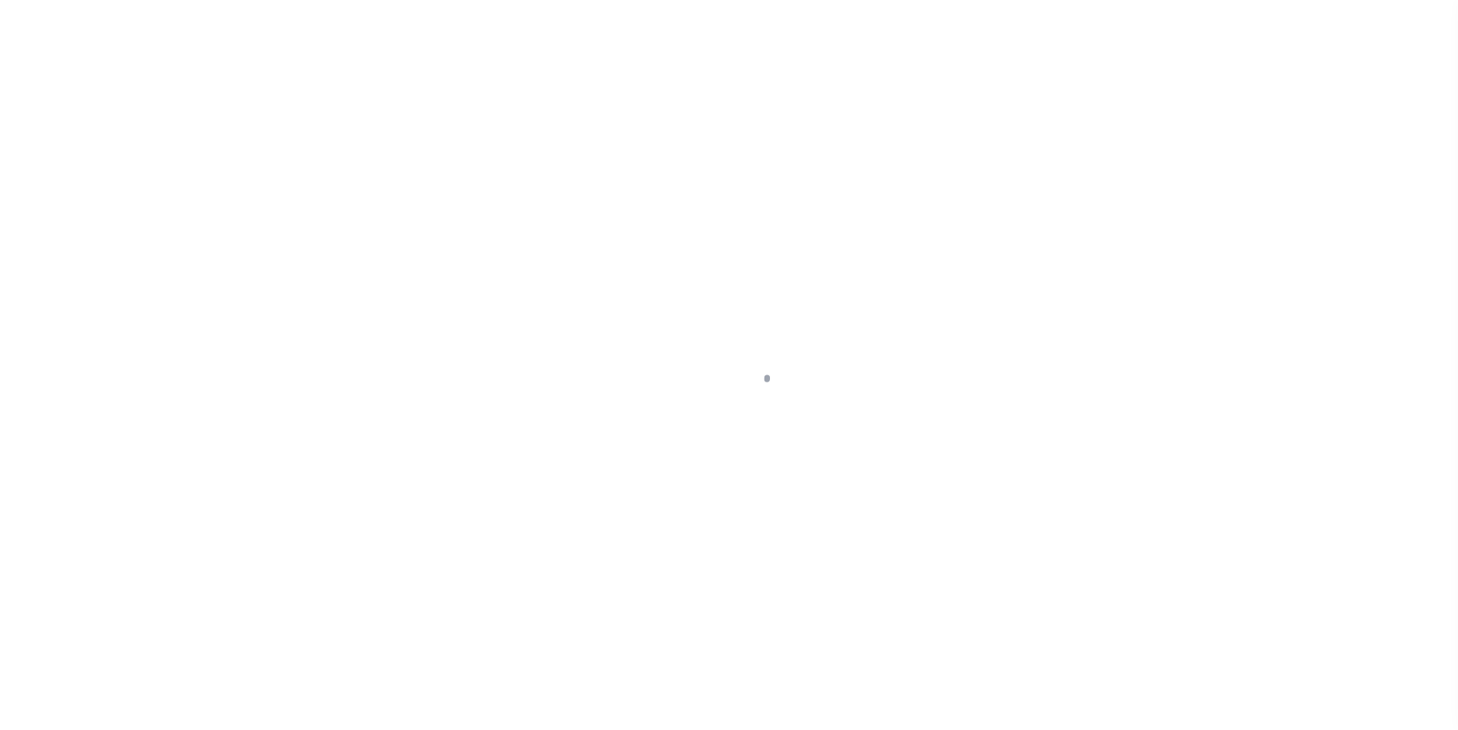
type input "[GEOGRAPHIC_DATA] NY 13901"
type input "a0kUS00000187gd"
type input "NY"
select select
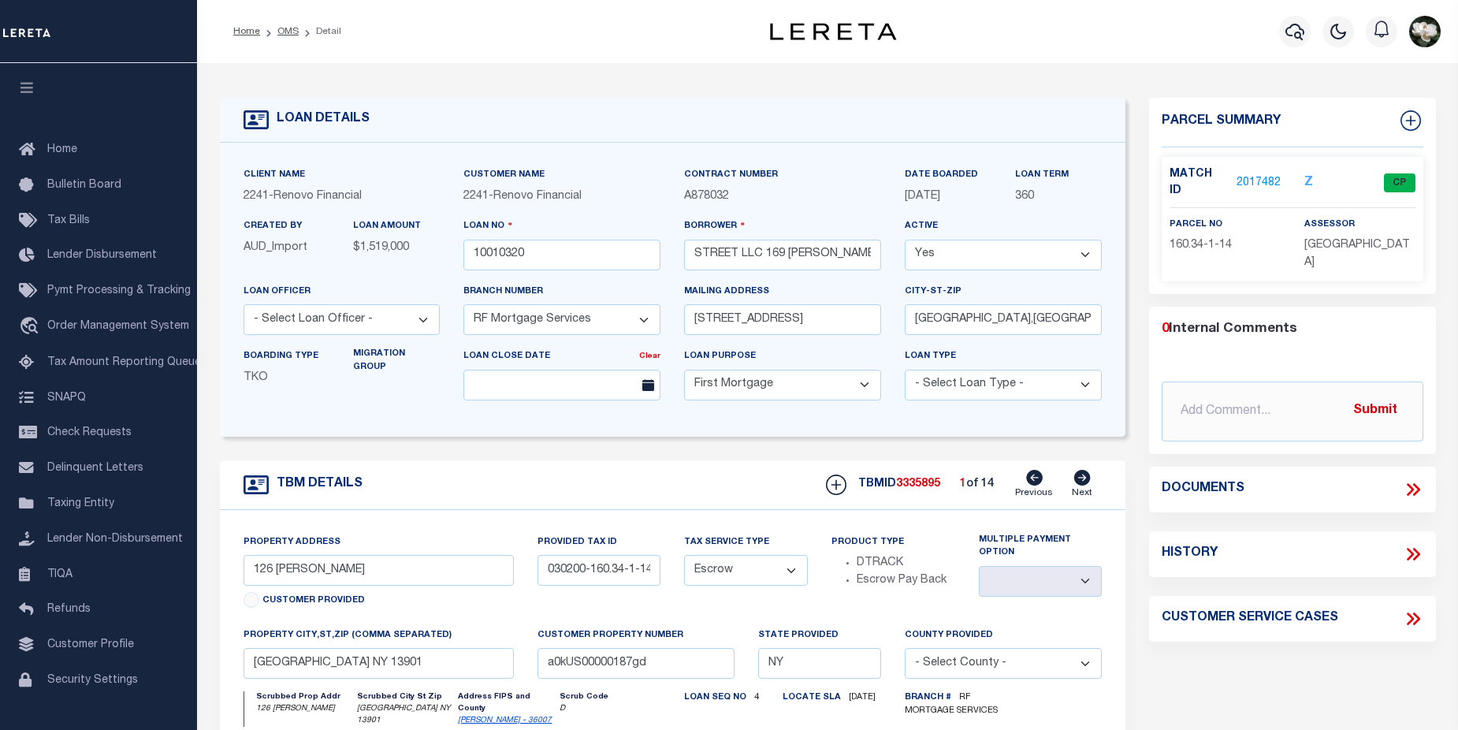
click at [1260, 175] on link "2017482" at bounding box center [1258, 183] width 44 height 17
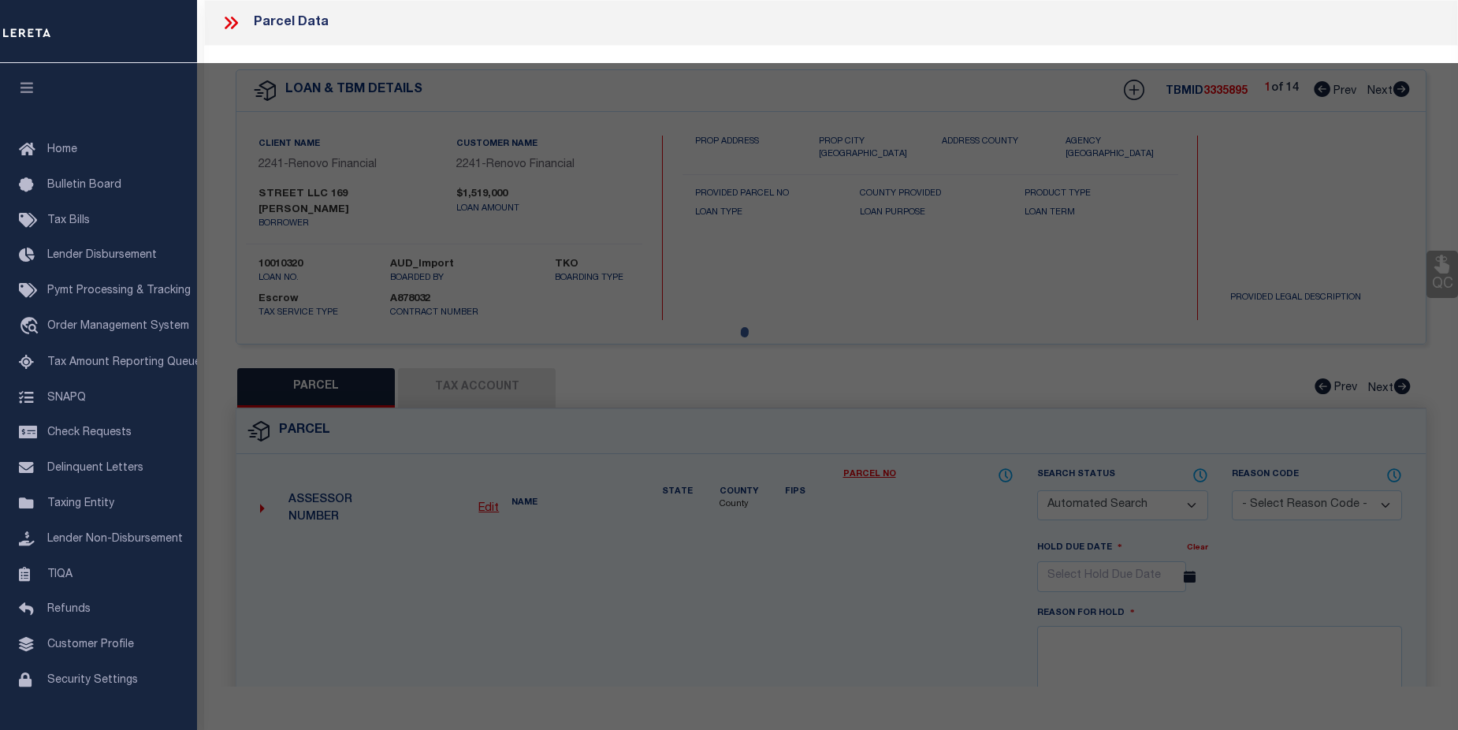
checkbox input "false"
select select "CP"
type input "126 [PERSON_NAME] LLC"
select select "AGW"
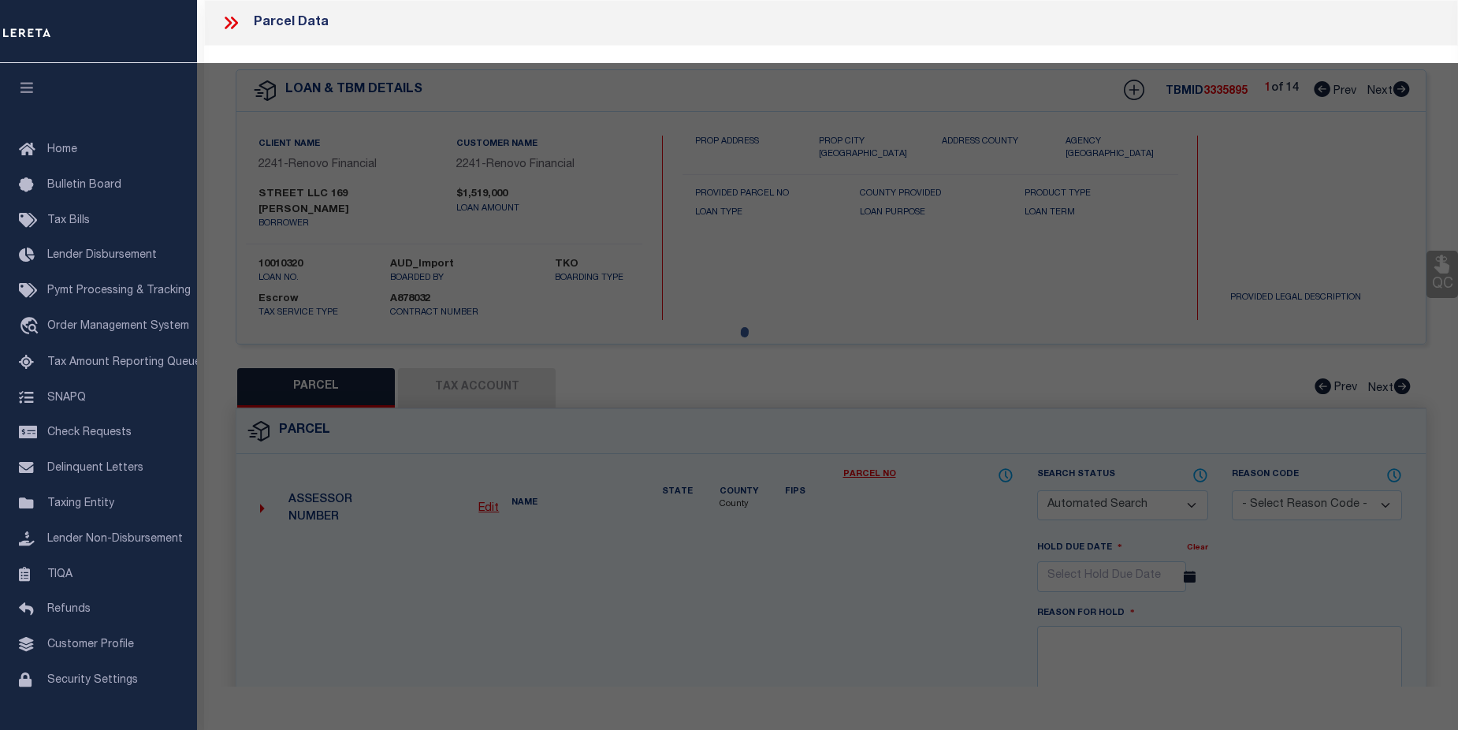
select select
type input "[STREET_ADDRESS][PERSON_NAME]"
checkbox input "false"
type input "[GEOGRAPHIC_DATA] NY 13901"
type textarea "[PHONE_NUMBER] 1004066943 766431895, 42 x 125"
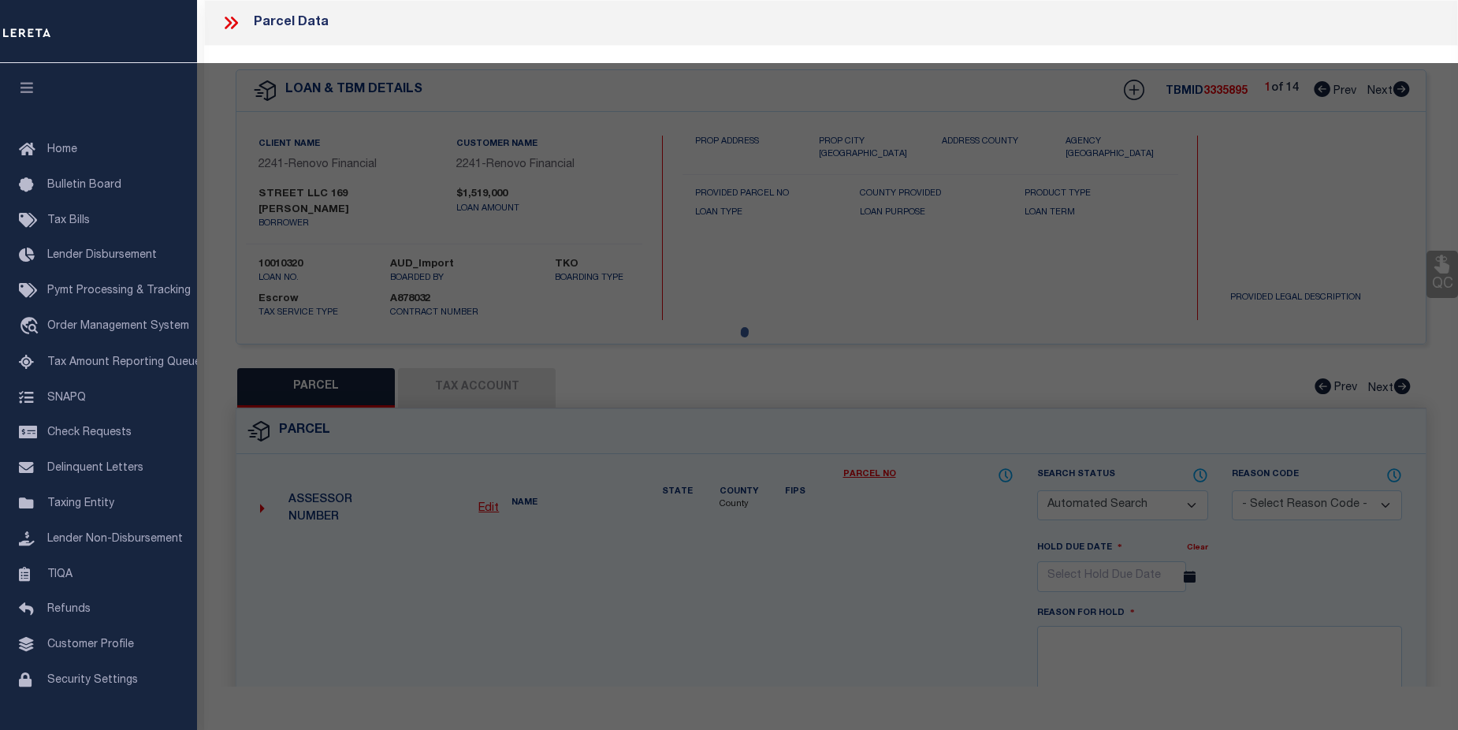
type textarea "Completed based on given suggested parcel."
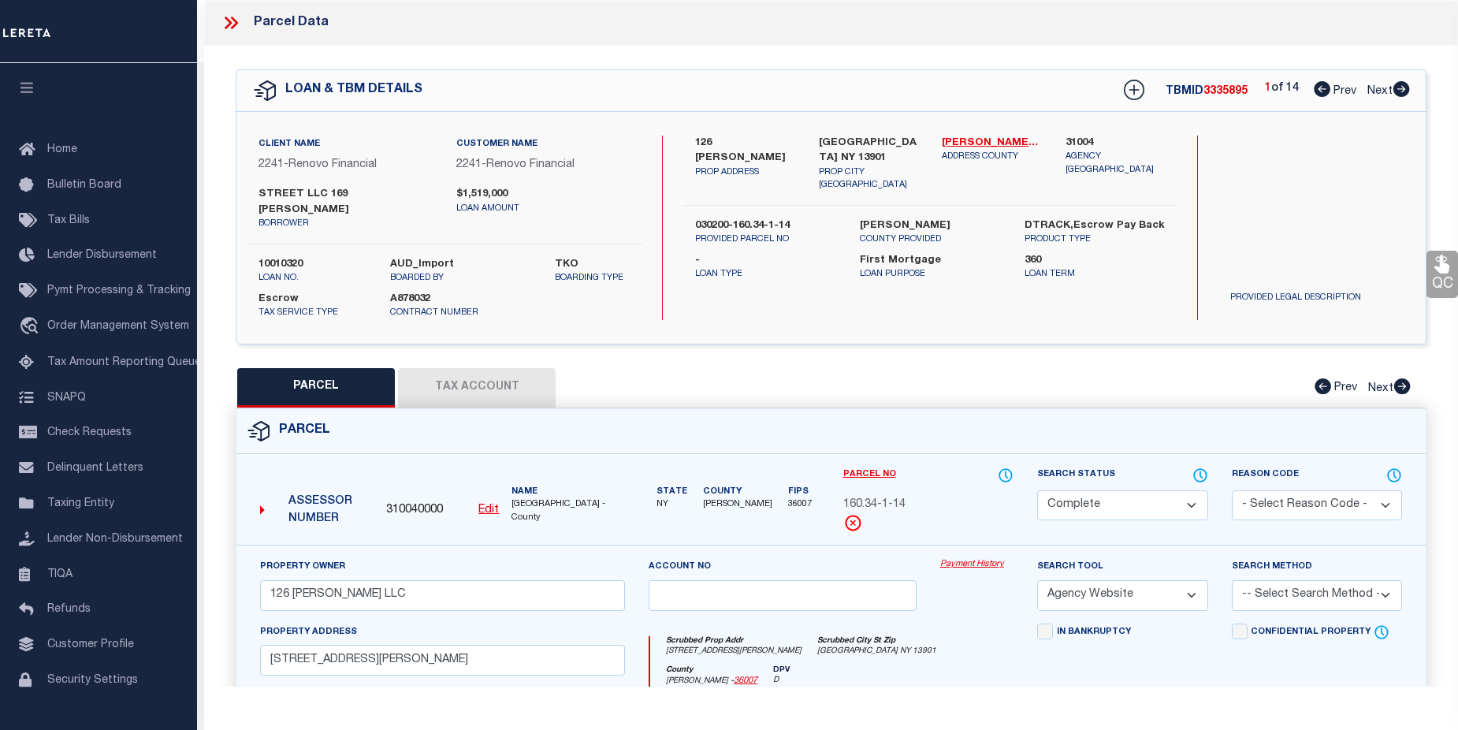
click at [967, 558] on link "Payment History" at bounding box center [976, 564] width 73 height 13
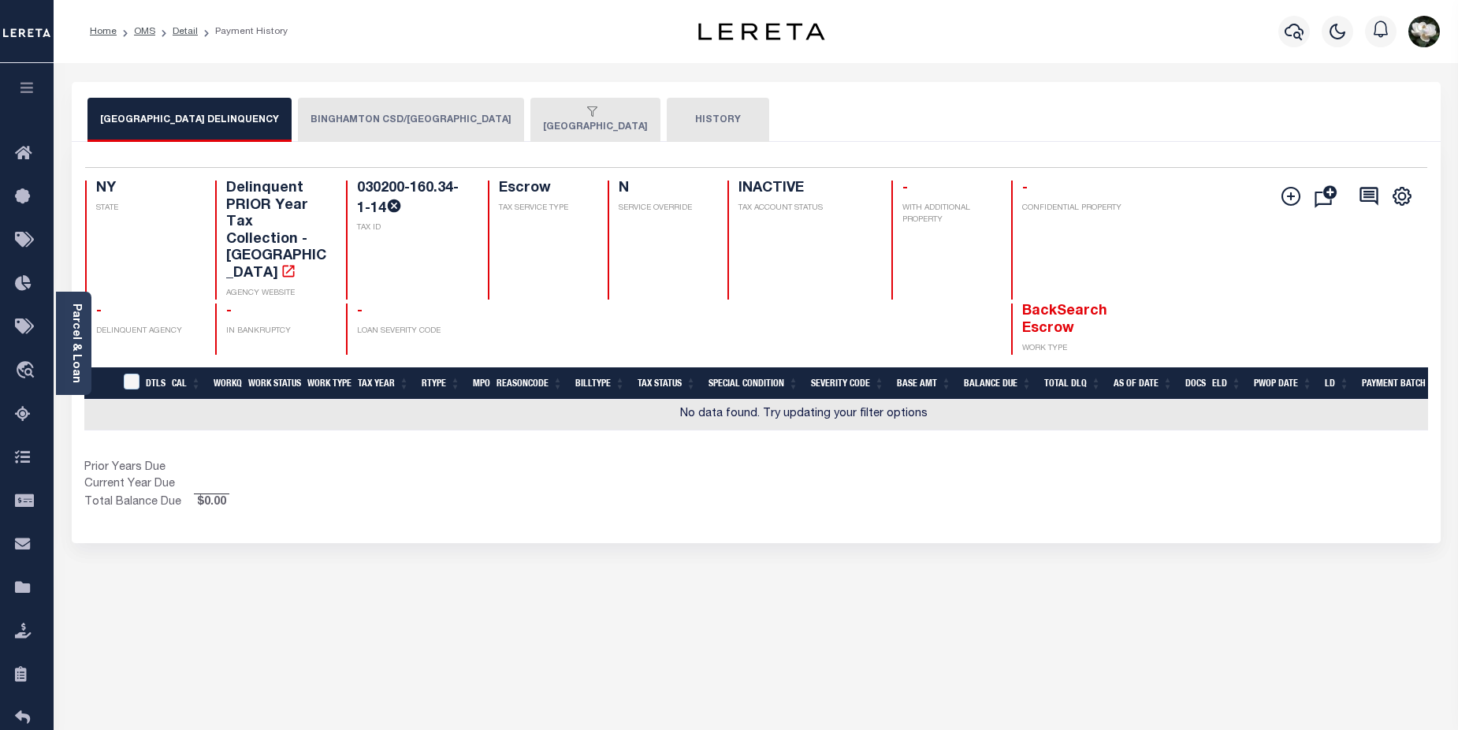
click at [400, 116] on button "BINGHAMTON CSD/BINGHAMTON CITY" at bounding box center [411, 120] width 226 height 44
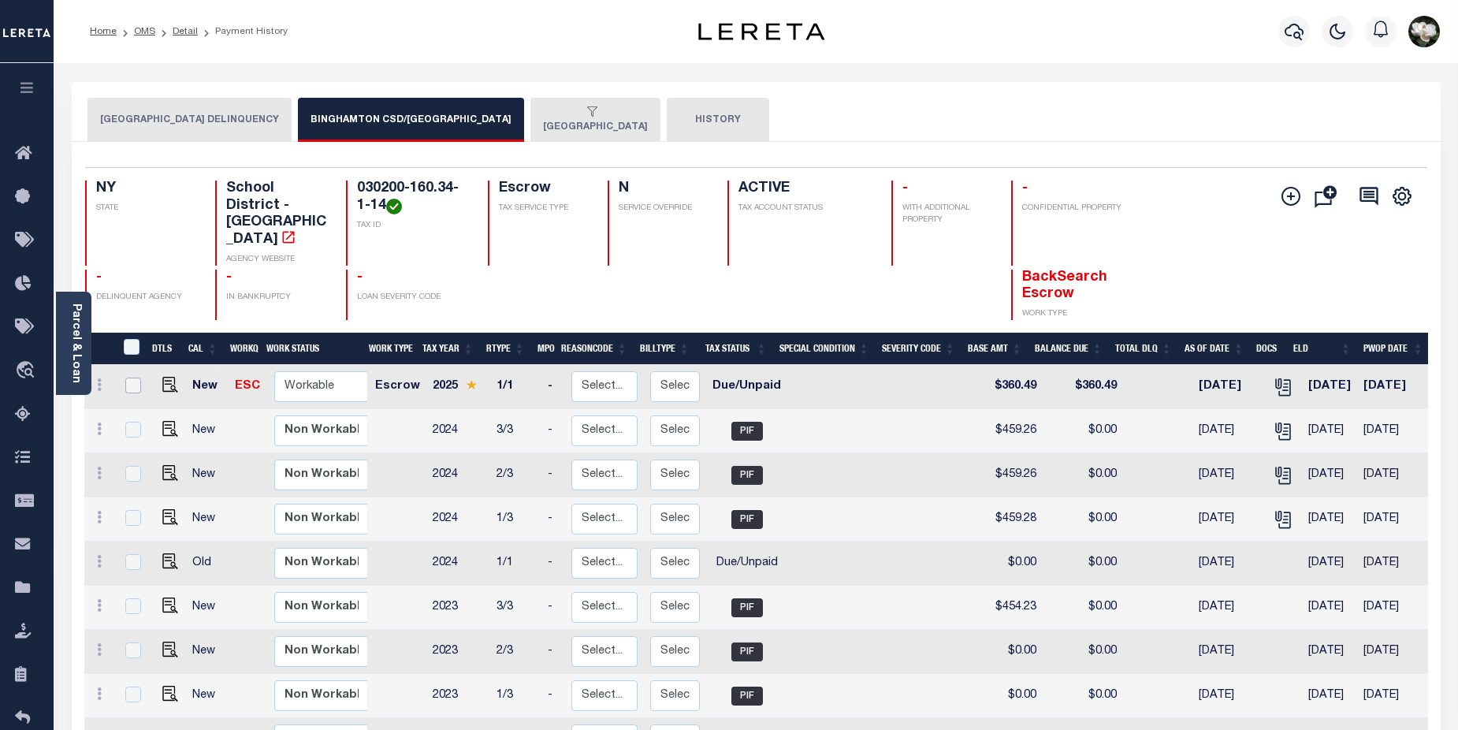
click at [137, 377] on input "checkbox" at bounding box center [133, 385] width 16 height 16
checkbox input "true"
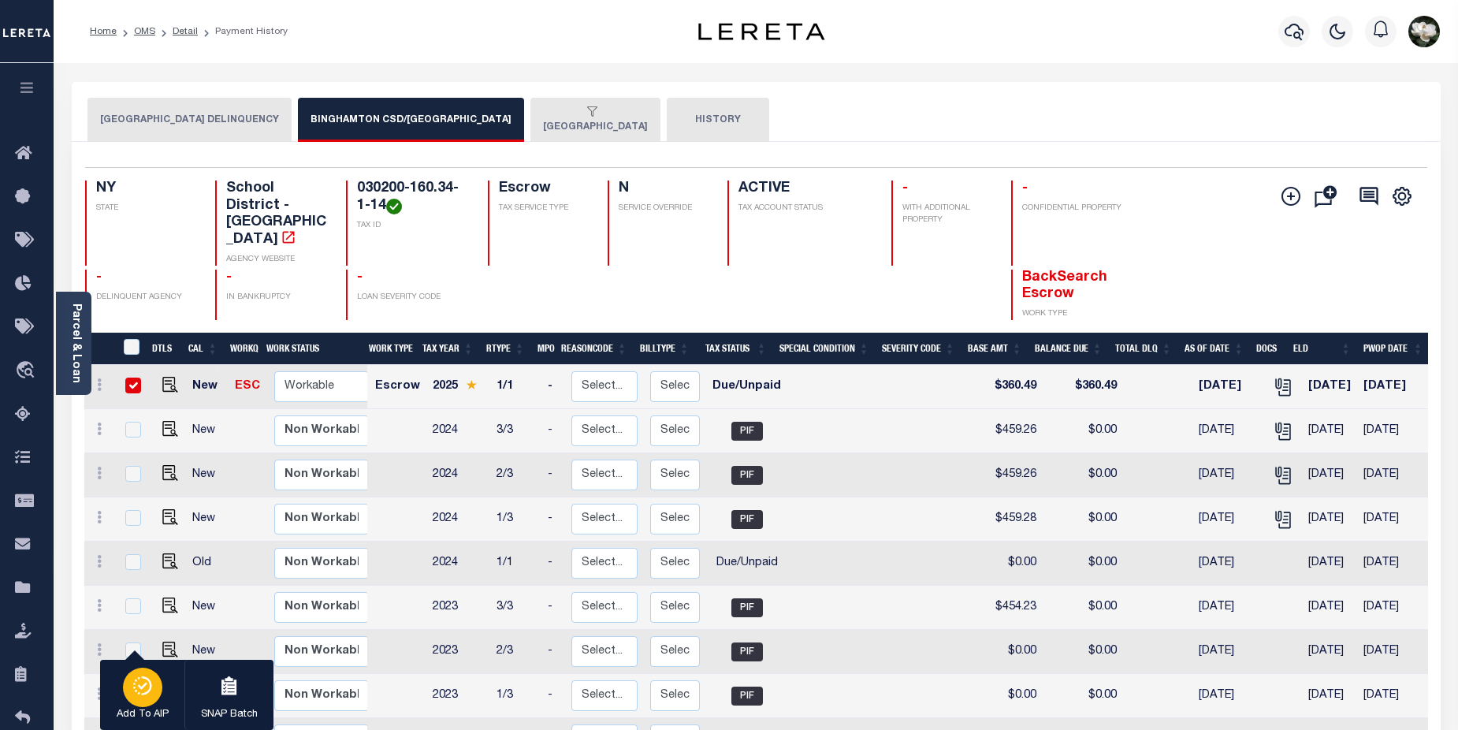
click at [140, 679] on icon "button" at bounding box center [143, 685] width 22 height 19
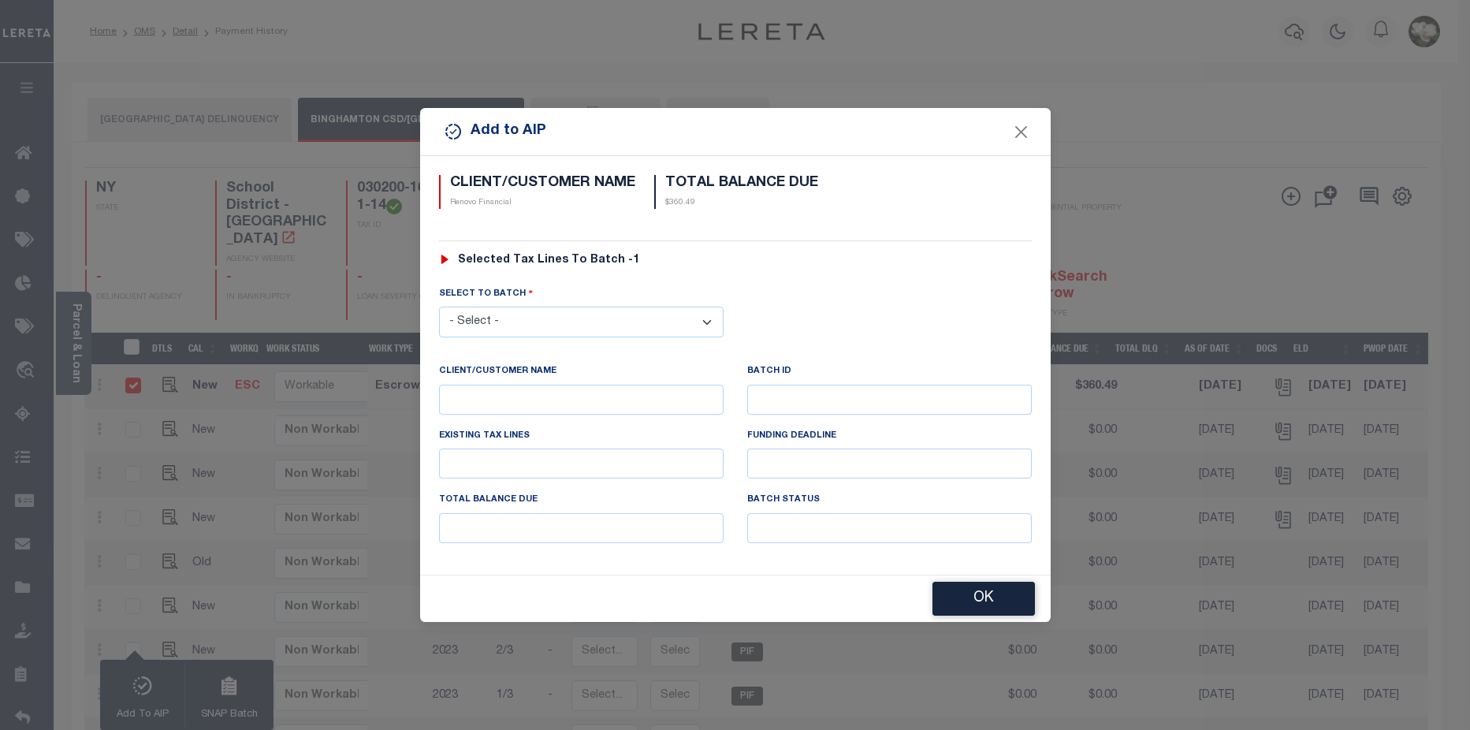
click at [701, 314] on select "- Select - 42380 42965 43235 43299 43683 44436 44450 44938 45028 45180 45253 45…" at bounding box center [581, 322] width 284 height 31
select select "46126"
click at [439, 307] on select "- Select - 42380 42965 43235 43299 43683 44436 44450 44938 45028 45180 45253 45…" at bounding box center [581, 322] width 284 height 31
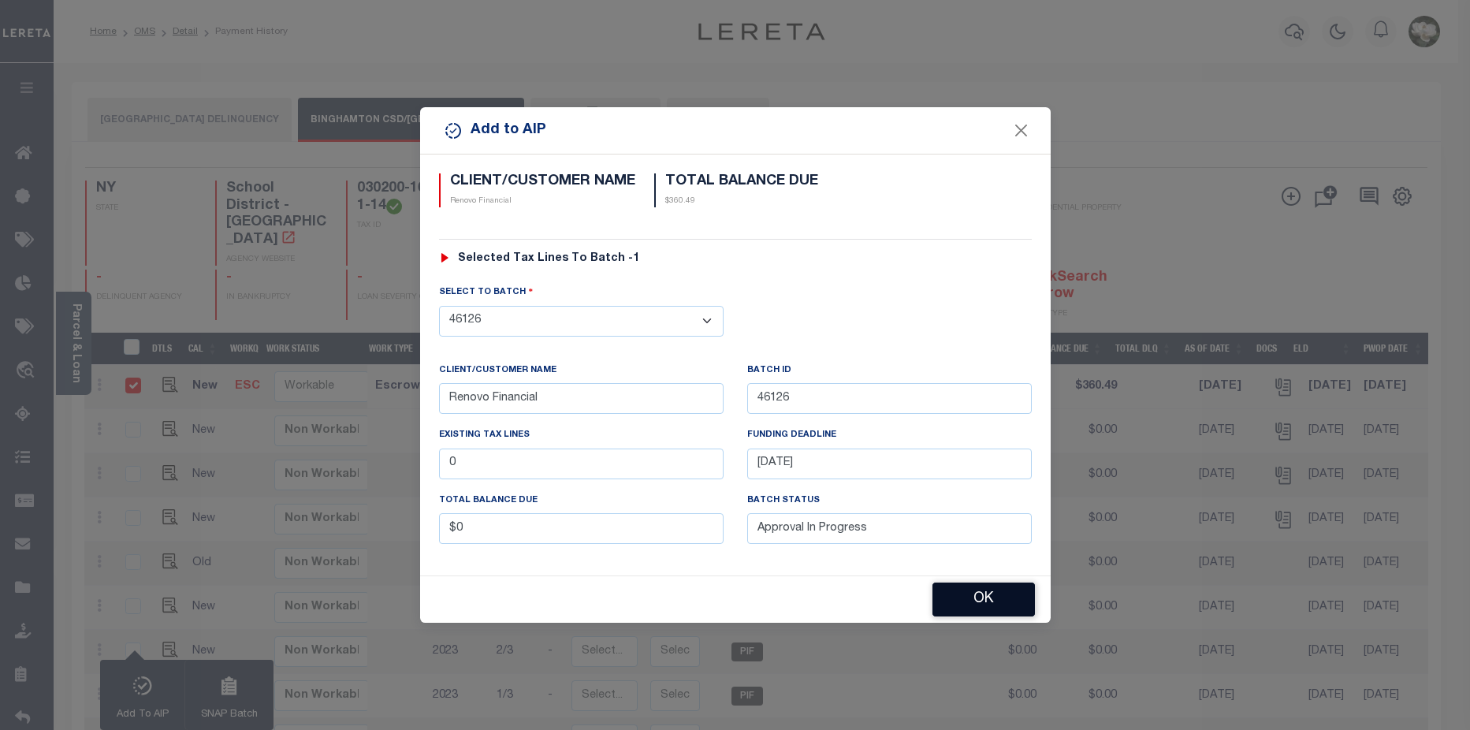
click at [1000, 596] on button "OK" at bounding box center [983, 599] width 102 height 34
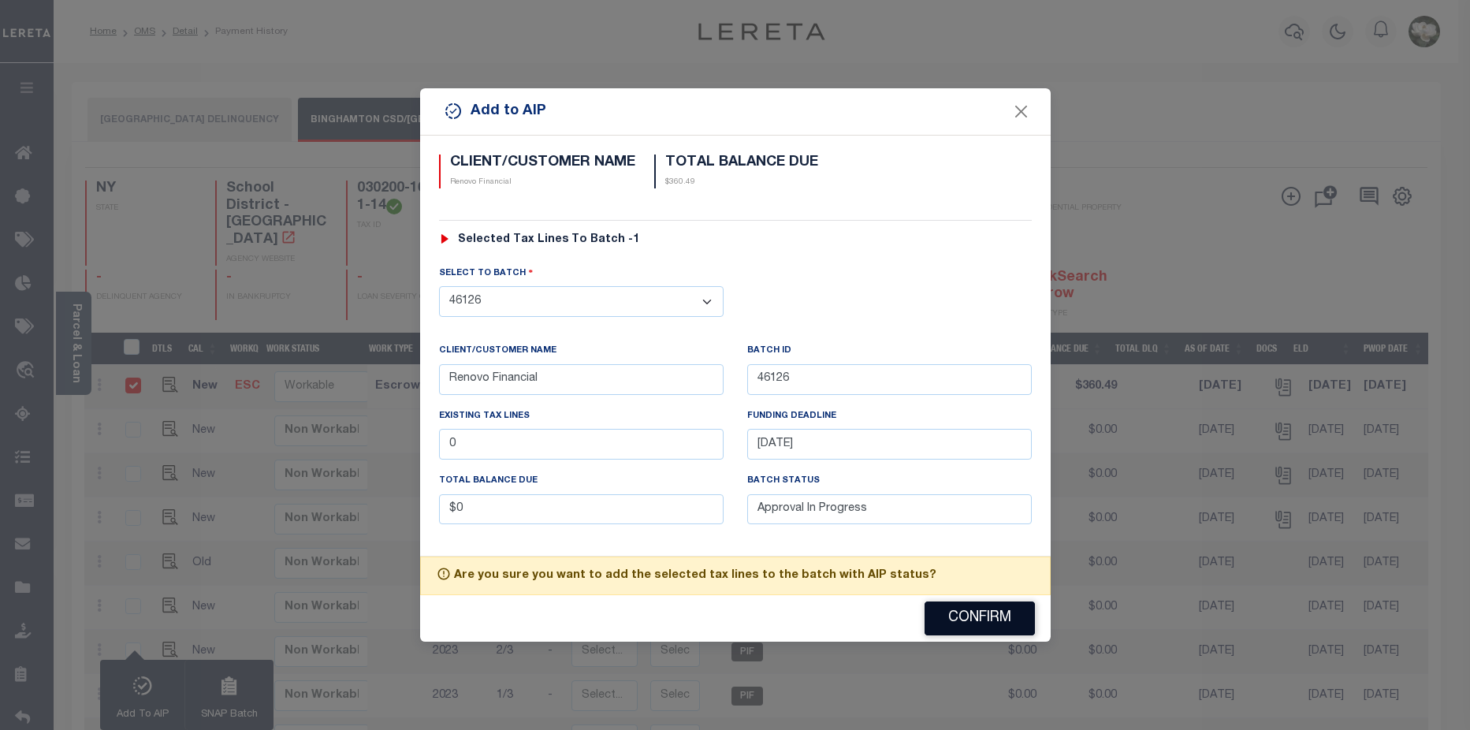
click at [995, 612] on button "Confirm" at bounding box center [979, 618] width 110 height 34
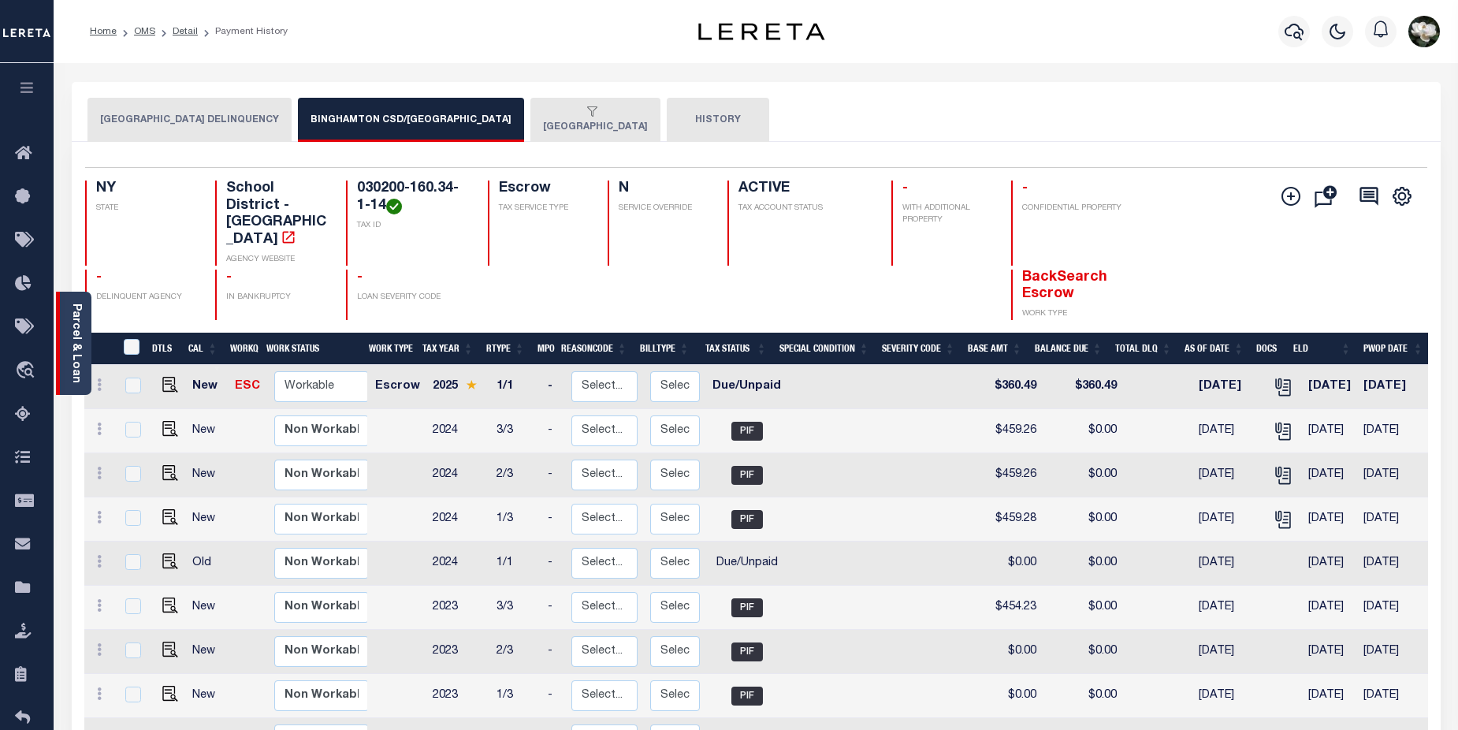
click at [73, 339] on link "Parcel & Loan" at bounding box center [75, 343] width 11 height 80
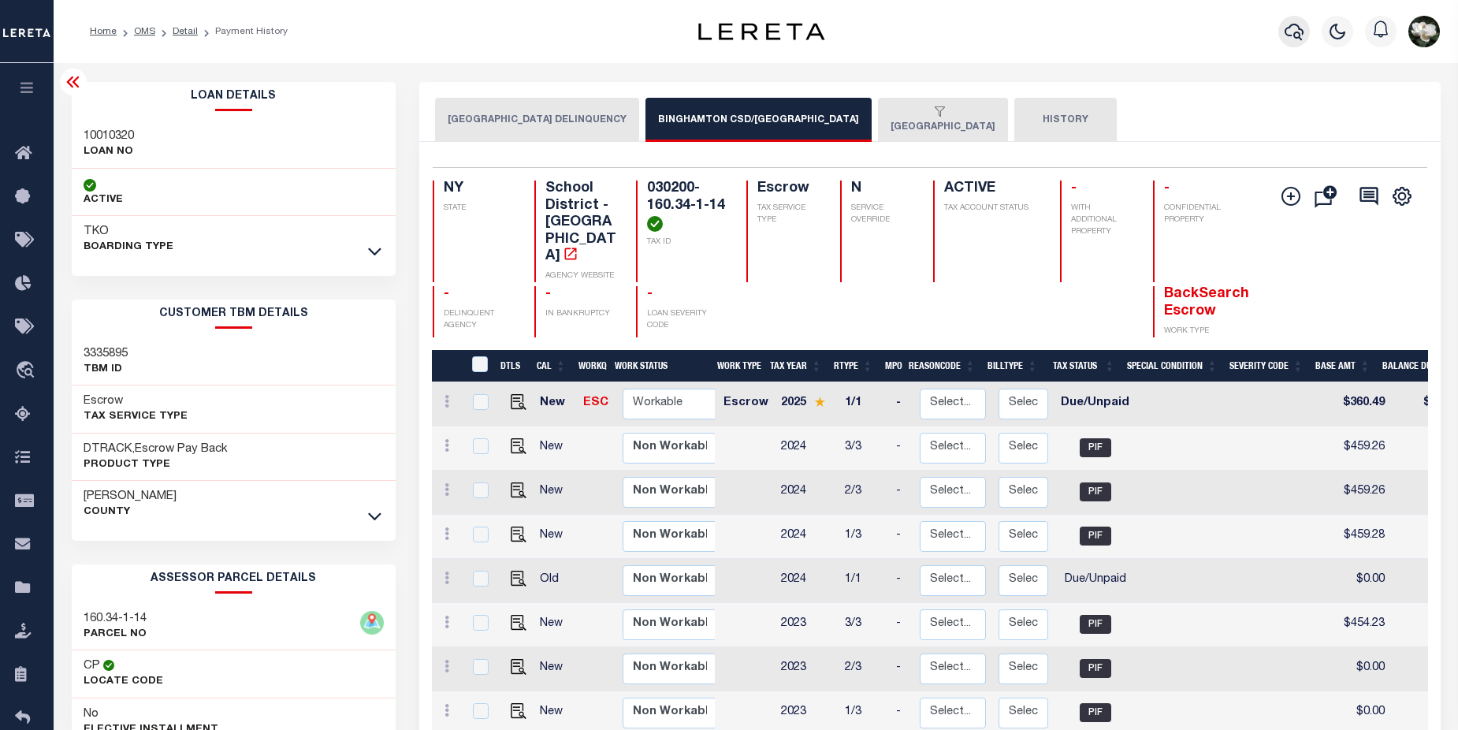
click at [1292, 34] on icon "button" at bounding box center [1294, 31] width 19 height 19
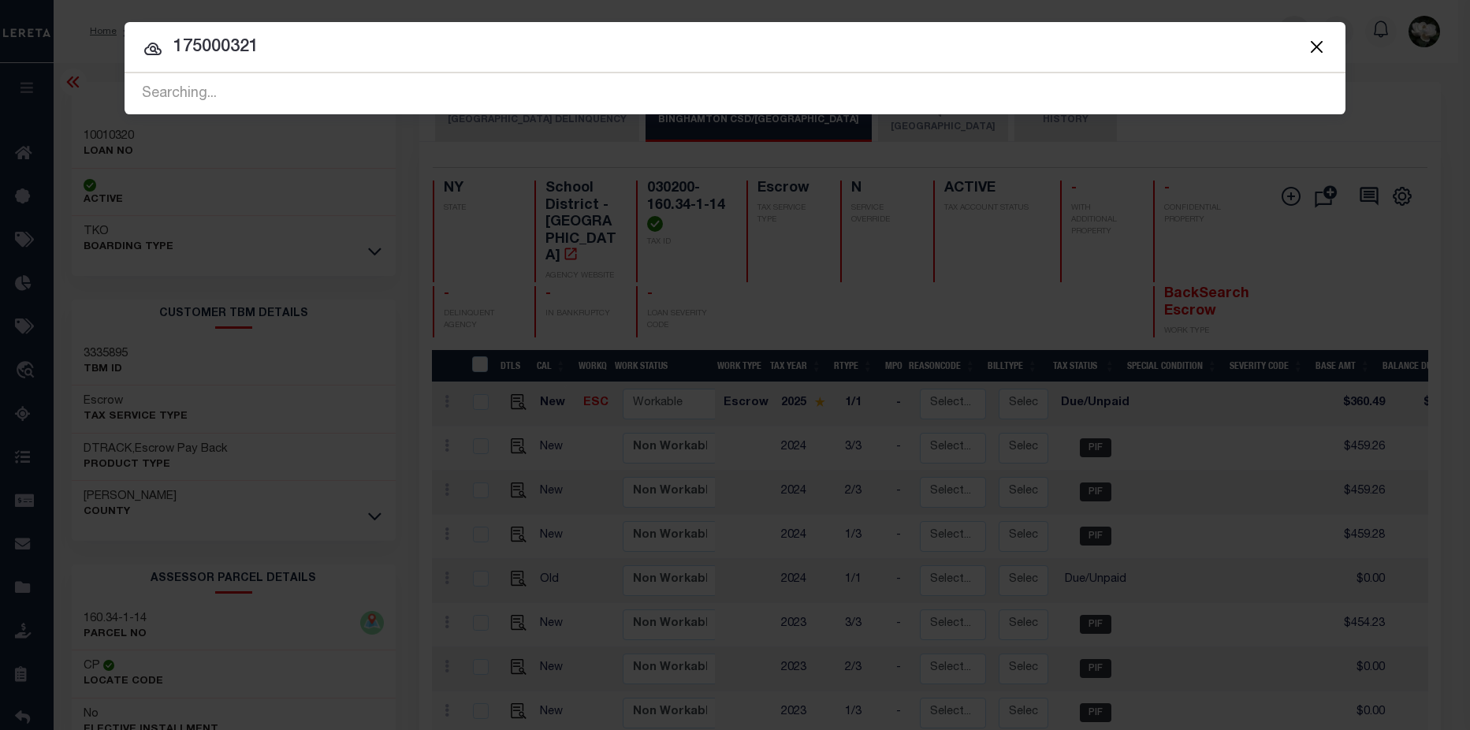
type input "175000321"
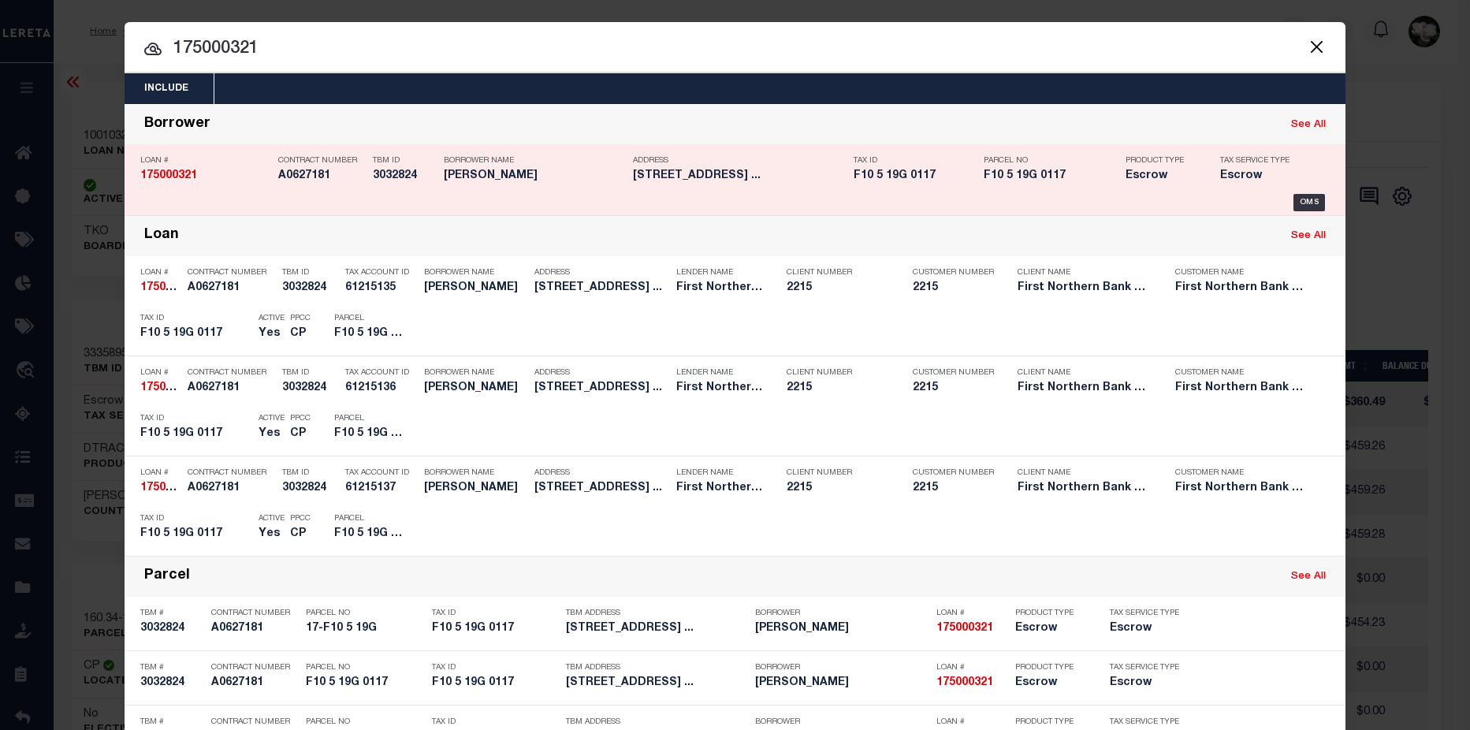
click at [957, 178] on h5 "F10 5 19G 0117" at bounding box center [914, 175] width 122 height 13
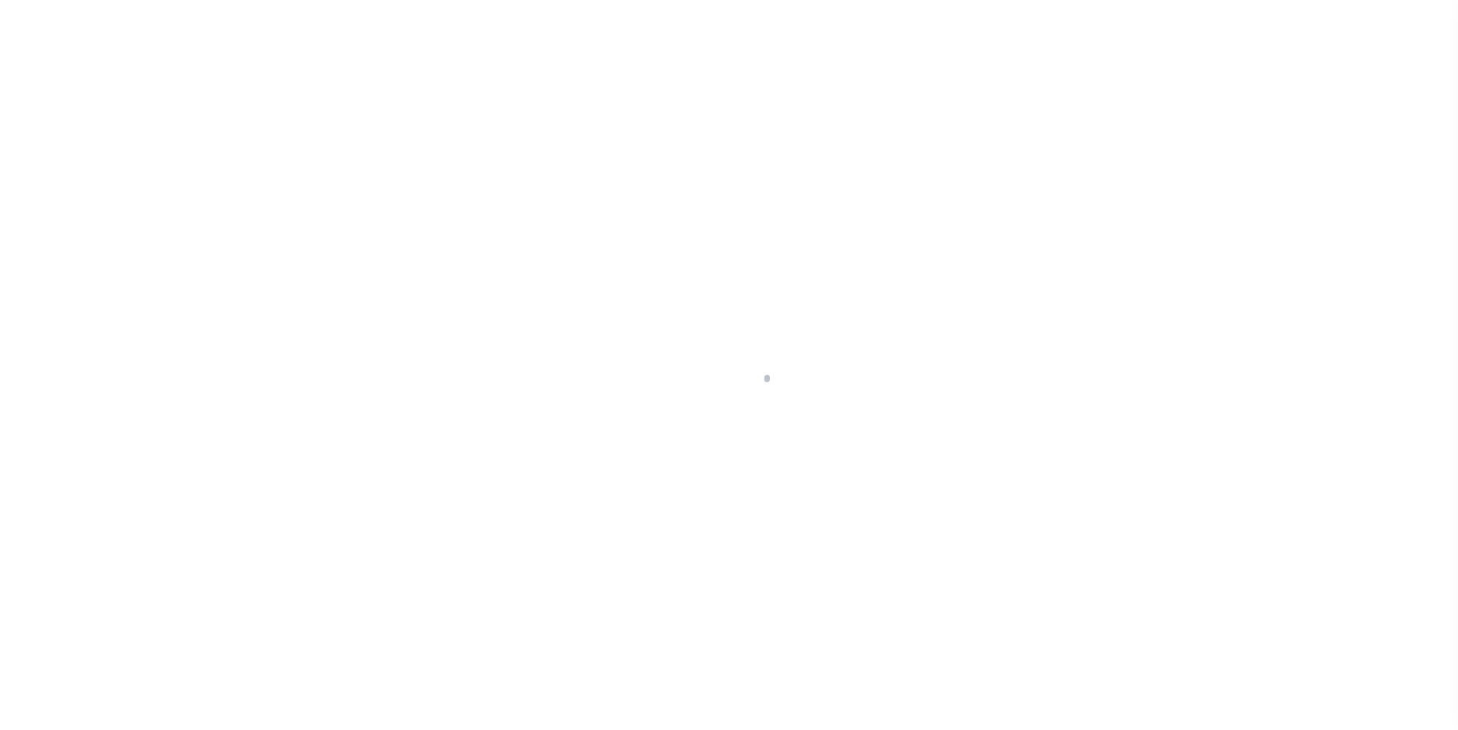
select select "Escrow"
type input "9395 Spring Brook DR"
type input "17-F10 5 19G"
select select
type input "Bangor PA 18013"
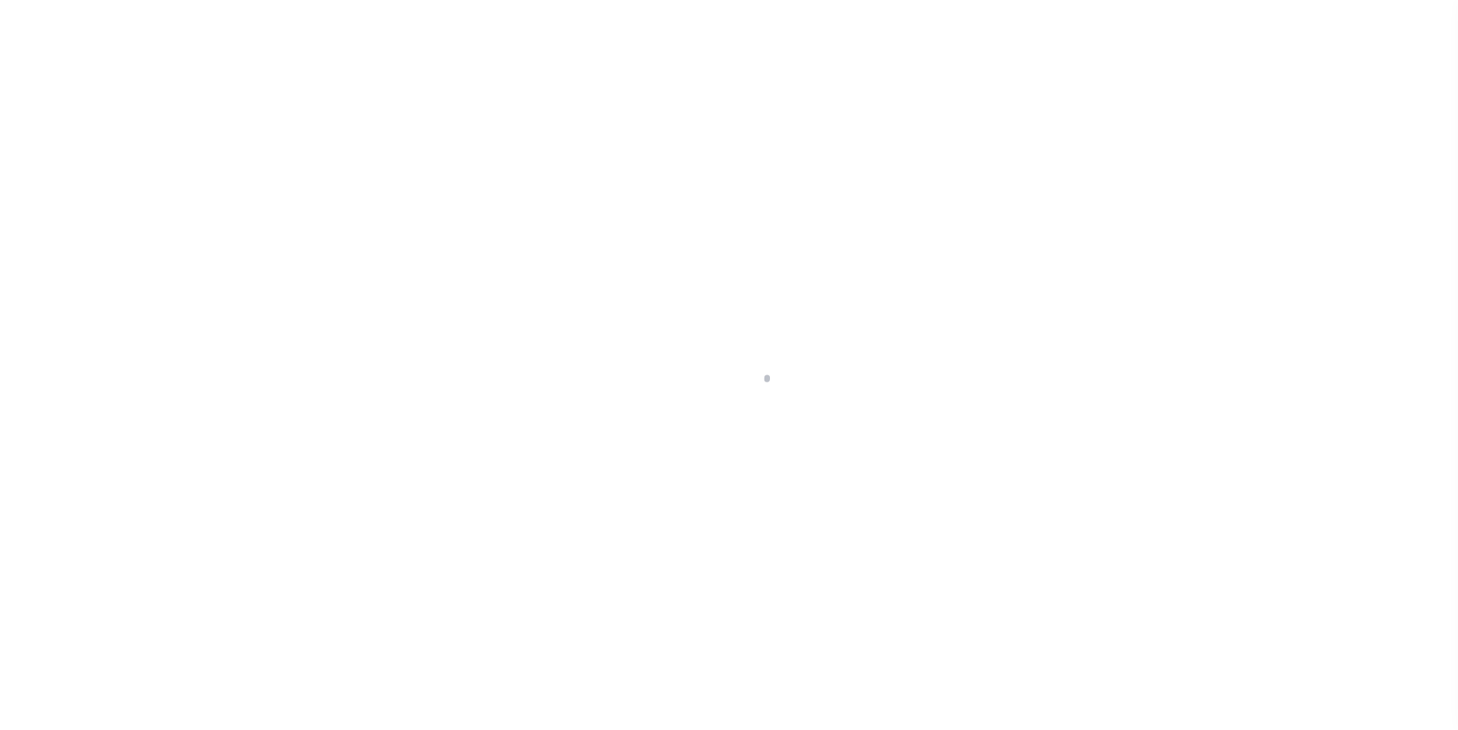
type input "PA"
select select
type textarea "Liability subject to parcel provided"
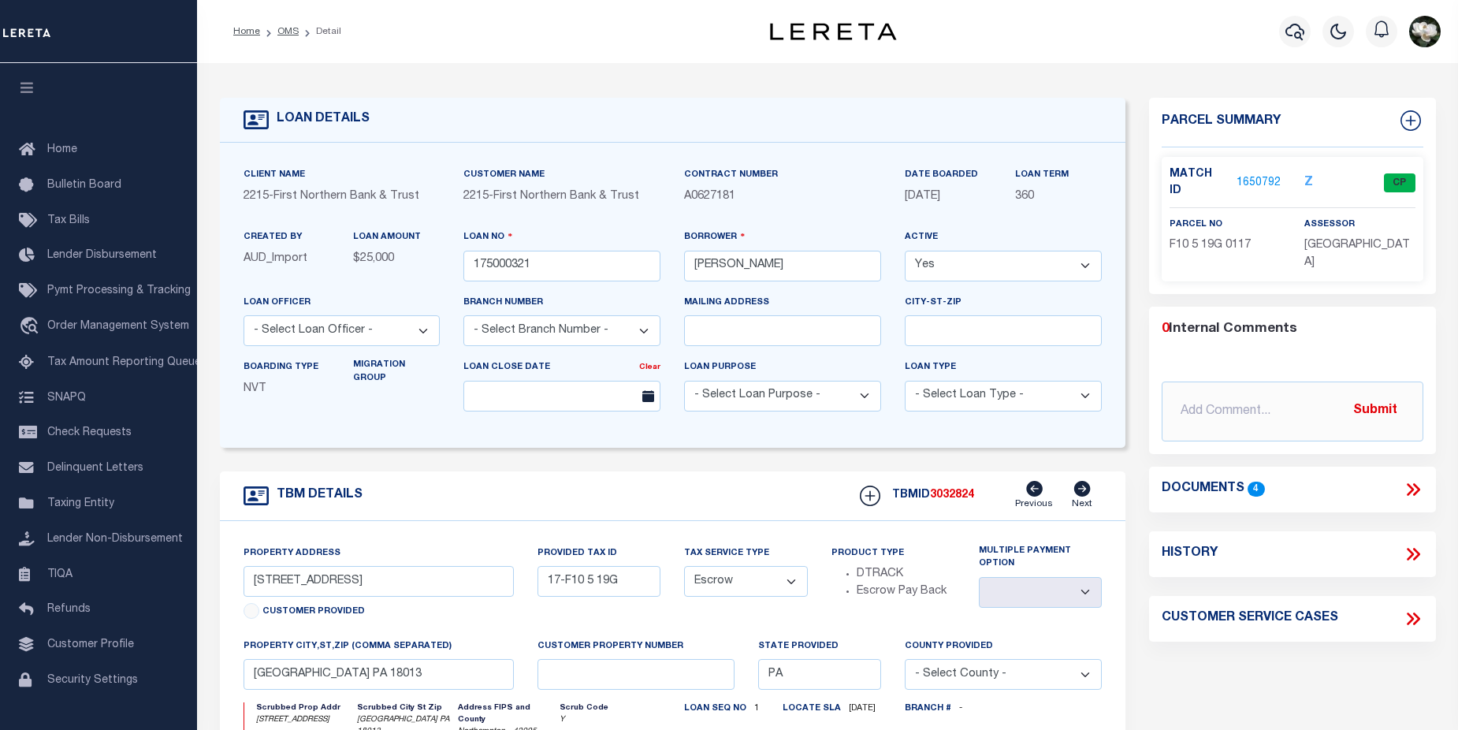
click at [1275, 175] on link "1650792" at bounding box center [1258, 183] width 44 height 17
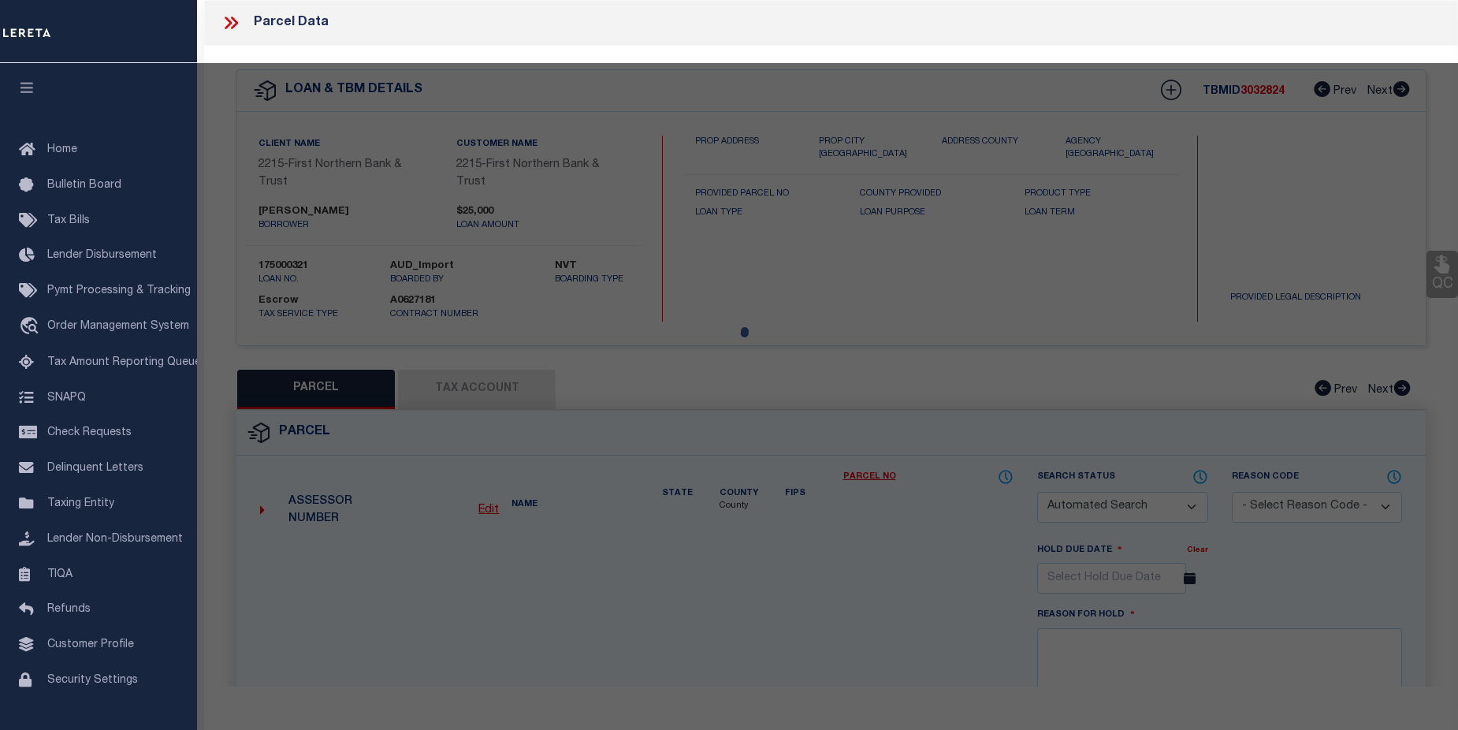
checkbox input "false"
select select "CP"
type input "FOLK JESSICA L & PATRICK O,"
select select
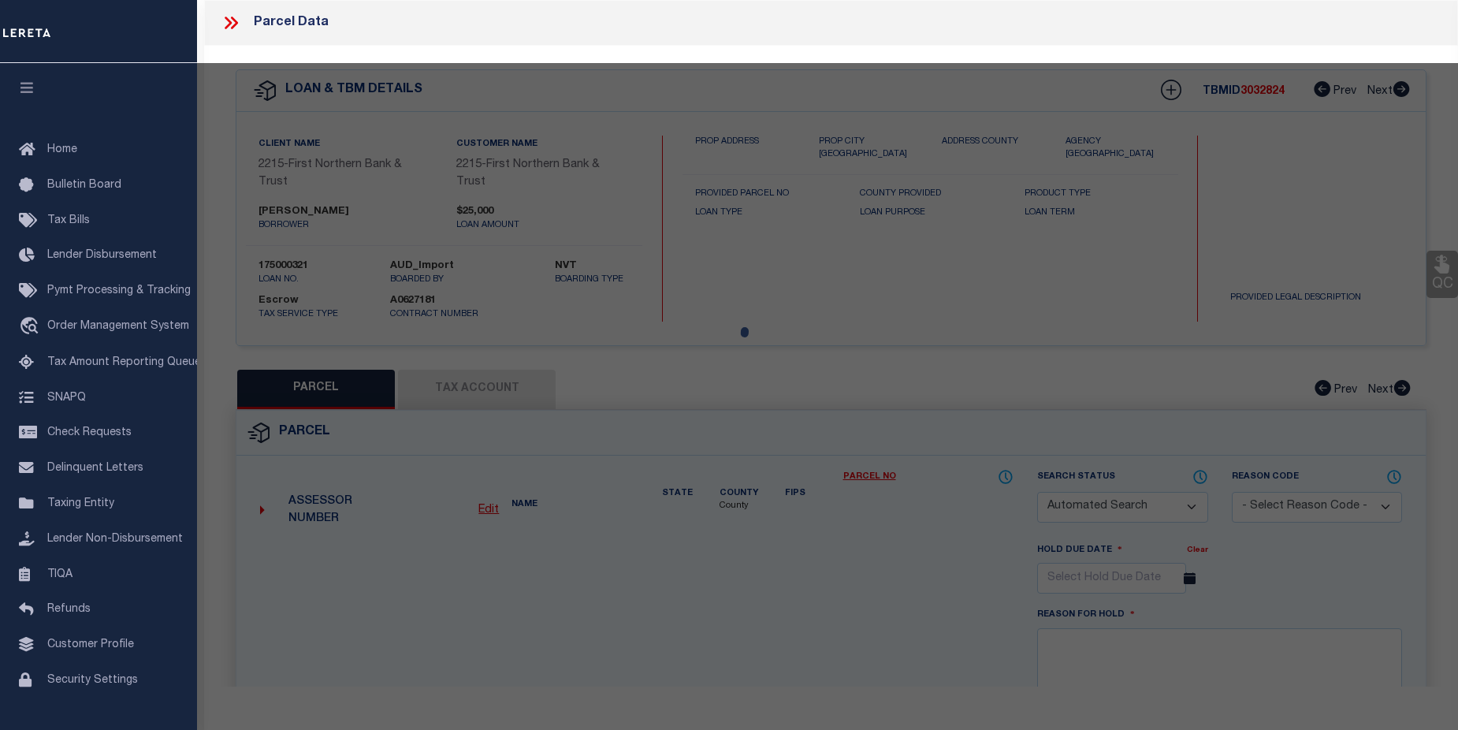
type input "9395 SPRING BROOK DR"
checkbox input "false"
type input "PA"
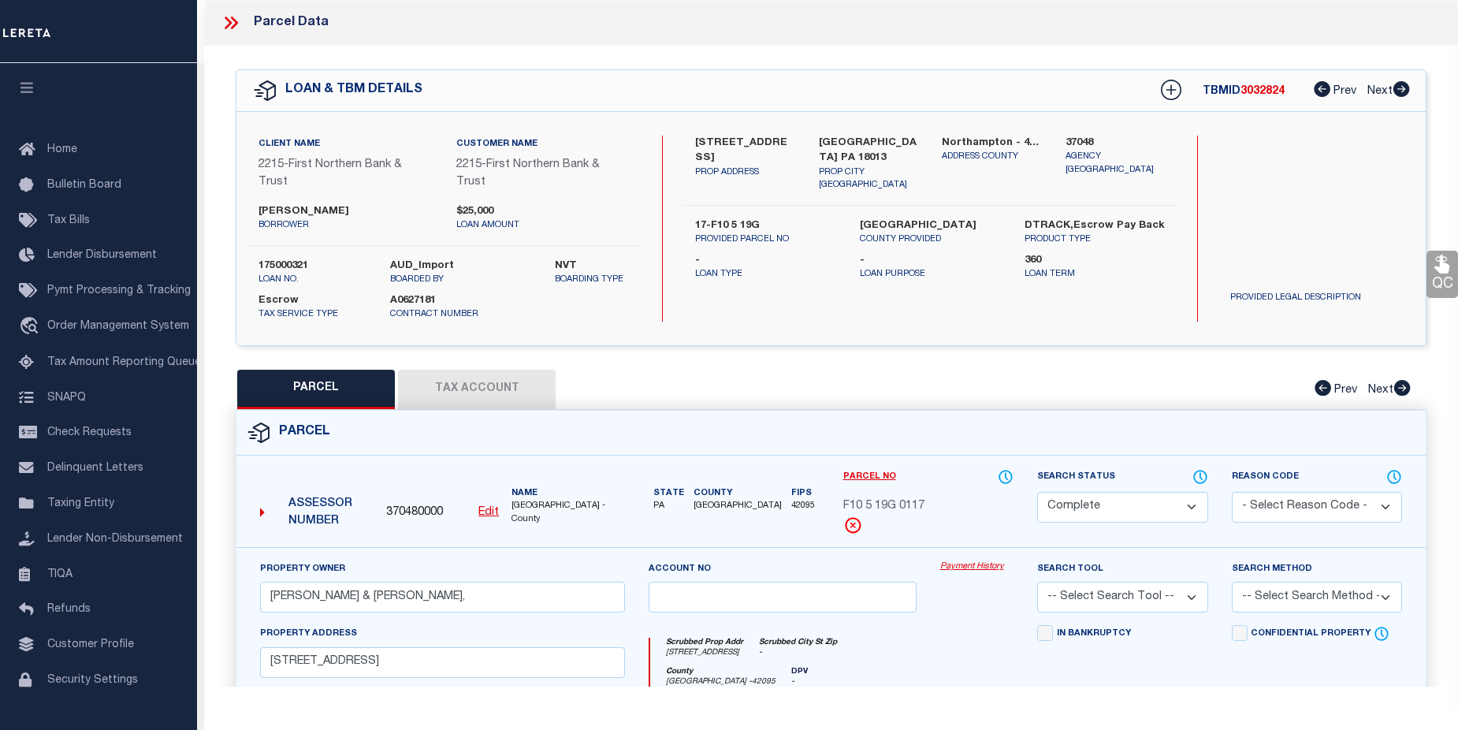
click at [986, 567] on link "Payment History" at bounding box center [976, 566] width 73 height 13
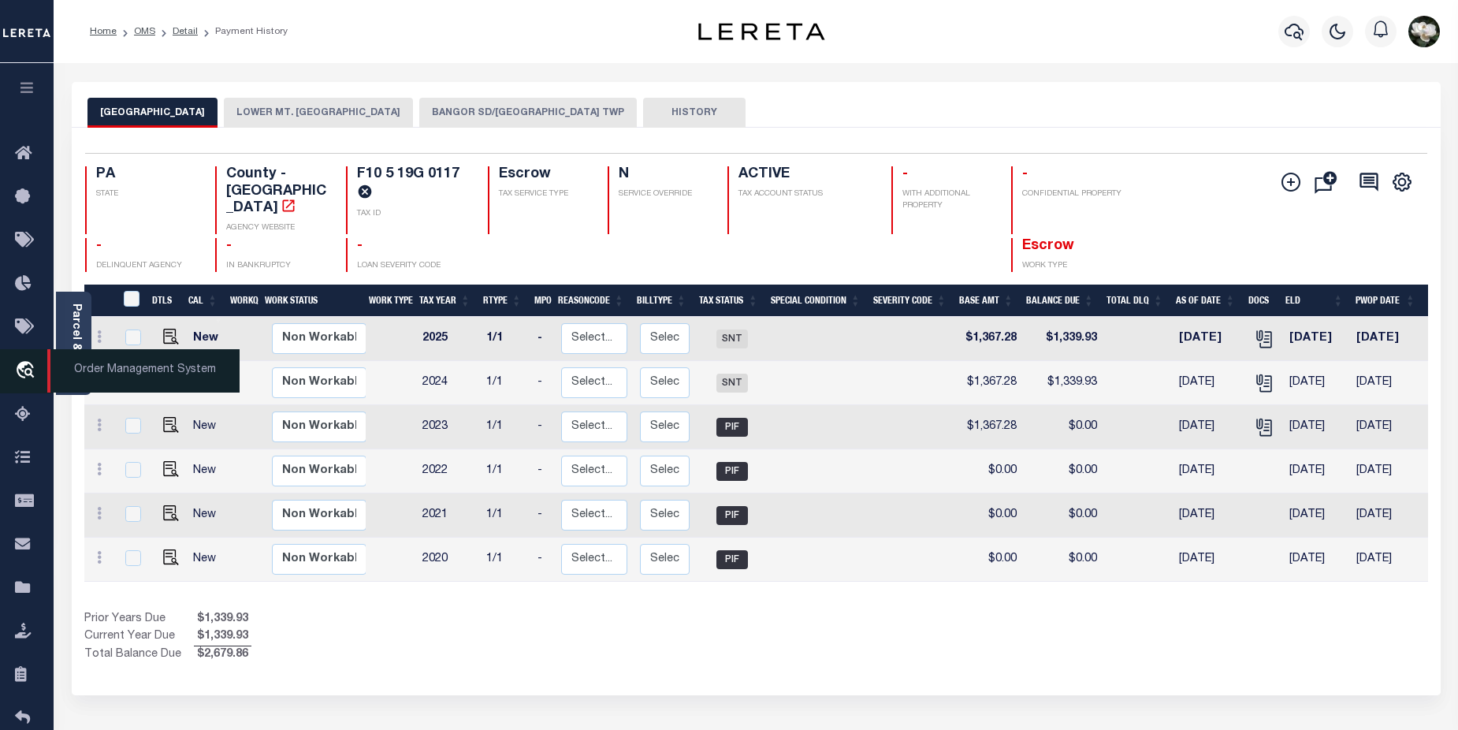
click at [77, 360] on span "Order Management System" at bounding box center [143, 370] width 192 height 43
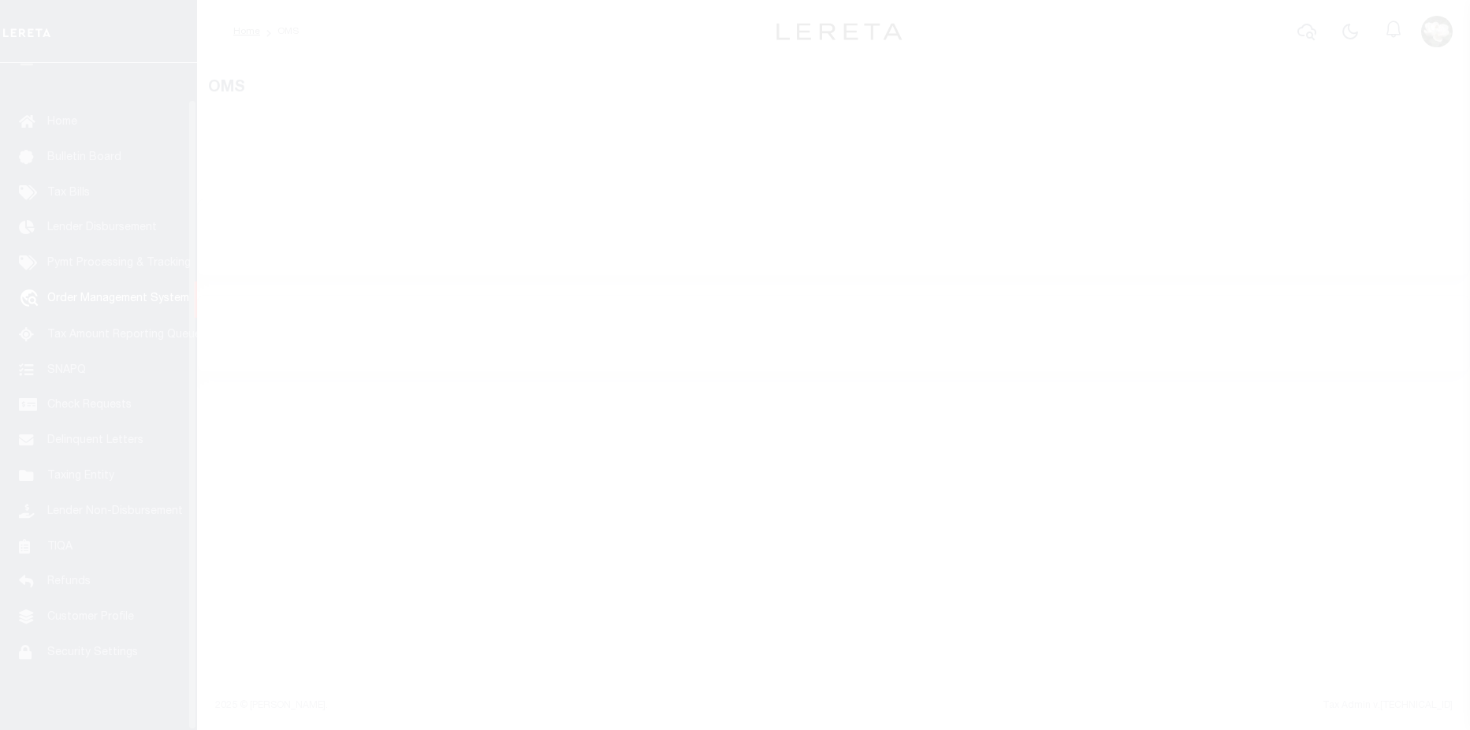
scroll to position [38, 0]
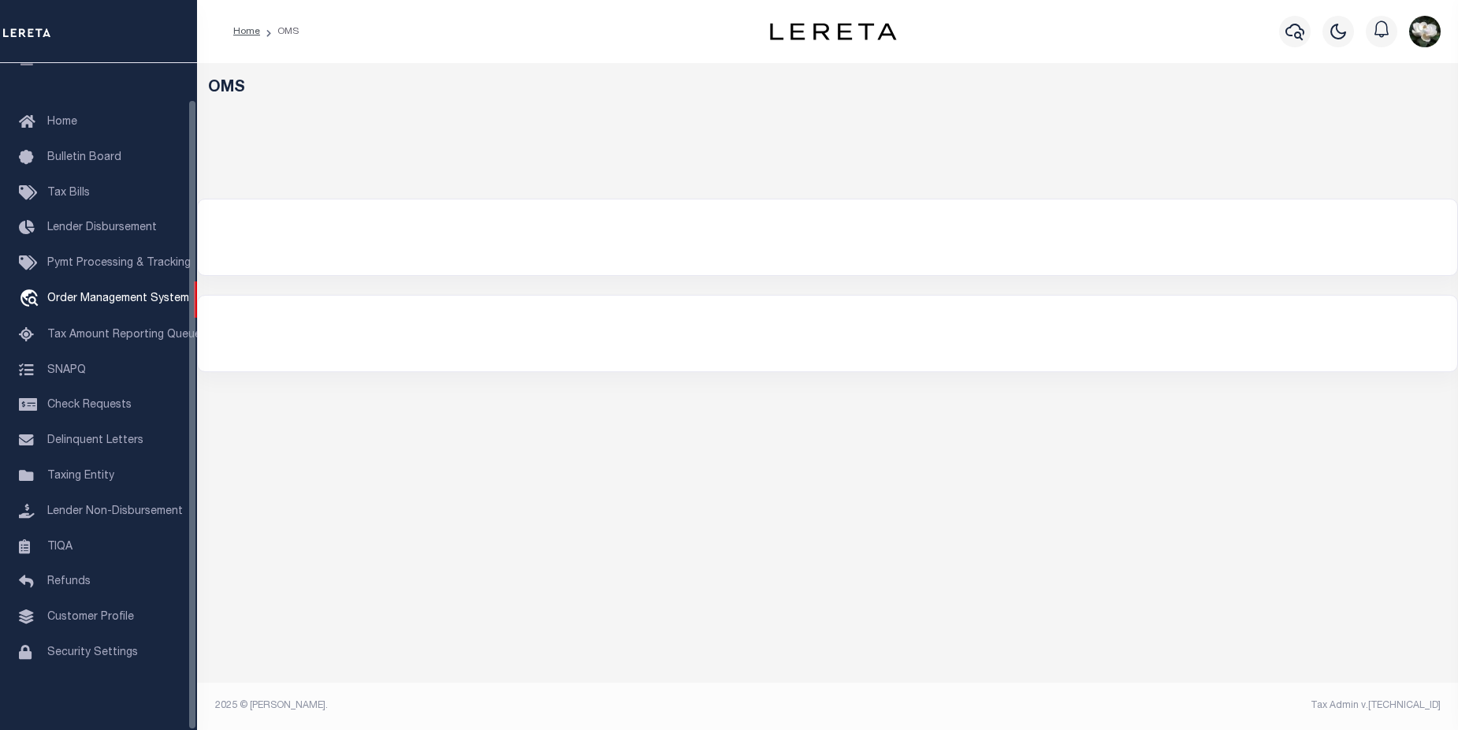
select select "200"
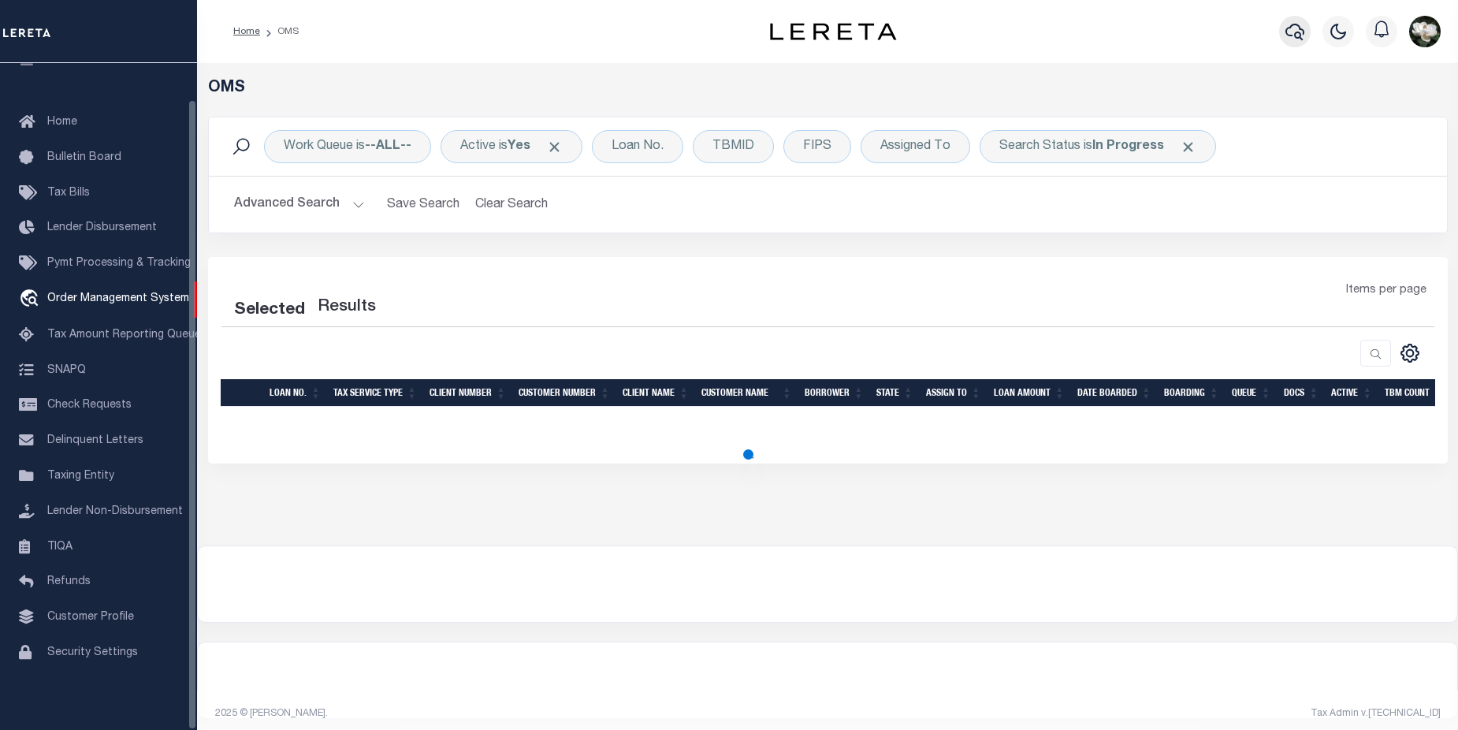
click at [1286, 35] on icon "button" at bounding box center [1294, 32] width 19 height 17
select select "200"
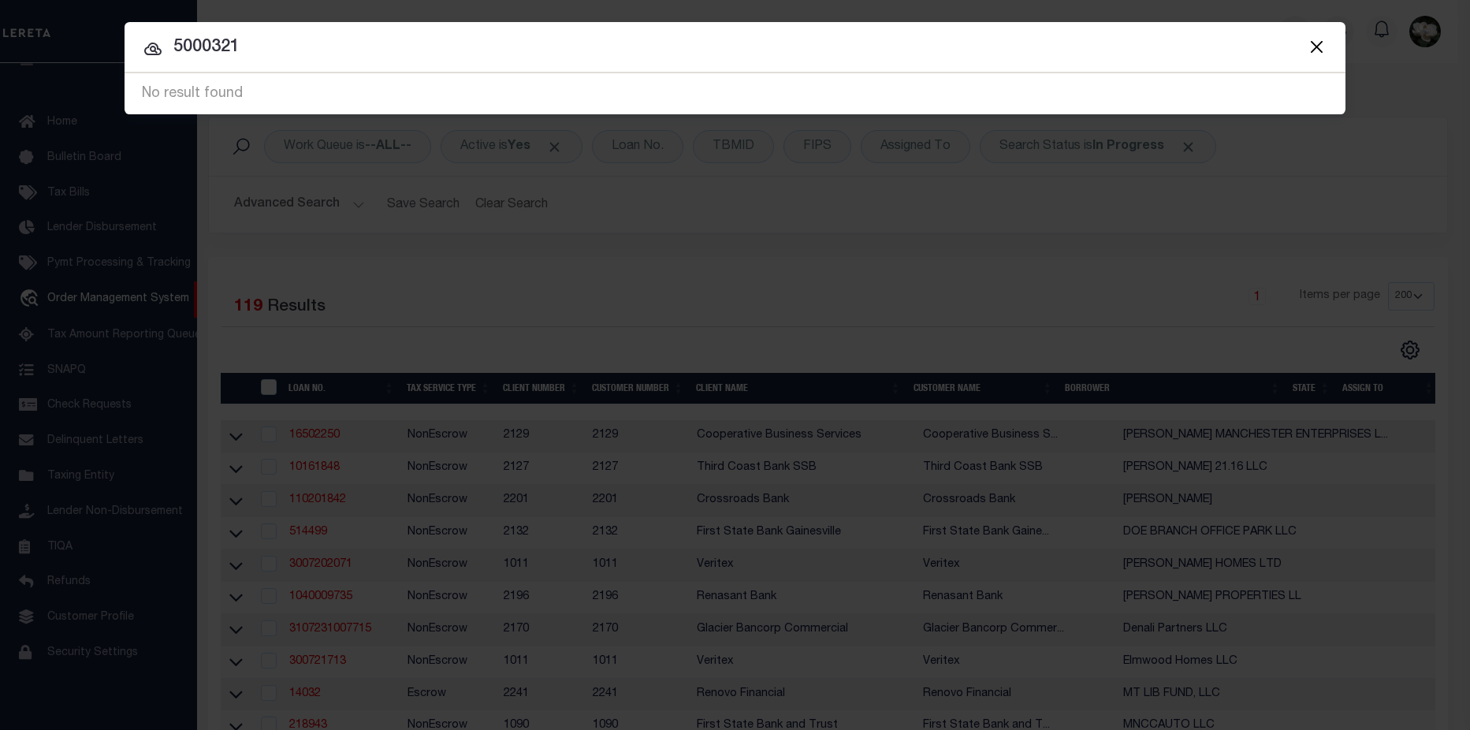
drag, startPoint x: 175, startPoint y: 50, endPoint x: 183, endPoint y: 49, distance: 7.9
click at [182, 49] on input "5000321" at bounding box center [735, 48] width 1221 height 28
type input "175000321"
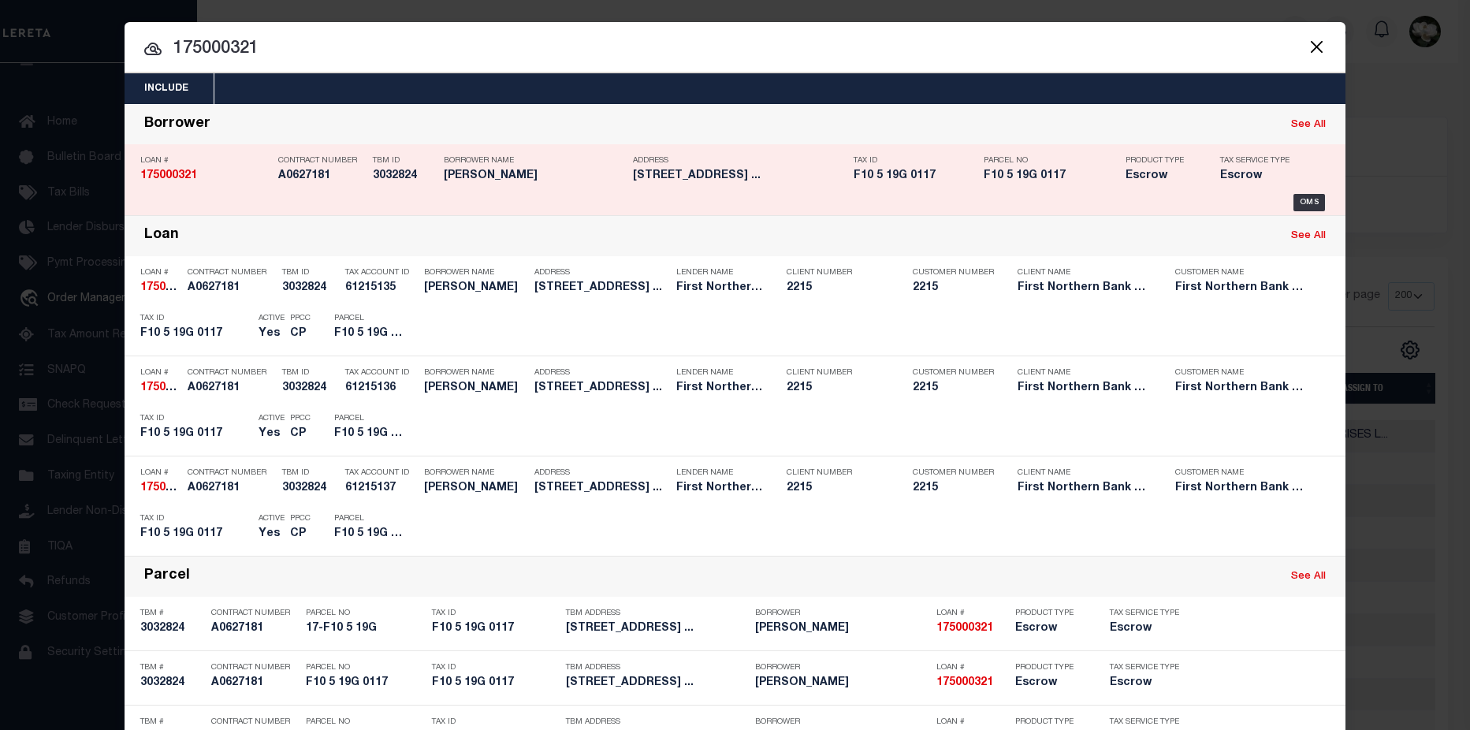
click at [522, 169] on div "Borrower Name [PERSON_NAME]" at bounding box center [534, 171] width 181 height 46
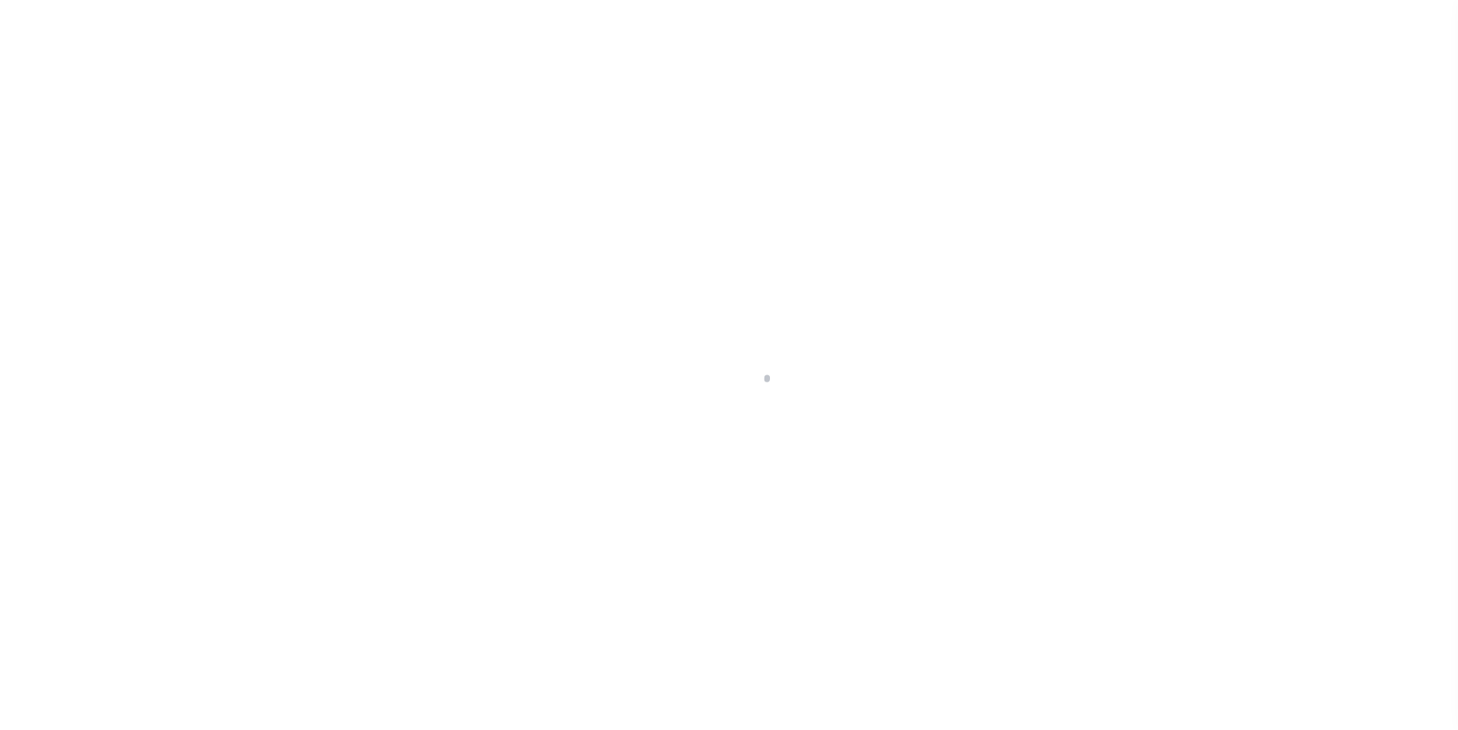
select select "Escrow"
type input "[STREET_ADDRESS]"
type input "17-F10 5 19G"
select select
type input "[GEOGRAPHIC_DATA] PA 18013"
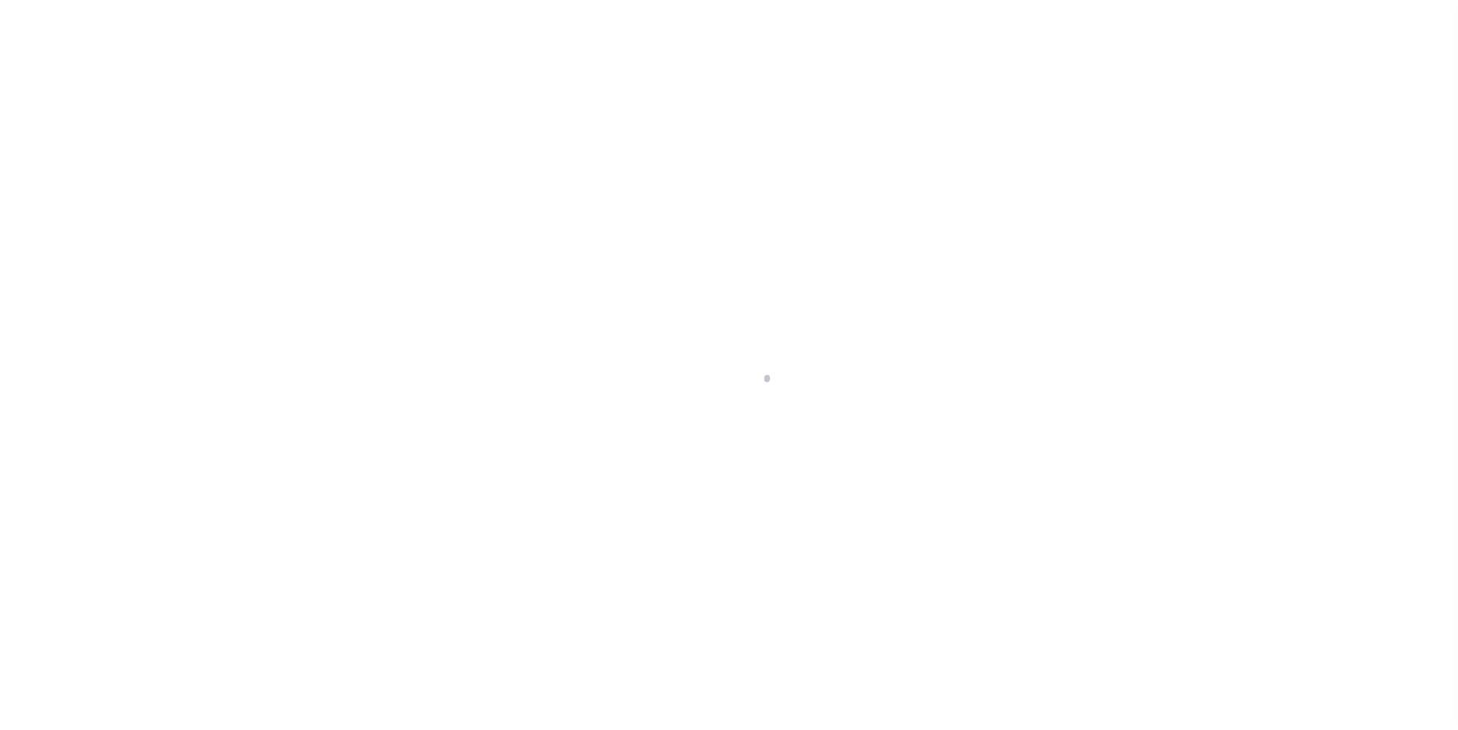
type input "PA"
select select
type textarea "Liability subject to parcel provided"
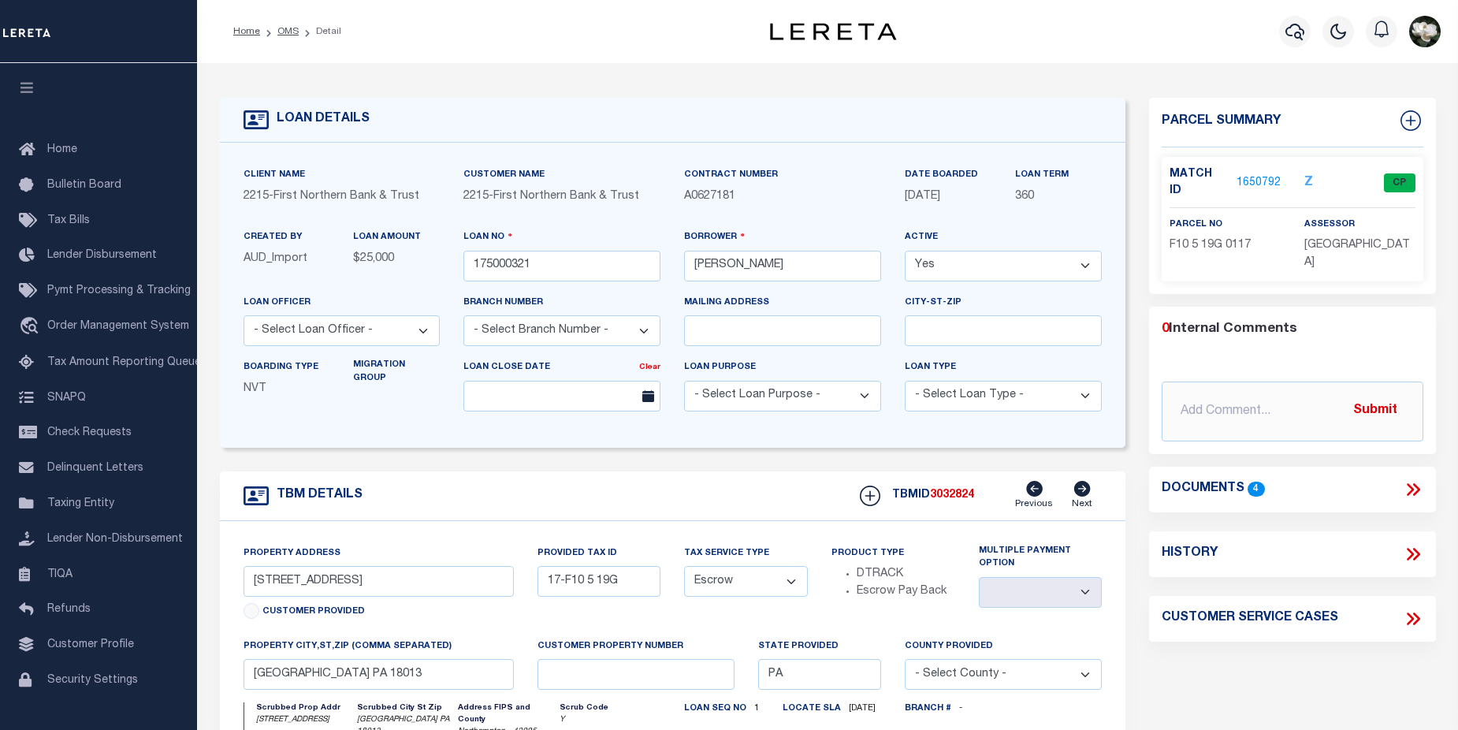
click at [1267, 175] on link "1650792" at bounding box center [1258, 183] width 44 height 17
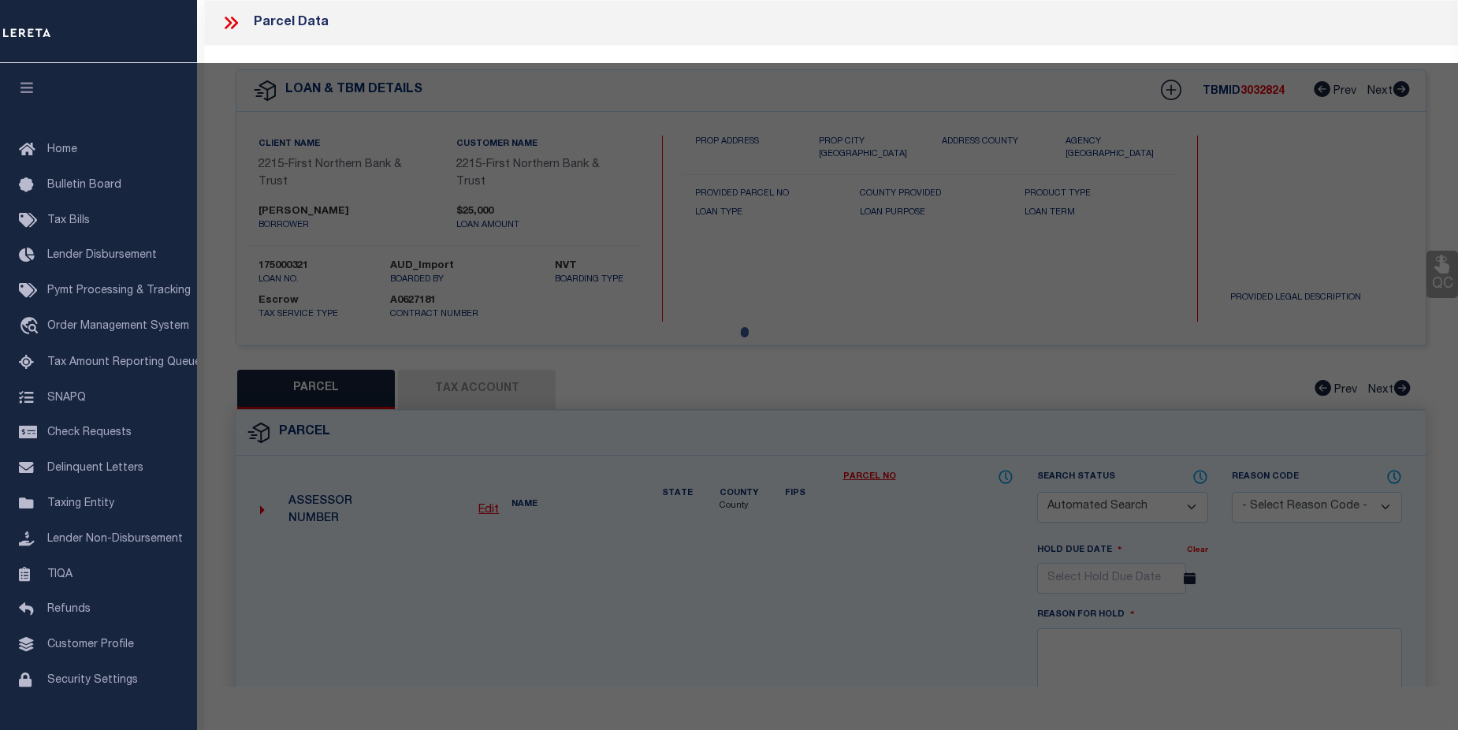
checkbox input "false"
select select "CP"
type input "[PERSON_NAME] & [PERSON_NAME],"
select select
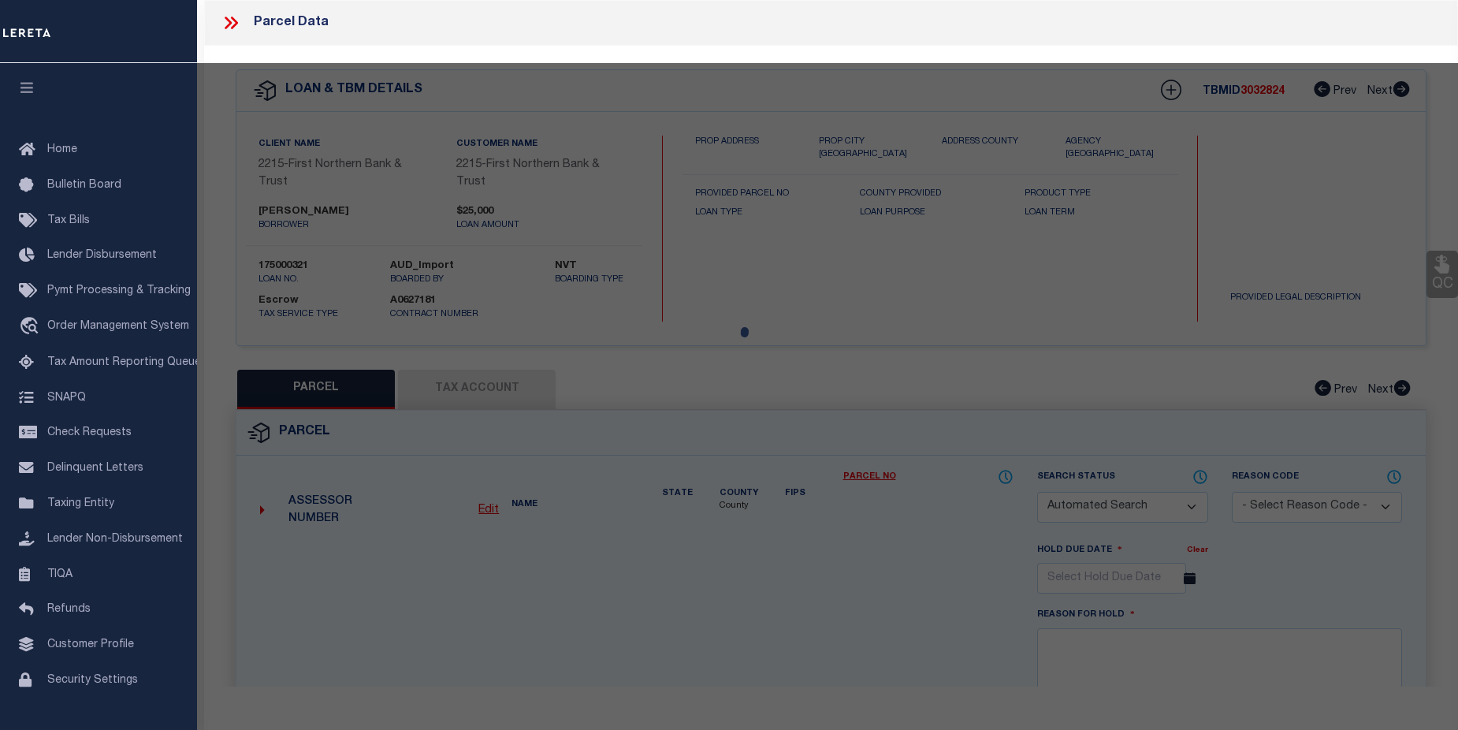
type input "[STREET_ADDRESS]"
checkbox input "false"
type input "PA"
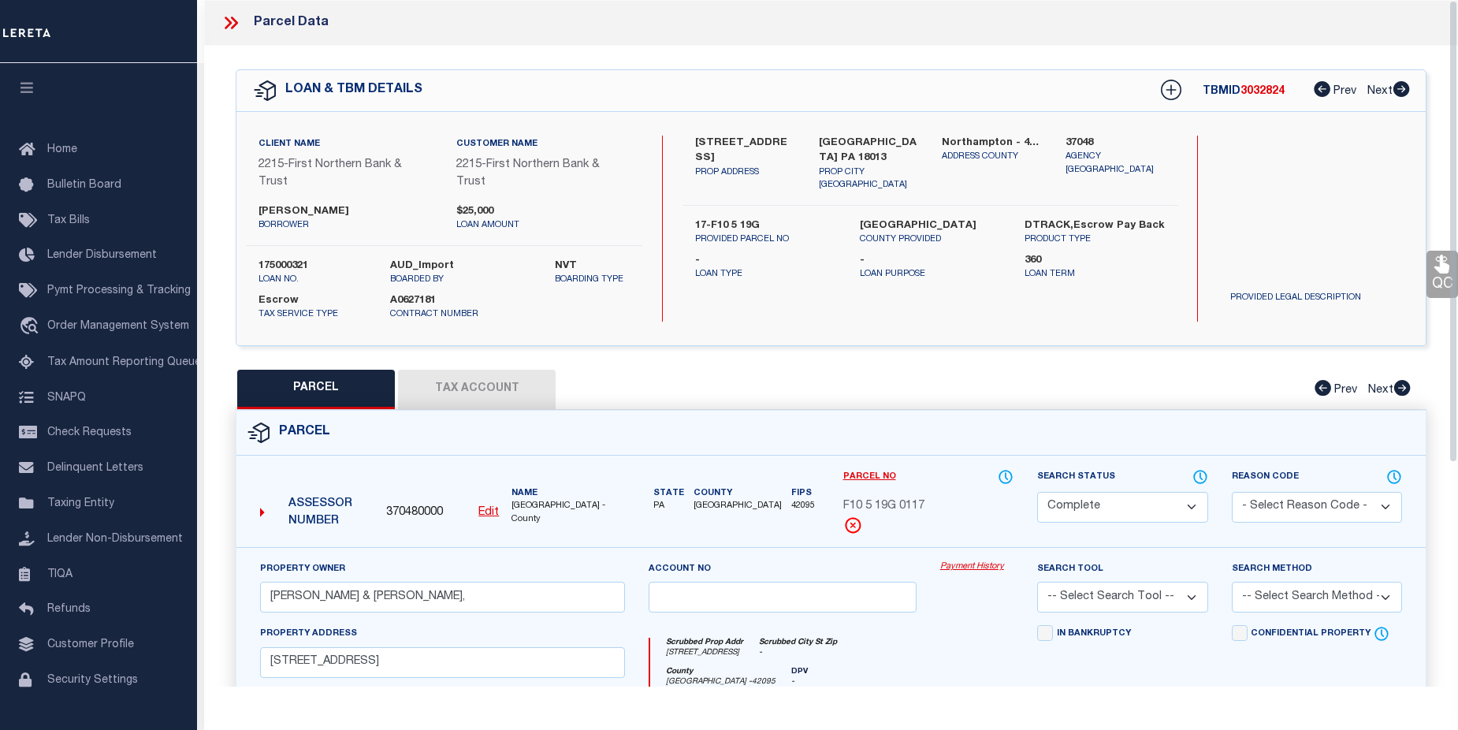
click at [982, 563] on link "Payment History" at bounding box center [976, 566] width 73 height 13
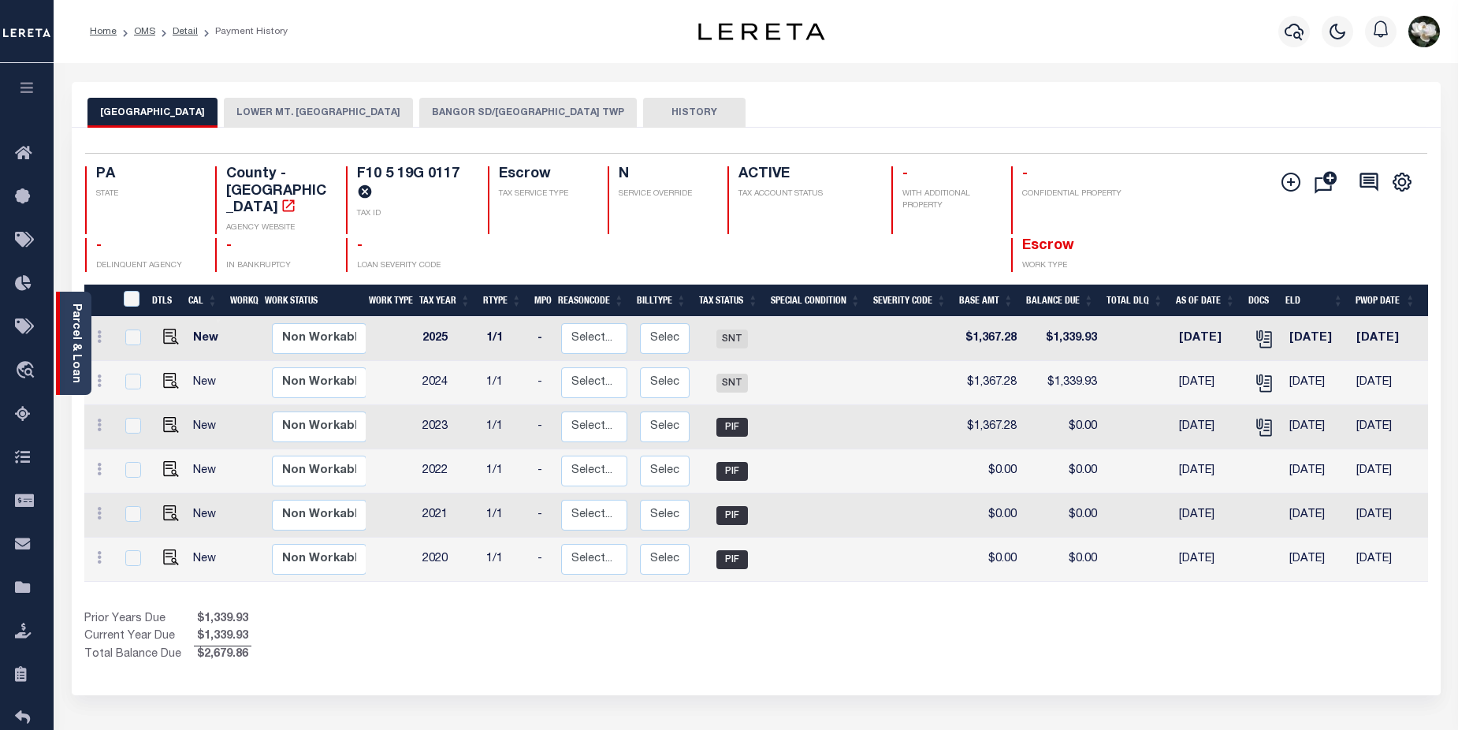
click at [66, 334] on div "Parcel & Loan" at bounding box center [73, 343] width 35 height 103
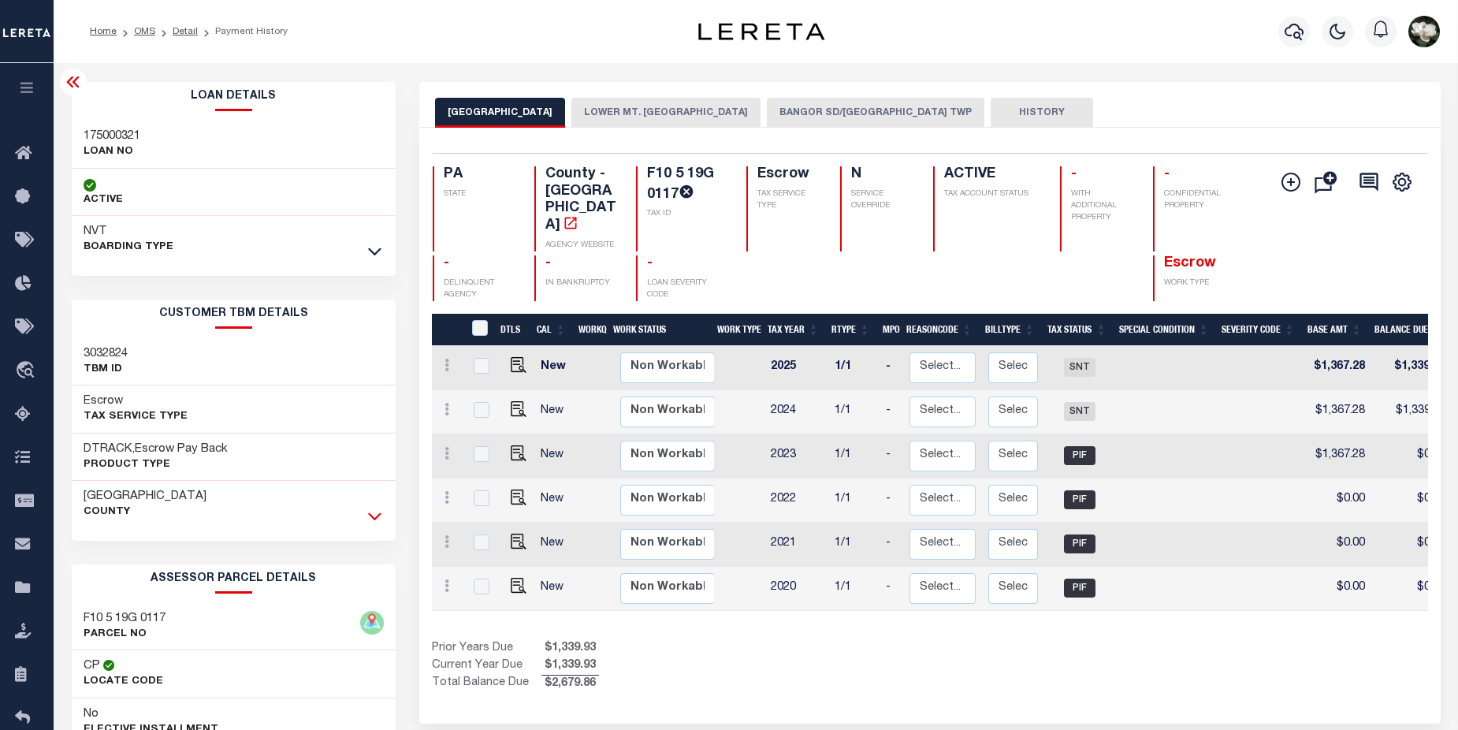
click at [375, 515] on icon at bounding box center [374, 516] width 13 height 17
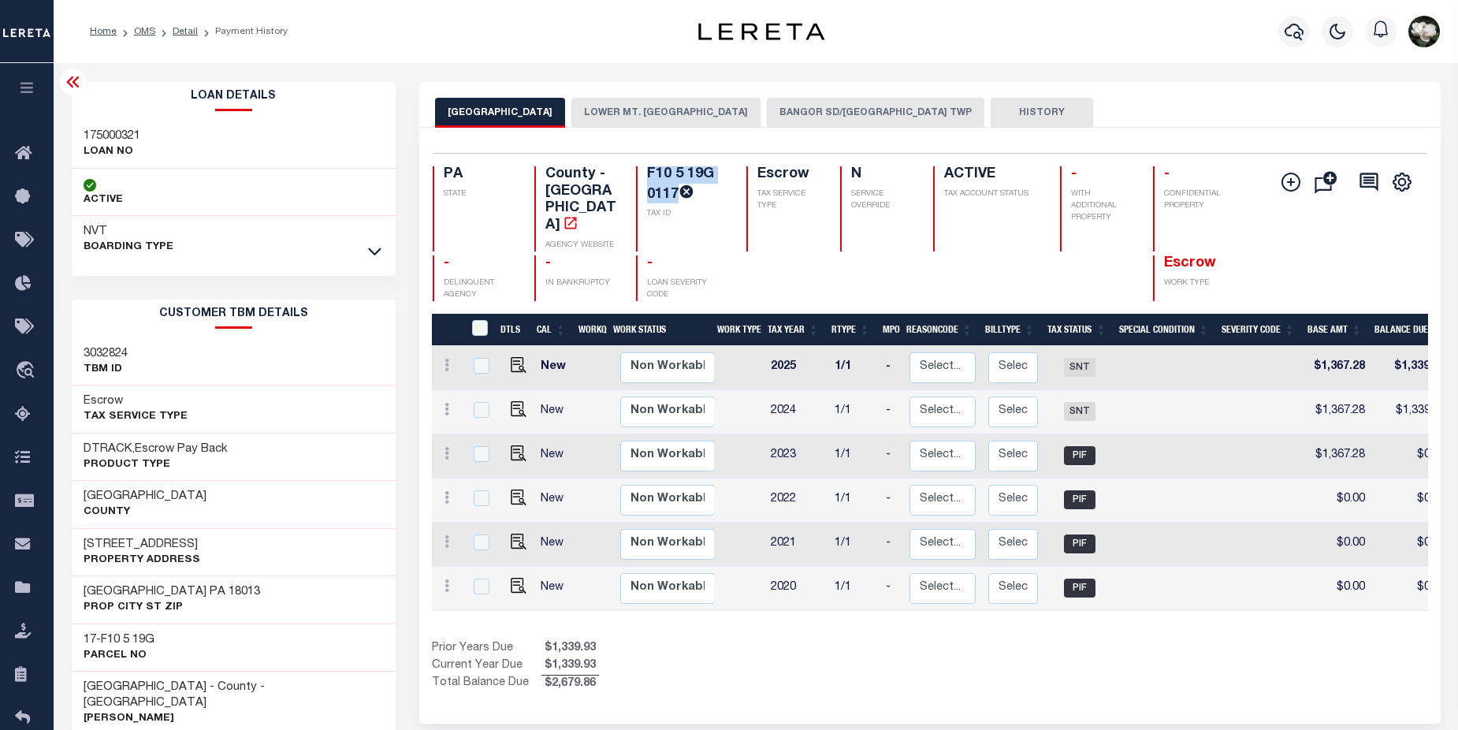
drag, startPoint x: 646, startPoint y: 168, endPoint x: 679, endPoint y: 185, distance: 36.7
click at [679, 185] on div "F10 5 19G 0117 TAX ID" at bounding box center [681, 208] width 91 height 85
copy h4 "F10 5 19G 0117"
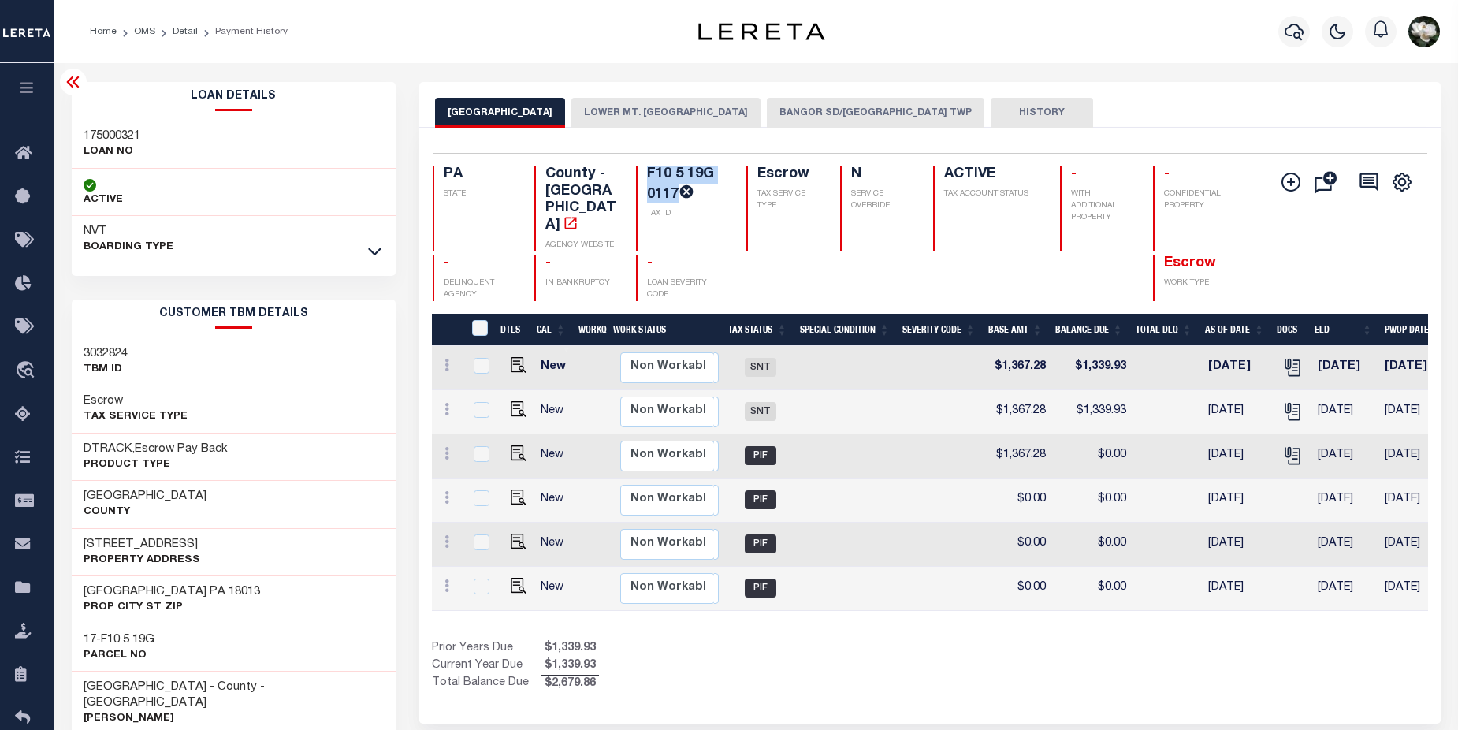
scroll to position [0, 324]
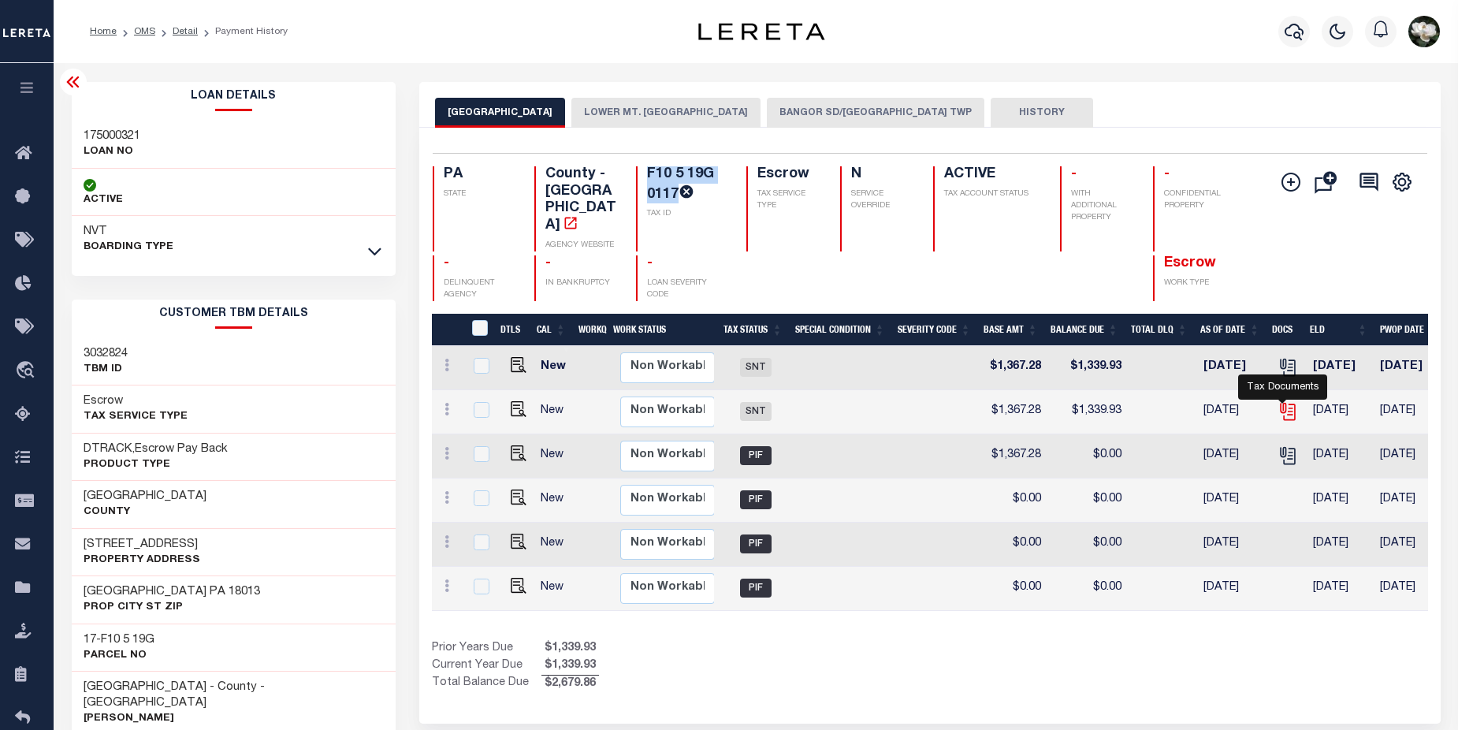
click at [1285, 401] on icon "" at bounding box center [1287, 411] width 20 height 20
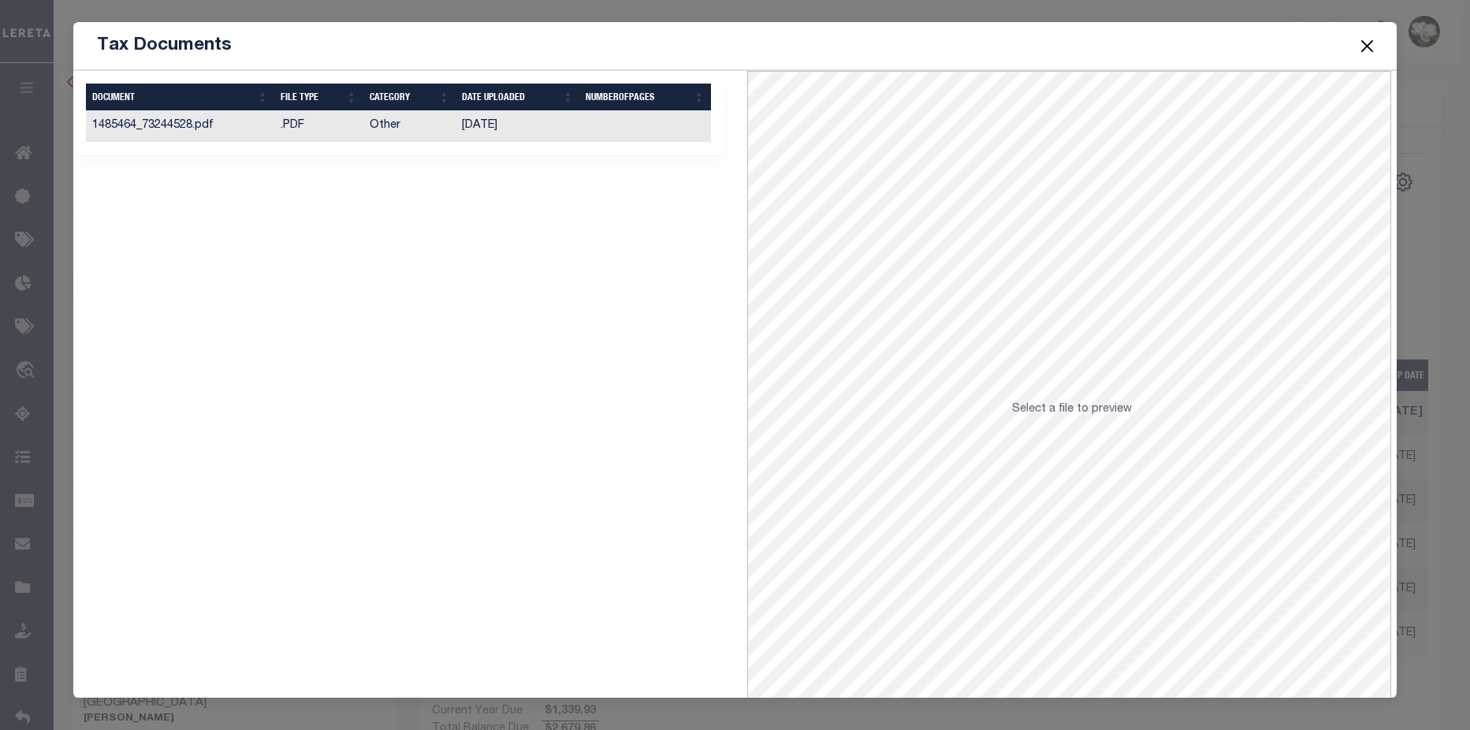
click at [416, 125] on td "Other" at bounding box center [409, 126] width 93 height 31
click at [1368, 42] on button "Close" at bounding box center [1367, 45] width 20 height 20
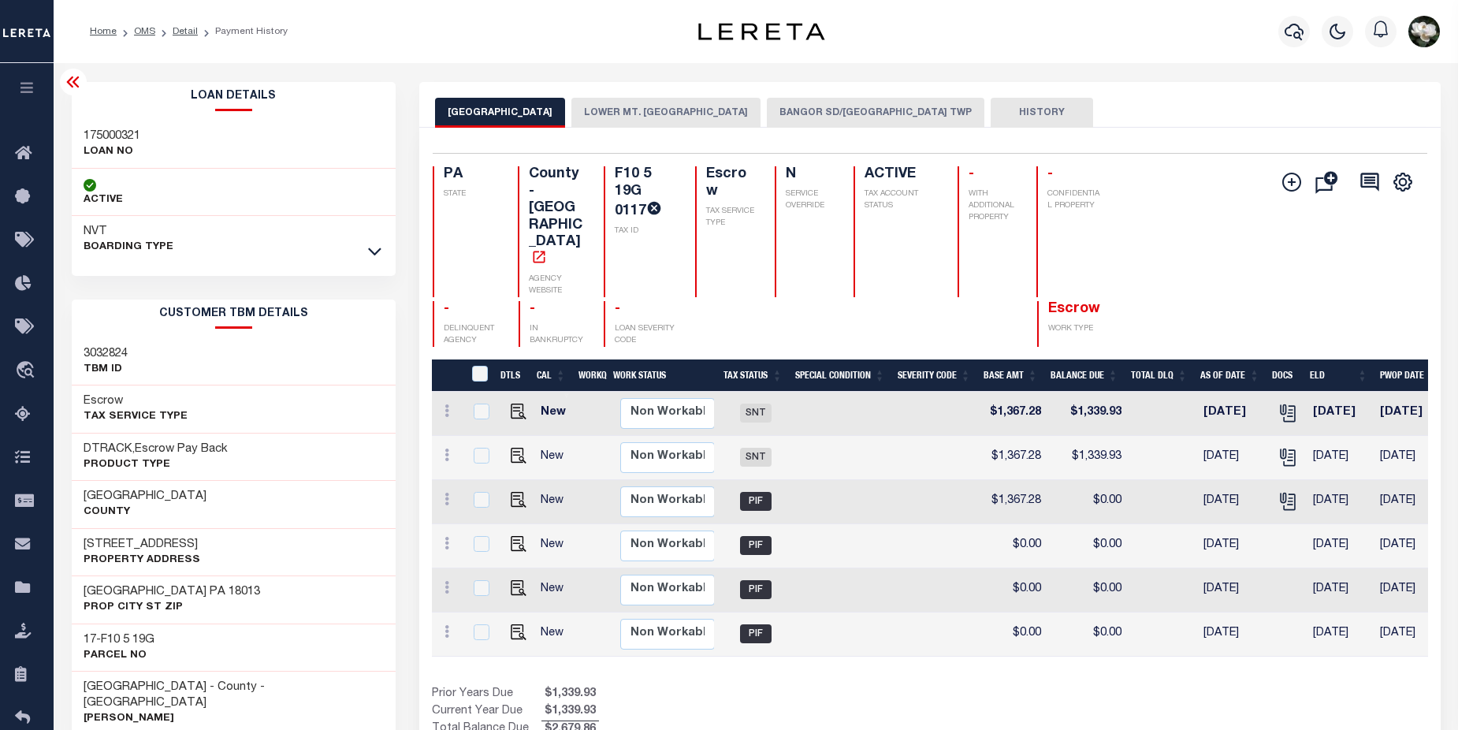
click at [851, 110] on button "BANGOR SD/[GEOGRAPHIC_DATA] TWP" at bounding box center [876, 113] width 218 height 30
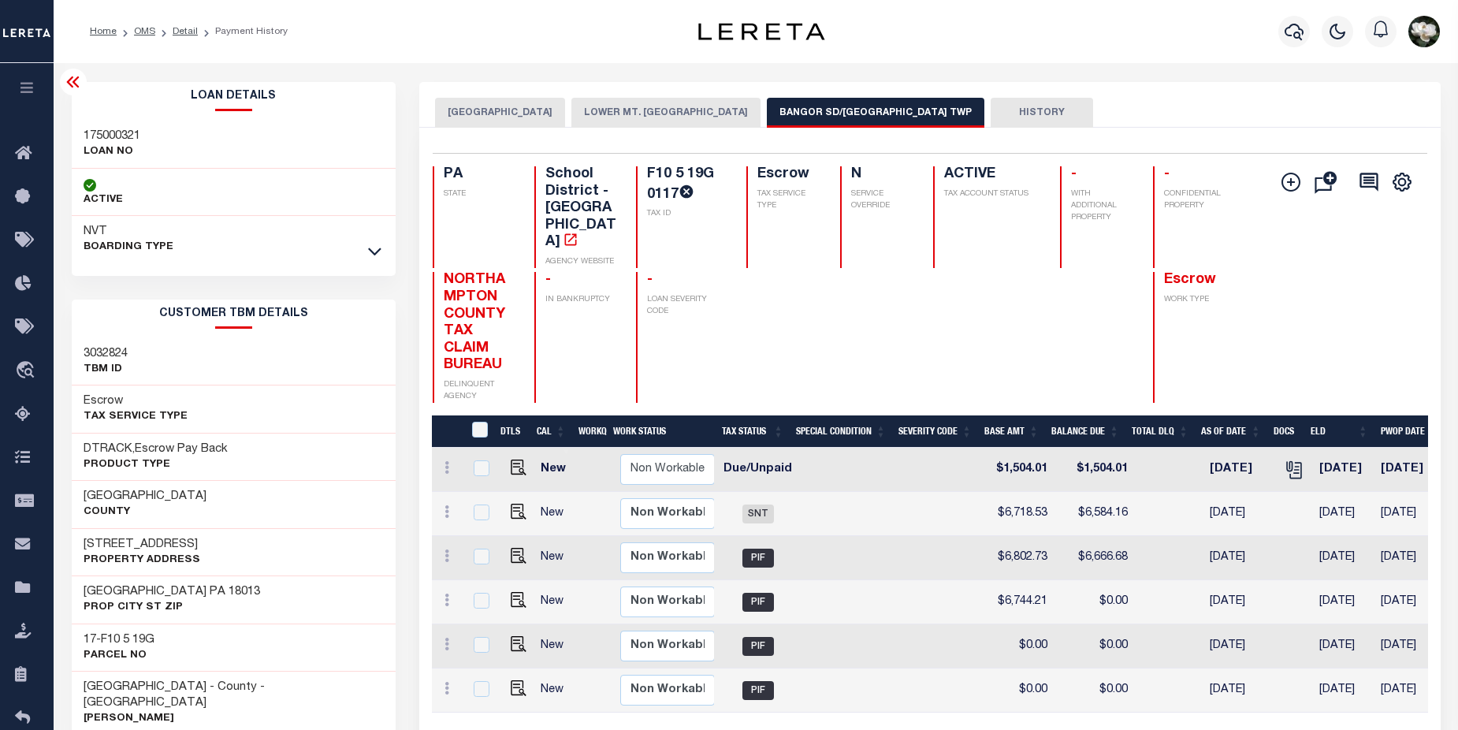
scroll to position [0, 330]
click at [1287, 462] on icon "" at bounding box center [1293, 470] width 12 height 17
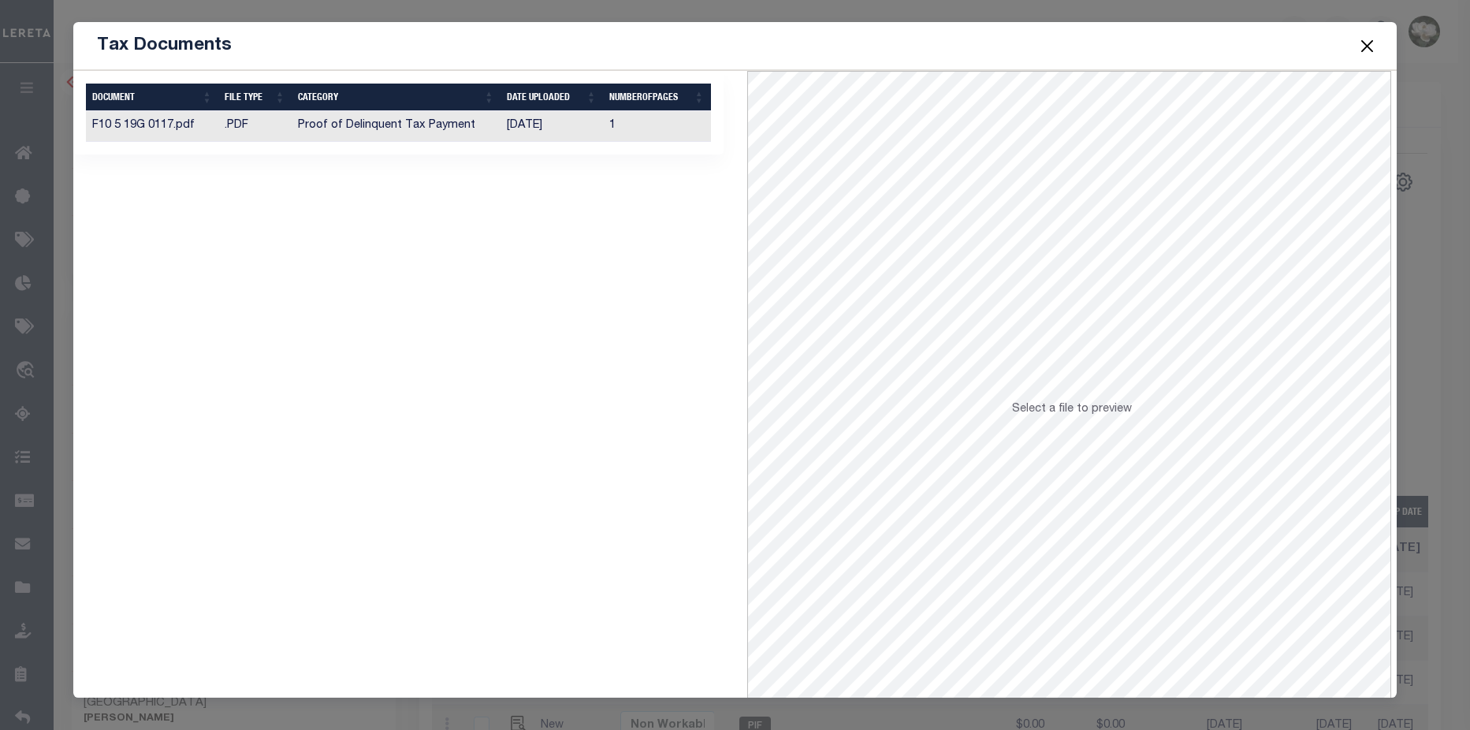
click at [490, 125] on td "Proof of Delinquent Tax Payment" at bounding box center [396, 126] width 209 height 31
click at [1359, 44] on button "Close" at bounding box center [1367, 45] width 20 height 20
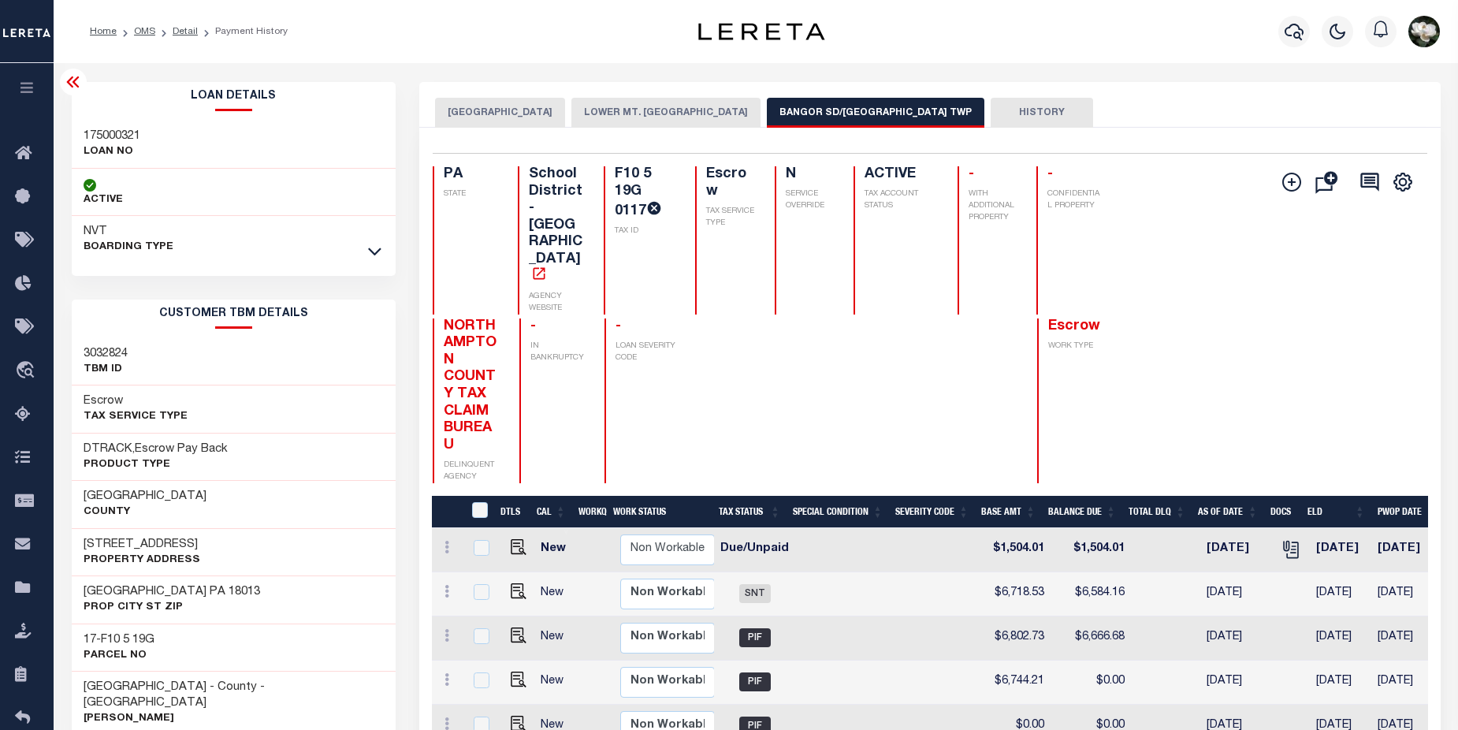
click at [365, 247] on div "NVT BOARDING TYPE" at bounding box center [234, 239] width 325 height 47
click at [362, 252] on div "NVT BOARDING TYPE" at bounding box center [234, 239] width 325 height 47
click at [366, 252] on link at bounding box center [375, 250] width 18 height 11
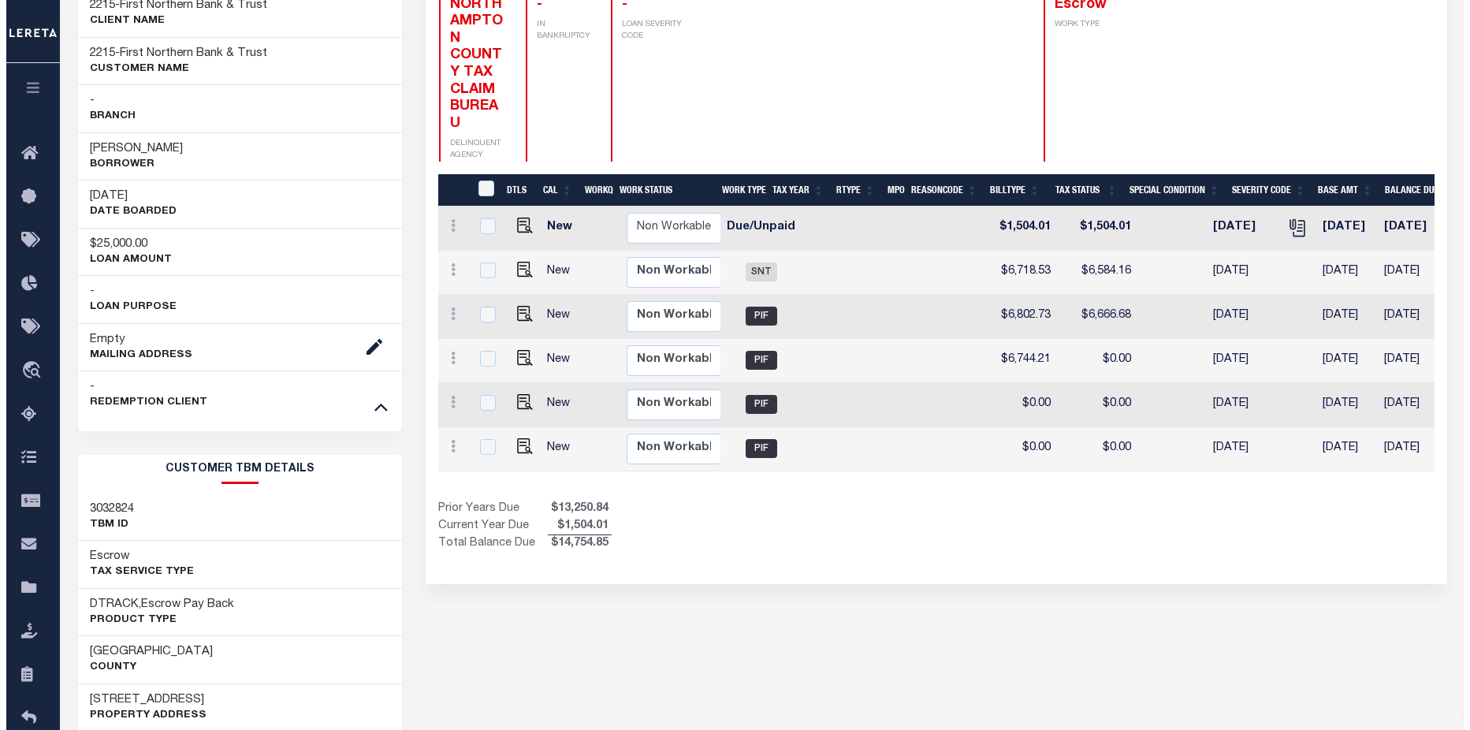
scroll to position [0, 0]
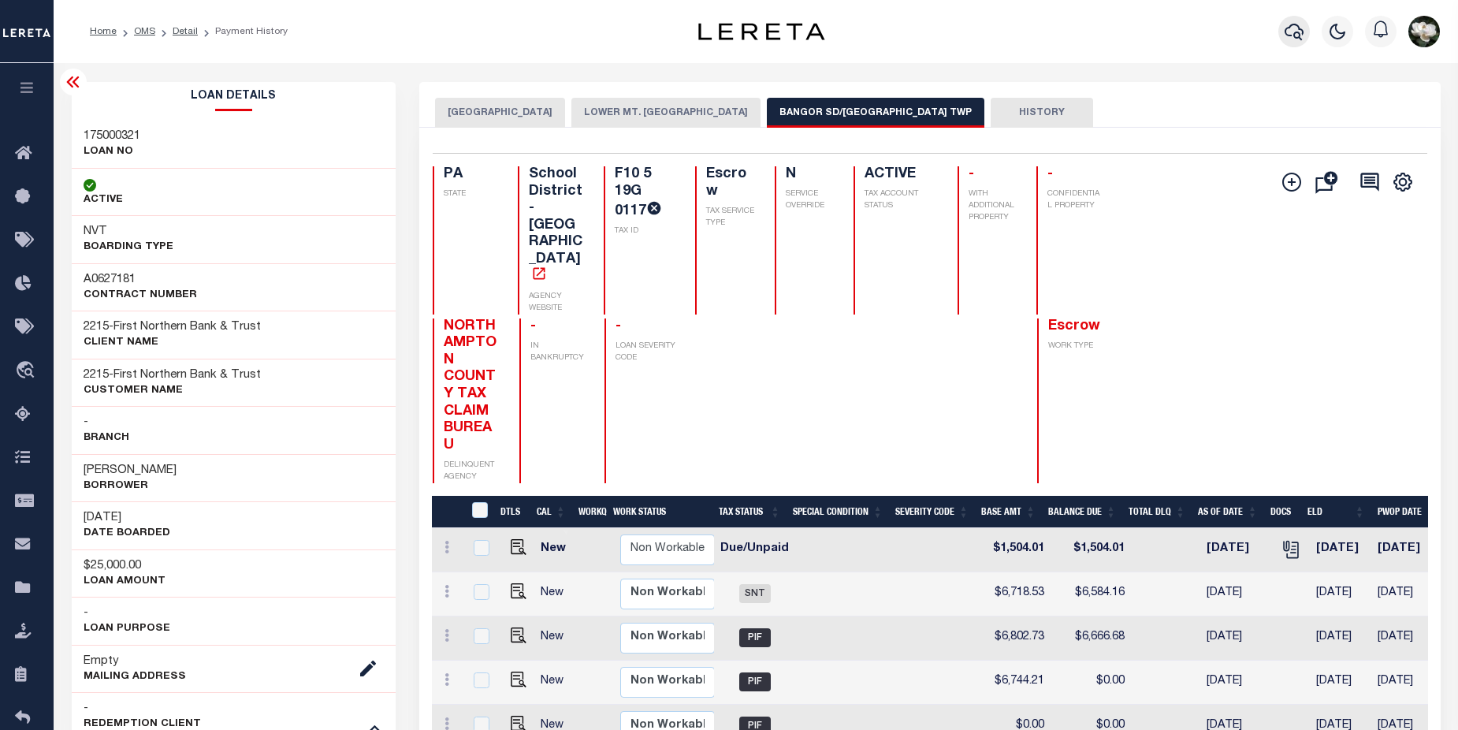
click at [1282, 37] on button "button" at bounding box center [1294, 32] width 32 height 32
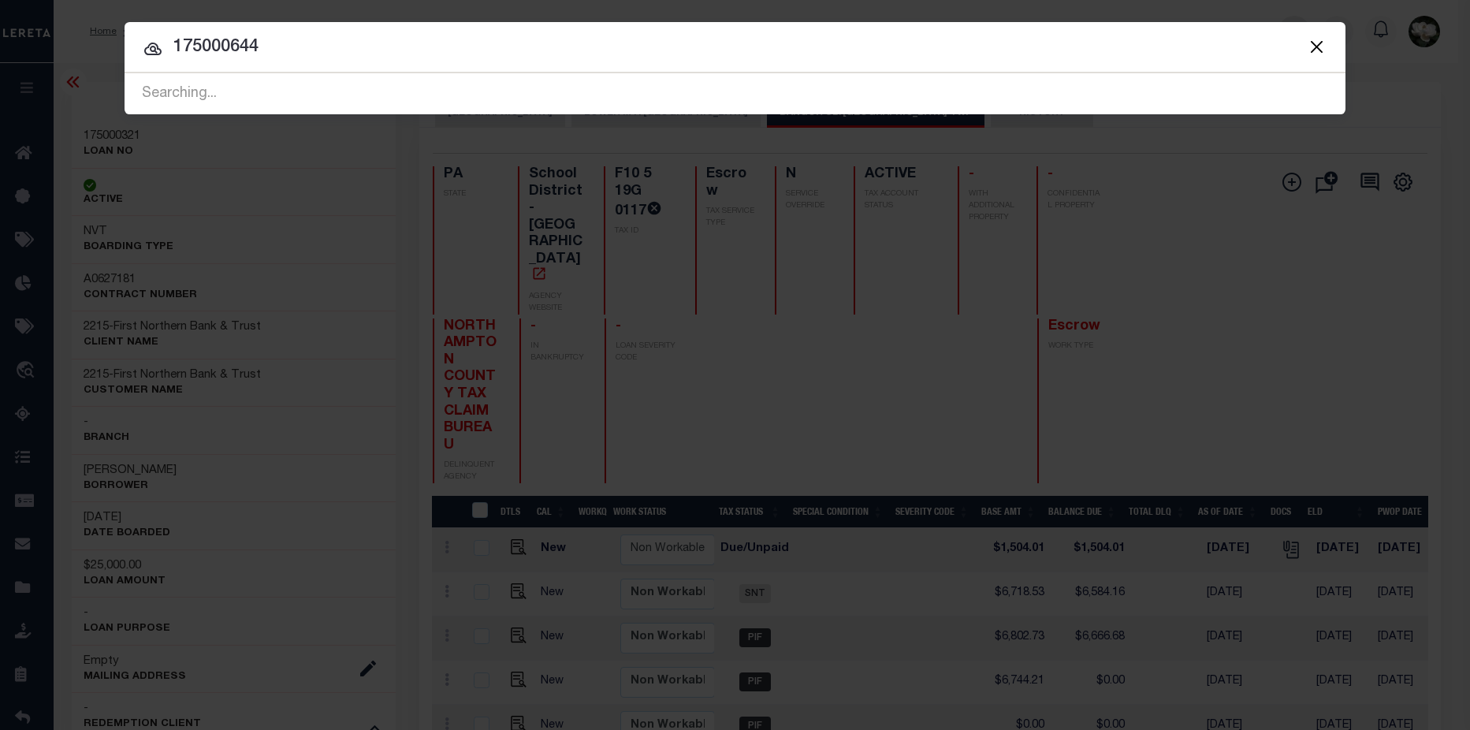
type input "175000644"
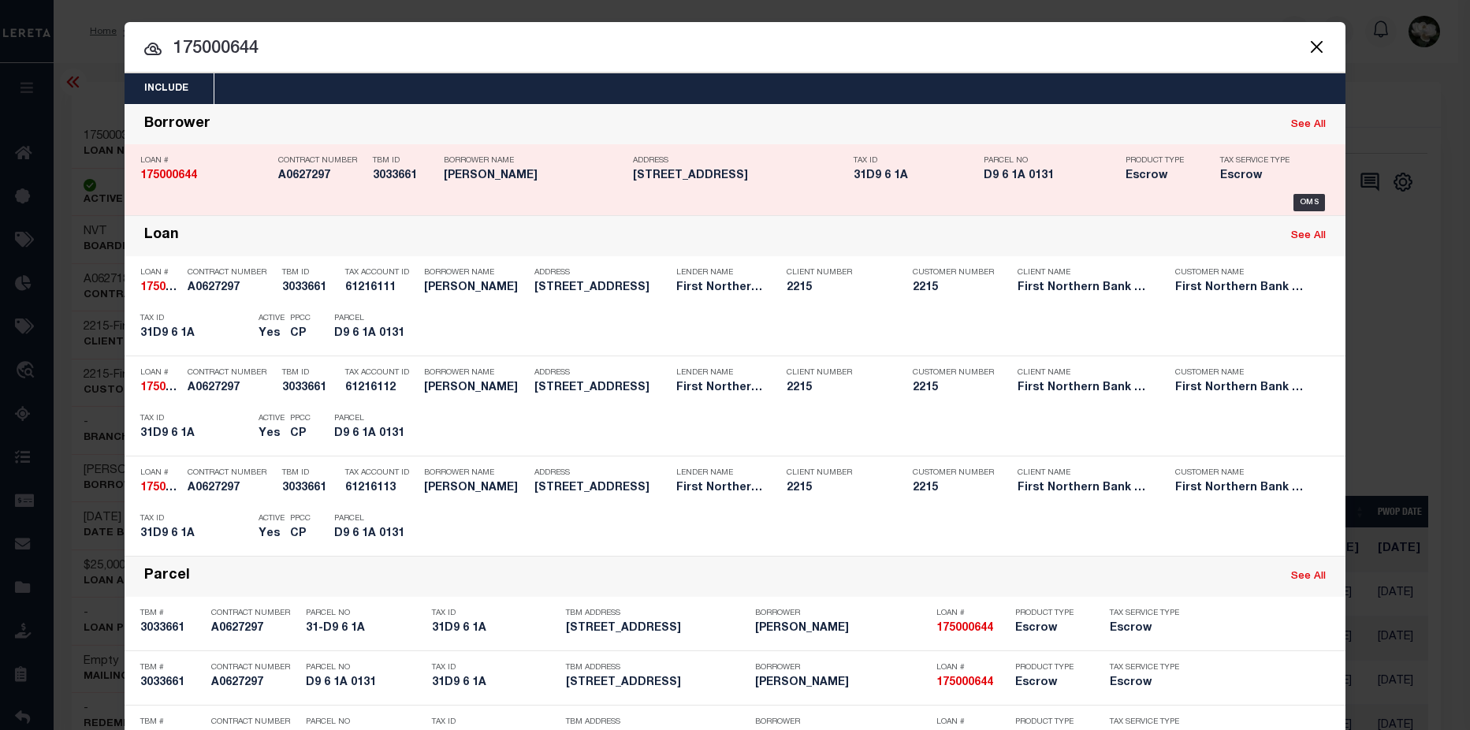
click at [510, 195] on div "OMS" at bounding box center [734, 202] width 1189 height 17
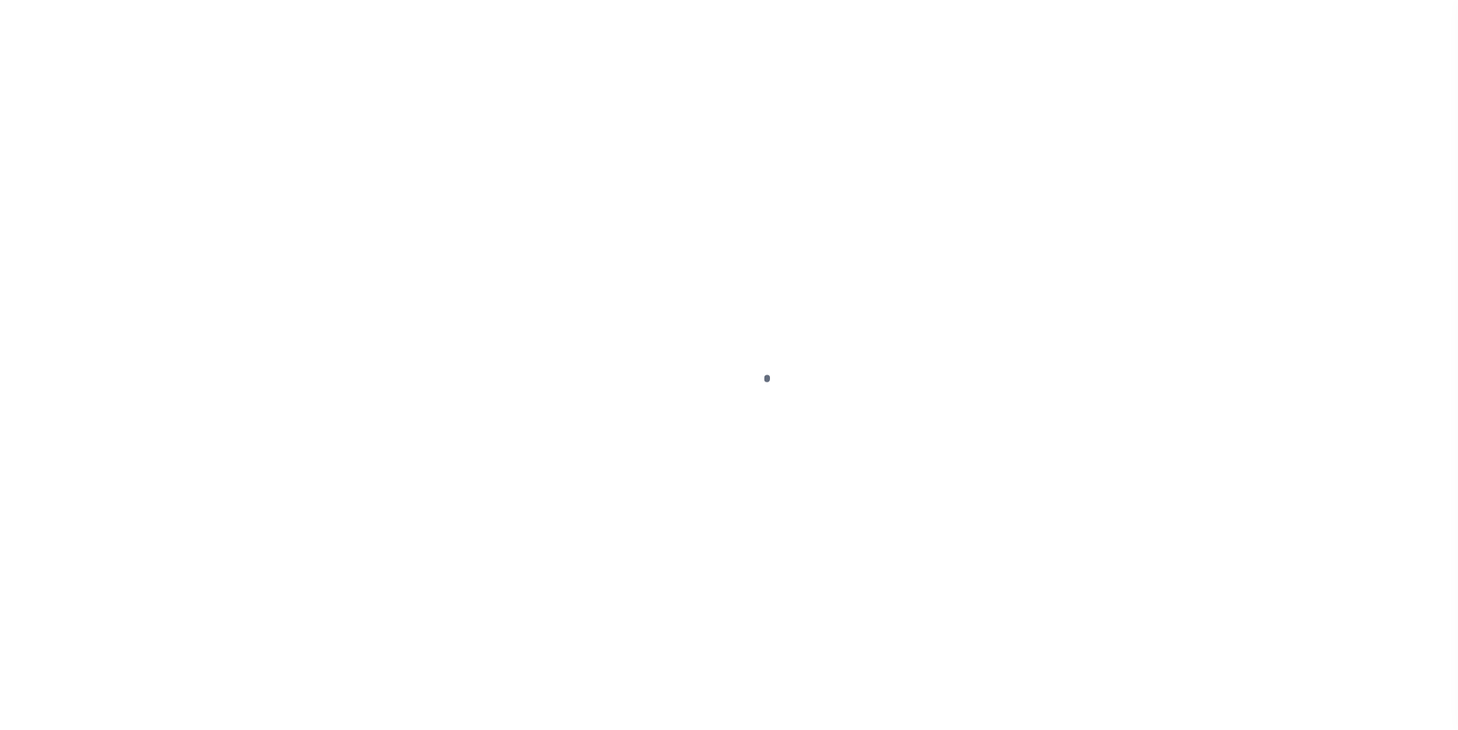
select select "Escrow"
type input "[STREET_ADDRESS]"
type input "31-D9 6 1A"
select select
type input "[GEOGRAPHIC_DATA] PA 18013"
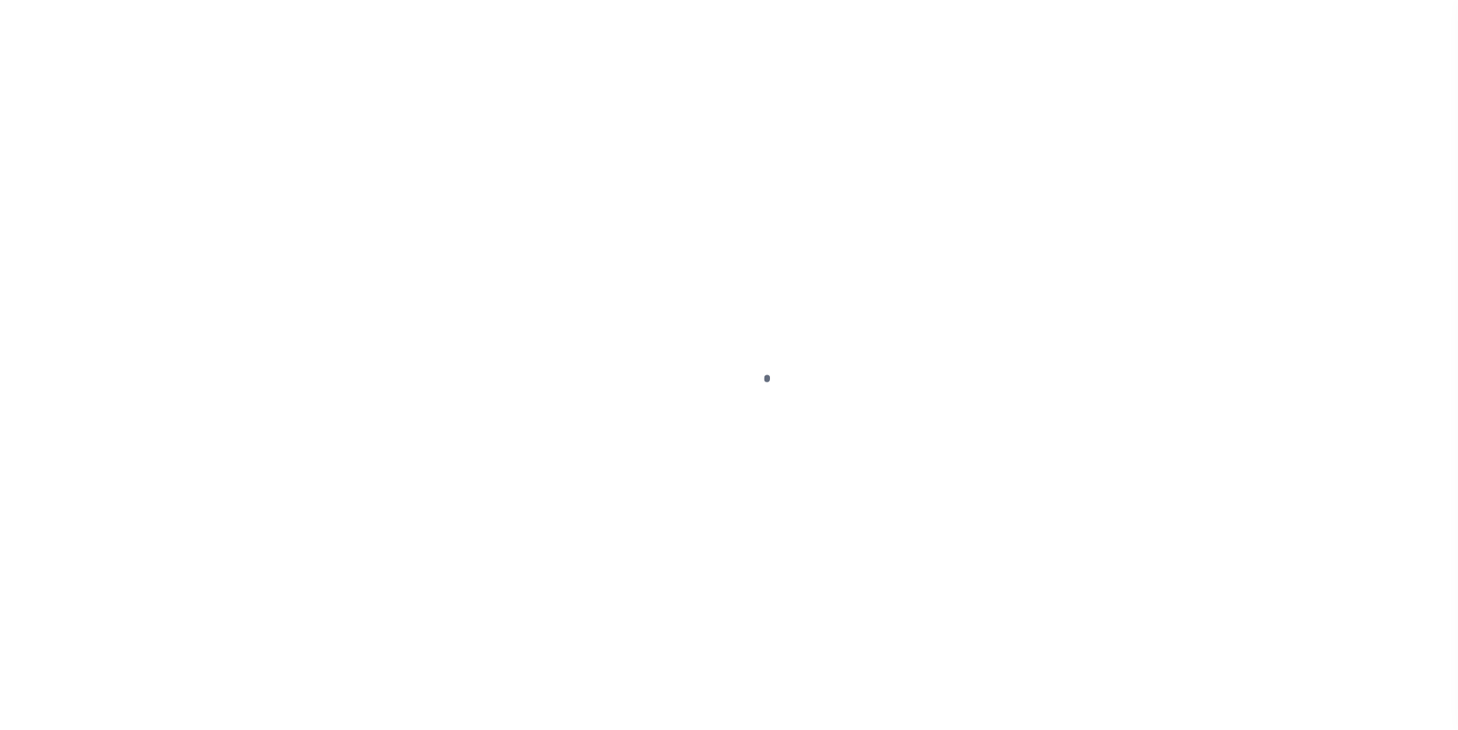
type input "PA"
select select
type textarea "Liability subject to parcel provided"
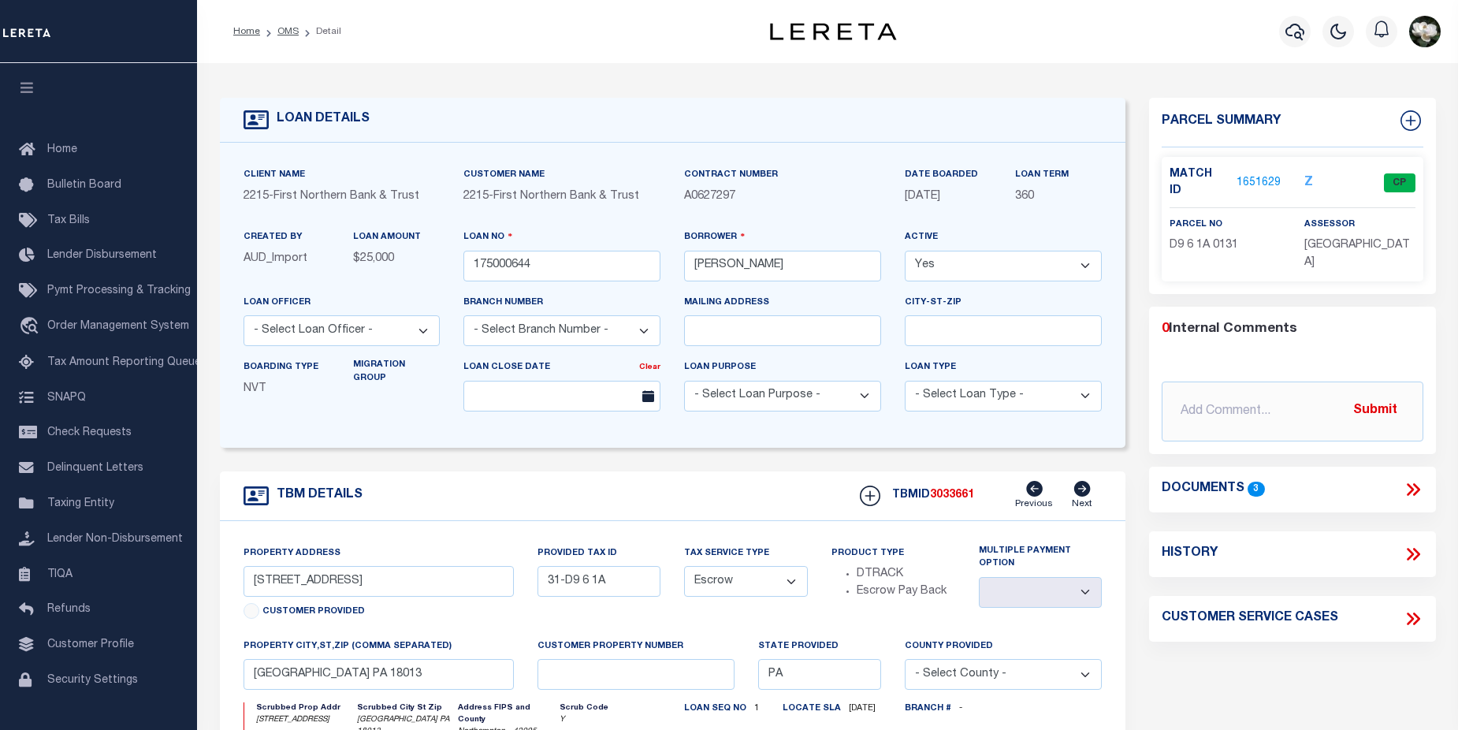
click at [1252, 176] on link "1651629" at bounding box center [1258, 183] width 44 height 17
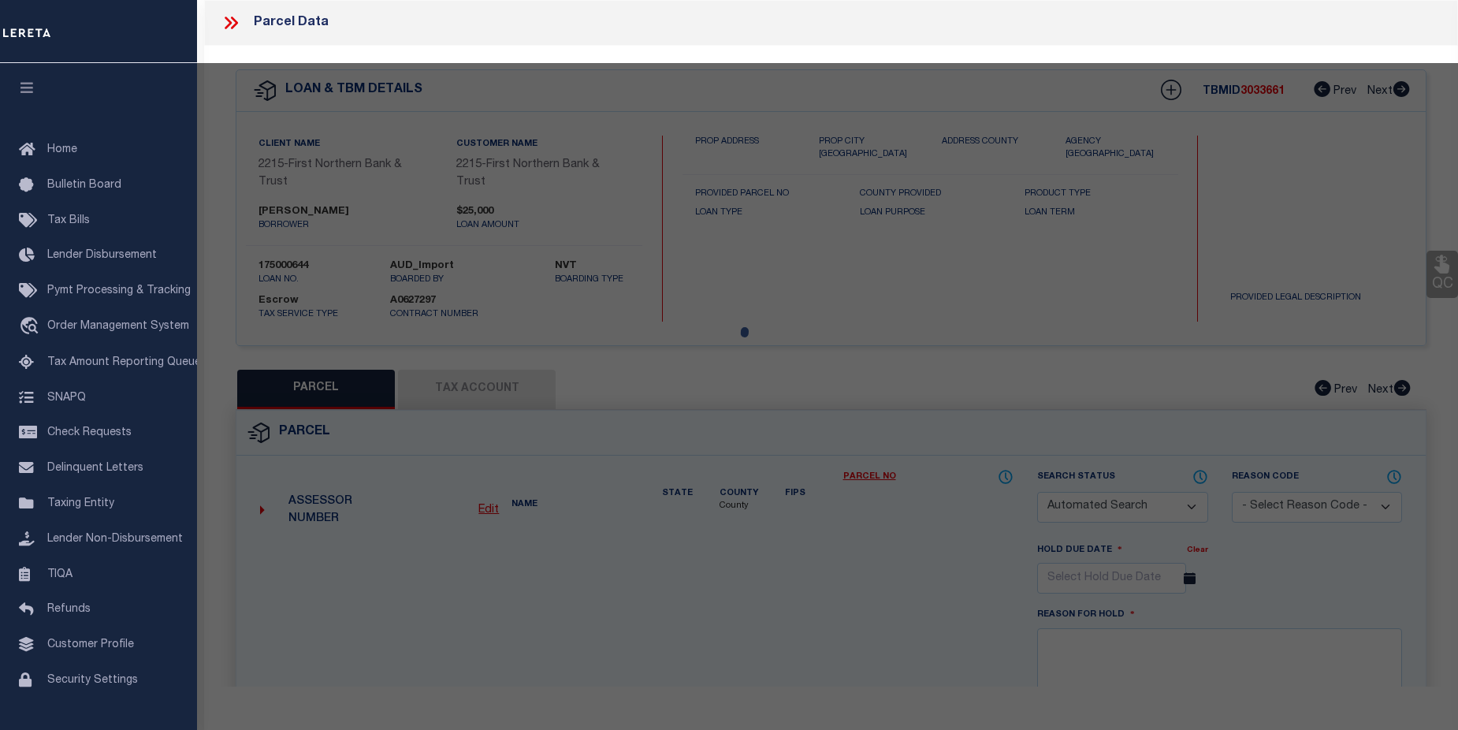
checkbox input "false"
select select "CP"
type input "[PERSON_NAME]"
select select "AGF"
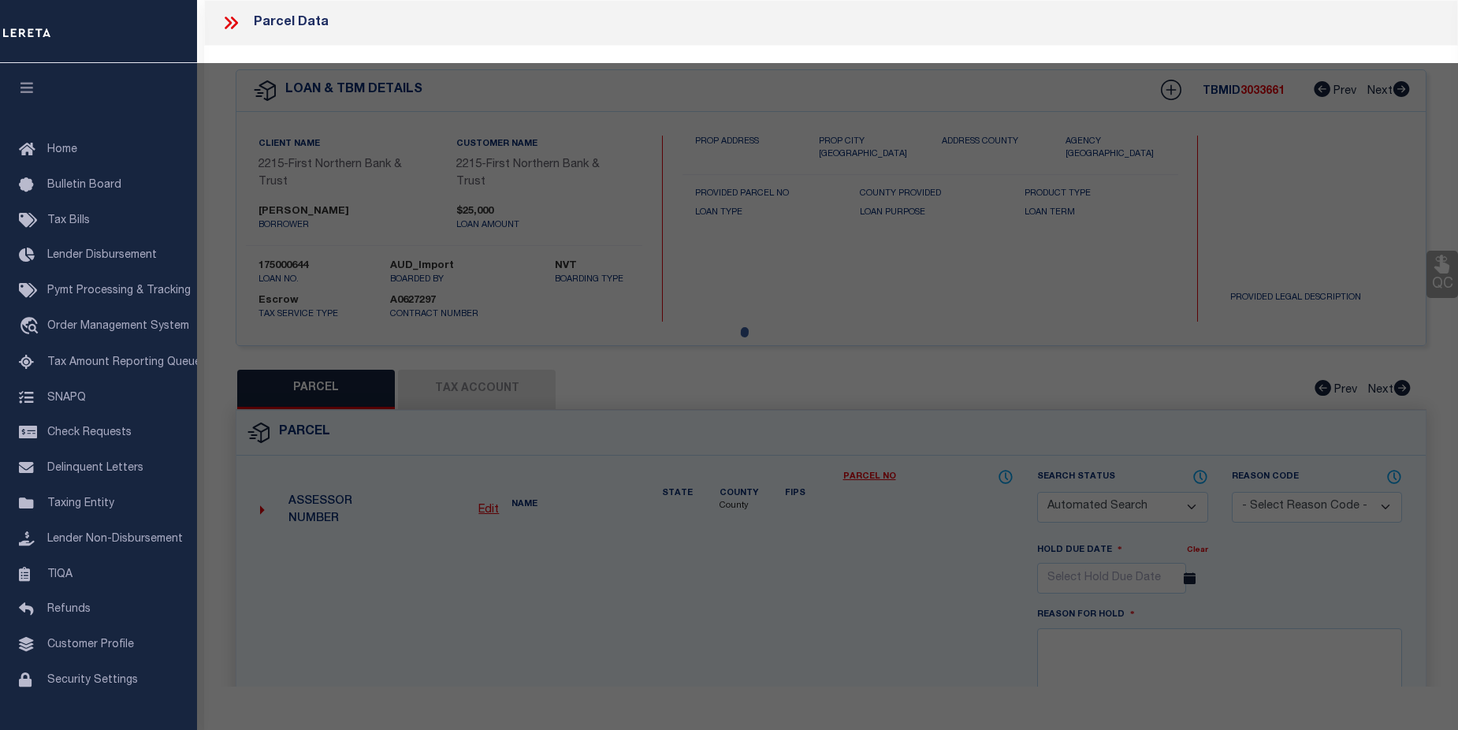
select select "ADD"
type input "[STREET_ADDRESS]"
checkbox input "false"
type textarea "CAMA Acres .6 Municipality [GEOGRAPHIC_DATA]"
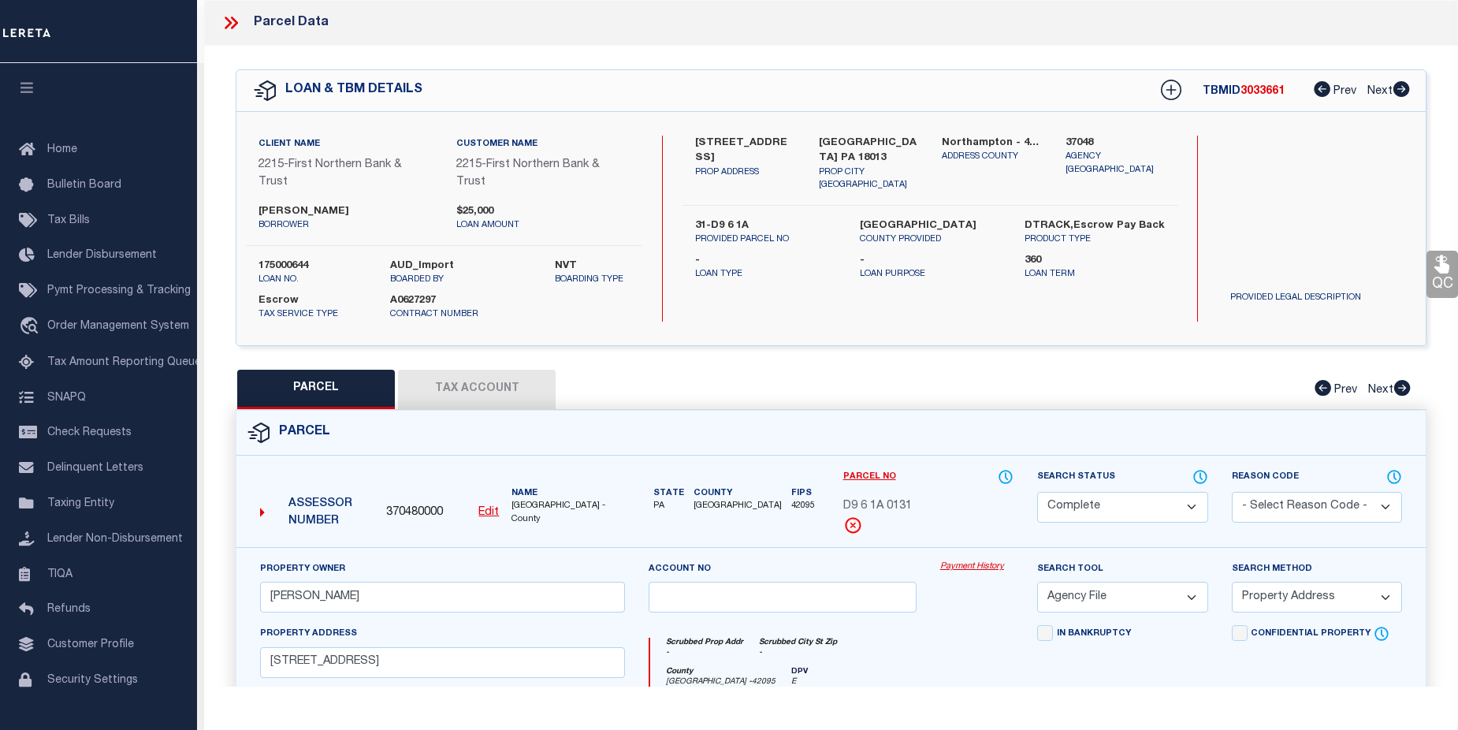
click at [972, 563] on link "Payment History" at bounding box center [976, 566] width 73 height 13
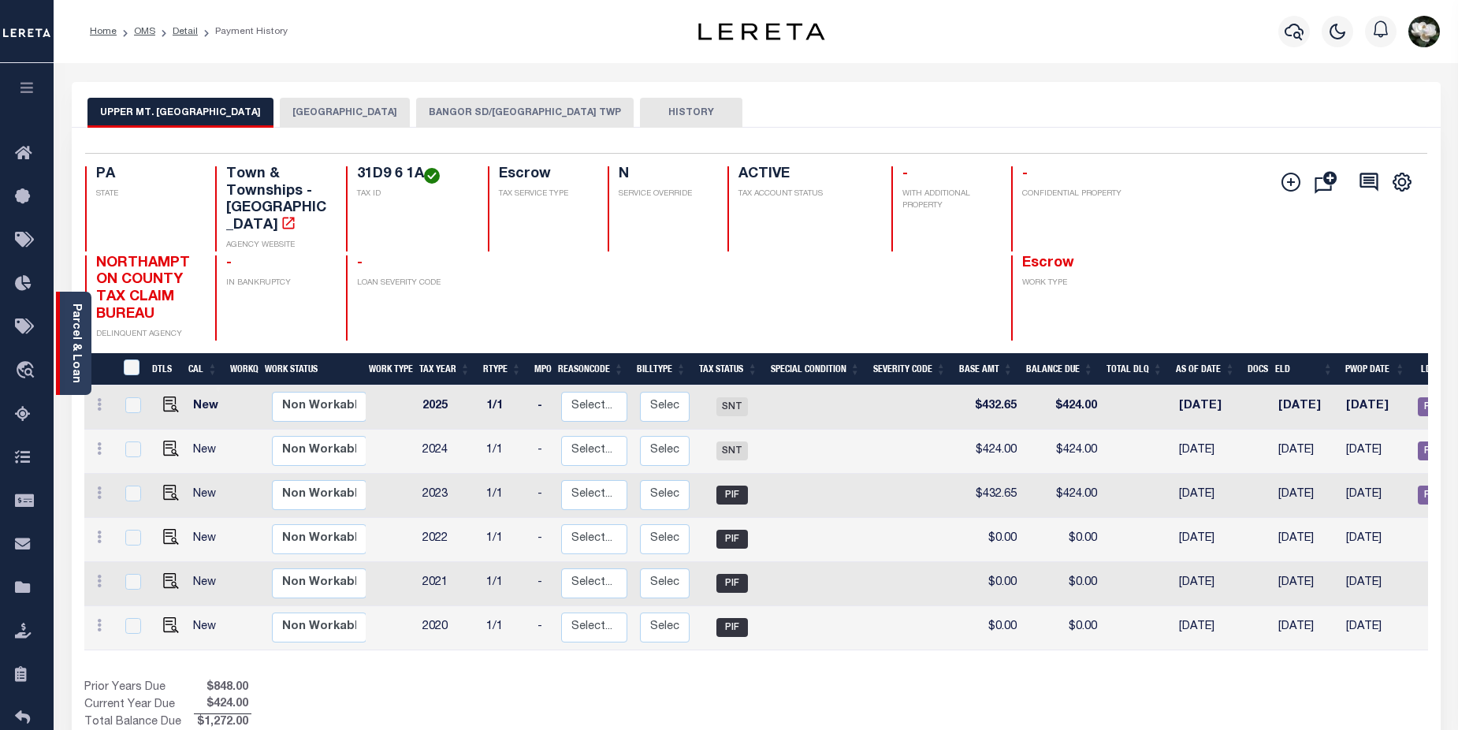
click at [72, 349] on link "Parcel & Loan" at bounding box center [75, 343] width 11 height 80
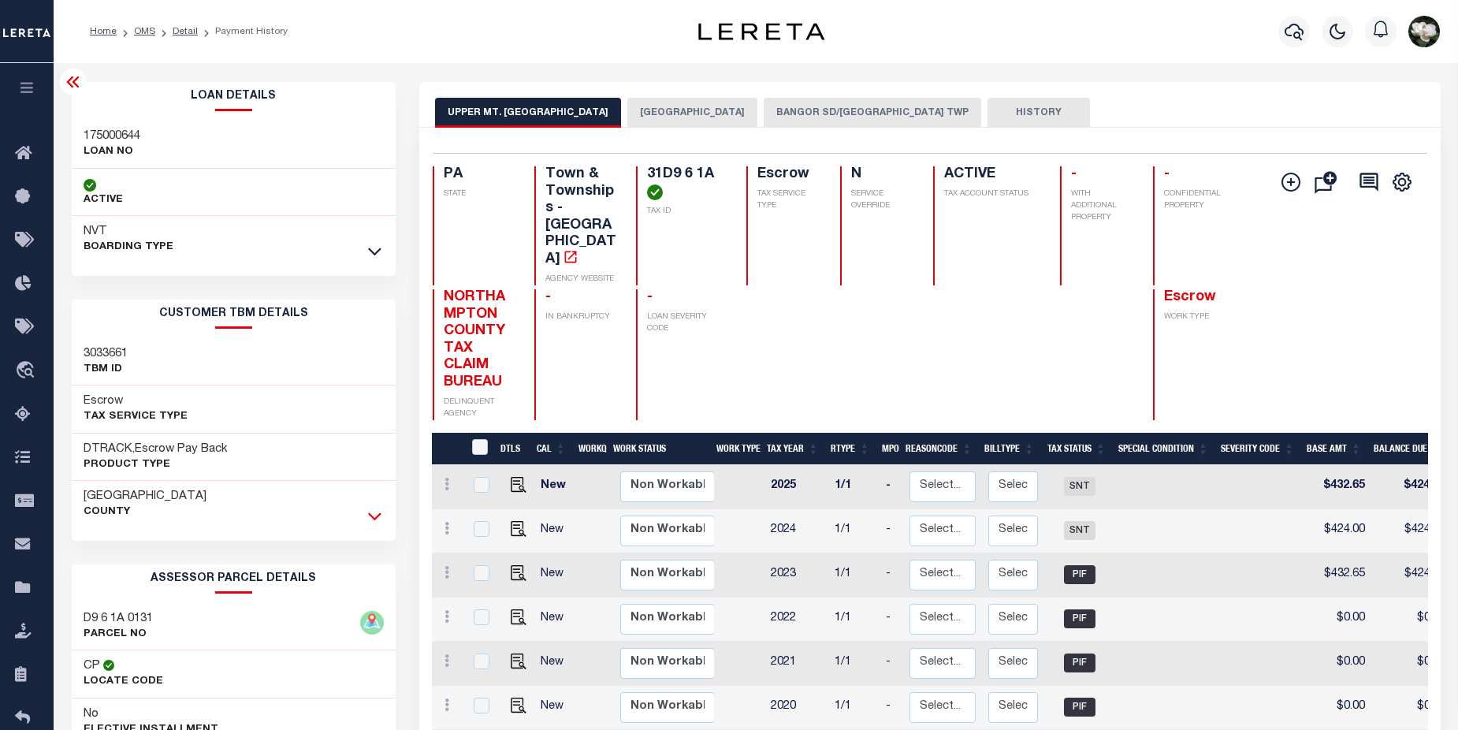
click at [376, 517] on icon at bounding box center [374, 516] width 13 height 17
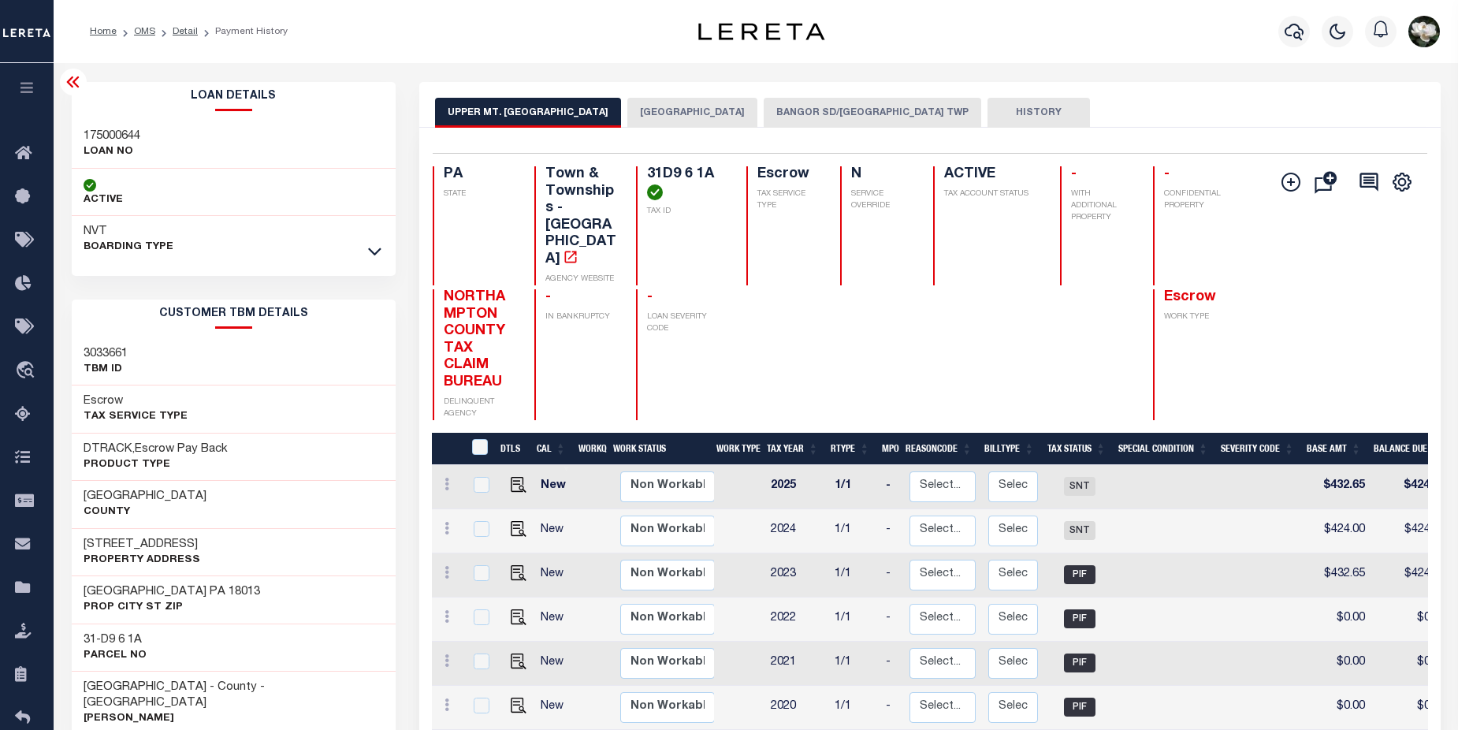
click at [381, 261] on div "NVT BOARDING TYPE" at bounding box center [234, 239] width 325 height 47
click at [374, 246] on icon at bounding box center [374, 251] width 13 height 17
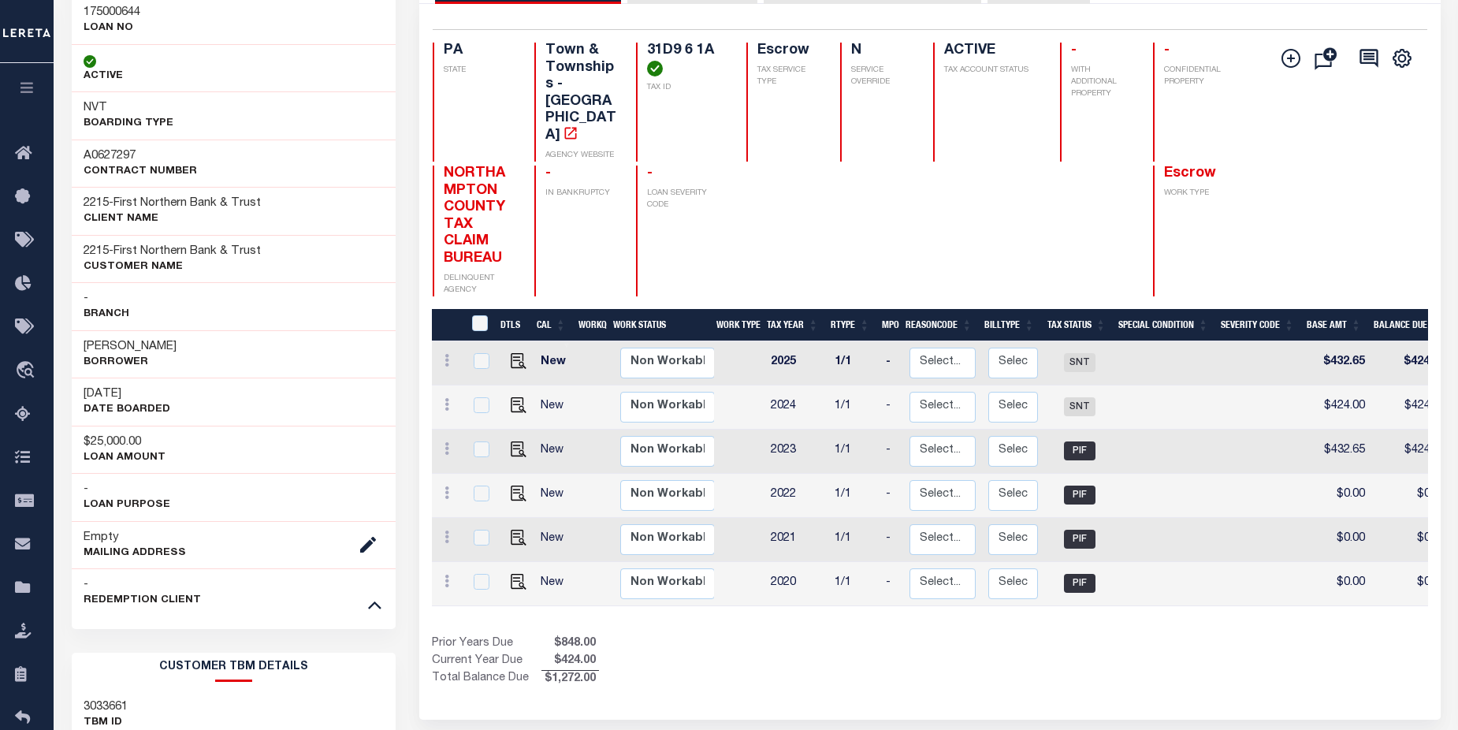
scroll to position [2, 0]
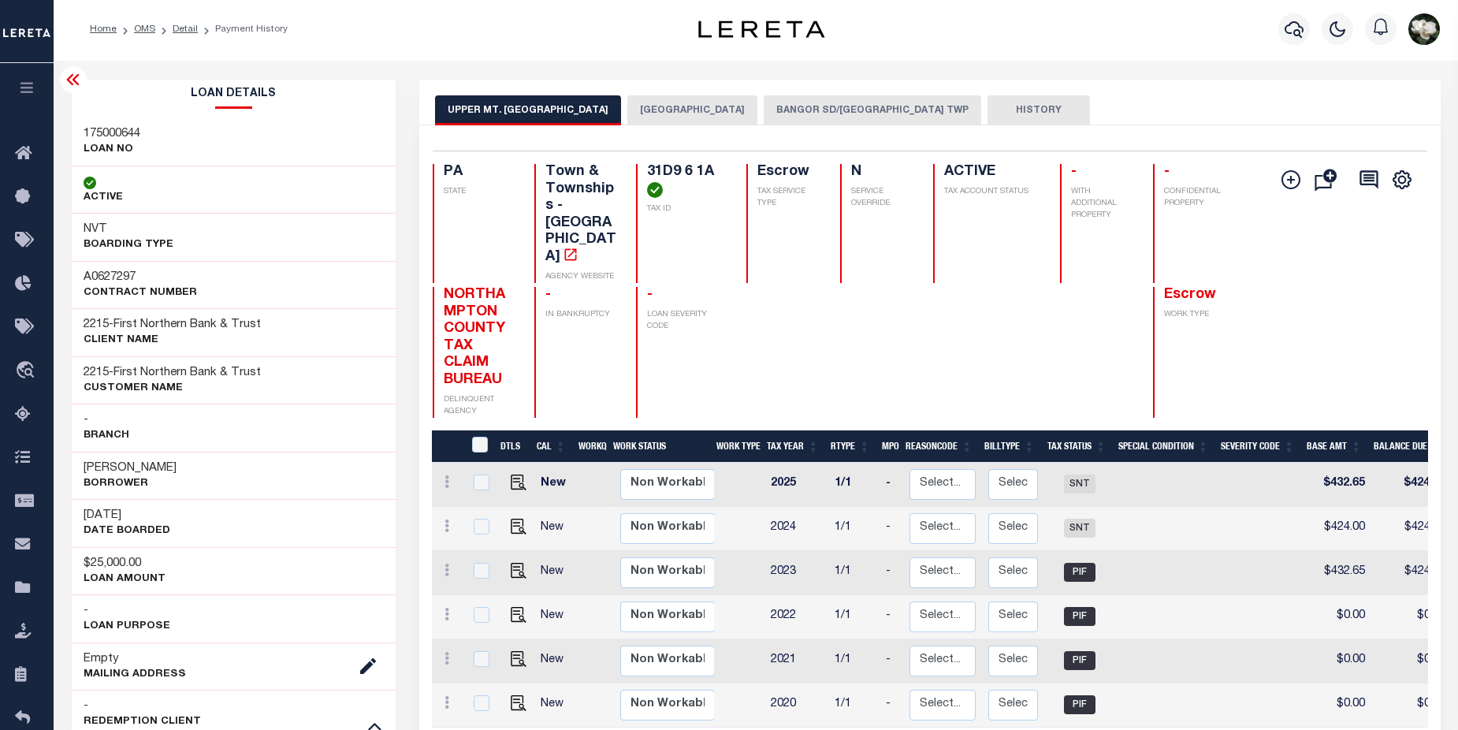
click at [895, 101] on button "BANGOR SD/UPPER MT BETHEL TWP" at bounding box center [873, 110] width 218 height 30
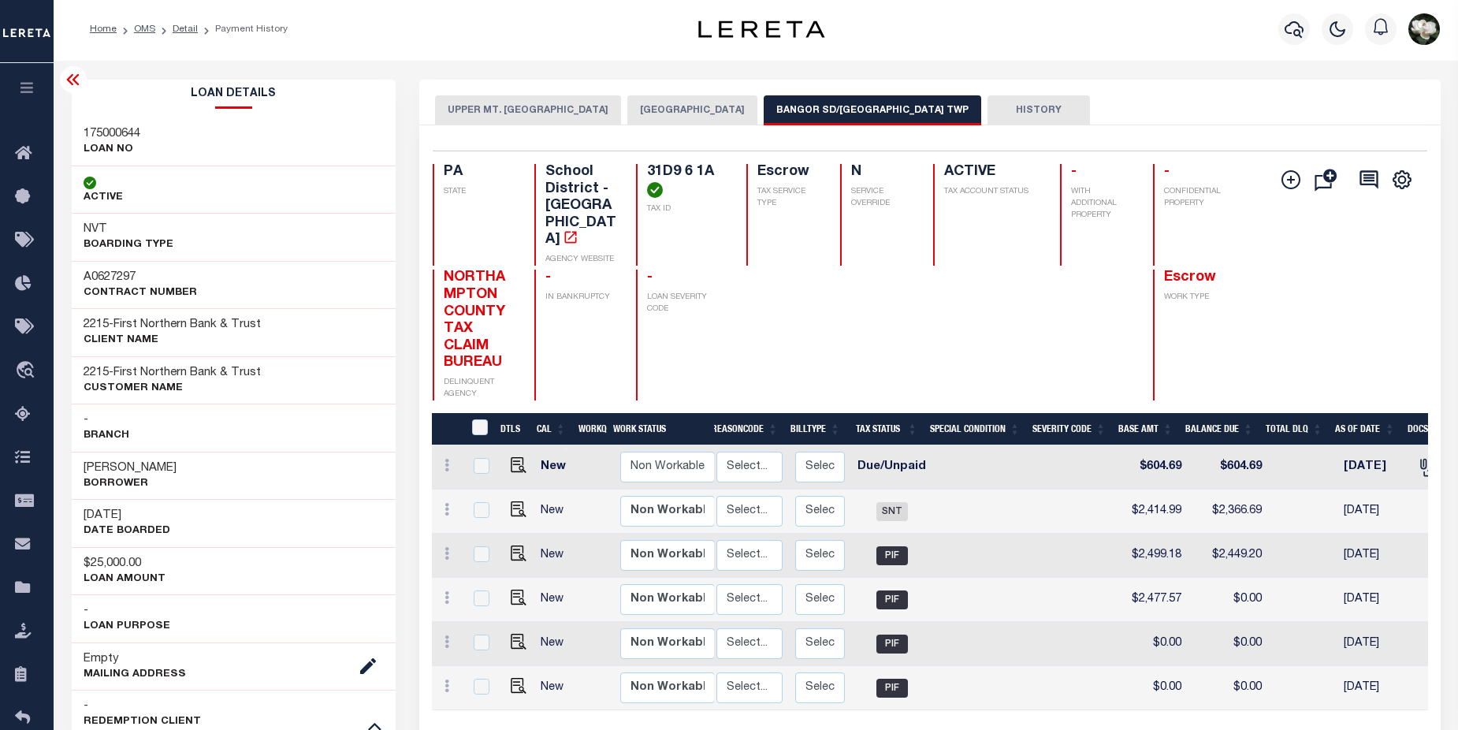
scroll to position [0, 198]
click at [477, 458] on input "checkbox" at bounding box center [482, 466] width 16 height 16
checkbox input "true"
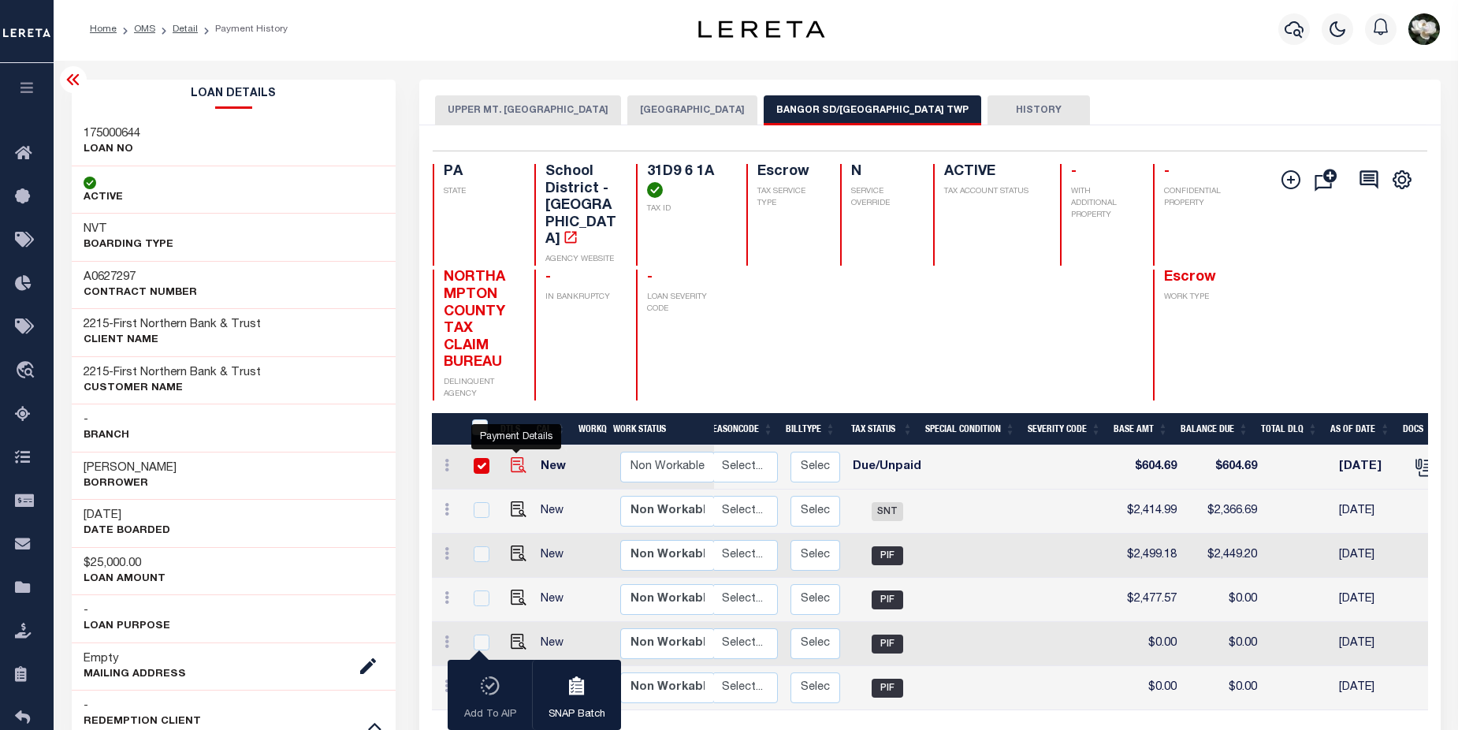
click at [517, 457] on img "" at bounding box center [519, 465] width 16 height 16
checkbox input "false"
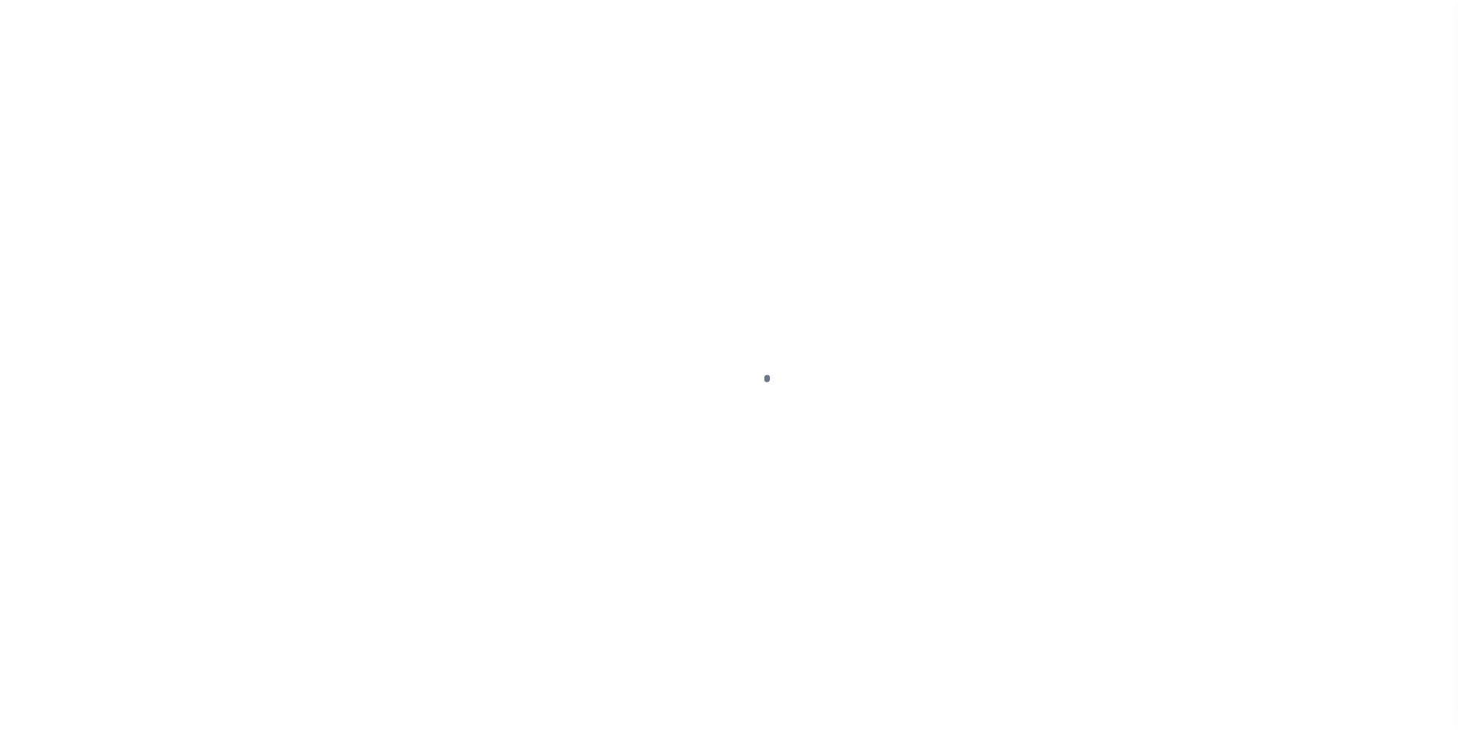
select select "DUE"
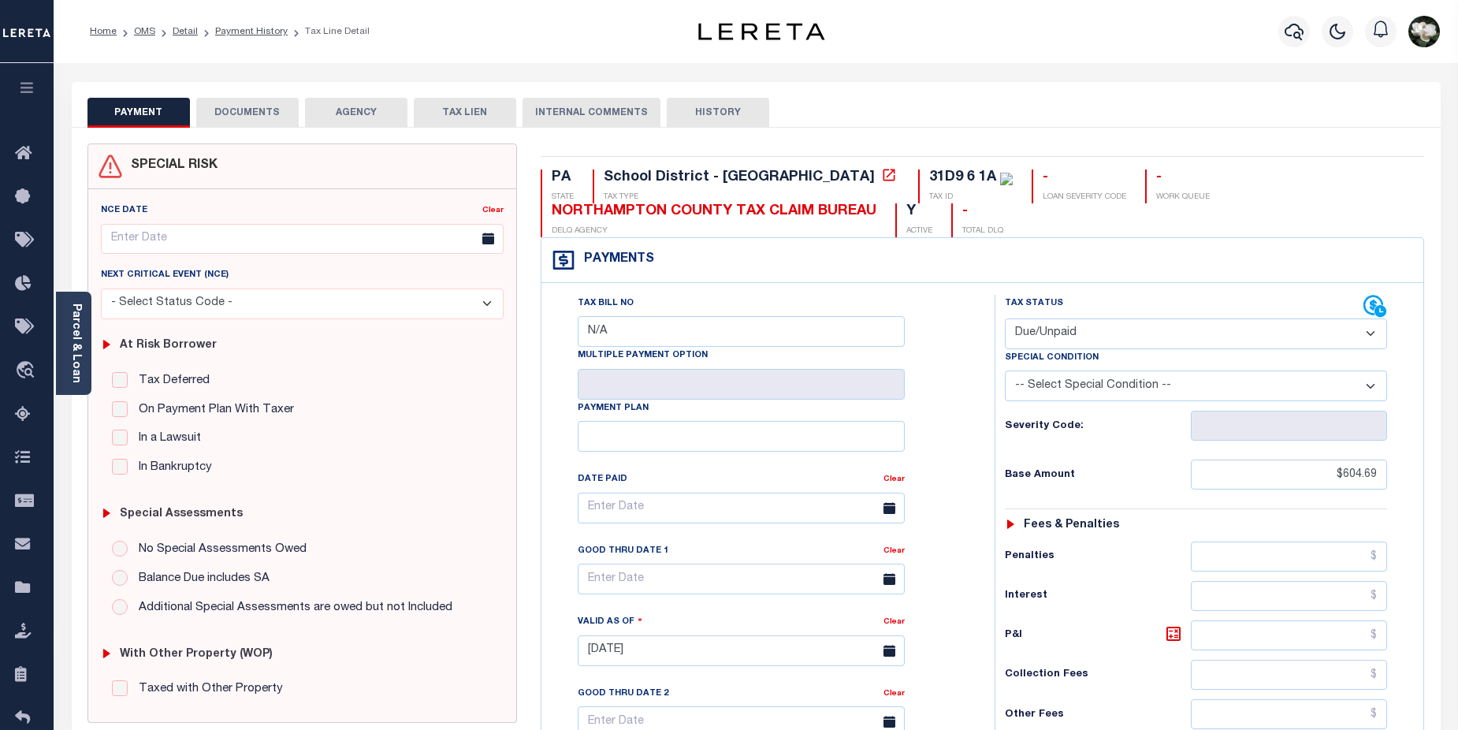
click at [246, 114] on button "DOCUMENTS" at bounding box center [247, 113] width 102 height 30
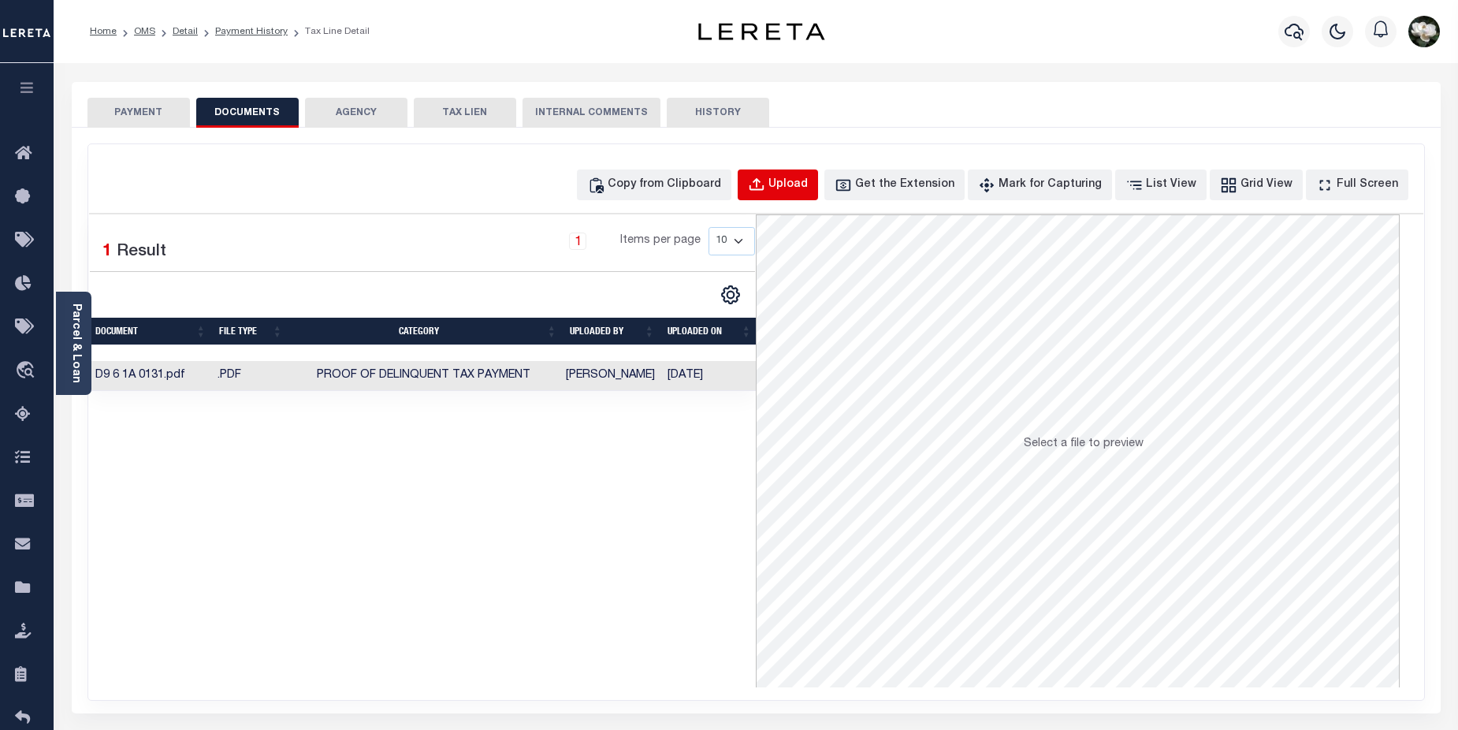
click at [806, 187] on div "Upload" at bounding box center [787, 185] width 39 height 17
select select "POP"
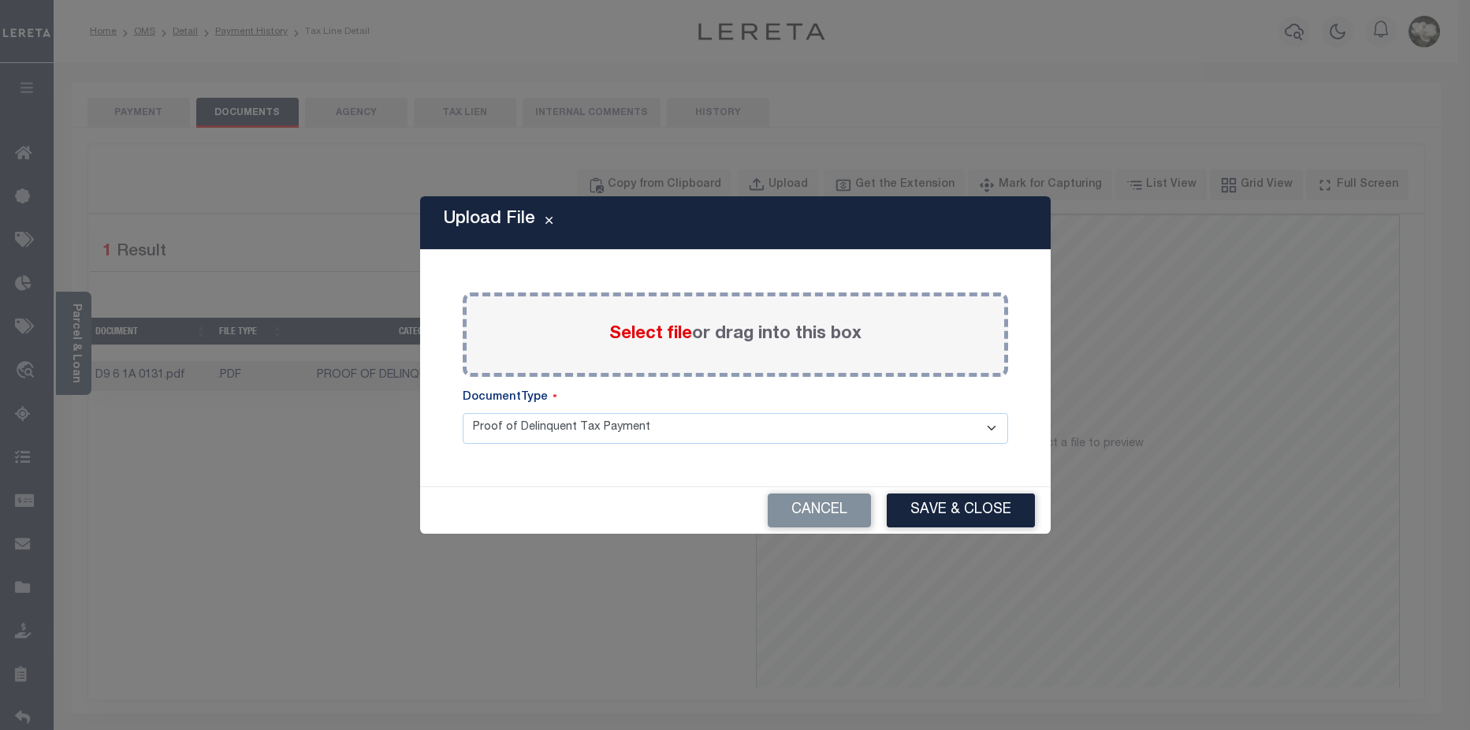
click at [663, 332] on span "Select file" at bounding box center [650, 333] width 83 height 17
click at [0, 0] on input "Select file or drag into this box" at bounding box center [0, 0] width 0 height 0
